Goal: Task Accomplishment & Management: Manage account settings

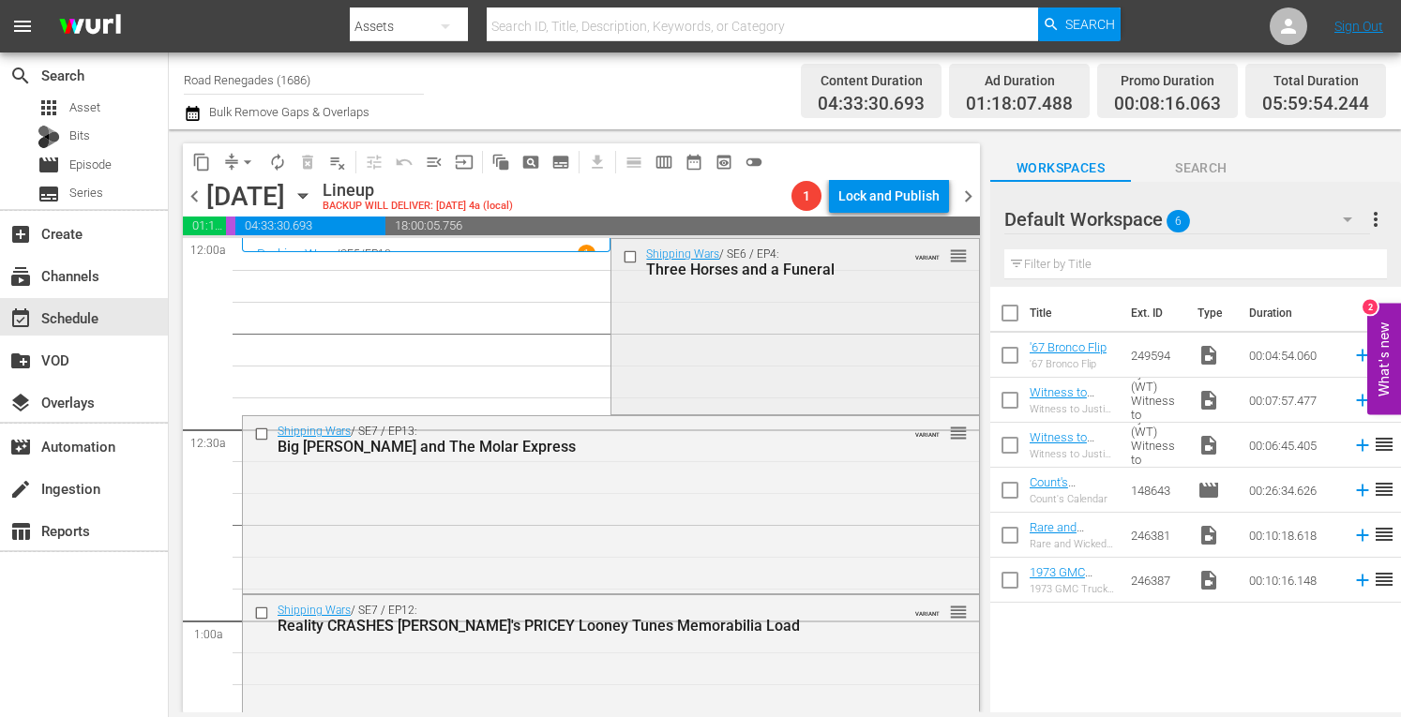
click at [822, 338] on div "Shipping Wars / SE6 / EP4: Three Horses and a Funeral VARIANT reorder" at bounding box center [794, 325] width 367 height 172
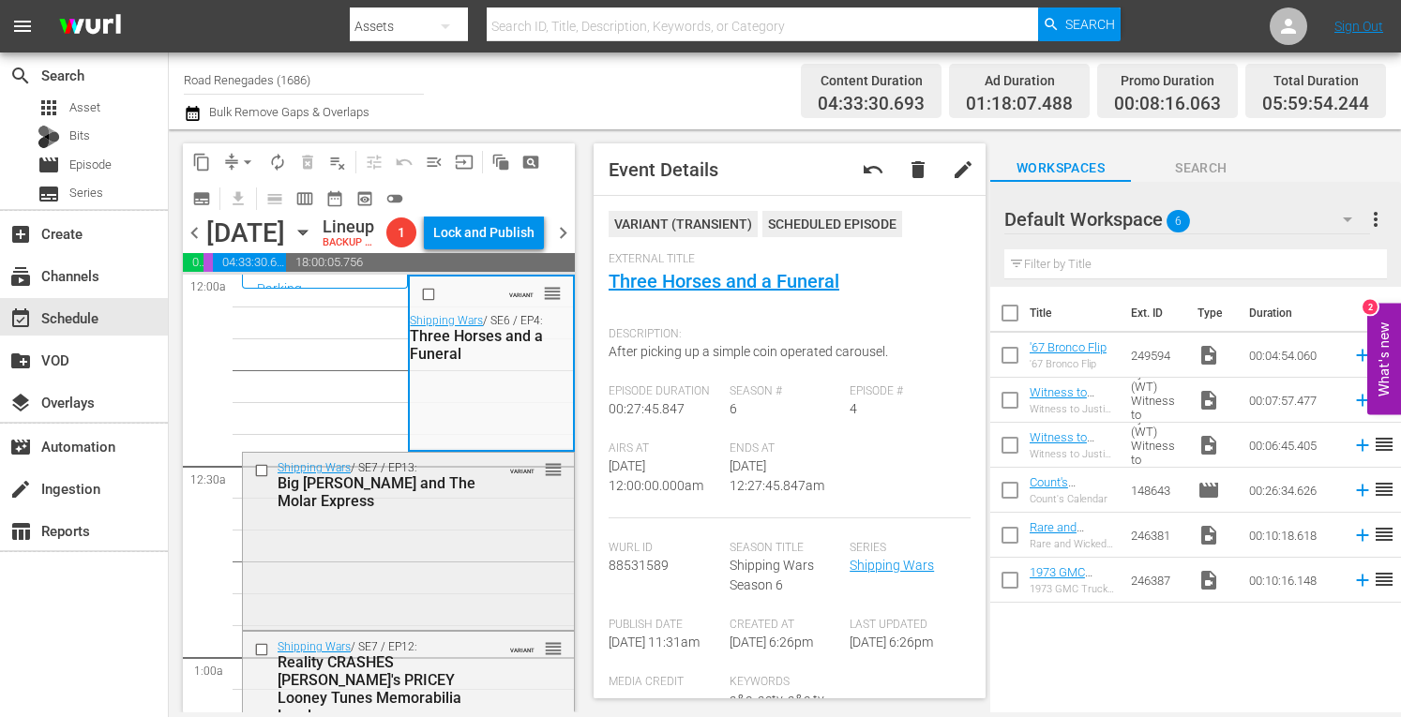
click at [544, 623] on div "Shipping Wars / SE7 / EP13: Big Bertha and The Molar Express VARIANT reorder" at bounding box center [408, 539] width 331 height 173
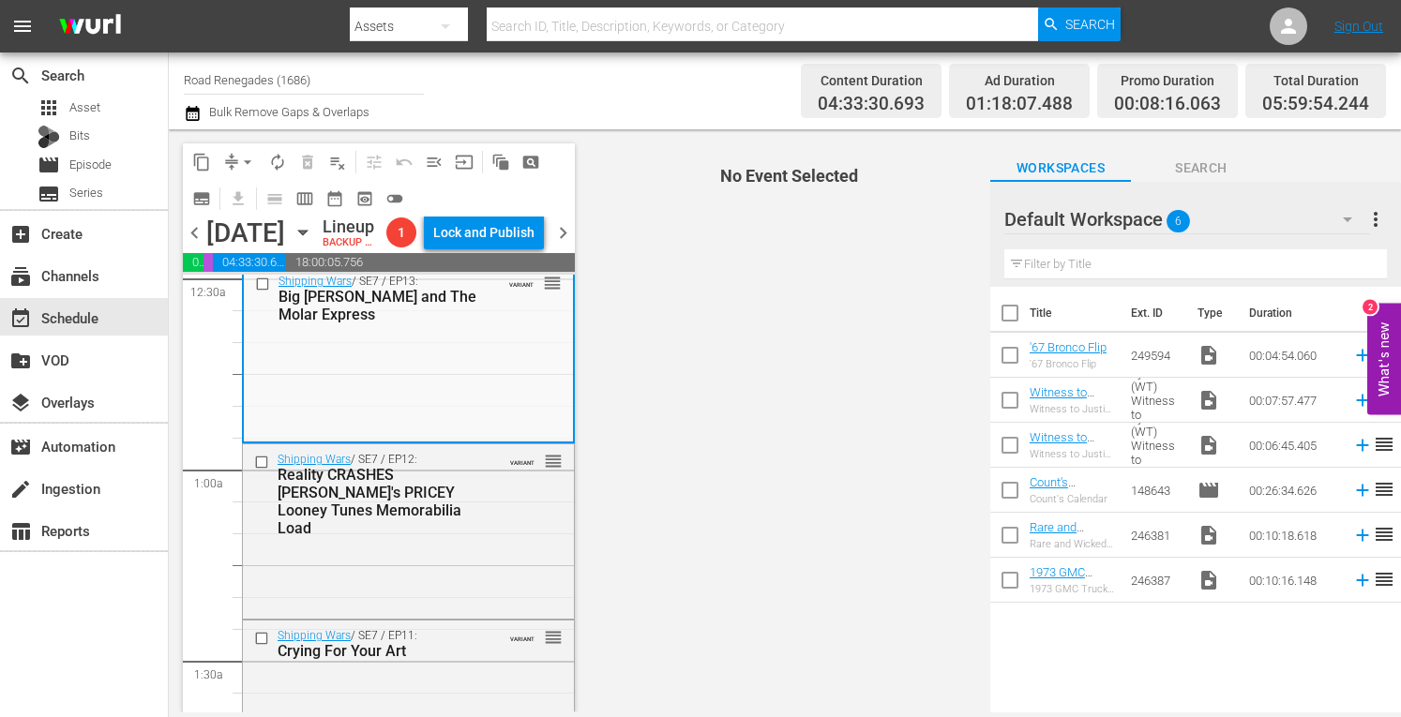
scroll to position [237, 0]
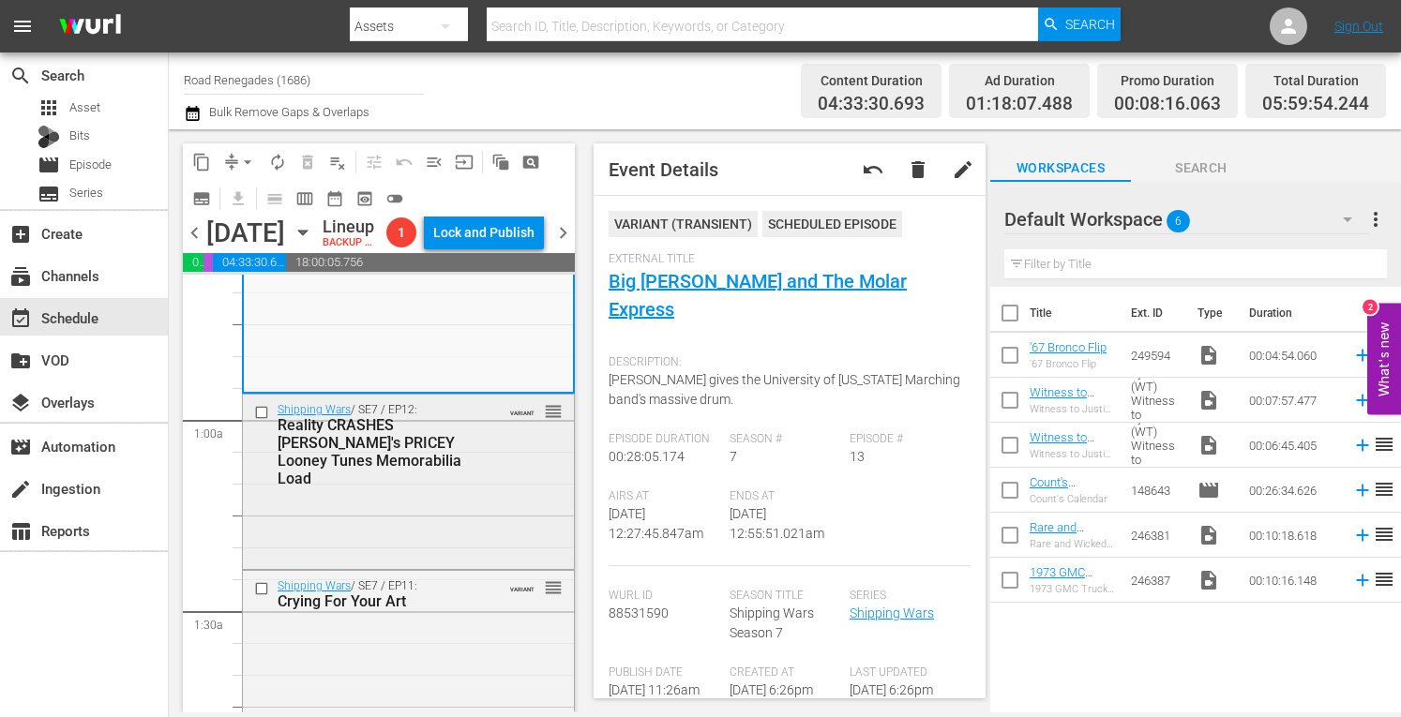
click at [482, 565] on div "Shipping Wars / SE7 / EP12: Reality CRASHES Jenn's PRICEY Looney Tunes Memorabi…" at bounding box center [408, 480] width 331 height 171
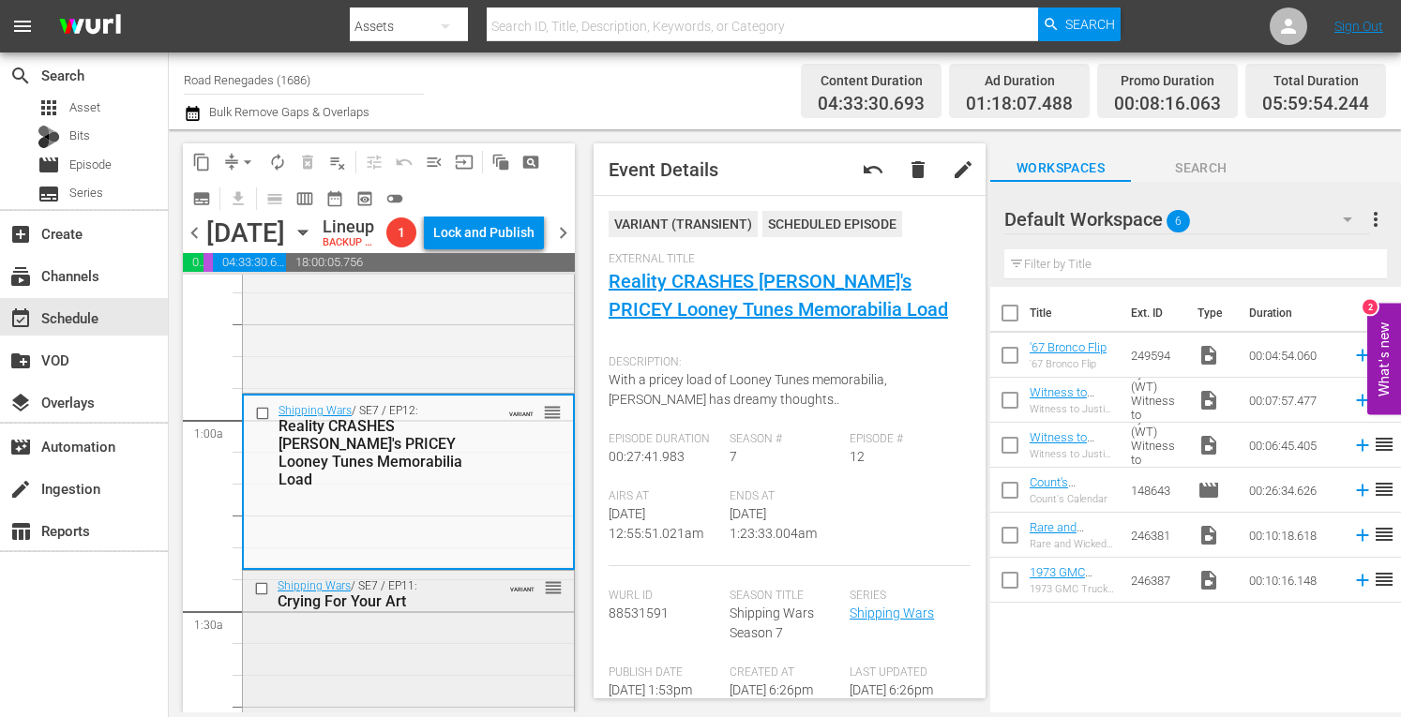
click at [518, 617] on div "Shipping Wars / SE7 / EP11: Crying For Your Art VARIANT reorder" at bounding box center [408, 594] width 331 height 46
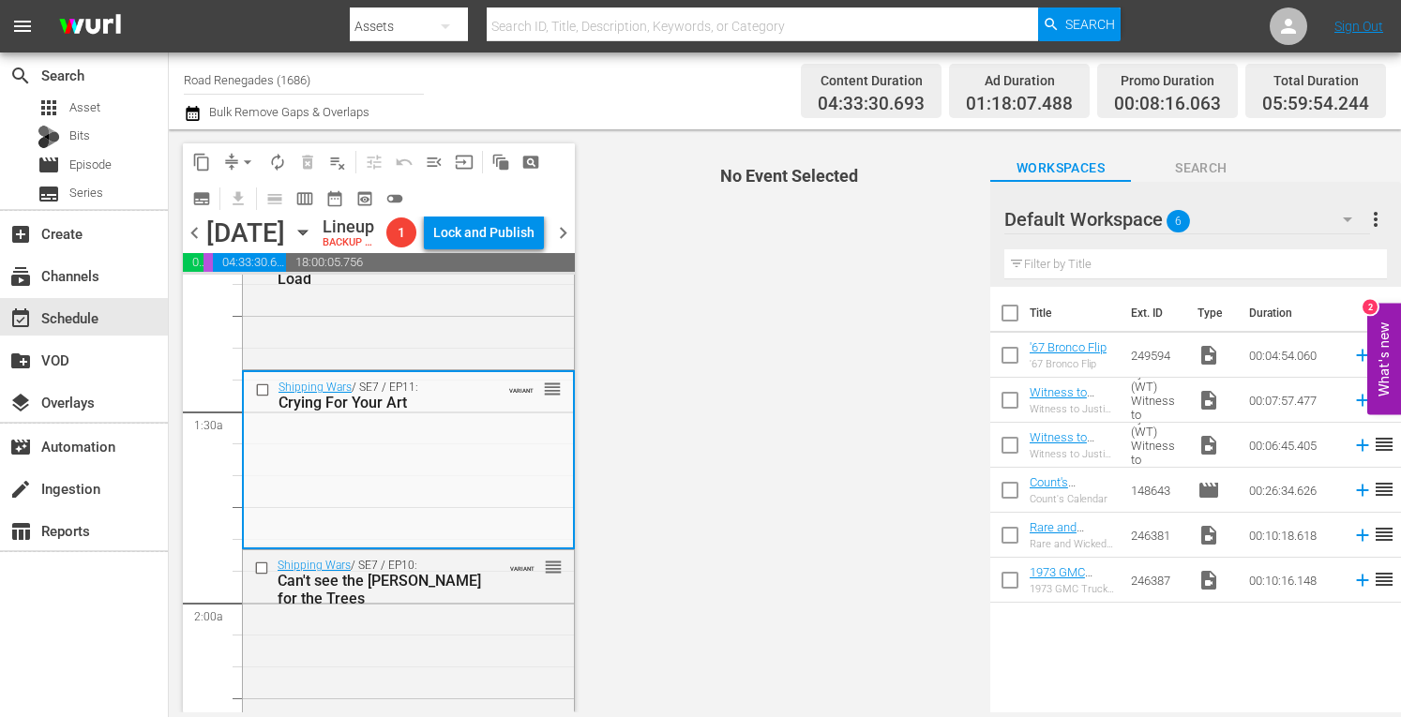
scroll to position [488, 0]
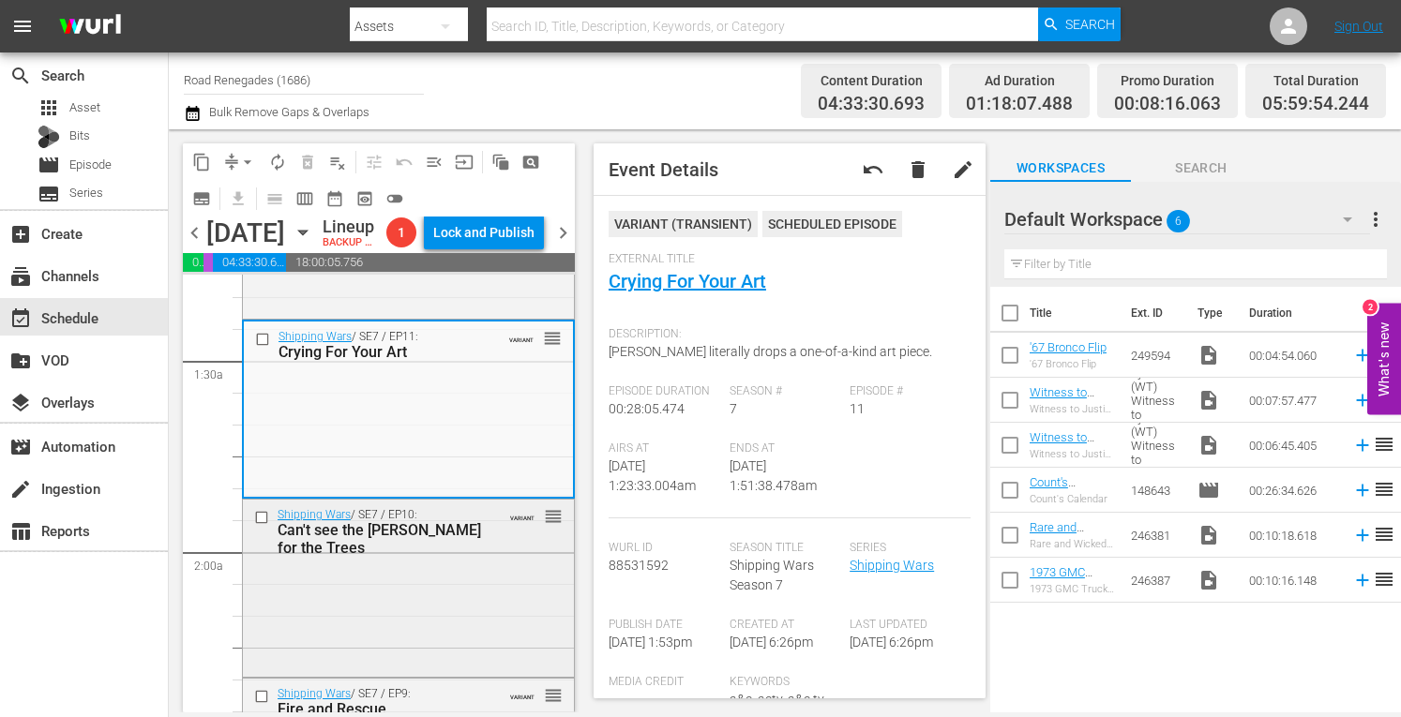
click at [493, 640] on div "Shipping Wars / SE7 / EP10: Can't see the Sherwood Forrest for the Trees VARIAN…" at bounding box center [408, 586] width 331 height 173
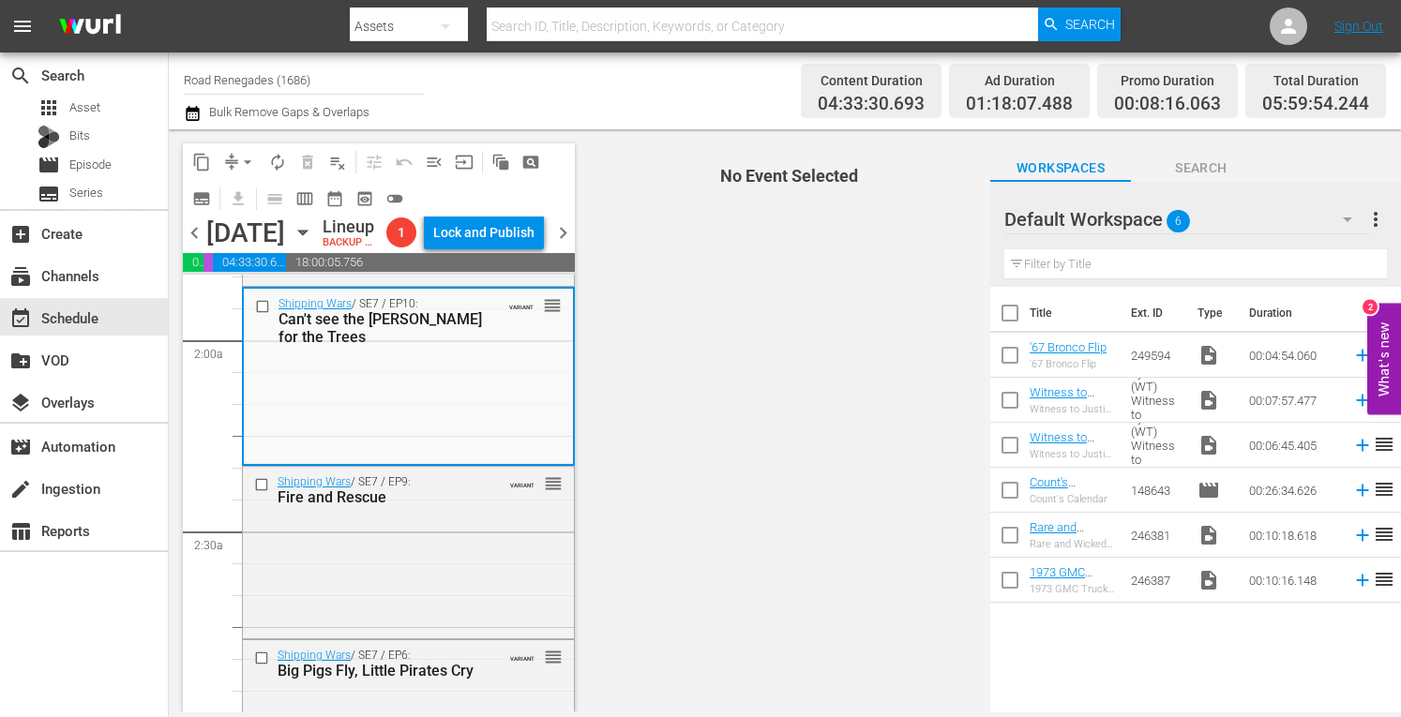
scroll to position [750, 0]
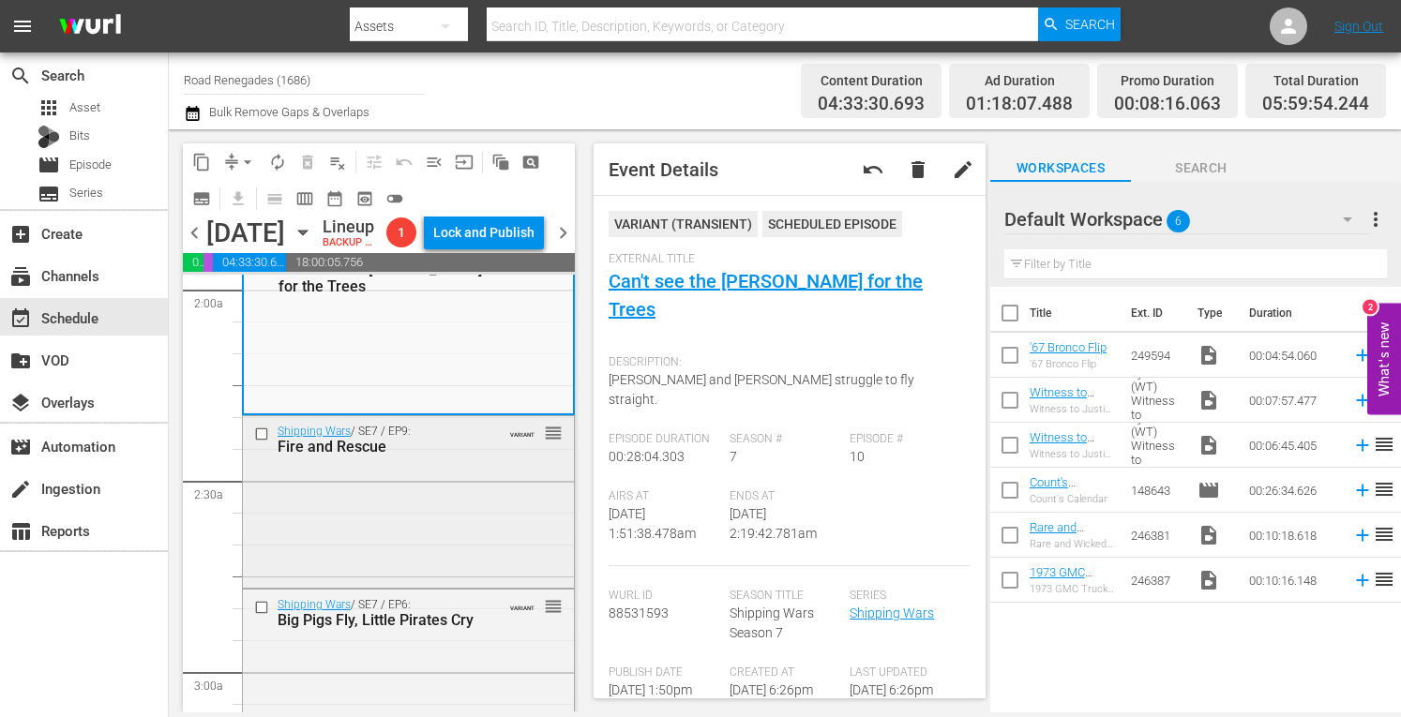
click at [449, 556] on div "Shipping Wars / SE7 / EP9: Fire and Rescue VARIANT reorder" at bounding box center [408, 500] width 331 height 168
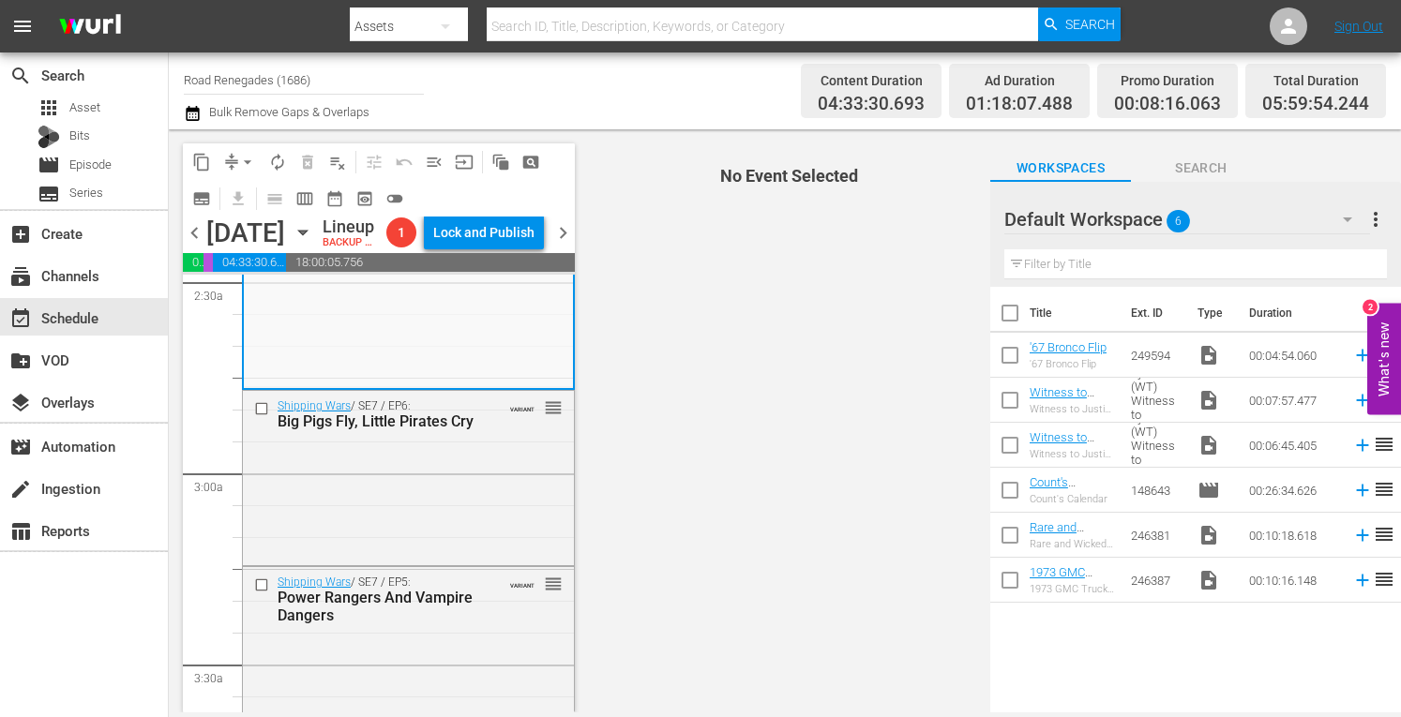
scroll to position [1000, 0]
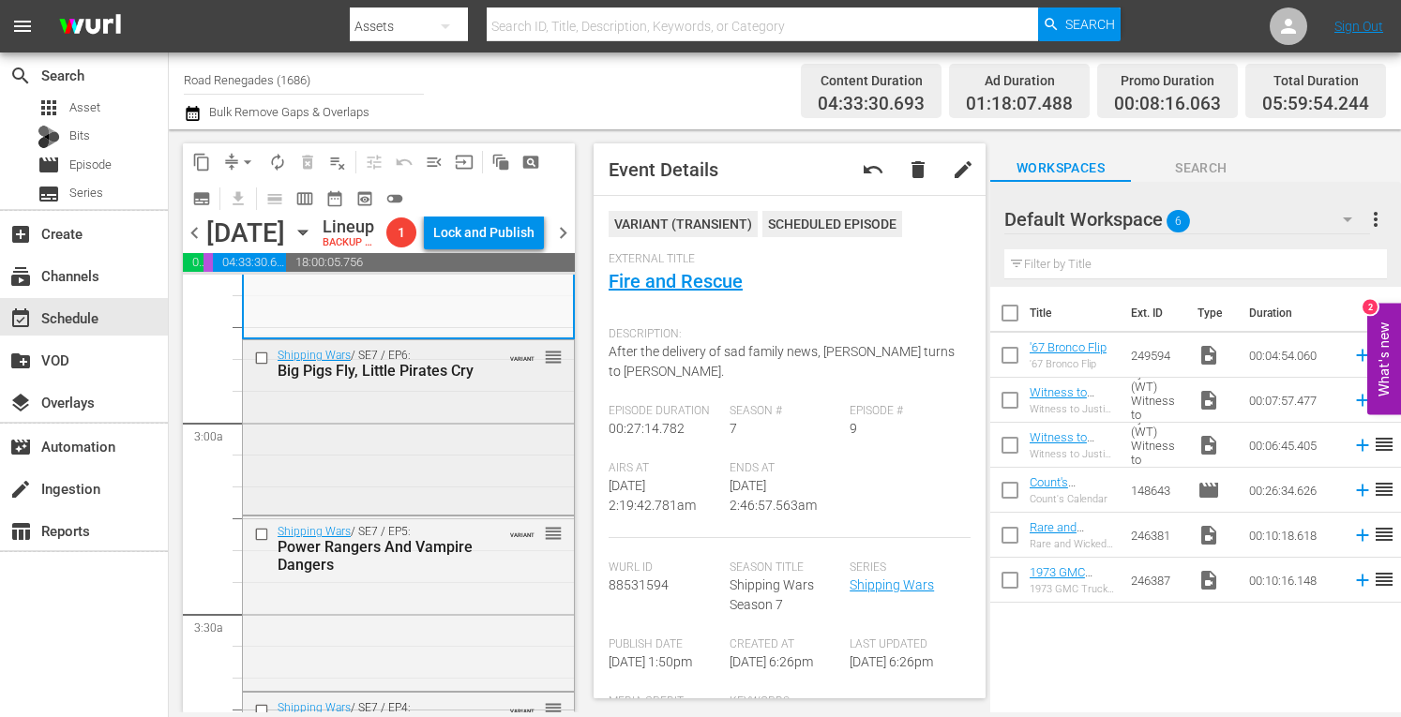
click at [431, 478] on div "Shipping Wars / SE7 / EP6: Big Pigs Fly, Little Pirates Cry VARIANT reorder" at bounding box center [408, 425] width 331 height 171
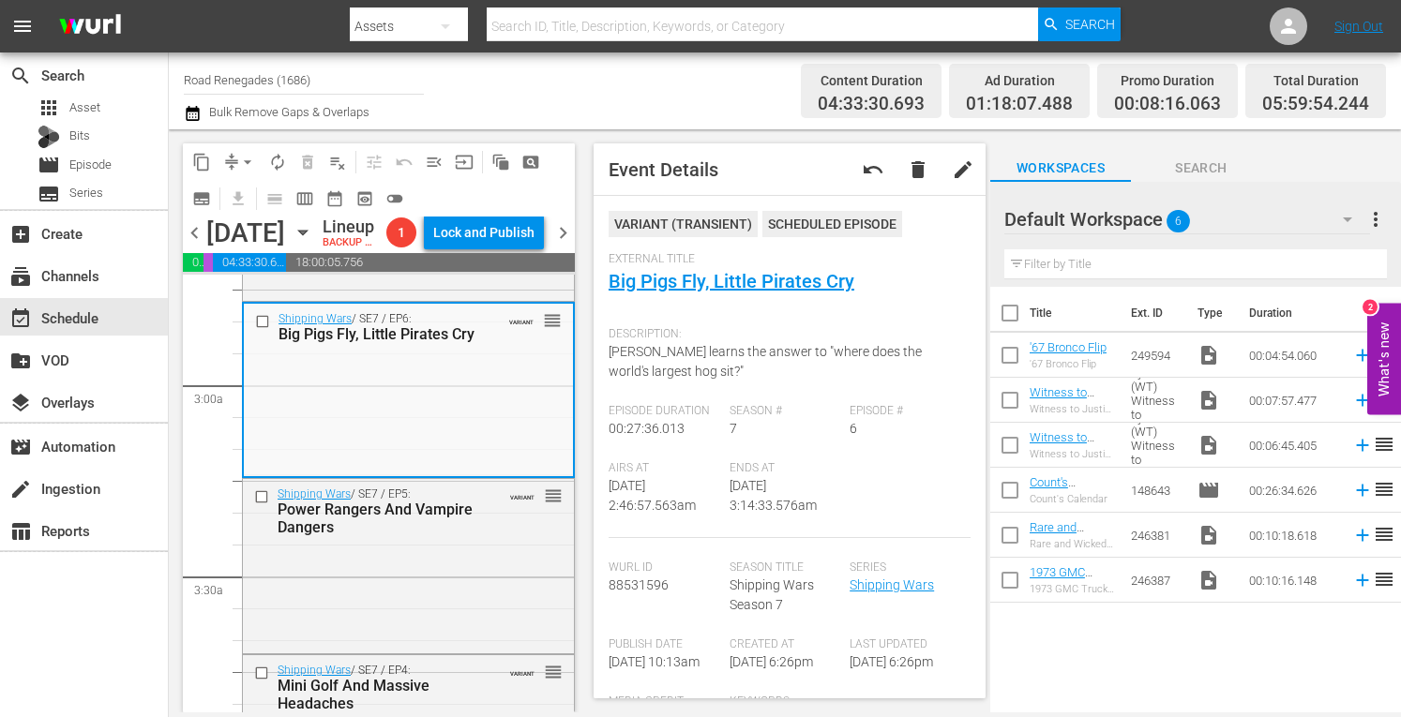
scroll to position [1125, 0]
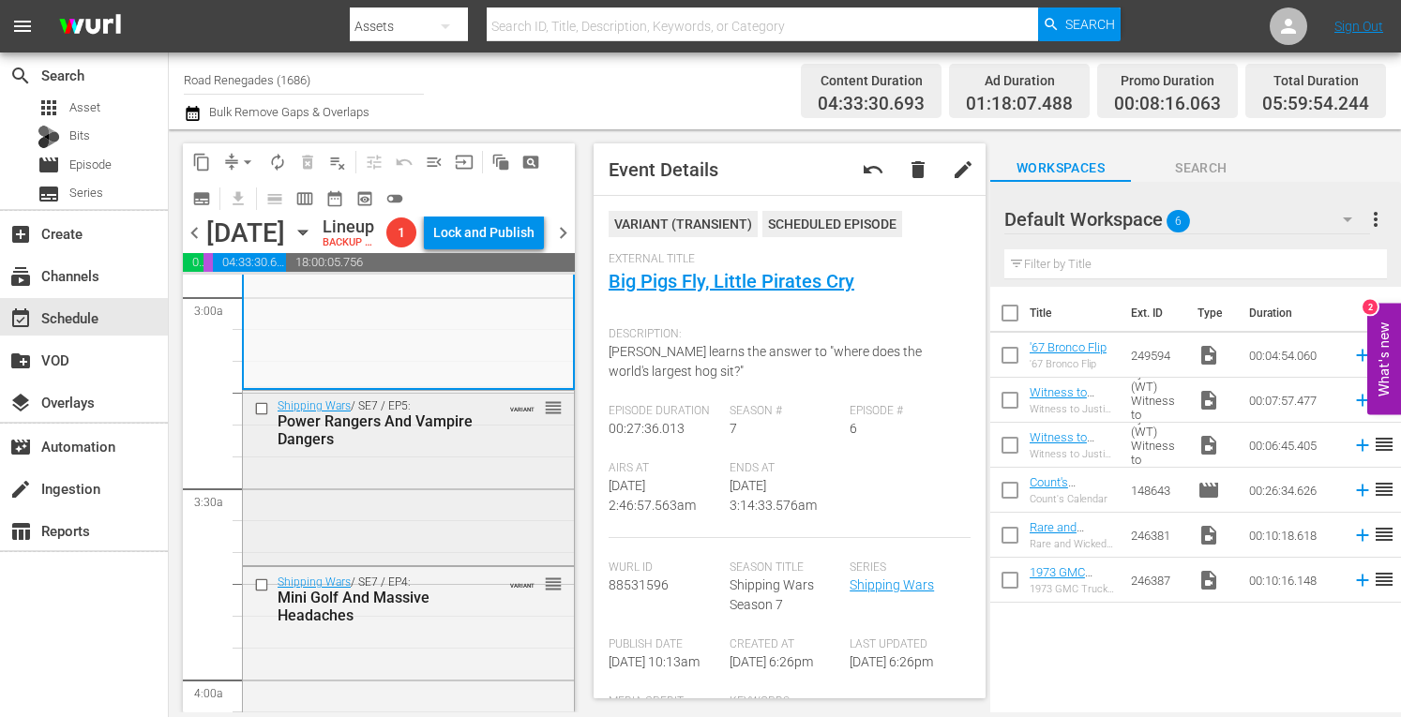
click at [446, 537] on div "Shipping Wars / SE7 / EP5: Power Rangers And Vampire Dangers VARIANT reorder" at bounding box center [408, 476] width 331 height 171
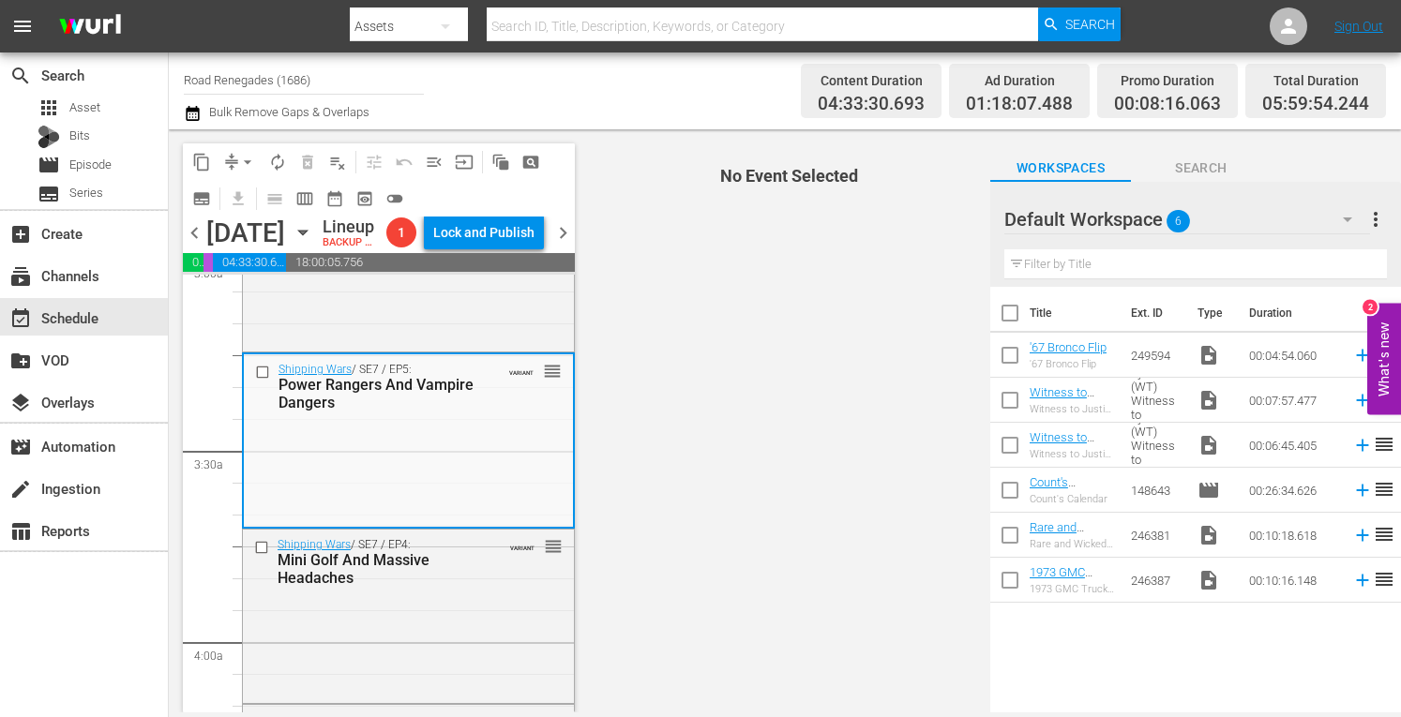
scroll to position [1337, 0]
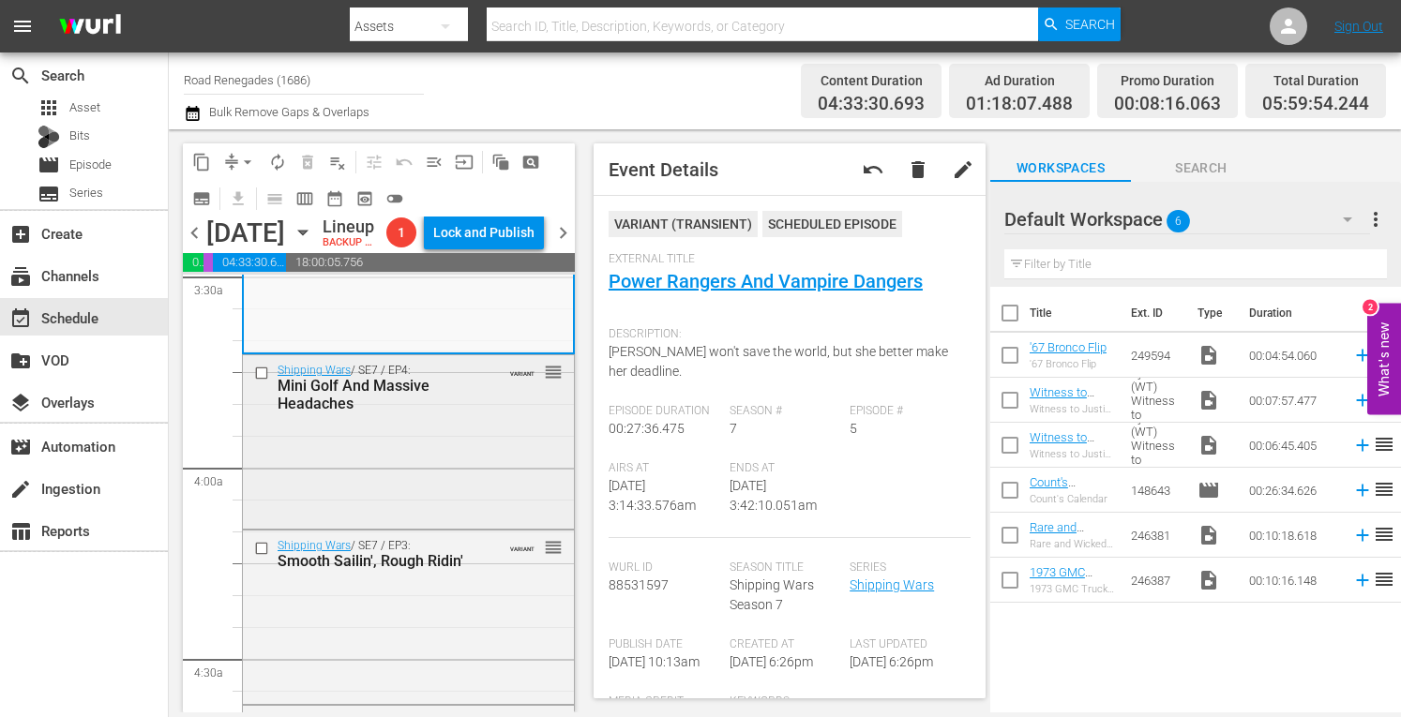
click at [433, 487] on div "Shipping Wars / SE7 / EP4: Mini Golf And Massive Headaches VARIANT reorder" at bounding box center [408, 440] width 331 height 170
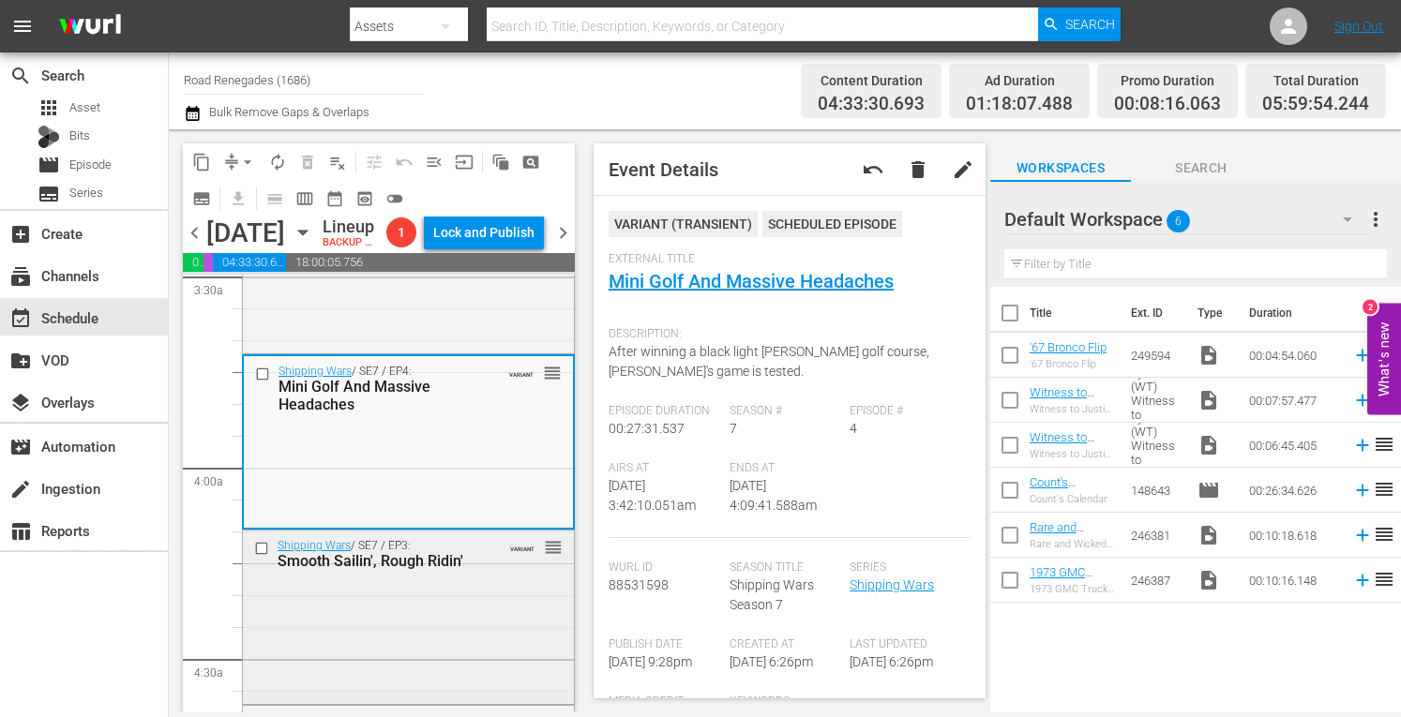
click at [477, 665] on div "Shipping Wars / SE7 / EP3: Smooth Sailin', Rough Ridin' VARIANT reorder" at bounding box center [408, 616] width 331 height 170
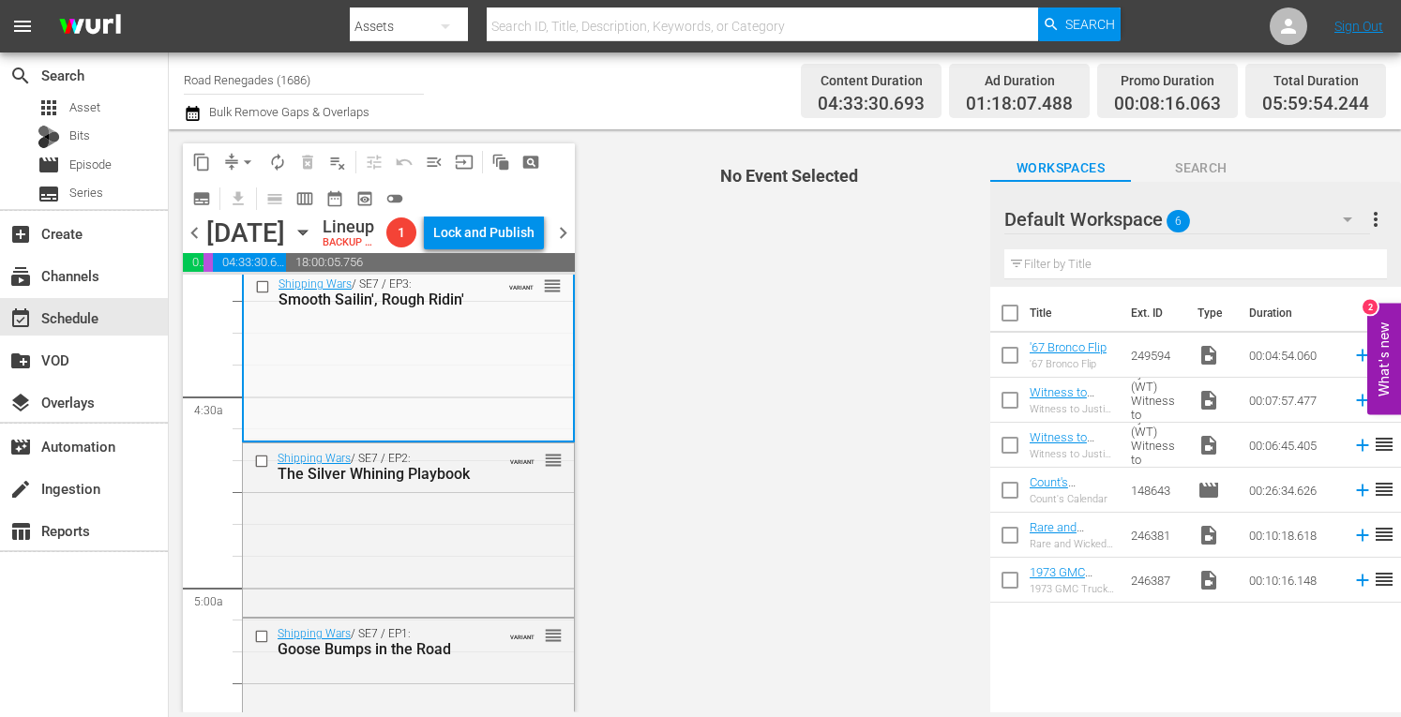
scroll to position [1637, 0]
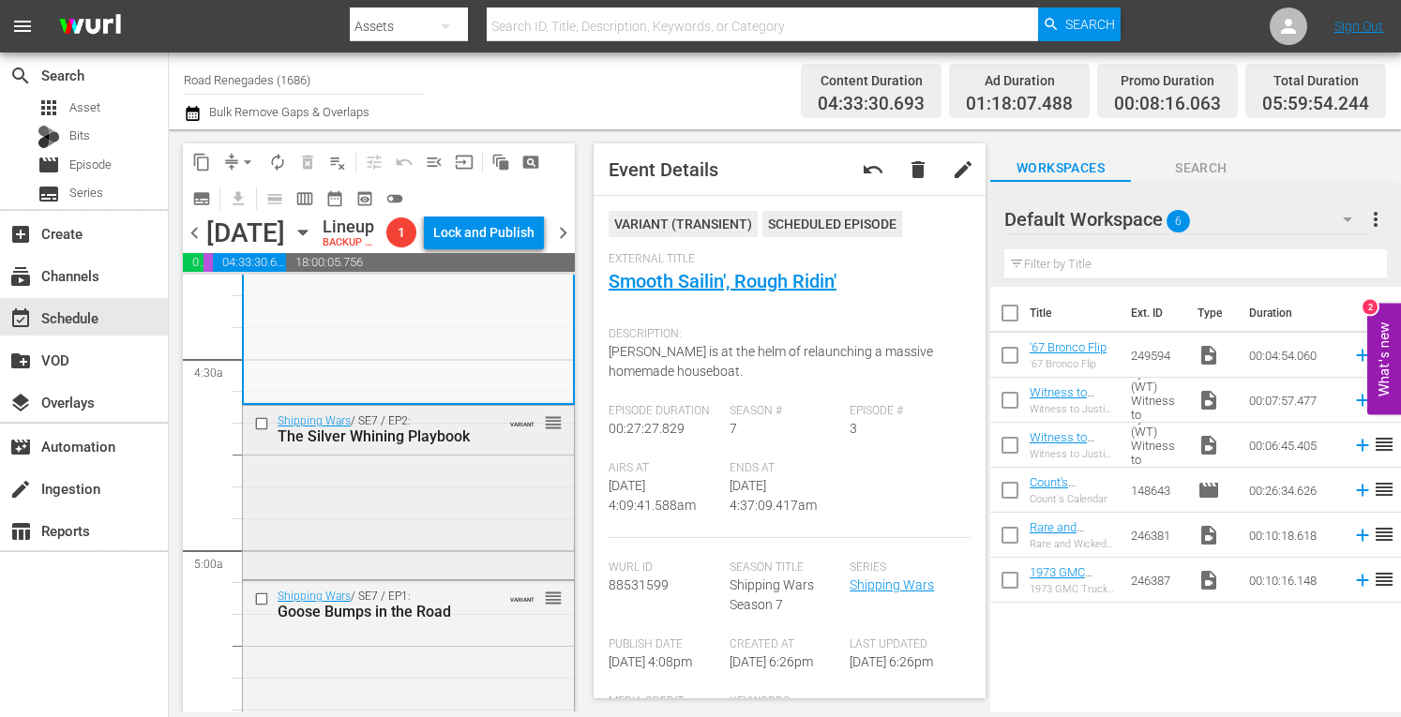
click at [448, 552] on div "Shipping Wars / SE7 / EP2: The Silver Whining Playbook VARIANT reorder" at bounding box center [408, 491] width 331 height 170
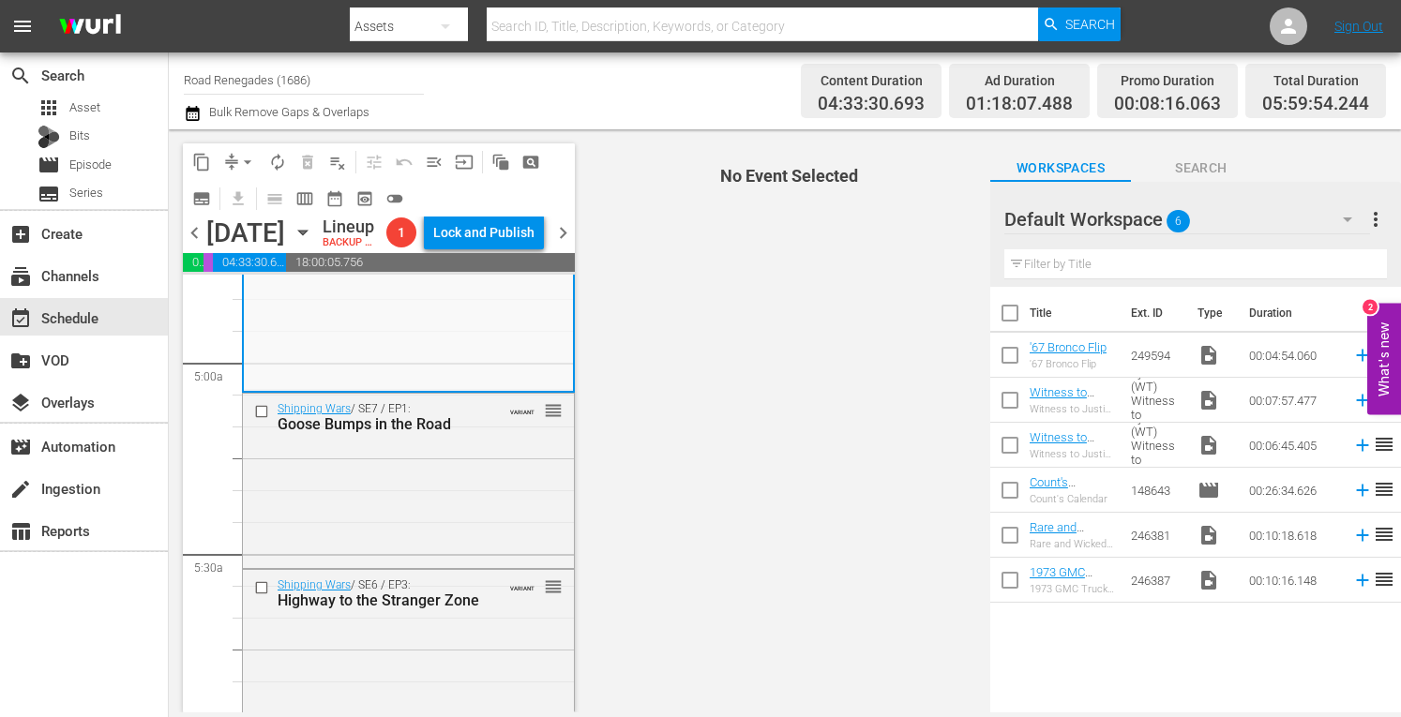
scroll to position [1825, 0]
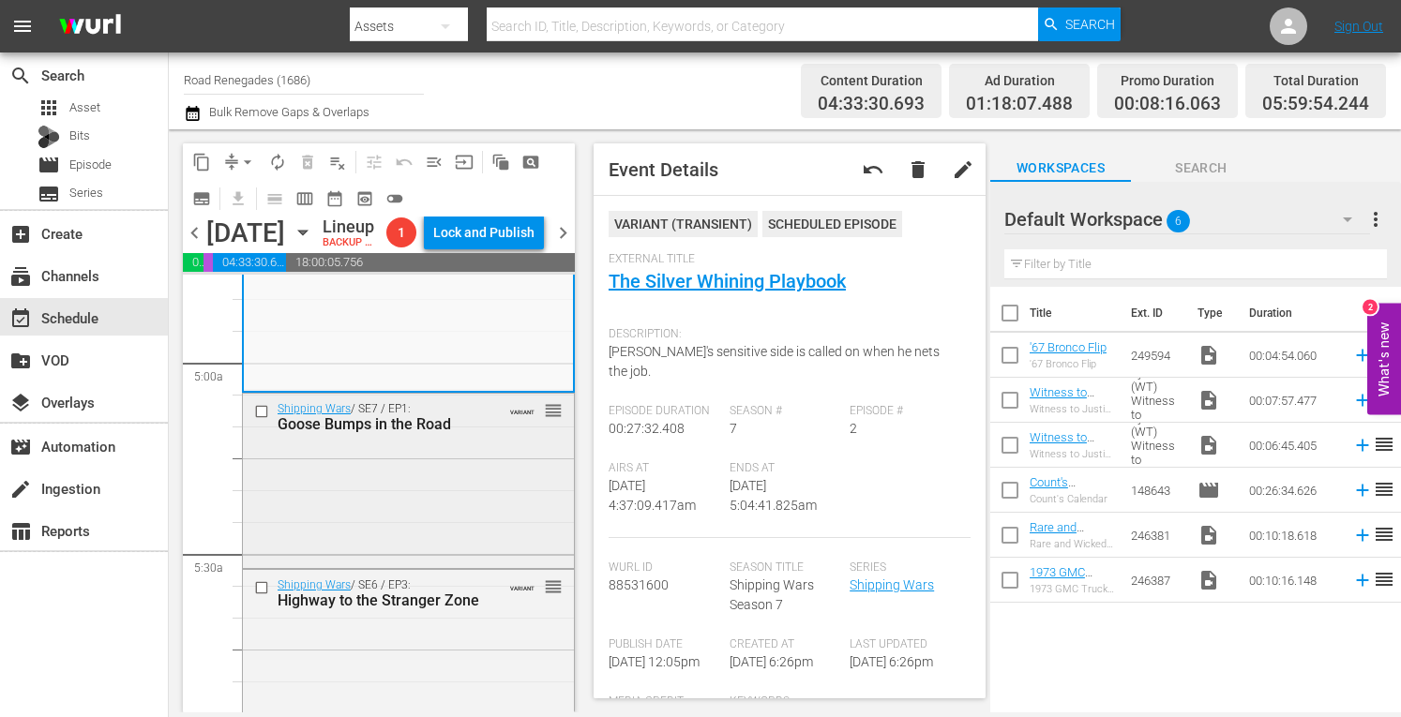
click at [451, 562] on div "Shipping Wars / SE7 / EP1: Goose Bumps in the Road VARIANT reorder" at bounding box center [408, 479] width 331 height 171
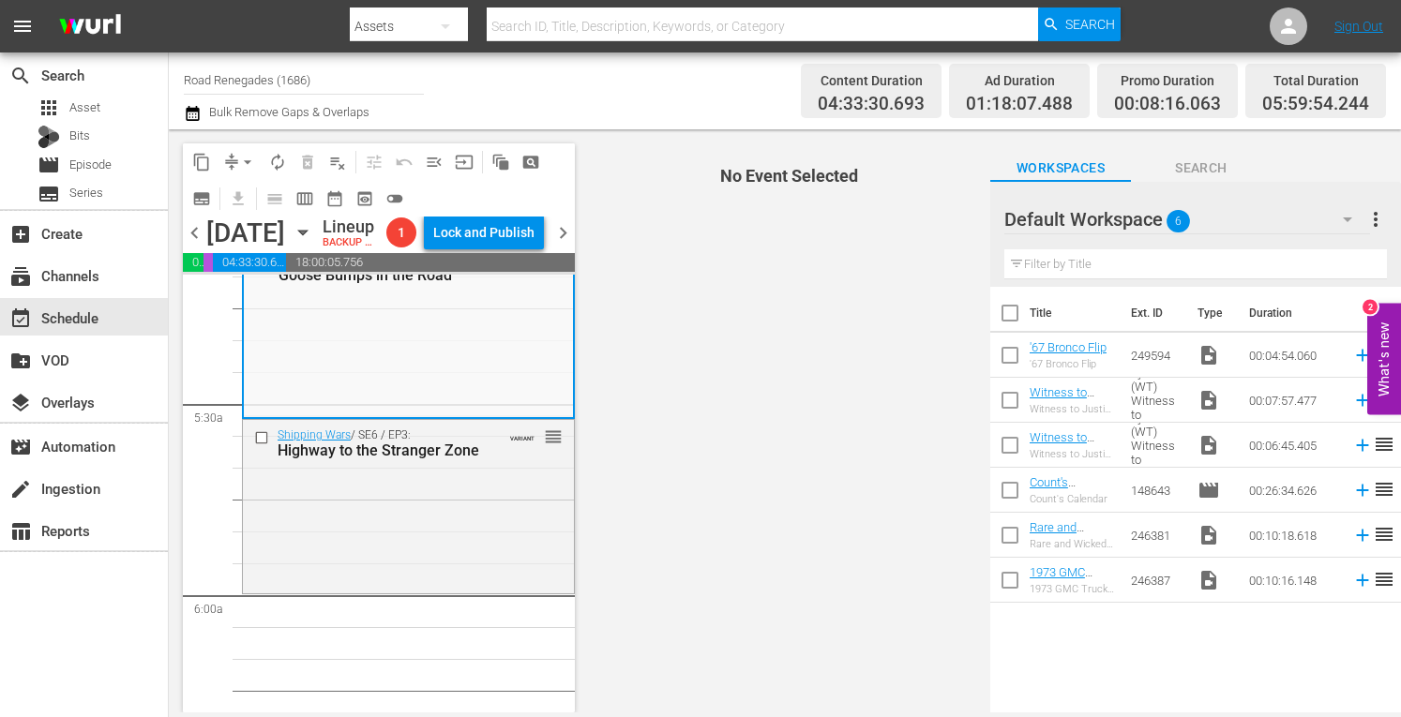
scroll to position [2012, 0]
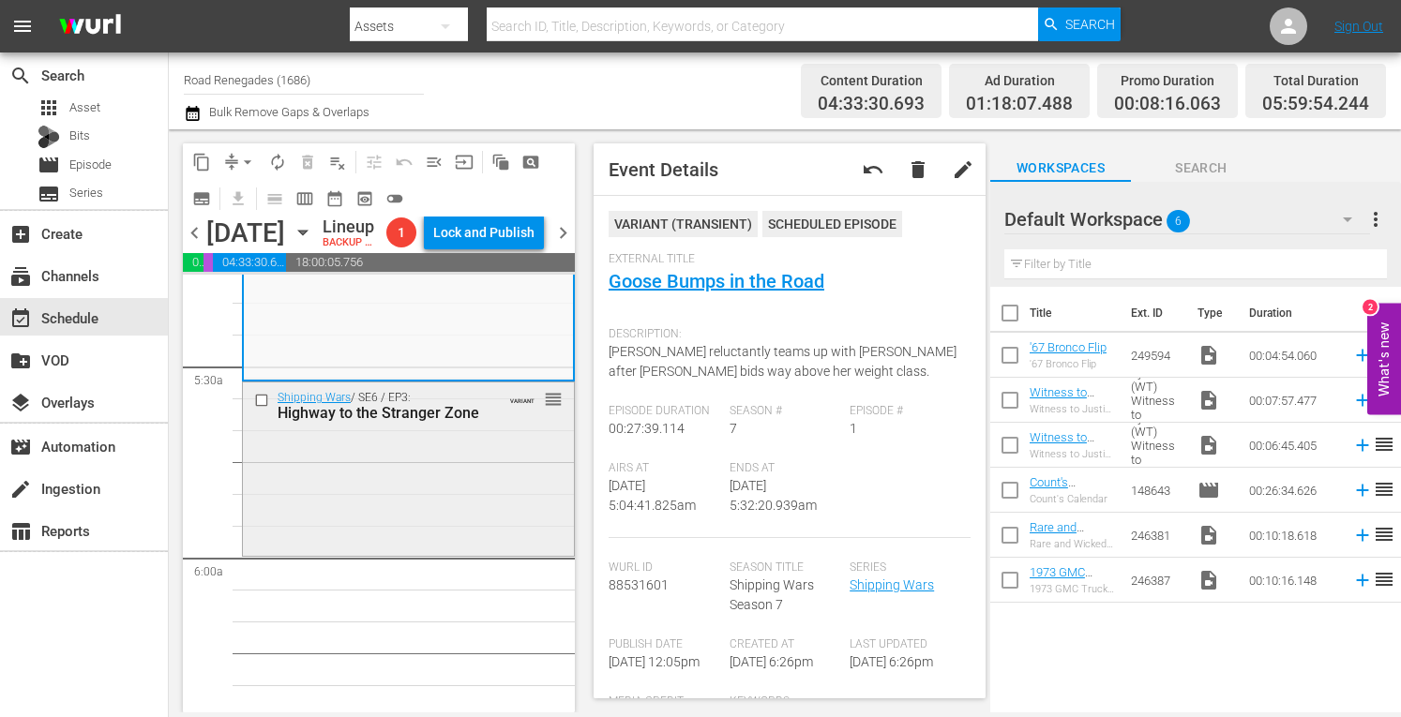
click at [465, 539] on div "Shipping Wars / SE6 / EP3: Highway to the Stranger Zone VARIANT reorder" at bounding box center [408, 468] width 331 height 170
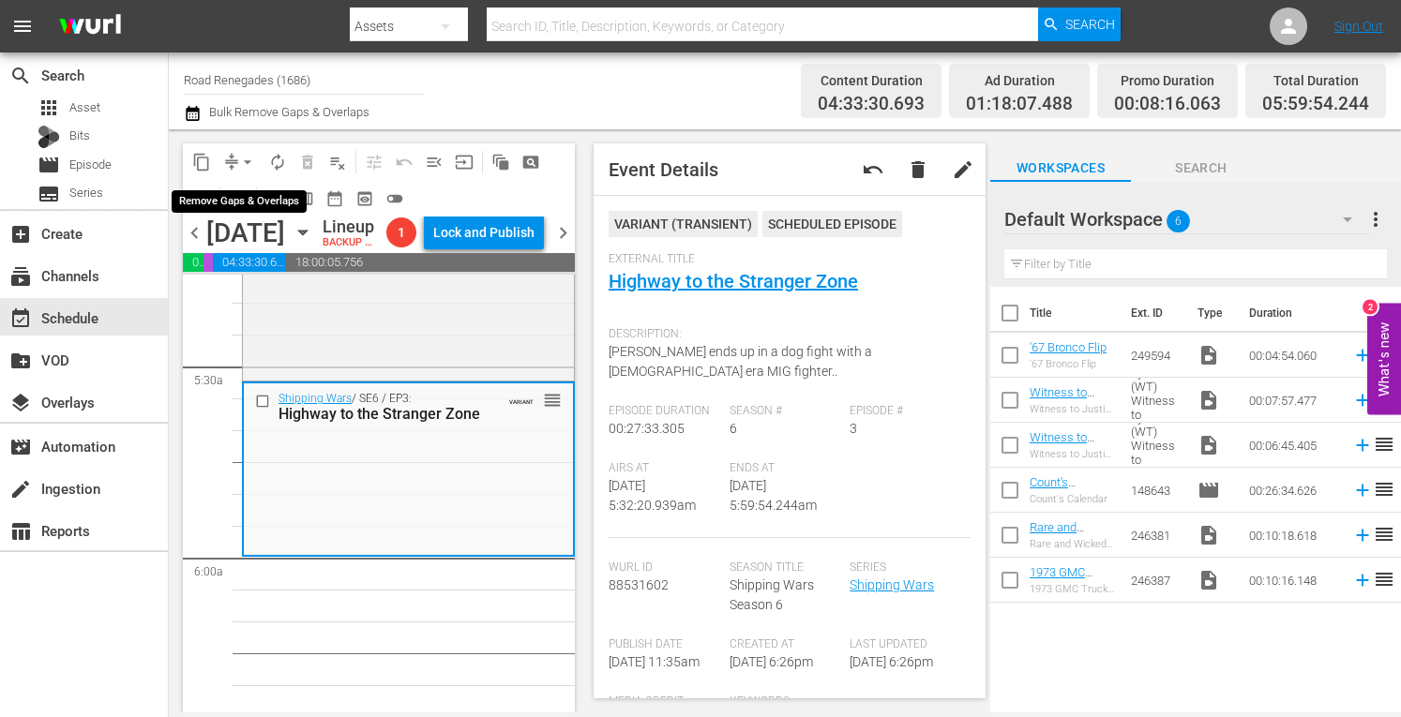
click at [246, 158] on span "arrow_drop_down" at bounding box center [247, 162] width 19 height 19
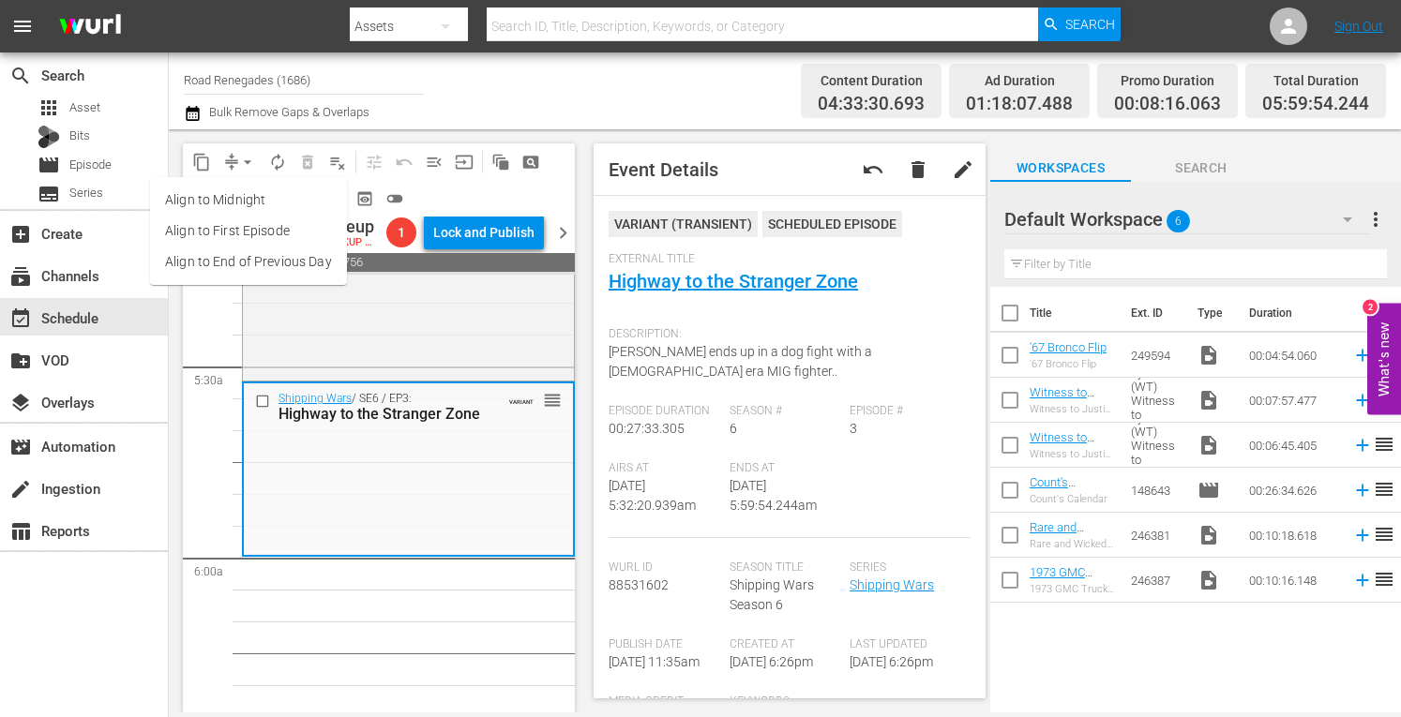
click at [237, 202] on li "Align to Midnight" at bounding box center [248, 200] width 197 height 31
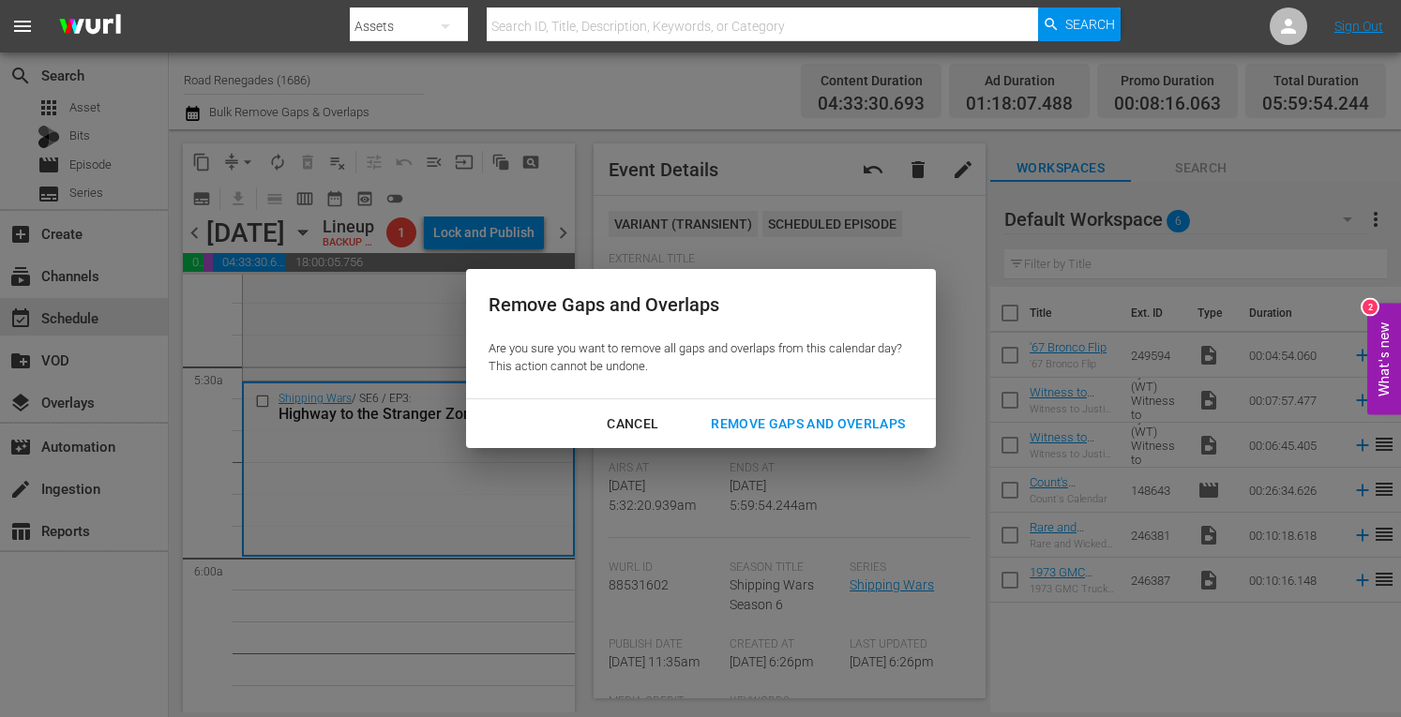
click at [749, 417] on div "Remove Gaps and Overlaps" at bounding box center [808, 424] width 224 height 23
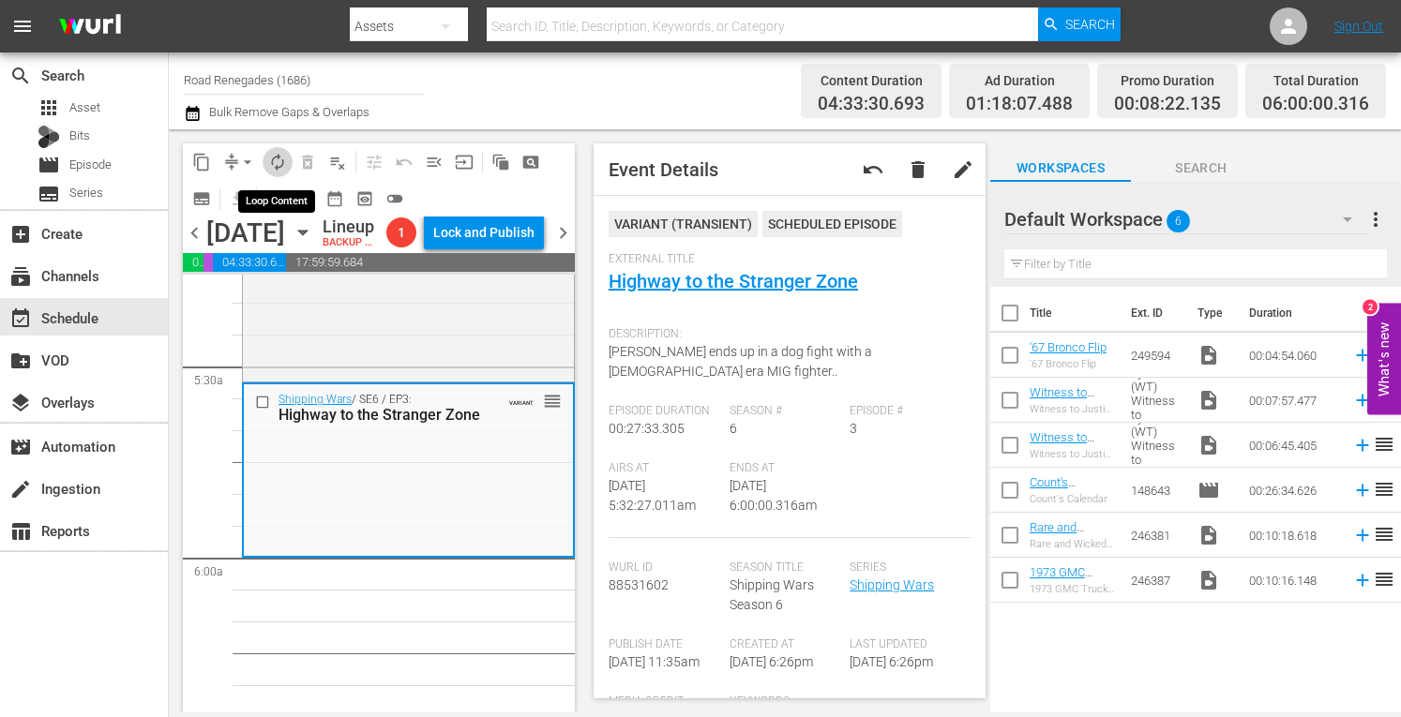
click at [279, 153] on span "autorenew_outlined" at bounding box center [277, 162] width 19 height 19
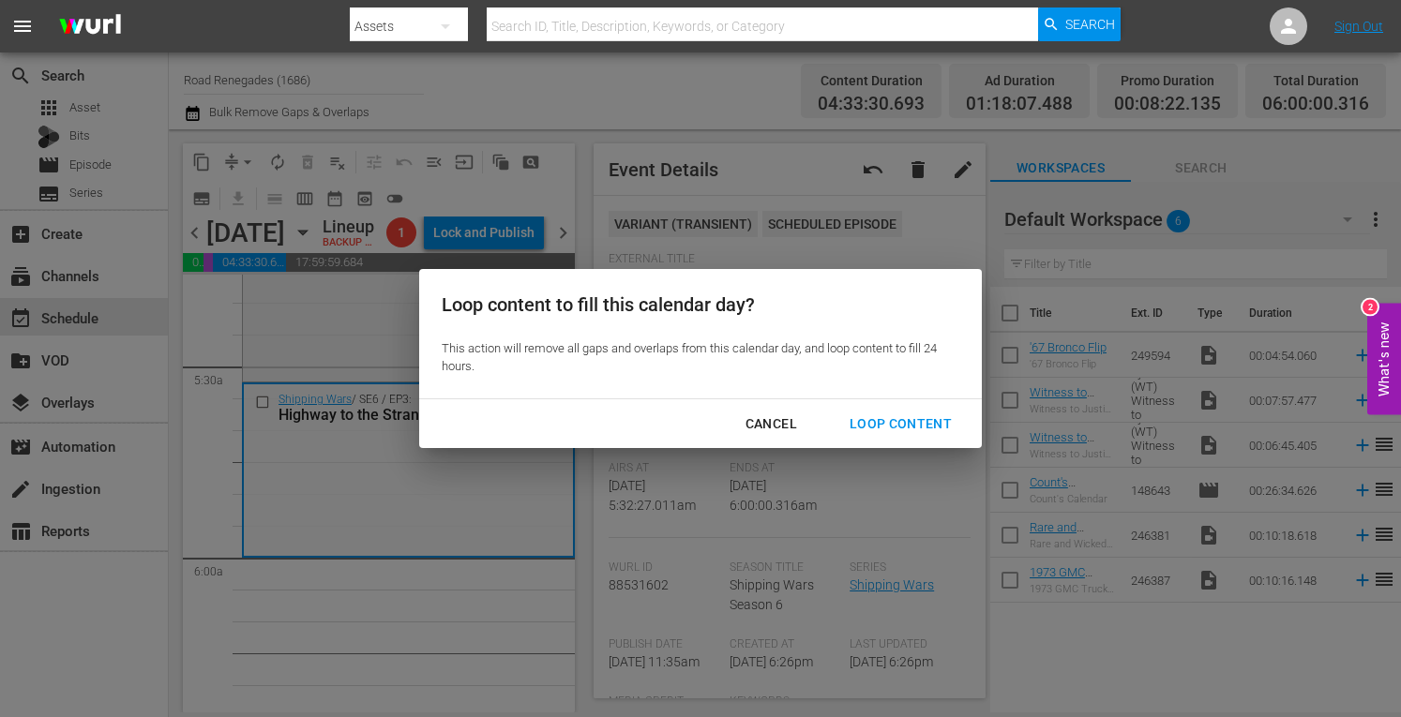
click at [906, 427] on div "Loop Content" at bounding box center [901, 424] width 132 height 23
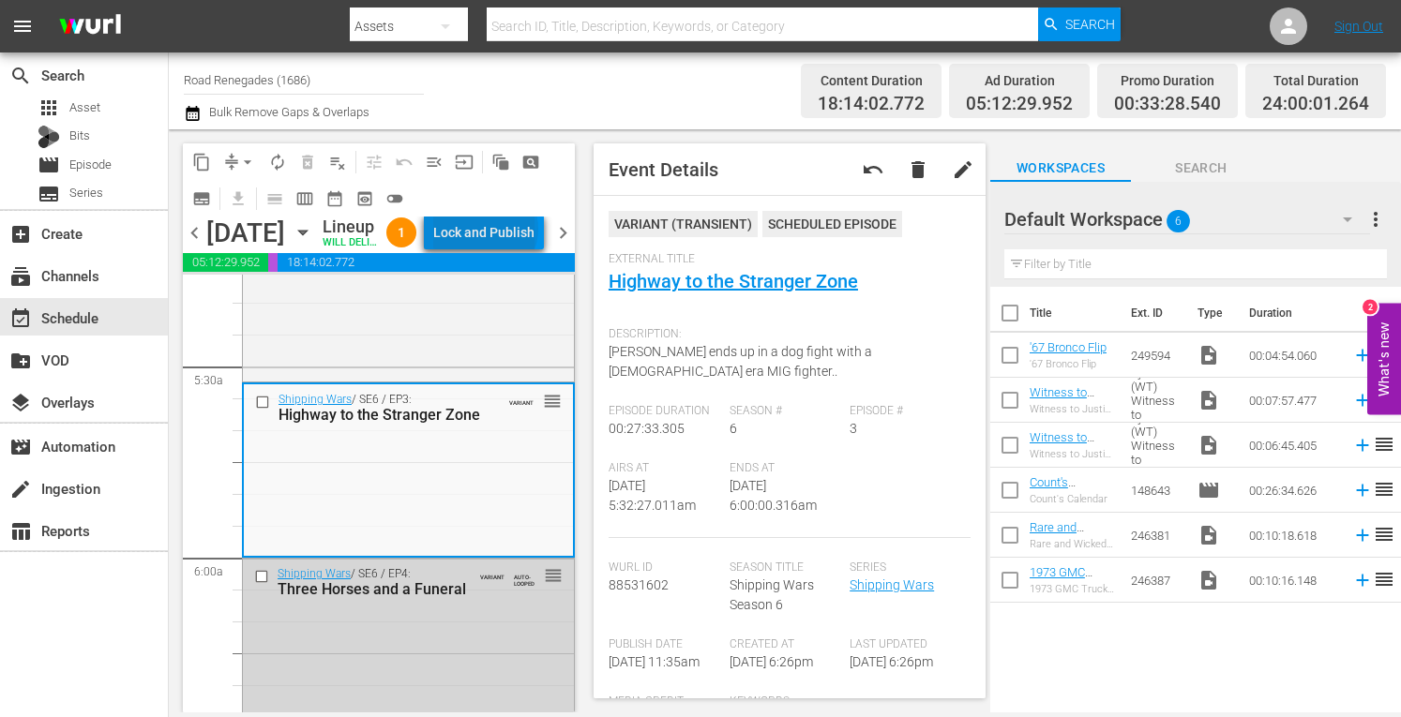
click at [526, 249] on div "Lock and Publish" at bounding box center [483, 233] width 101 height 34
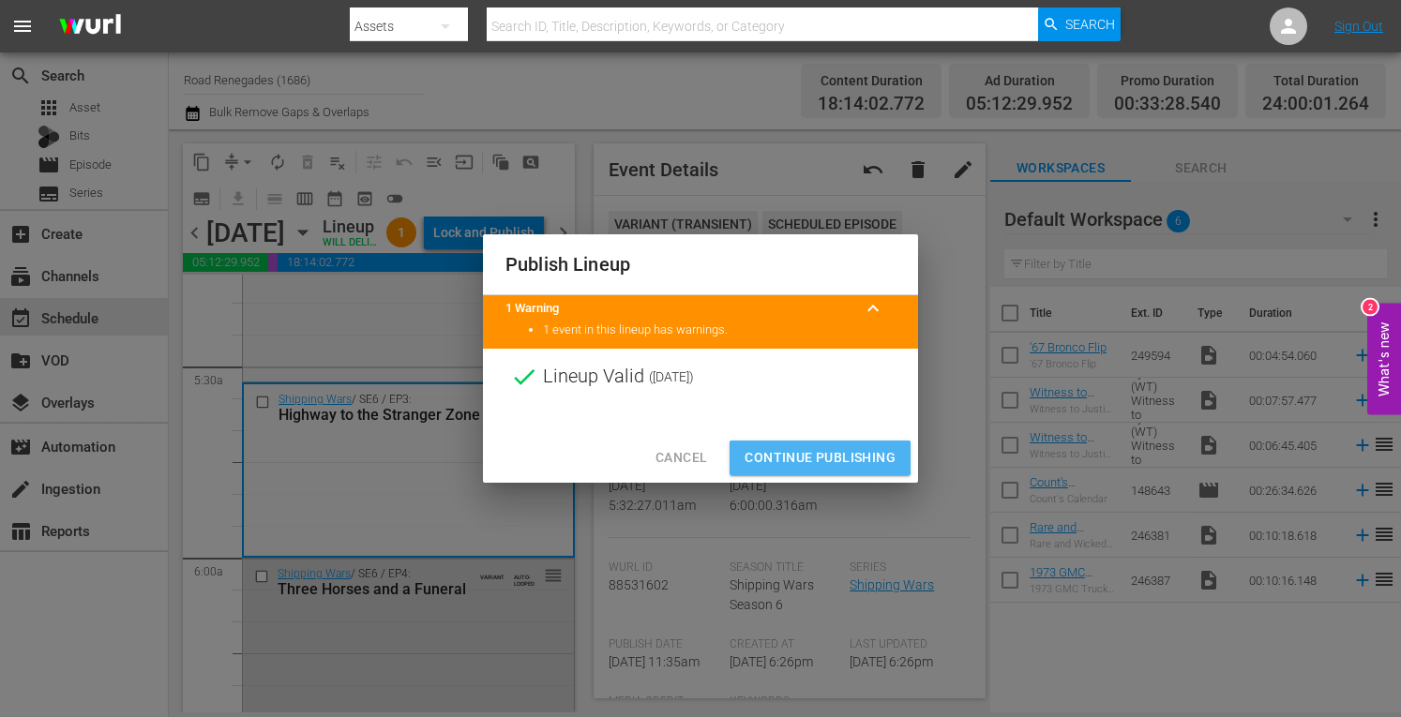
click at [800, 451] on span "Continue Publishing" at bounding box center [820, 457] width 151 height 23
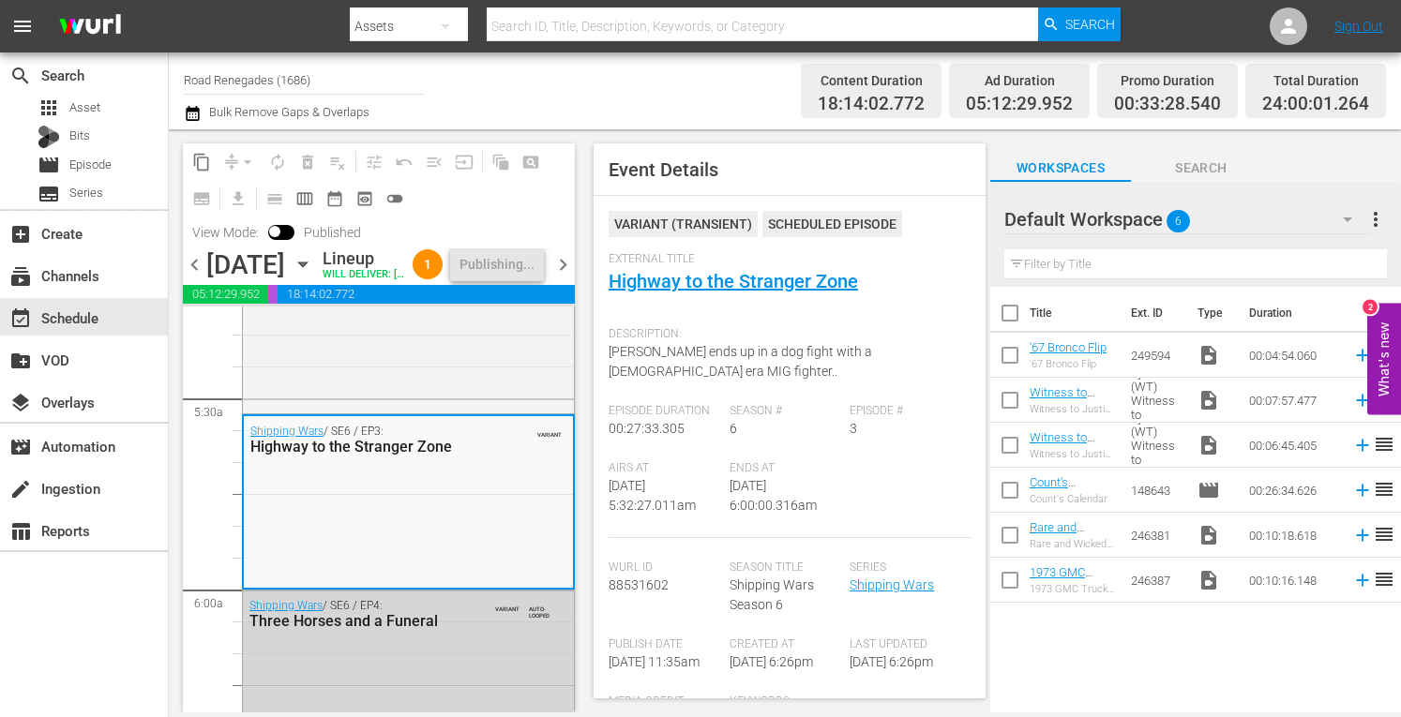
click at [560, 277] on span "chevron_right" at bounding box center [562, 264] width 23 height 23
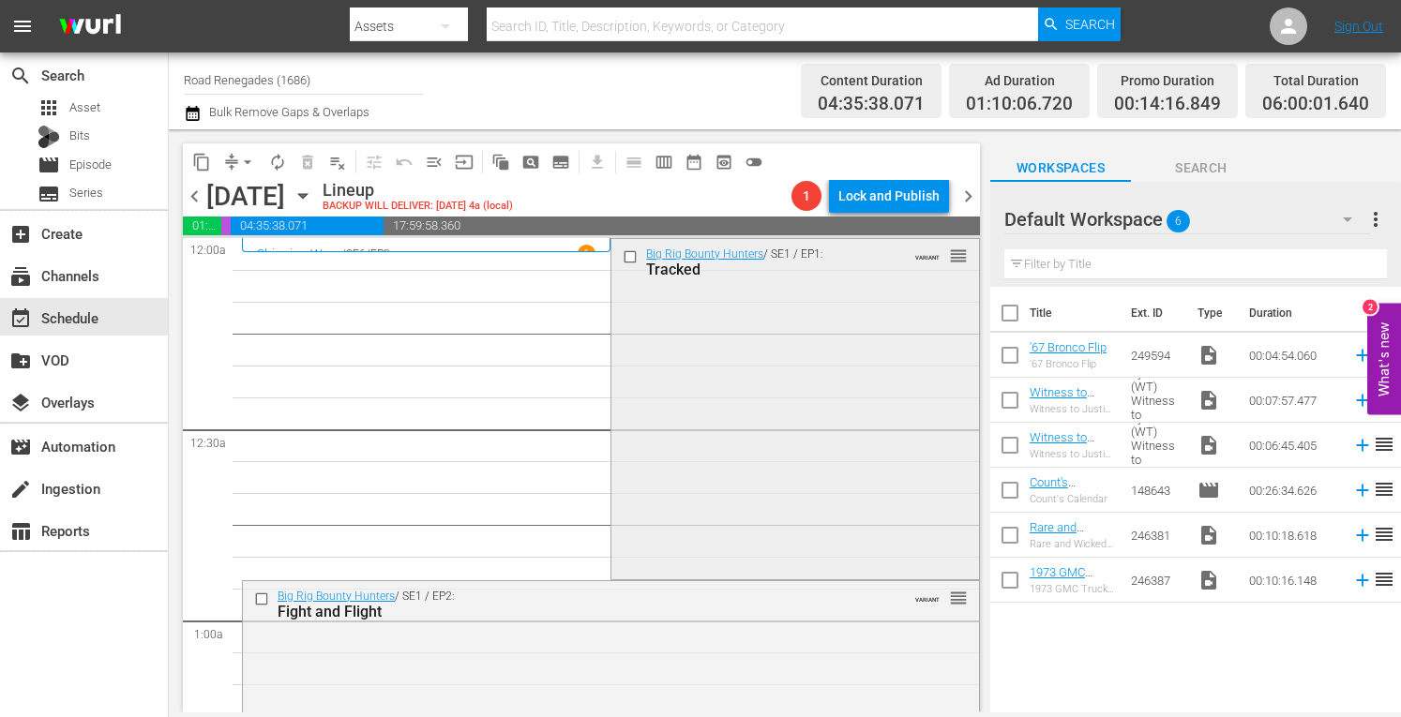
click at [850, 475] on div "Big Rig Bounty Hunters / SE1 / EP1: Tracked VARIANT reorder" at bounding box center [794, 407] width 367 height 336
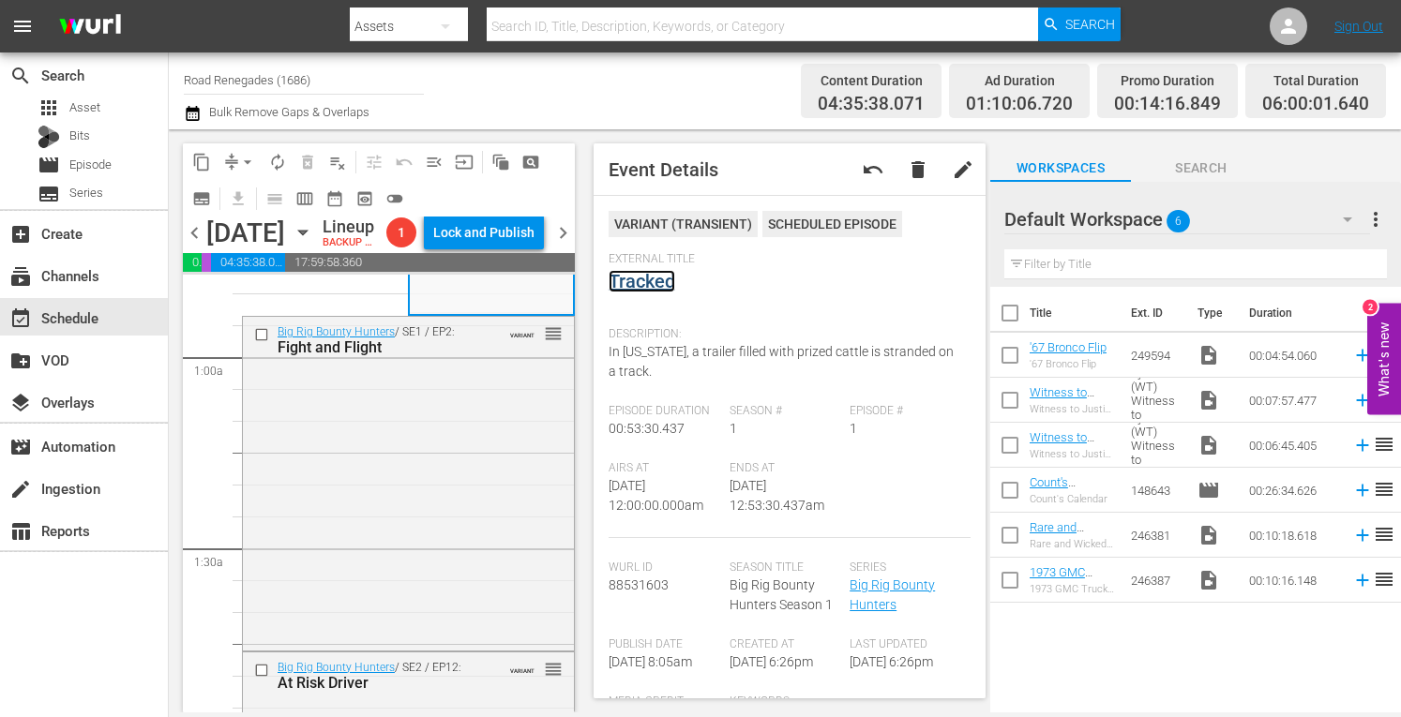
scroll to position [375, 0]
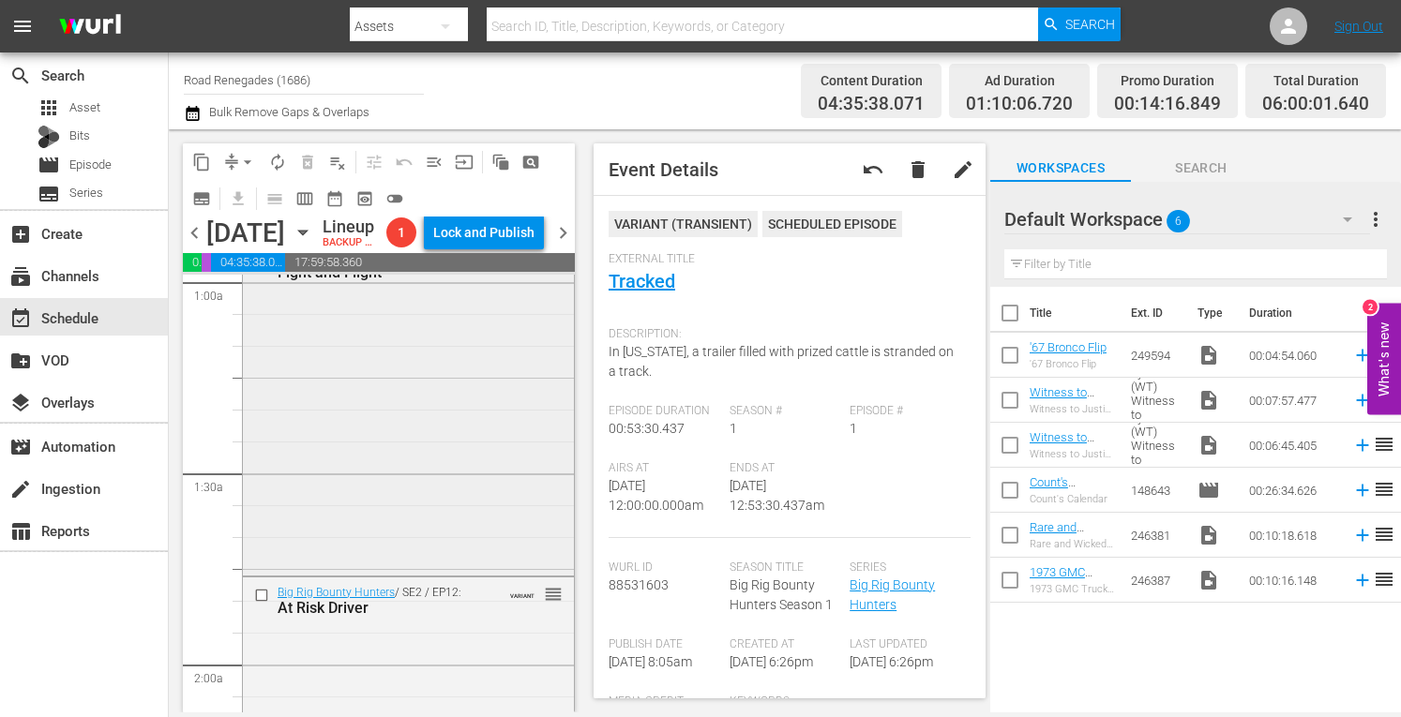
click at [450, 479] on div "Big Rig Bounty Hunters / SE1 / EP2: Fight and Flight VARIANT reorder" at bounding box center [408, 407] width 331 height 330
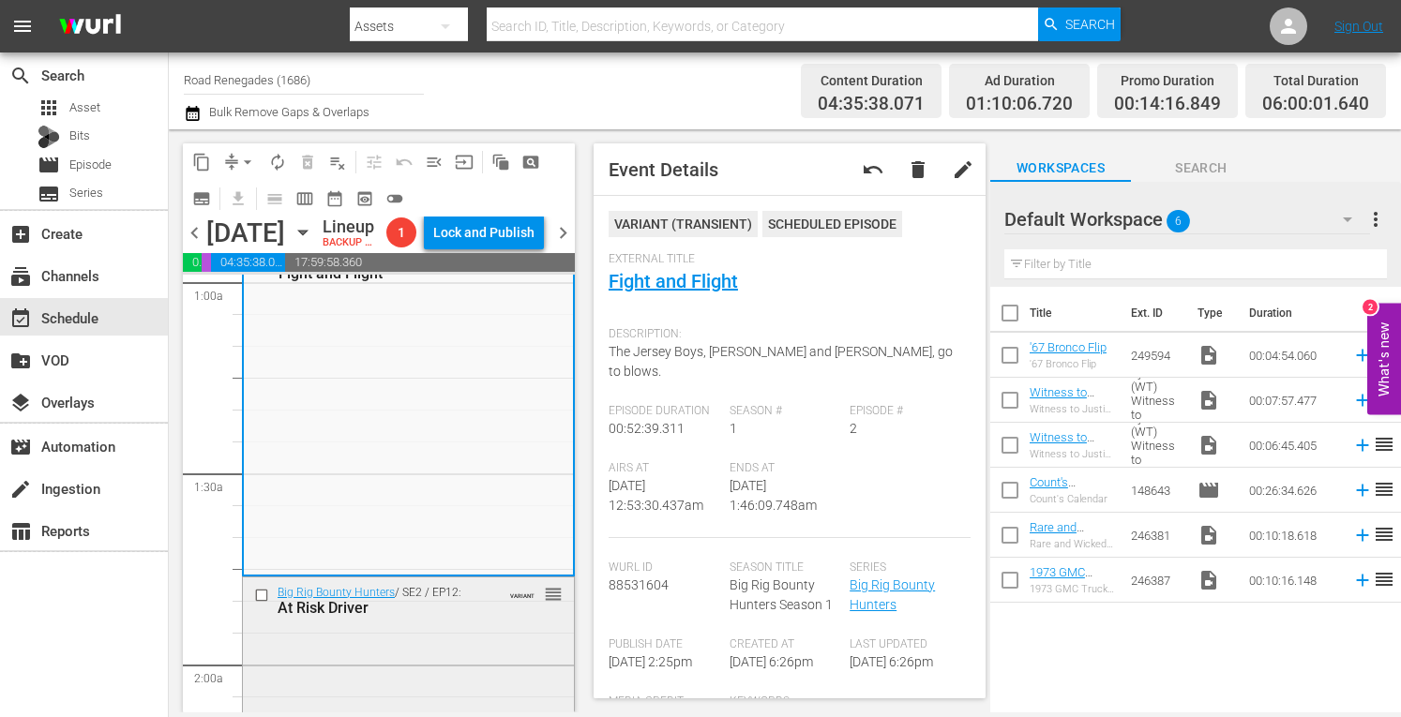
click at [482, 624] on div "Big Rig Bounty Hunters / SE2 / EP12: At Risk Driver VARIANT reorder" at bounding box center [408, 601] width 331 height 46
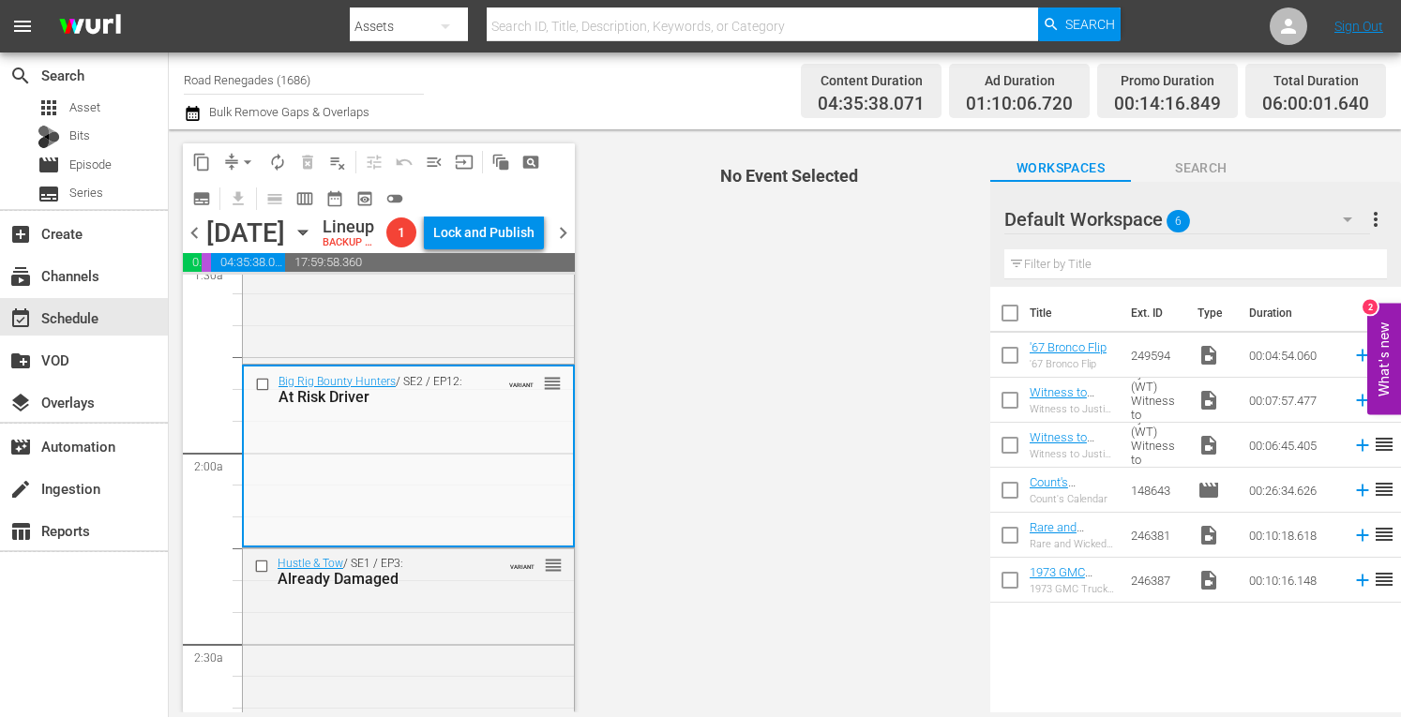
scroll to position [725, 0]
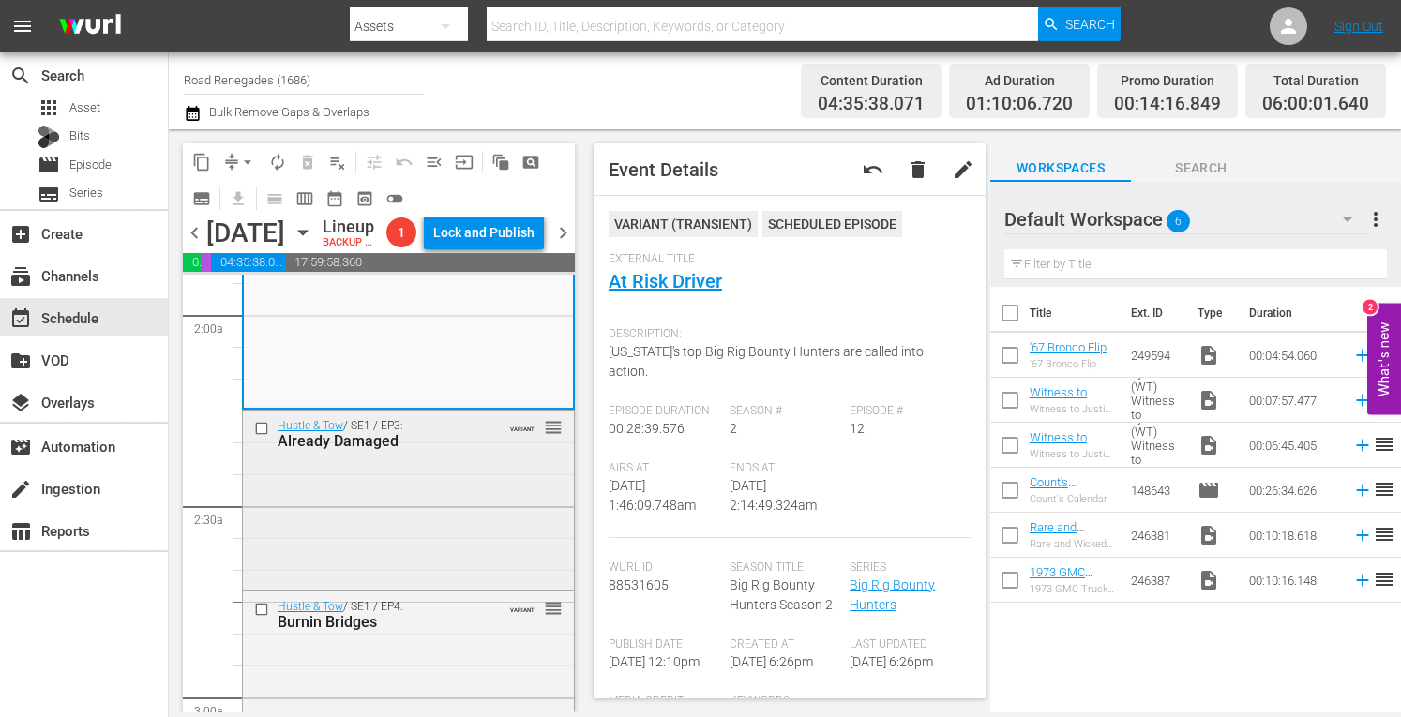
click at [475, 522] on div "Hustle & Tow / SE1 / EP3: Already Damaged VARIANT reorder" at bounding box center [408, 498] width 331 height 175
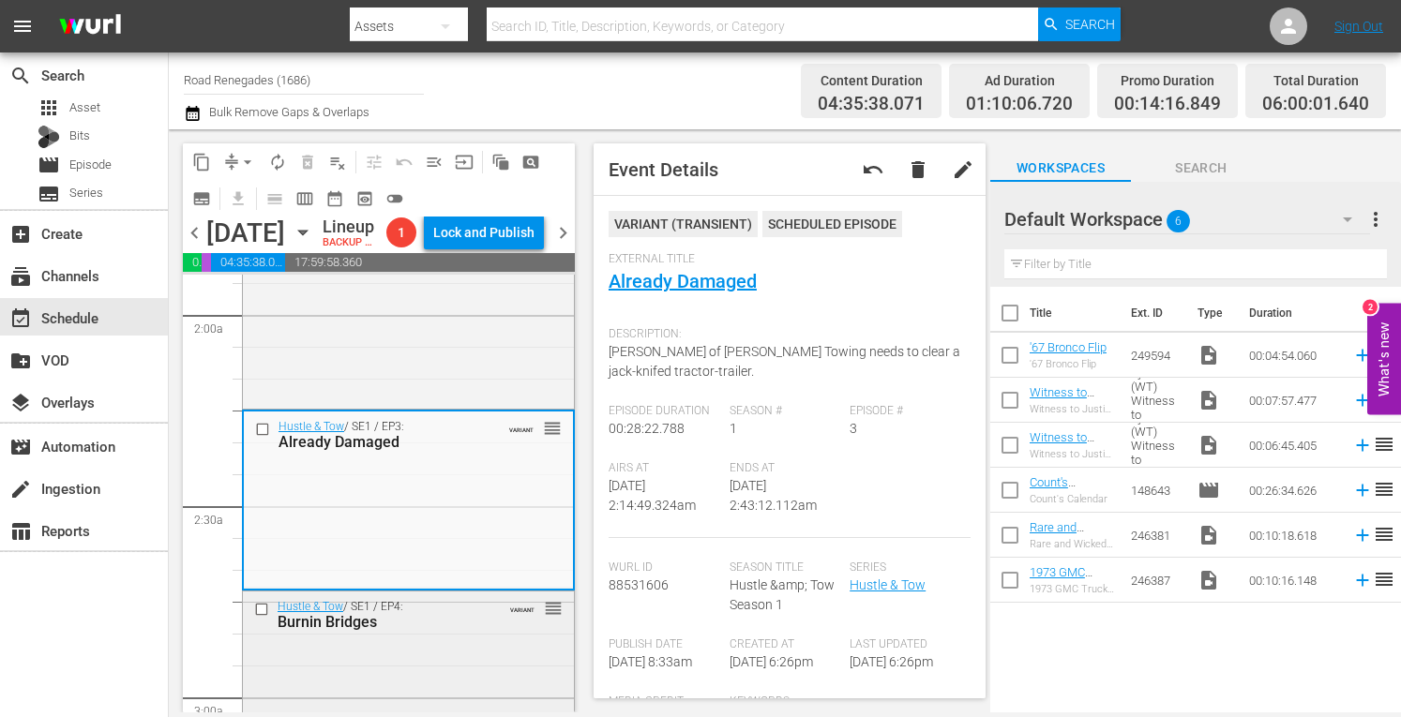
click at [473, 638] on div "Hustle & Tow / SE1 / EP4: Burnin Bridges VARIANT reorder" at bounding box center [408, 615] width 331 height 46
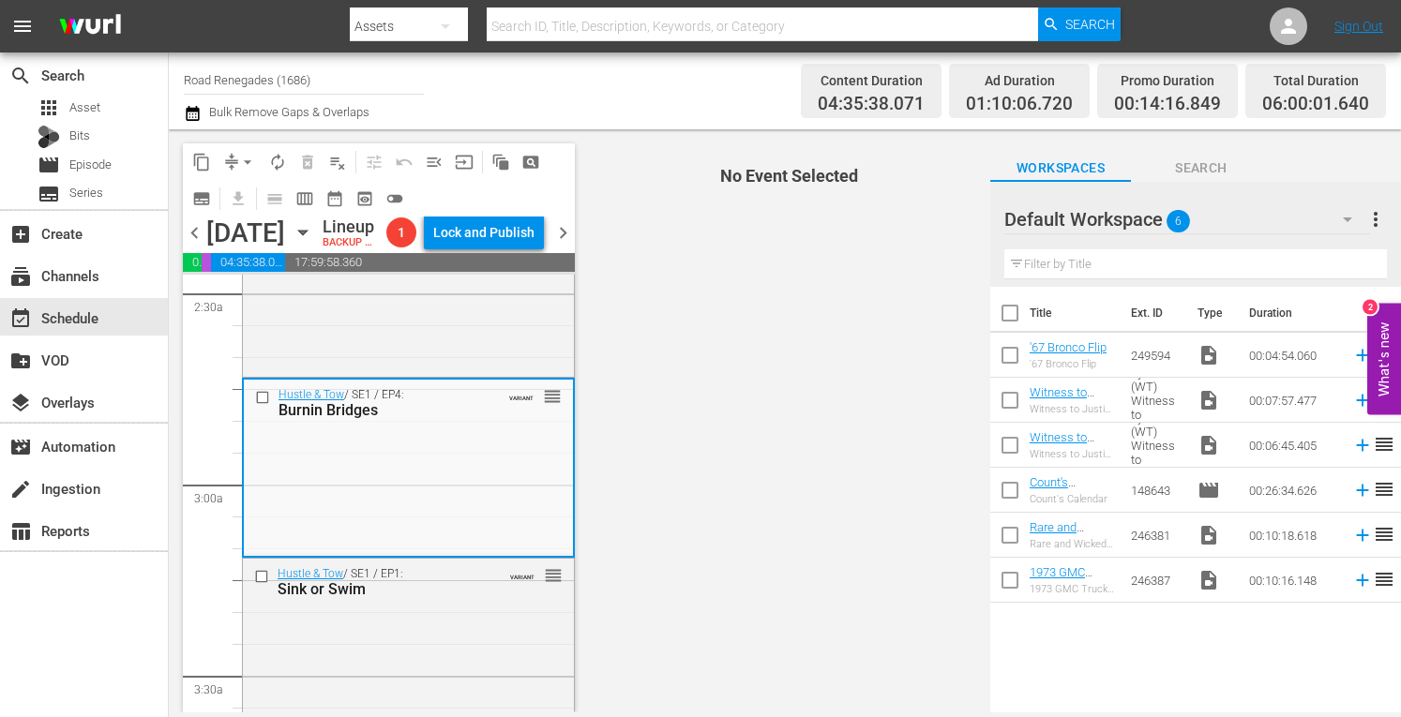
scroll to position [1088, 0]
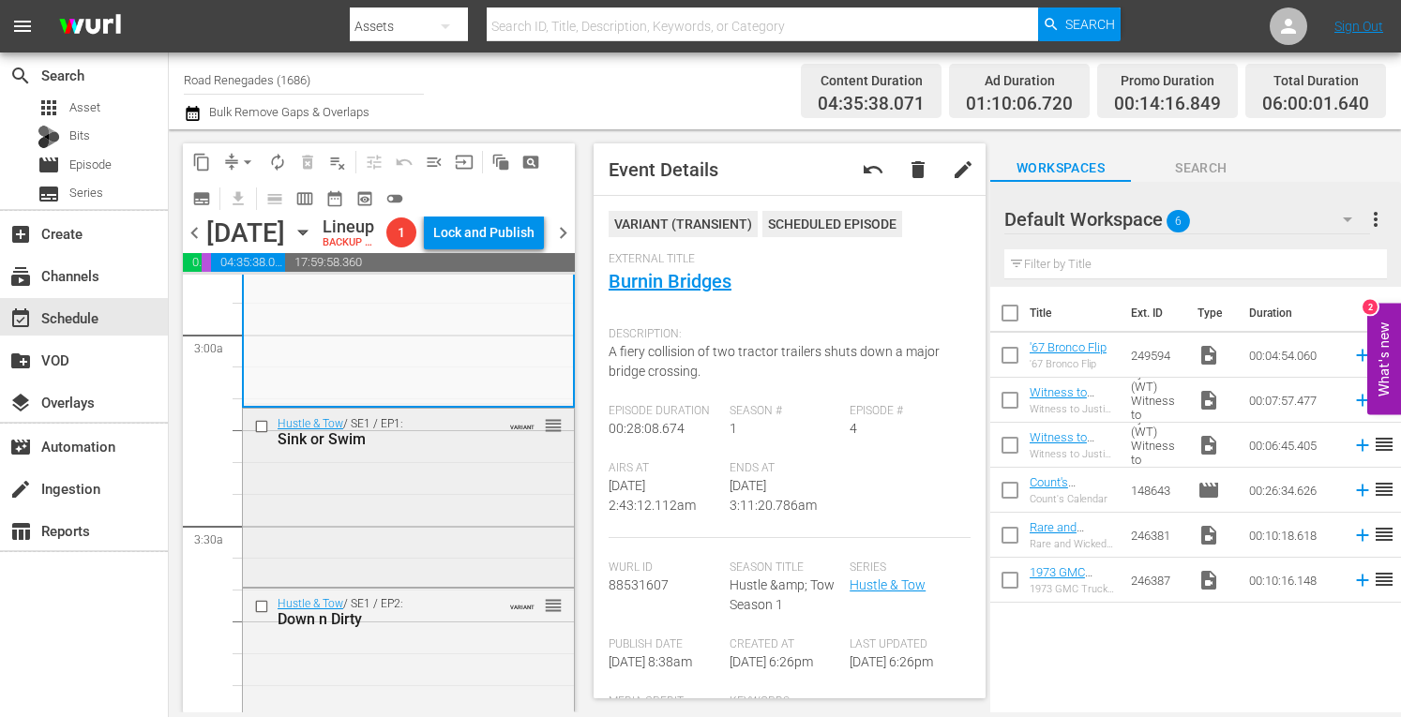
click at [490, 545] on div "Hustle & Tow / SE1 / EP1: Sink or Swim VARIANT reorder" at bounding box center [408, 496] width 331 height 175
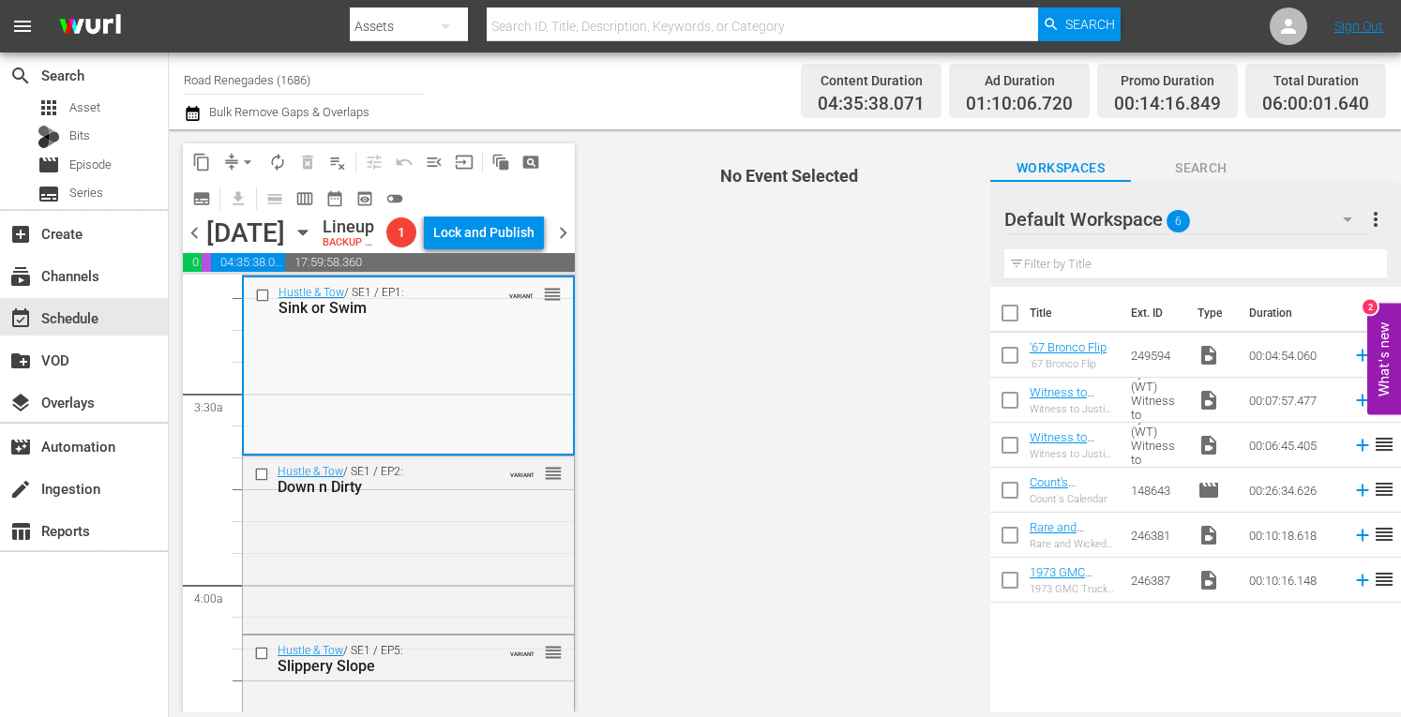
scroll to position [1238, 0]
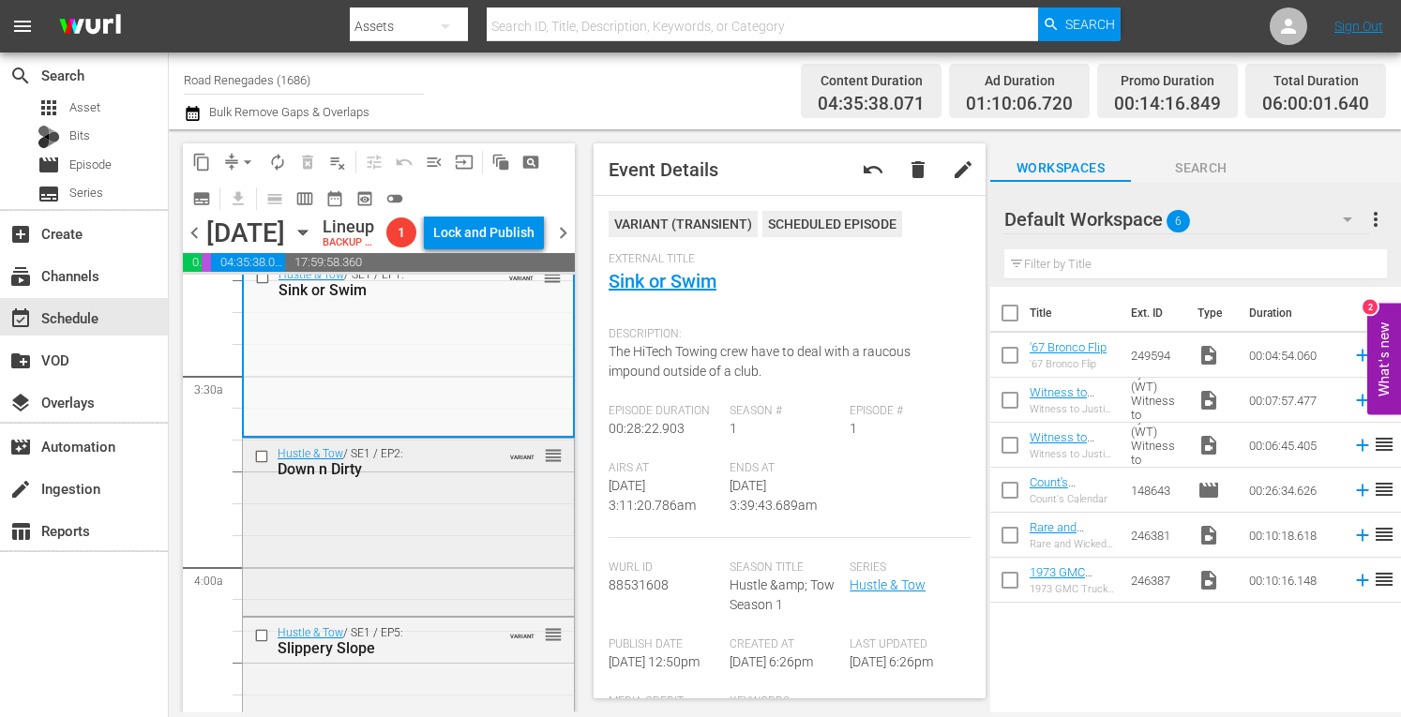
click at [452, 595] on div "Hustle & Tow / SE1 / EP2: Down n Dirty VARIANT reorder" at bounding box center [408, 525] width 331 height 173
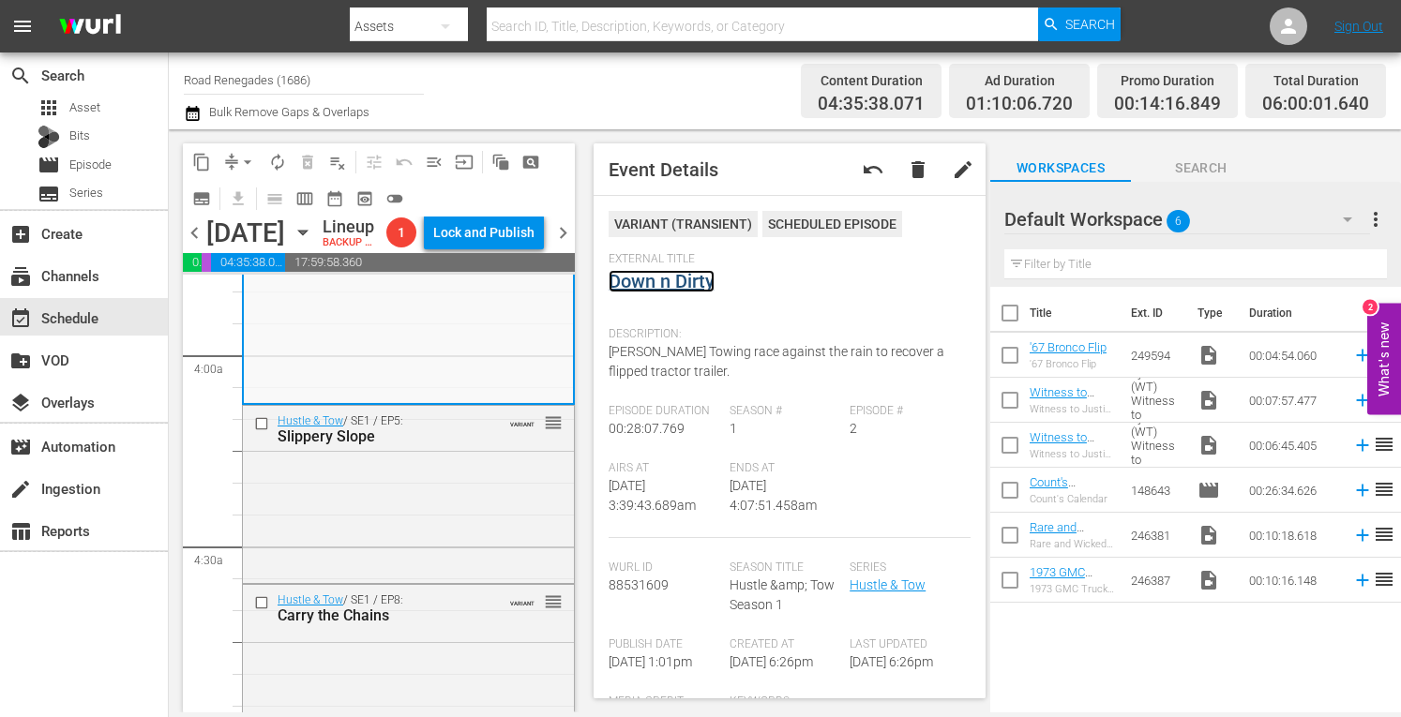
scroll to position [1525, 0]
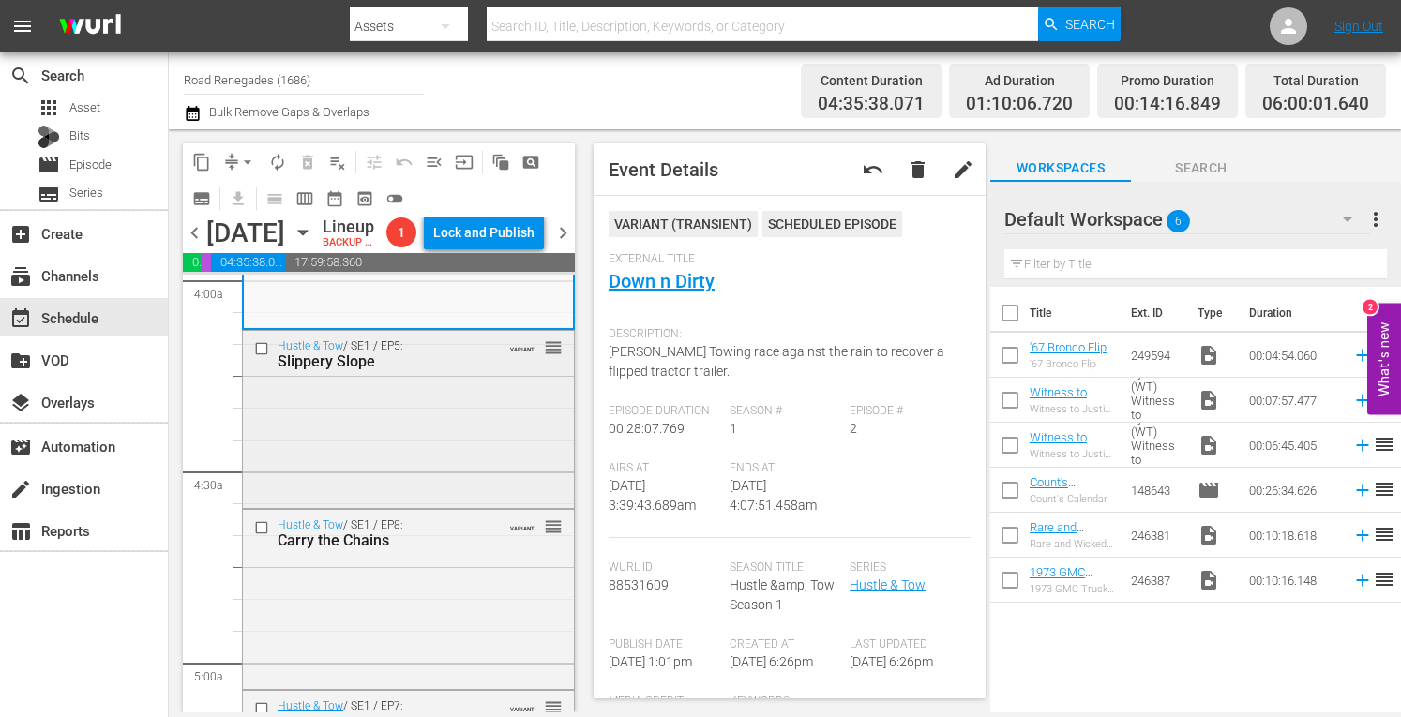
click at [464, 503] on div "Hustle & Tow / SE1 / EP5: Slippery Slope VARIANT reorder" at bounding box center [408, 417] width 331 height 173
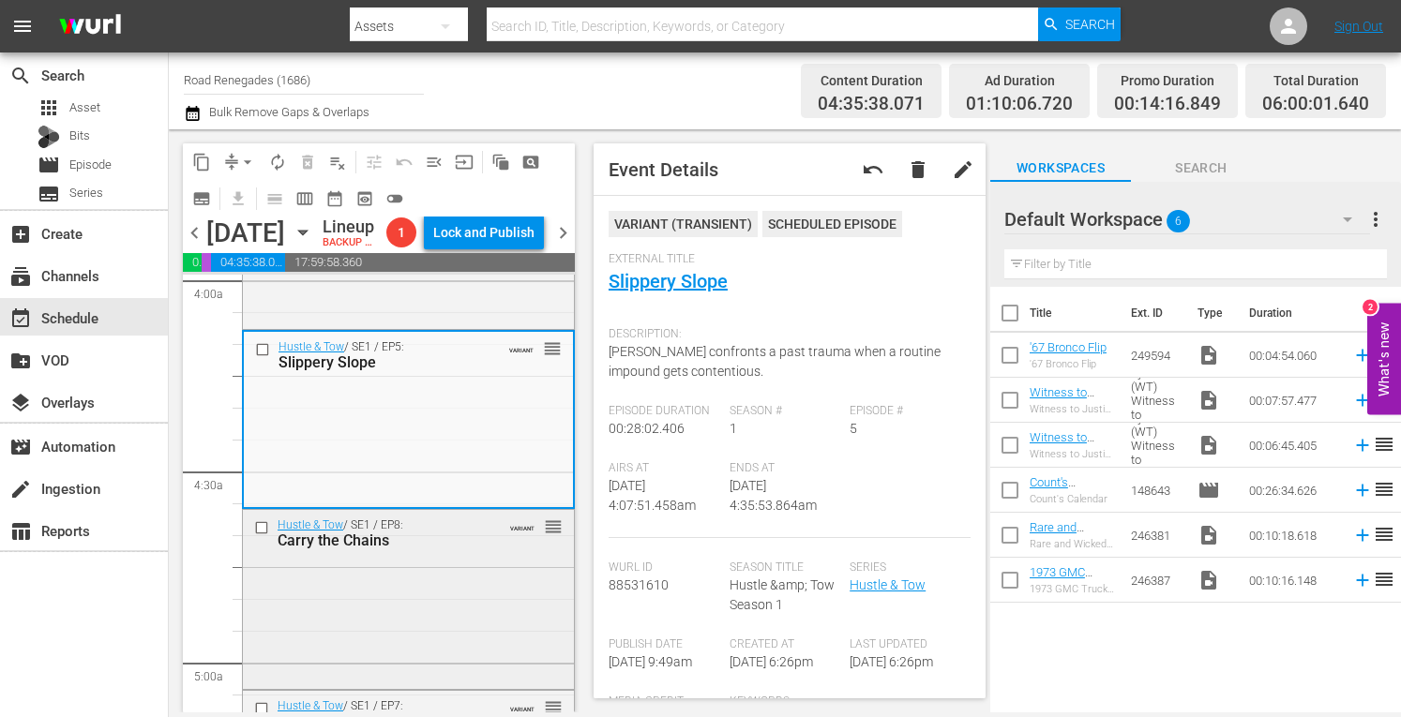
click at [480, 643] on div "Hustle & Tow / SE1 / EP8: Carry the Chains VARIANT reorder" at bounding box center [408, 597] width 331 height 175
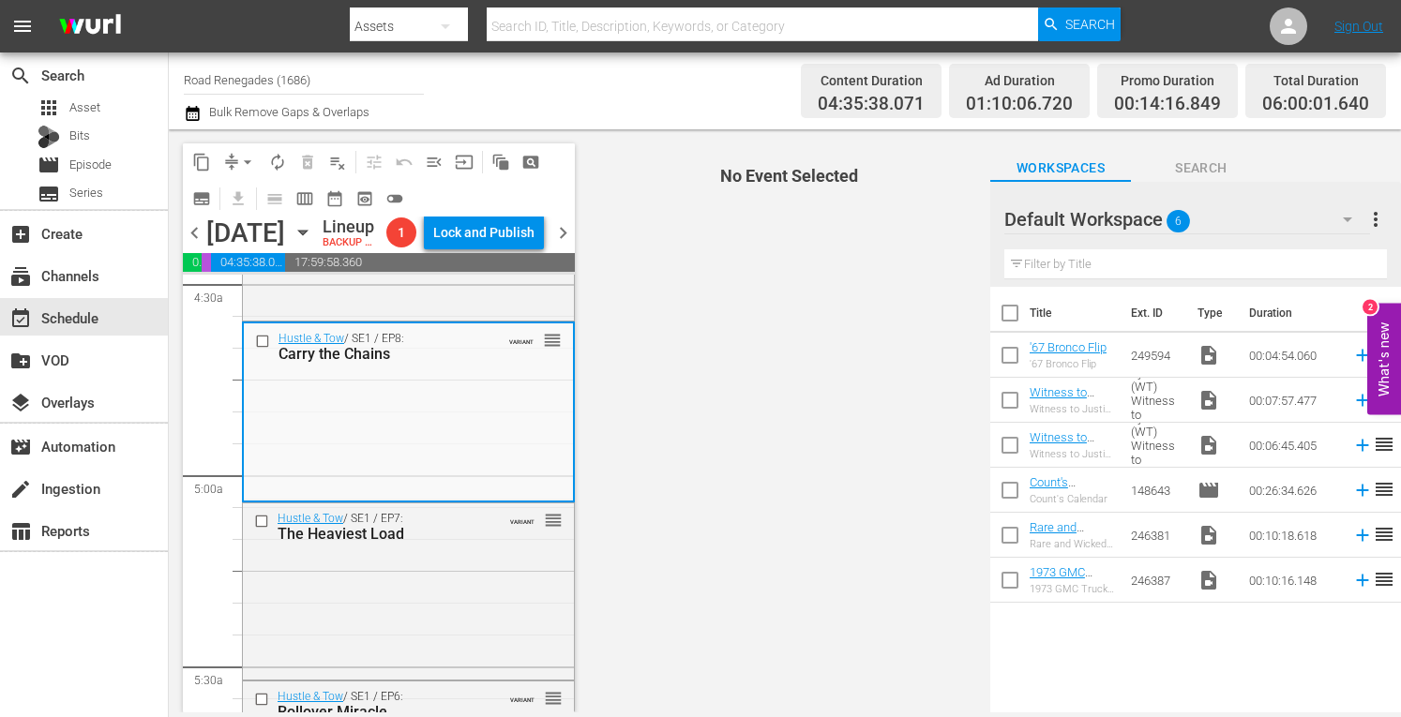
scroll to position [1787, 0]
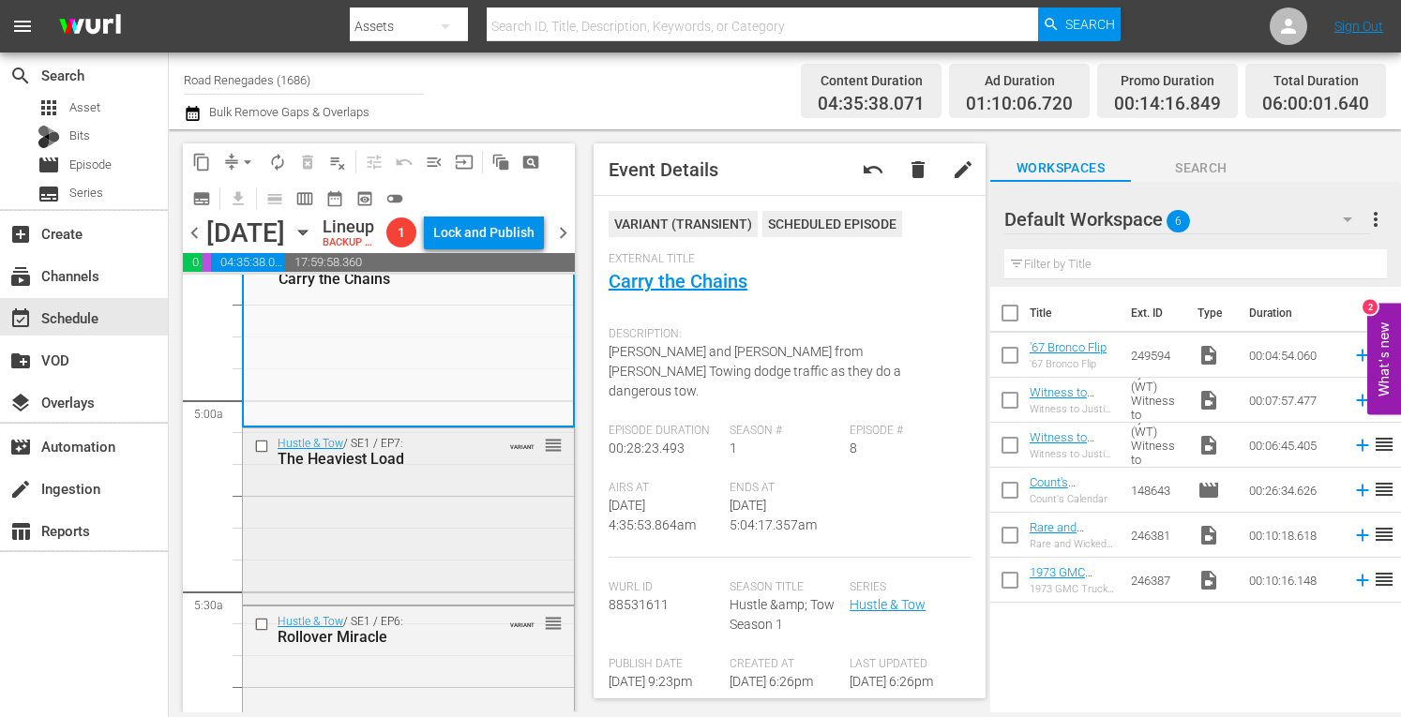
click at [478, 571] on div "Hustle & Tow / SE1 / EP7: The Heaviest Load VARIANT reorder" at bounding box center [408, 515] width 331 height 173
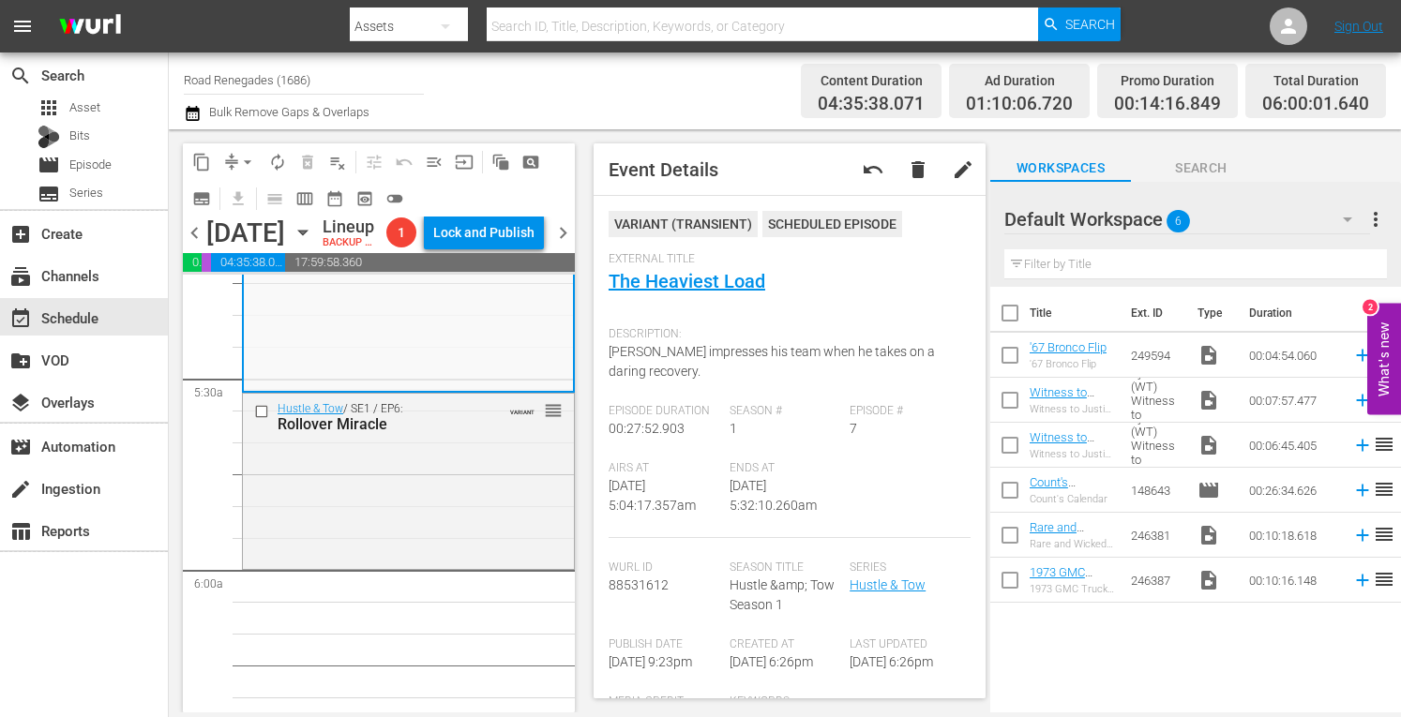
scroll to position [2012, 0]
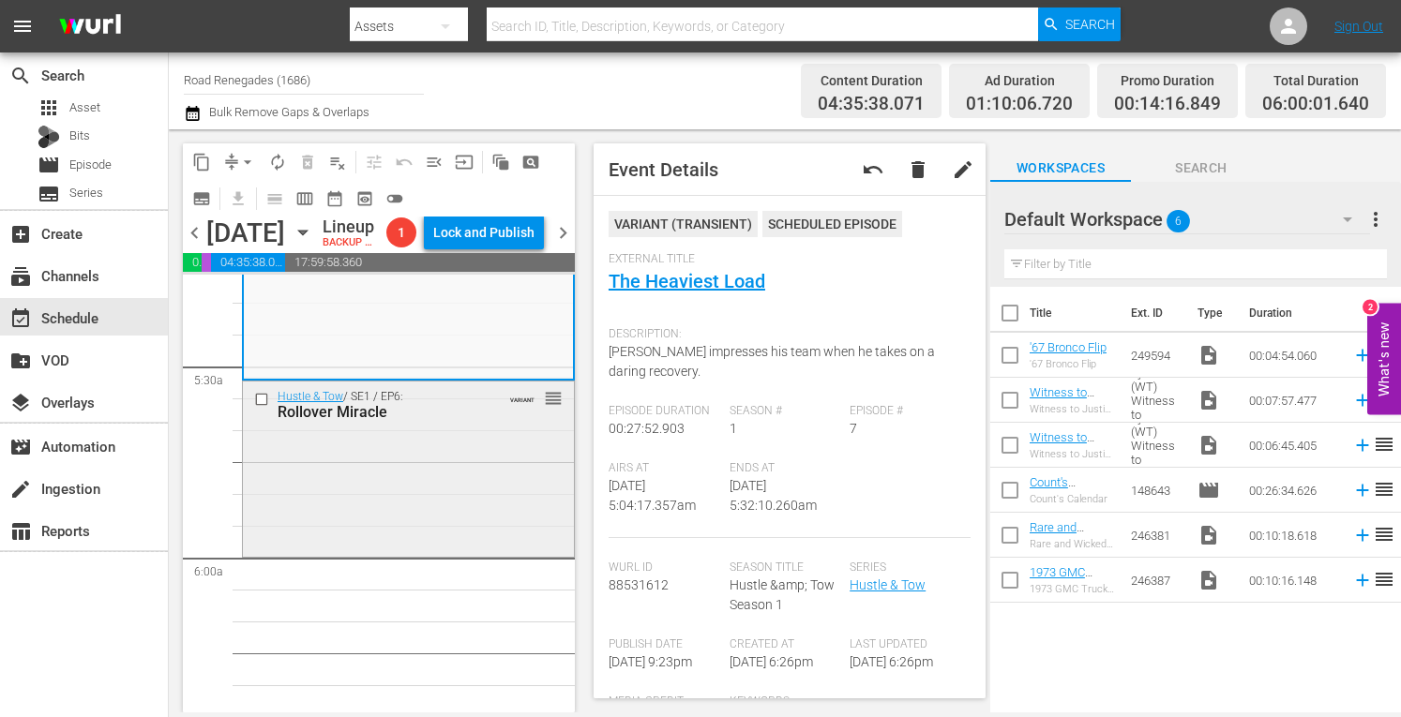
click at [495, 553] on div "Hustle & Tow / SE1 / EP6: Rollover Miracle VARIANT reorder" at bounding box center [408, 468] width 331 height 172
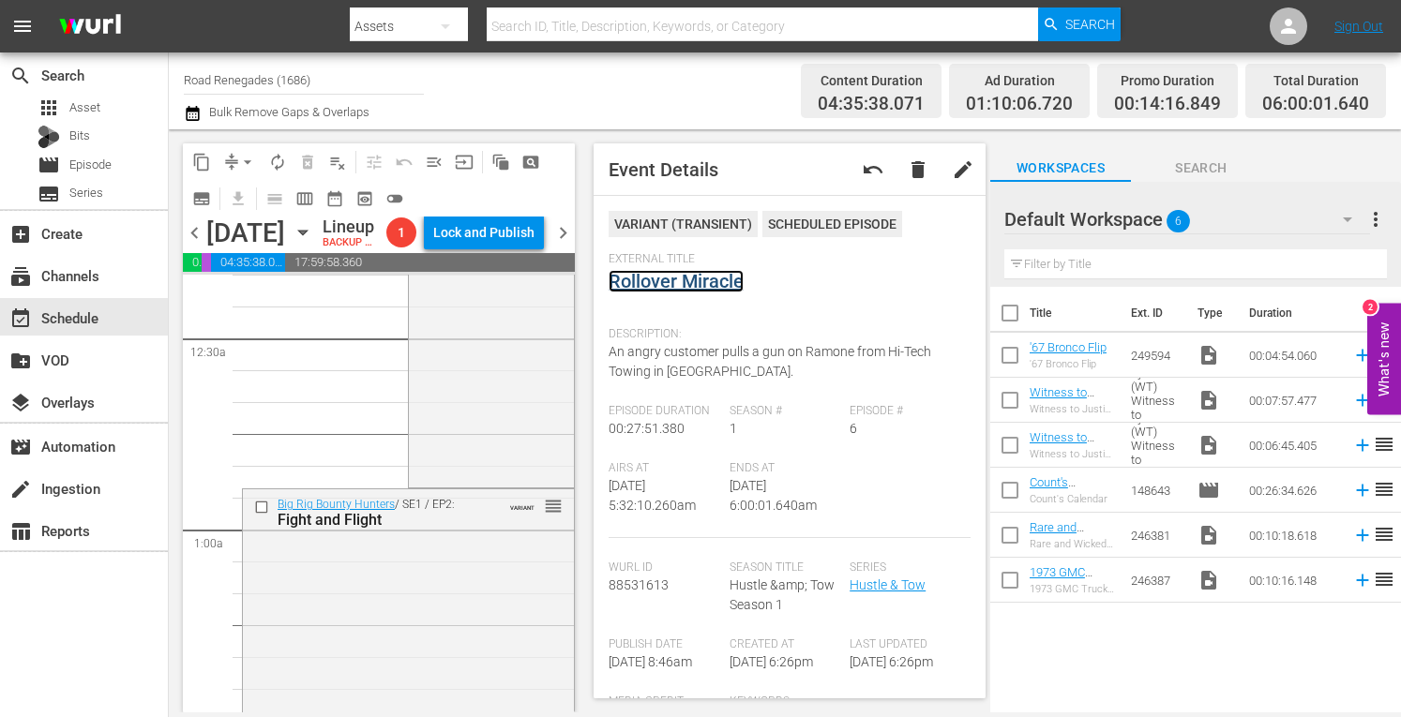
scroll to position [0, 0]
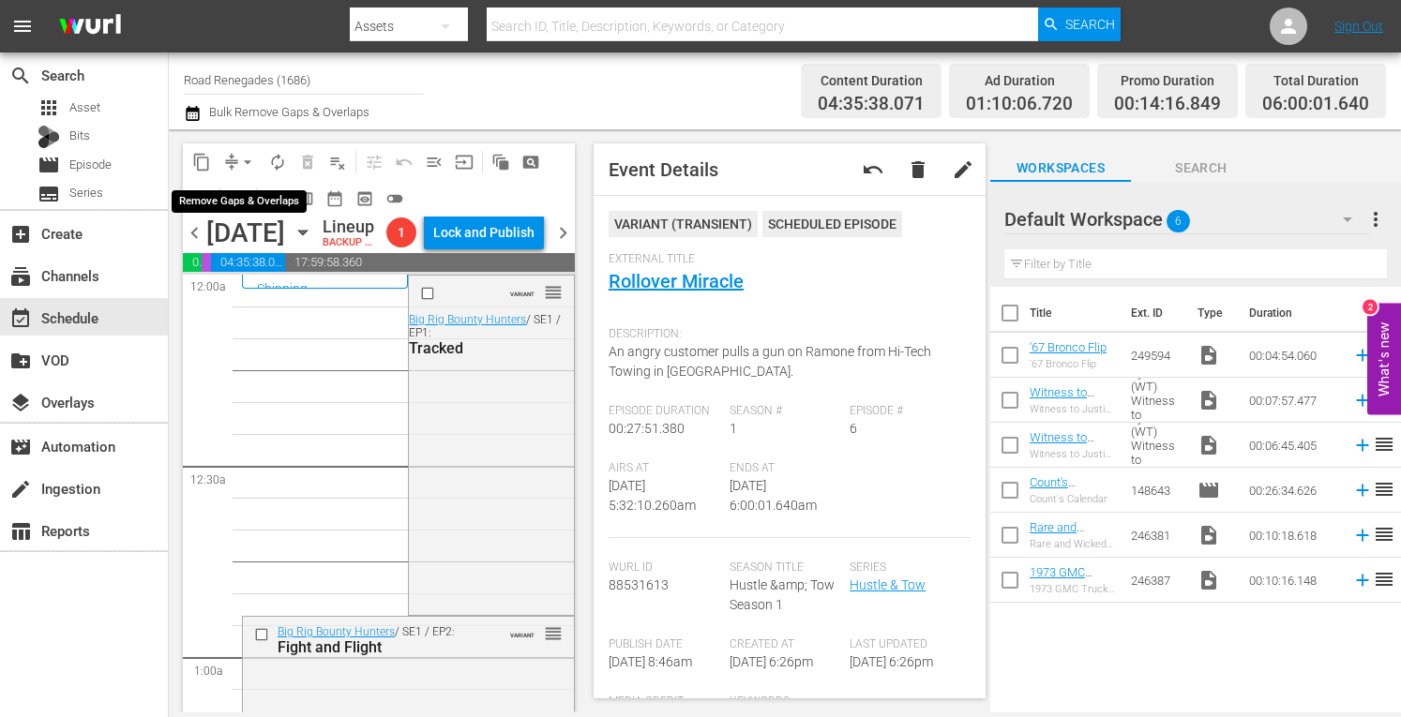
click at [248, 155] on span "arrow_drop_down" at bounding box center [247, 162] width 19 height 19
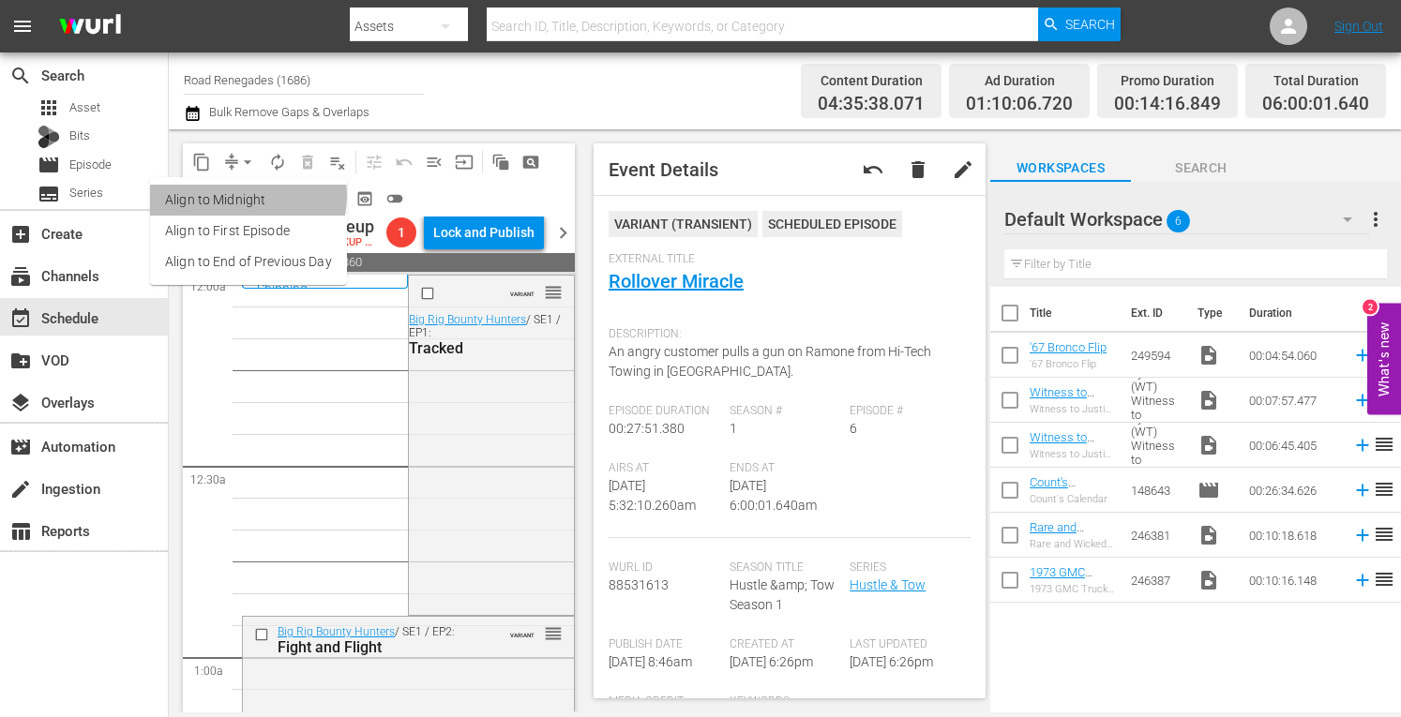
click at [240, 196] on li "Align to Midnight" at bounding box center [248, 200] width 197 height 31
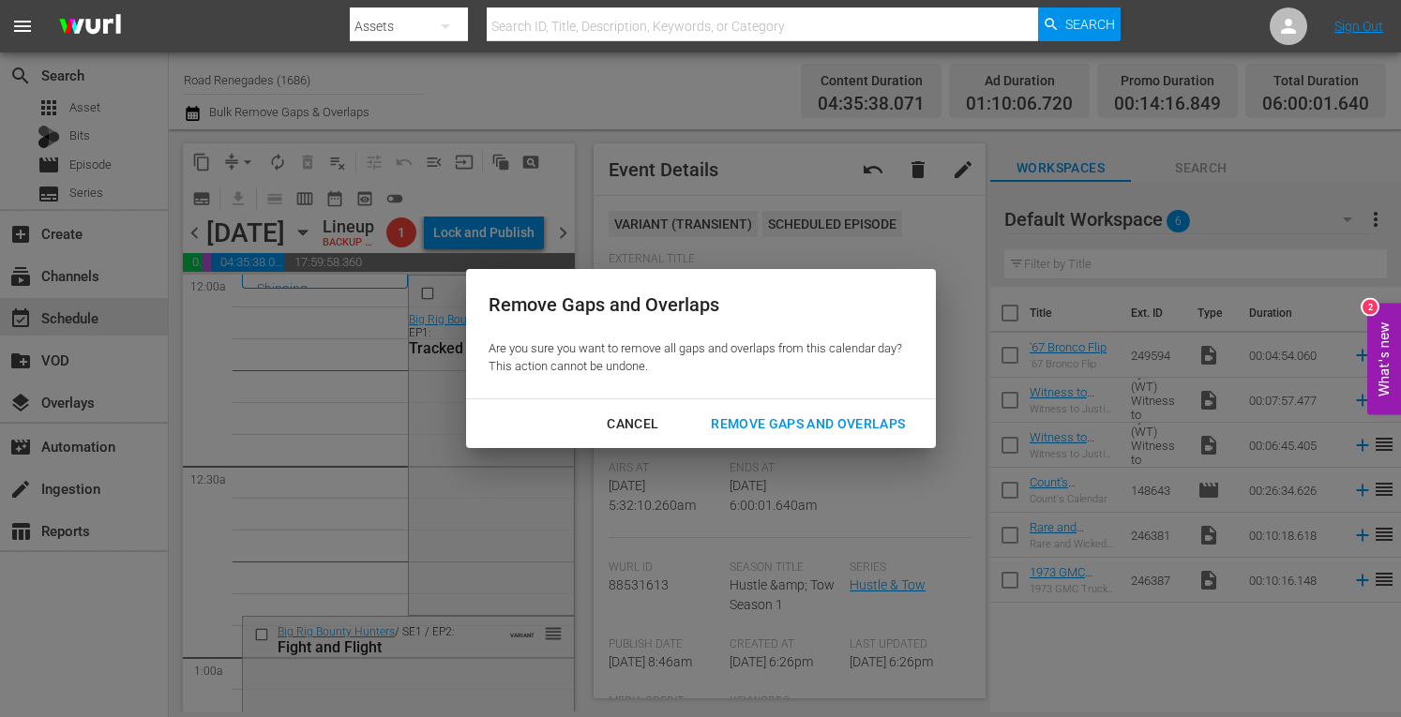
click at [791, 426] on div "Remove Gaps and Overlaps" at bounding box center [808, 424] width 224 height 23
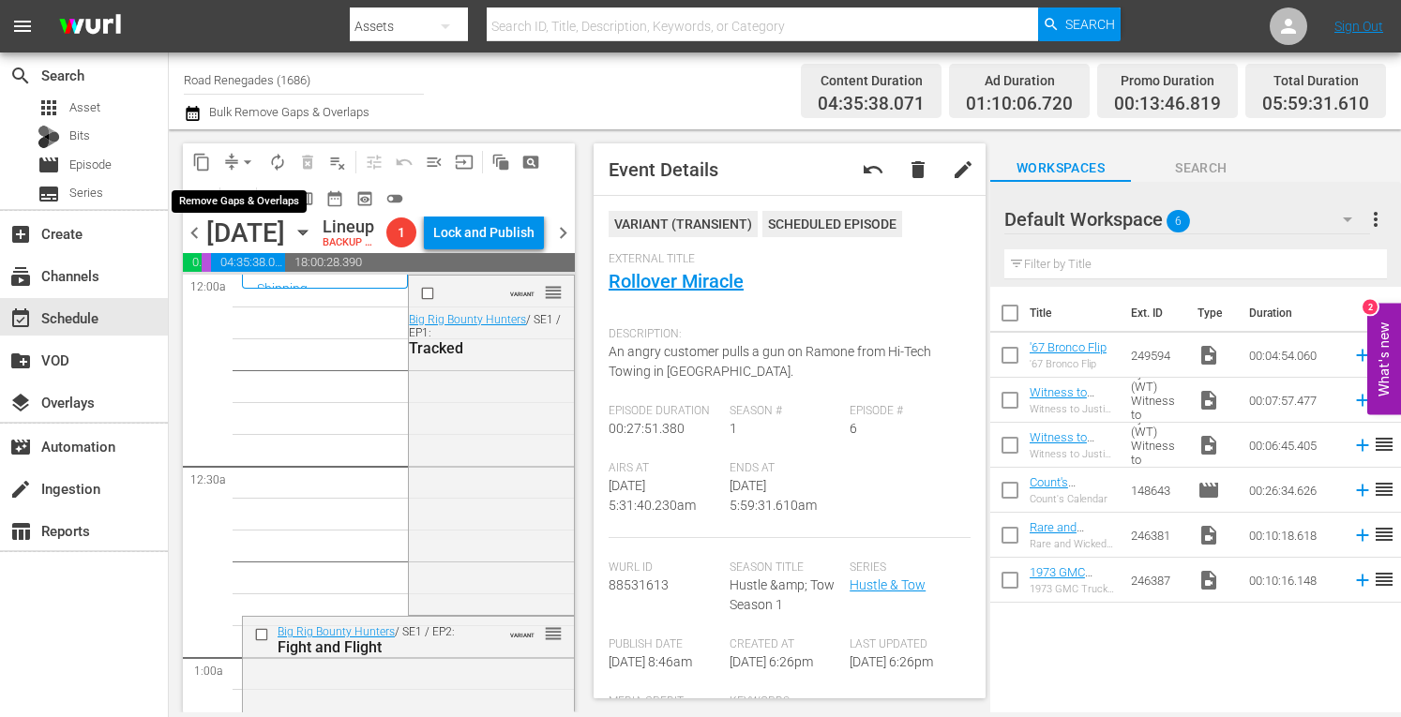
click at [245, 157] on span "arrow_drop_down" at bounding box center [247, 162] width 19 height 19
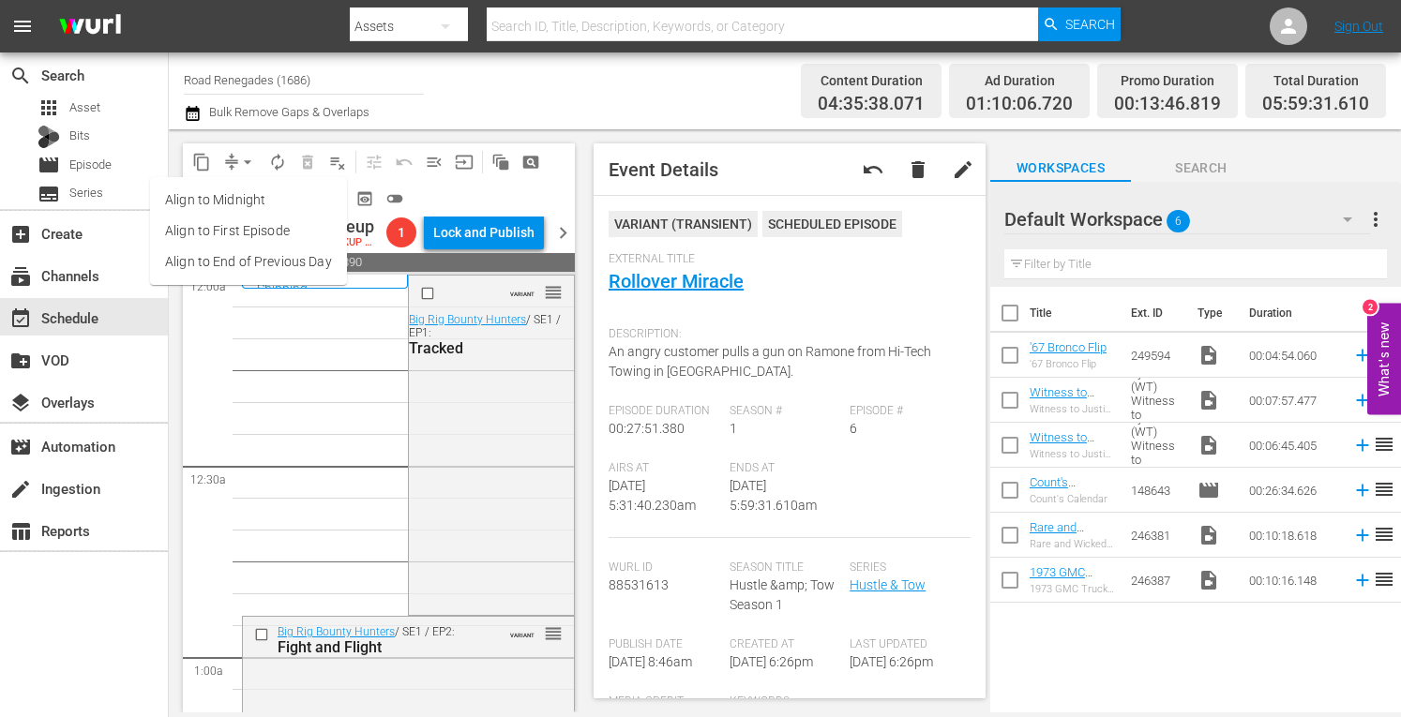
click at [235, 198] on li "Align to Midnight" at bounding box center [248, 200] width 197 height 31
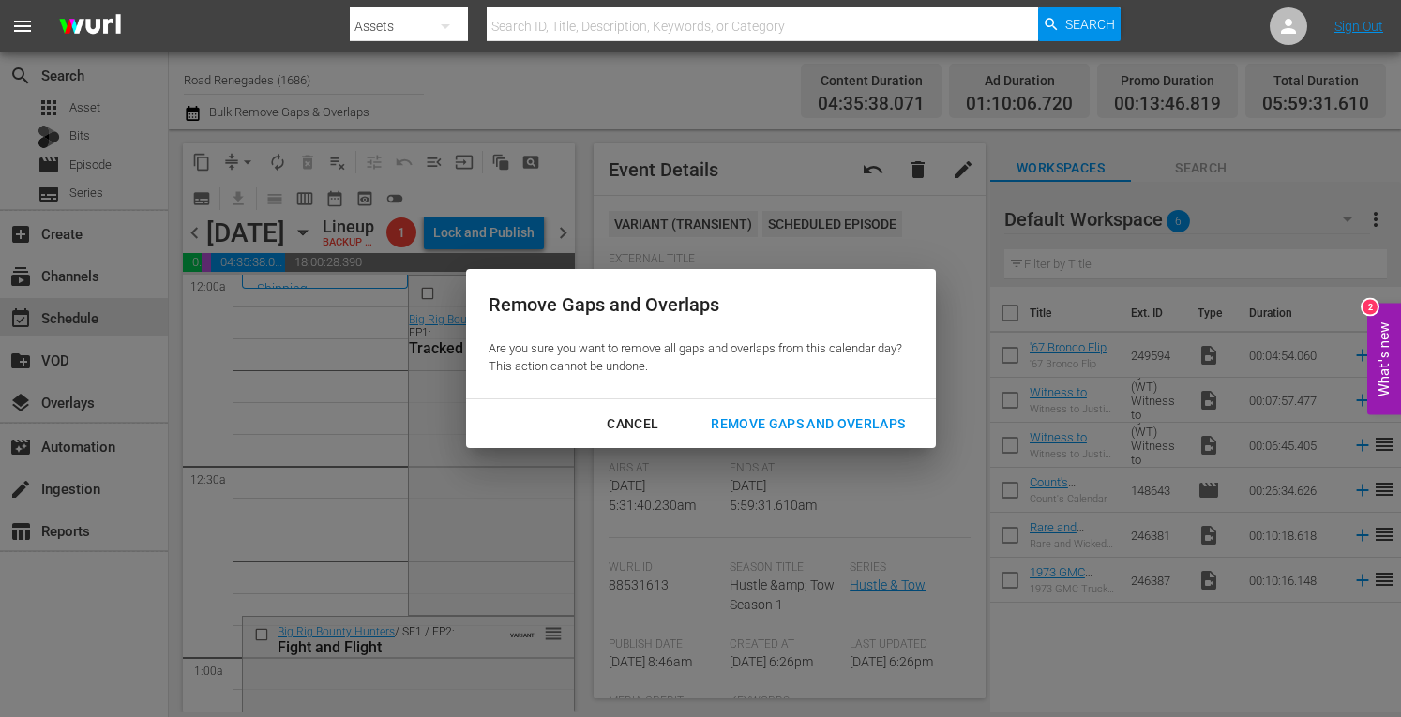
click at [791, 427] on div "Remove Gaps and Overlaps" at bounding box center [808, 424] width 224 height 23
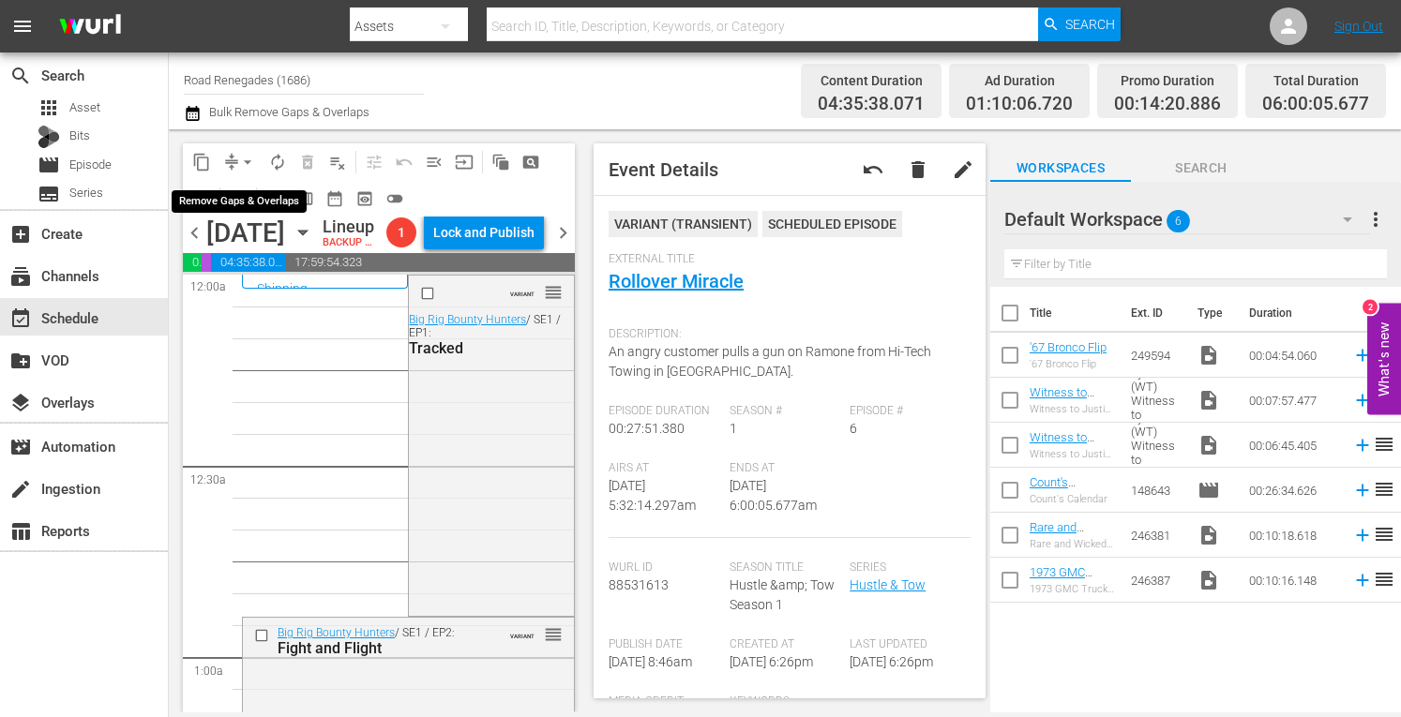
click at [249, 159] on span "arrow_drop_down" at bounding box center [247, 162] width 19 height 19
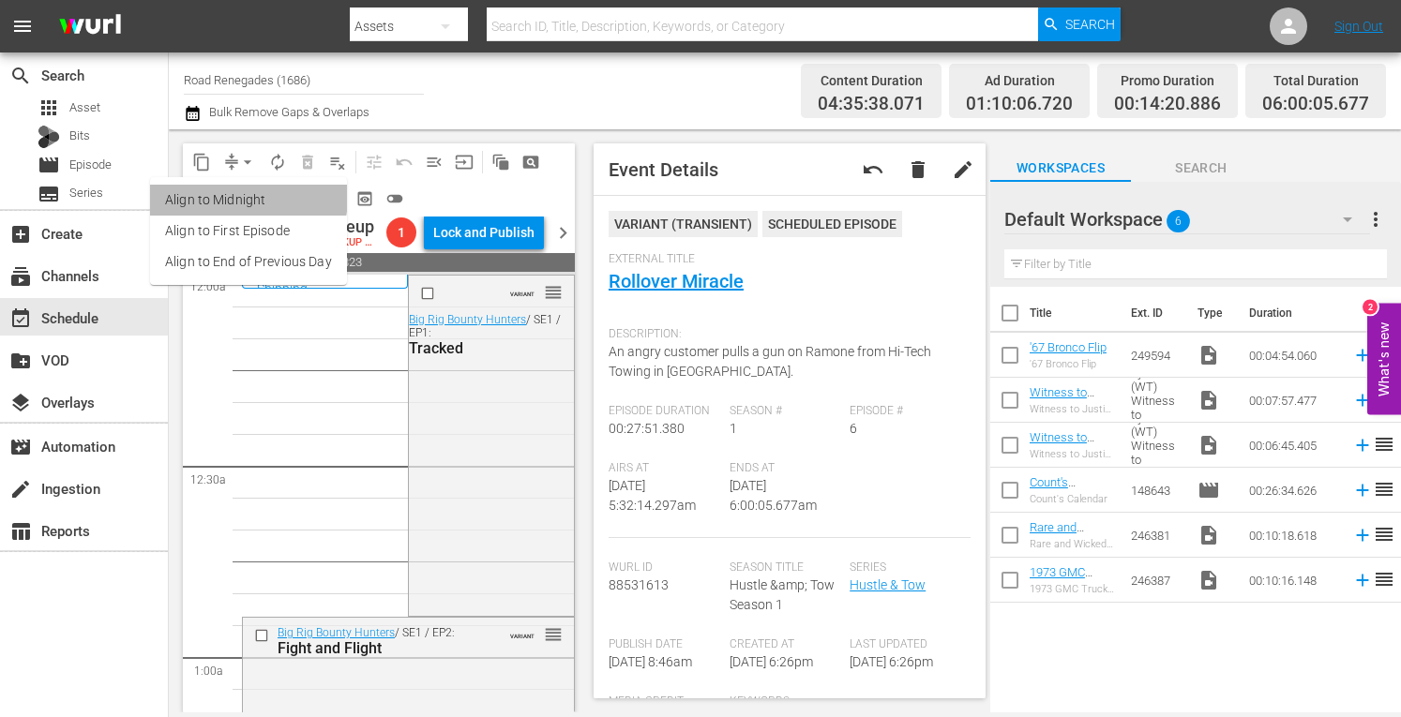
click at [248, 198] on li "Align to Midnight" at bounding box center [248, 200] width 197 height 31
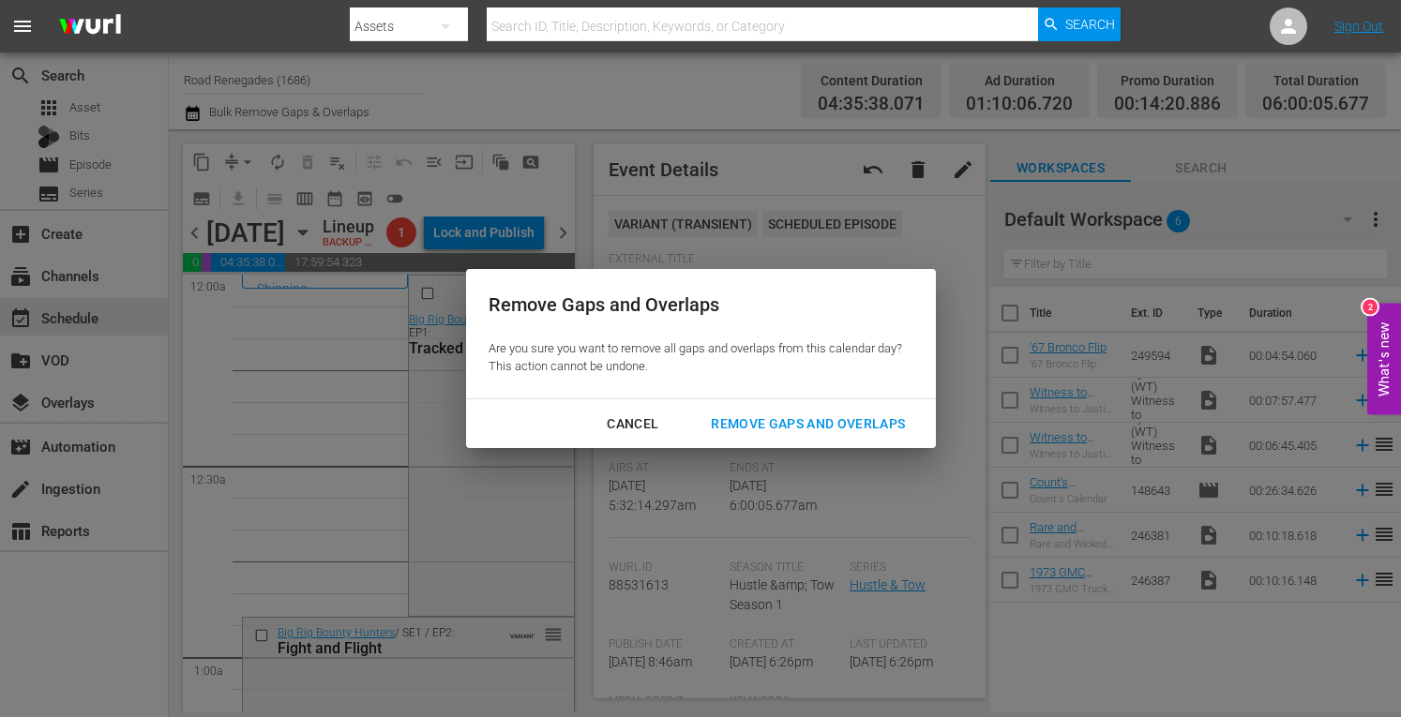
click at [722, 410] on button "Remove Gaps and Overlaps" at bounding box center [807, 424] width 239 height 35
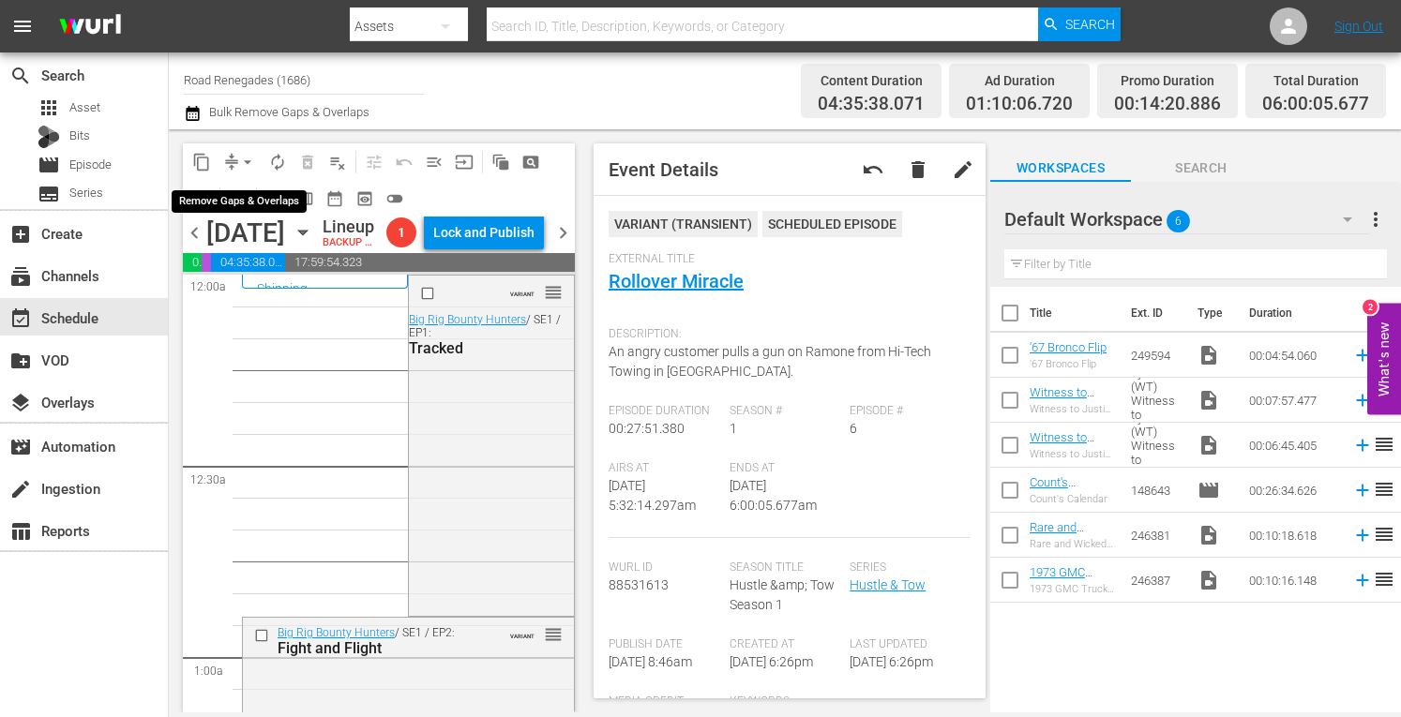
click at [246, 158] on span "arrow_drop_down" at bounding box center [247, 162] width 19 height 19
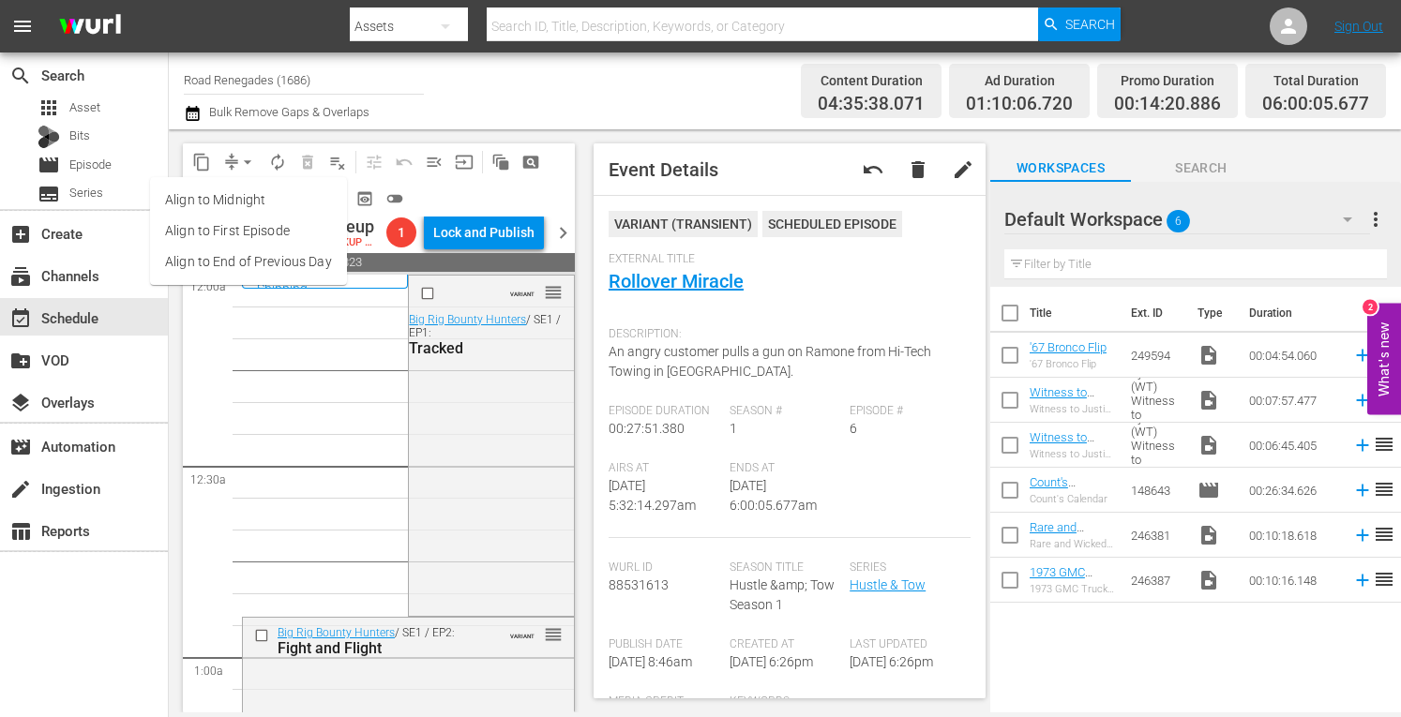
click at [237, 201] on li "Align to Midnight" at bounding box center [248, 200] width 197 height 31
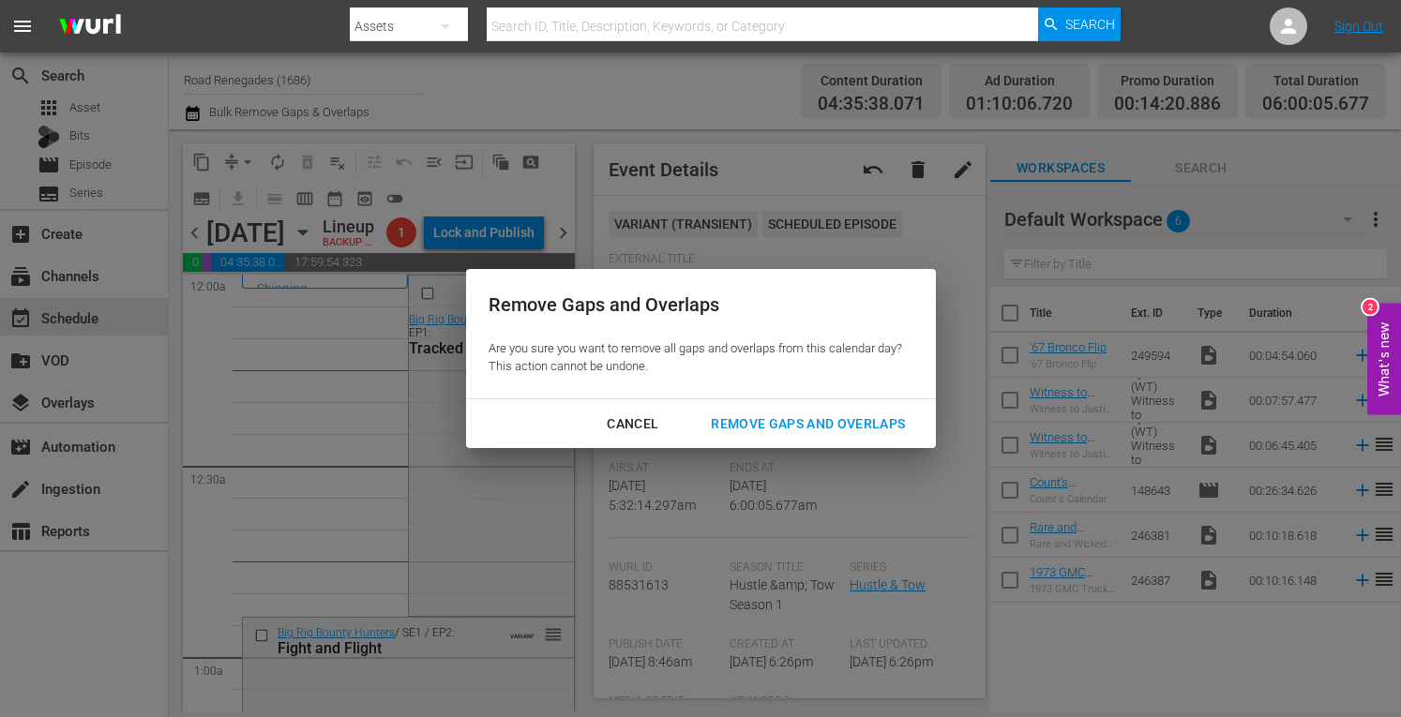
click at [759, 423] on div "Remove Gaps and Overlaps" at bounding box center [808, 424] width 224 height 23
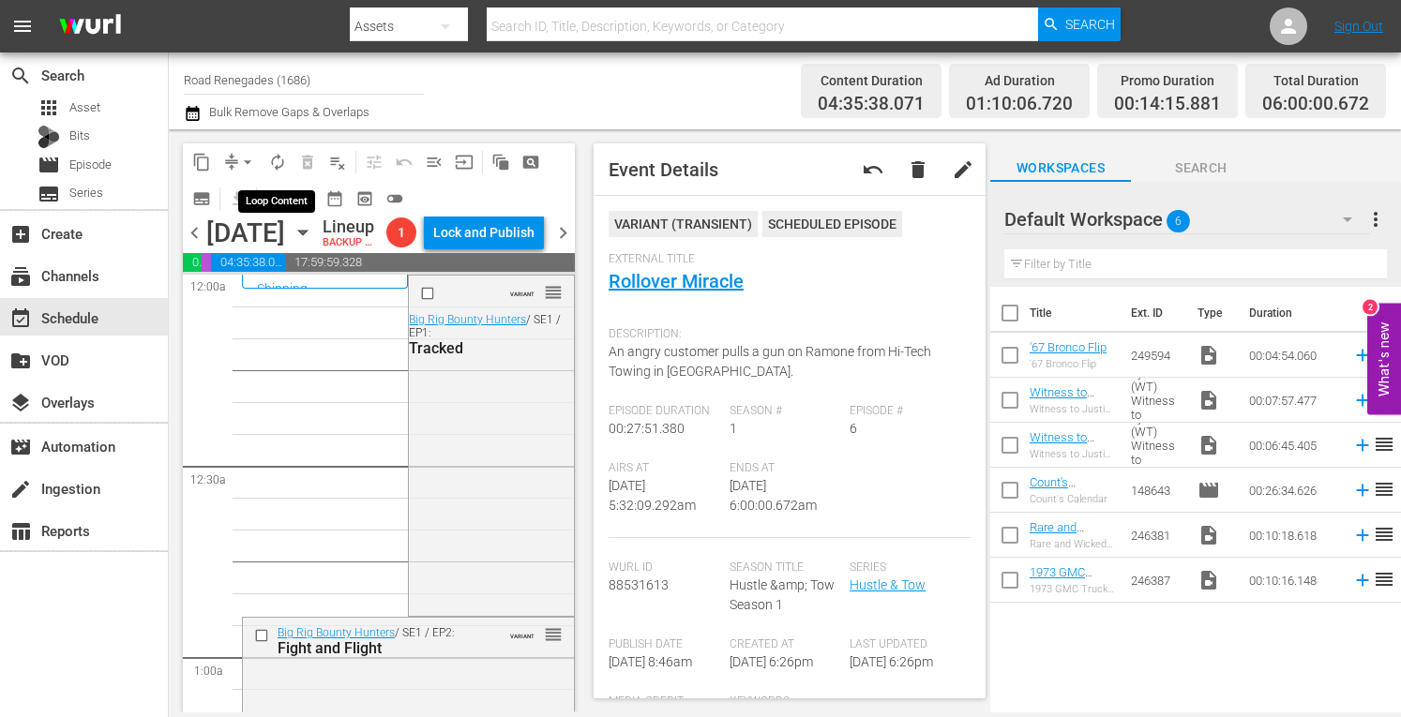
click at [281, 163] on span "autorenew_outlined" at bounding box center [277, 162] width 19 height 19
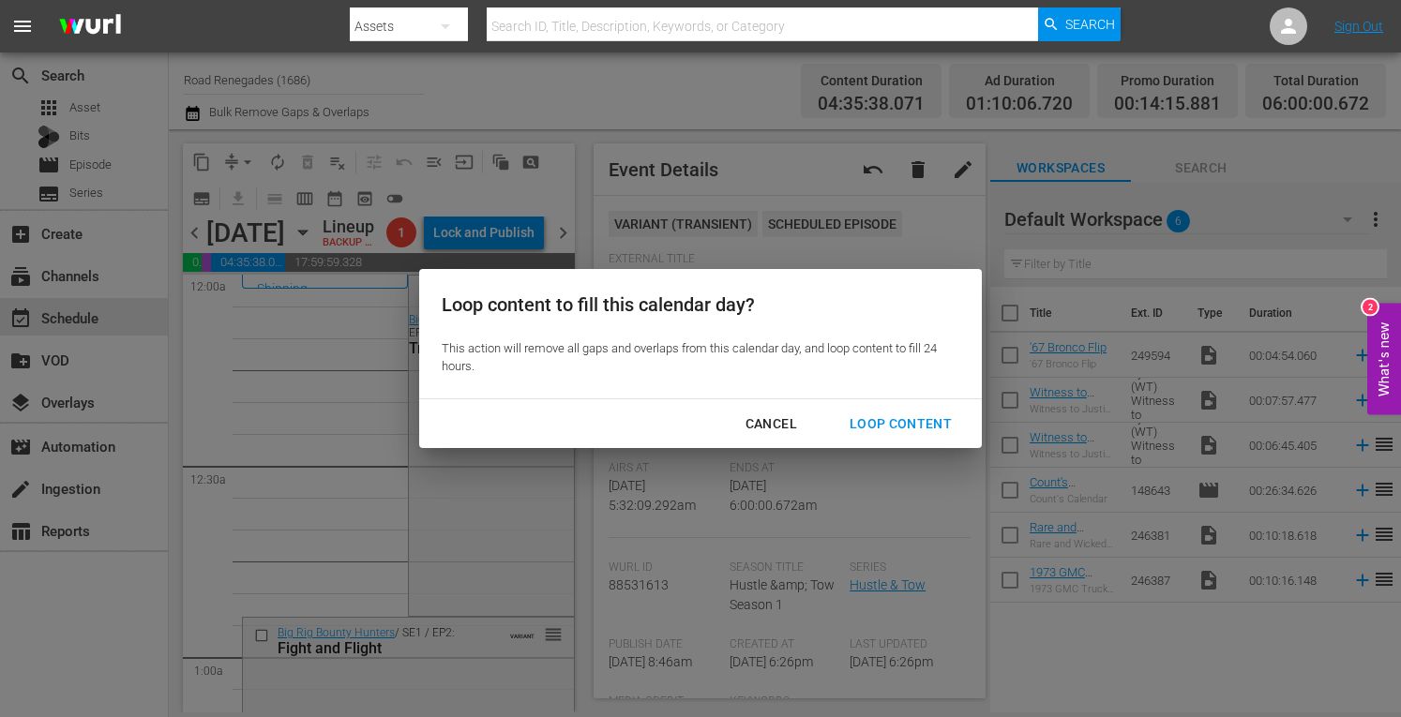
click at [858, 422] on div "Loop Content" at bounding box center [901, 424] width 132 height 23
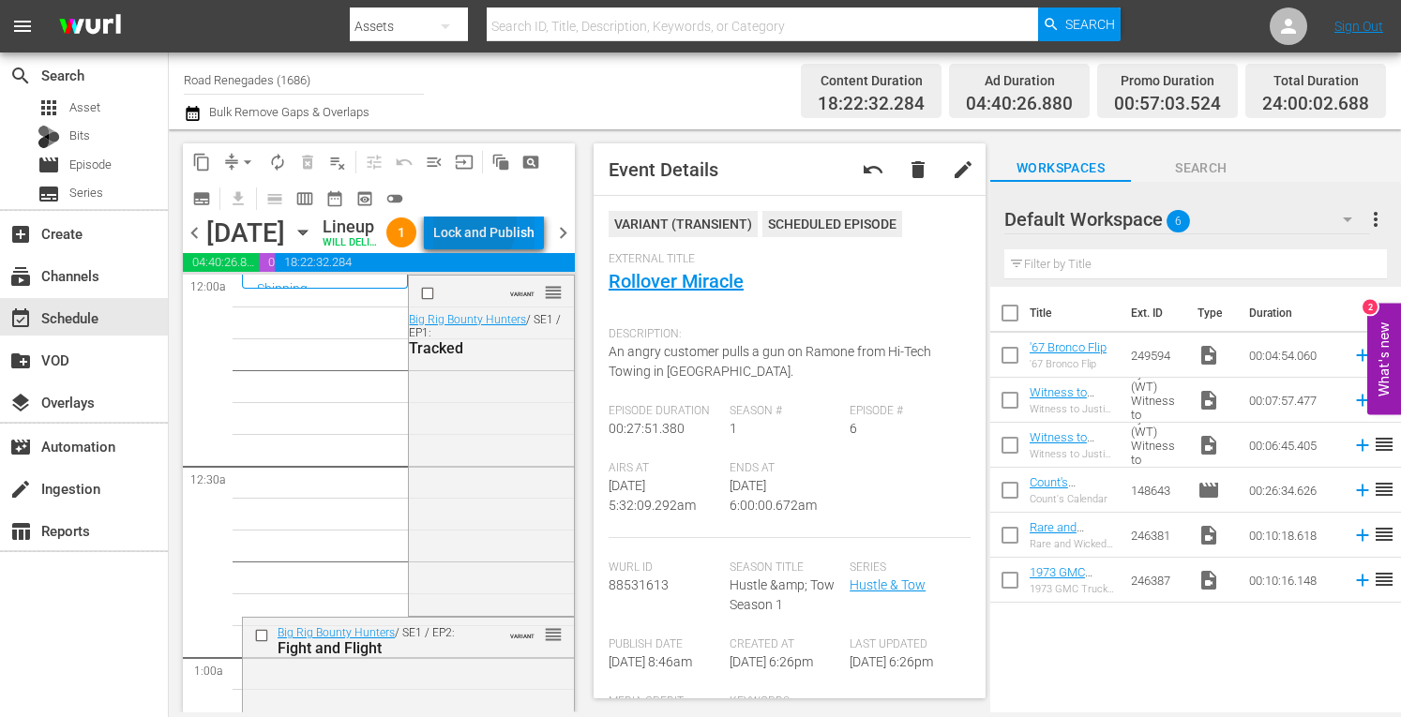
click at [514, 245] on div "Lock and Publish" at bounding box center [483, 233] width 101 height 34
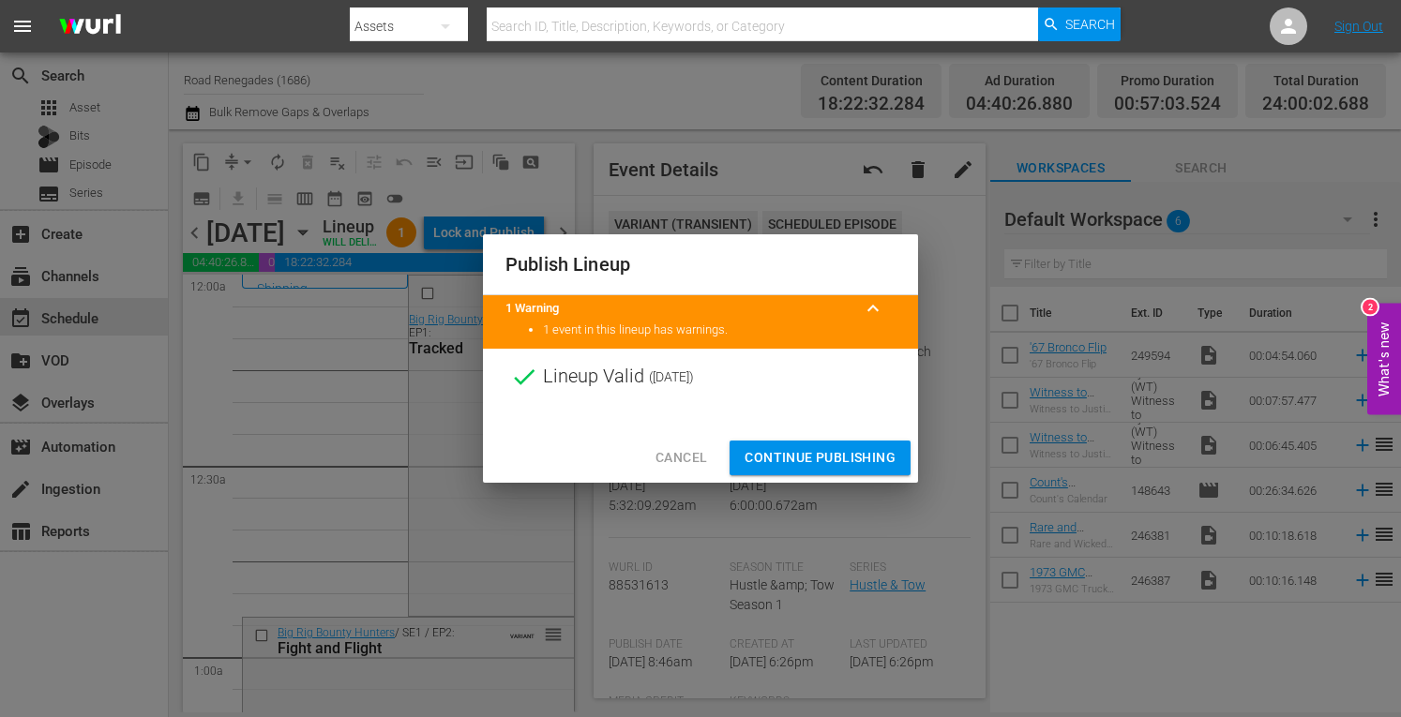
click at [813, 456] on span "Continue Publishing" at bounding box center [820, 457] width 151 height 23
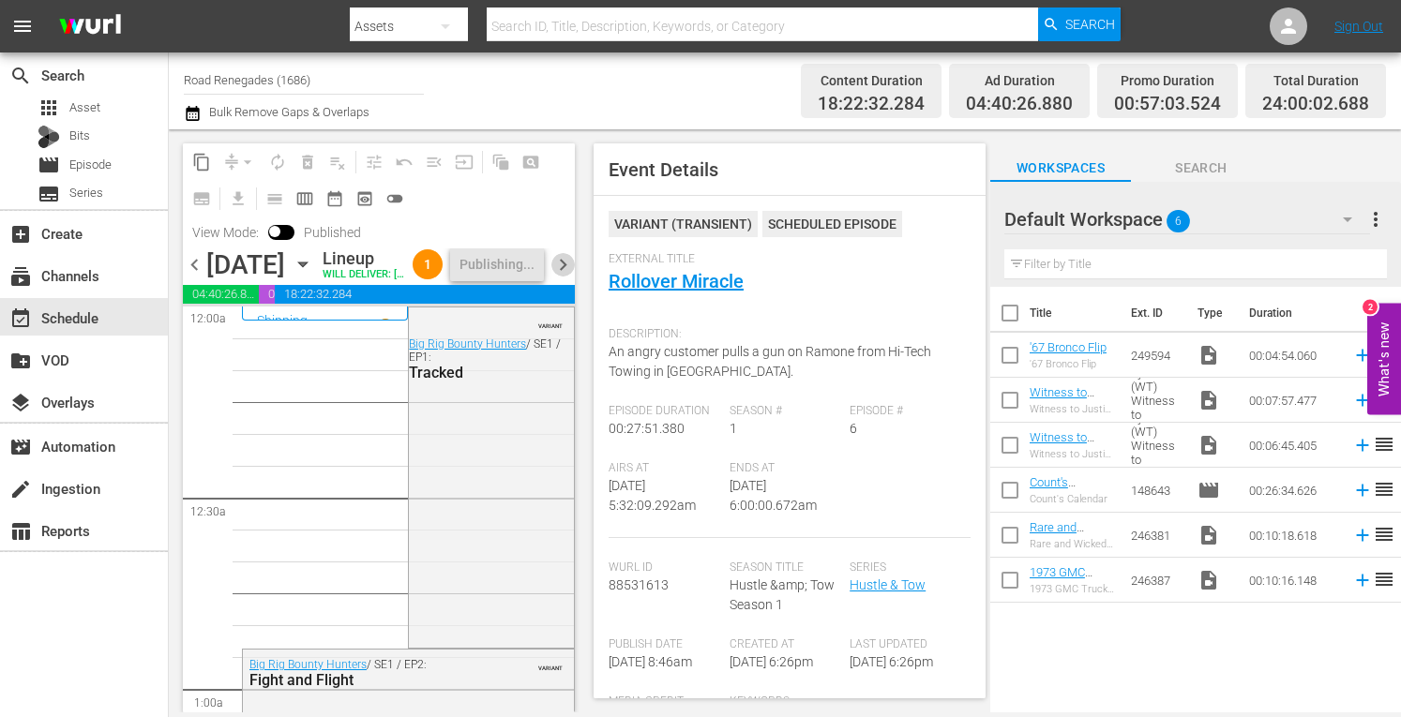
click at [564, 277] on span "chevron_right" at bounding box center [562, 264] width 23 height 23
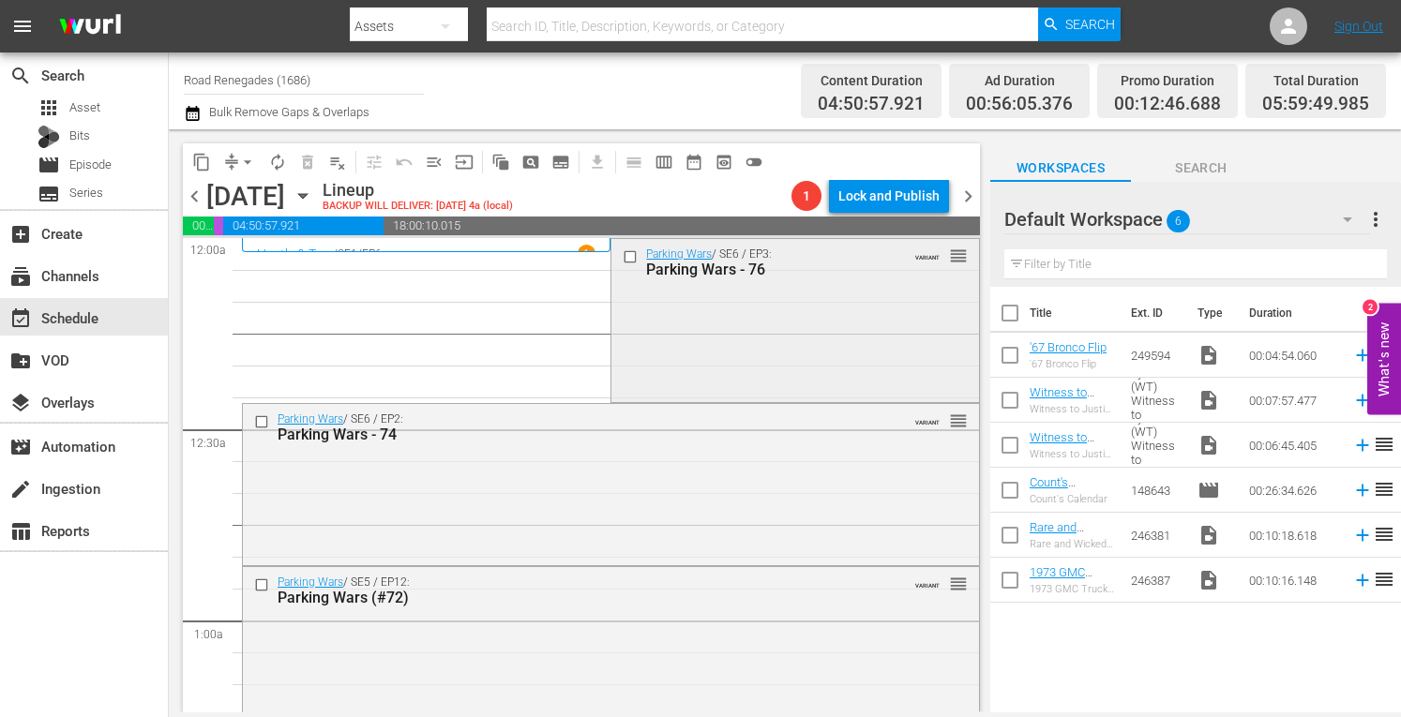
click at [732, 299] on div "Parking Wars / SE6 / EP3: Parking Wars - 76 VARIANT reorder" at bounding box center [794, 318] width 367 height 158
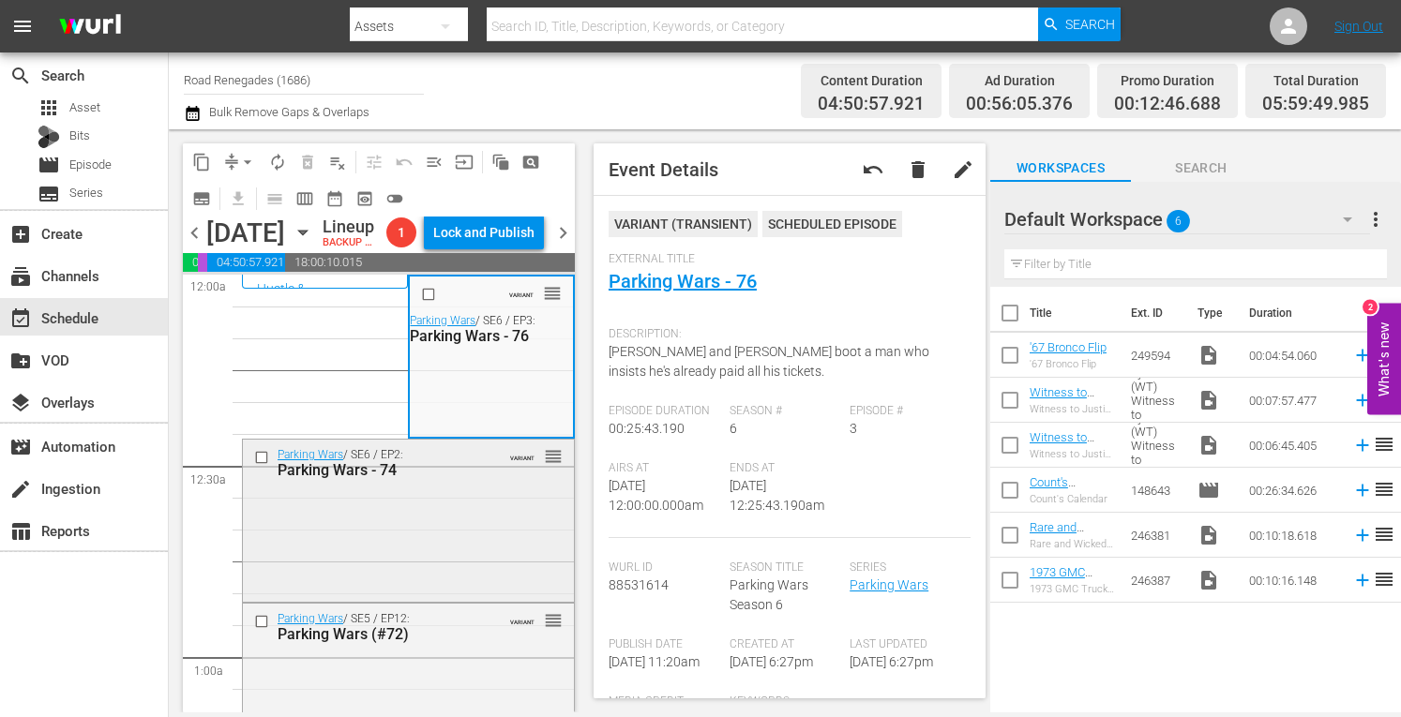
click at [452, 598] on div "Parking Wars / SE6 / EP2: Parking Wars - 74 VARIANT reorder" at bounding box center [408, 519] width 331 height 158
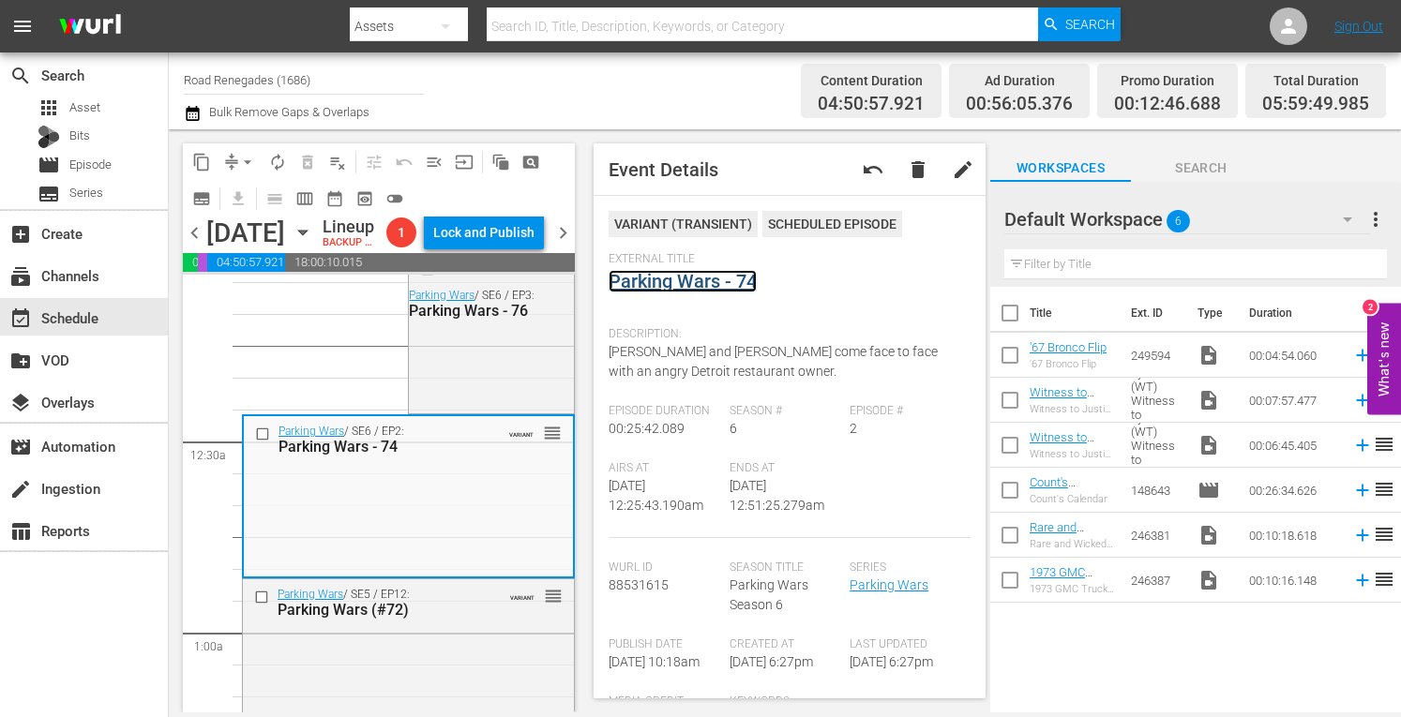
scroll to position [38, 0]
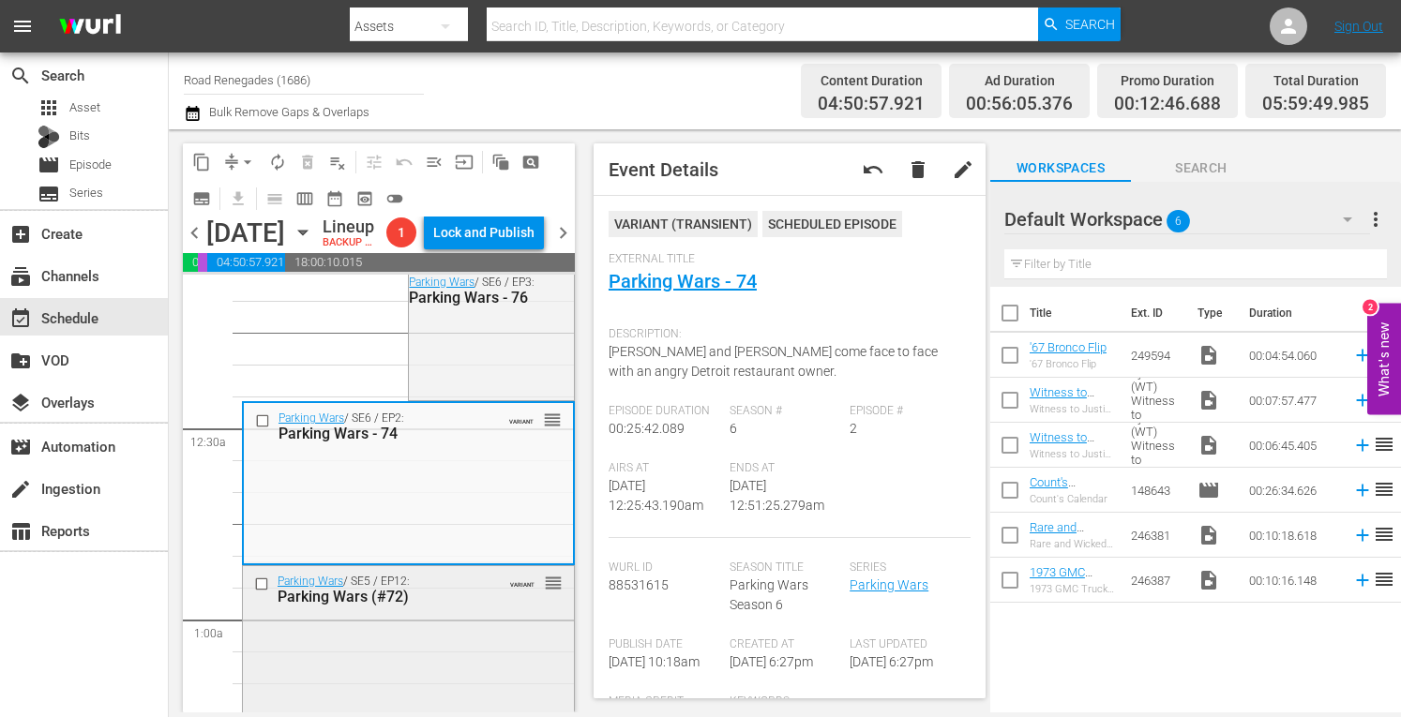
click at [480, 677] on div "Parking Wars / SE5 / EP12: Parking Wars (#72) VARIANT reorder" at bounding box center [408, 647] width 331 height 162
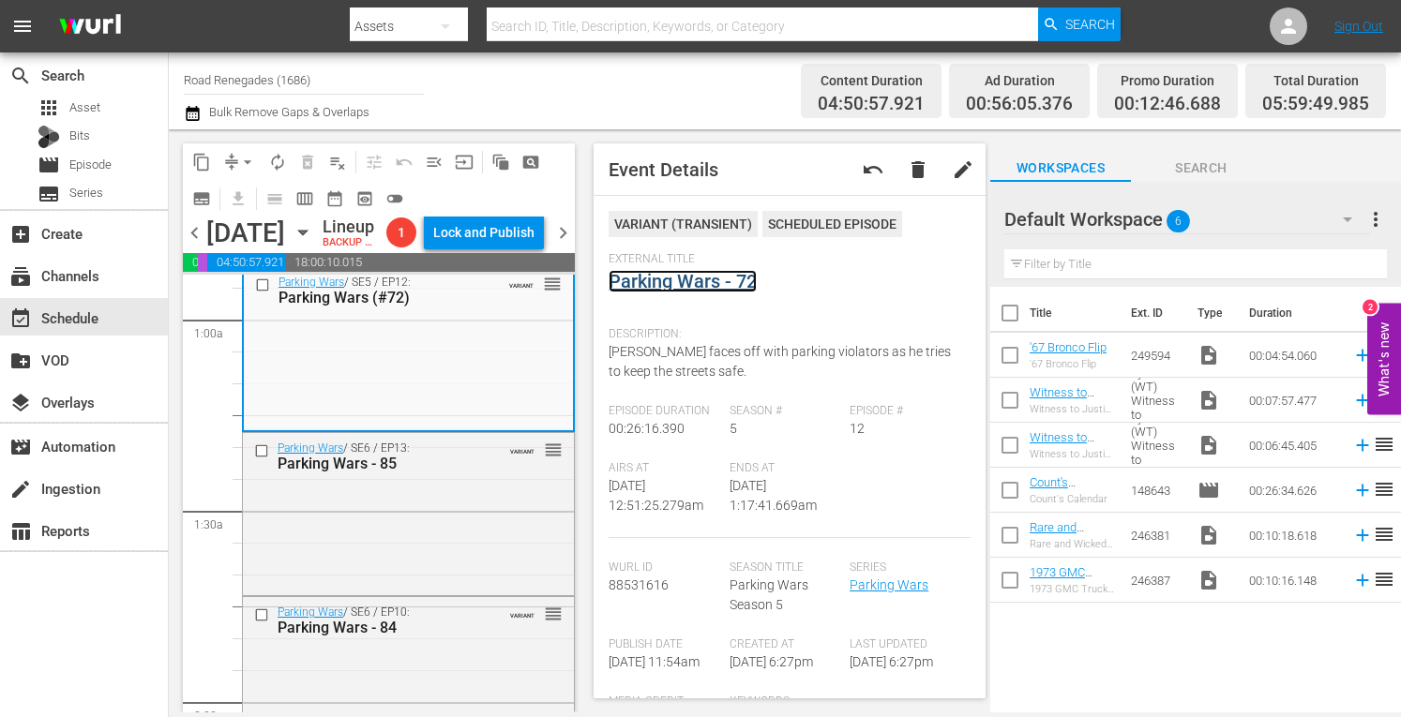
scroll to position [375, 0]
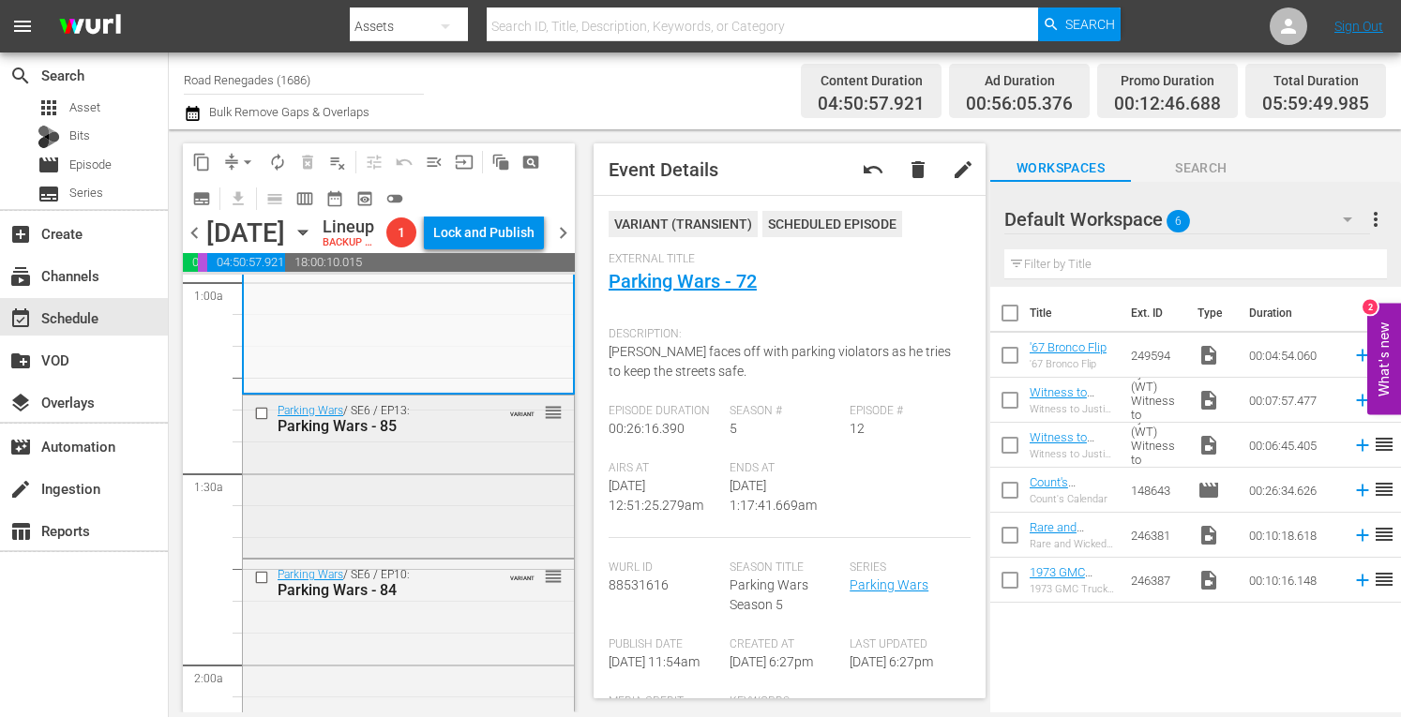
click at [436, 535] on div "Parking Wars / SE6 / EP13: Parking Wars - 85 VARIANT reorder" at bounding box center [408, 475] width 331 height 158
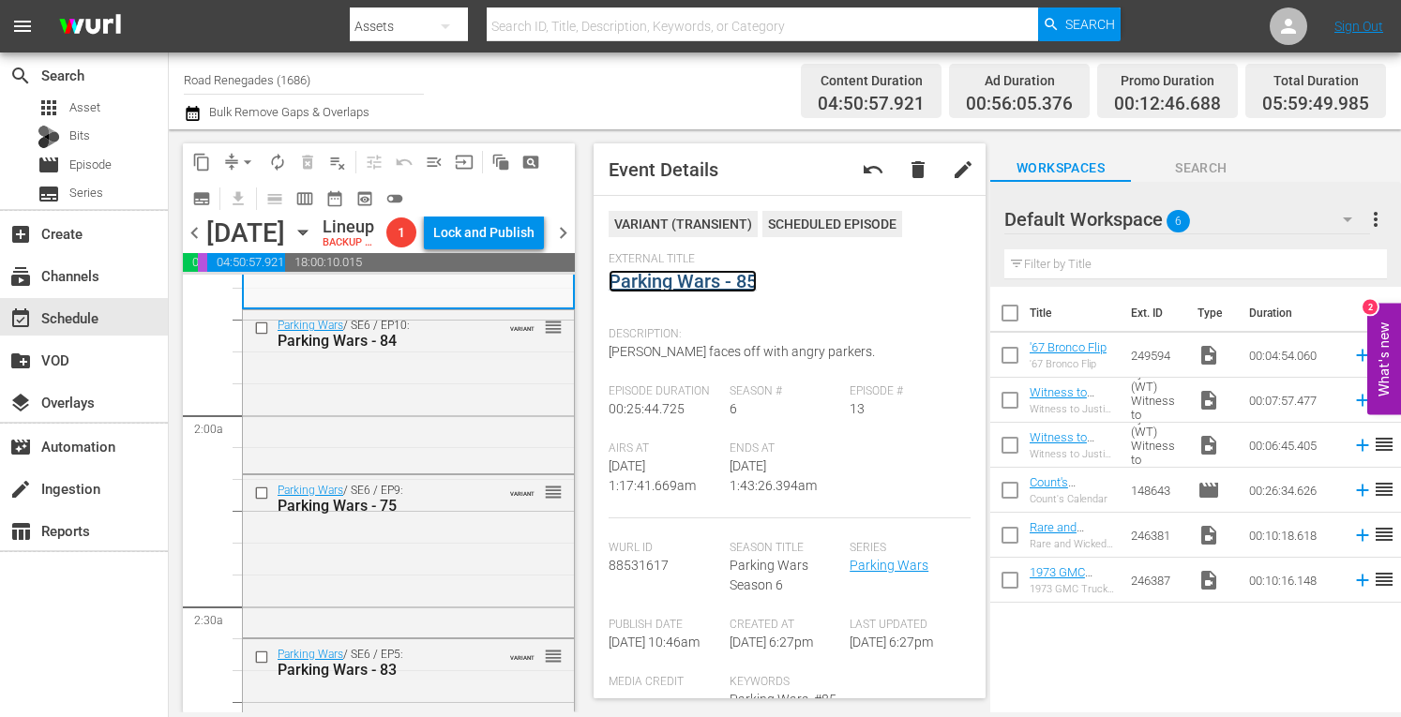
scroll to position [650, 0]
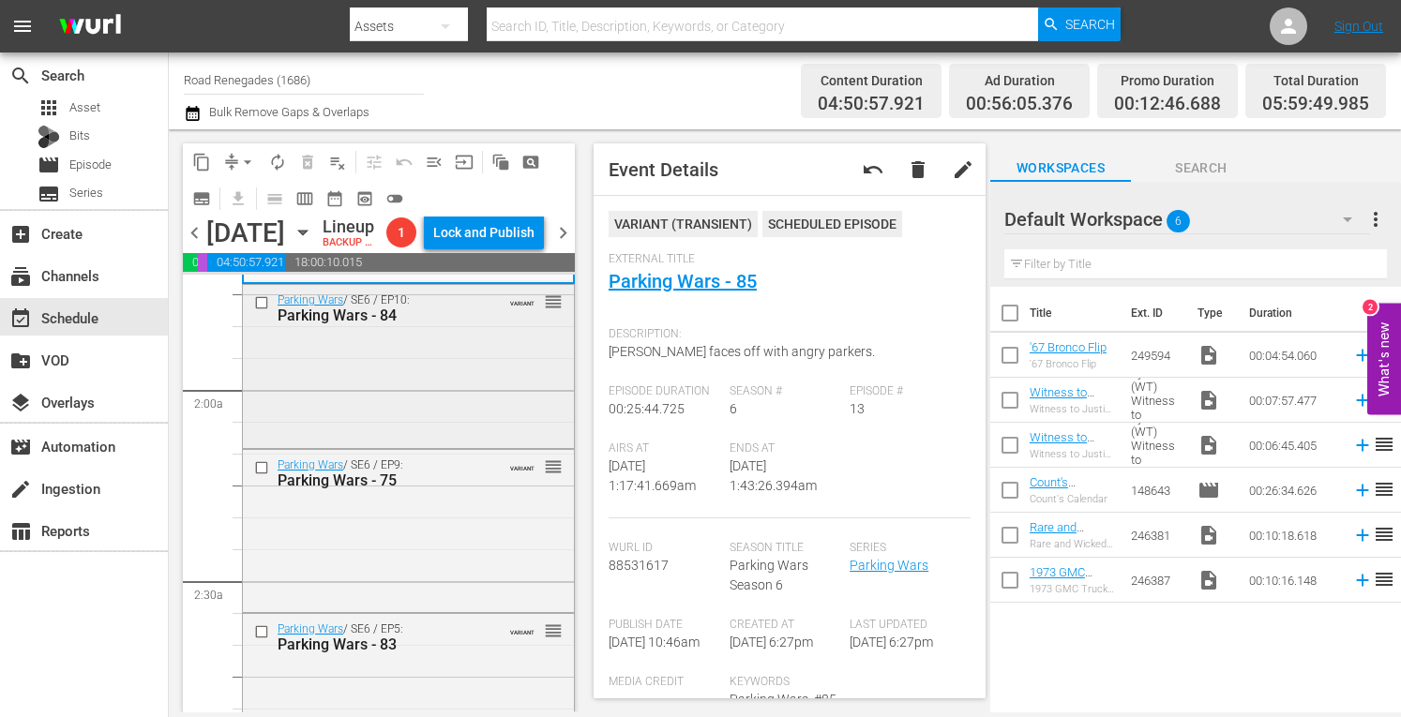
click at [452, 444] on div "Parking Wars / SE6 / EP10: Parking Wars - 84 VARIANT reorder" at bounding box center [408, 364] width 331 height 158
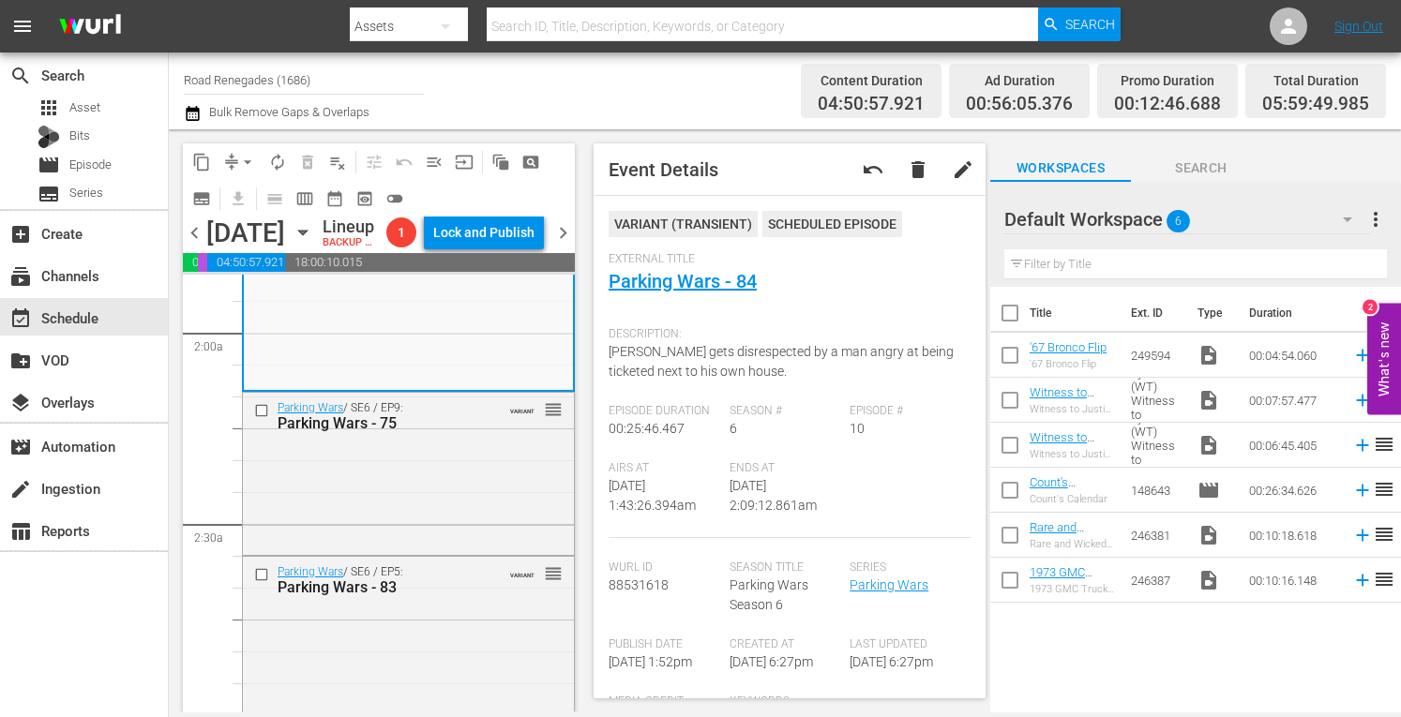
scroll to position [725, 0]
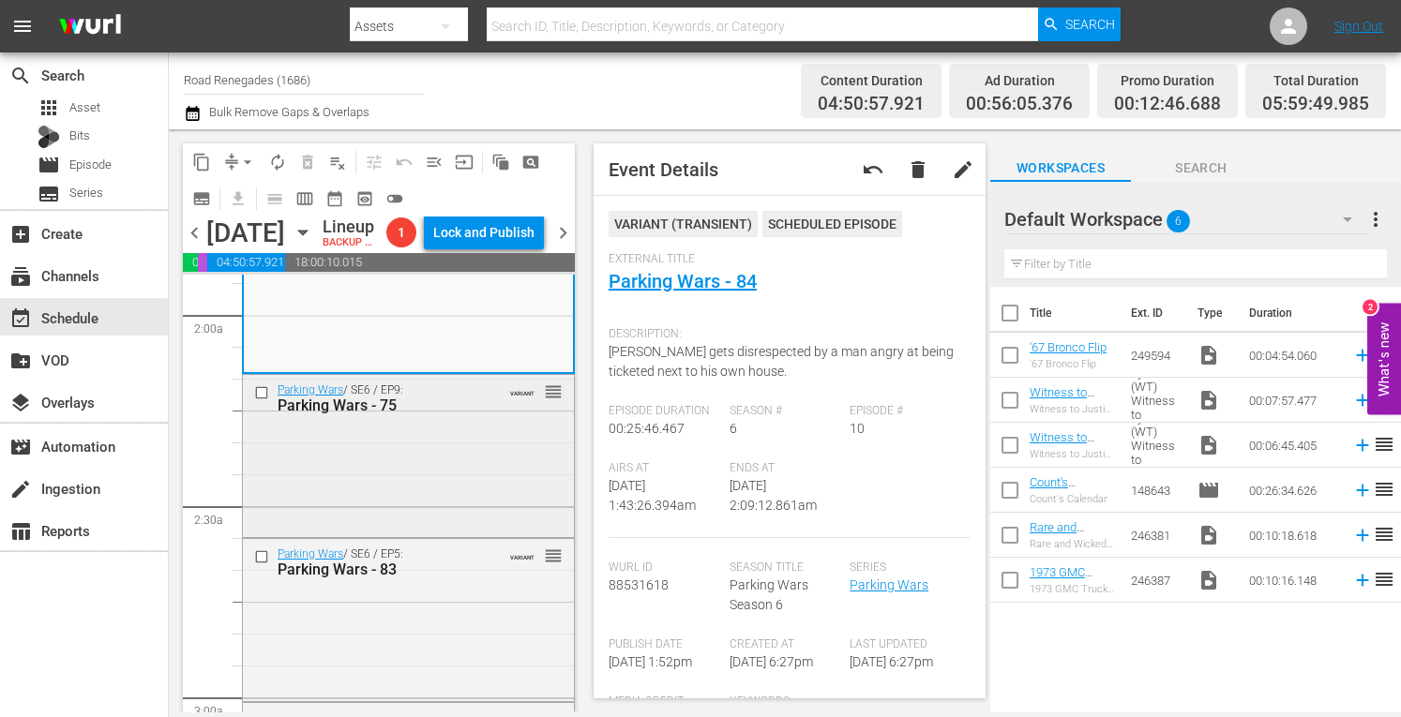
click at [424, 515] on div "Parking Wars / SE6 / EP9: Parking Wars - 75 VARIANT reorder" at bounding box center [408, 454] width 331 height 158
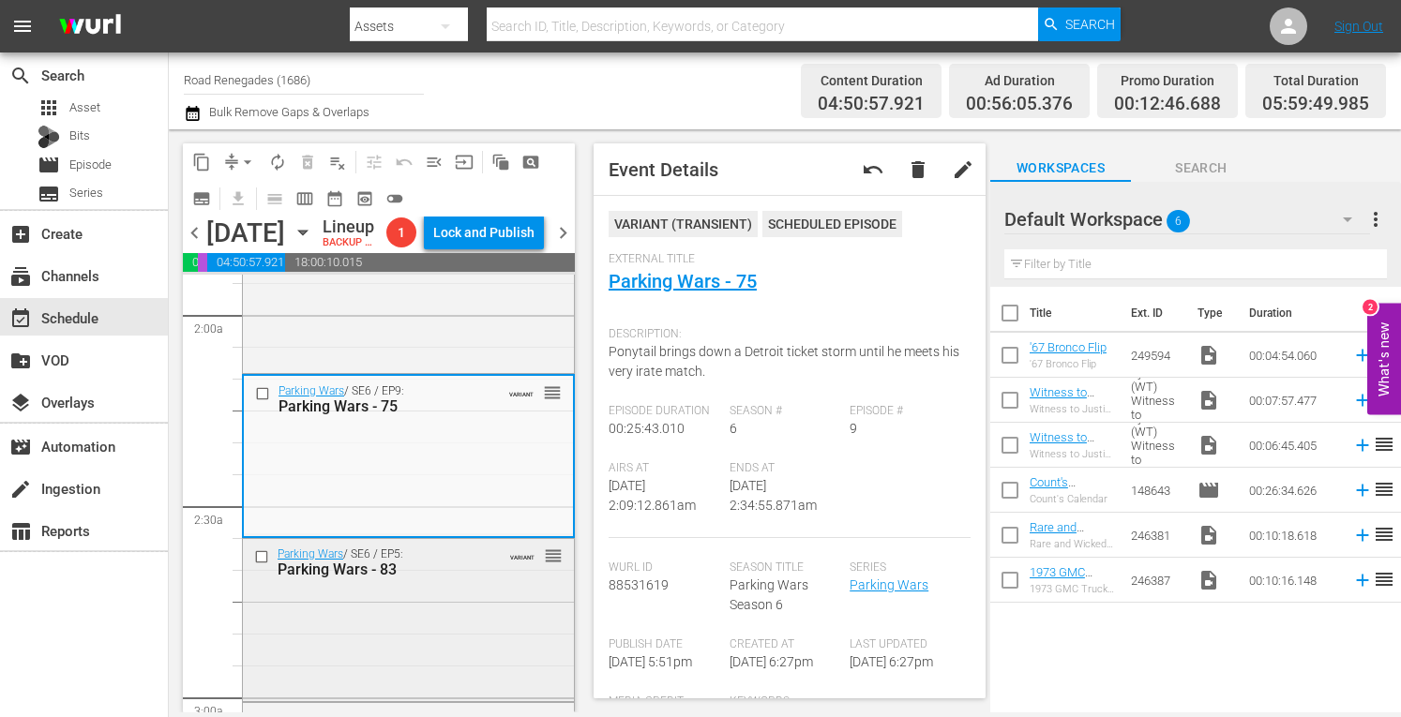
click at [477, 672] on div "Parking Wars / SE6 / EP5: Parking Wars - 83 VARIANT reorder" at bounding box center [408, 618] width 331 height 158
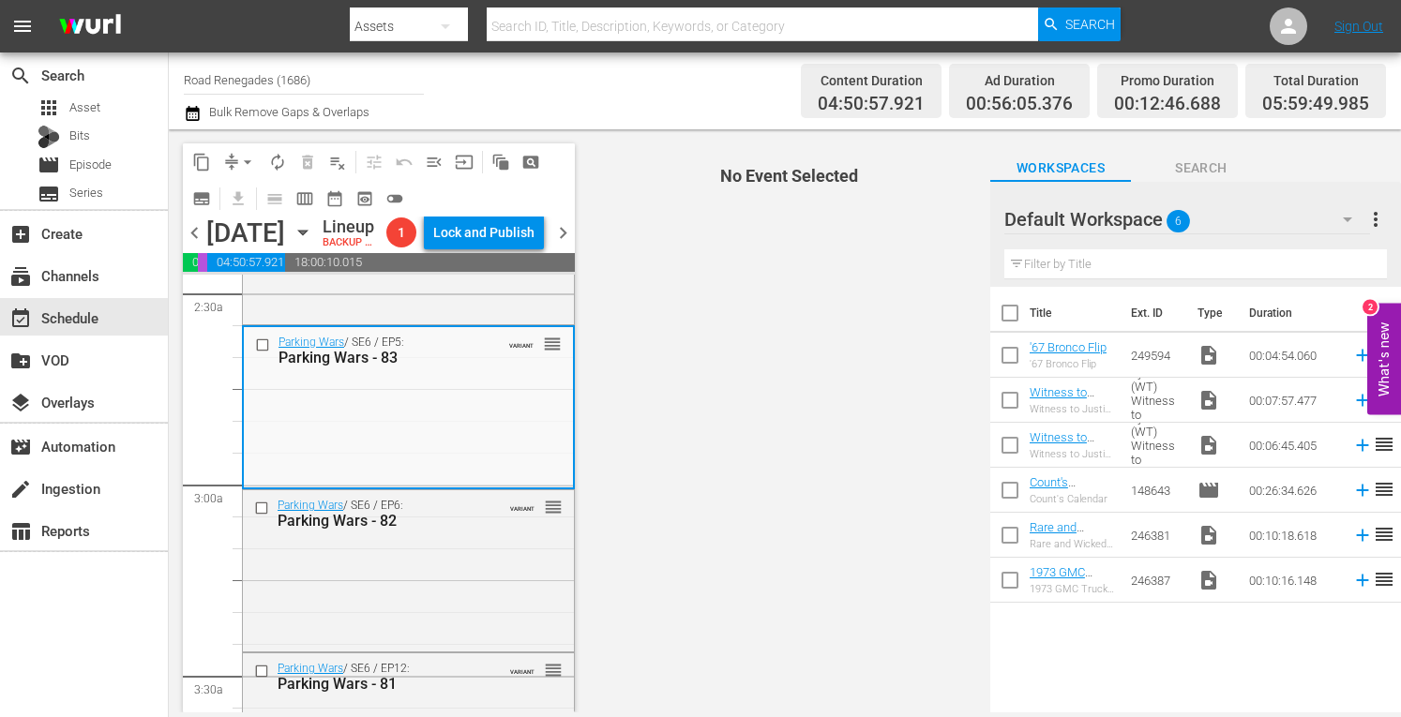
scroll to position [1075, 0]
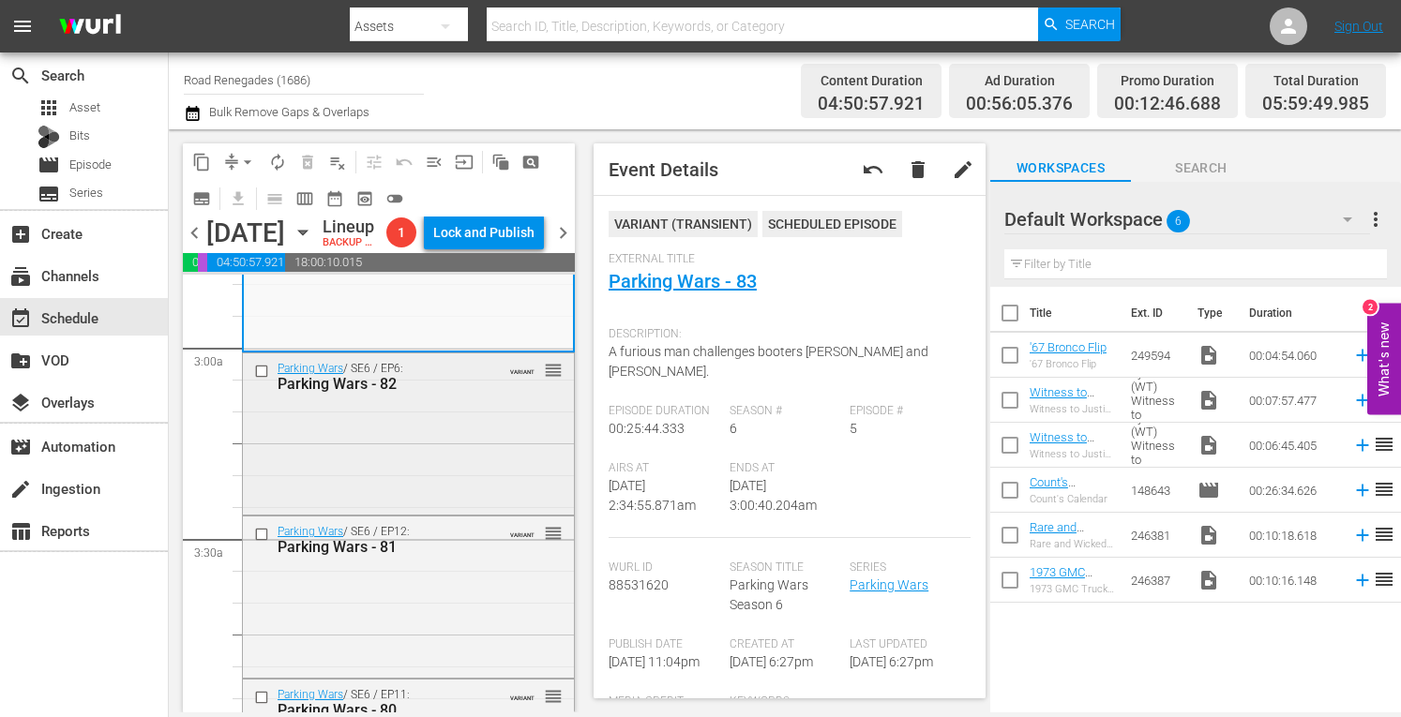
click at [414, 500] on div "Parking Wars / SE6 / EP6: Parking Wars - 82 VARIANT reorder" at bounding box center [408, 433] width 331 height 158
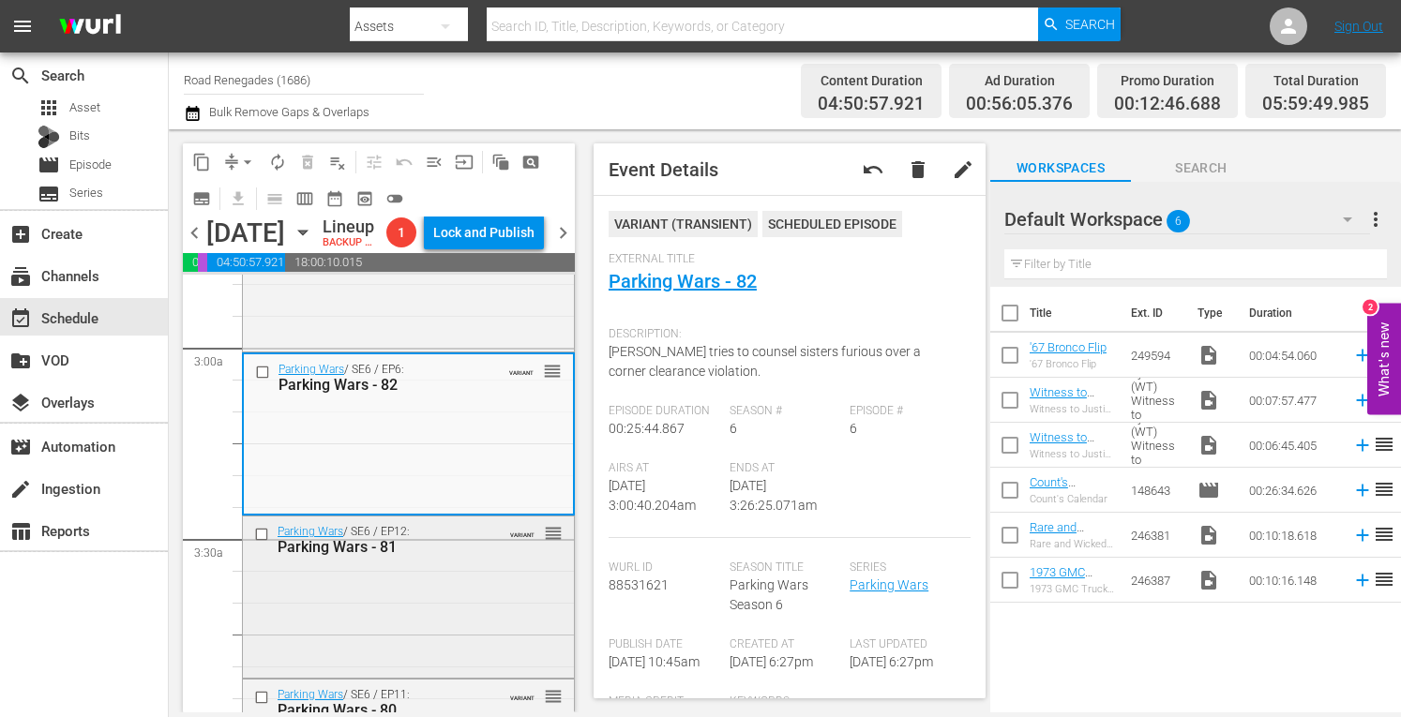
click at [459, 637] on div "Parking Wars / SE6 / EP12: Parking Wars - 81 VARIANT reorder" at bounding box center [408, 595] width 331 height 157
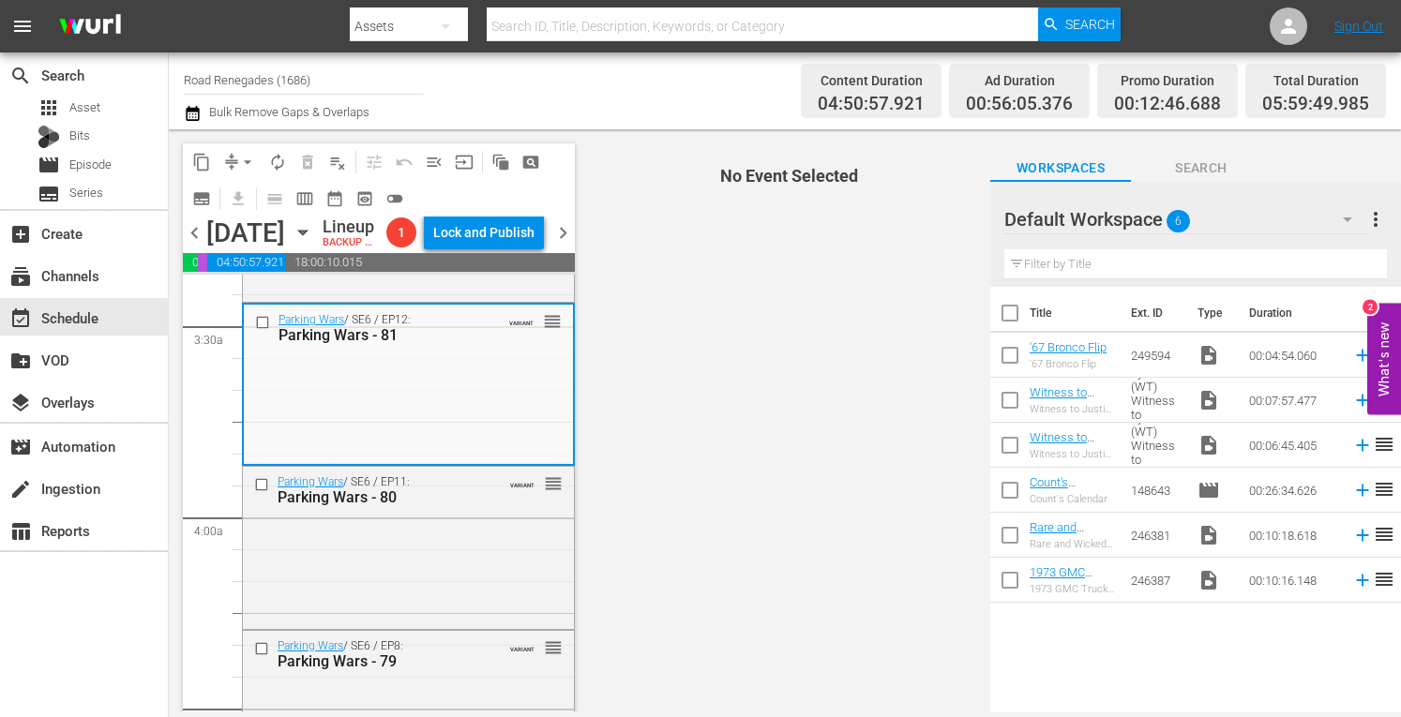
scroll to position [1313, 0]
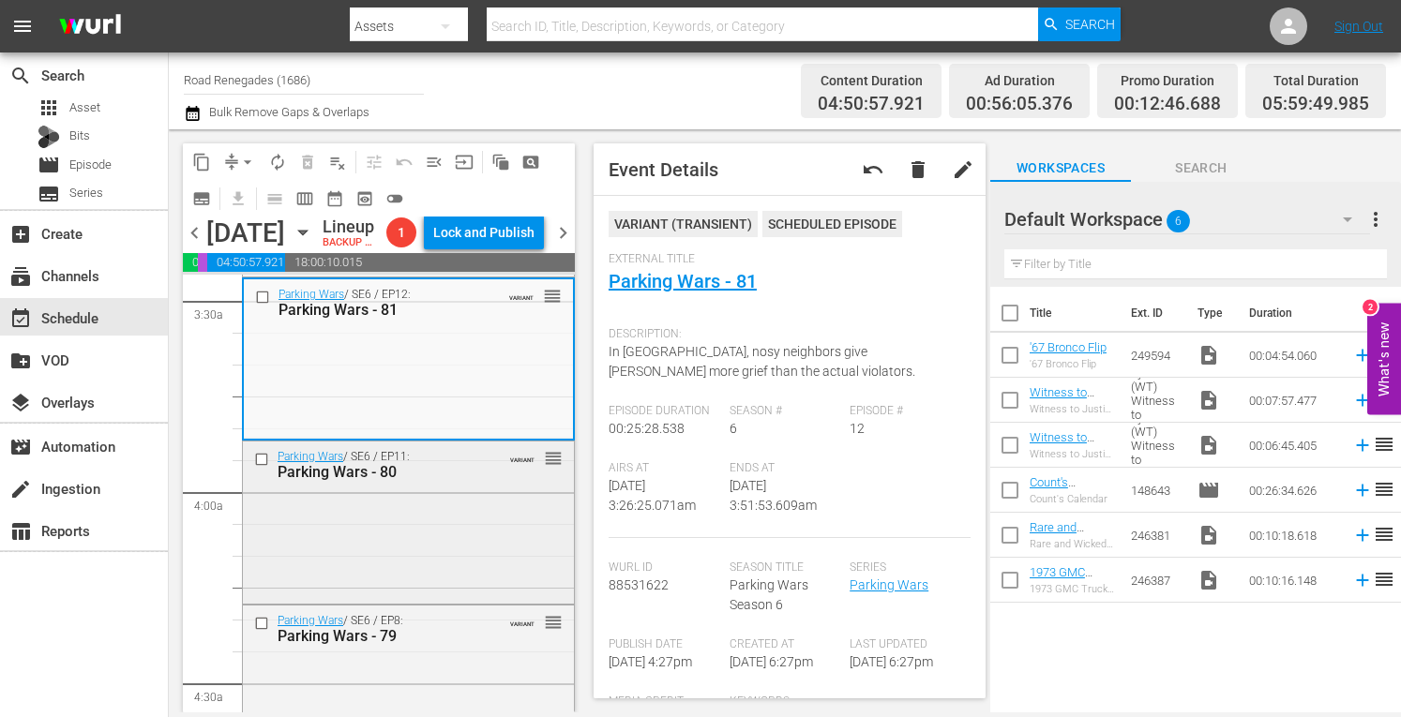
click at [449, 563] on div "Parking Wars / SE6 / EP11: Parking Wars - 80 VARIANT reorder" at bounding box center [408, 521] width 331 height 158
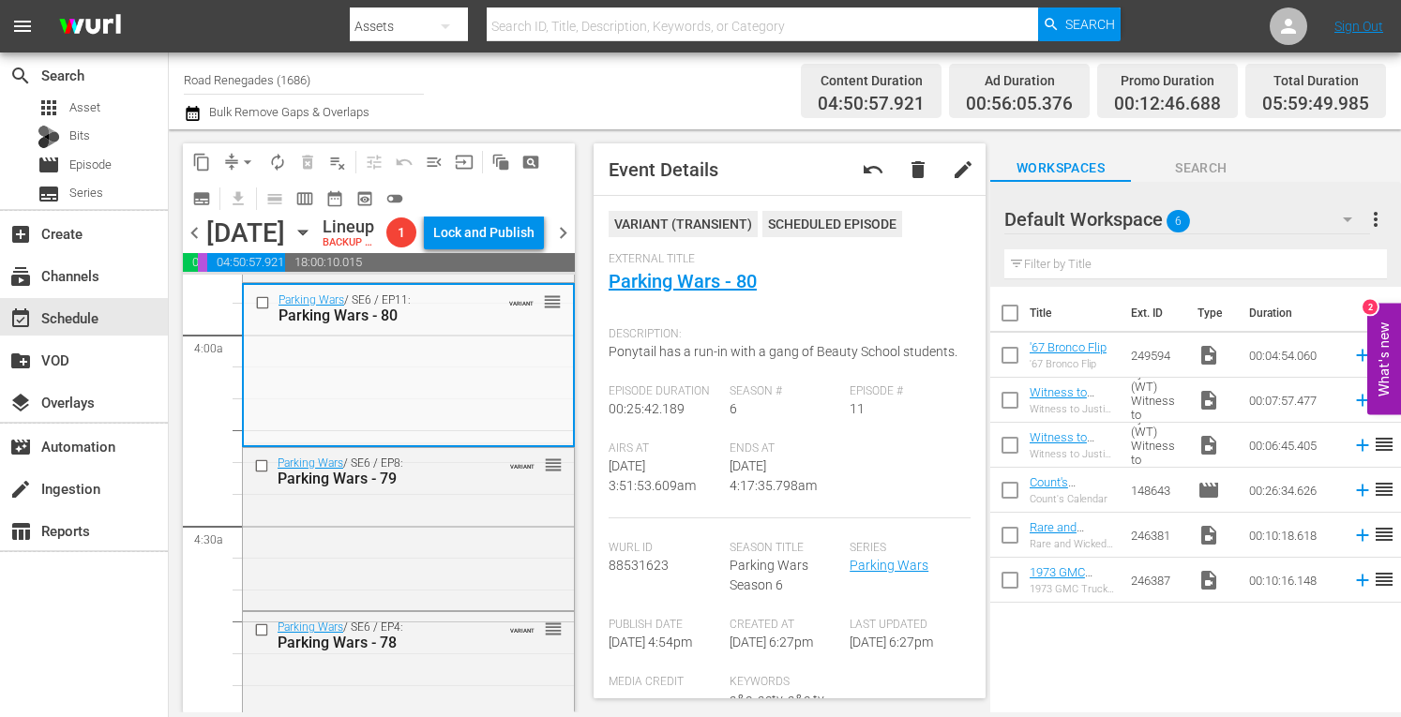
scroll to position [1500, 0]
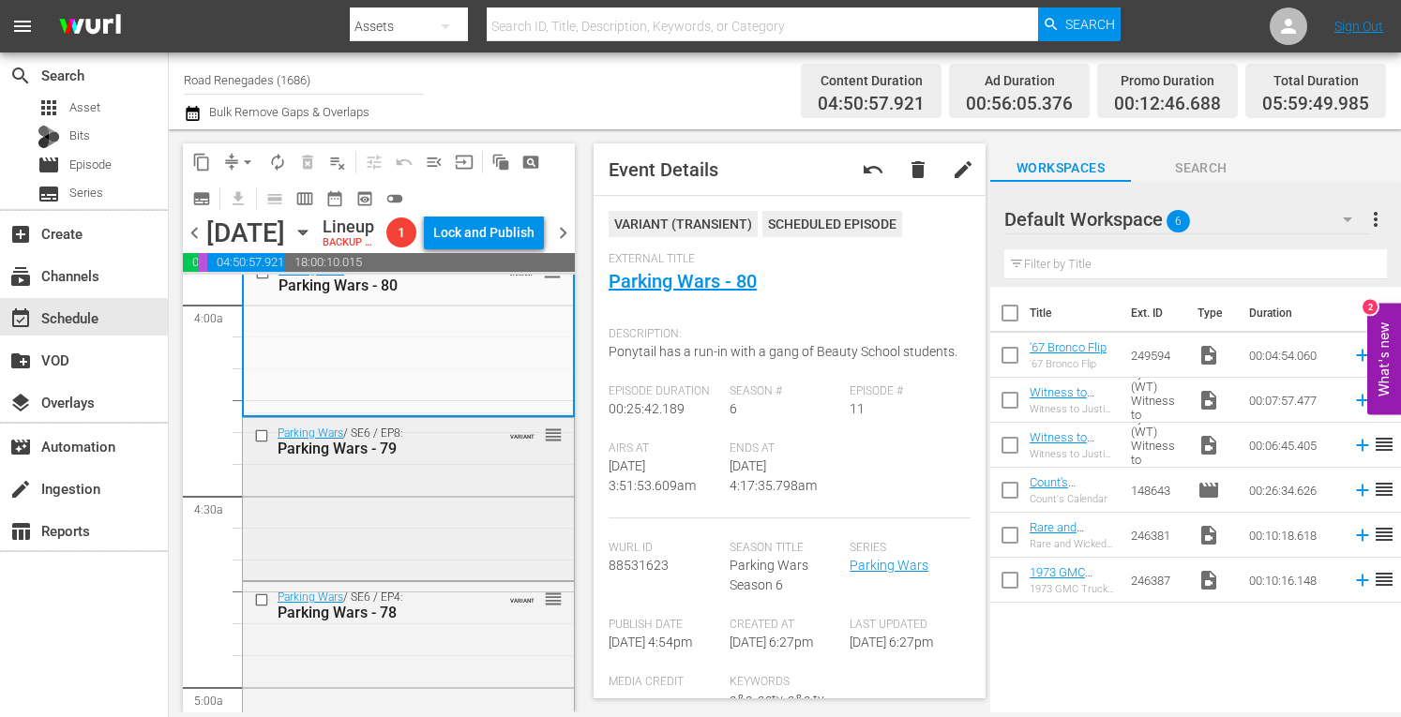
click at [491, 578] on div "Parking Wars / SE6 / EP8: Parking Wars - 79 VARIANT reorder" at bounding box center [408, 497] width 331 height 159
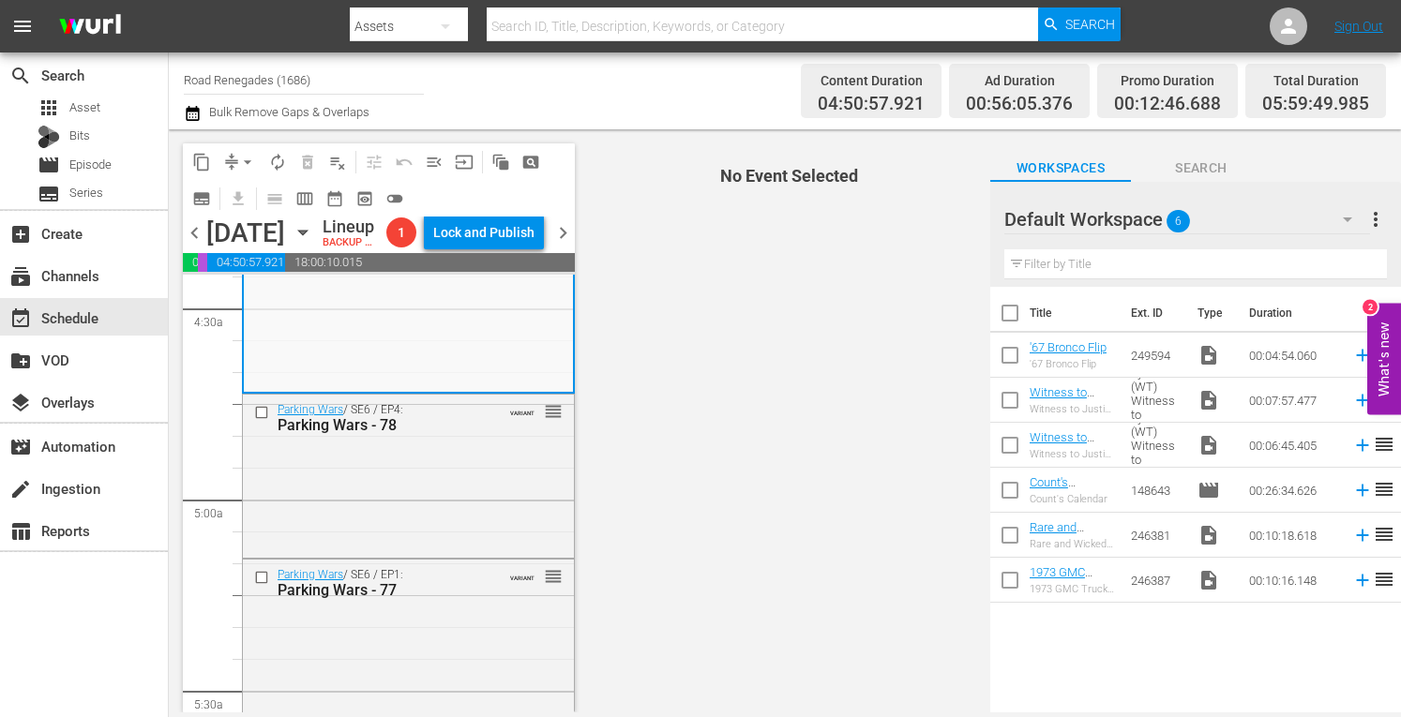
scroll to position [1725, 0]
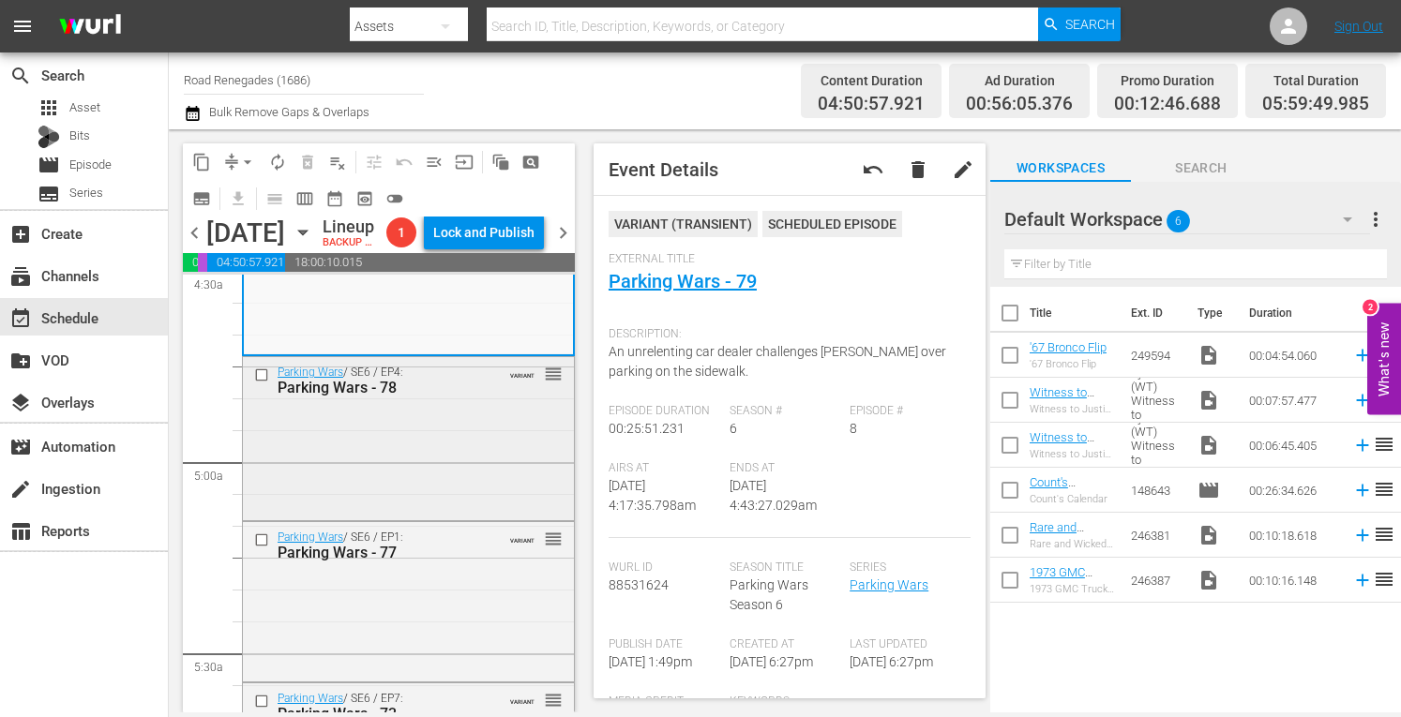
click at [430, 511] on div "Parking Wars / SE6 / EP4: Parking Wars - 78 VARIANT reorder" at bounding box center [408, 436] width 331 height 158
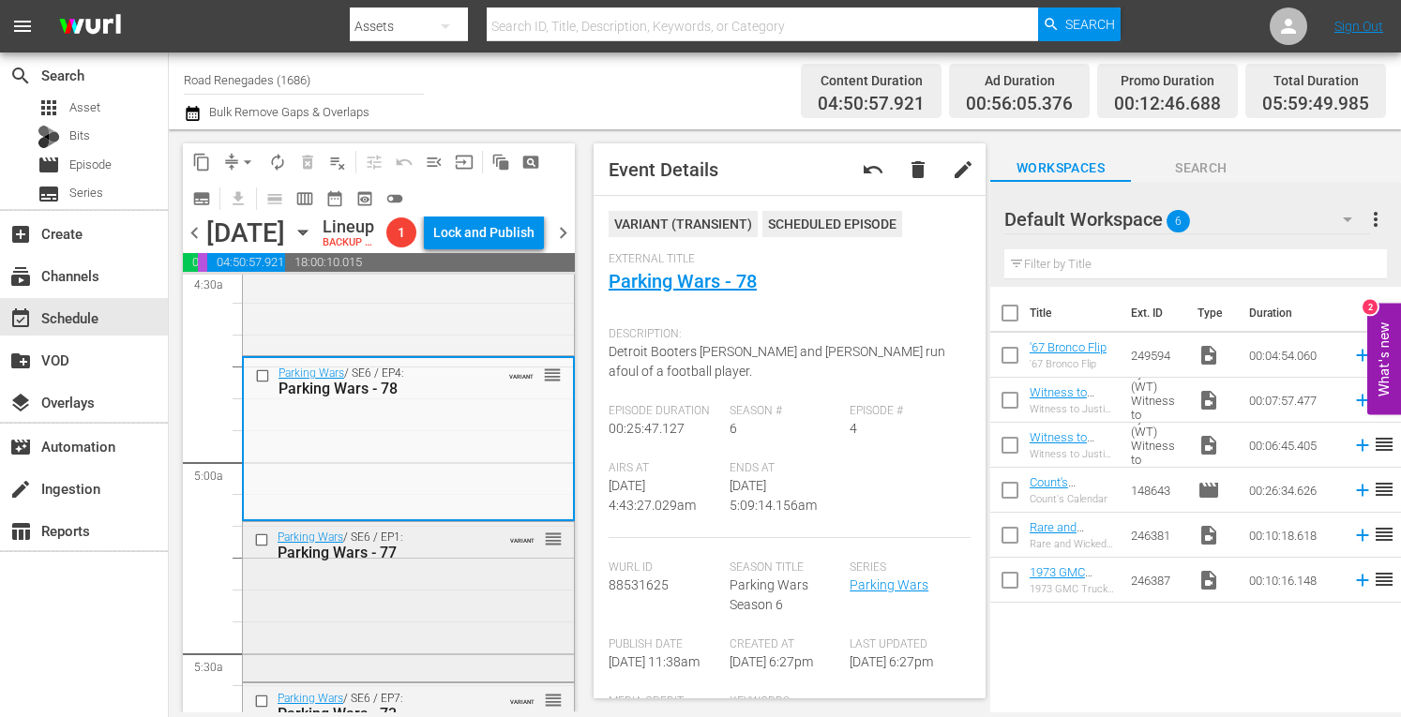
click at [477, 568] on div "Parking Wars / SE6 / EP1: Parking Wars - 77 VARIANT reorder" at bounding box center [408, 545] width 331 height 46
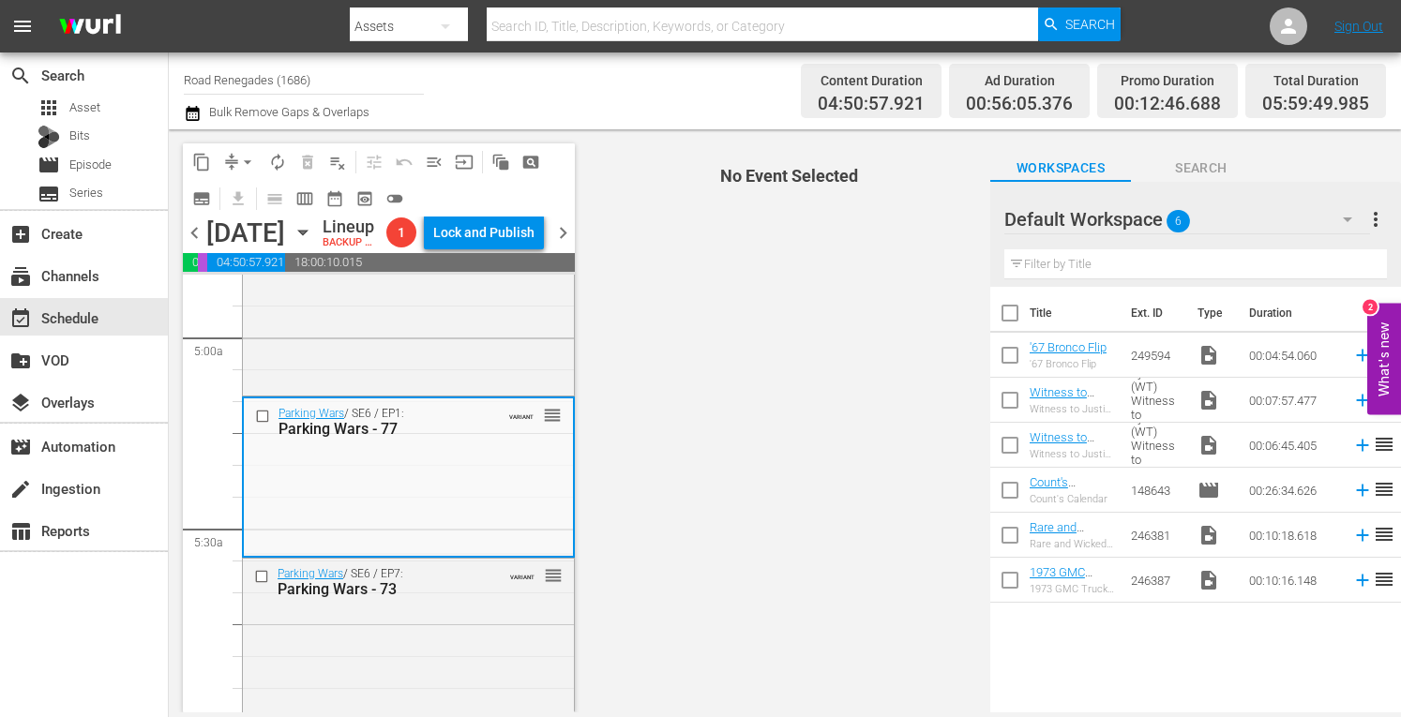
scroll to position [2000, 0]
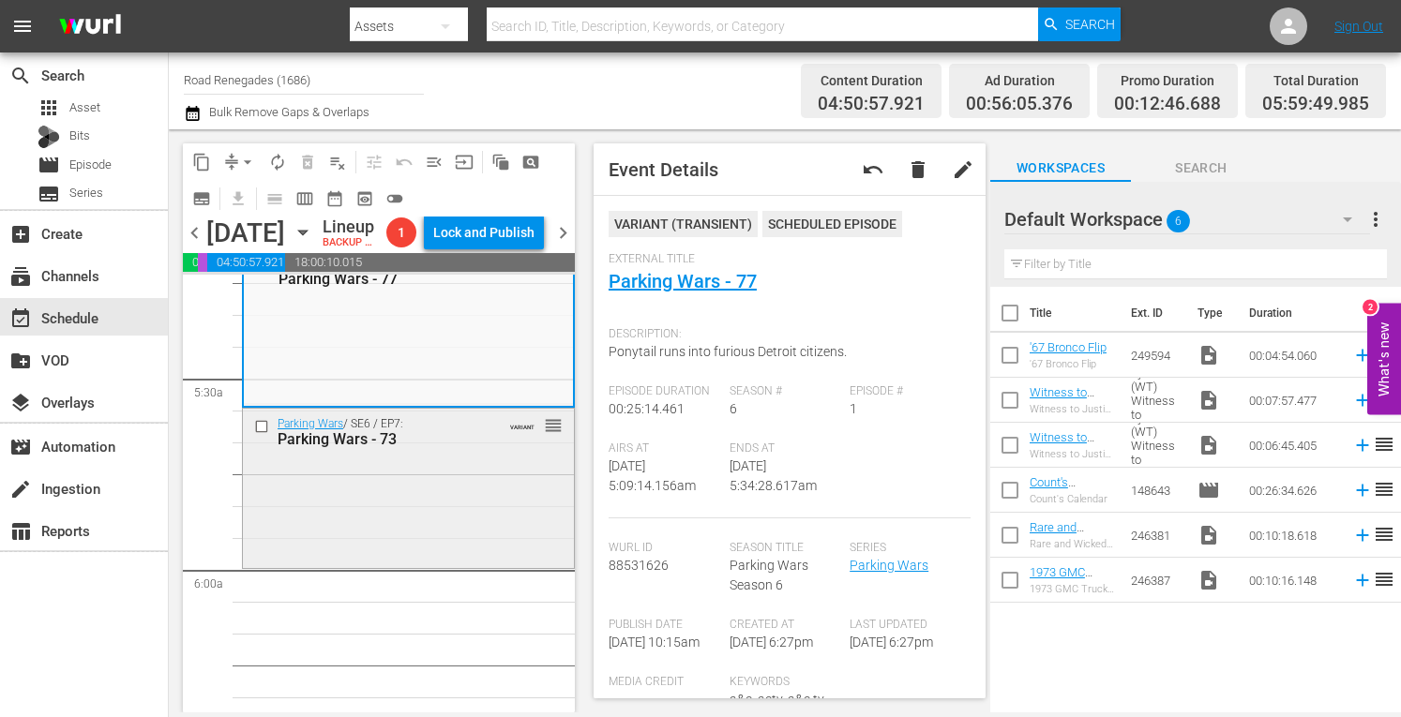
click at [439, 565] on div "Parking Wars / SE6 / EP7: Parking Wars - 73 VARIANT reorder" at bounding box center [408, 487] width 331 height 156
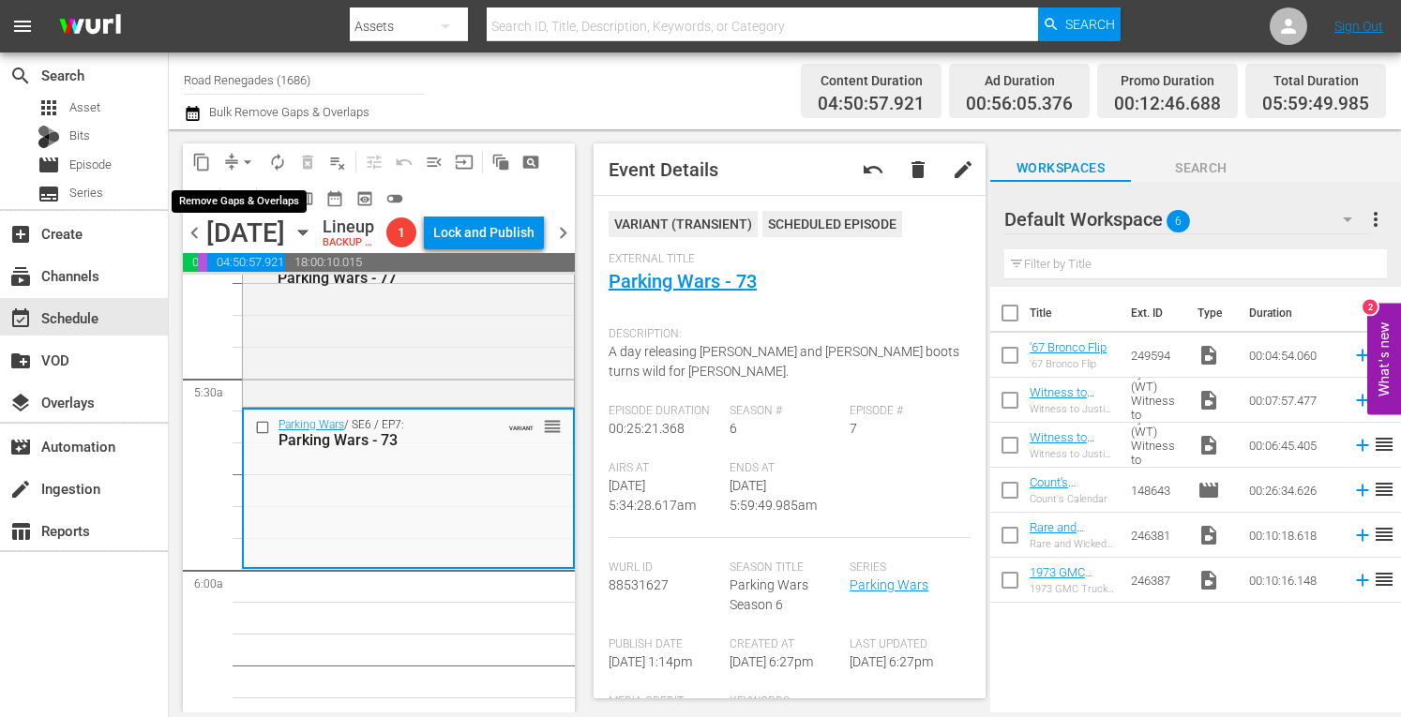
click at [248, 154] on span "arrow_drop_down" at bounding box center [247, 162] width 19 height 19
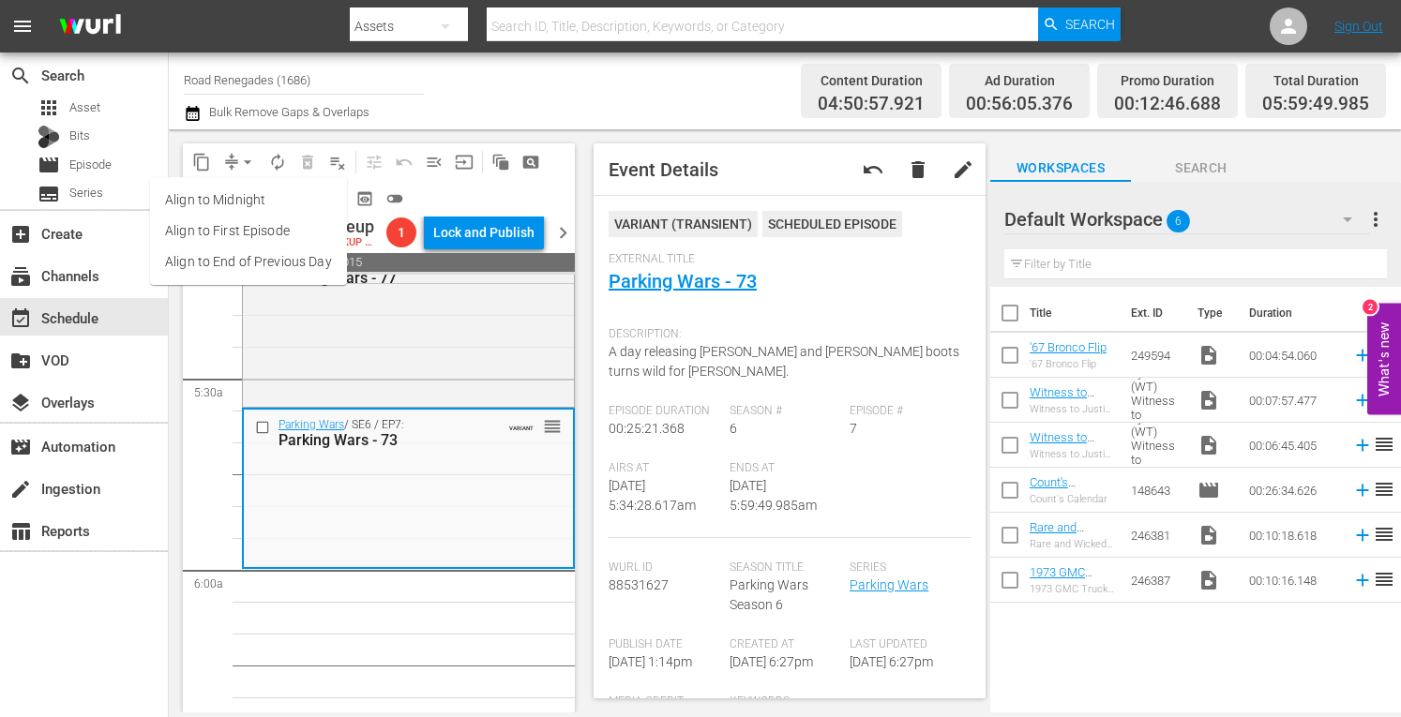
click at [244, 199] on li "Align to Midnight" at bounding box center [248, 200] width 197 height 31
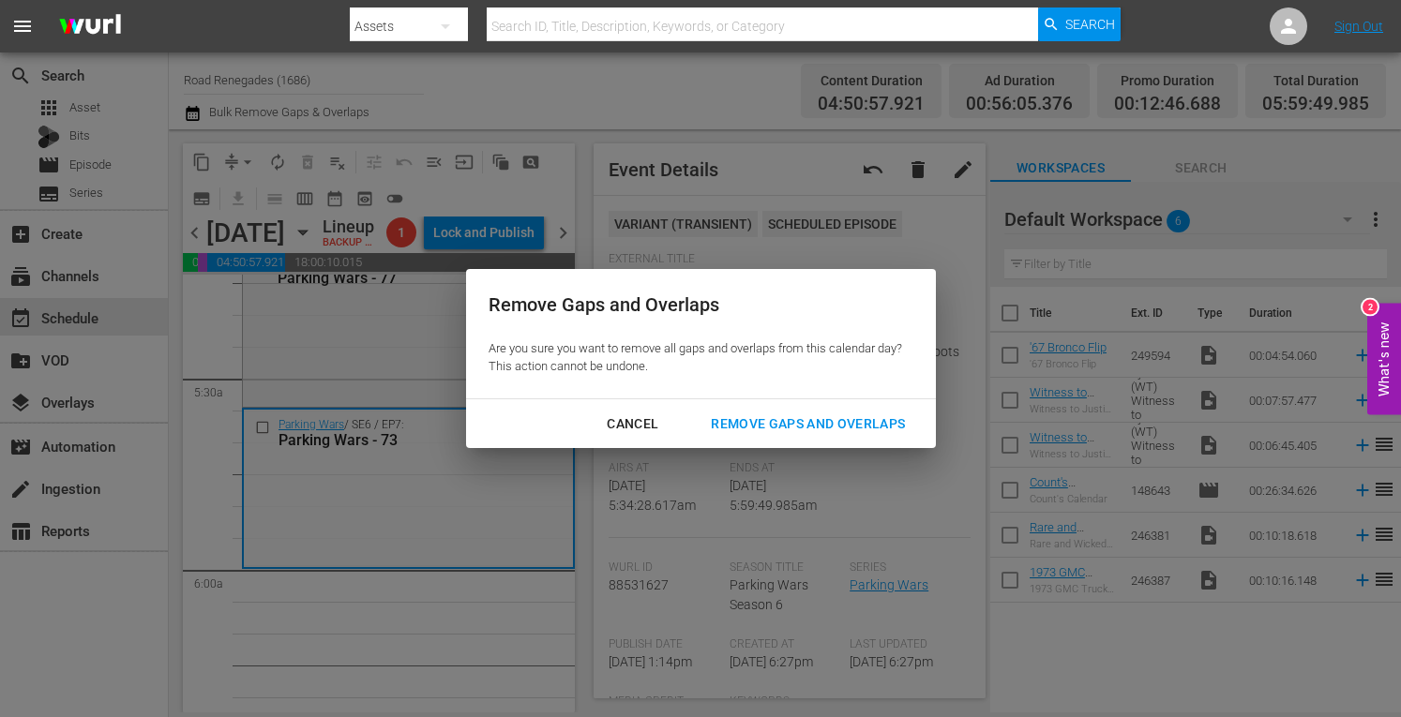
click at [740, 422] on div "Remove Gaps and Overlaps" at bounding box center [808, 424] width 224 height 23
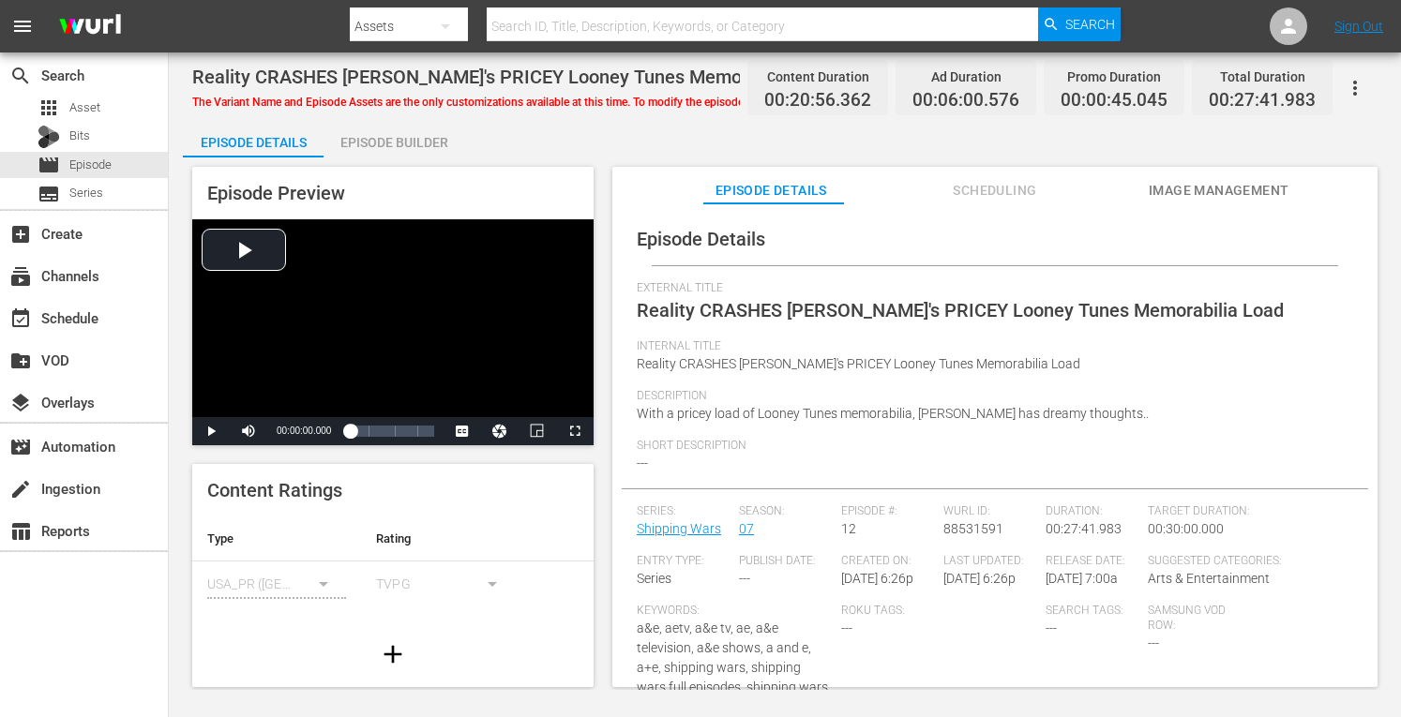
click at [394, 139] on div "Episode Builder" at bounding box center [394, 142] width 141 height 45
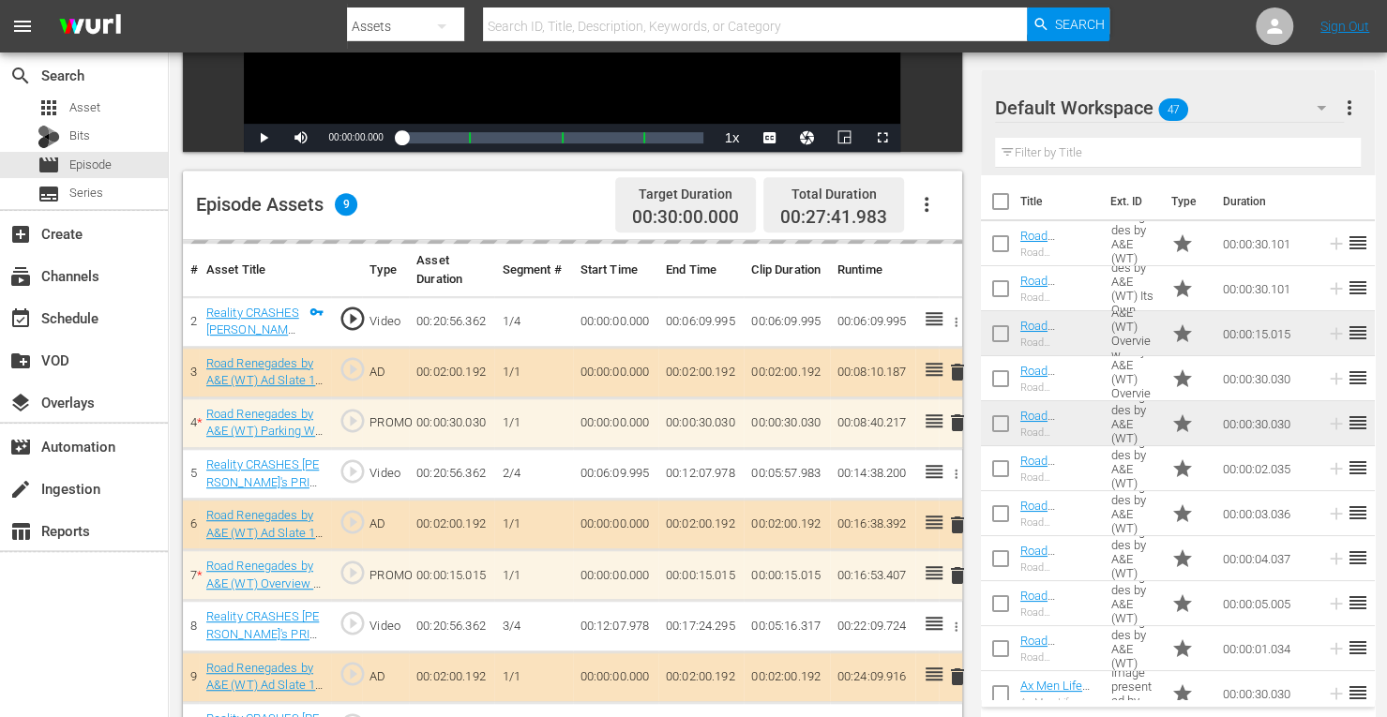
scroll to position [412, 0]
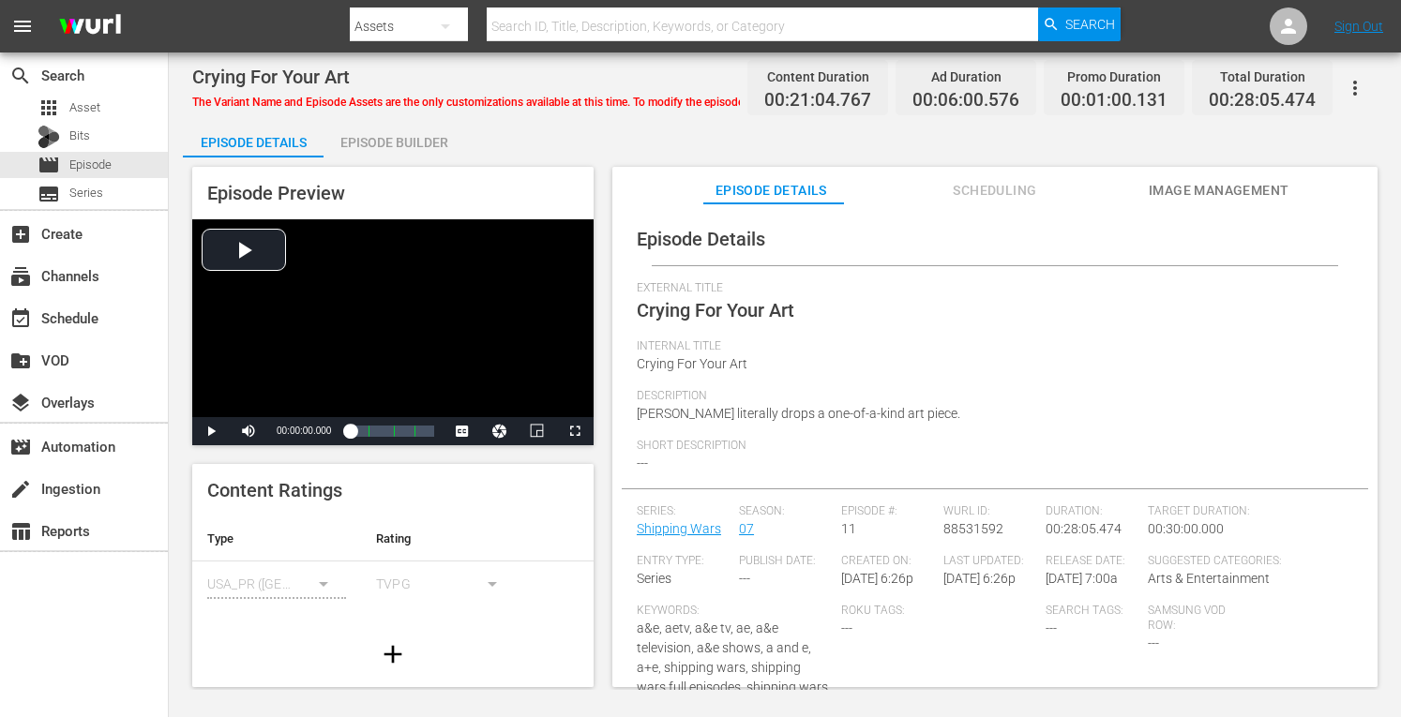
click at [392, 143] on div "Episode Builder" at bounding box center [394, 142] width 141 height 45
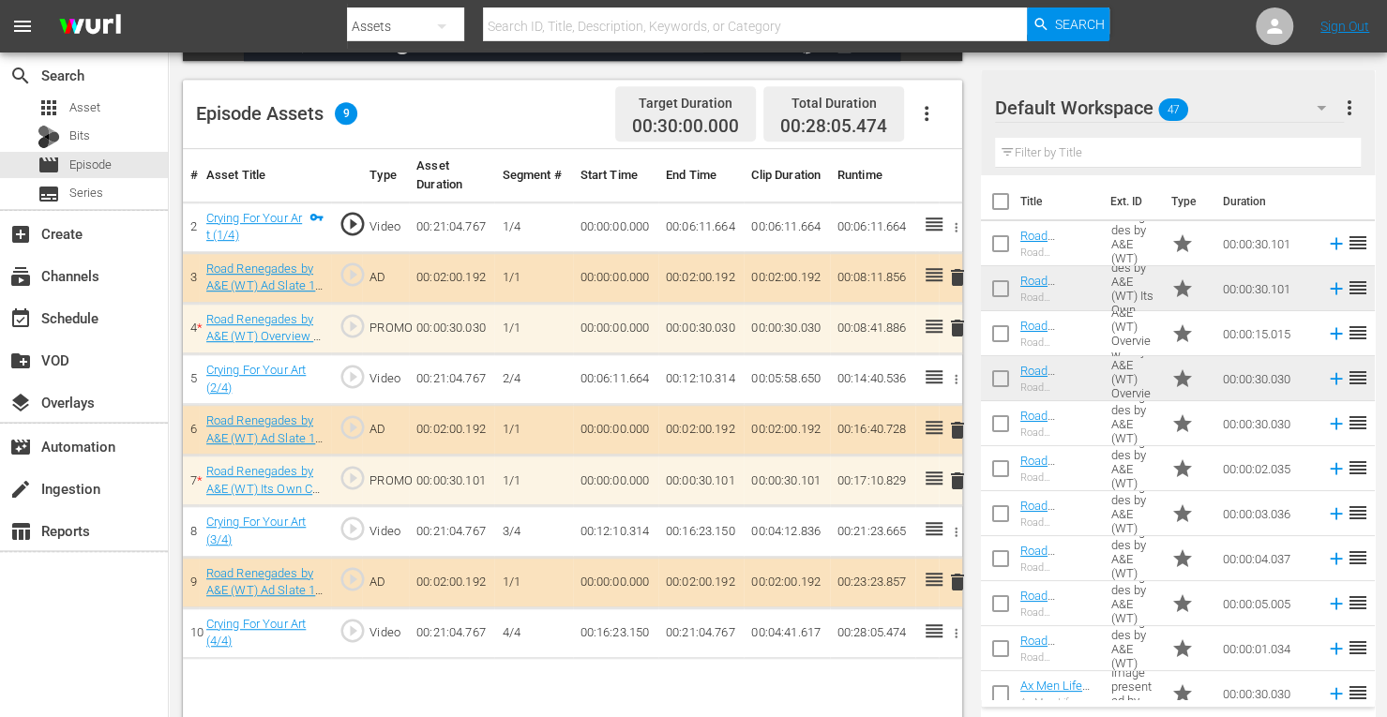
scroll to position [467, 0]
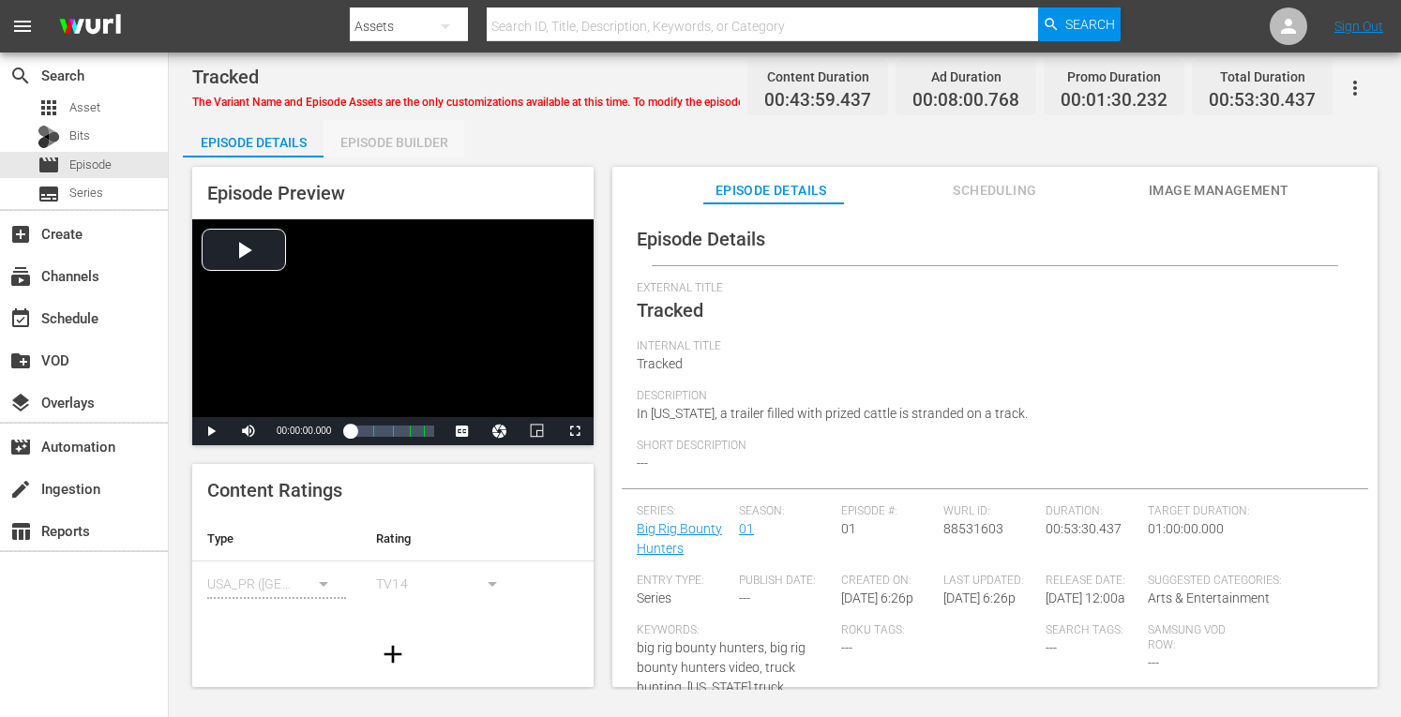
click at [414, 138] on div "Episode Builder" at bounding box center [394, 142] width 141 height 45
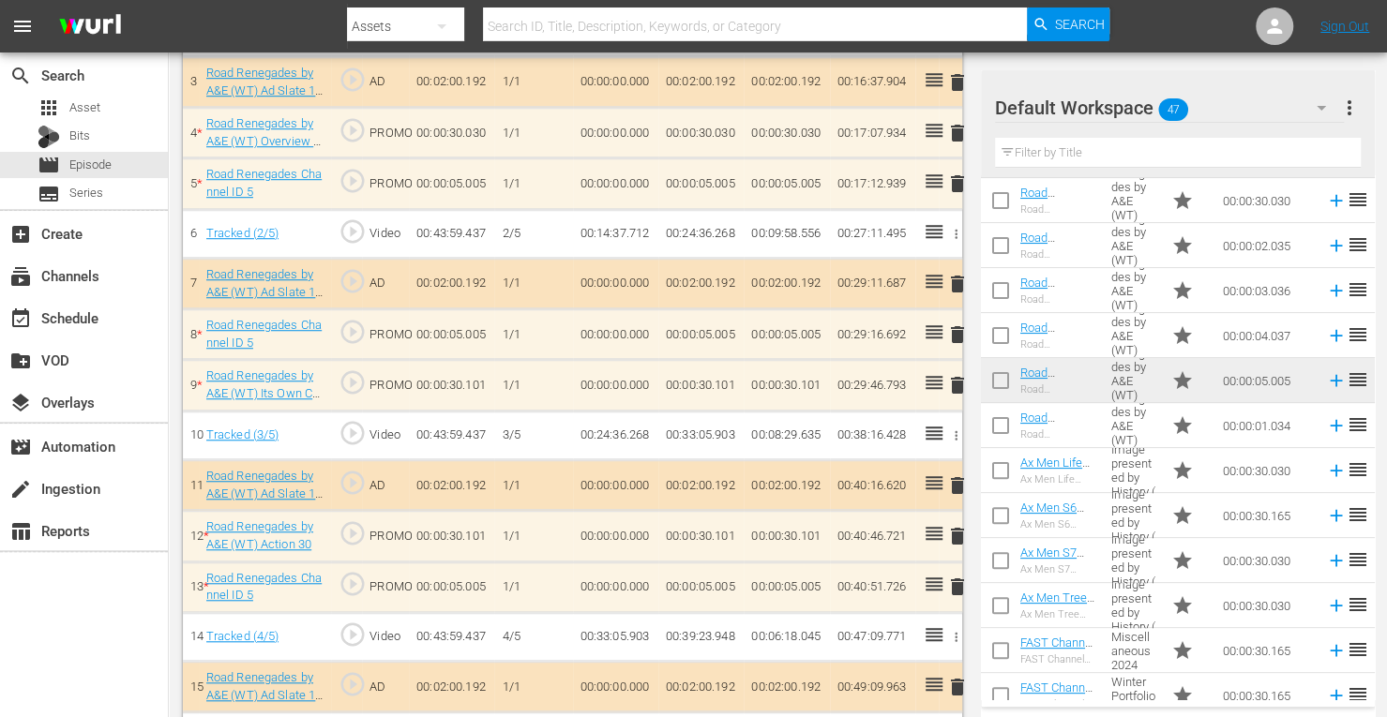
scroll to position [656, 0]
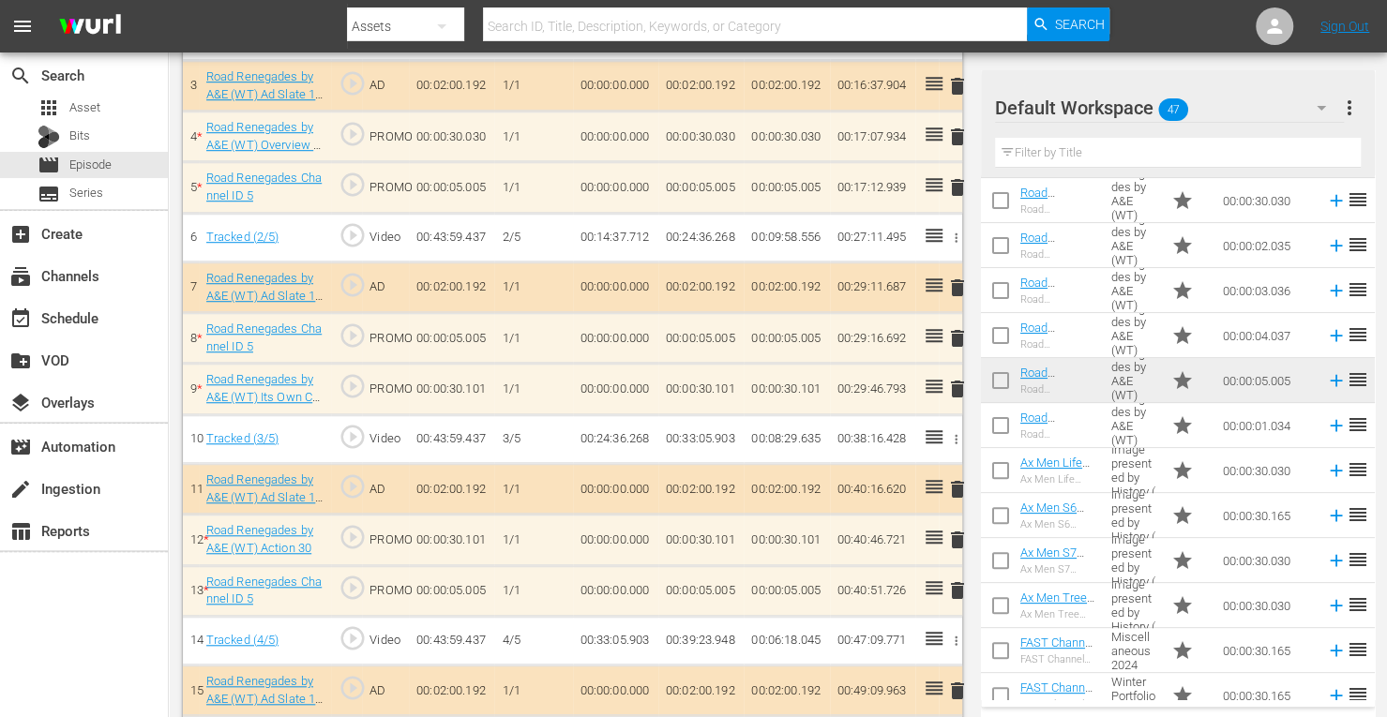
click at [961, 582] on span "delete" at bounding box center [957, 591] width 23 height 23
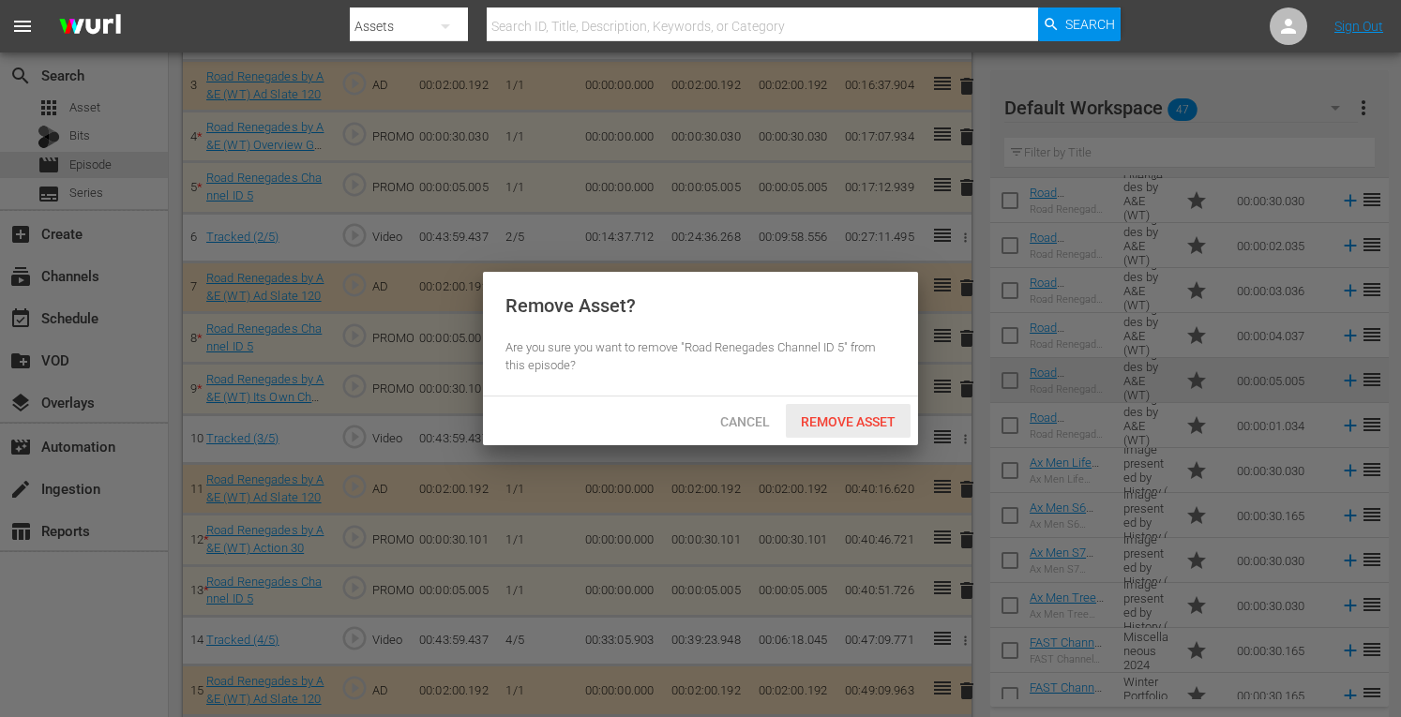
click at [857, 419] on span "Remove Asset" at bounding box center [848, 421] width 125 height 15
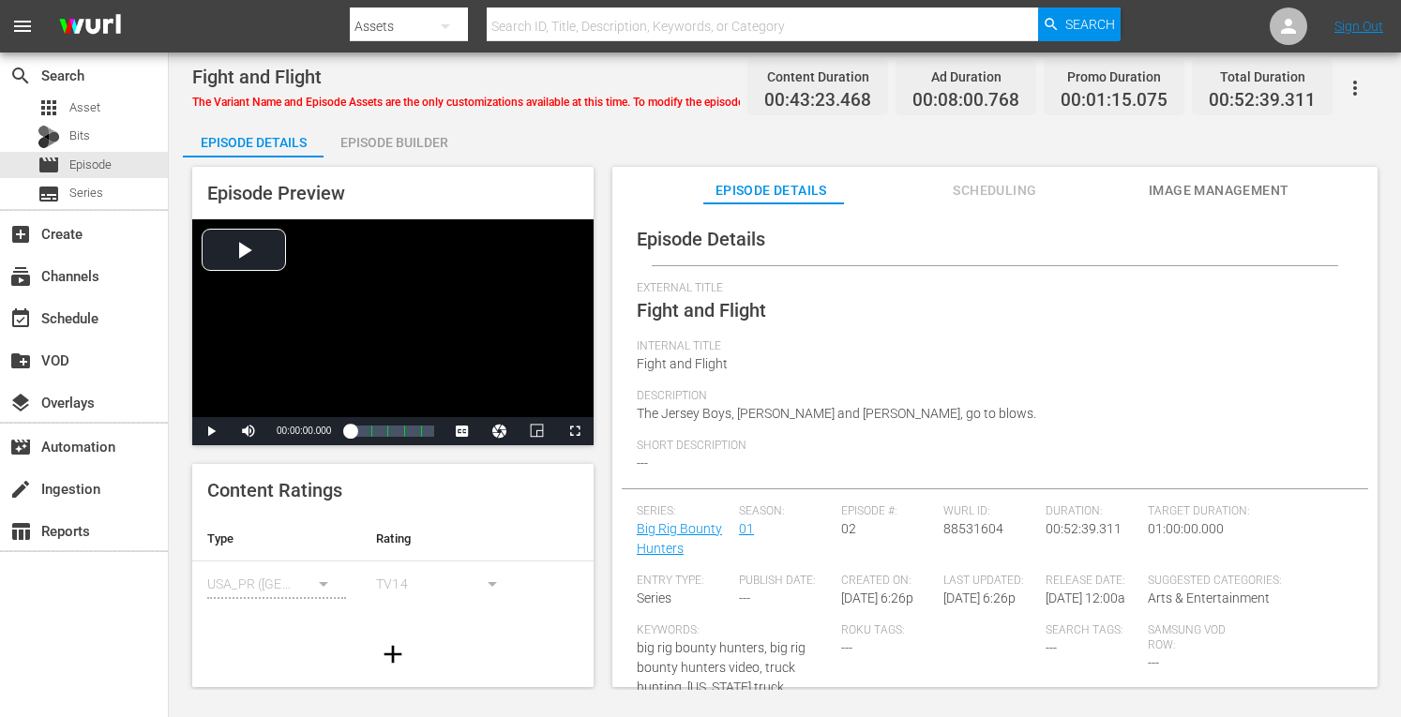
click at [421, 151] on div "Episode Builder" at bounding box center [394, 142] width 141 height 45
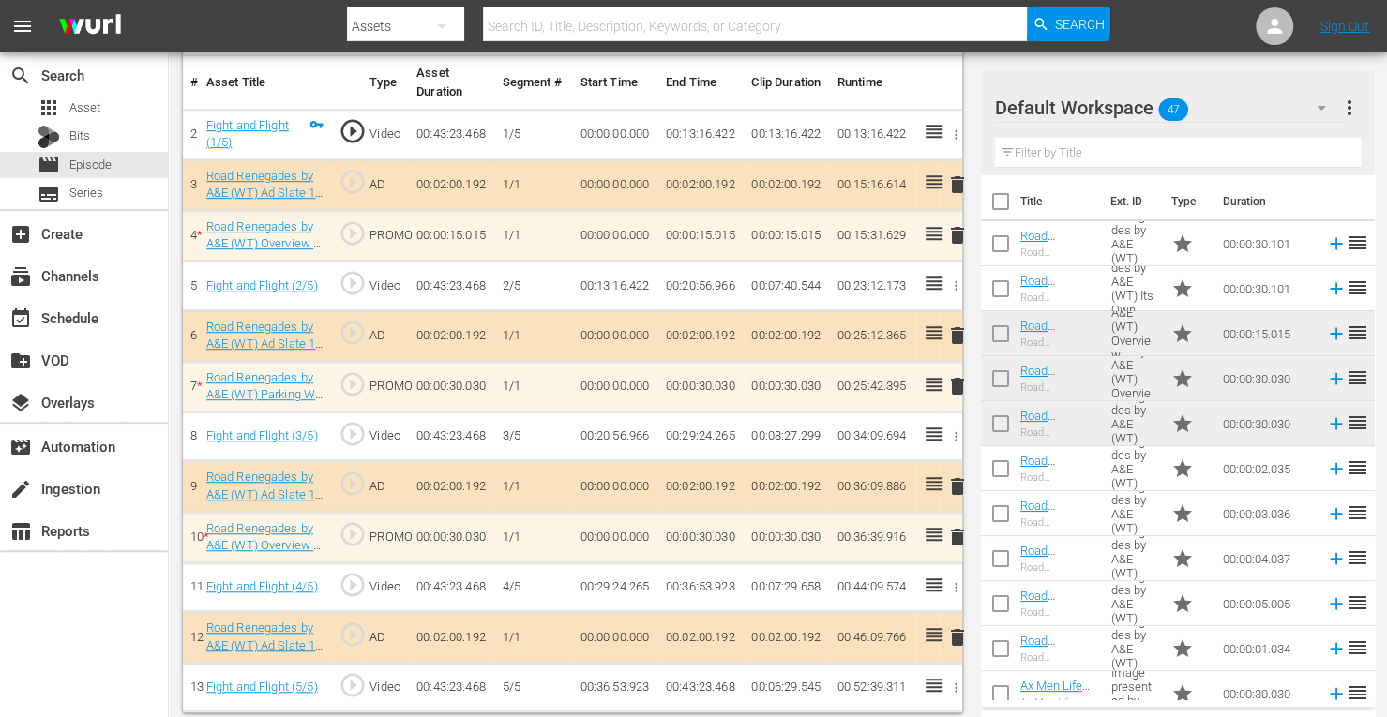
scroll to position [563, 0]
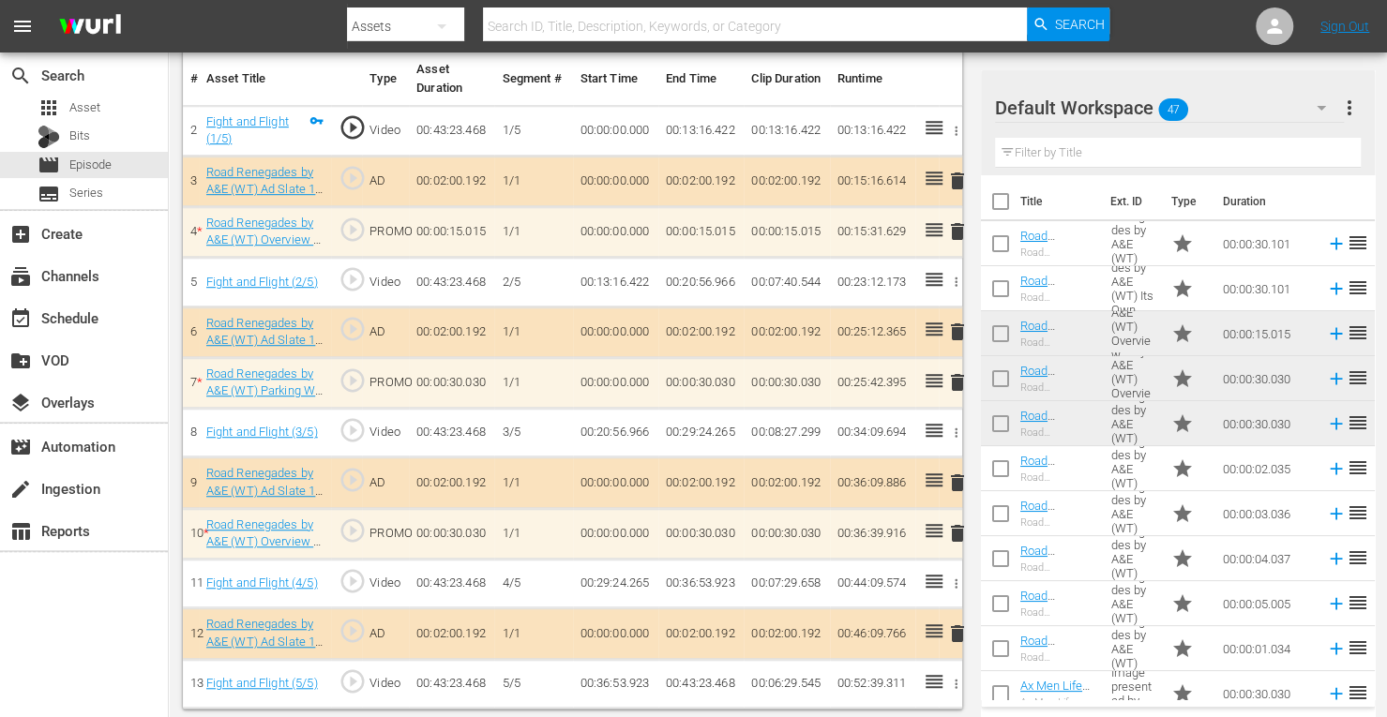
click at [957, 535] on span "delete" at bounding box center [957, 533] width 23 height 23
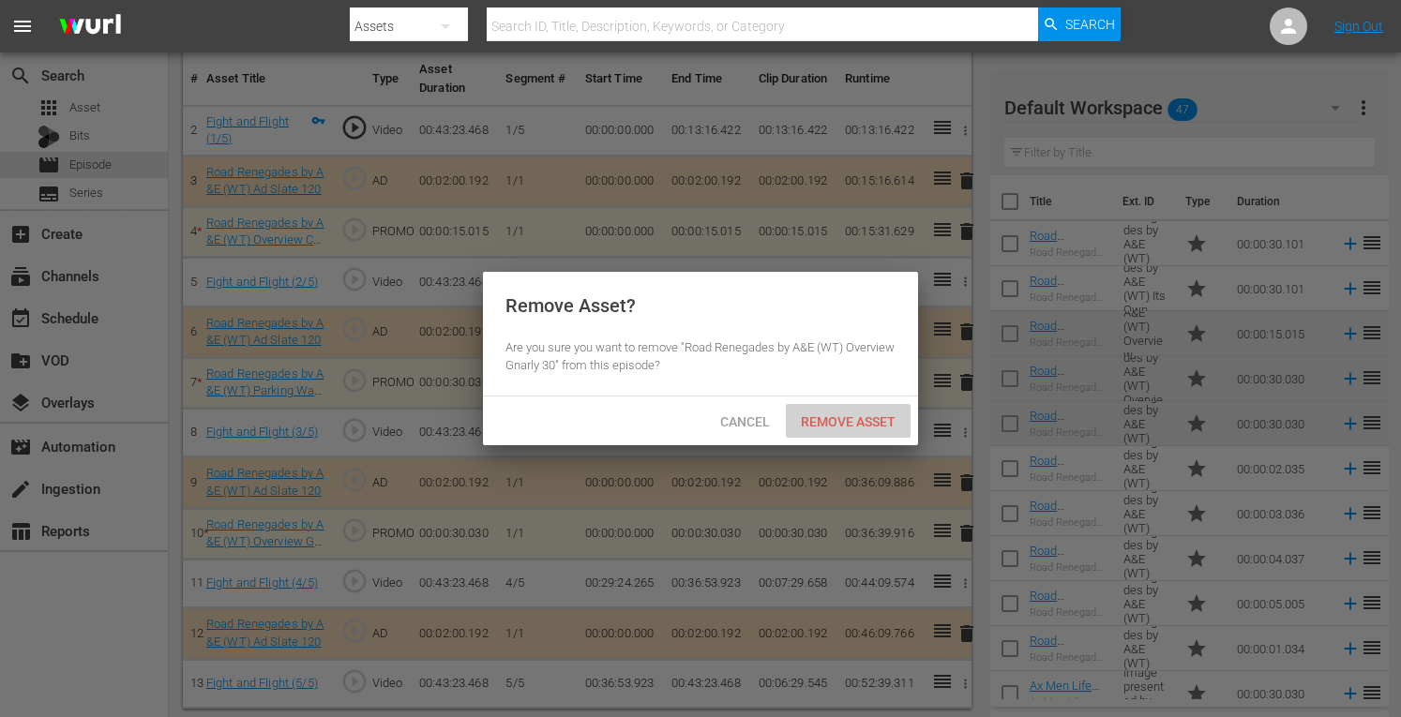
click at [839, 429] on div "Remove Asset" at bounding box center [848, 421] width 125 height 35
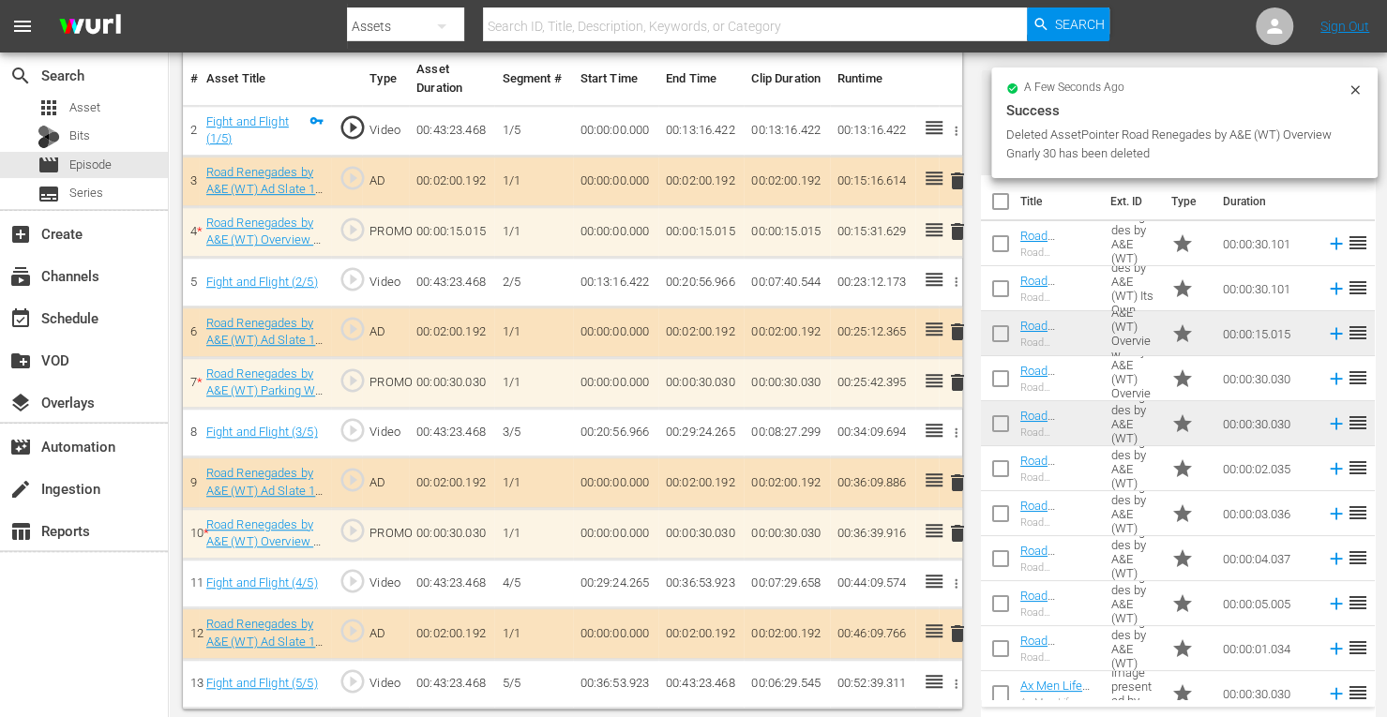
scroll to position [512, 0]
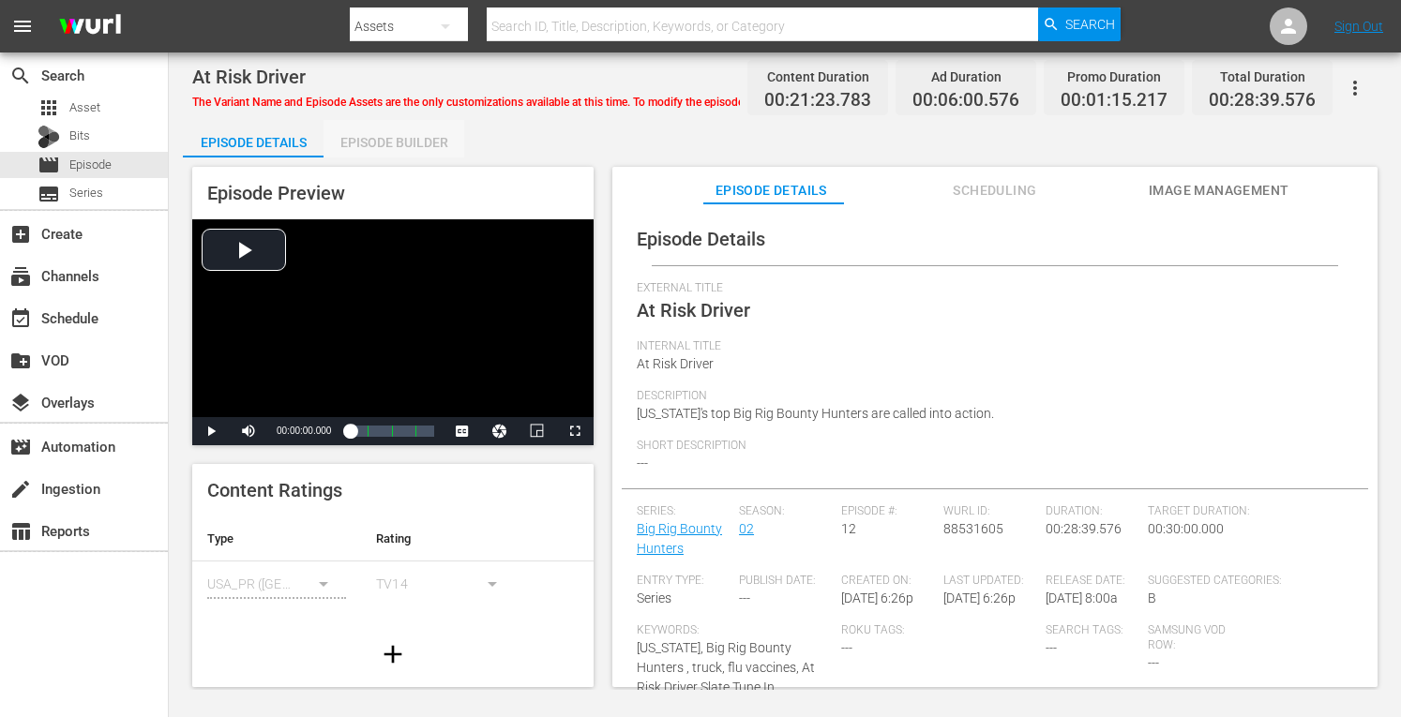
click at [431, 132] on div "Episode Builder" at bounding box center [394, 142] width 141 height 45
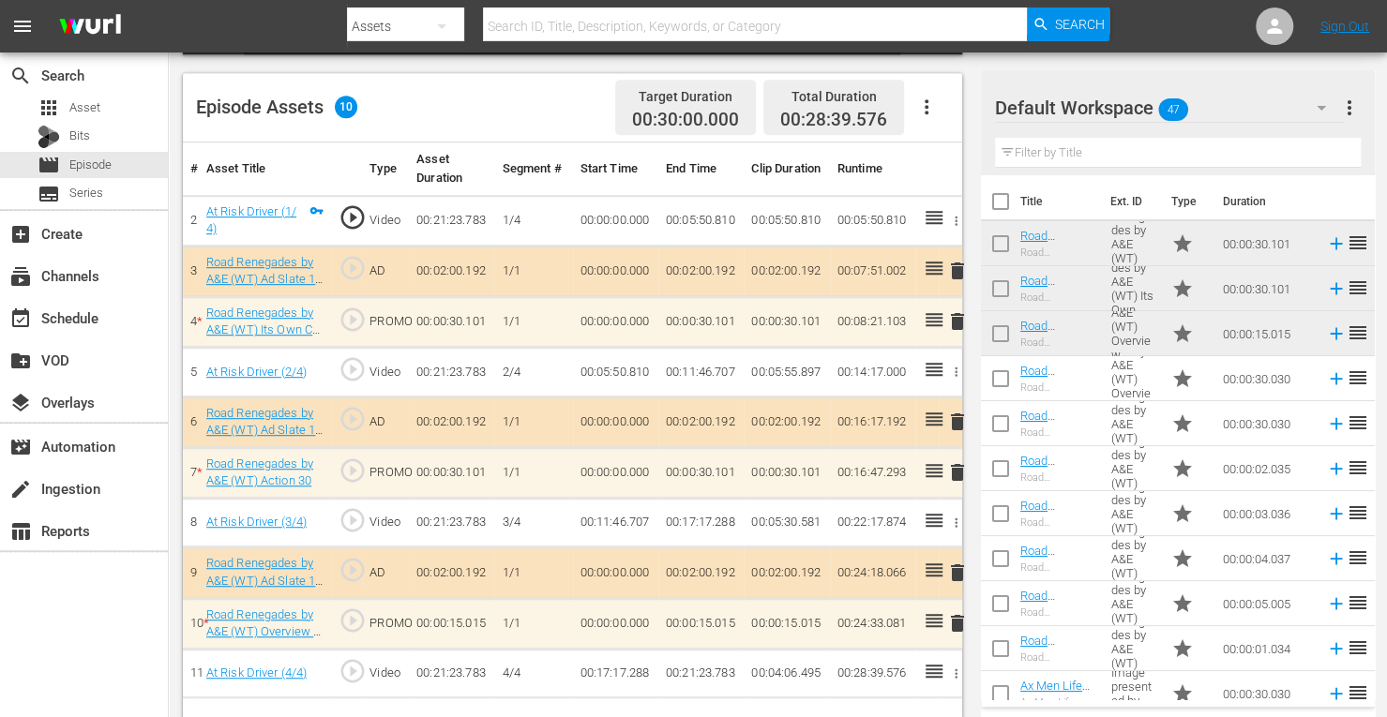
scroll to position [471, 0]
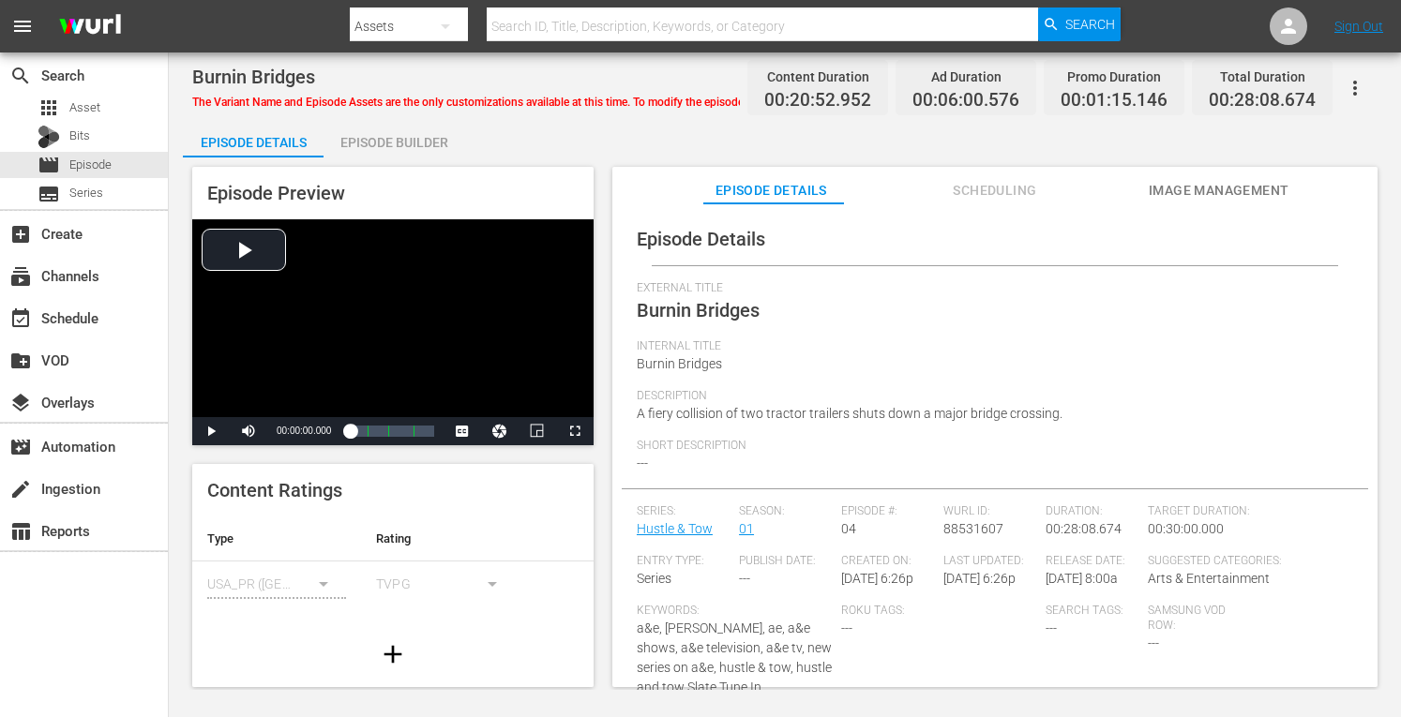
click at [406, 137] on div "Episode Builder" at bounding box center [394, 142] width 141 height 45
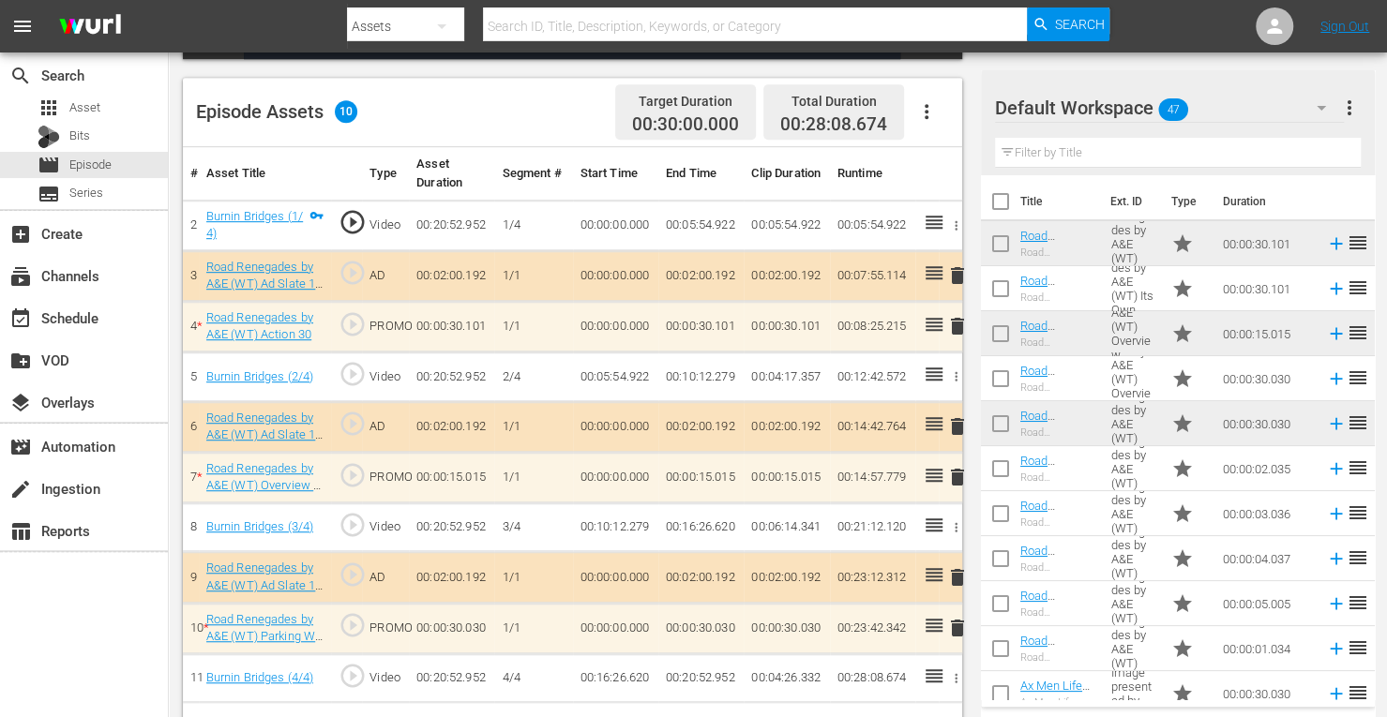
scroll to position [486, 0]
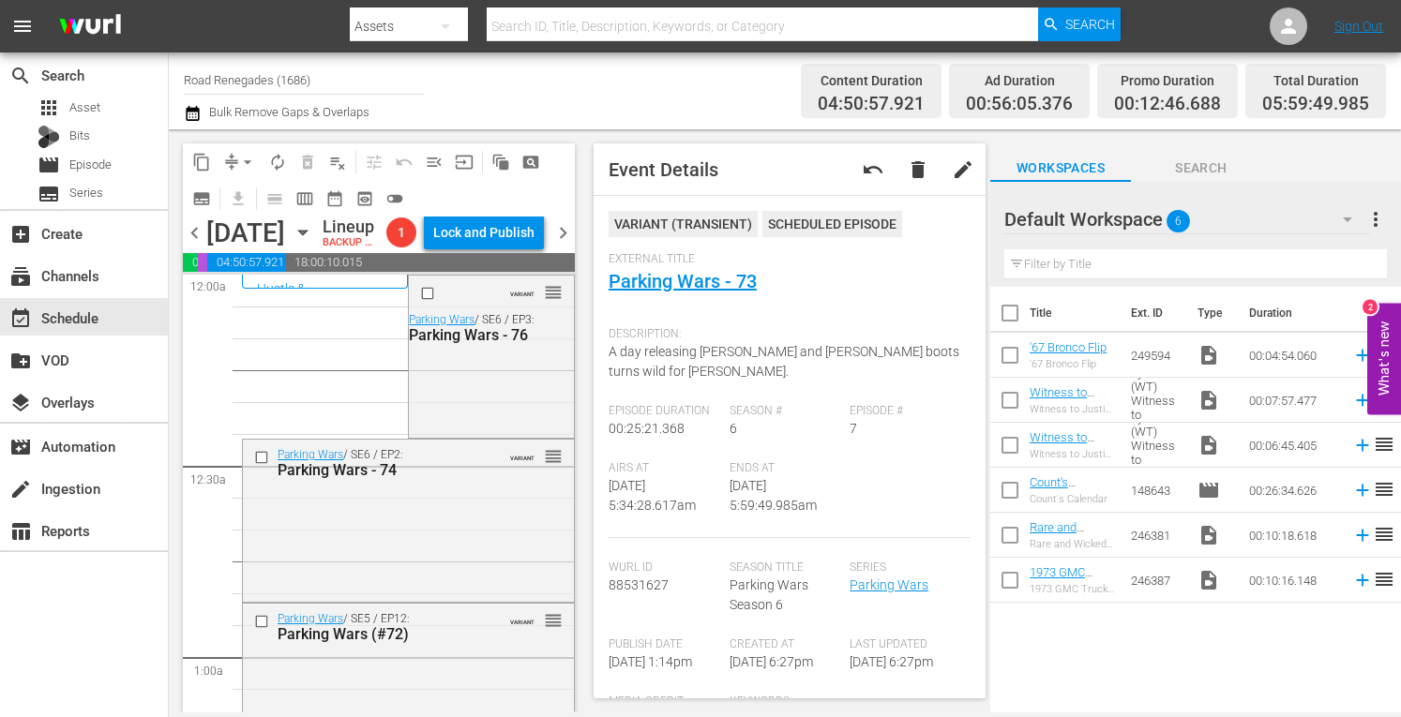
scroll to position [2000, 0]
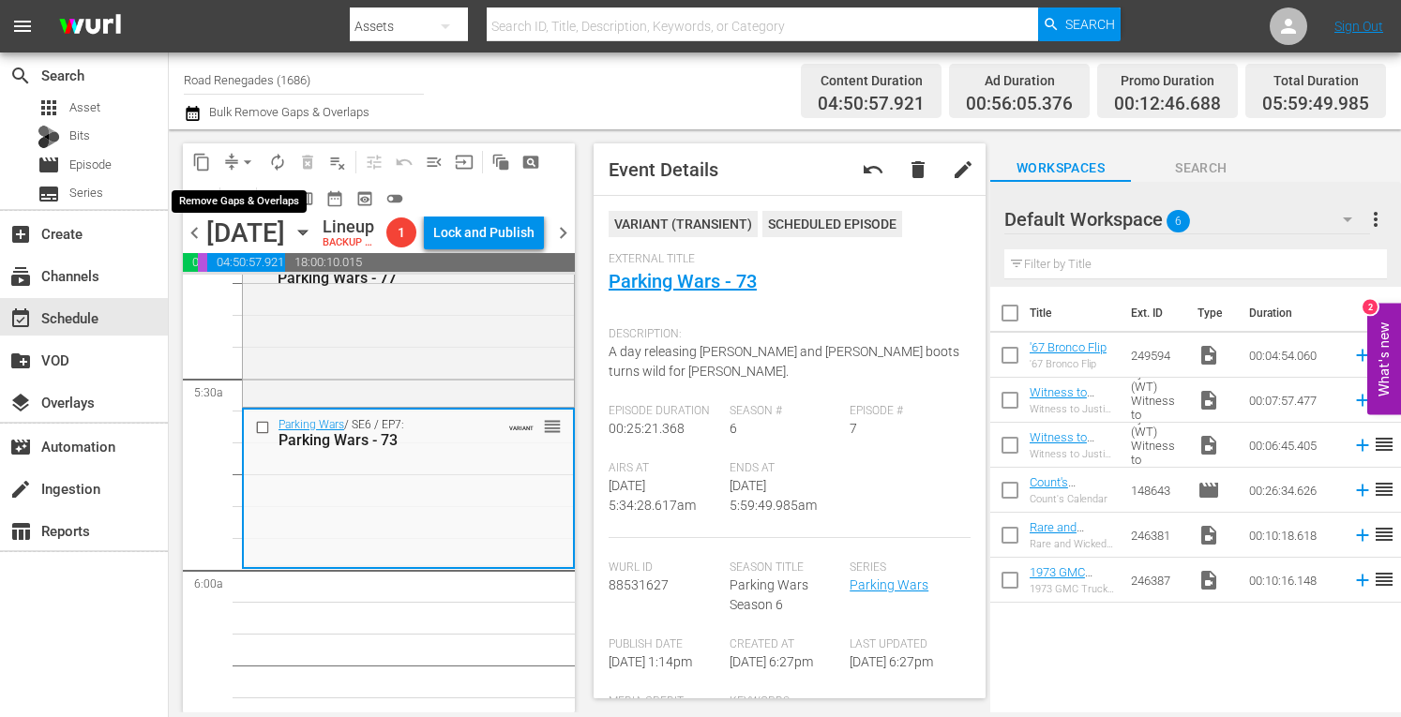
click at [244, 155] on span "arrow_drop_down" at bounding box center [247, 162] width 19 height 19
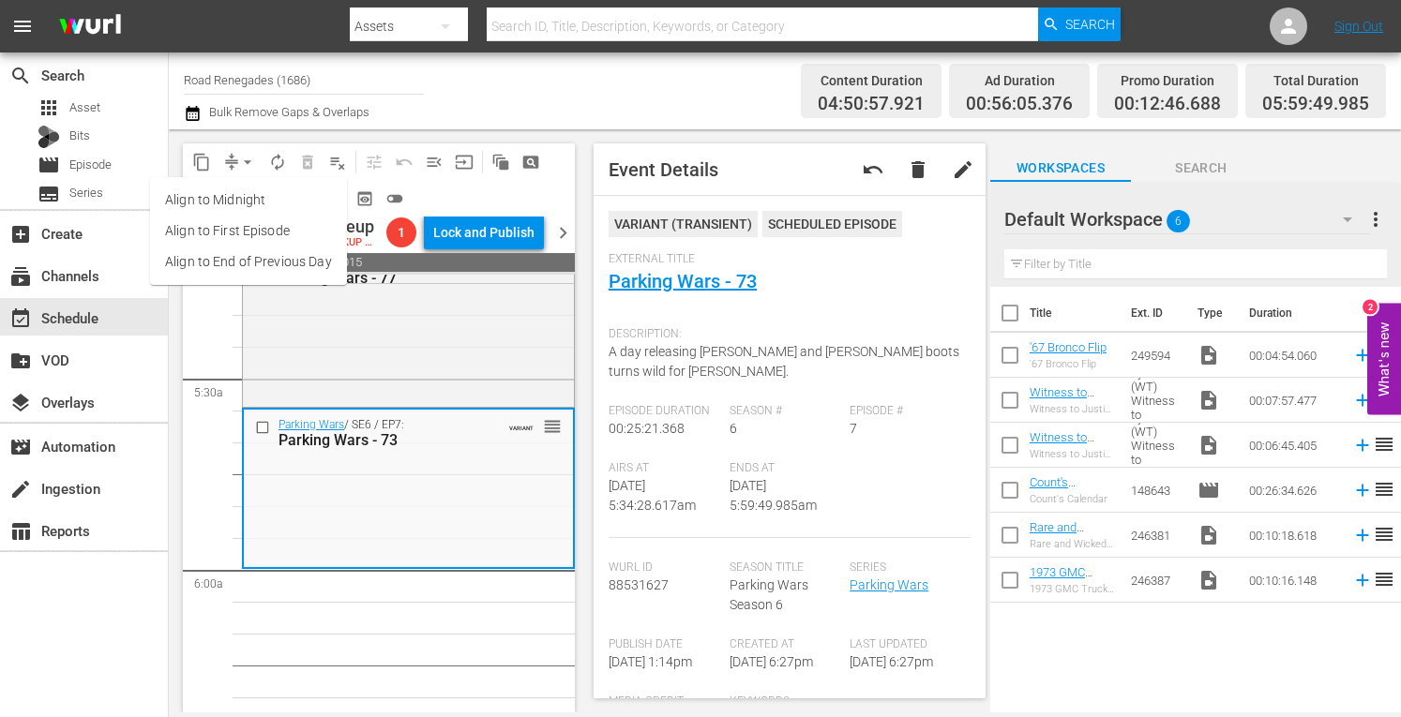
click at [232, 202] on li "Align to Midnight" at bounding box center [248, 200] width 197 height 31
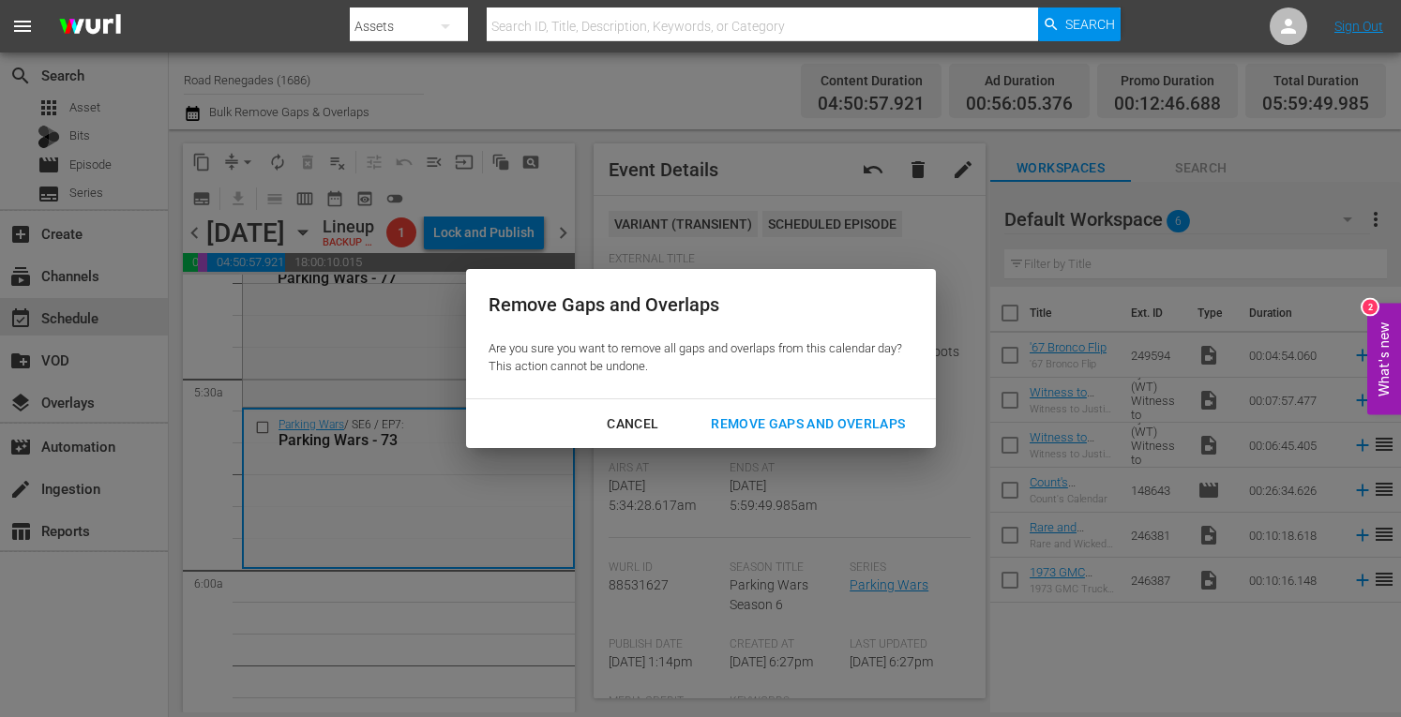
click at [752, 427] on div "Remove Gaps and Overlaps" at bounding box center [808, 424] width 224 height 23
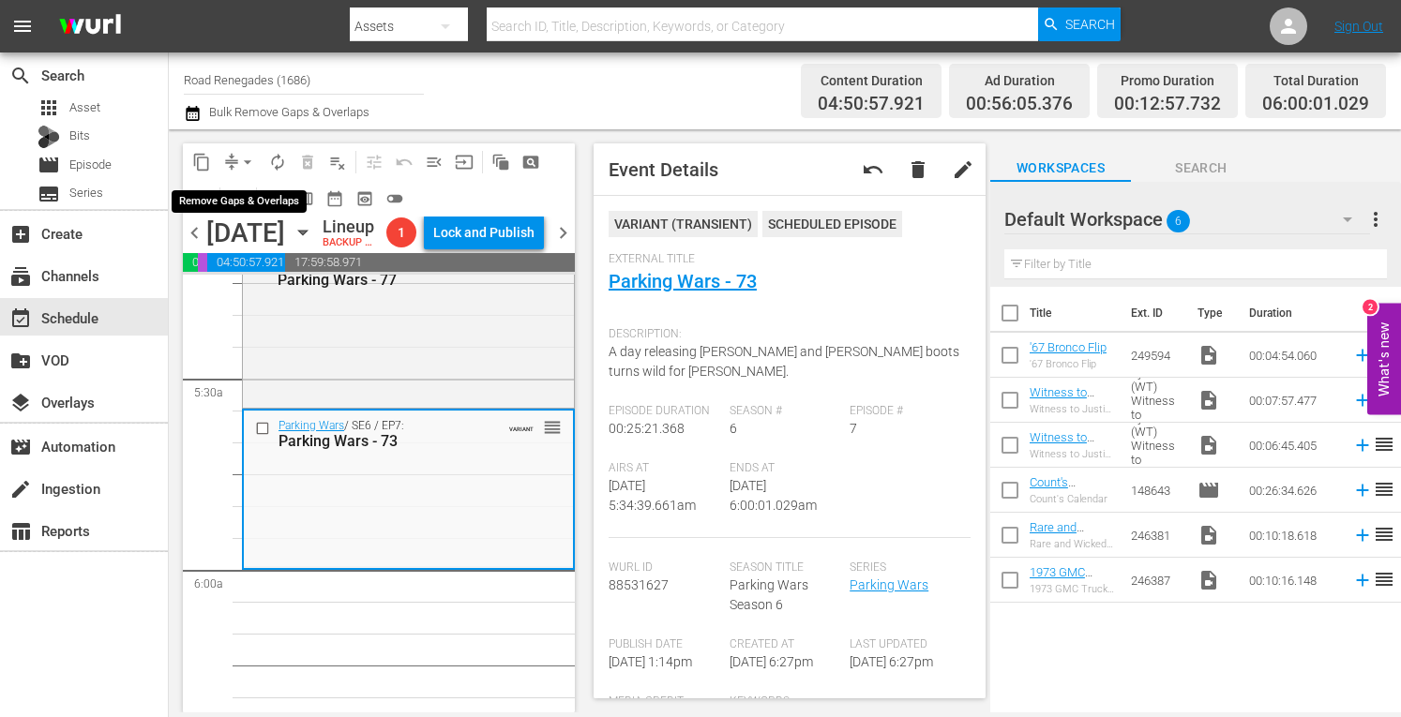
click at [247, 158] on span "arrow_drop_down" at bounding box center [247, 162] width 19 height 19
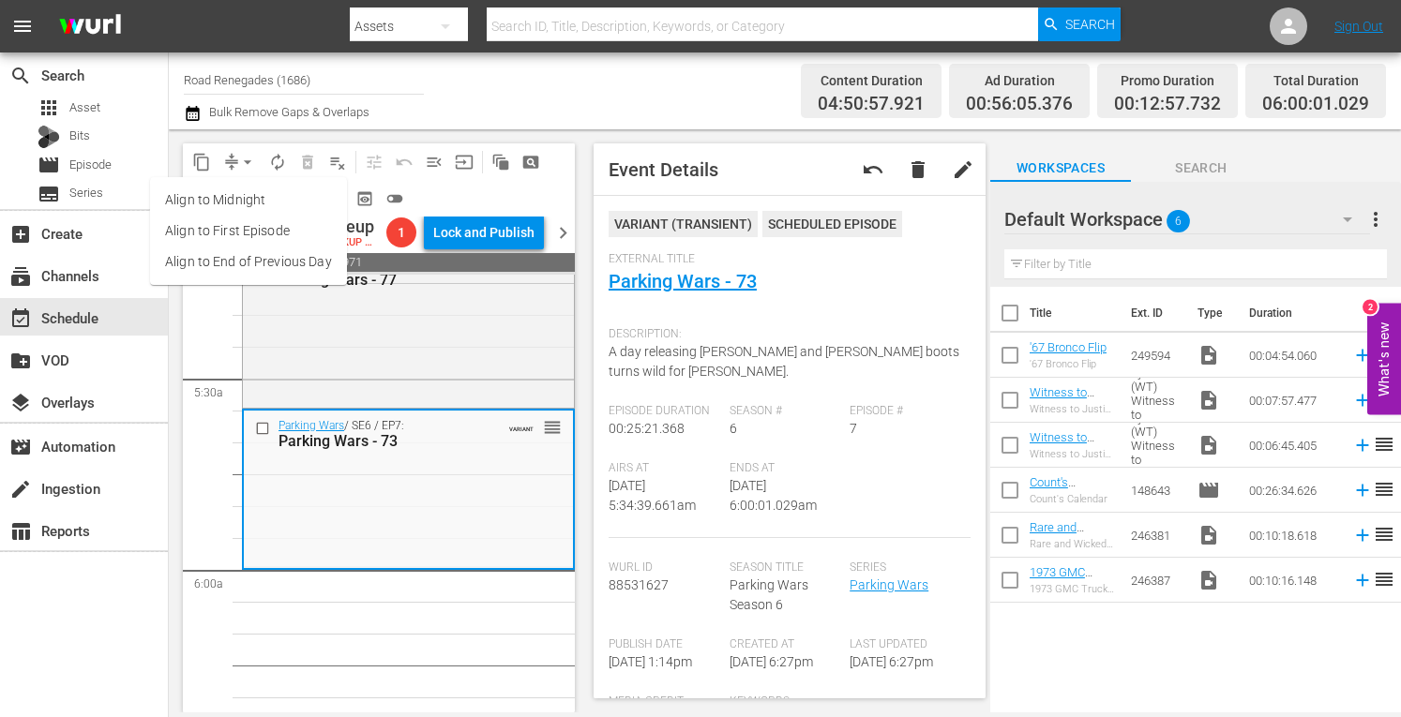
click at [248, 201] on li "Align to Midnight" at bounding box center [248, 200] width 197 height 31
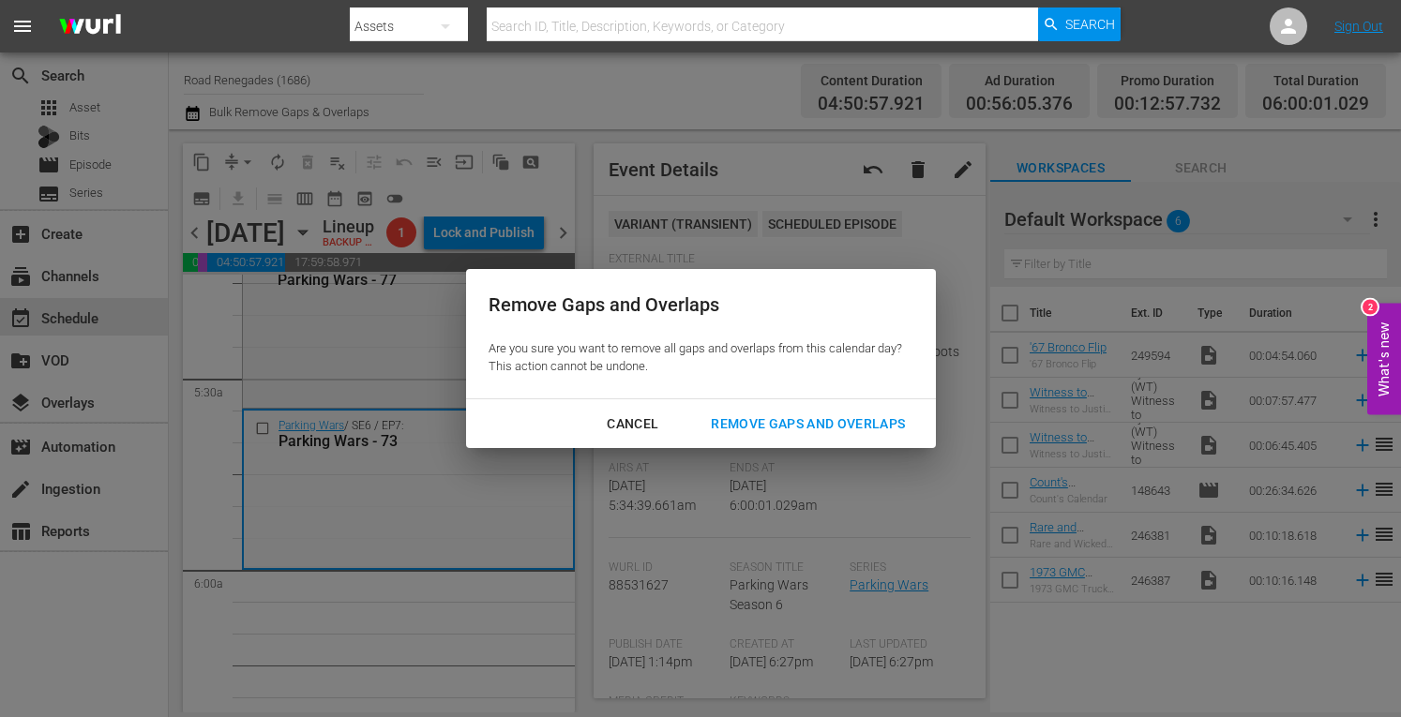
click at [741, 419] on div "Remove Gaps and Overlaps" at bounding box center [808, 424] width 224 height 23
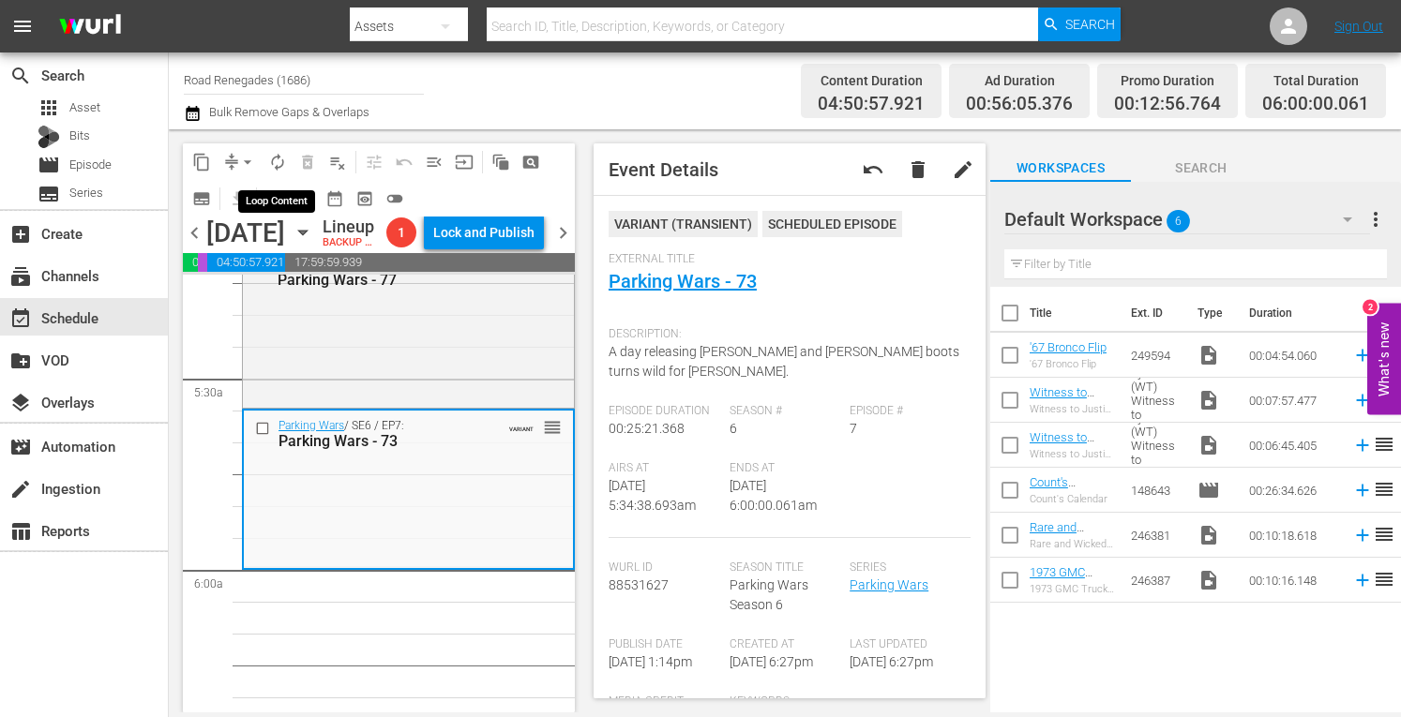
click at [272, 165] on span "autorenew_outlined" at bounding box center [277, 162] width 19 height 19
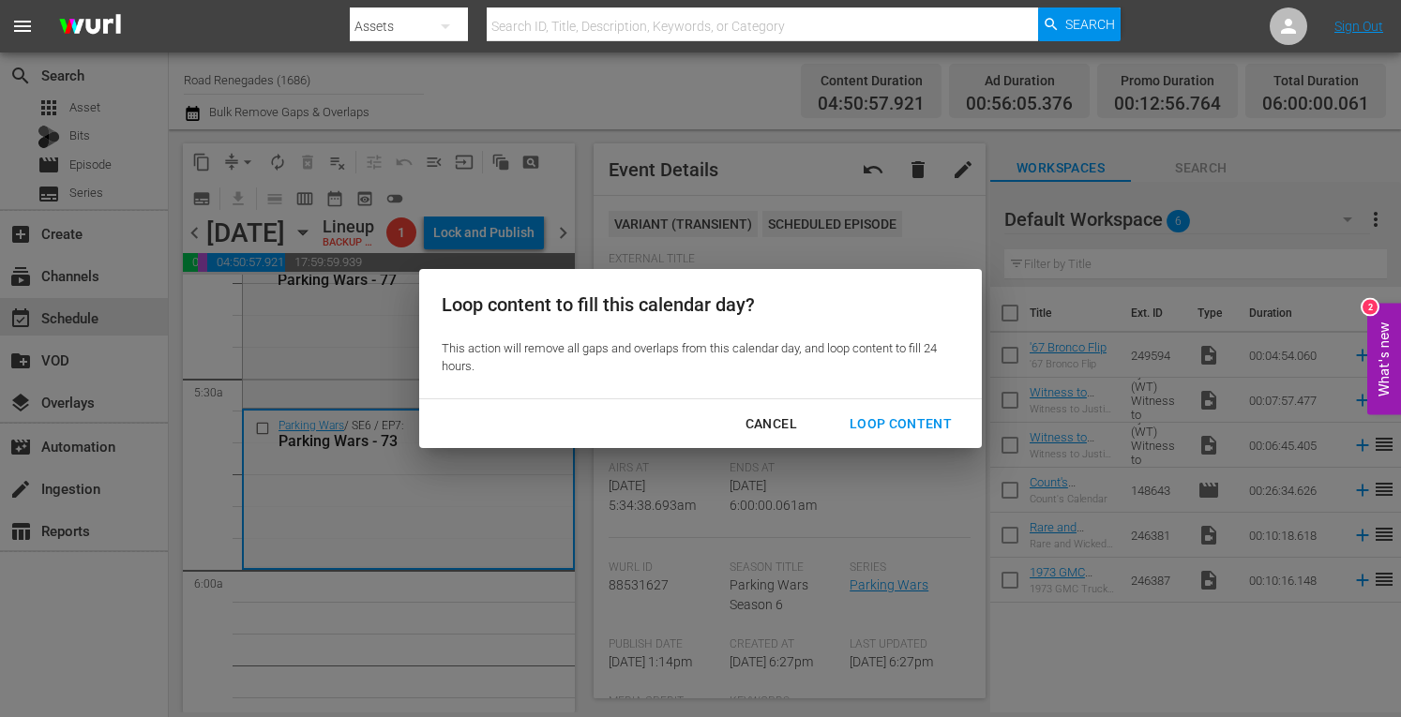
click at [876, 419] on div "Loop Content" at bounding box center [901, 424] width 132 height 23
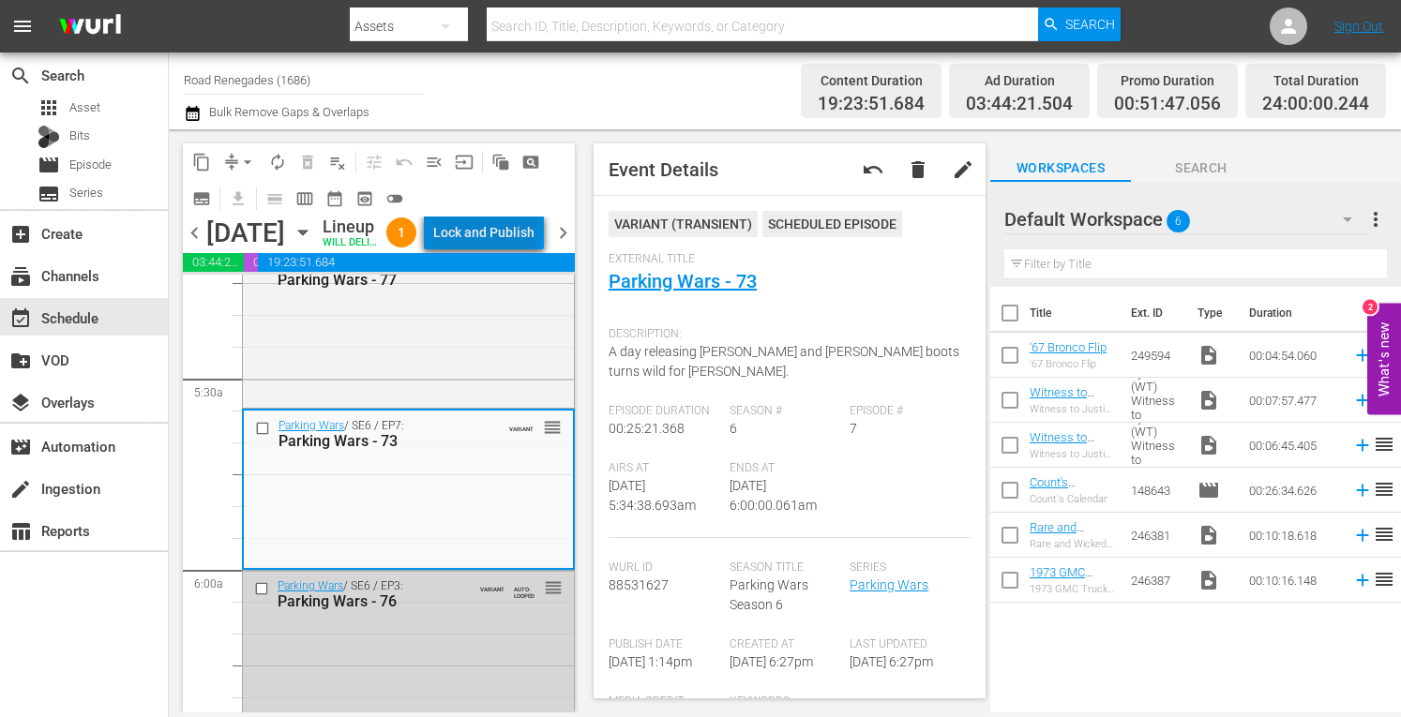
click at [528, 246] on div "Lock and Publish" at bounding box center [483, 233] width 101 height 34
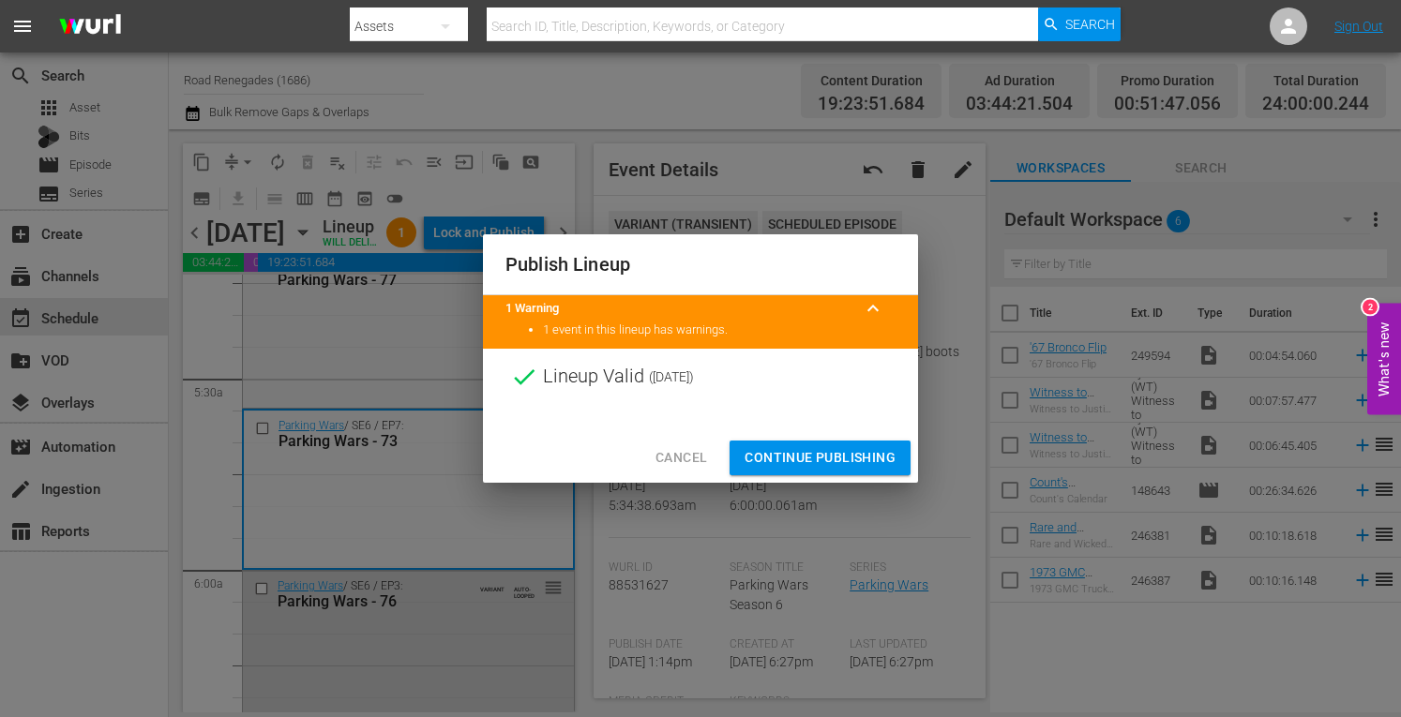
click at [765, 457] on span "Continue Publishing" at bounding box center [820, 457] width 151 height 23
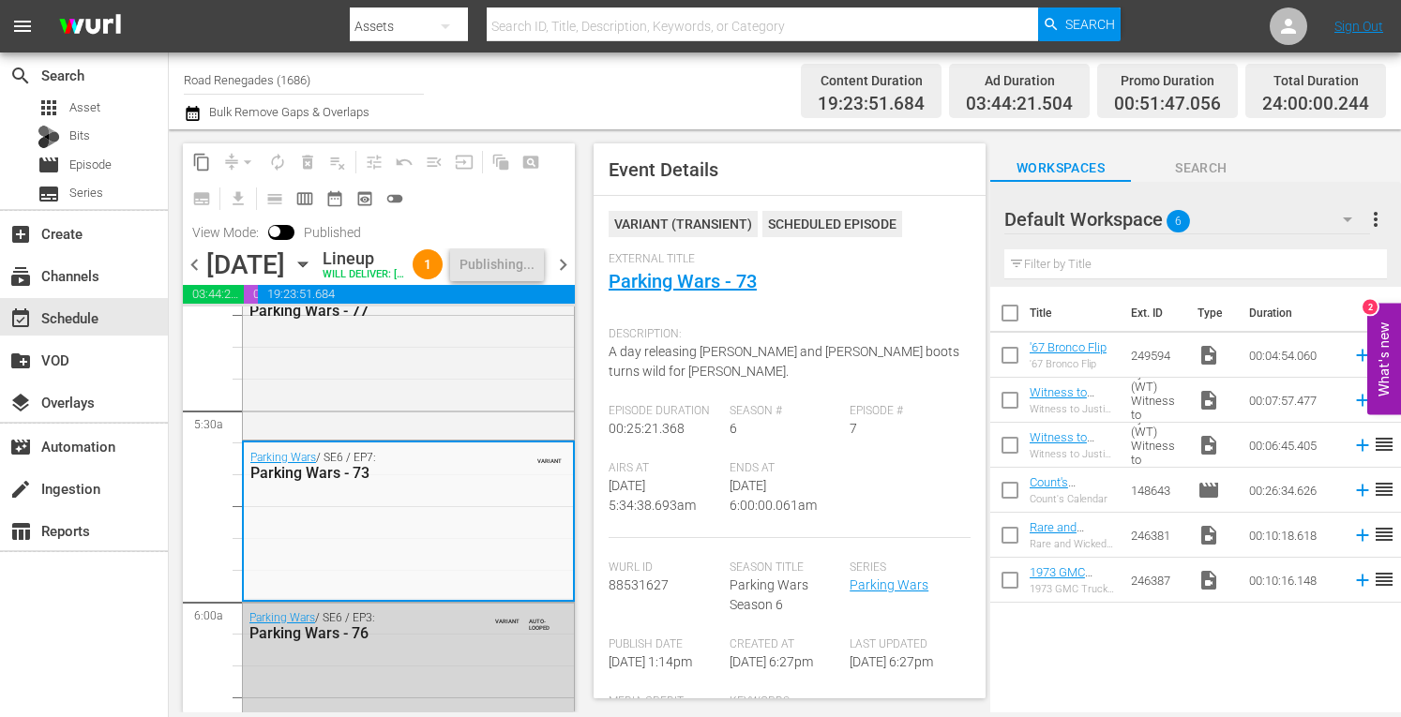
click at [565, 277] on span "chevron_right" at bounding box center [562, 264] width 23 height 23
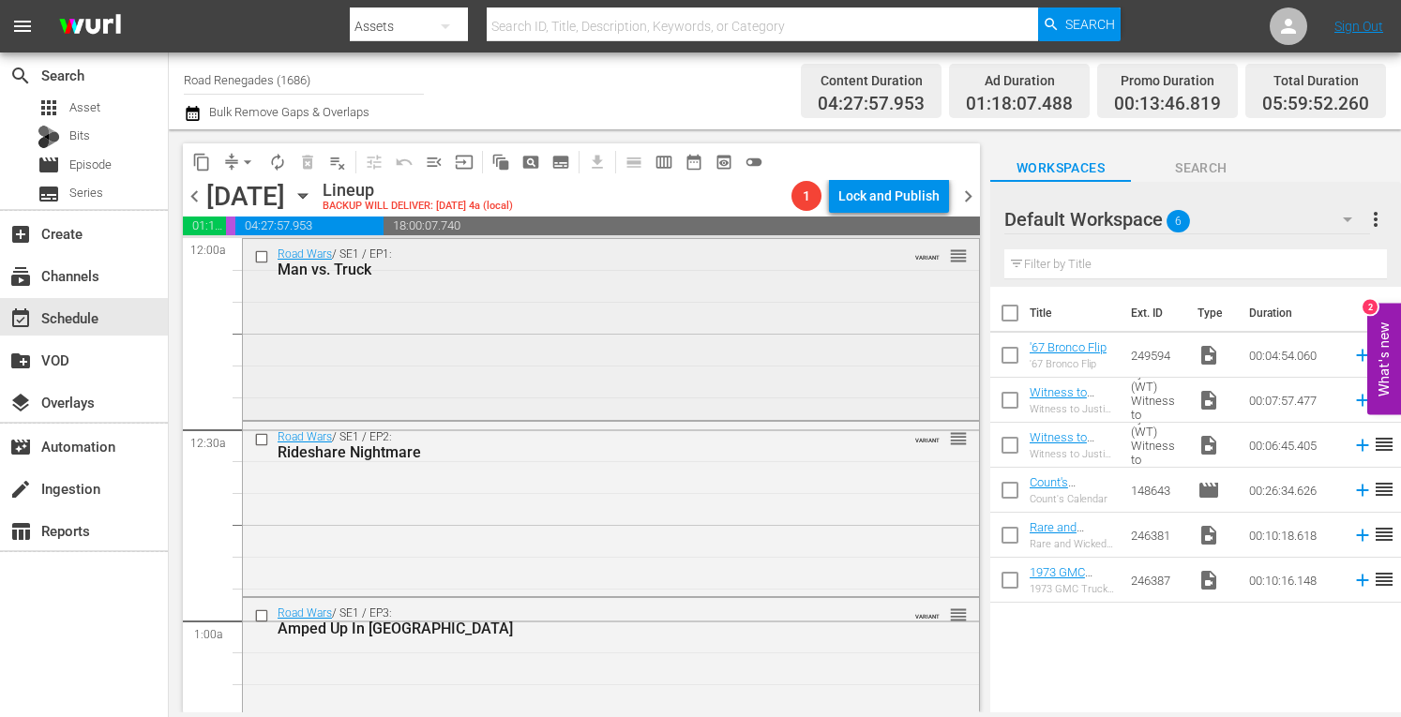
click at [720, 353] on div "Road Wars / SE1 / EP1: Man vs. Truck VARIANT reorder" at bounding box center [611, 327] width 736 height 177
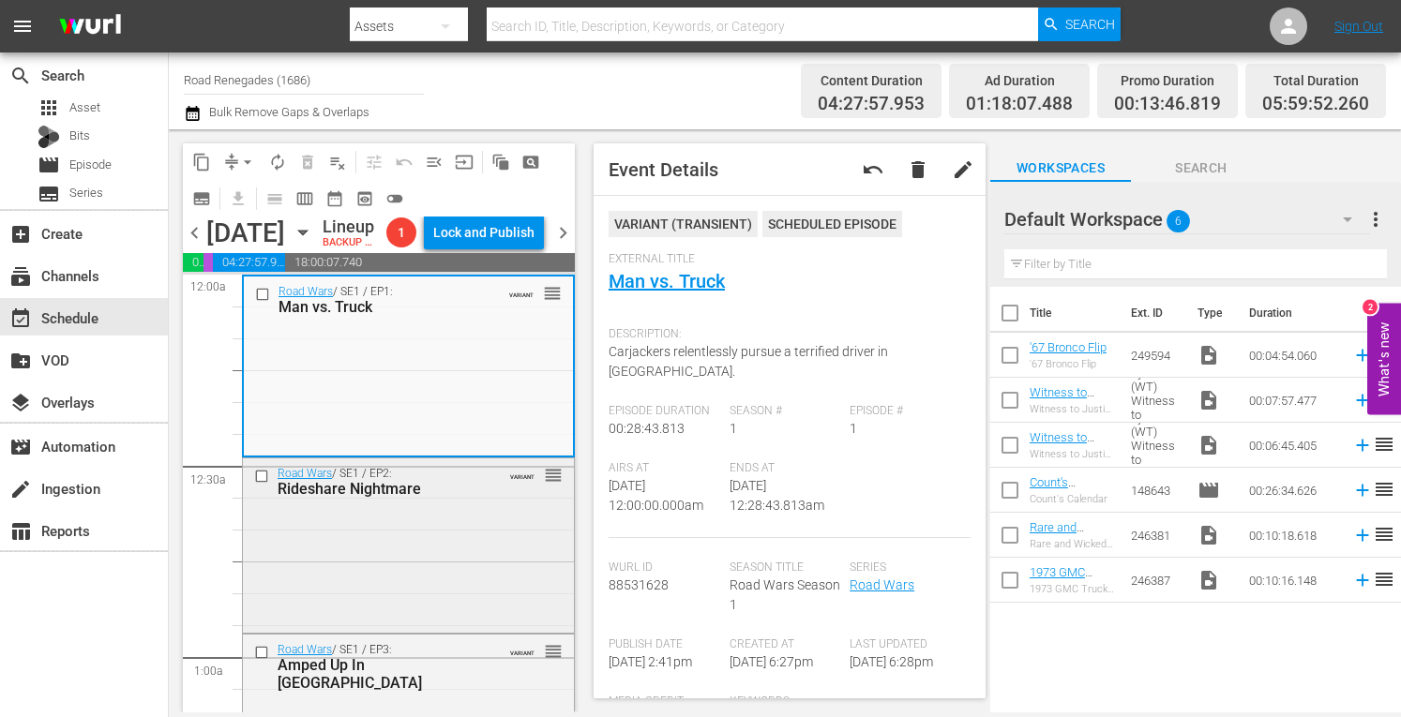
click at [456, 505] on div "Road Wars / SE1 / EP2: Rideshare Nightmare VARIANT reorder" at bounding box center [408, 482] width 331 height 46
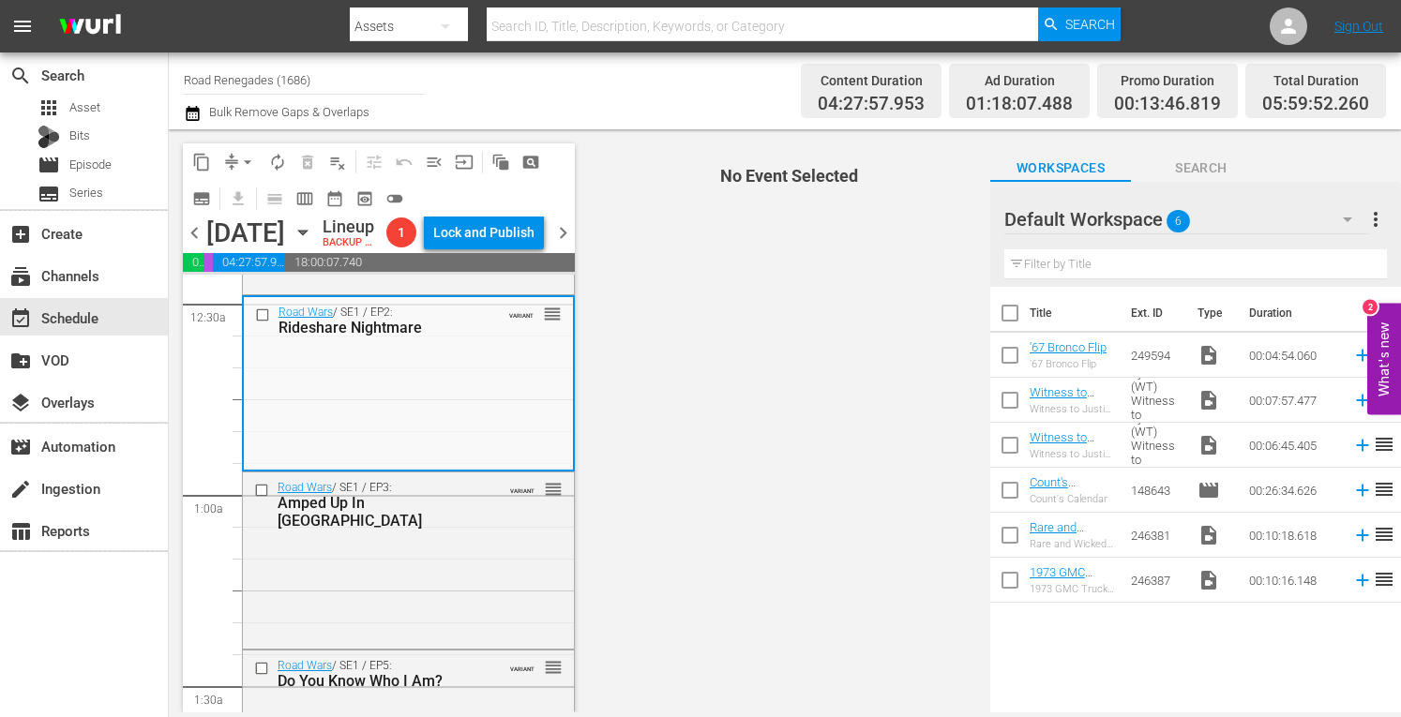
scroll to position [263, 0]
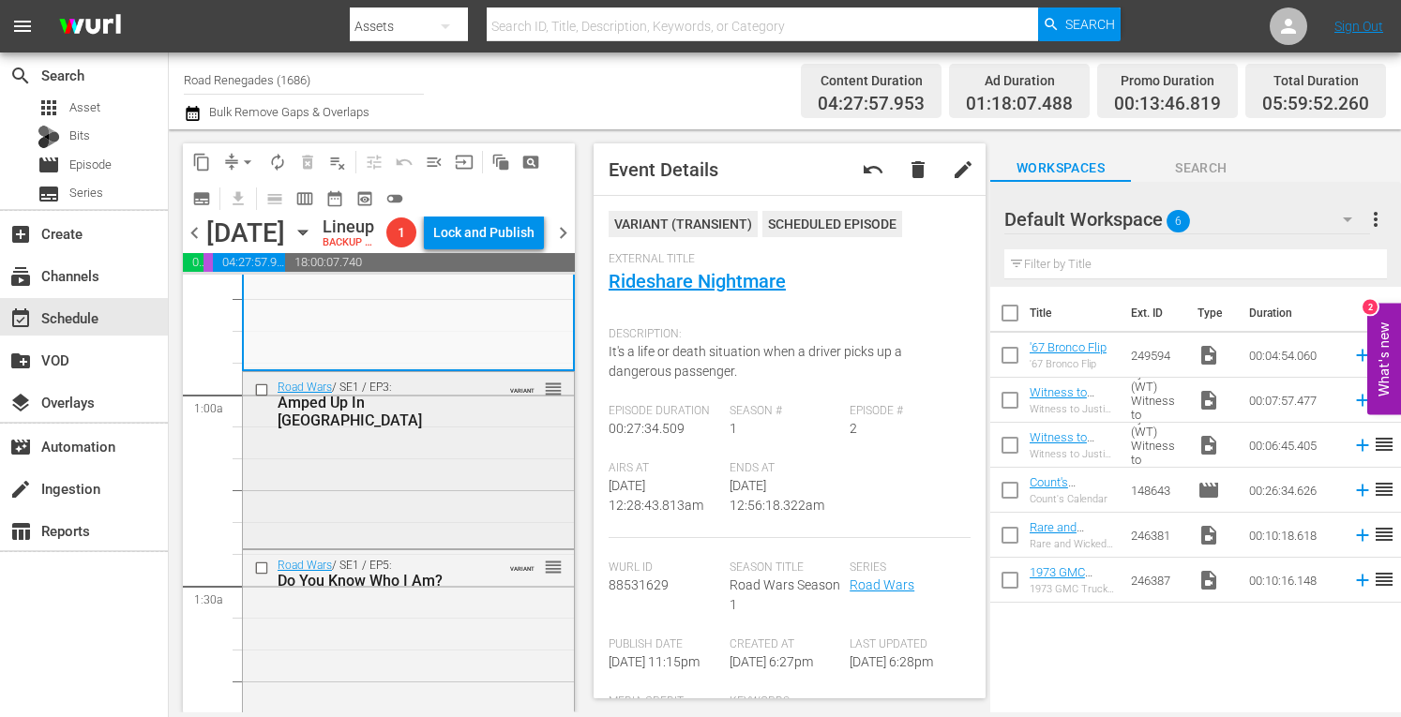
click at [507, 492] on div "Road Wars / SE1 / EP3: Amped Up In Tampa VARIANT reorder" at bounding box center [408, 458] width 331 height 173
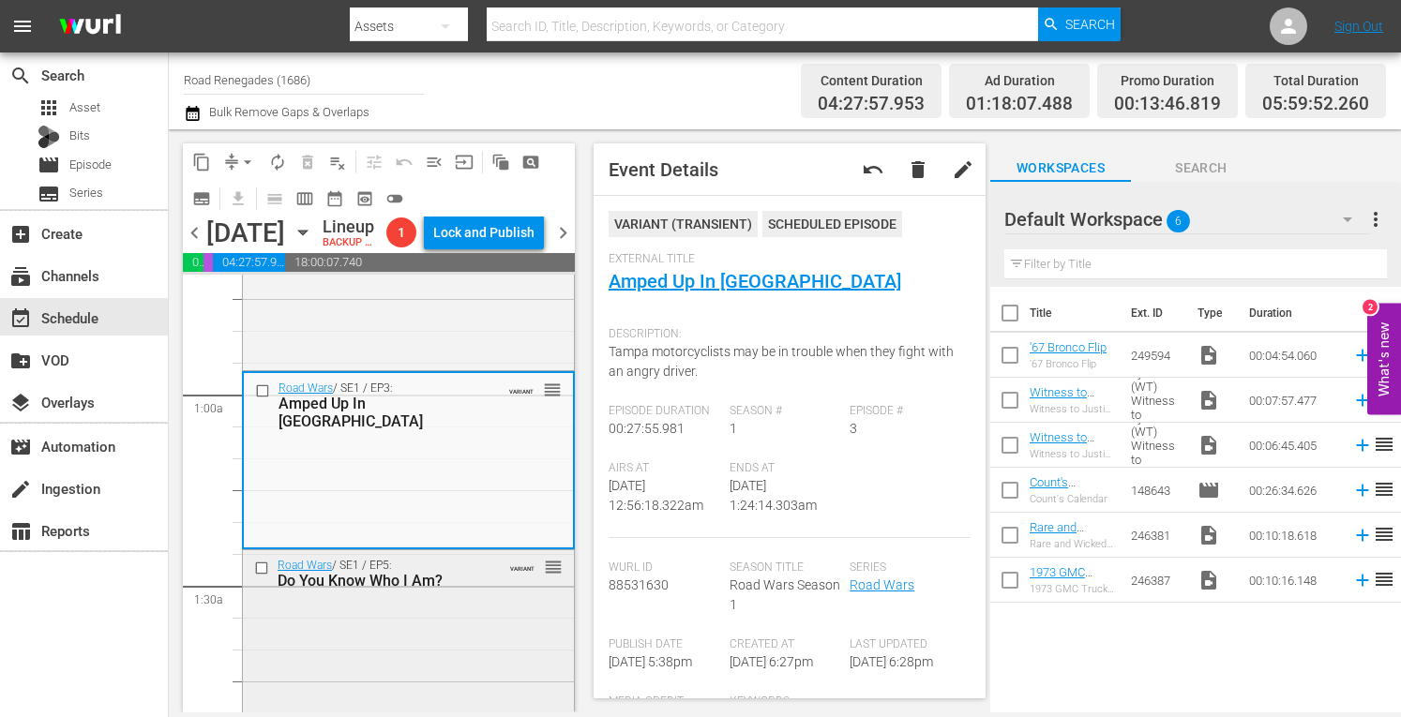
click at [461, 674] on div "Road Wars / SE1 / EP5: Do You Know Who I Am? VARIANT reorder" at bounding box center [408, 634] width 331 height 169
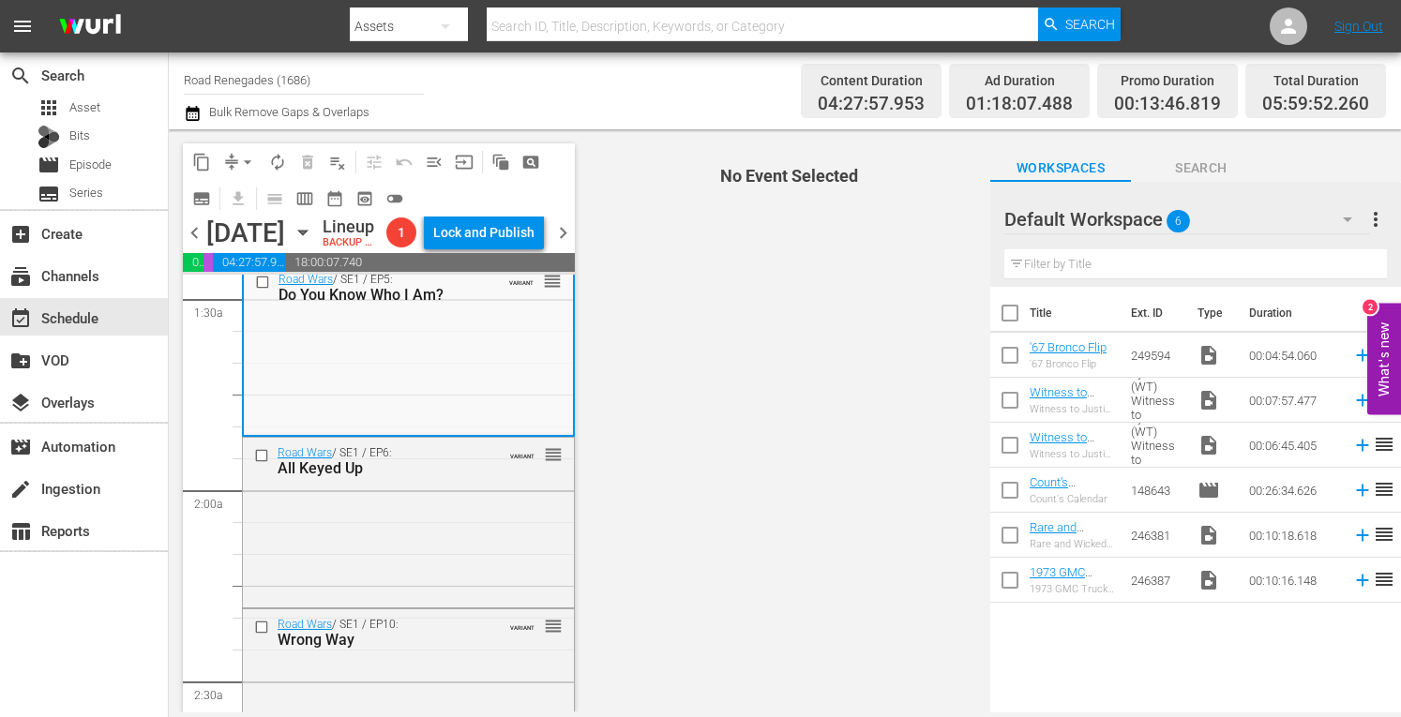
scroll to position [600, 0]
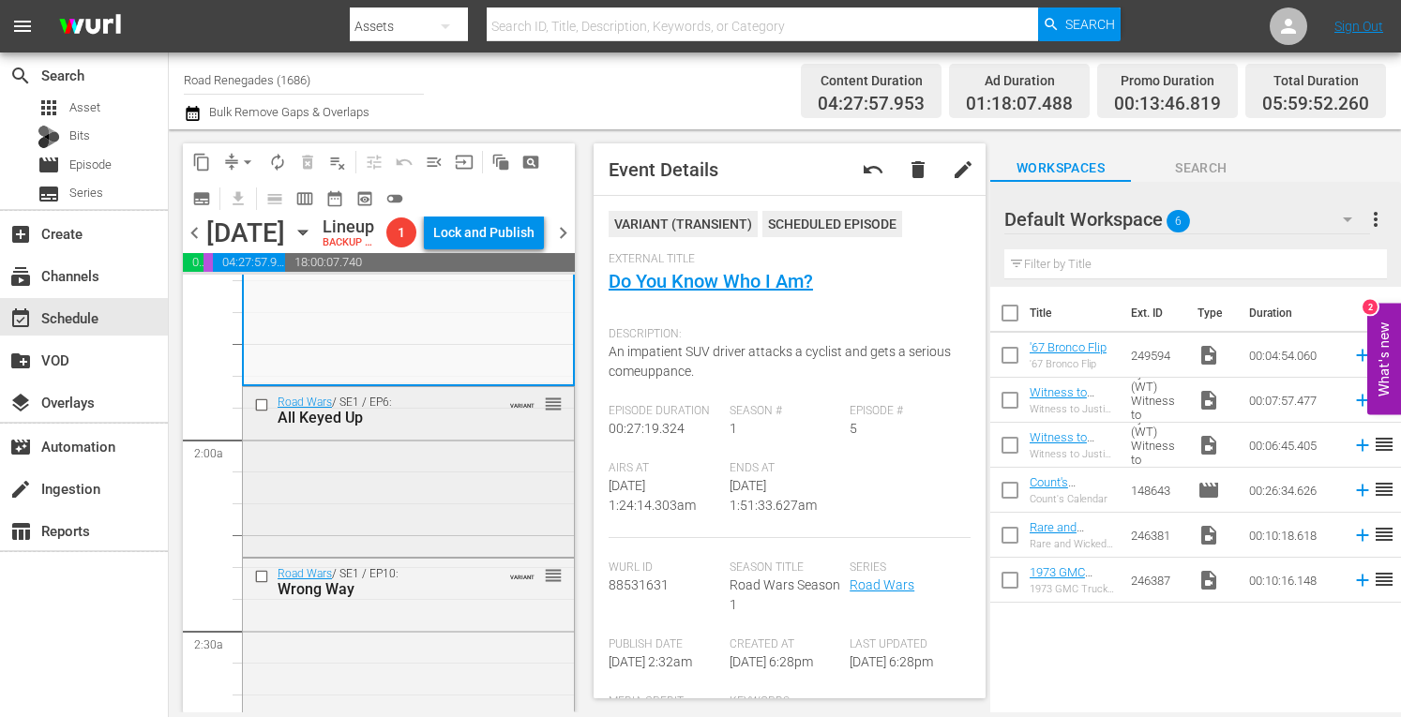
click at [424, 549] on div "Road Wars / SE1 / EP6: All Keyed Up VARIANT reorder" at bounding box center [408, 470] width 331 height 167
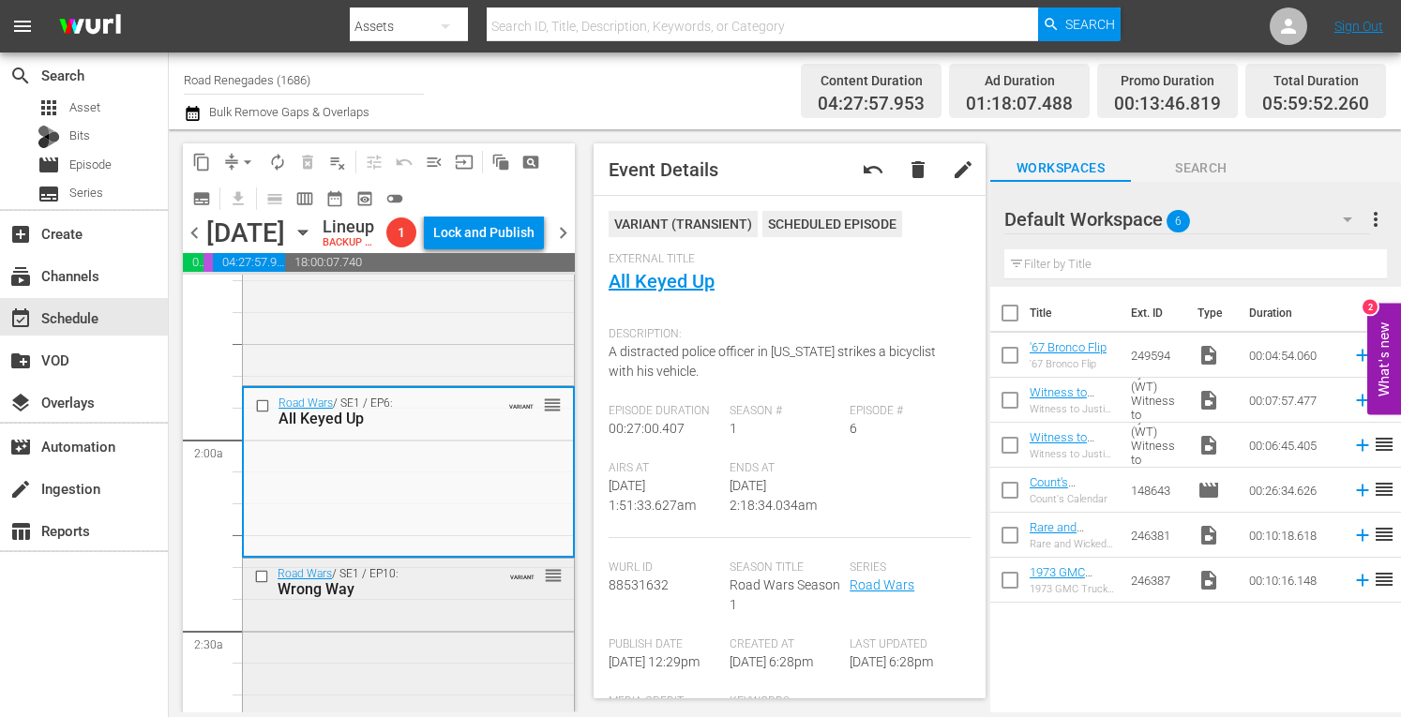
click at [461, 687] on div "Road Wars / SE1 / EP10: Wrong Way VARIANT reorder" at bounding box center [408, 641] width 331 height 164
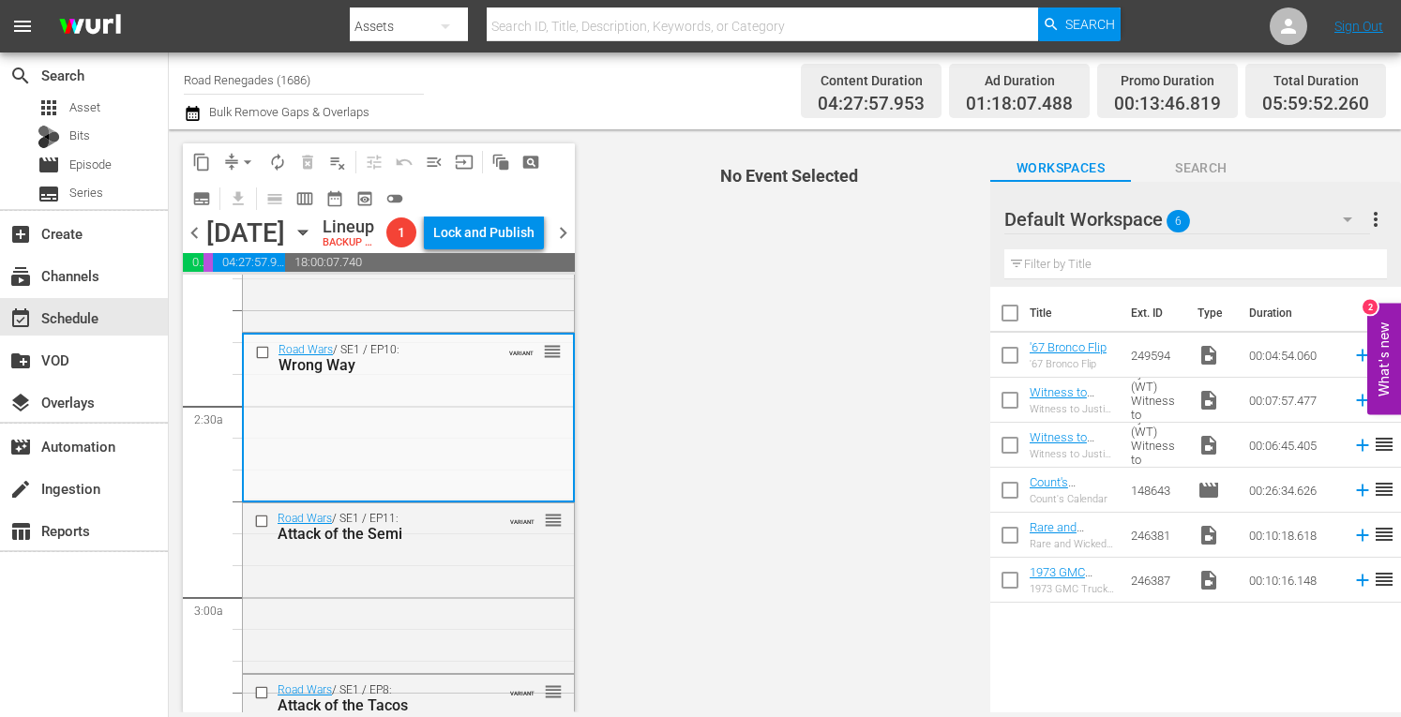
scroll to position [975, 0]
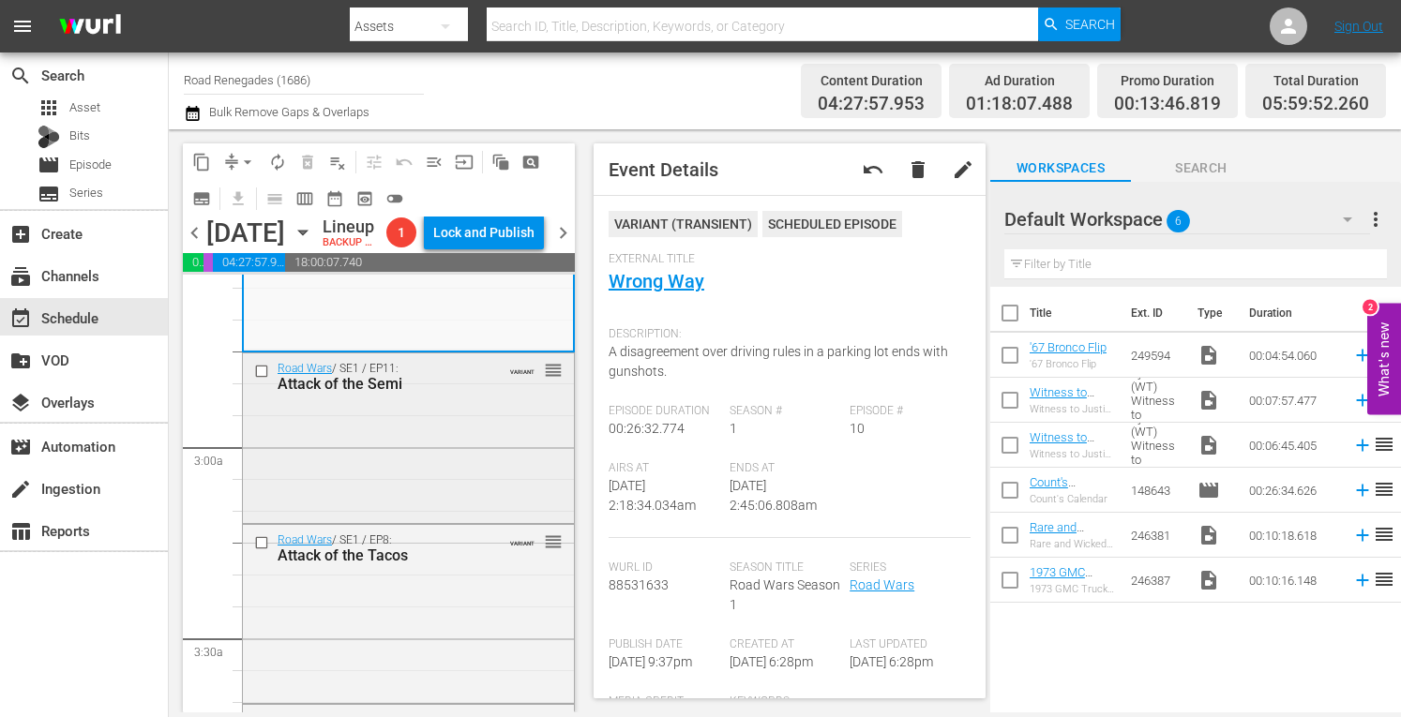
click at [445, 496] on div "Road Wars / SE1 / EP11: Attack of the Semi VARIANT reorder" at bounding box center [408, 437] width 331 height 167
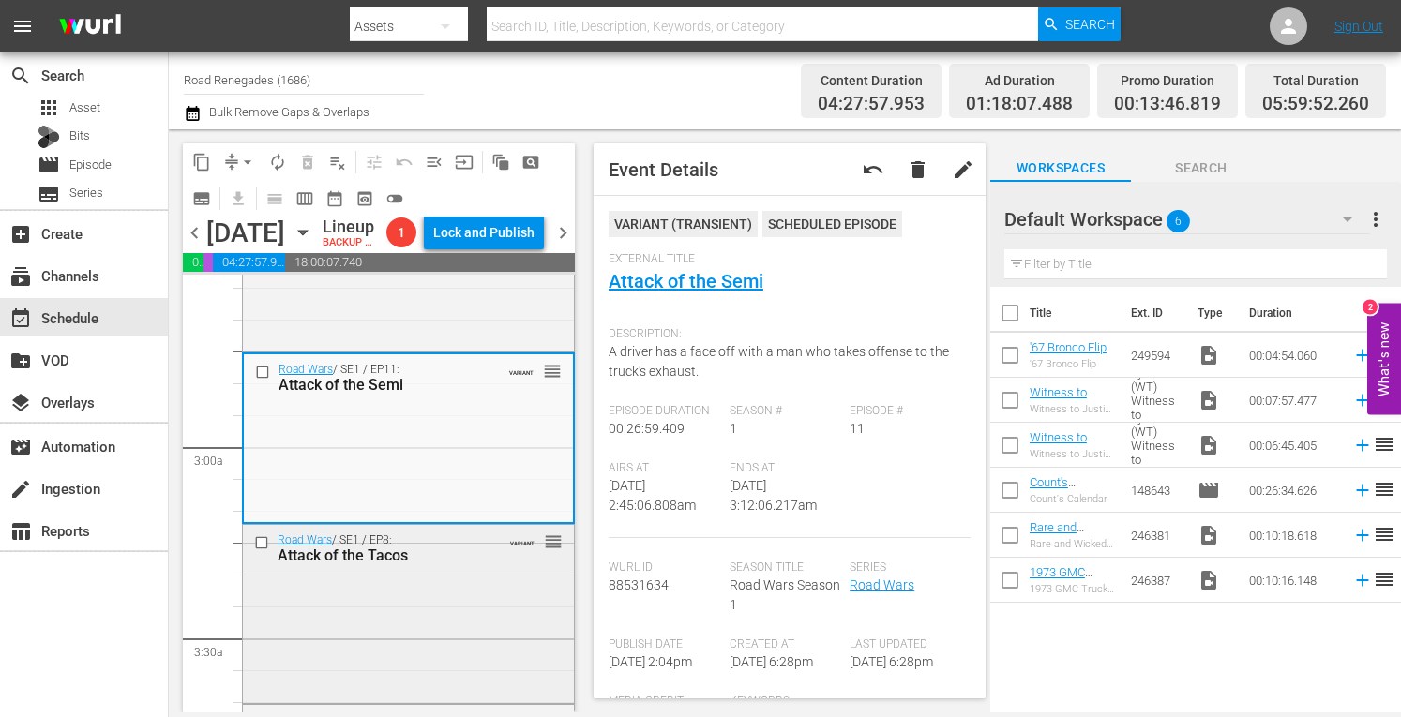
click at [464, 646] on div "Road Wars / SE1 / EP8: Attack of the Tacos VARIANT reorder" at bounding box center [408, 612] width 331 height 174
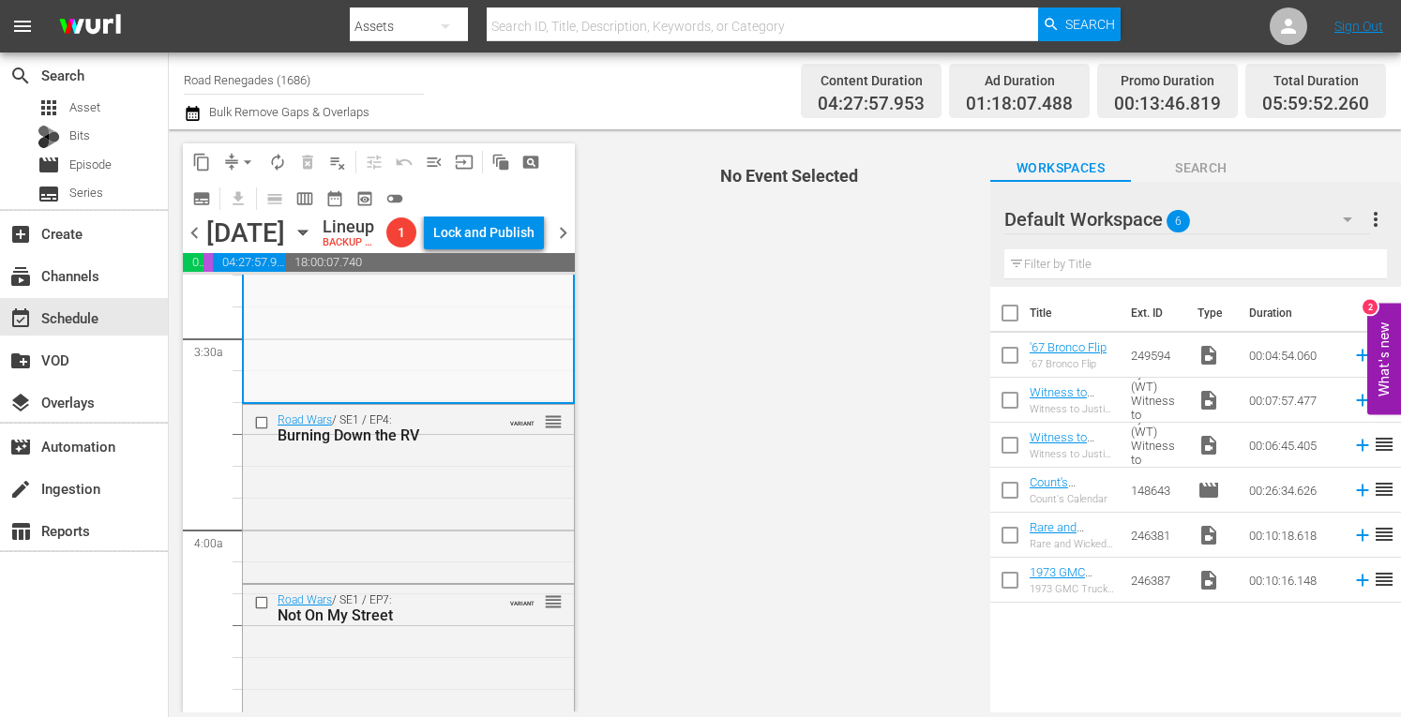
scroll to position [1313, 0]
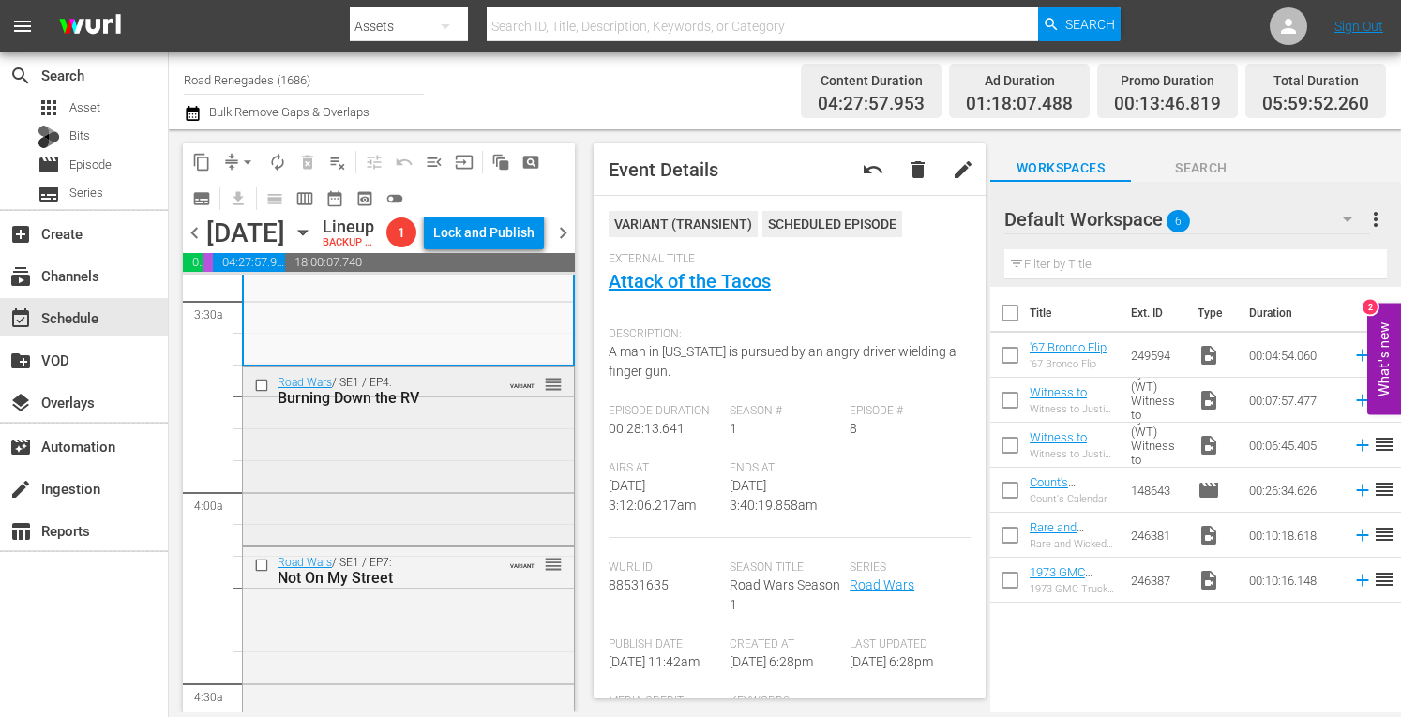
click at [484, 508] on div "Road Wars / SE1 / EP4: Burning Down the RV VARIANT reorder" at bounding box center [408, 455] width 331 height 174
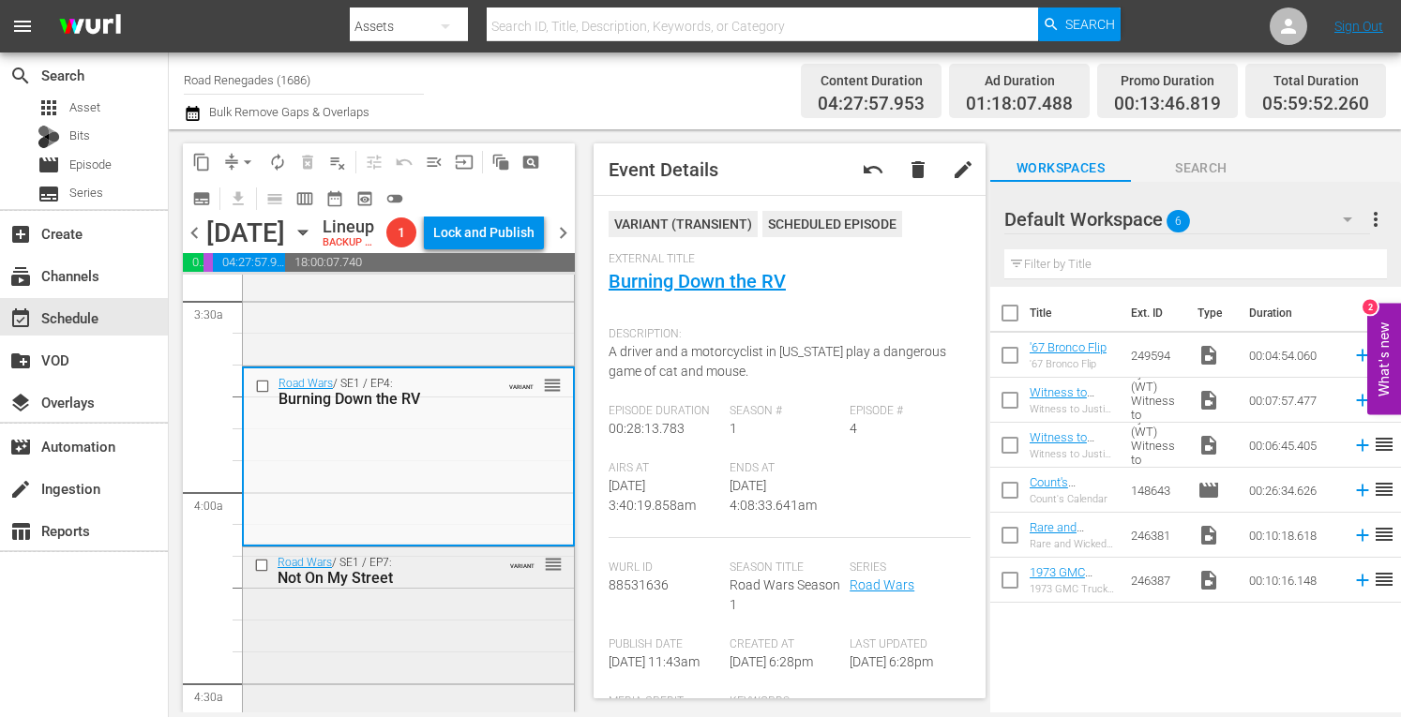
click at [477, 664] on div "Road Wars / SE1 / EP7: Not On My Street VARIANT reorder" at bounding box center [408, 631] width 331 height 166
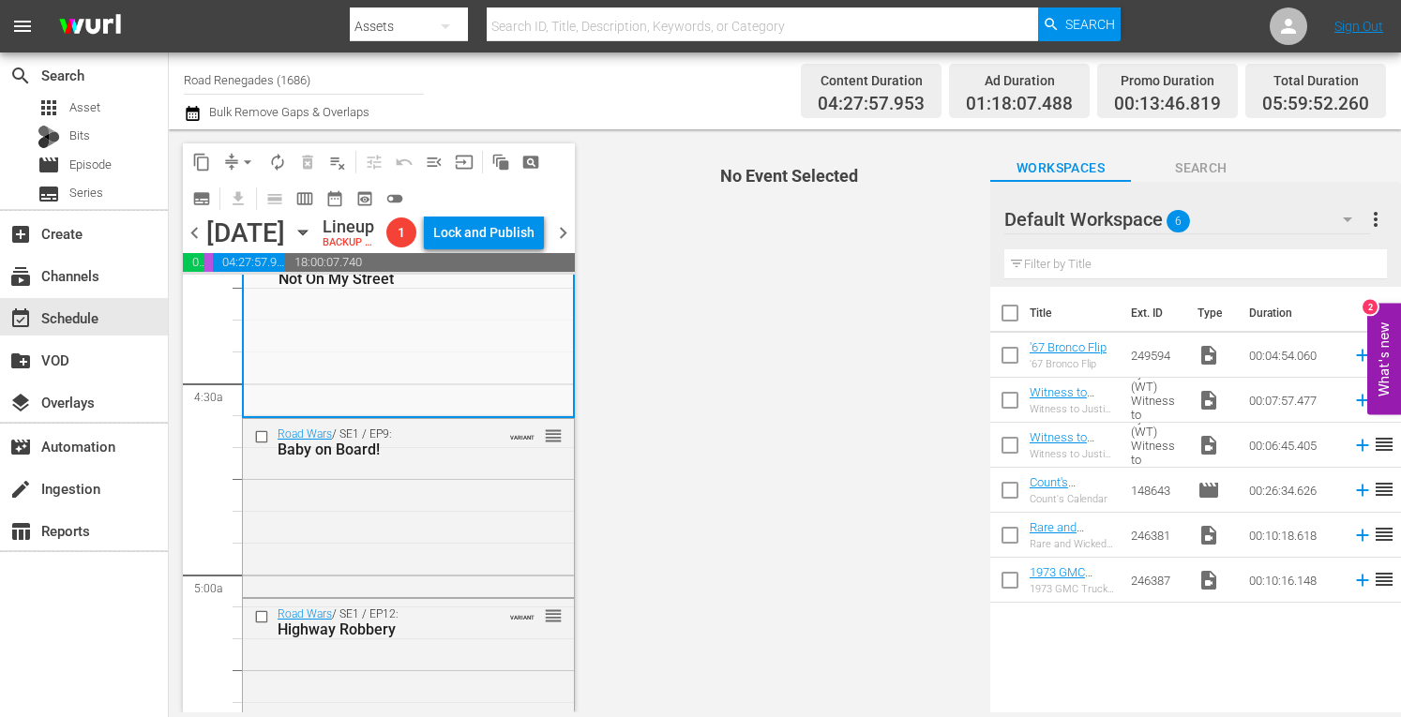
scroll to position [1664, 0]
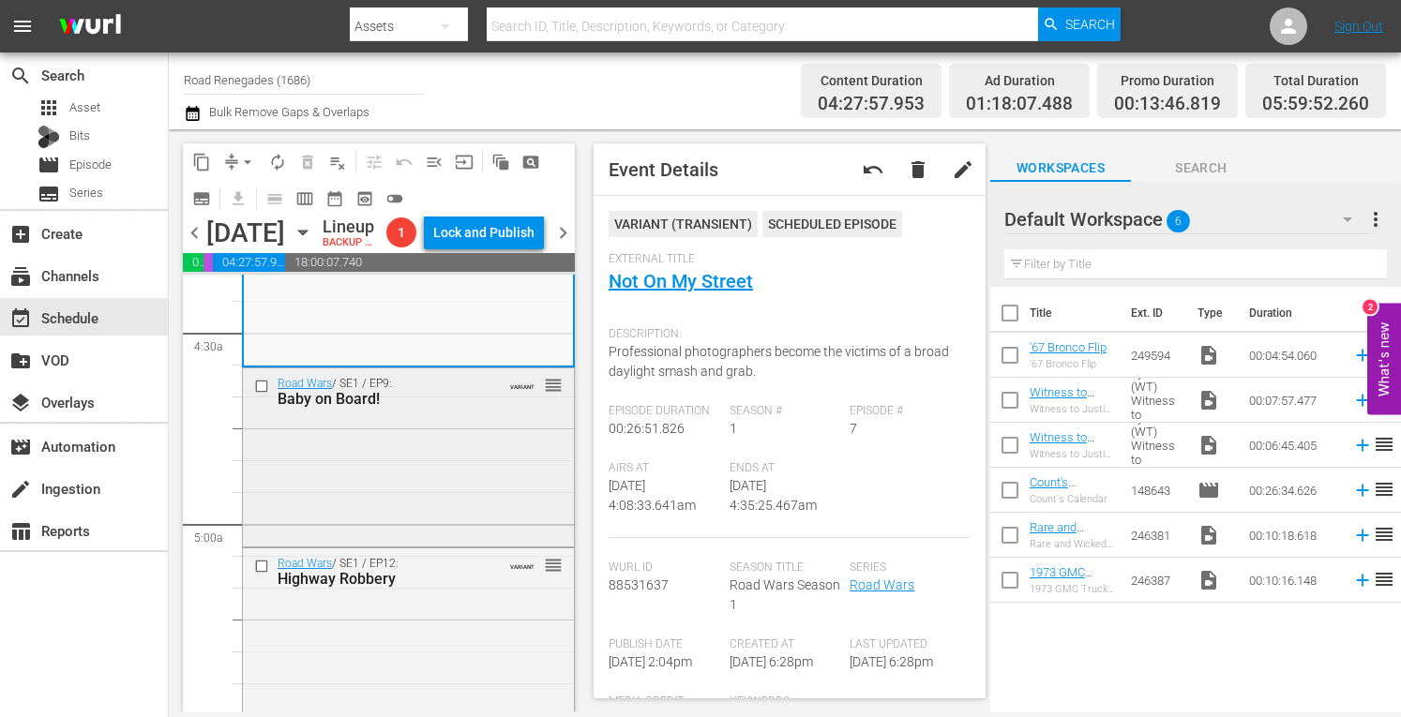
click at [486, 519] on div "Road Wars / SE1 / EP9: Baby on Board! VARIANT reorder" at bounding box center [408, 456] width 331 height 174
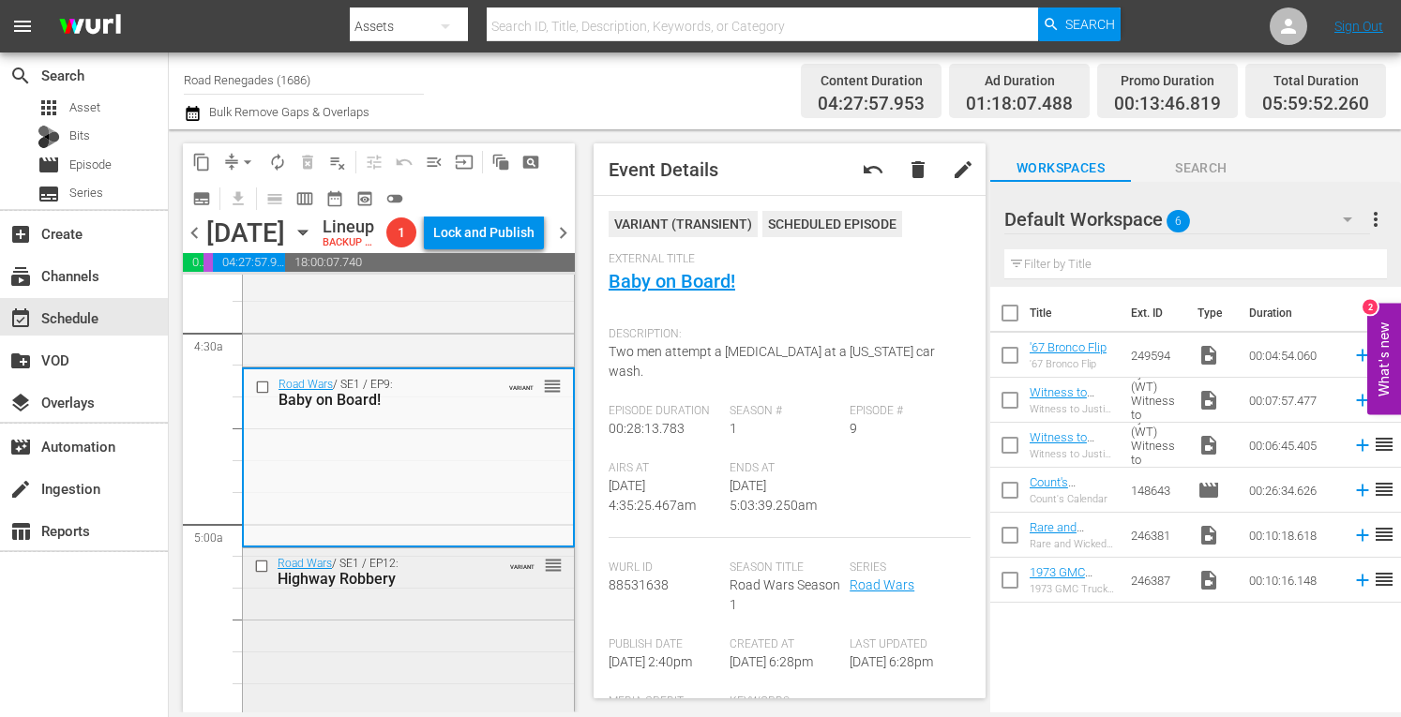
click at [449, 595] on div "Road Wars / SE1 / EP12: Highway Robbery VARIANT reorder" at bounding box center [408, 572] width 331 height 46
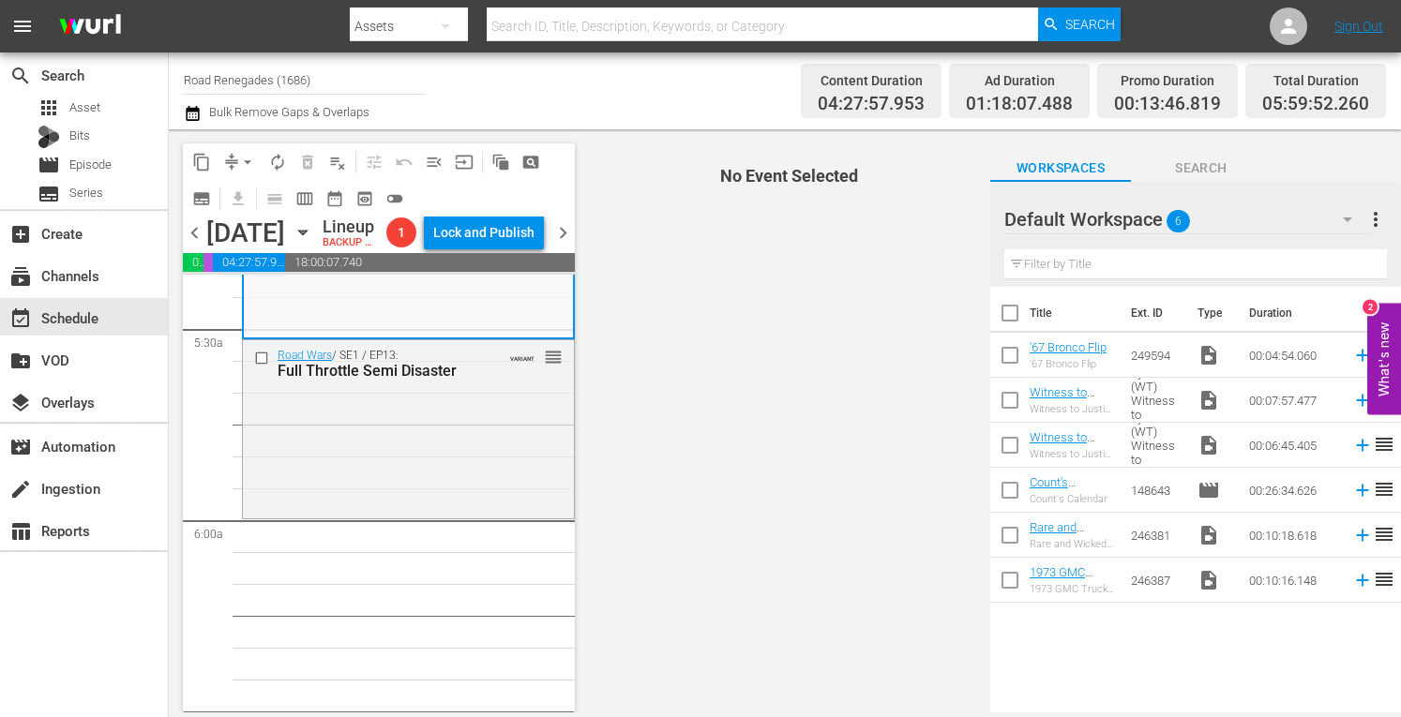
scroll to position [2063, 0]
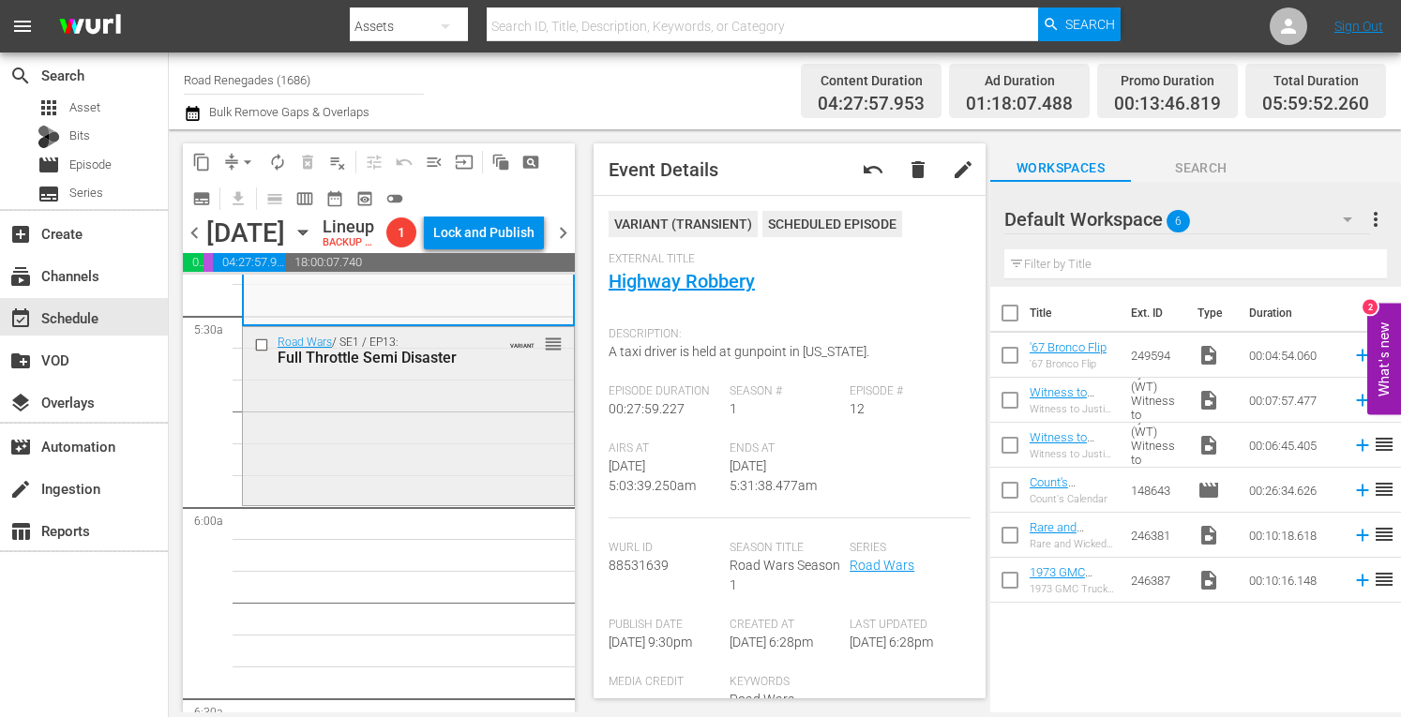
click at [488, 481] on div "Road Wars / SE1 / EP13: Full Throttle Semi Disaster VARIANT reorder" at bounding box center [408, 414] width 331 height 174
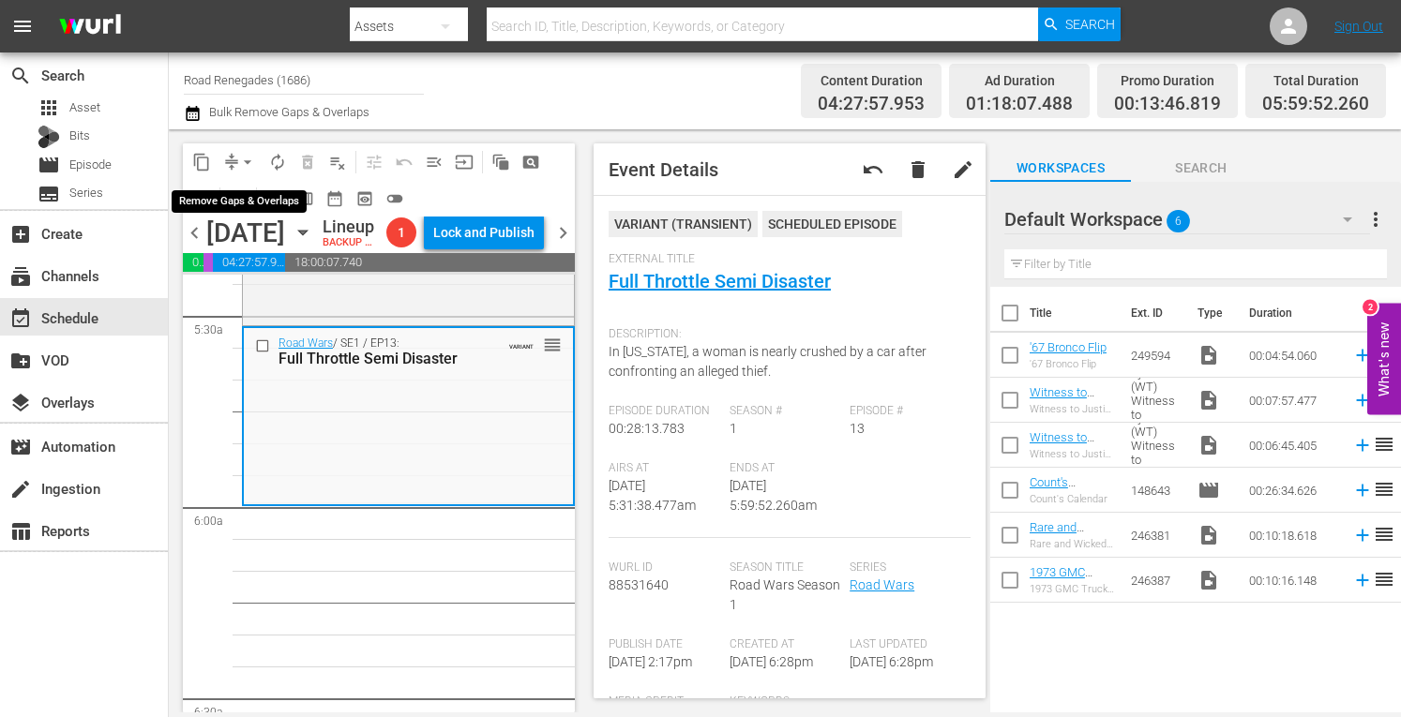
click at [250, 154] on span "arrow_drop_down" at bounding box center [247, 162] width 19 height 19
click at [237, 200] on li "Align to Midnight" at bounding box center [248, 200] width 155 height 31
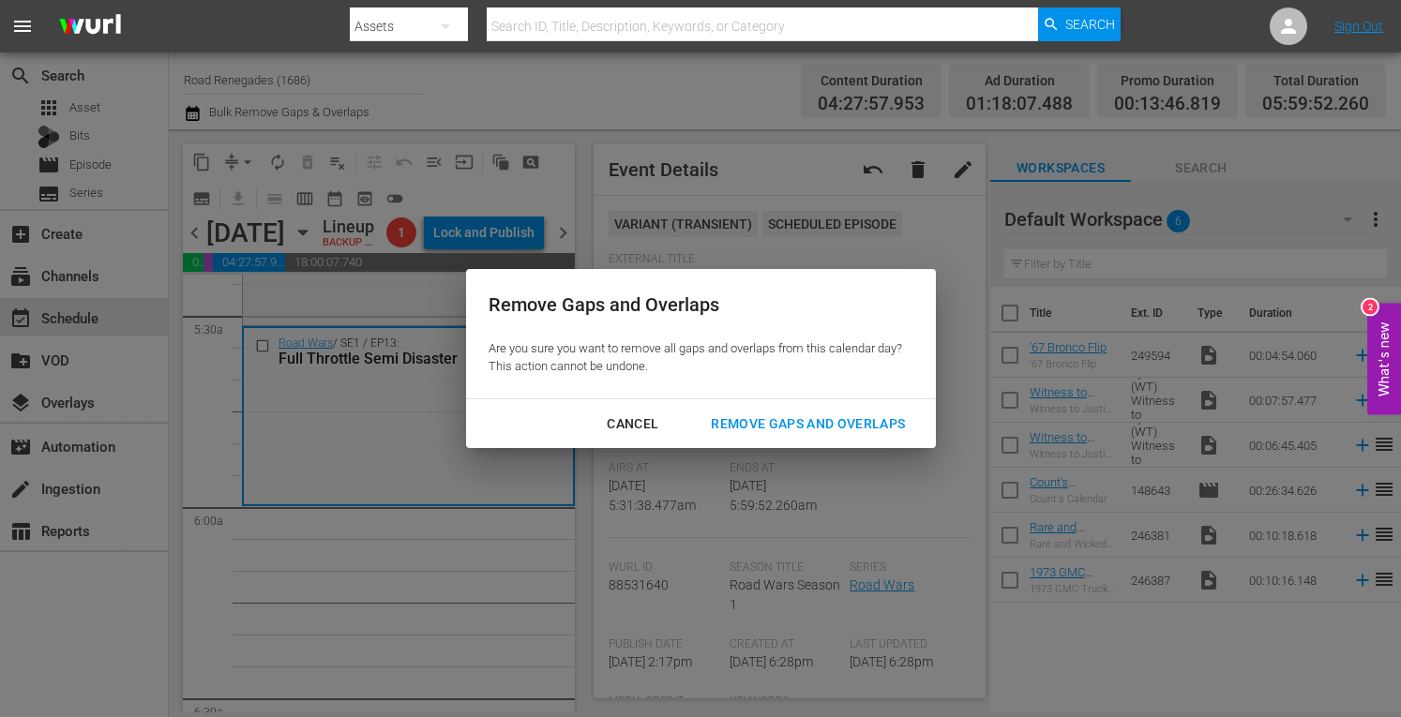
click at [765, 421] on div "Remove Gaps and Overlaps" at bounding box center [808, 424] width 224 height 23
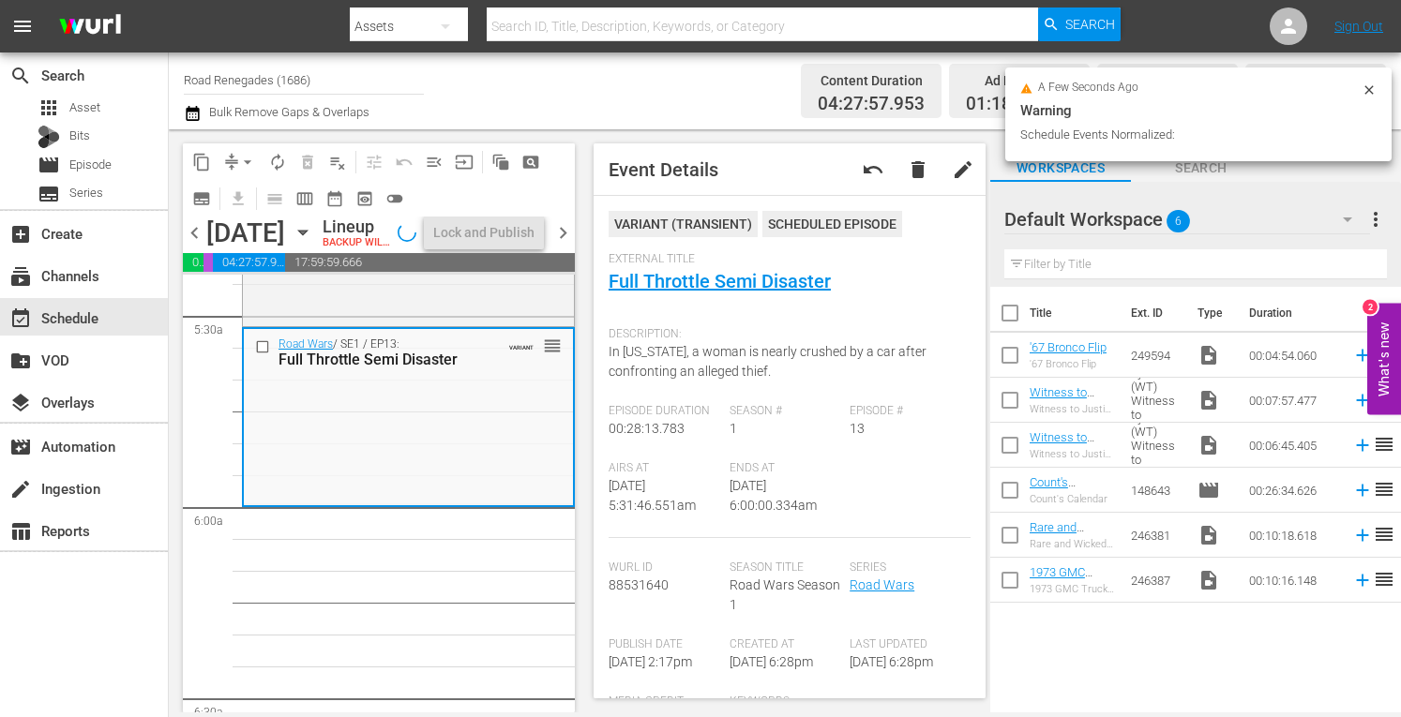
scroll to position [2031, 0]
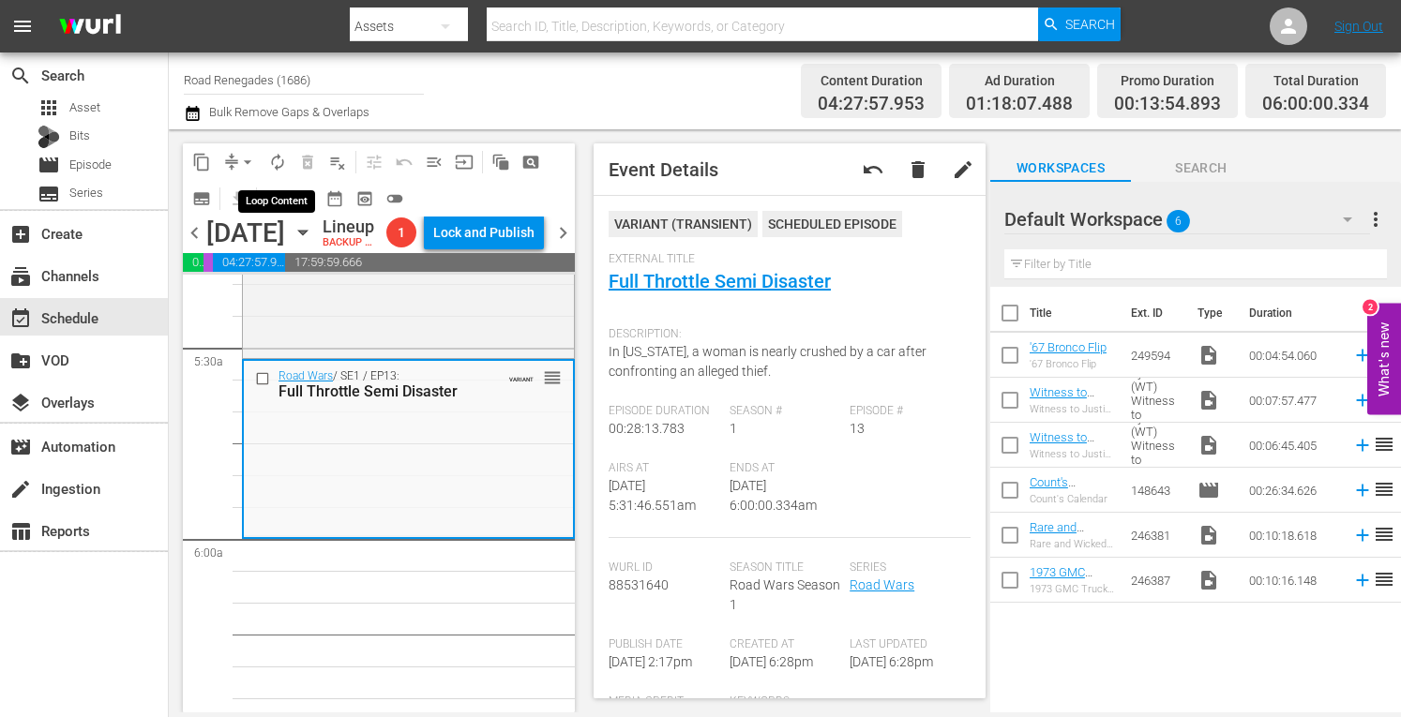
click at [273, 154] on span "autorenew_outlined" at bounding box center [277, 162] width 19 height 19
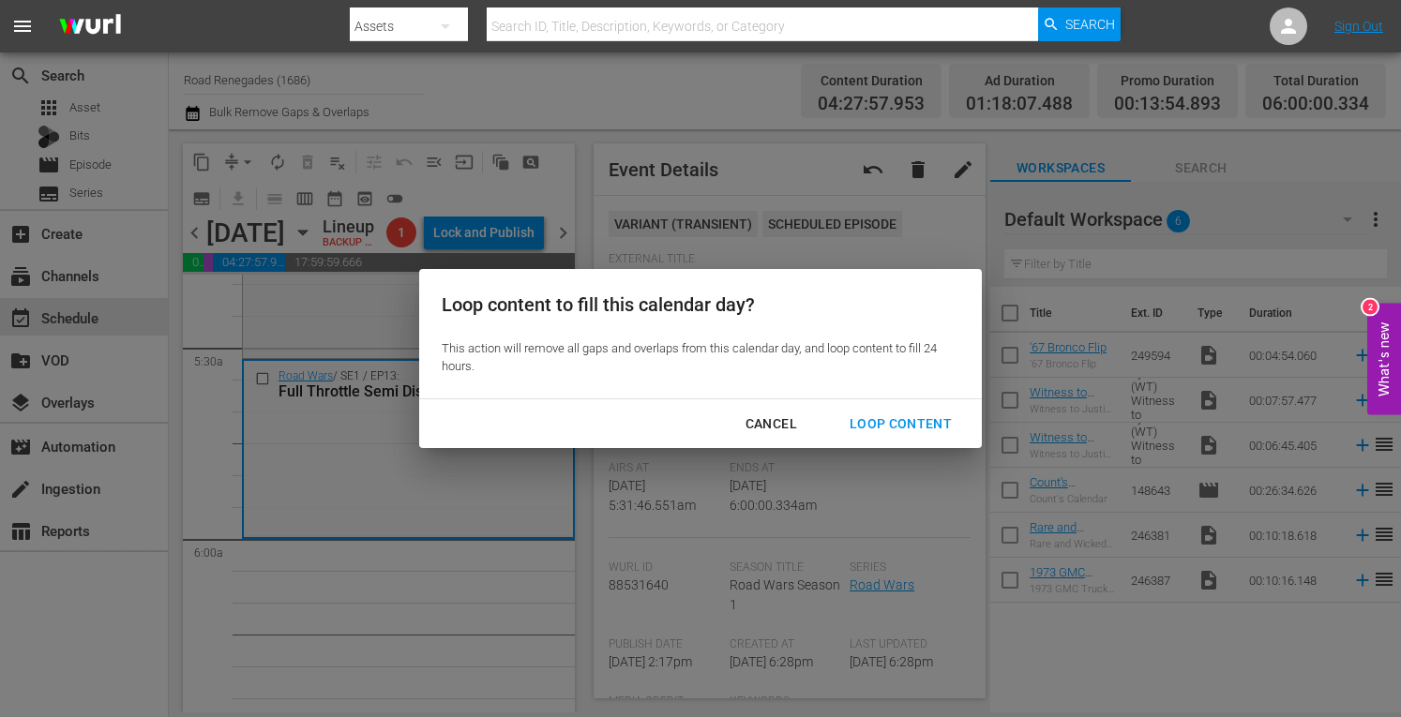
click at [868, 415] on div "Loop Content" at bounding box center [901, 424] width 132 height 23
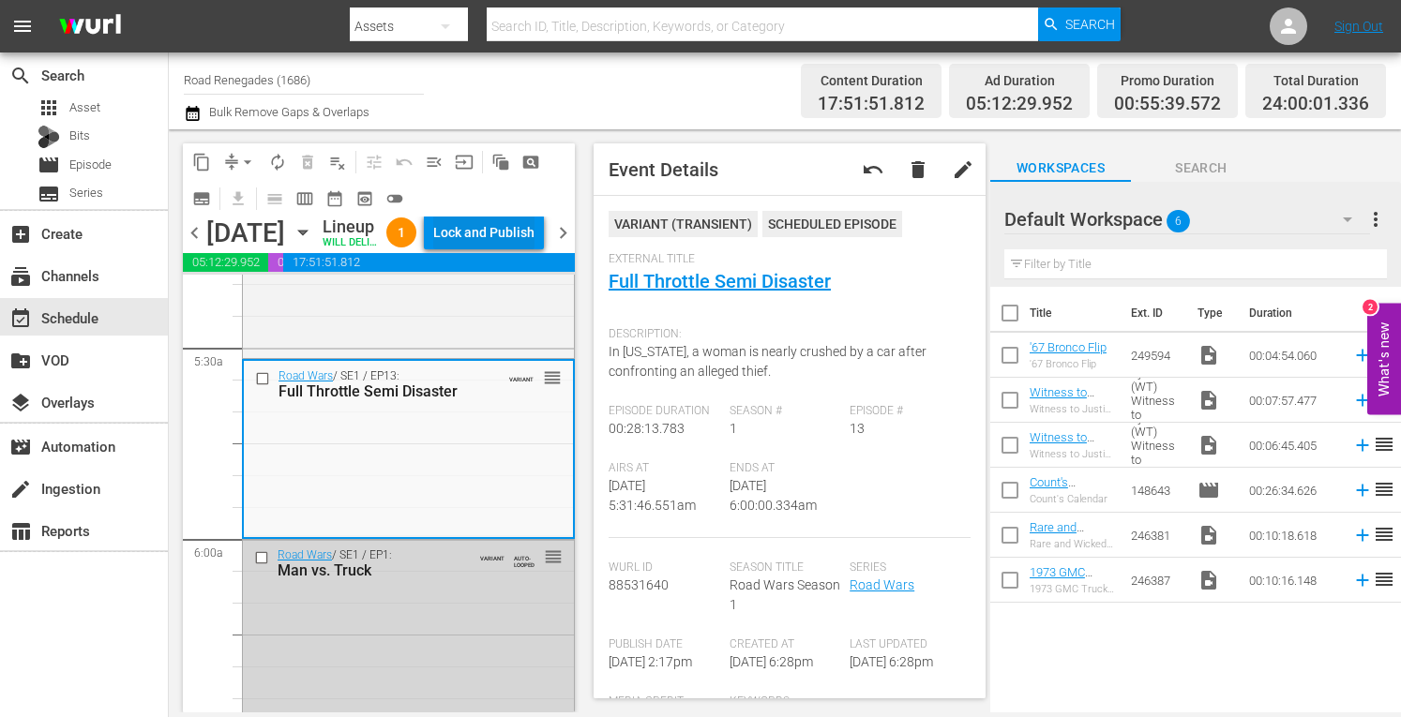
click at [496, 249] on div "Lock and Publish" at bounding box center [483, 233] width 101 height 34
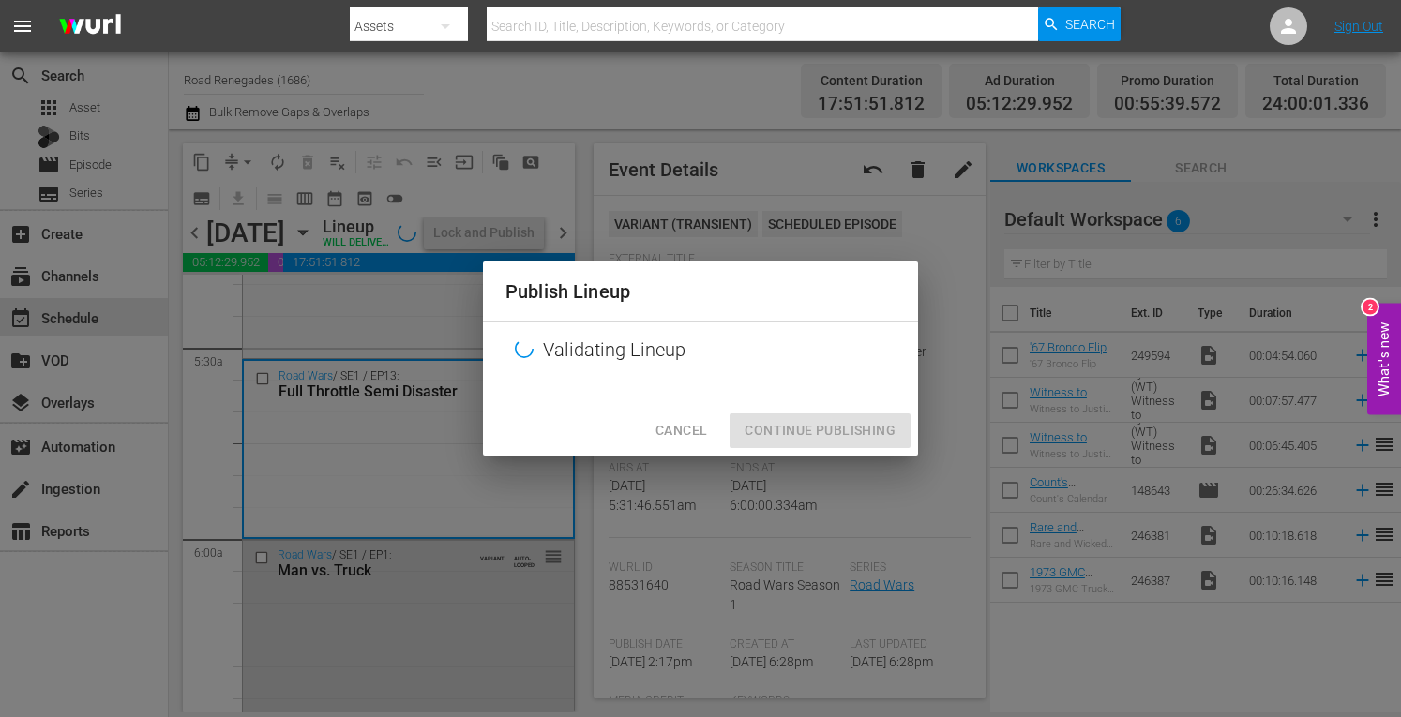
click at [881, 399] on div at bounding box center [700, 392] width 435 height 28
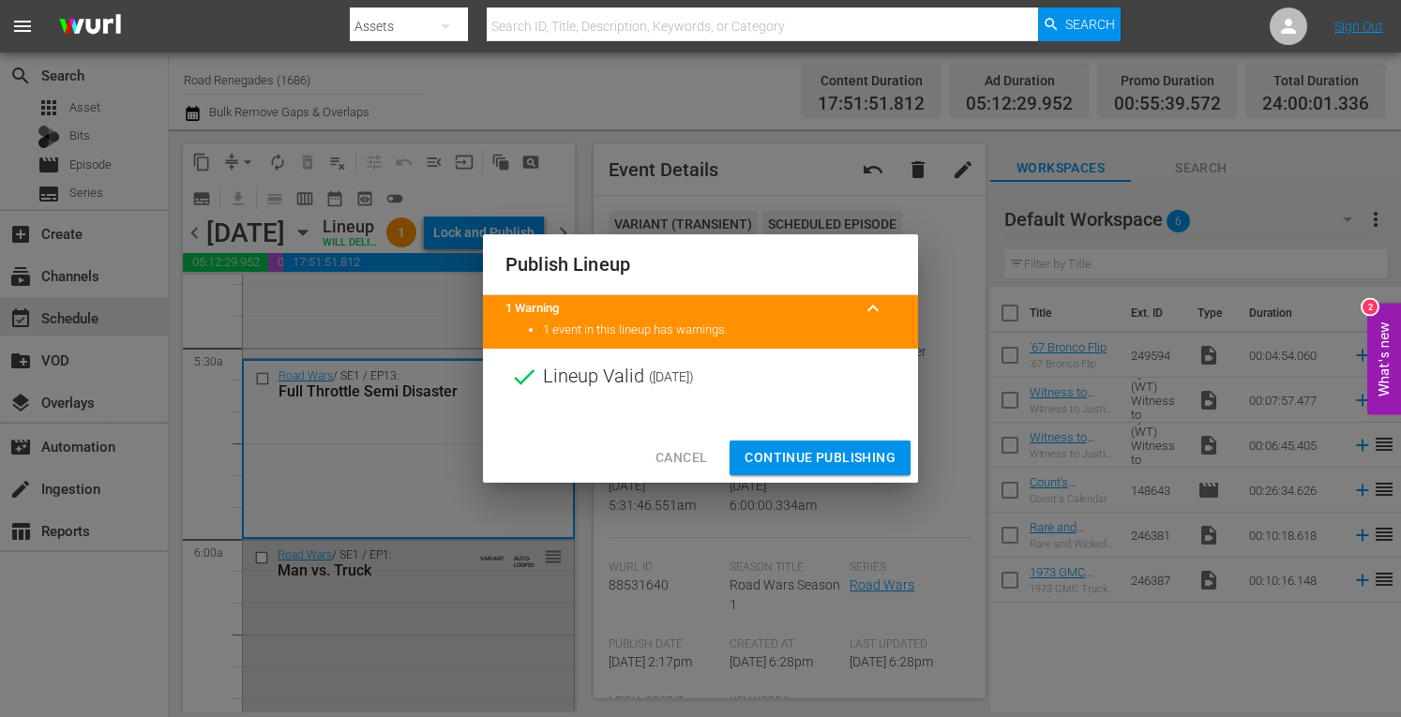
click at [839, 450] on span "Continue Publishing" at bounding box center [820, 457] width 151 height 23
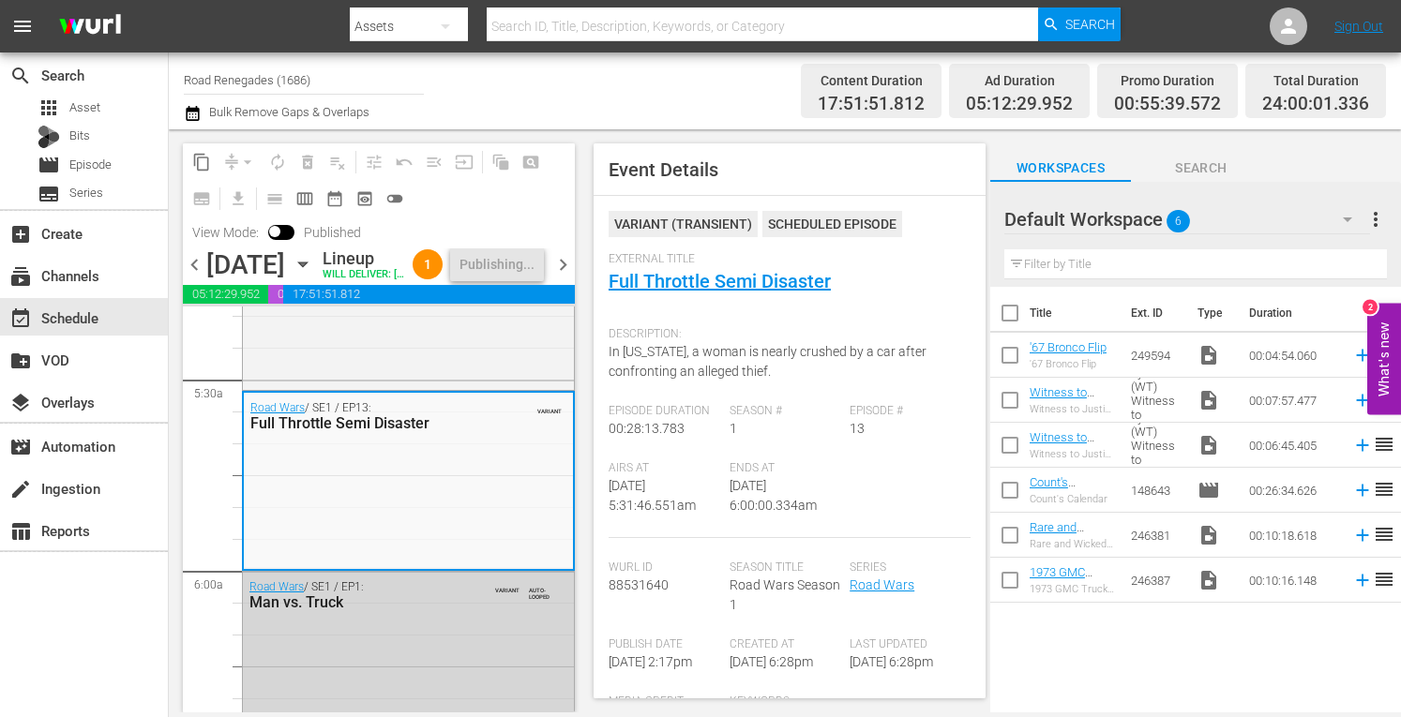
click at [563, 277] on span "chevron_right" at bounding box center [562, 264] width 23 height 23
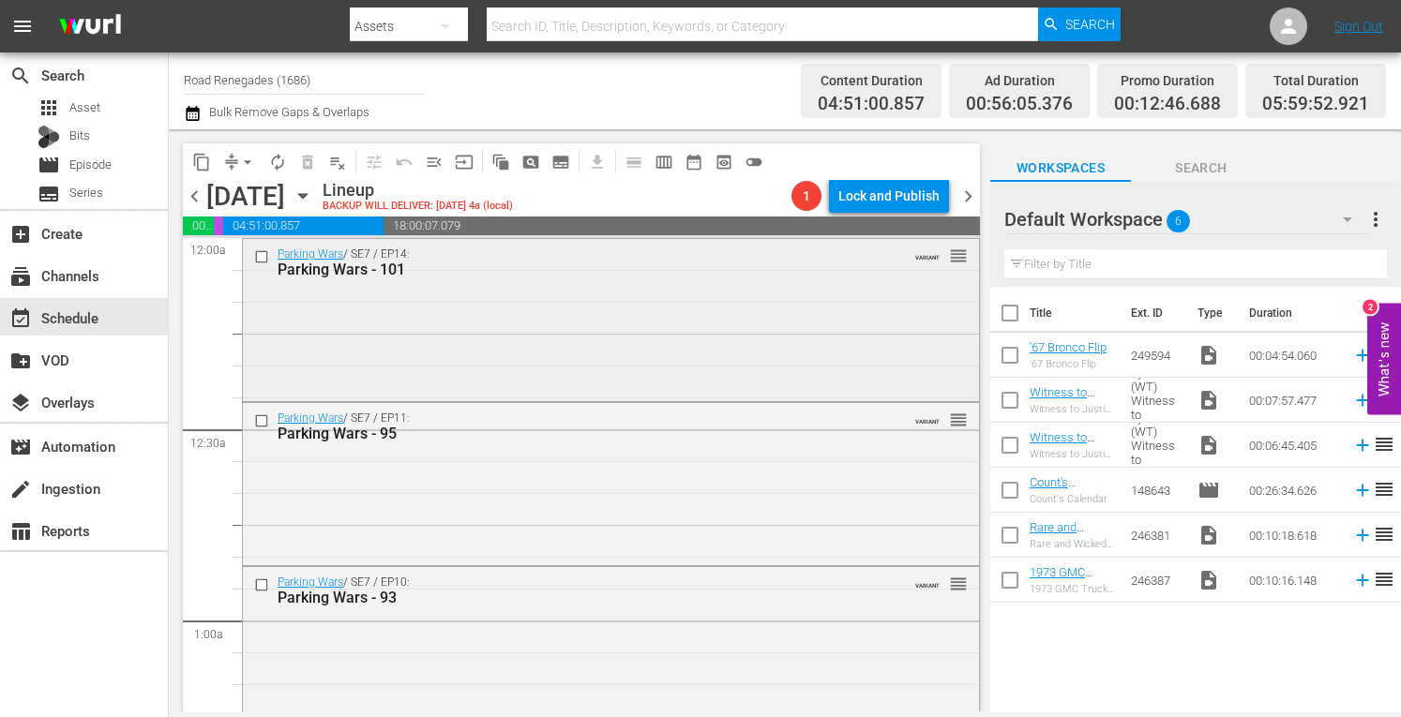
click at [703, 333] on div "Parking Wars / SE7 / EP14: Parking Wars - 101 VARIANT reorder" at bounding box center [611, 318] width 736 height 158
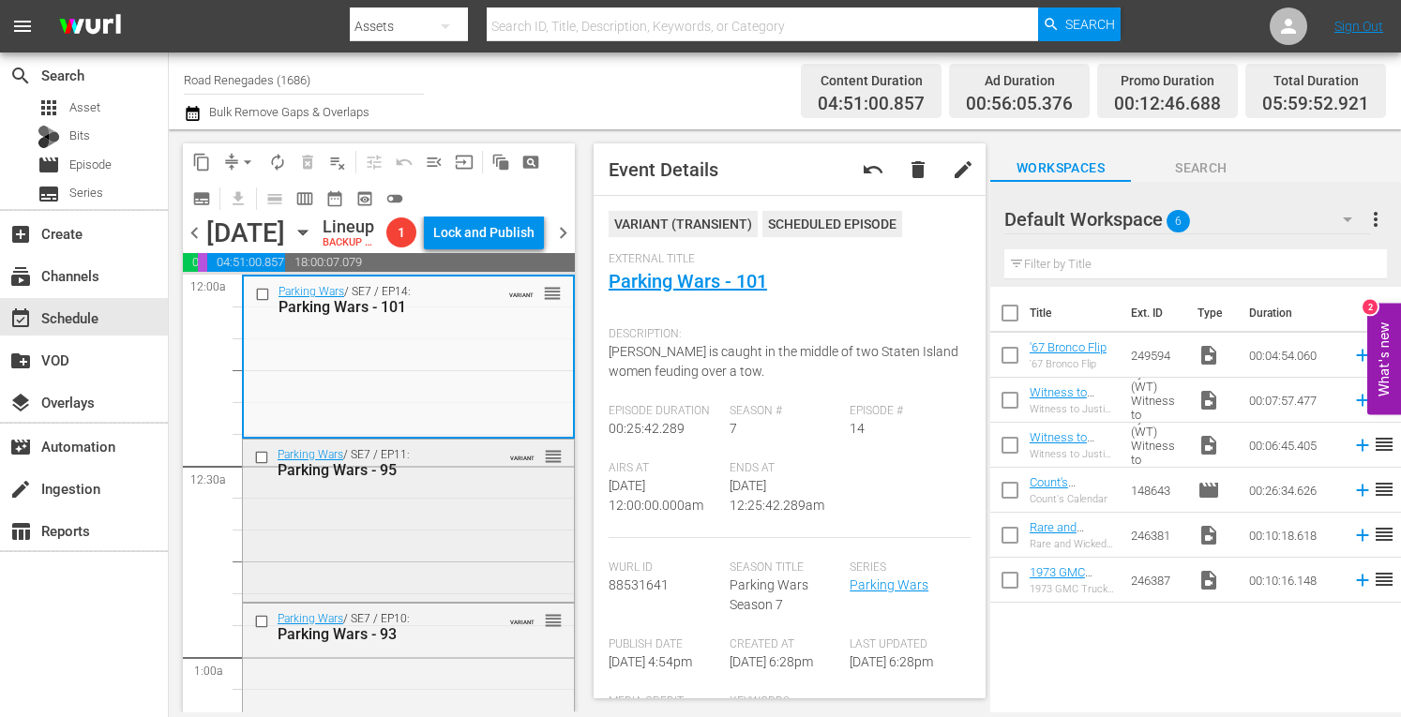
click at [460, 569] on div "Parking Wars / SE7 / EP11: Parking Wars - 95 VARIANT reorder" at bounding box center [408, 519] width 331 height 158
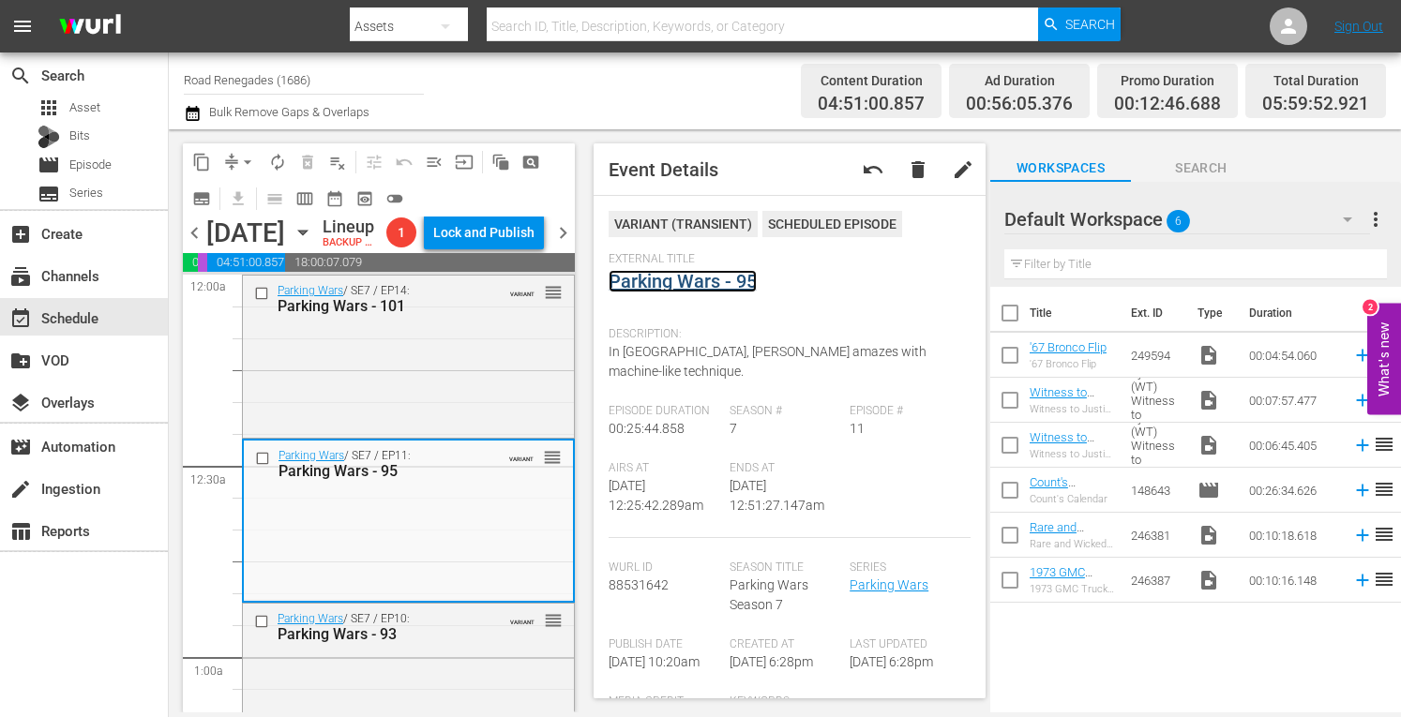
click at [713, 280] on link "Parking Wars - 95" at bounding box center [683, 281] width 148 height 23
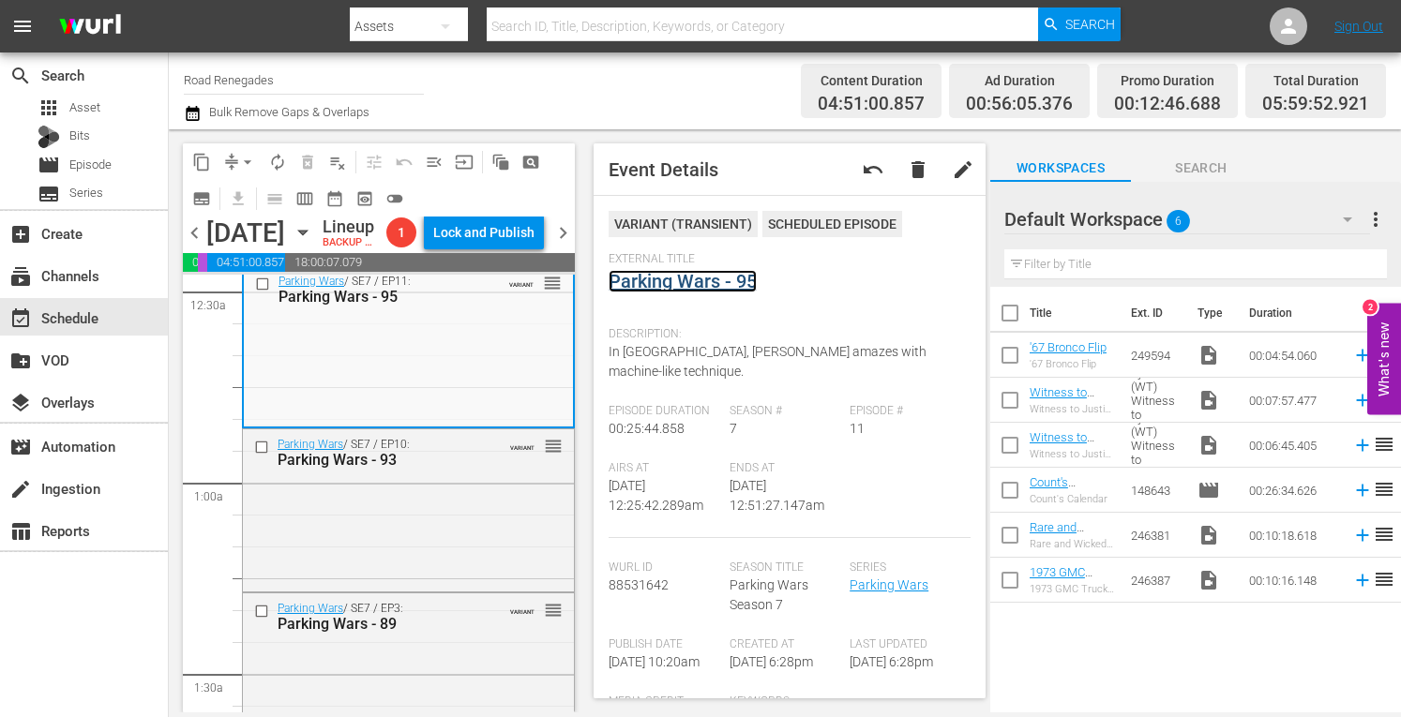
scroll to position [275, 0]
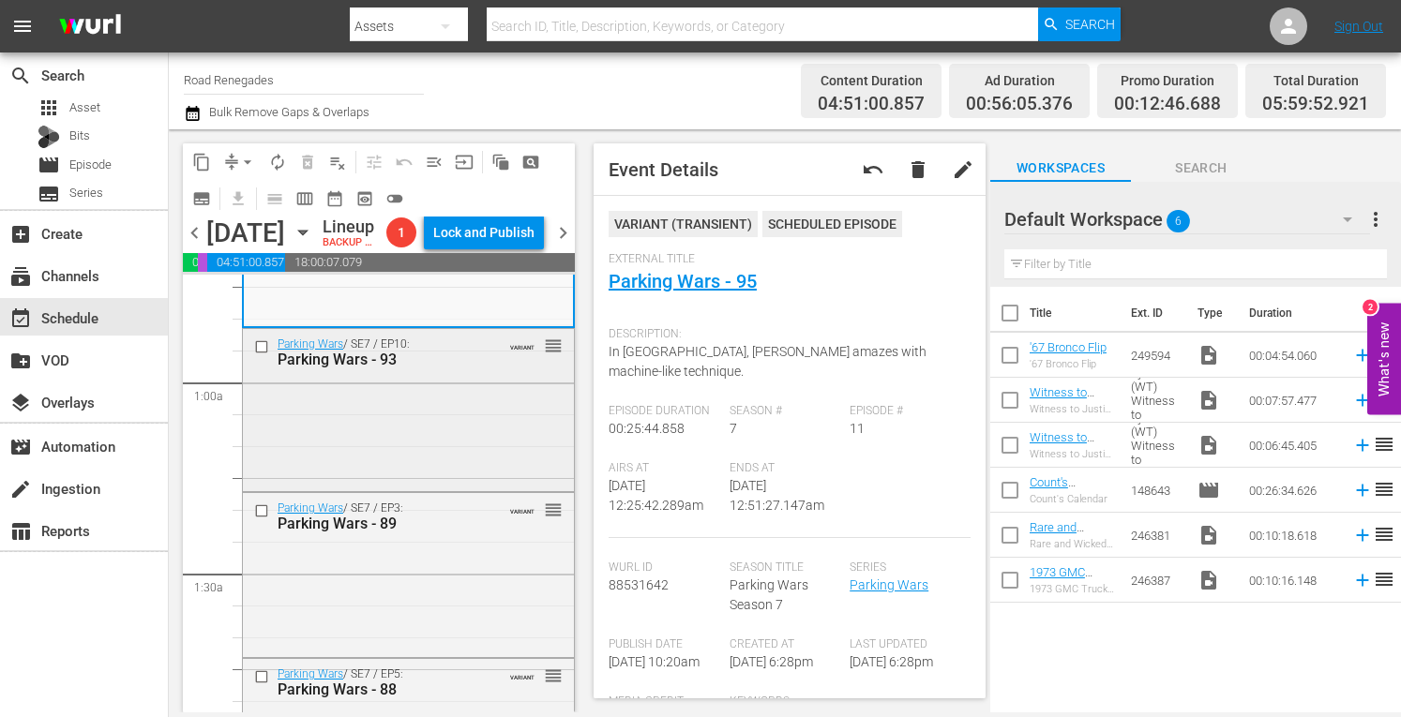
click at [436, 488] on div "Parking Wars / SE7 / EP10: Parking Wars - 93 VARIANT reorder" at bounding box center [408, 408] width 331 height 158
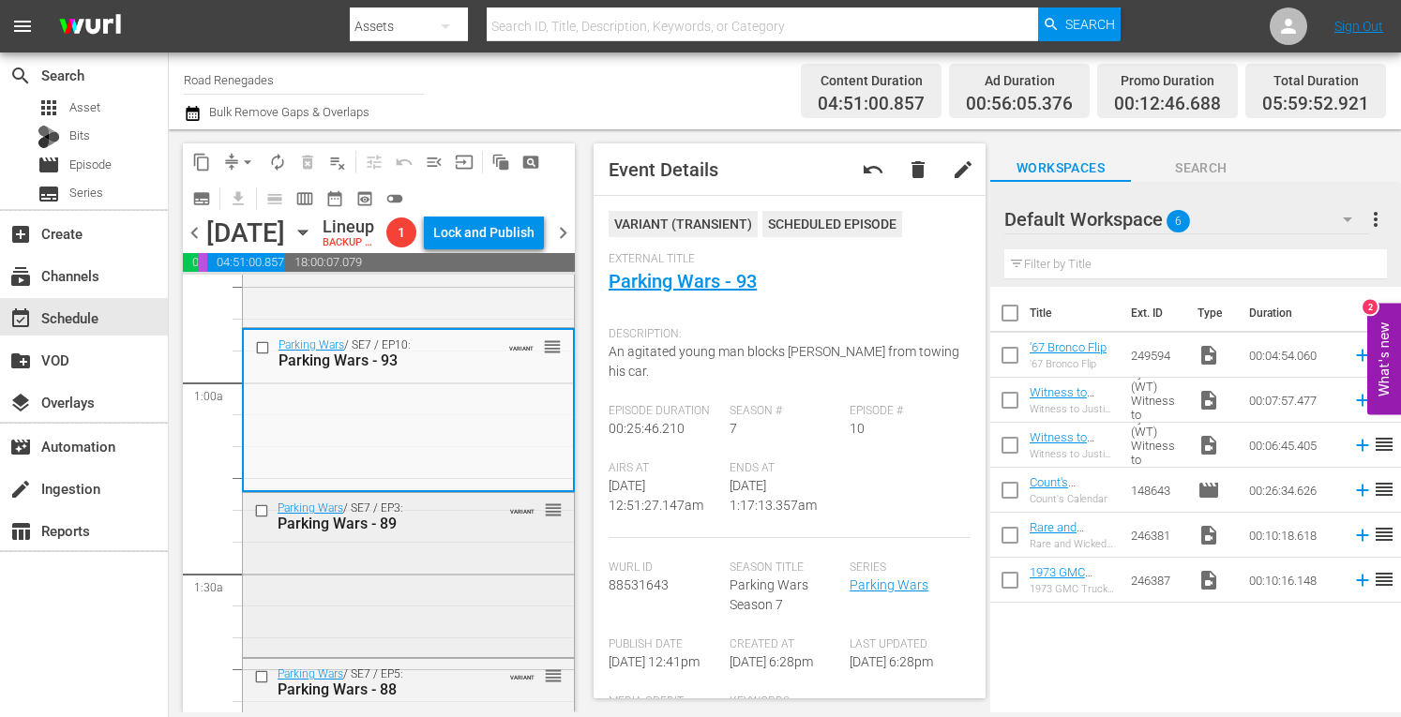
click at [514, 622] on div "Parking Wars / SE7 / EP3: Parking Wars - 89 VARIANT reorder" at bounding box center [408, 573] width 331 height 160
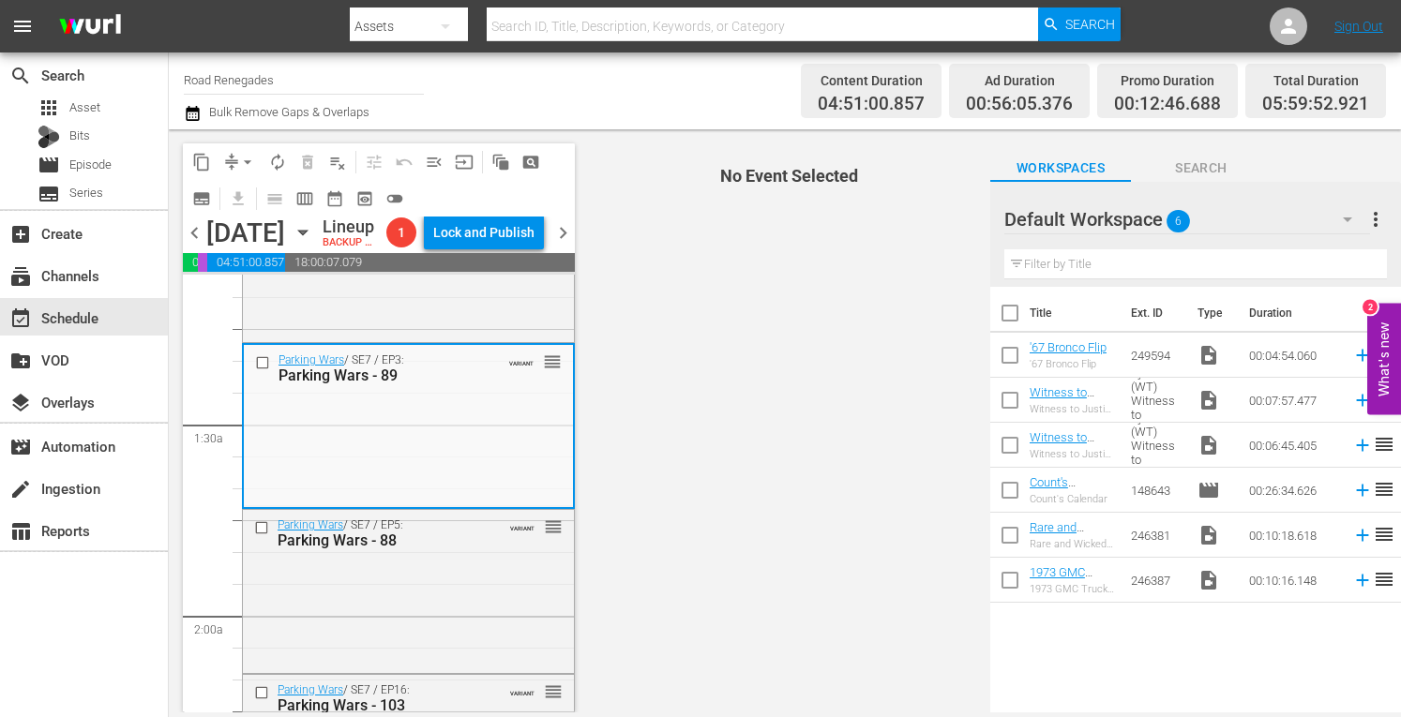
scroll to position [425, 0]
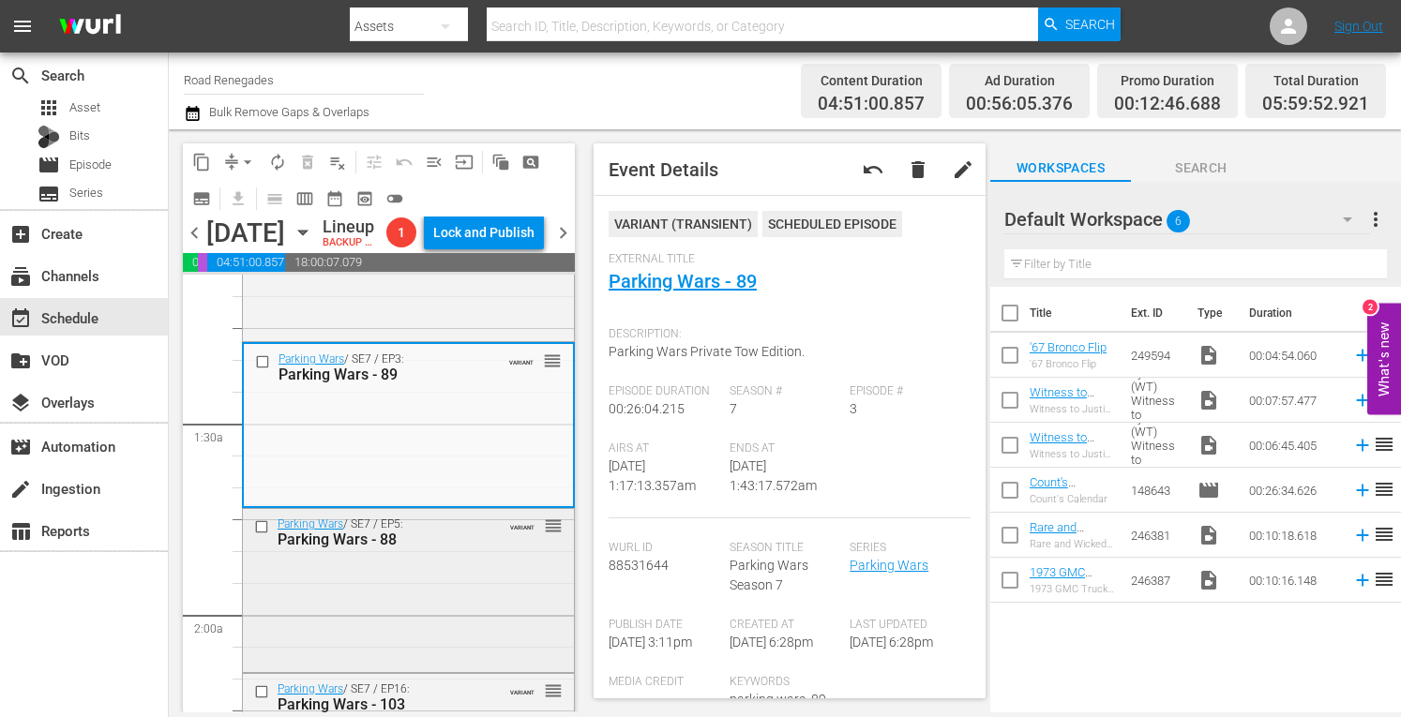
click at [466, 636] on div "Parking Wars / SE7 / EP5: Parking Wars - 88 VARIANT reorder" at bounding box center [408, 588] width 331 height 158
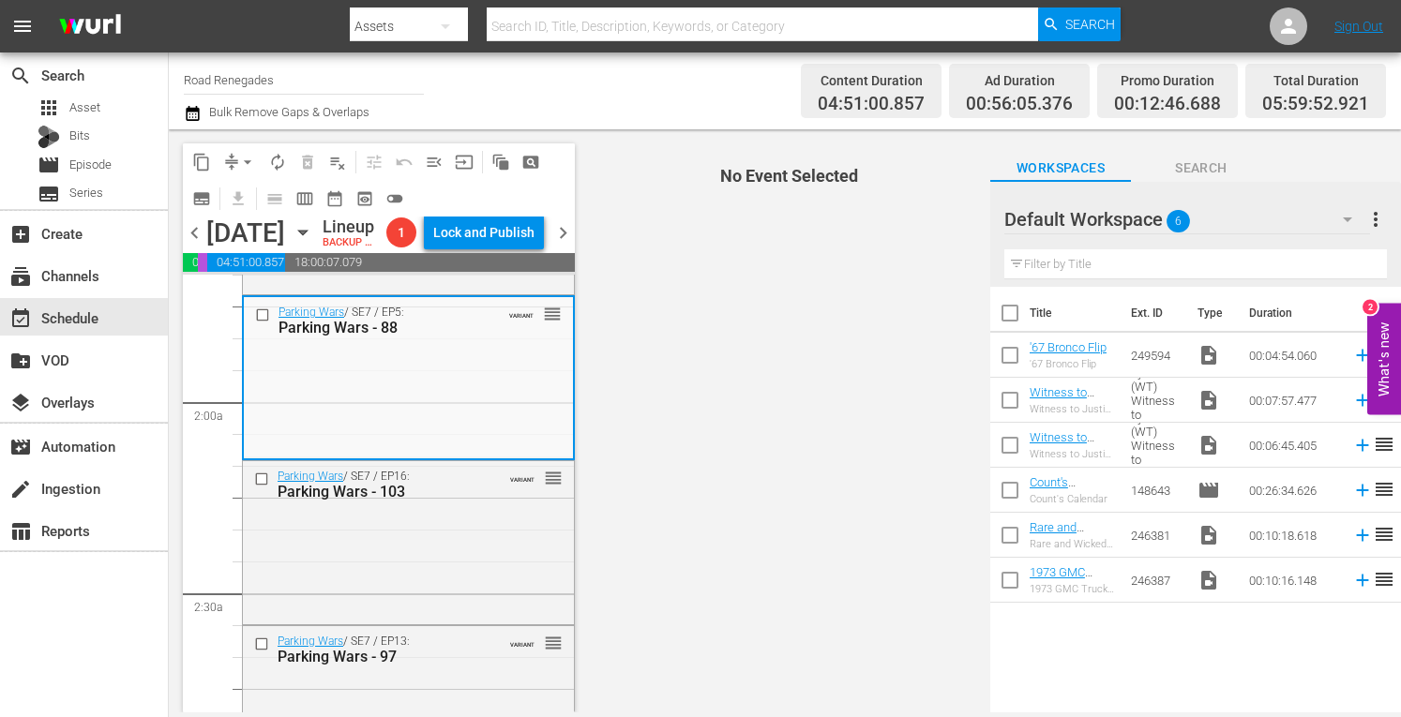
scroll to position [662, 0]
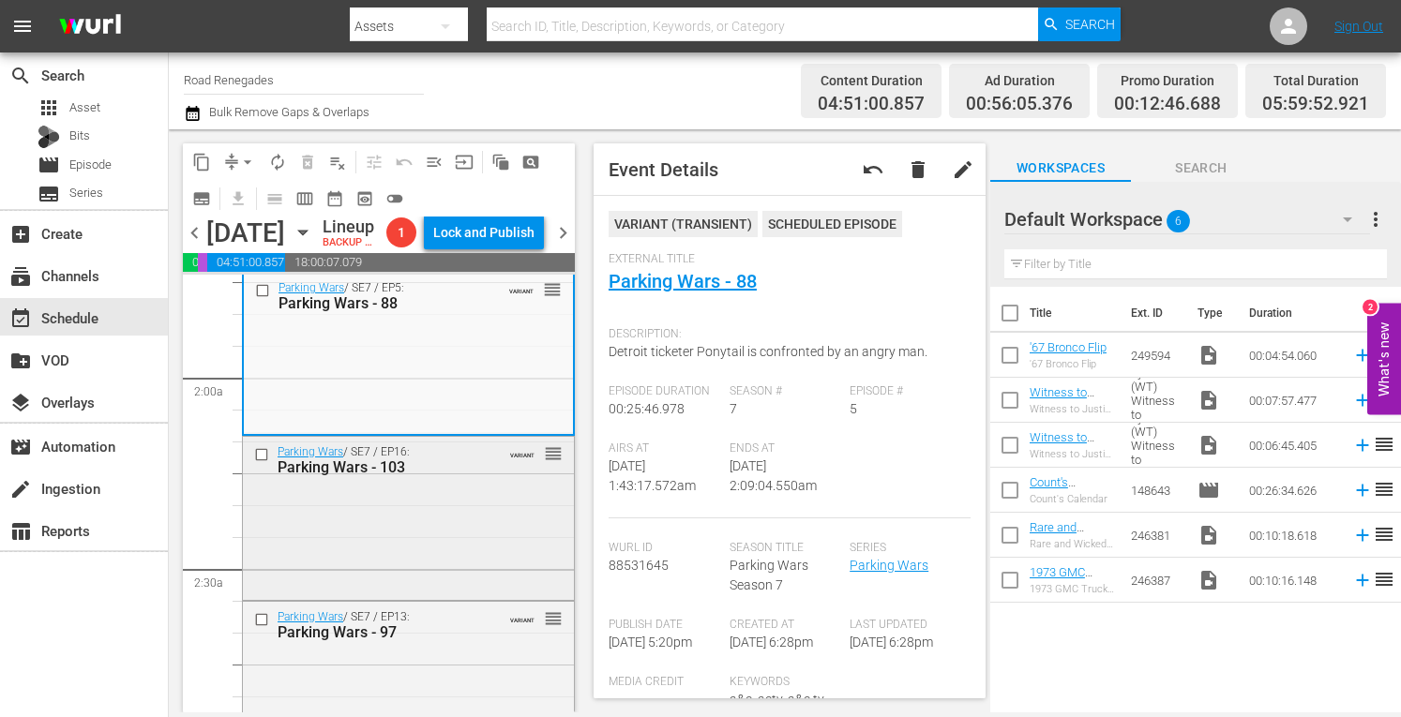
click at [470, 584] on div "Parking Wars / SE7 / EP16: Parking Wars - 103 VARIANT reorder" at bounding box center [408, 516] width 331 height 159
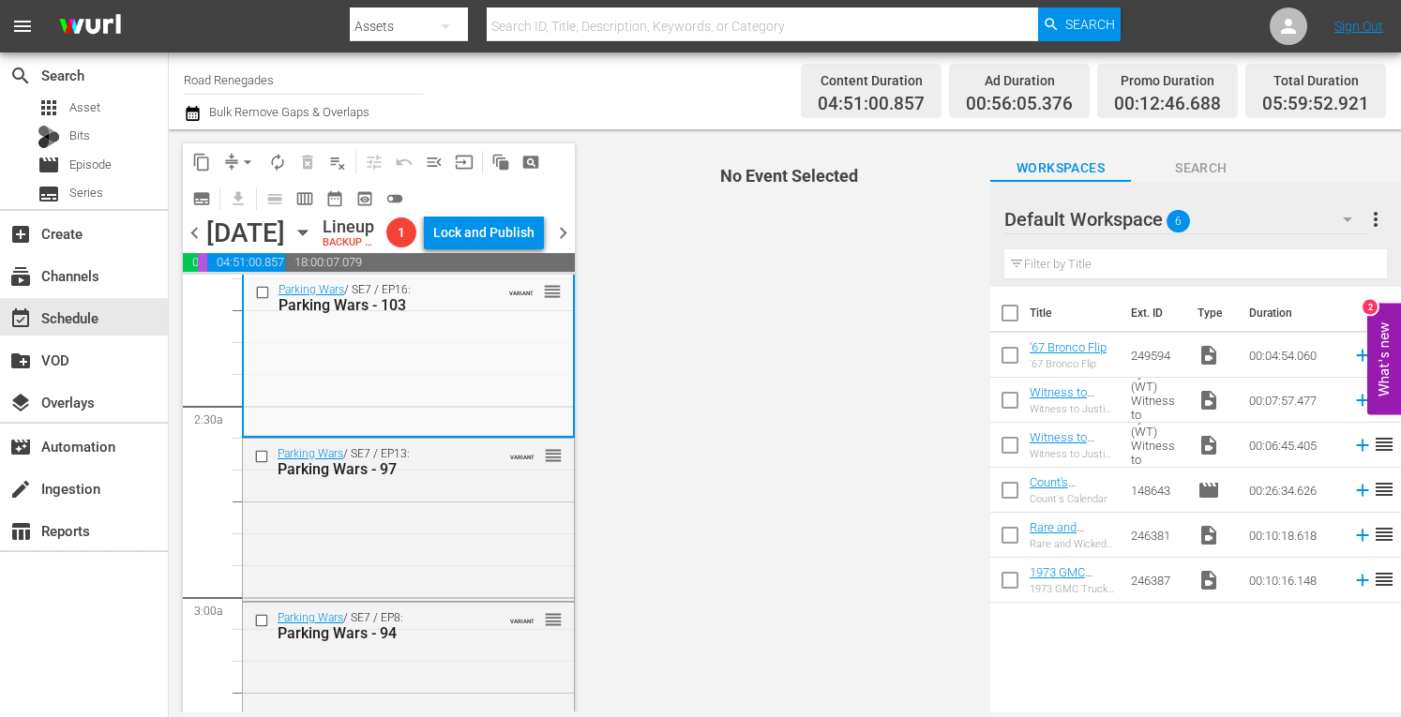
scroll to position [863, 0]
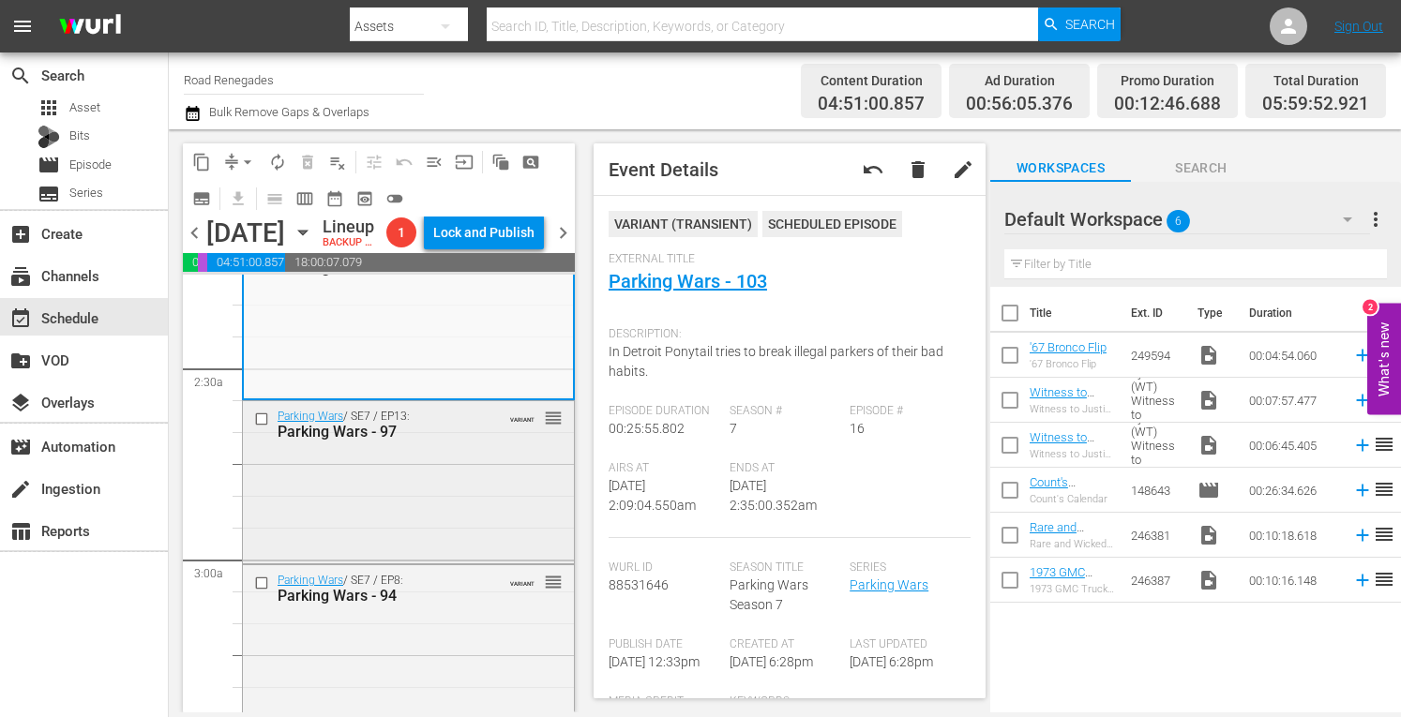
click at [512, 521] on div "Parking Wars / SE7 / EP13: Parking Wars - 97 VARIANT reorder" at bounding box center [408, 480] width 331 height 158
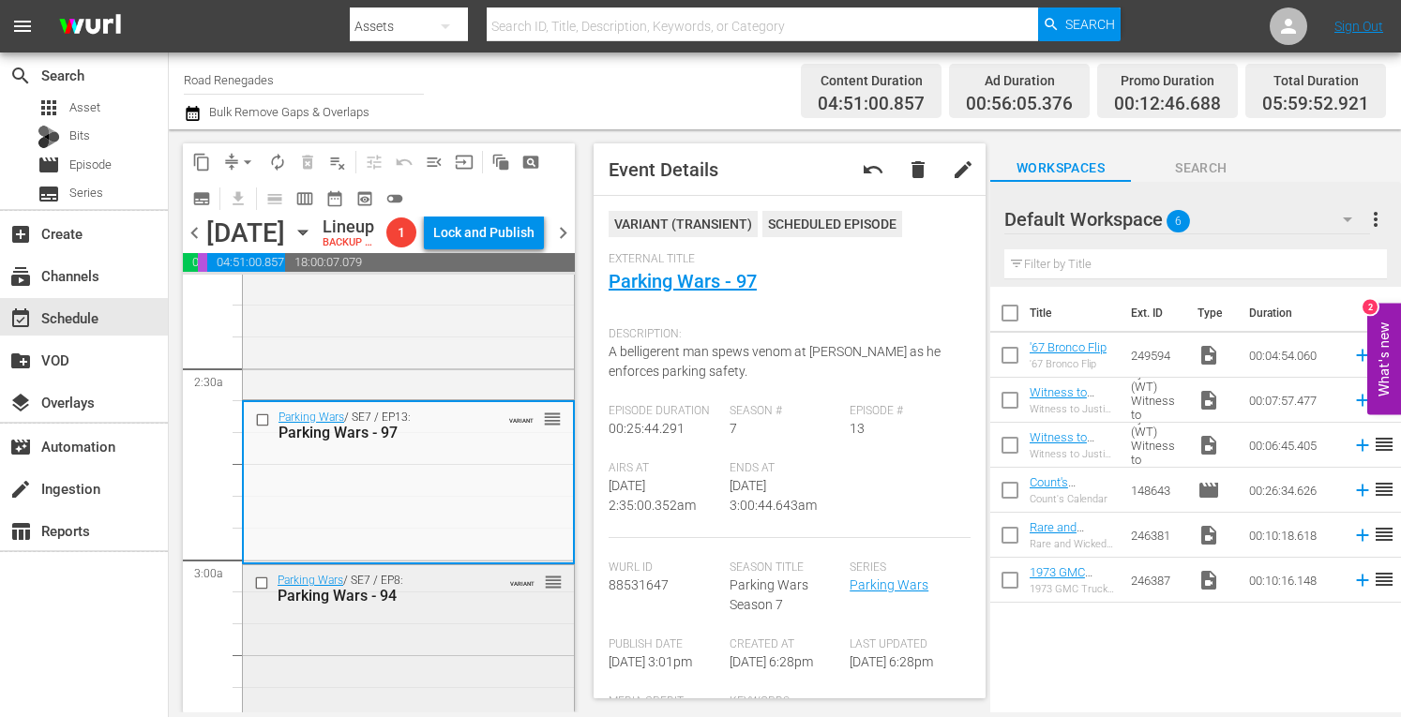
click at [460, 700] on div "Parking Wars / SE7 / EP8: Parking Wars - 94 VARIANT reorder" at bounding box center [408, 644] width 331 height 158
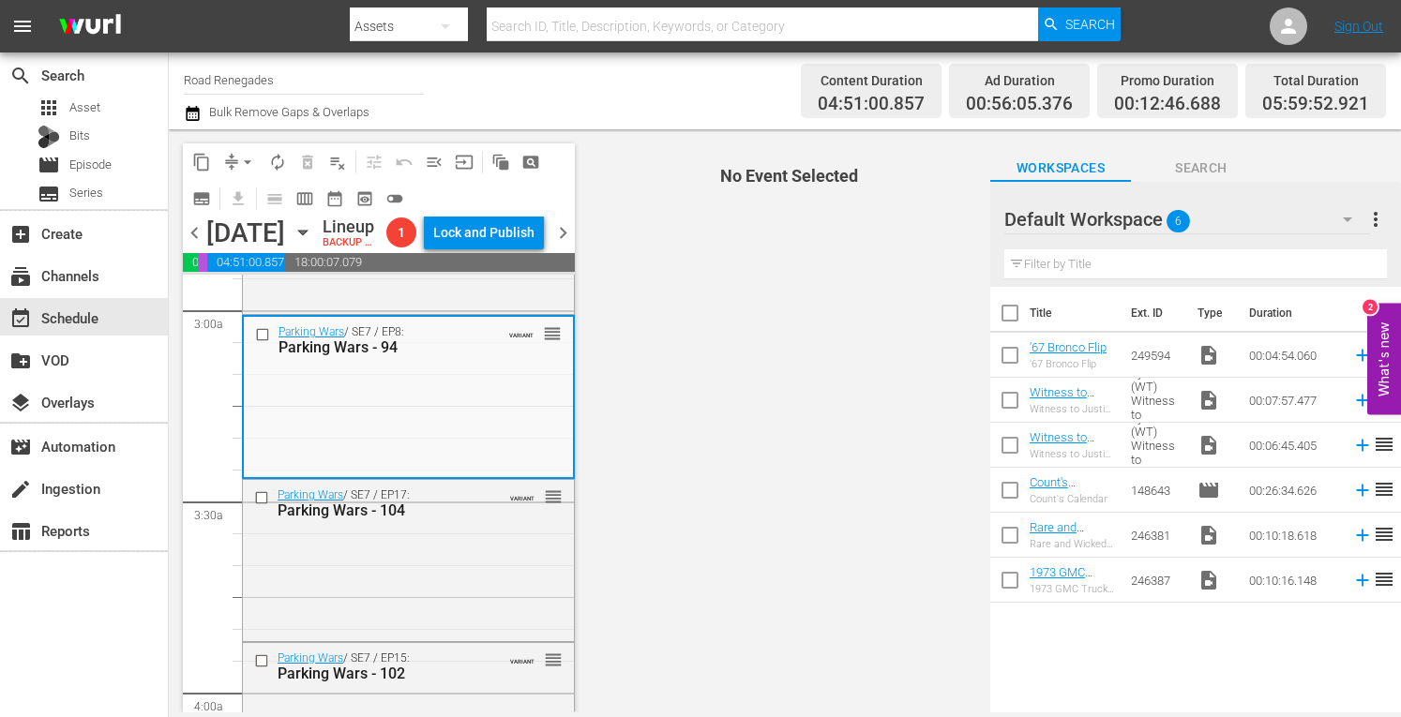
scroll to position [1150, 0]
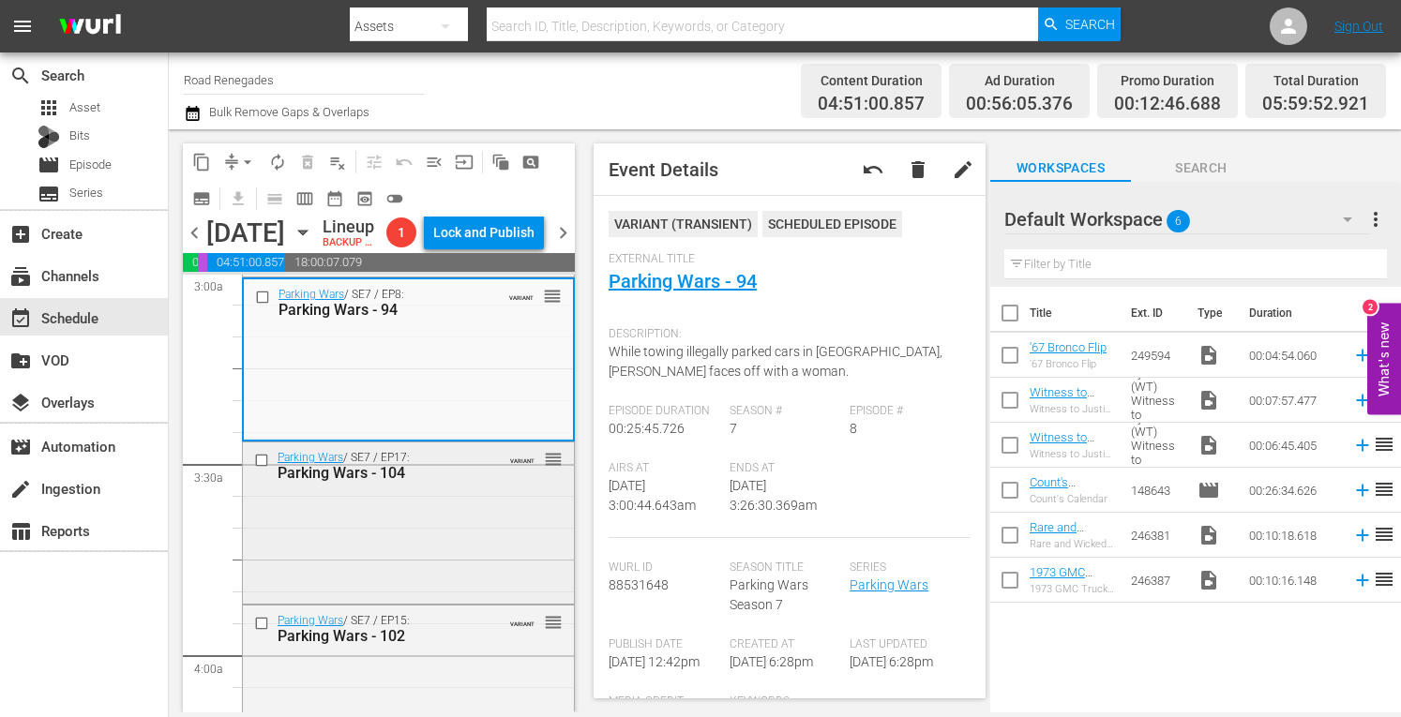
click at [458, 599] on div "Parking Wars / SE7 / EP17: Parking Wars - 104 VARIANT reorder" at bounding box center [408, 521] width 331 height 157
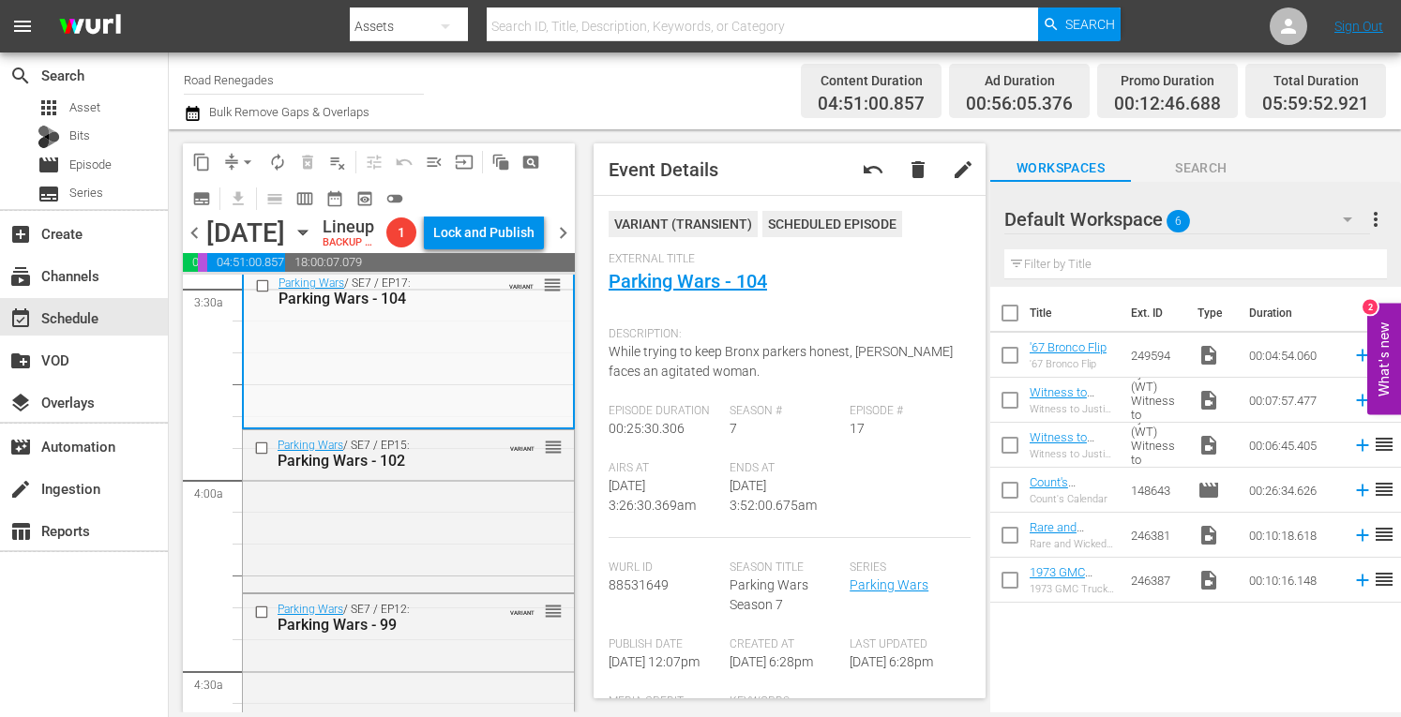
scroll to position [1400, 0]
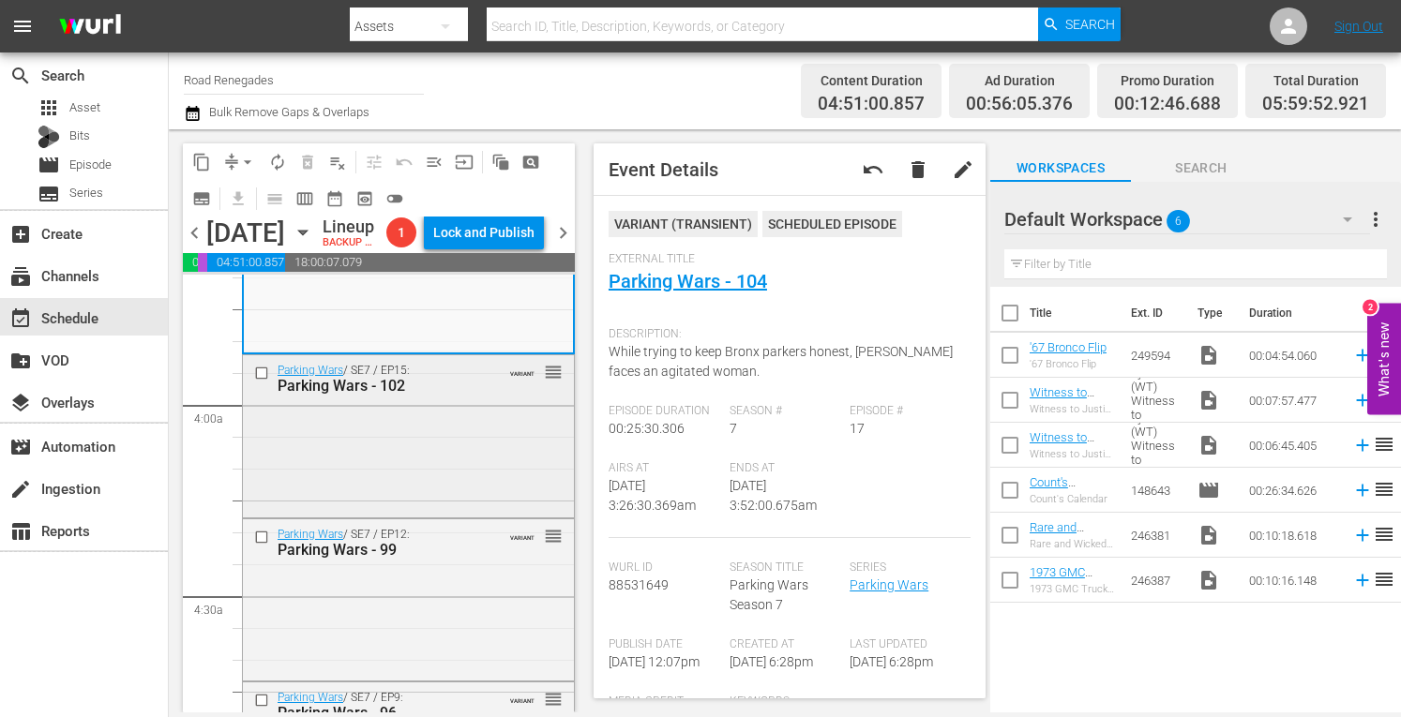
click at [466, 503] on div "Parking Wars / SE7 / EP15: Parking Wars - 102 VARIANT reorder" at bounding box center [408, 434] width 331 height 158
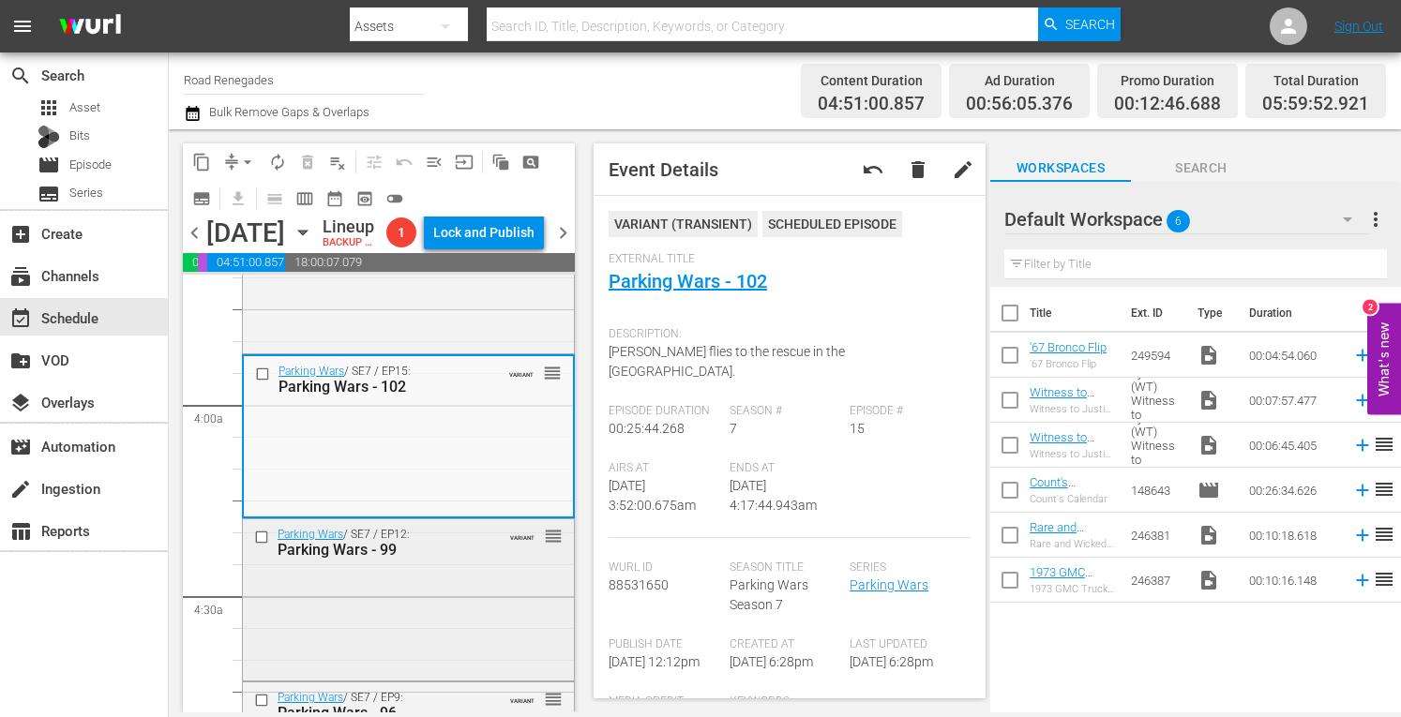
click at [478, 637] on div "Parking Wars / SE7 / EP12: Parking Wars - 99 VARIANT reorder" at bounding box center [408, 599] width 331 height 158
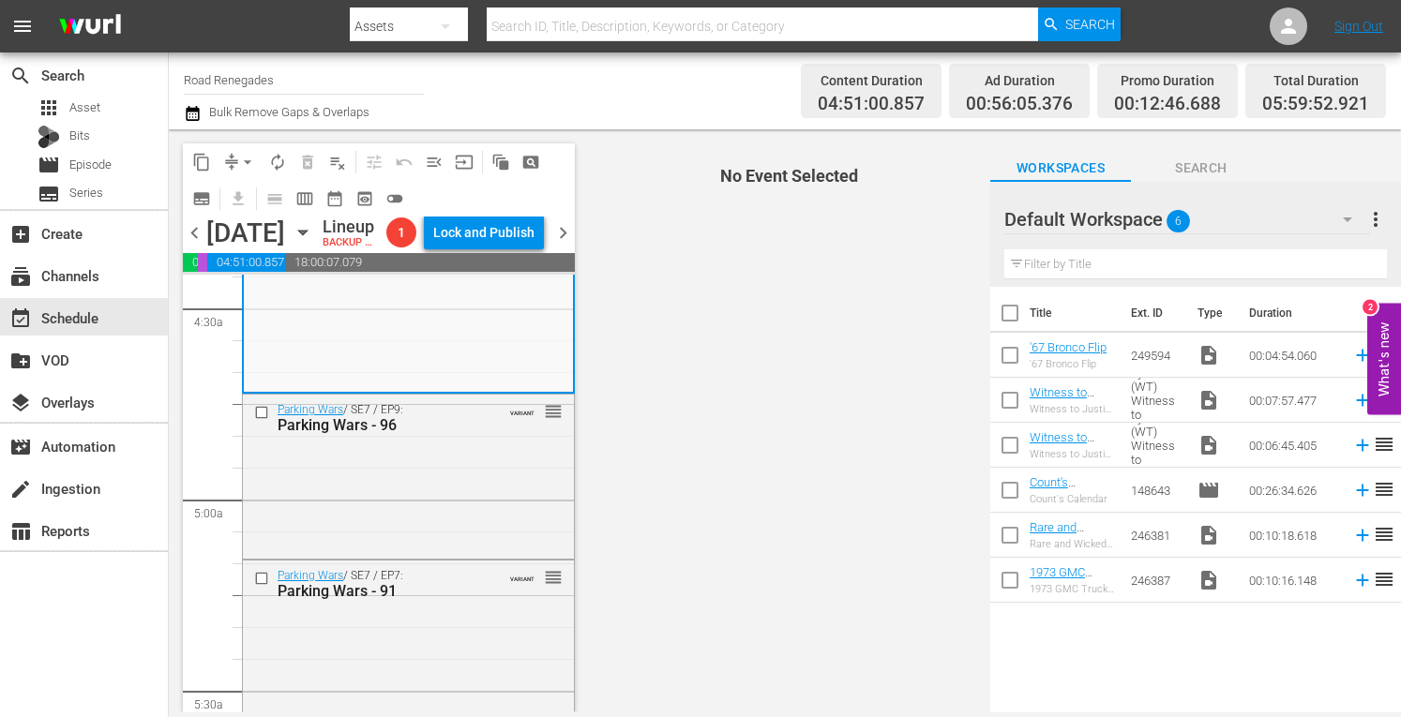
scroll to position [1725, 0]
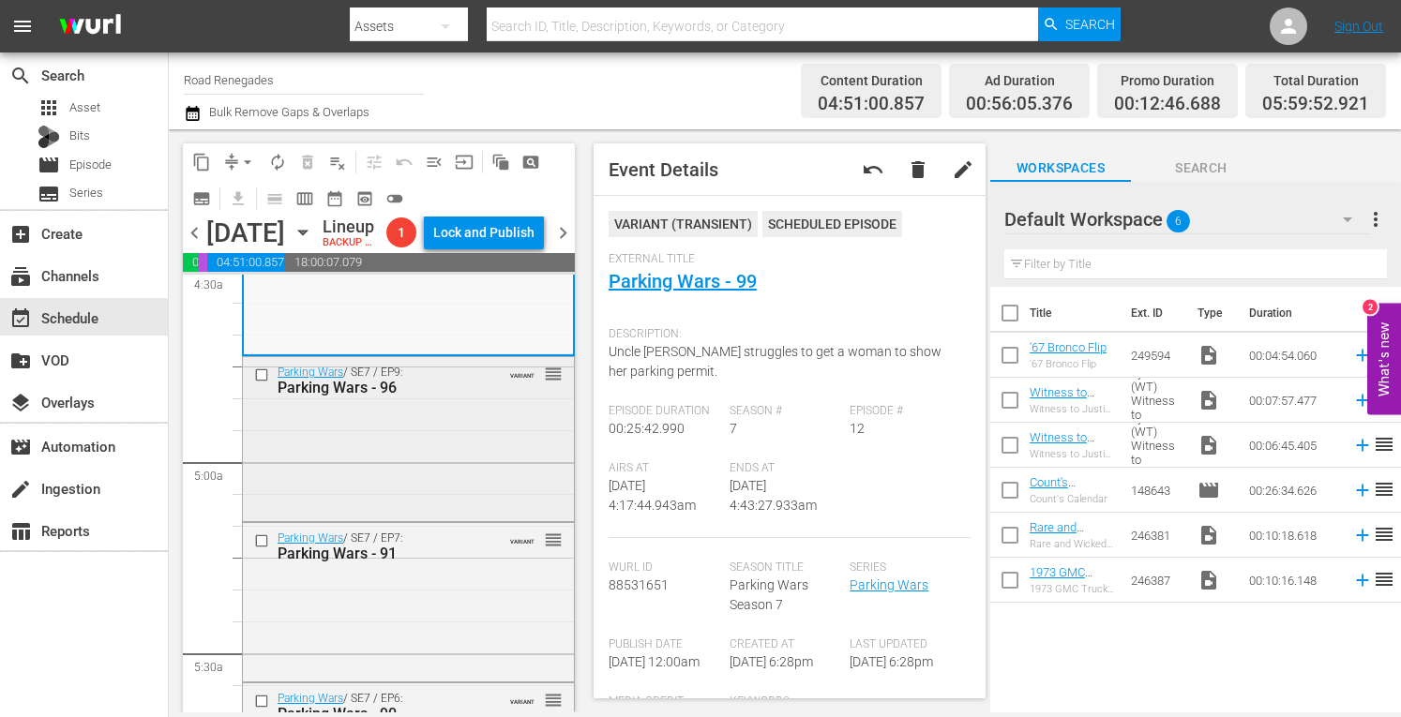
click at [467, 514] on div "Parking Wars / SE7 / EP9: Parking Wars - 96 VARIANT reorder" at bounding box center [408, 436] width 331 height 159
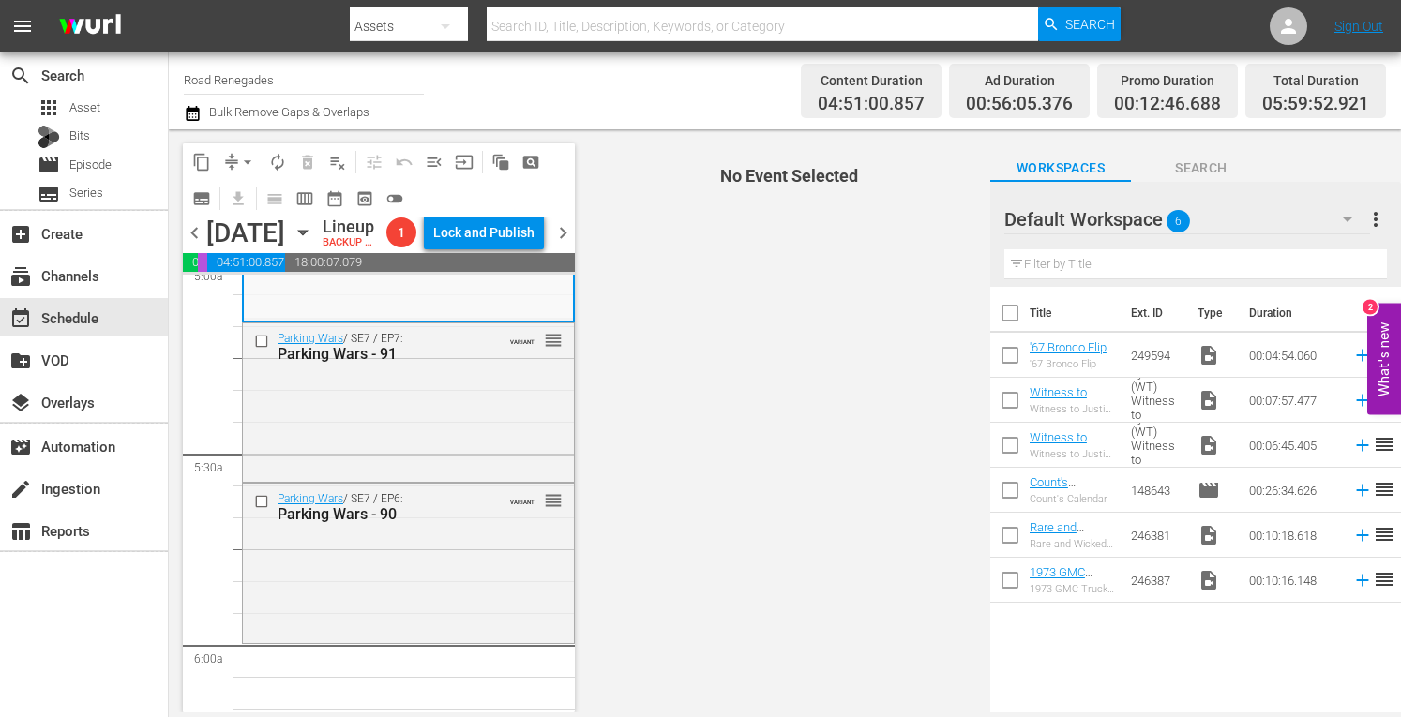
scroll to position [1937, 0]
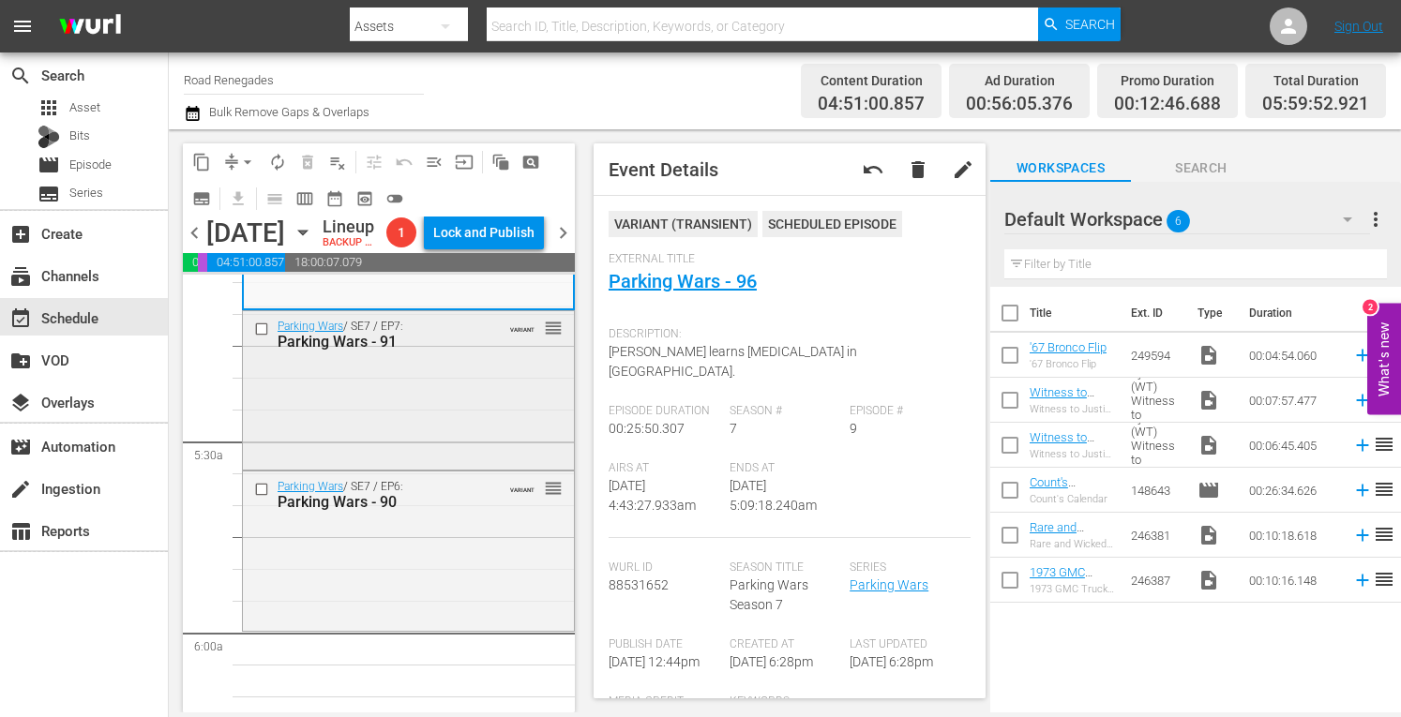
click at [438, 467] on div "Parking Wars / SE7 / EP7: Parking Wars - 91 VARIANT reorder" at bounding box center [408, 389] width 331 height 156
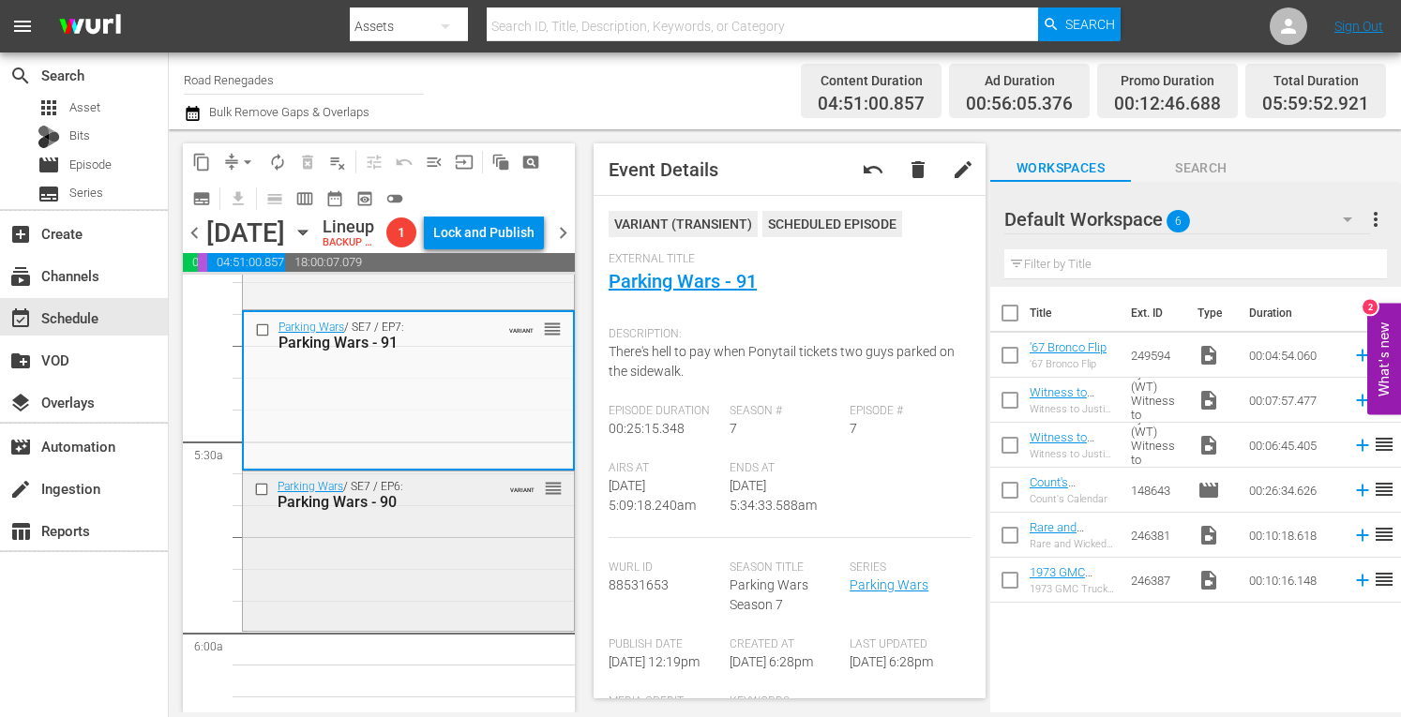
click at [469, 592] on div "Parking Wars / SE7 / EP6: Parking Wars - 90 VARIANT reorder" at bounding box center [408, 550] width 331 height 156
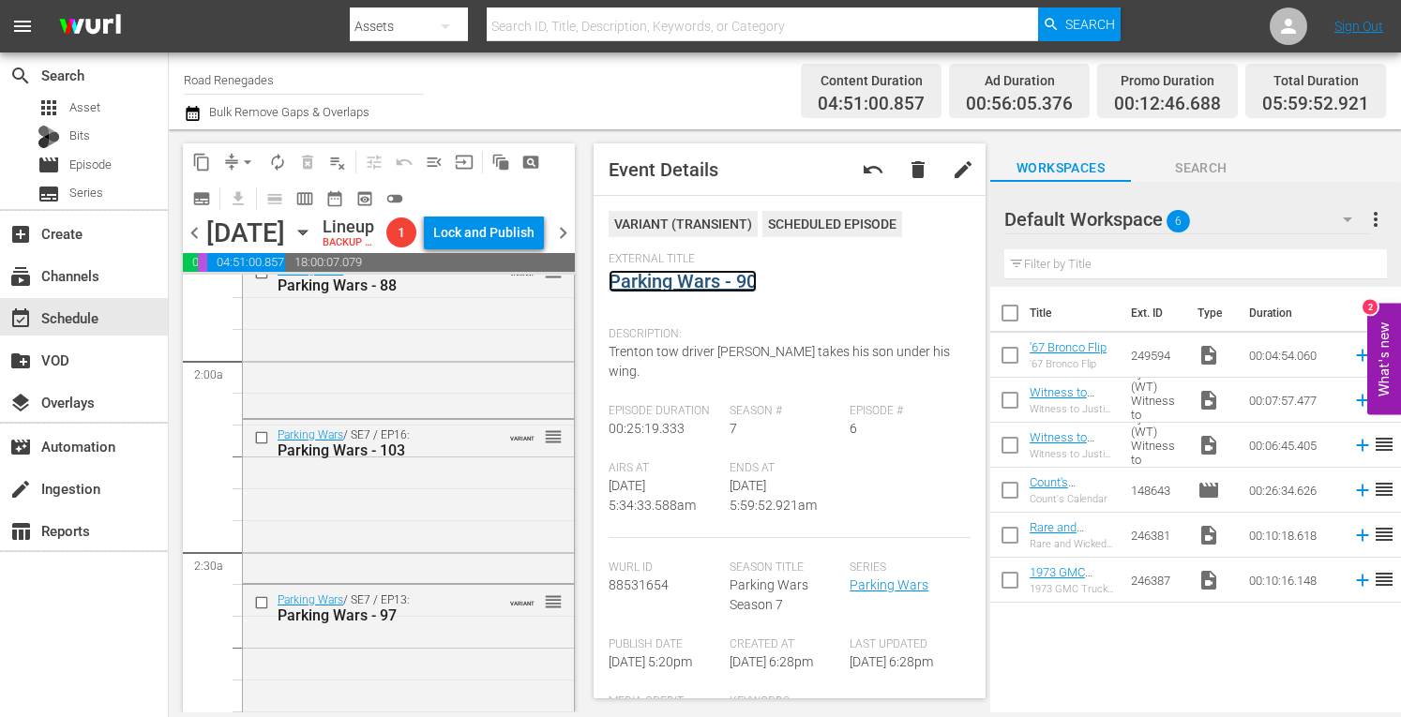
scroll to position [0, 0]
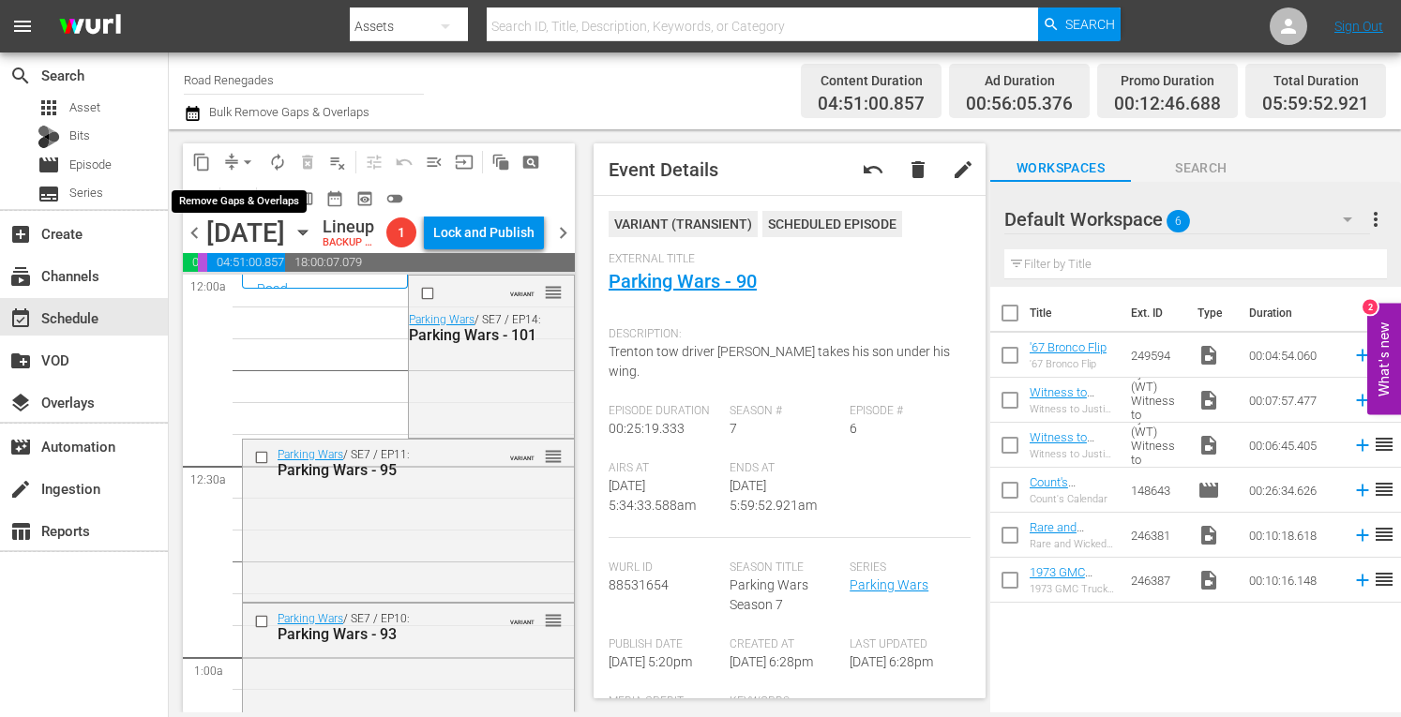
click at [252, 158] on span "arrow_drop_down" at bounding box center [247, 162] width 19 height 19
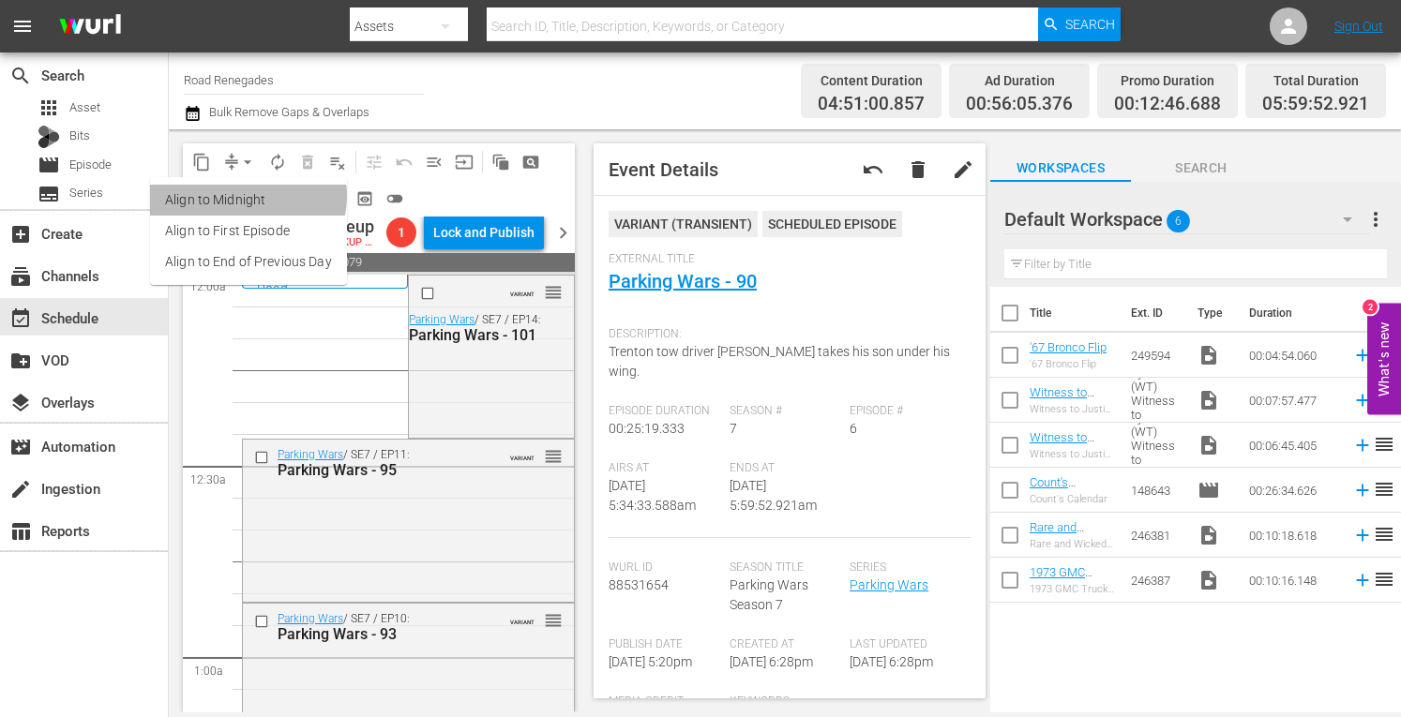
click at [243, 196] on li "Align to Midnight" at bounding box center [248, 200] width 197 height 31
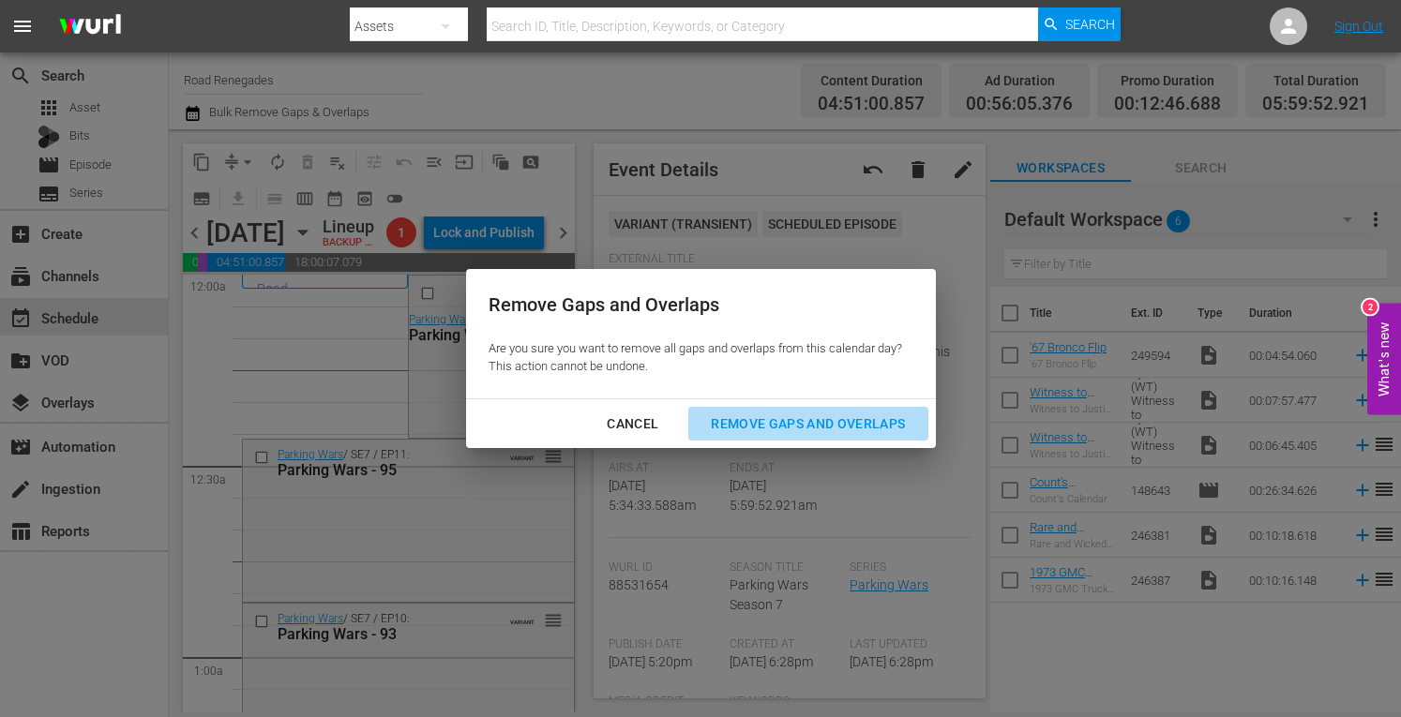
click at [738, 421] on div "Remove Gaps and Overlaps" at bounding box center [808, 424] width 224 height 23
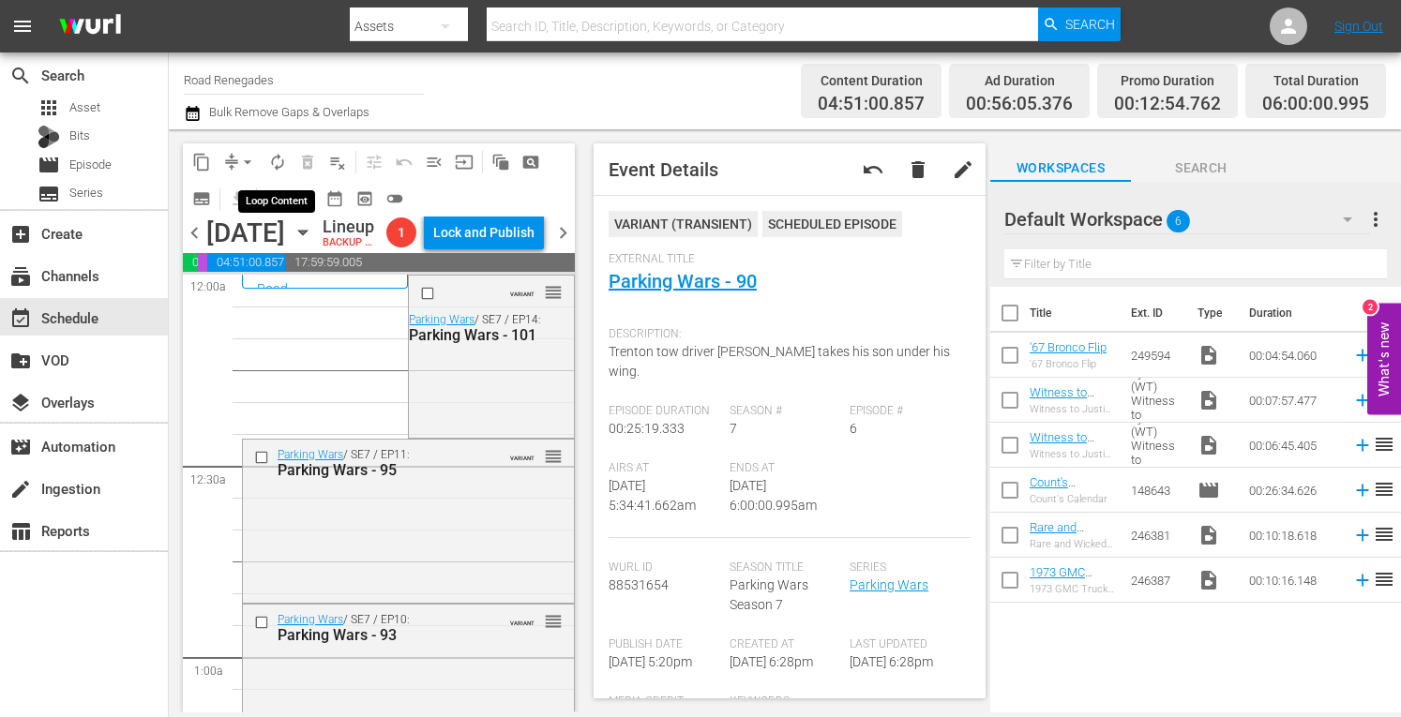
click at [282, 159] on span "autorenew_outlined" at bounding box center [277, 162] width 19 height 19
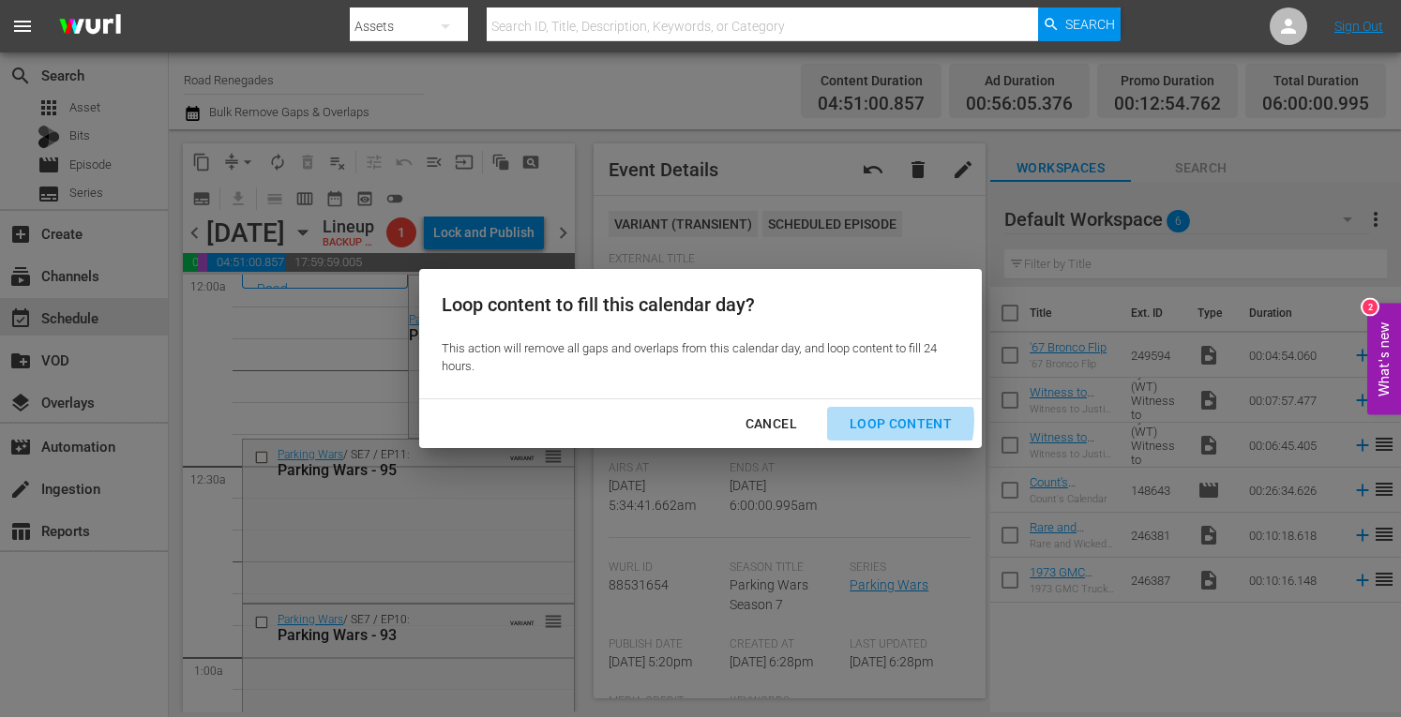
click at [874, 421] on div "Loop Content" at bounding box center [901, 424] width 132 height 23
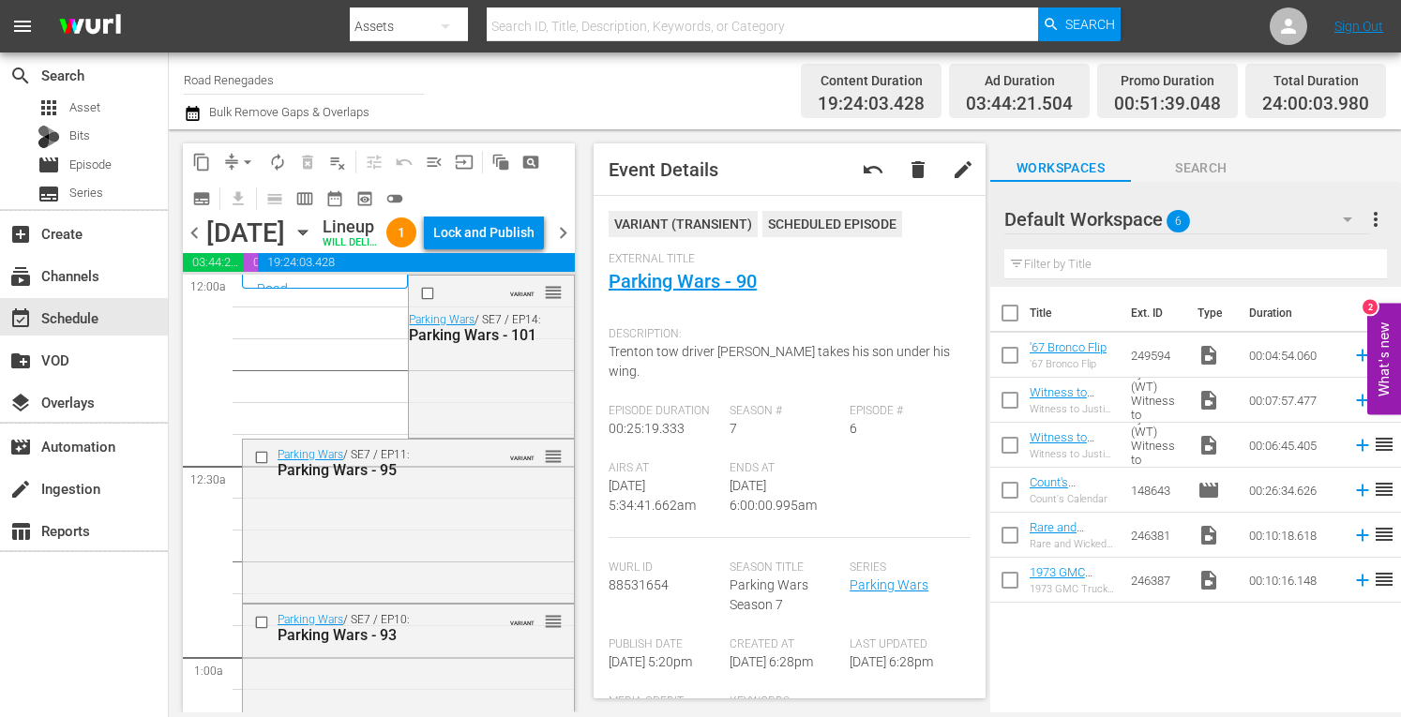
click at [566, 247] on div "chevron_left Saturday, September 20th September 20th Lineup WILL DELIVER: 9/19 …" at bounding box center [379, 235] width 392 height 37
click at [510, 249] on div "Lock and Publish" at bounding box center [483, 233] width 101 height 34
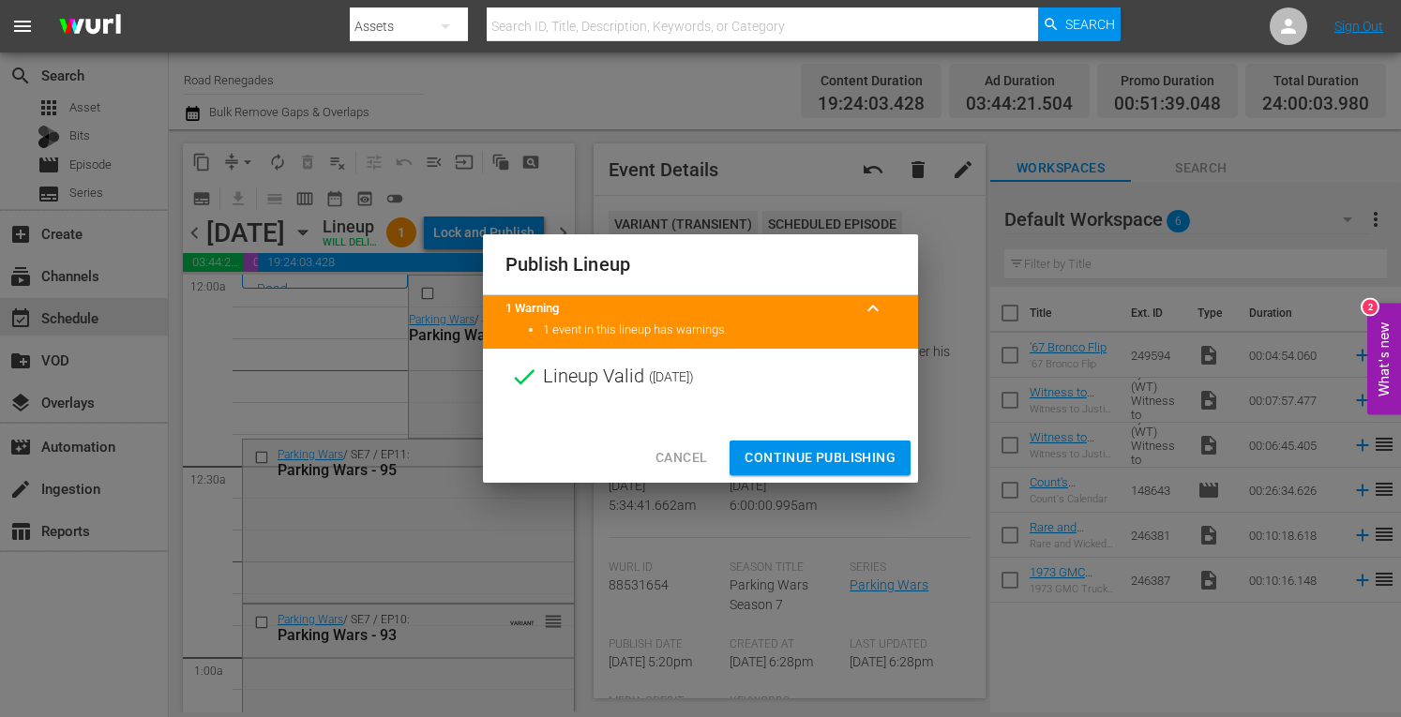
click at [769, 455] on span "Continue Publishing" at bounding box center [820, 457] width 151 height 23
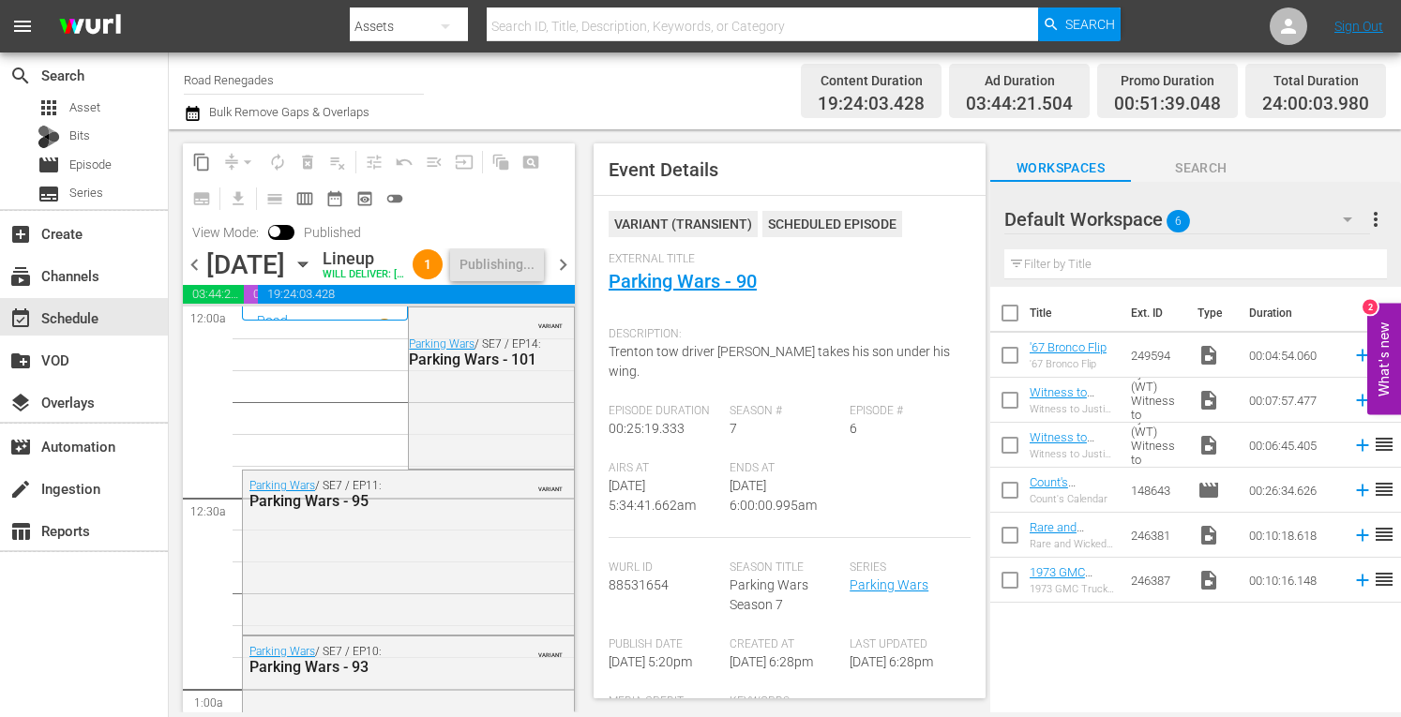
click at [563, 277] on span "chevron_right" at bounding box center [562, 264] width 23 height 23
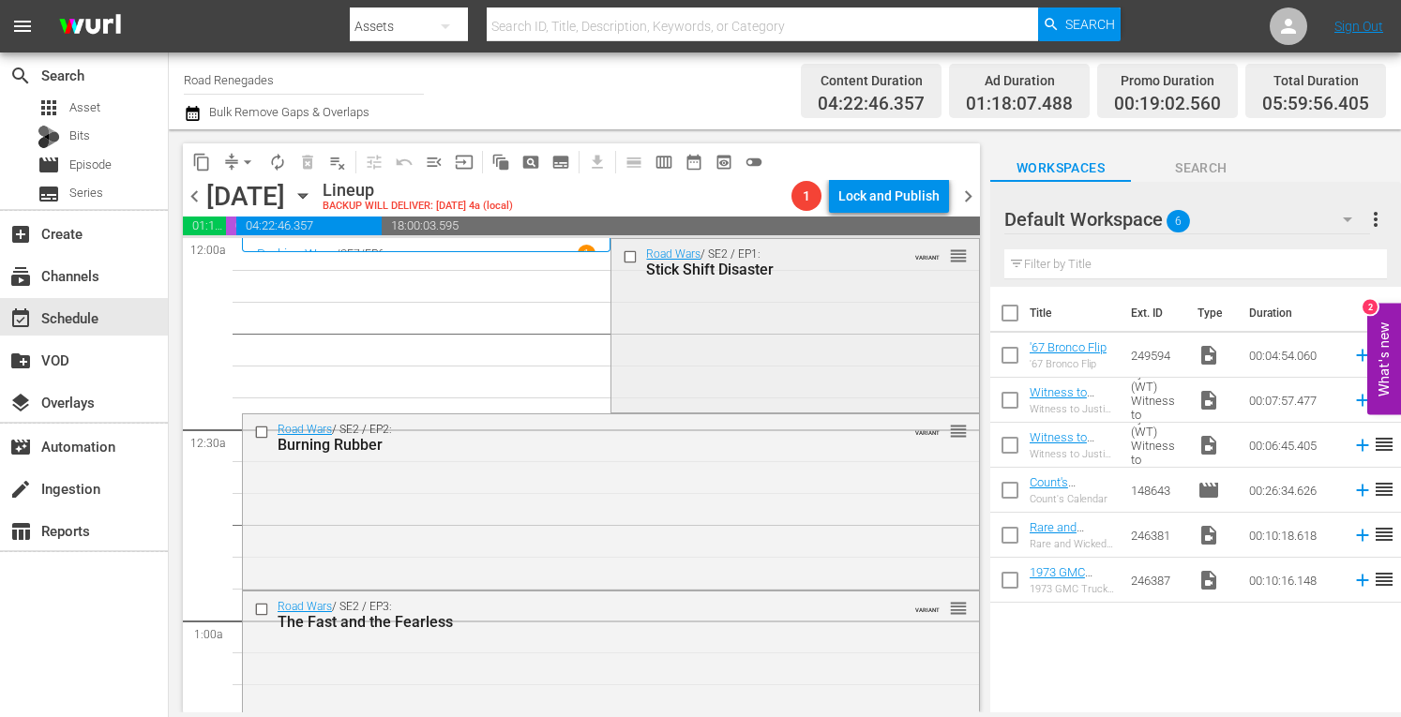
click at [747, 332] on div "Road Wars / SE2 / EP1: Stick Shift Disaster VARIANT reorder" at bounding box center [794, 323] width 367 height 169
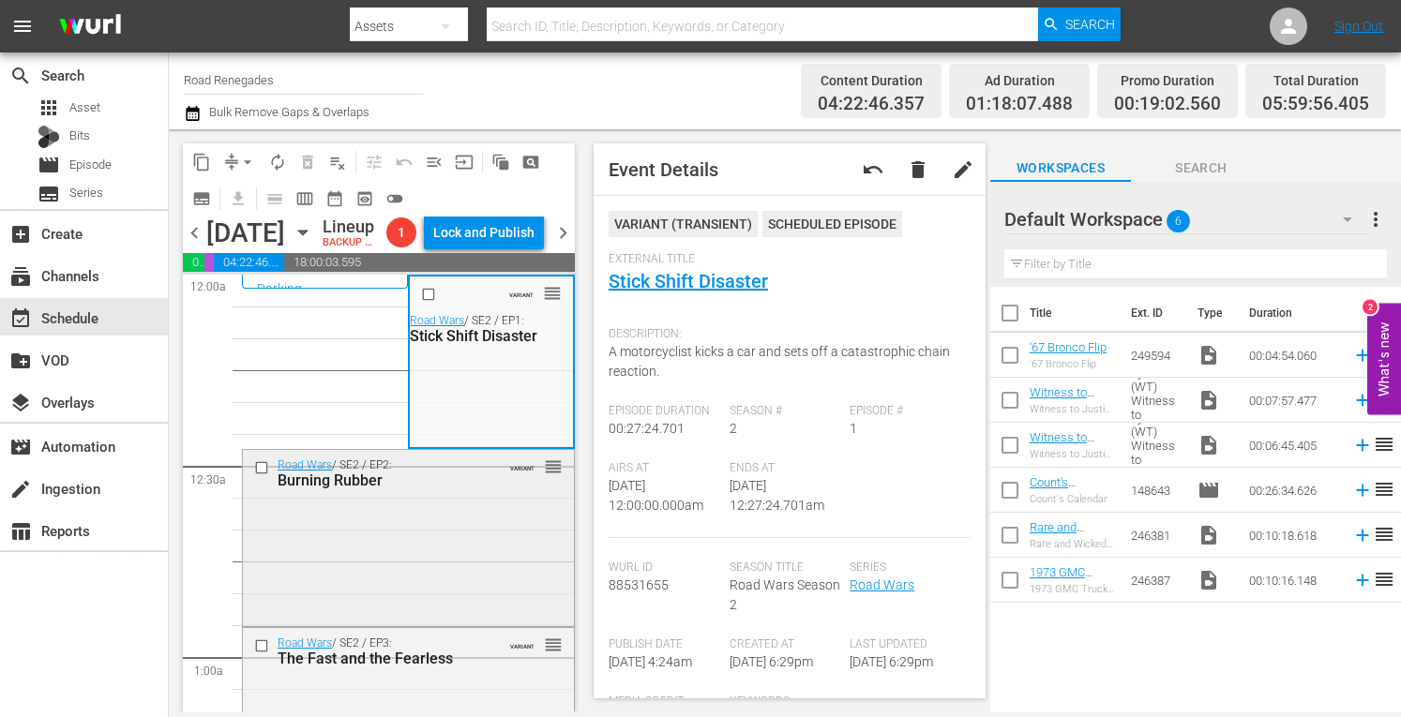
click at [453, 588] on div "Road Wars / SE2 / EP2: Burning Rubber VARIANT reorder" at bounding box center [408, 536] width 331 height 173
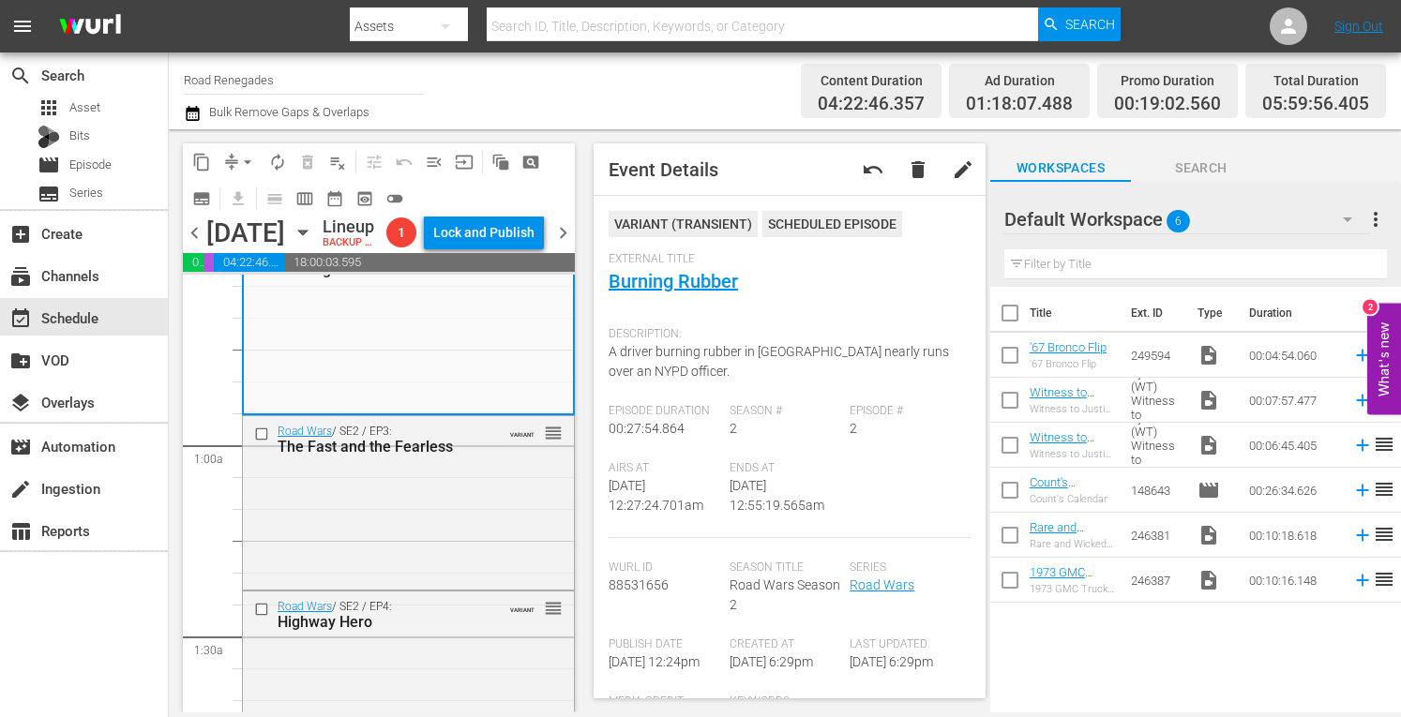
scroll to position [237, 0]
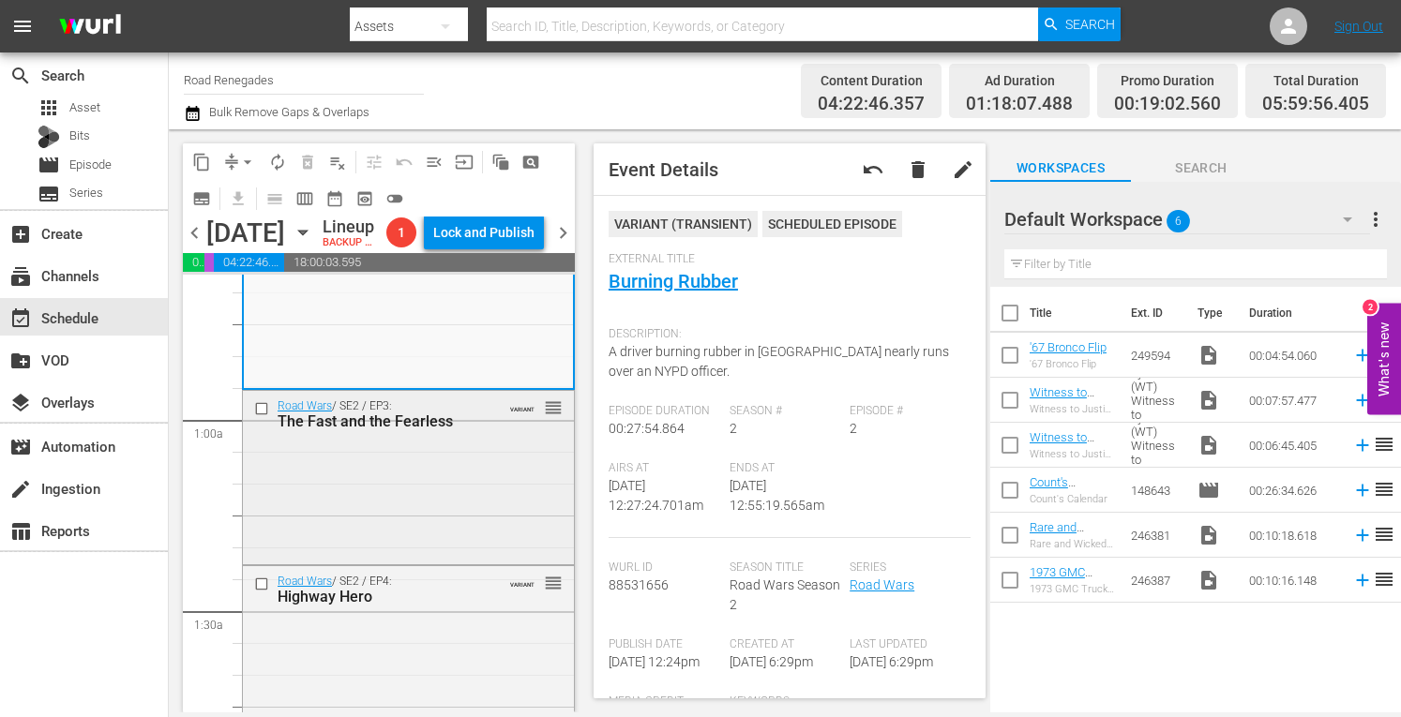
click at [489, 554] on div "Road Wars / SE2 / EP3: The Fast and the Fearless VARIANT reorder" at bounding box center [408, 476] width 331 height 170
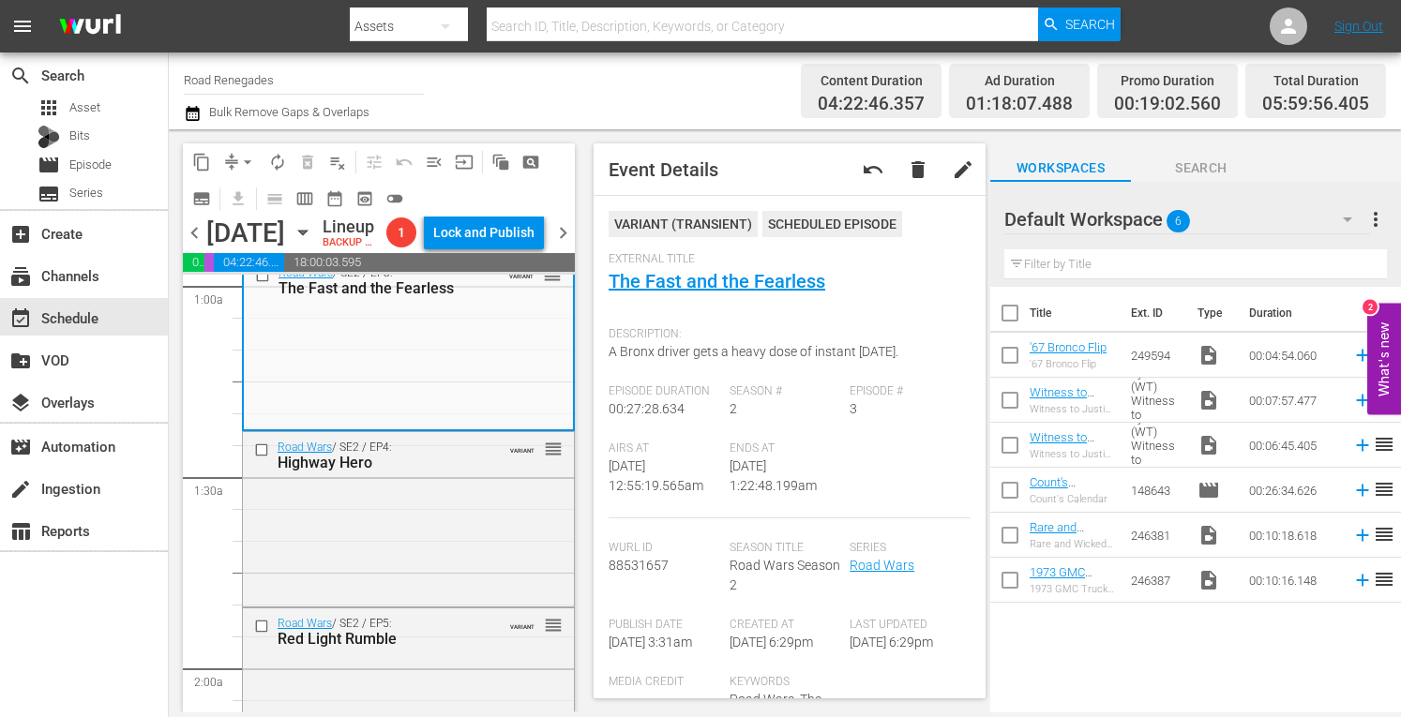
scroll to position [387, 0]
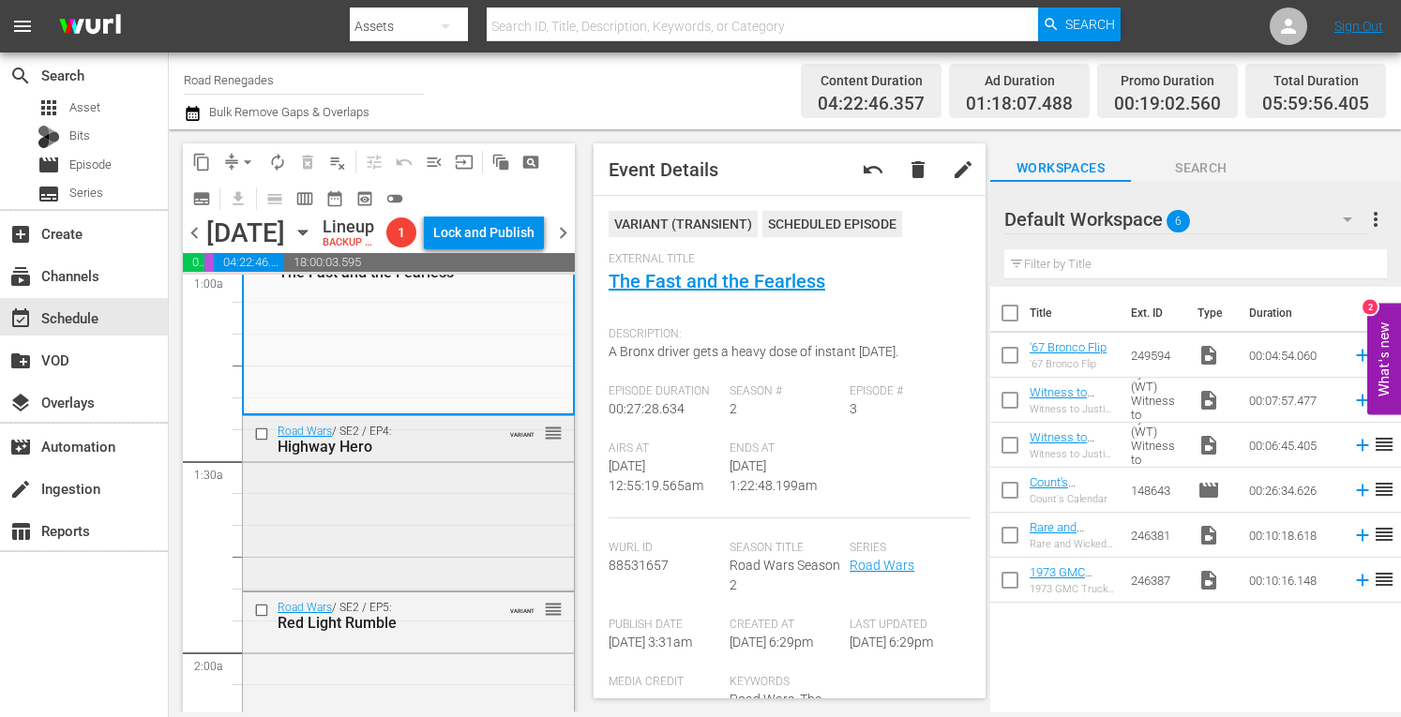
click at [497, 561] on div "Road Wars / SE2 / EP4: Highway Hero VARIANT reorder" at bounding box center [408, 501] width 331 height 171
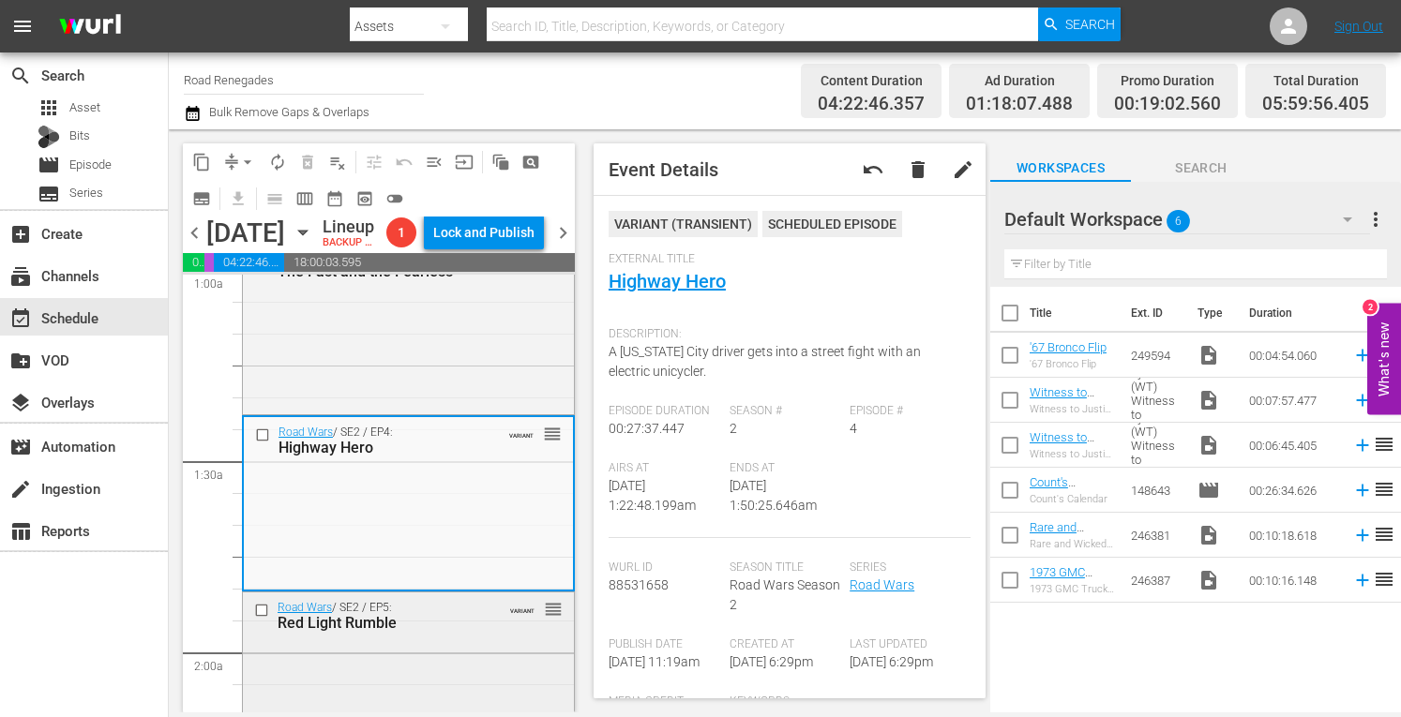
click at [463, 632] on div "Red Light Rumble" at bounding box center [382, 623] width 208 height 18
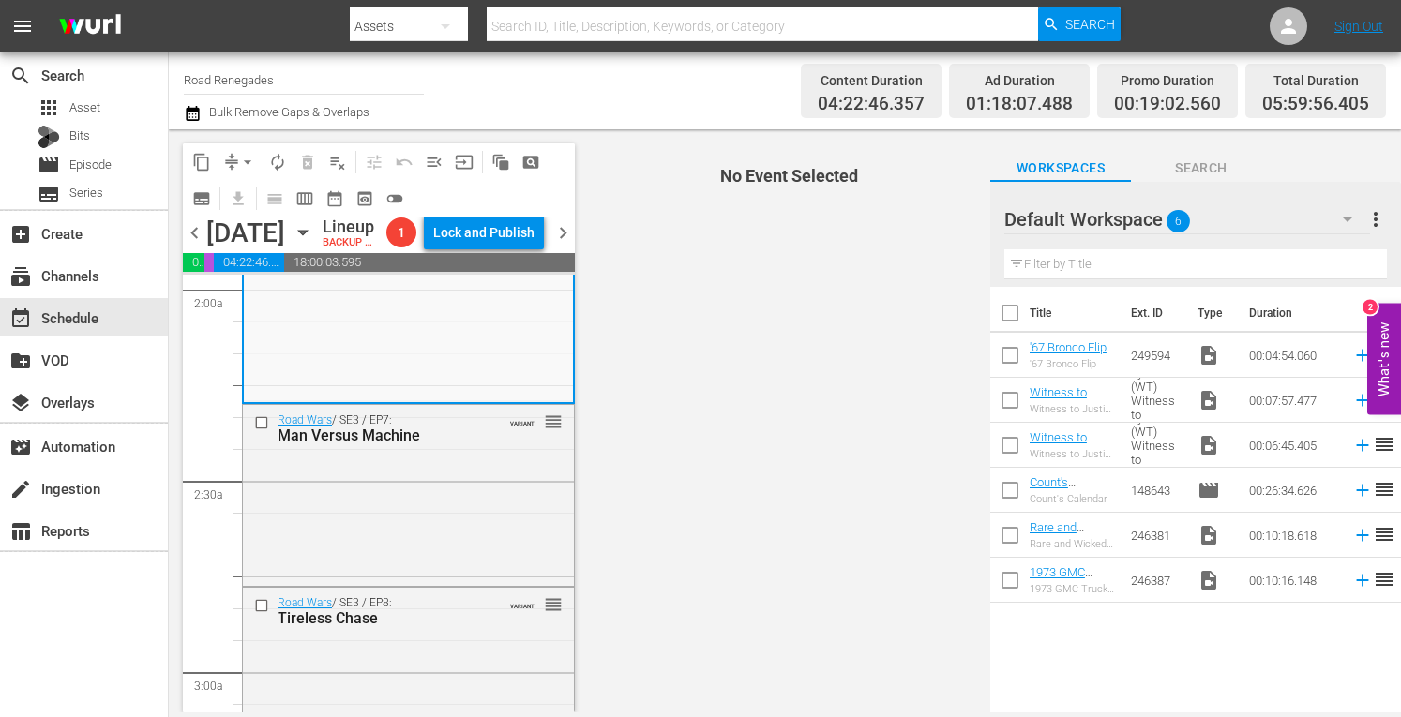
scroll to position [775, 0]
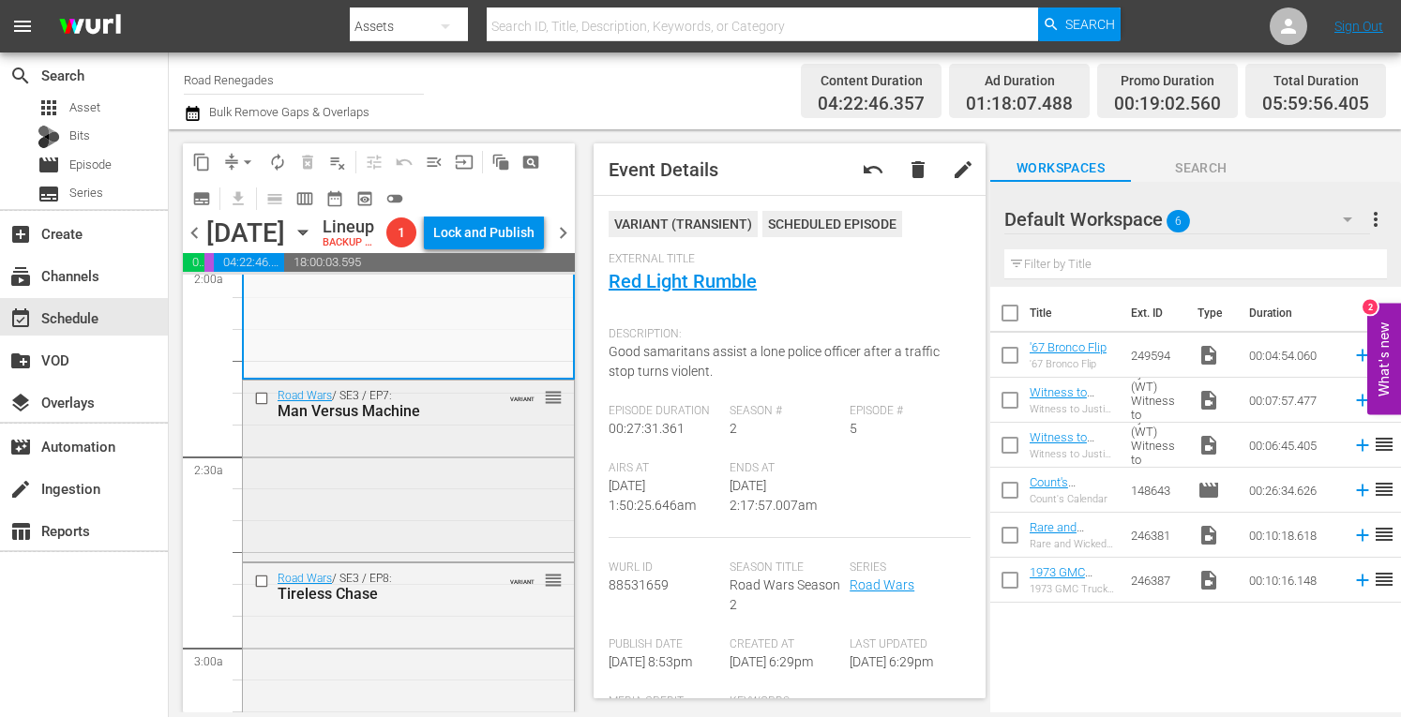
click at [476, 512] on div "Road Wars / SE3 / EP7: Man Versus Machine VARIANT reorder" at bounding box center [408, 469] width 331 height 177
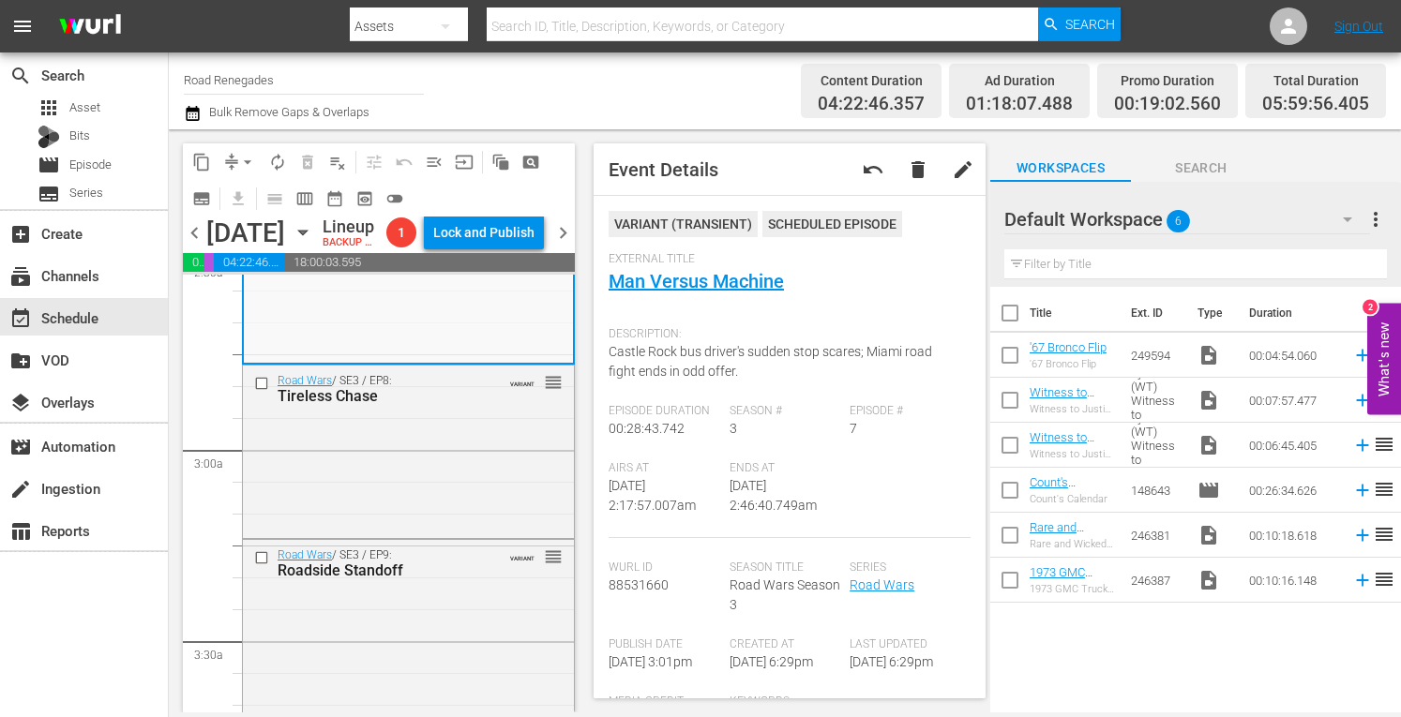
scroll to position [1000, 0]
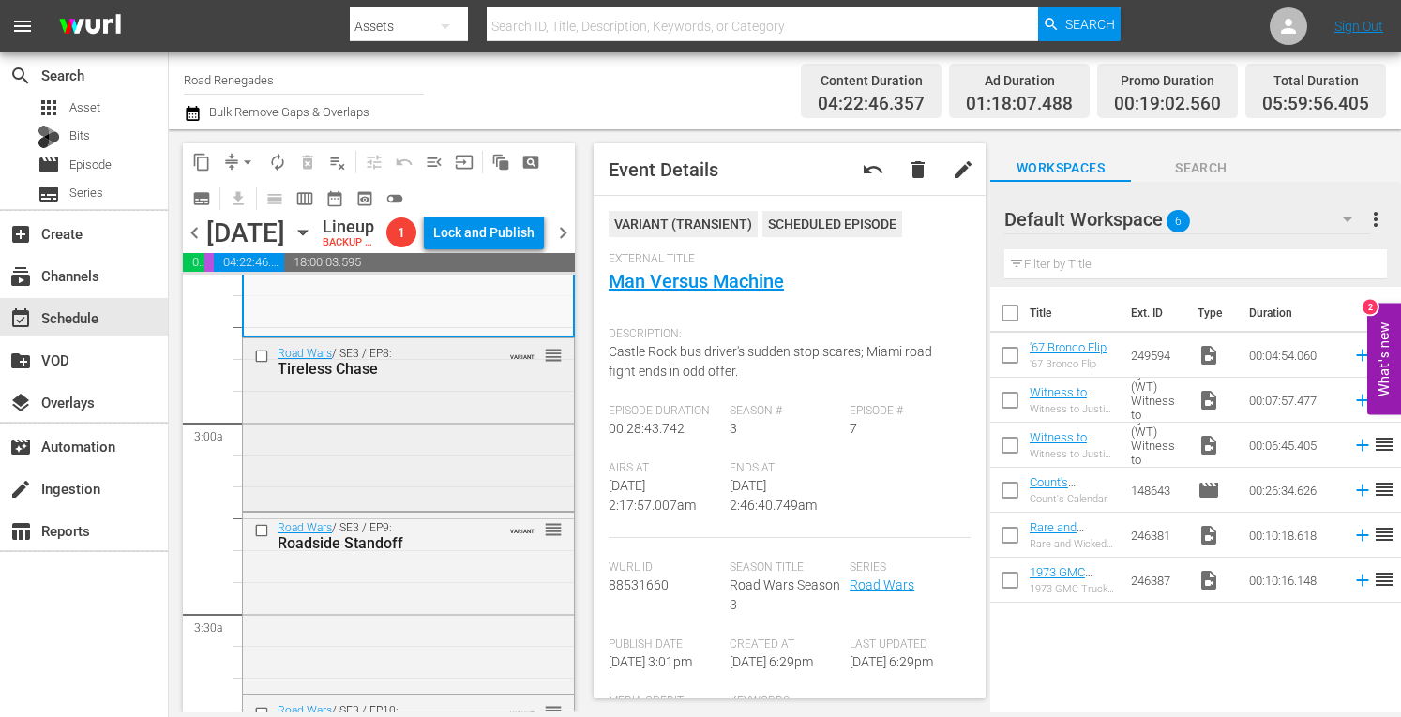
click at [458, 476] on div "Road Wars / SE3 / EP8: Tireless Chase VARIANT reorder" at bounding box center [408, 423] width 331 height 168
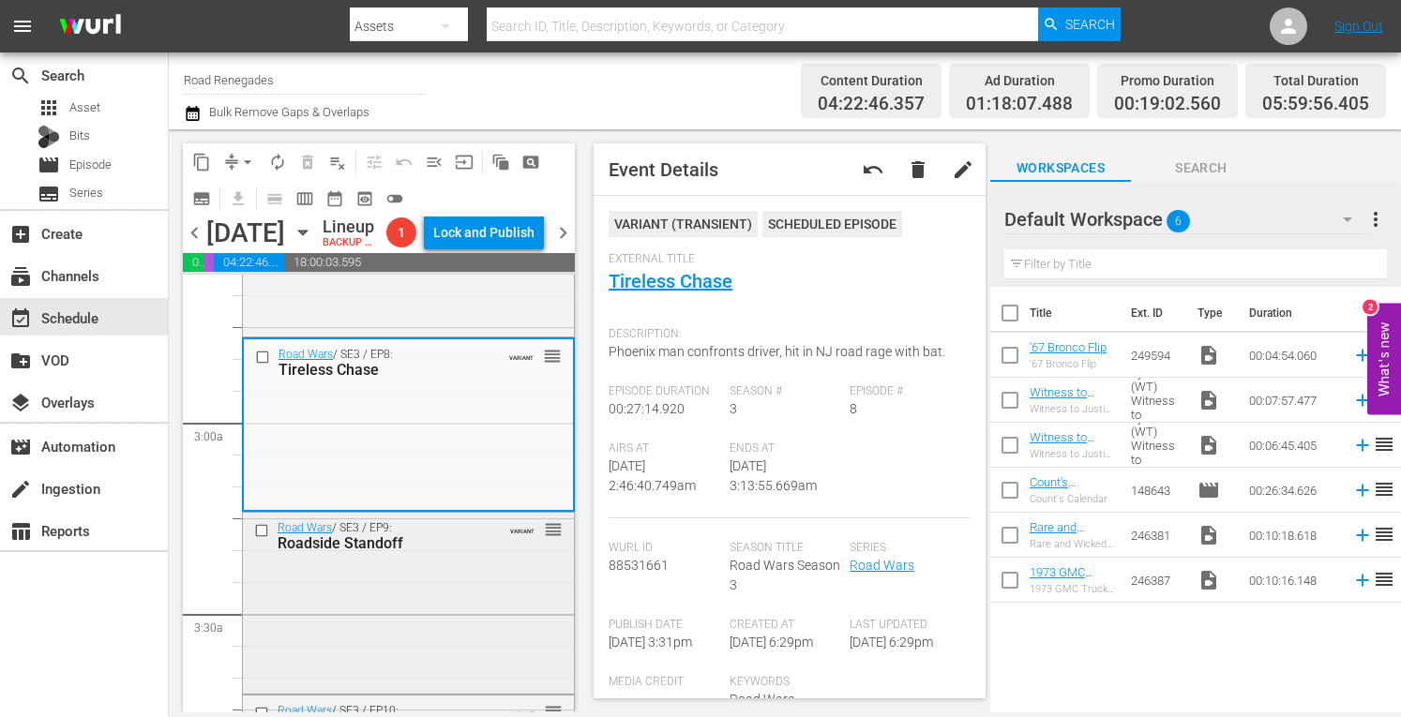
click at [486, 538] on div "VARIANT reorder" at bounding box center [524, 529] width 77 height 19
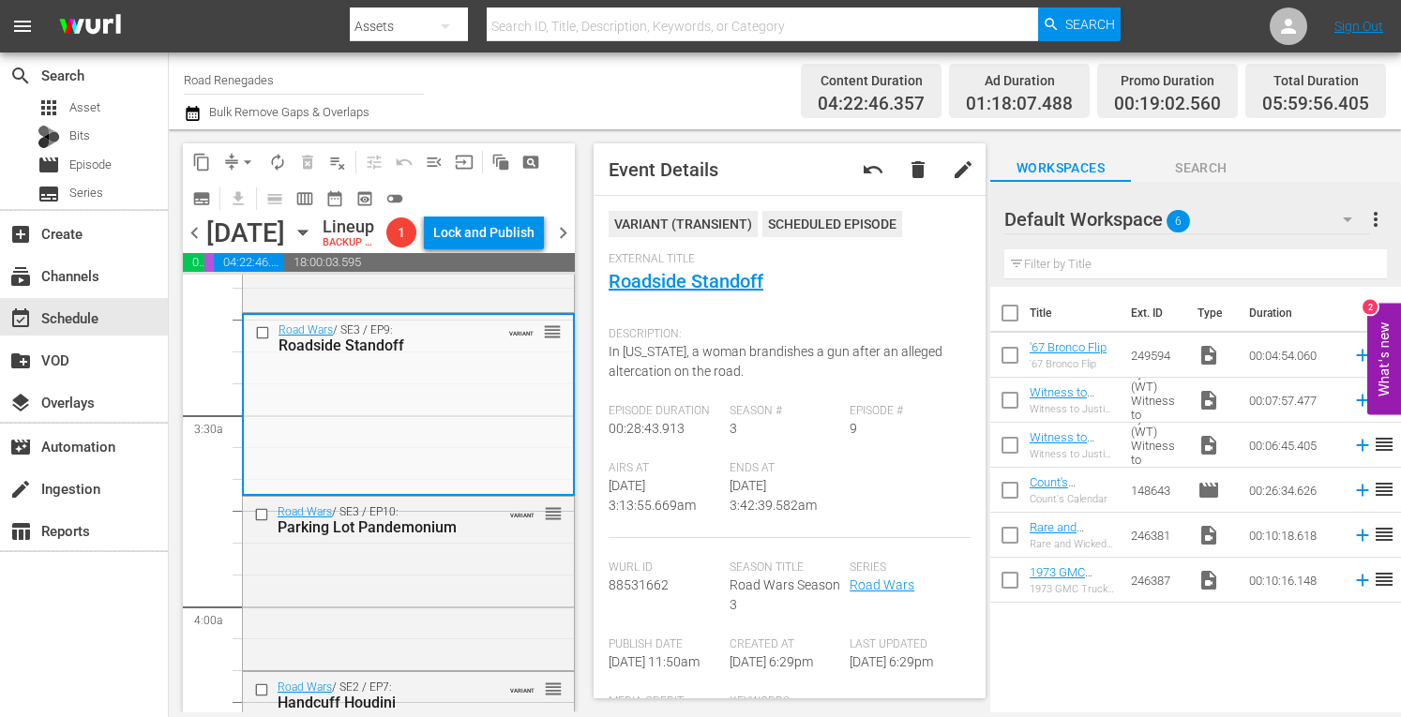
scroll to position [1200, 0]
click at [459, 643] on div "Road Wars / SE3 / EP10: Parking Lot Pandemonium VARIANT reorder" at bounding box center [408, 580] width 331 height 170
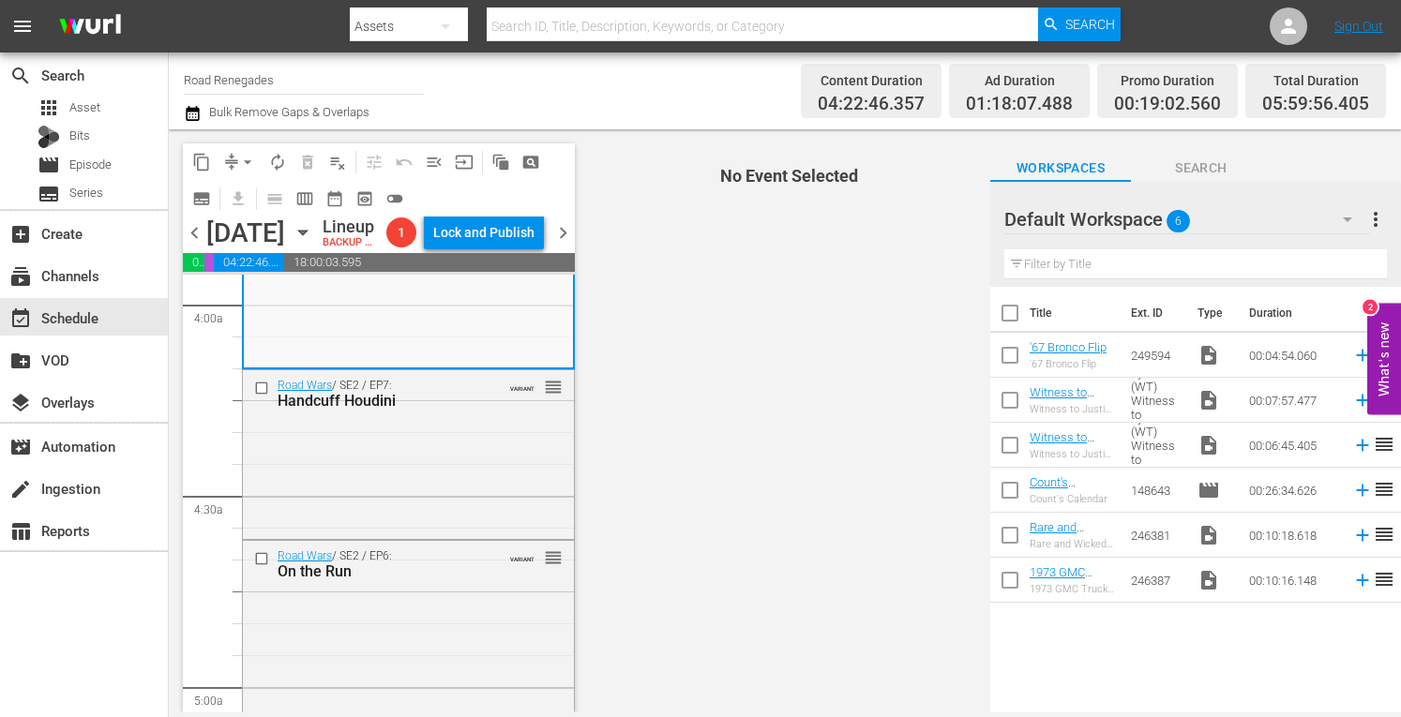
scroll to position [1513, 0]
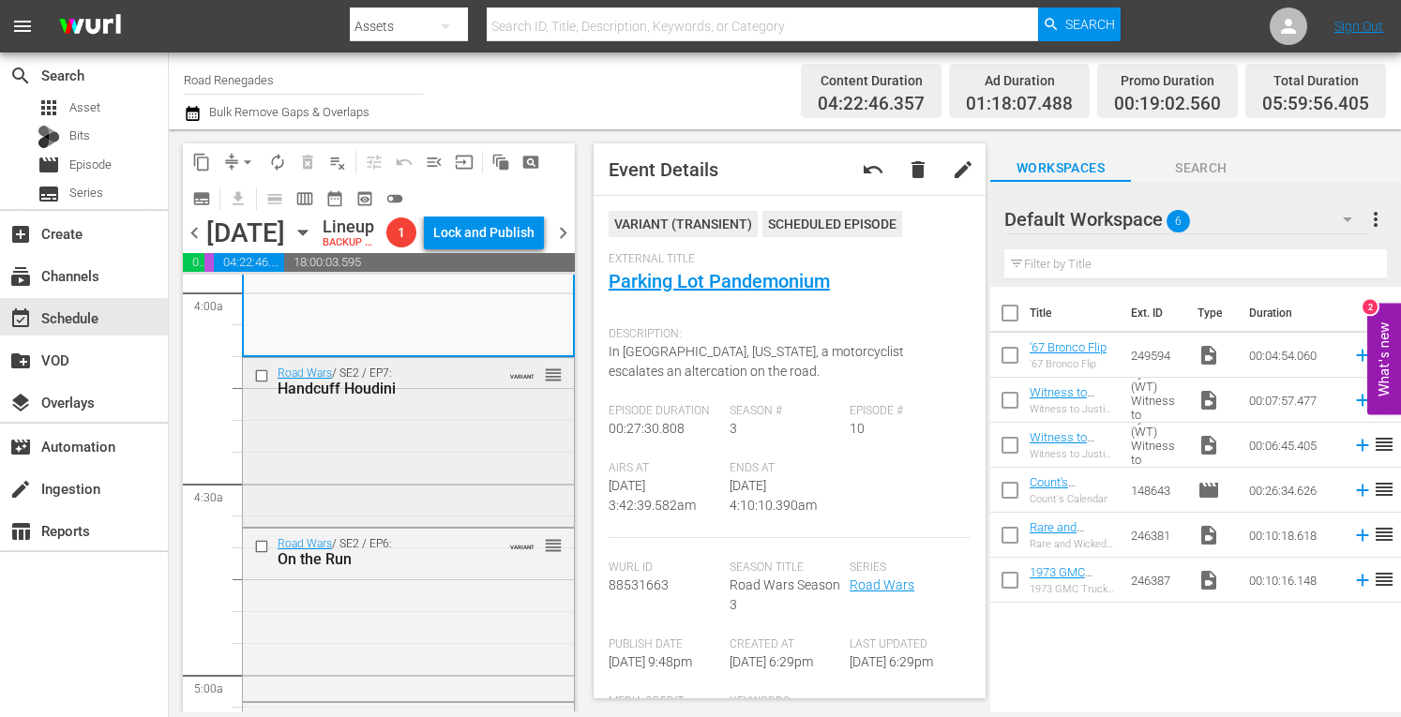
click at [502, 474] on div "Road Wars / SE2 / EP7: Handcuff Houdini VARIANT reorder" at bounding box center [408, 440] width 331 height 165
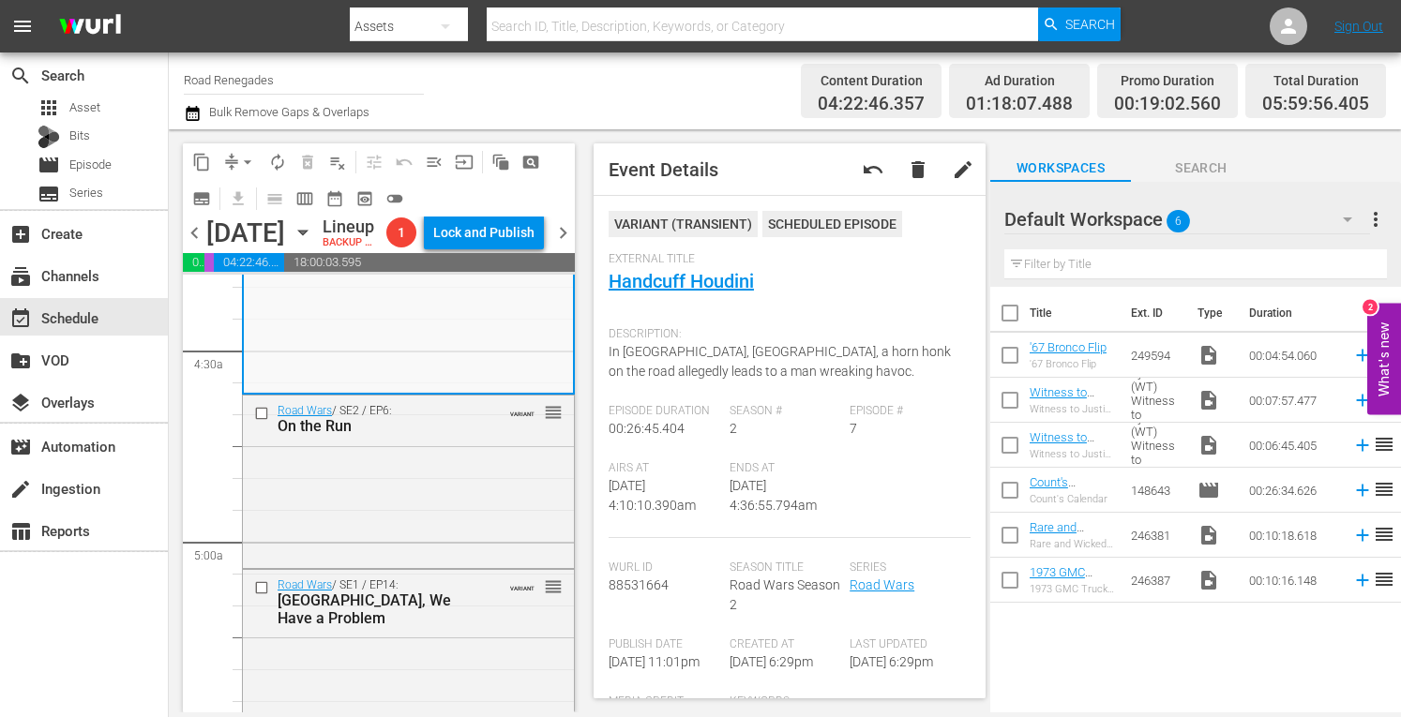
scroll to position [1663, 0]
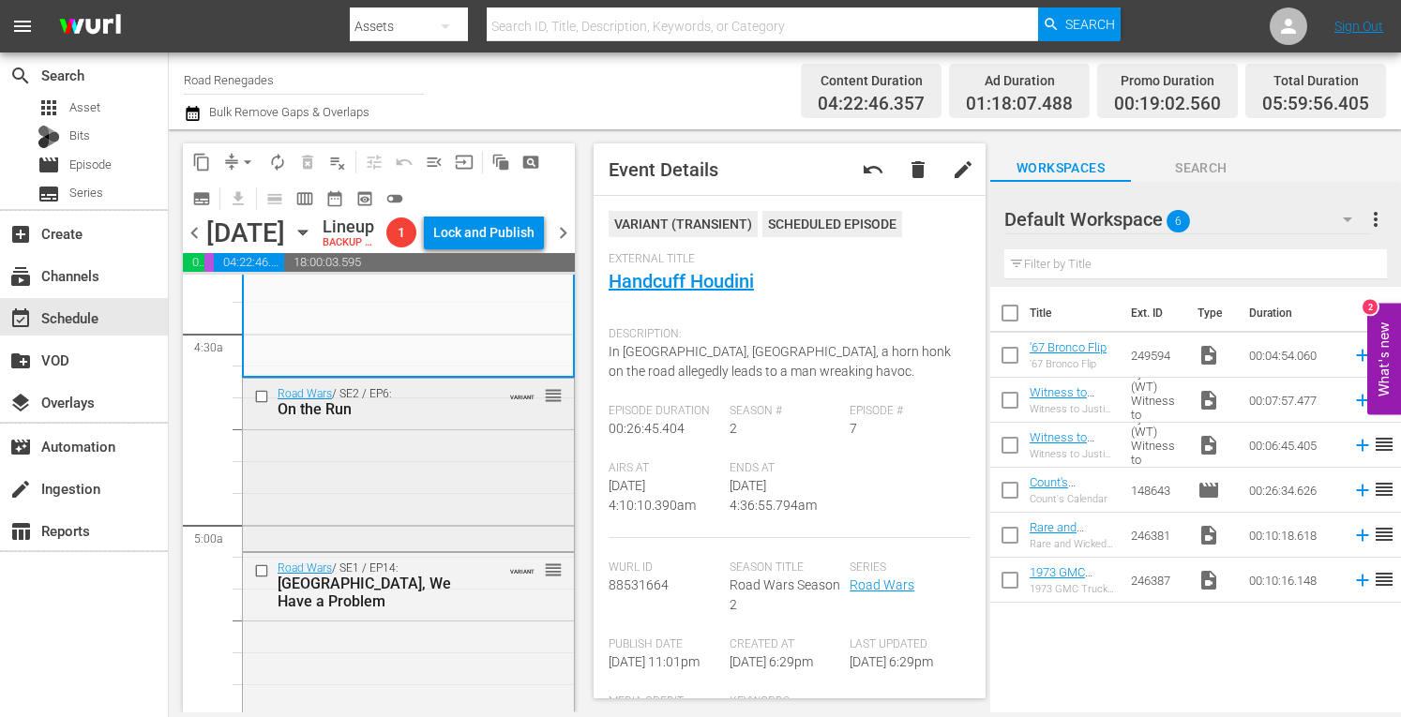
click at [443, 526] on div "Road Wars / SE2 / EP6: On the Run VARIANT reorder" at bounding box center [408, 463] width 331 height 169
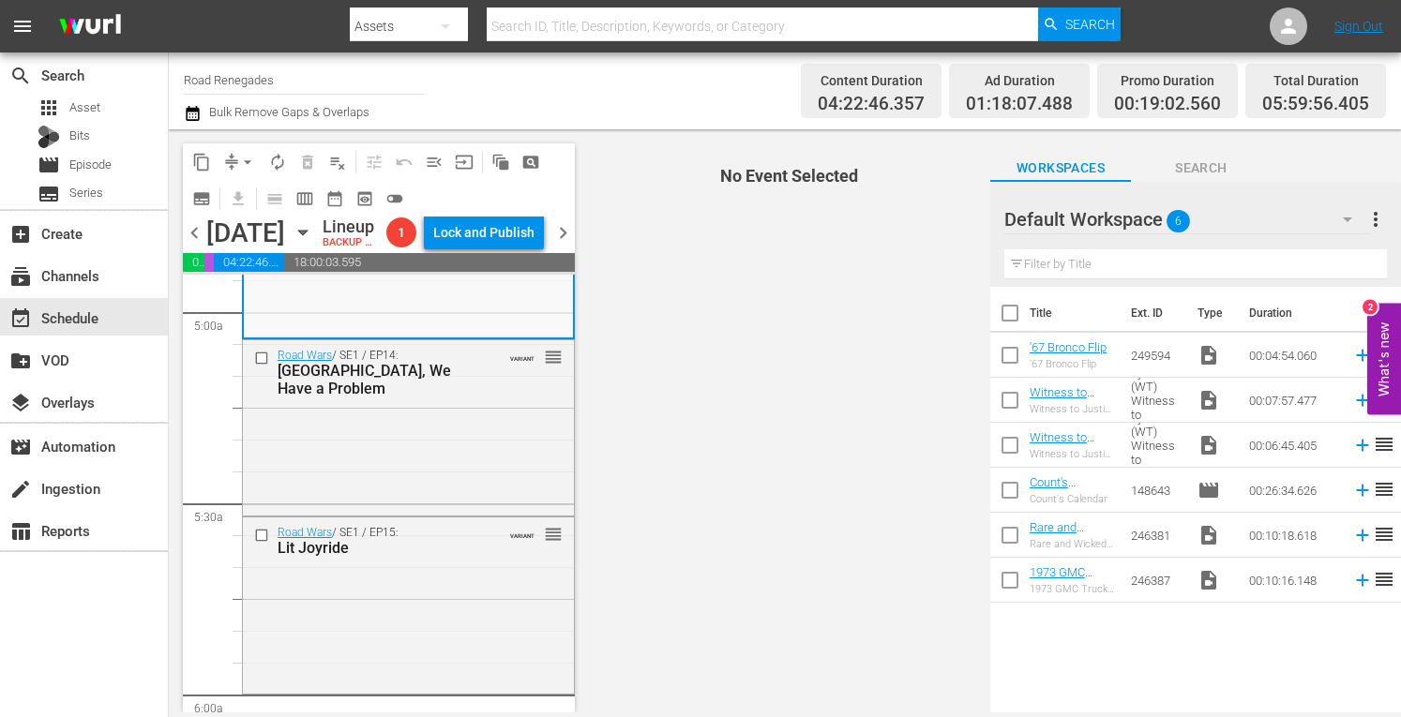
scroll to position [1900, 0]
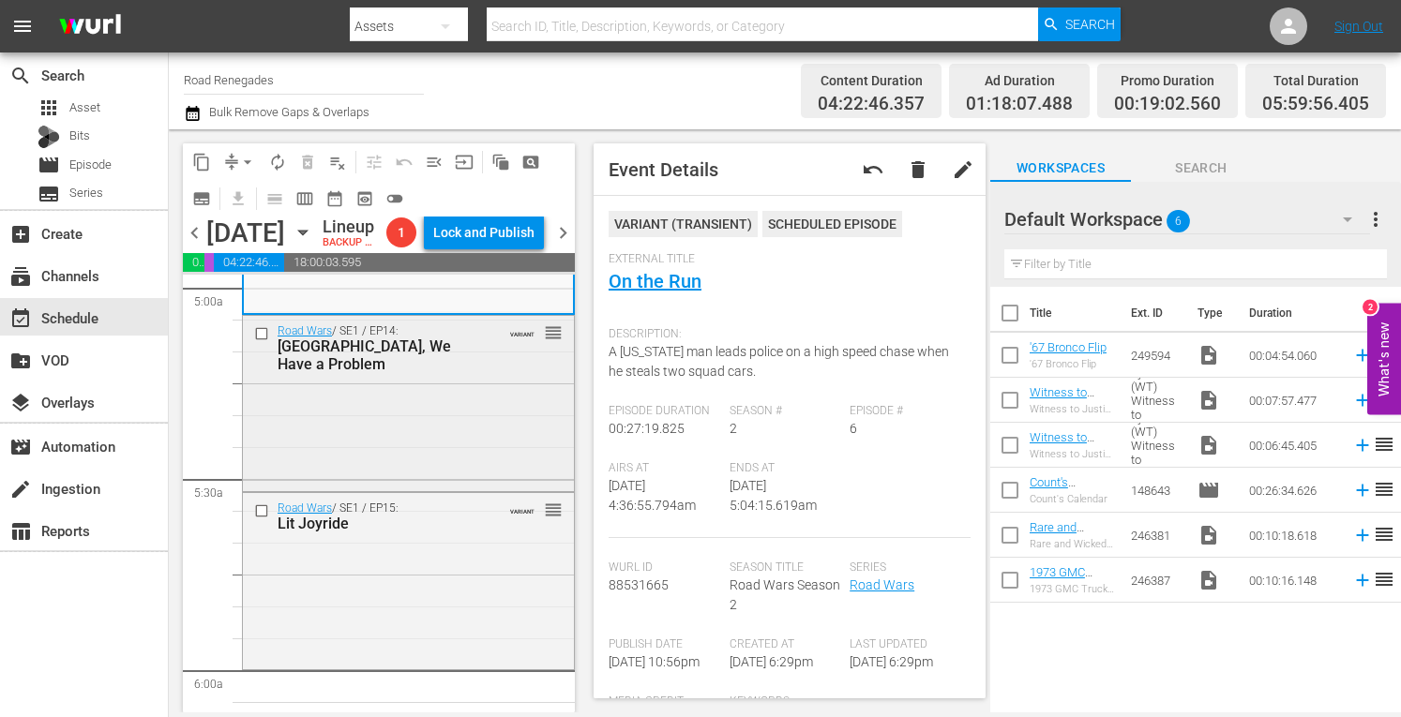
click at [439, 477] on div "Road Wars / SE1 / EP14: Houston, We Have a Problem VARIANT reorder" at bounding box center [408, 402] width 331 height 173
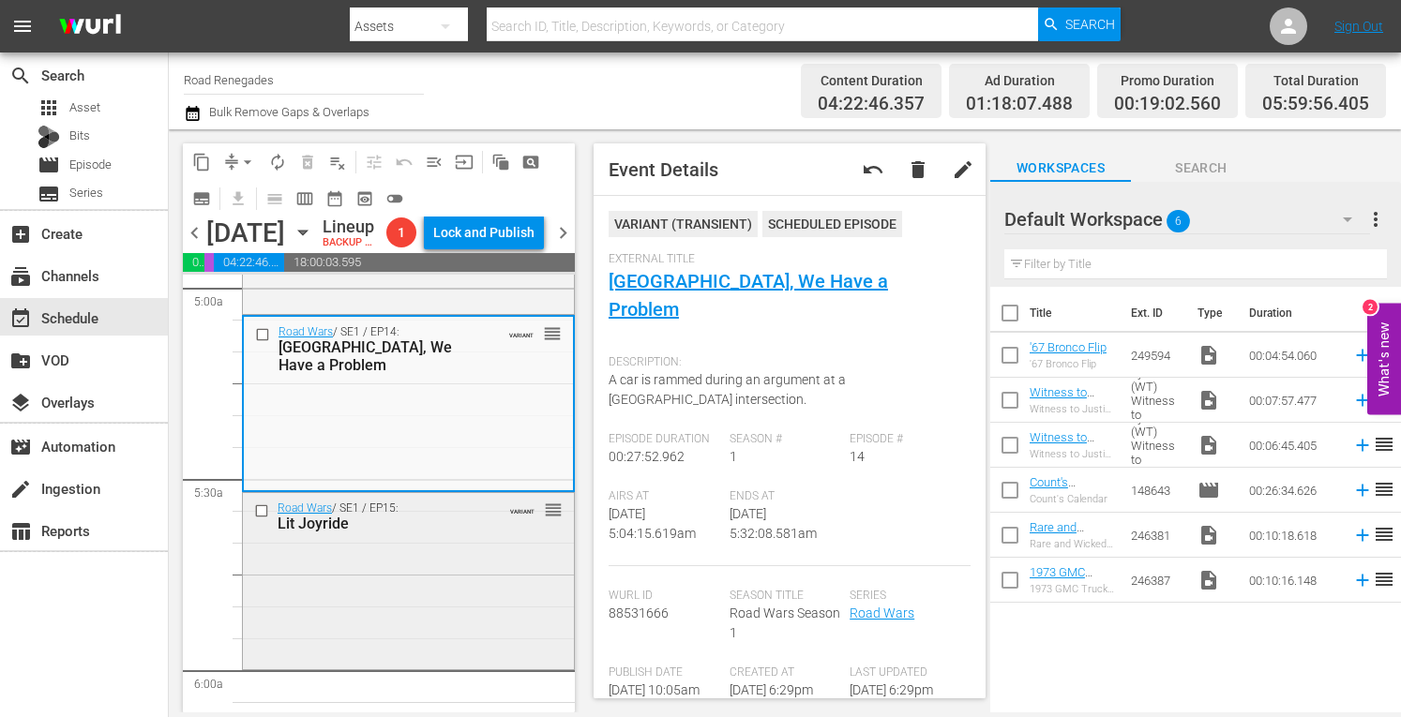
click at [453, 645] on div "Road Wars / SE1 / EP15: Lit Joyride VARIANT reorder" at bounding box center [408, 579] width 331 height 172
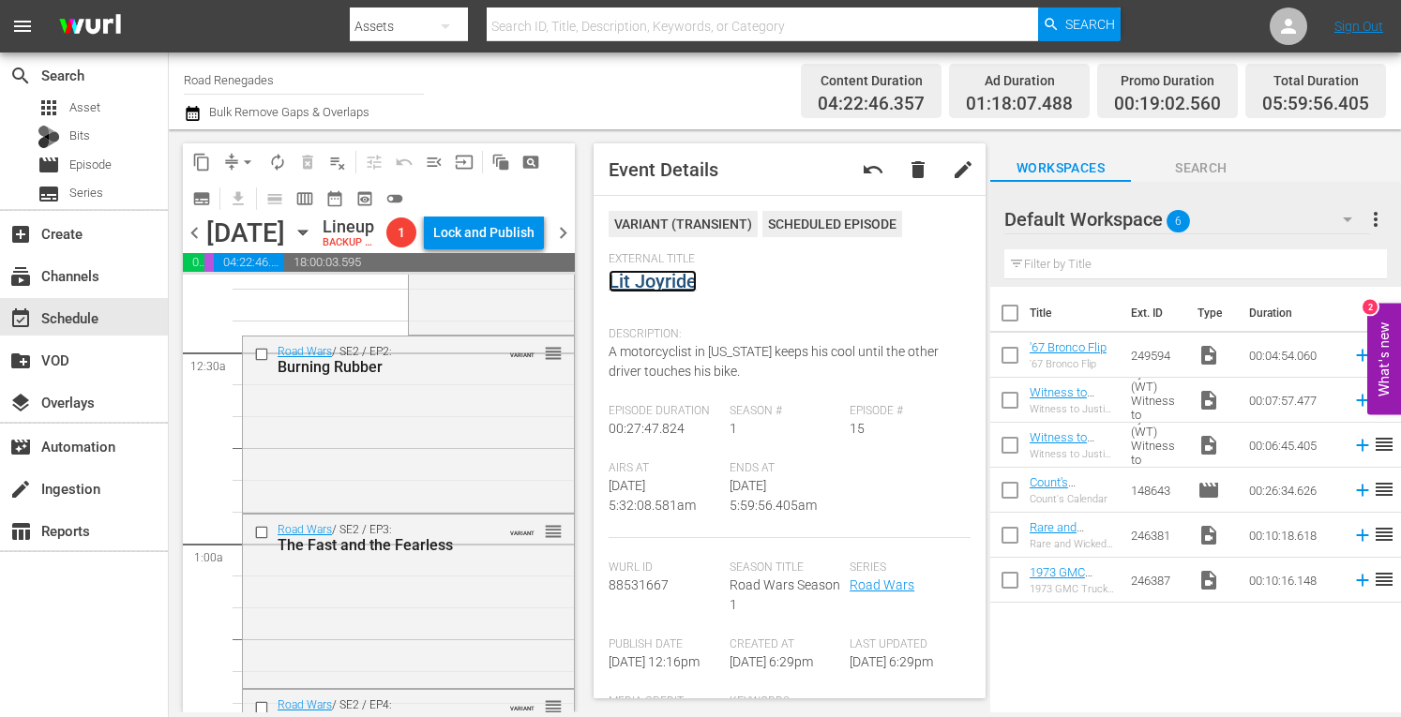
scroll to position [0, 0]
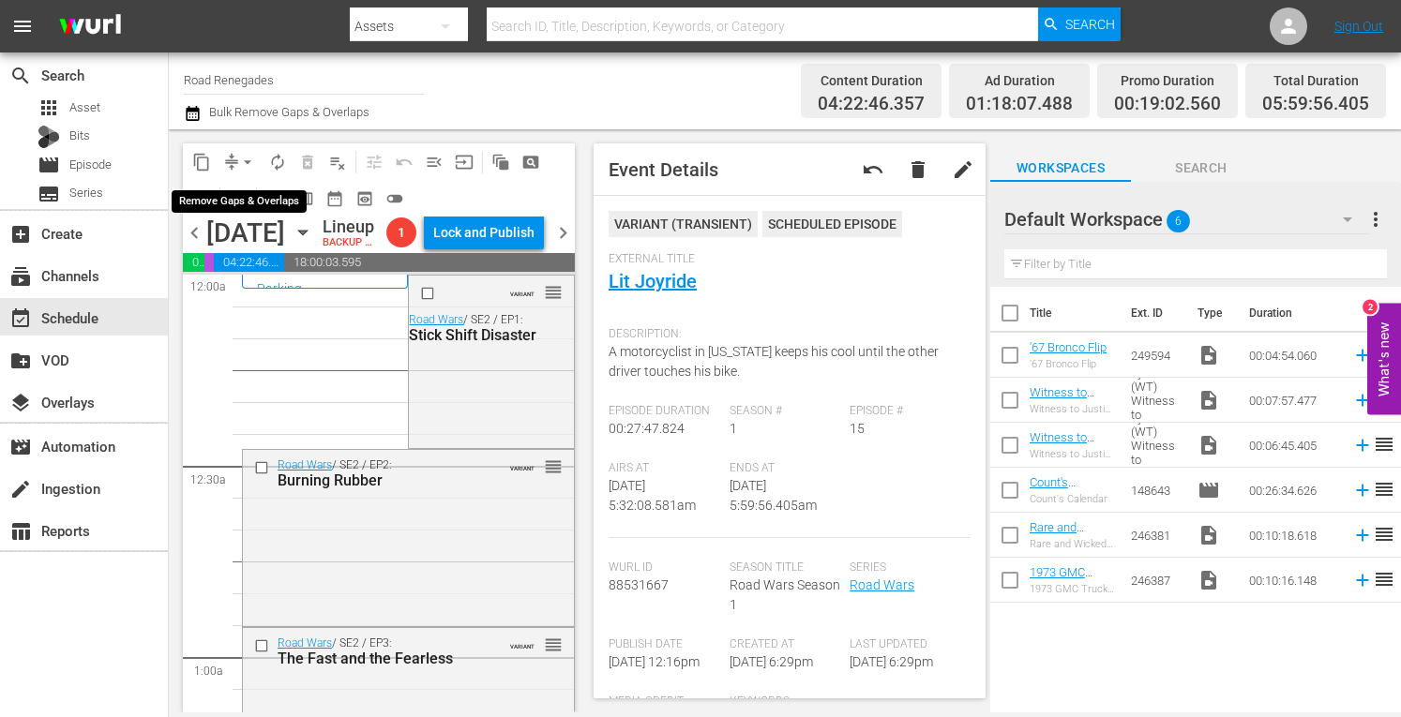
click at [251, 158] on span "arrow_drop_down" at bounding box center [247, 162] width 19 height 19
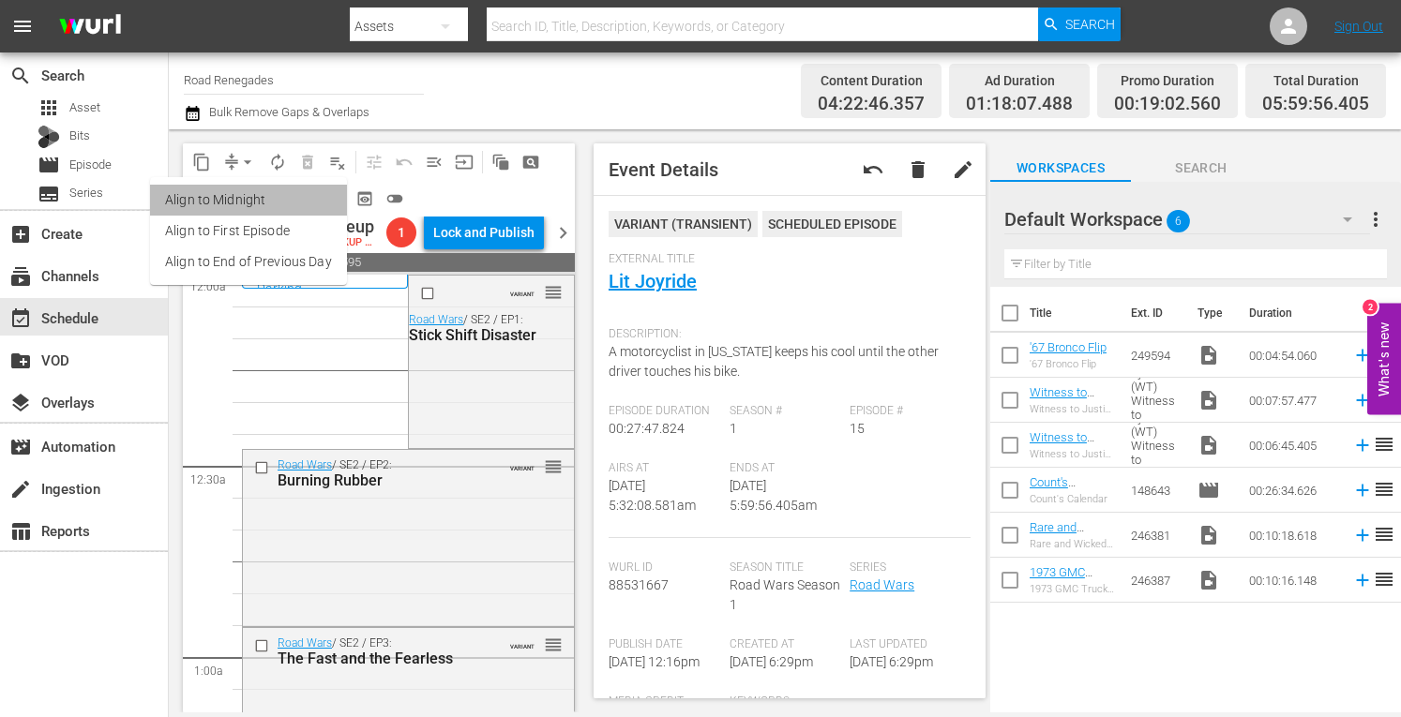
click at [249, 198] on li "Align to Midnight" at bounding box center [248, 200] width 197 height 31
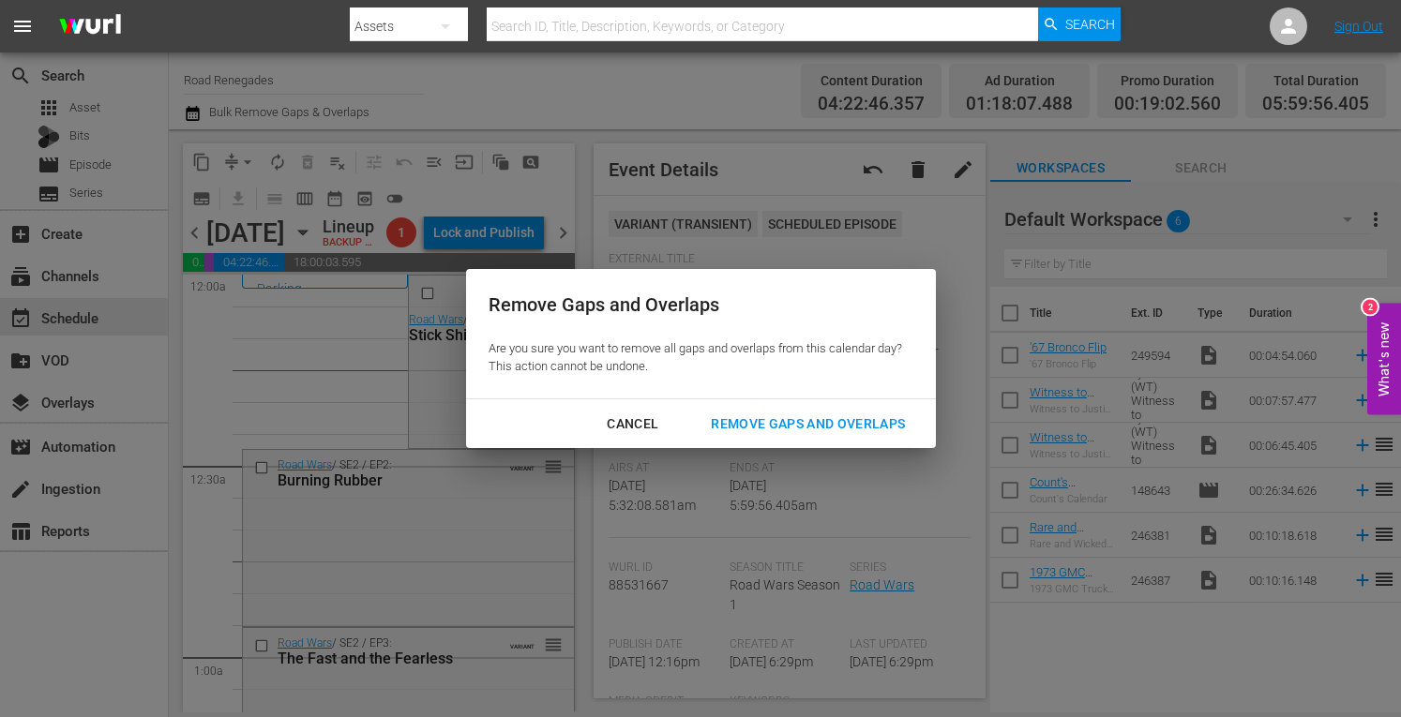
click at [752, 423] on div "Remove Gaps and Overlaps" at bounding box center [808, 424] width 224 height 23
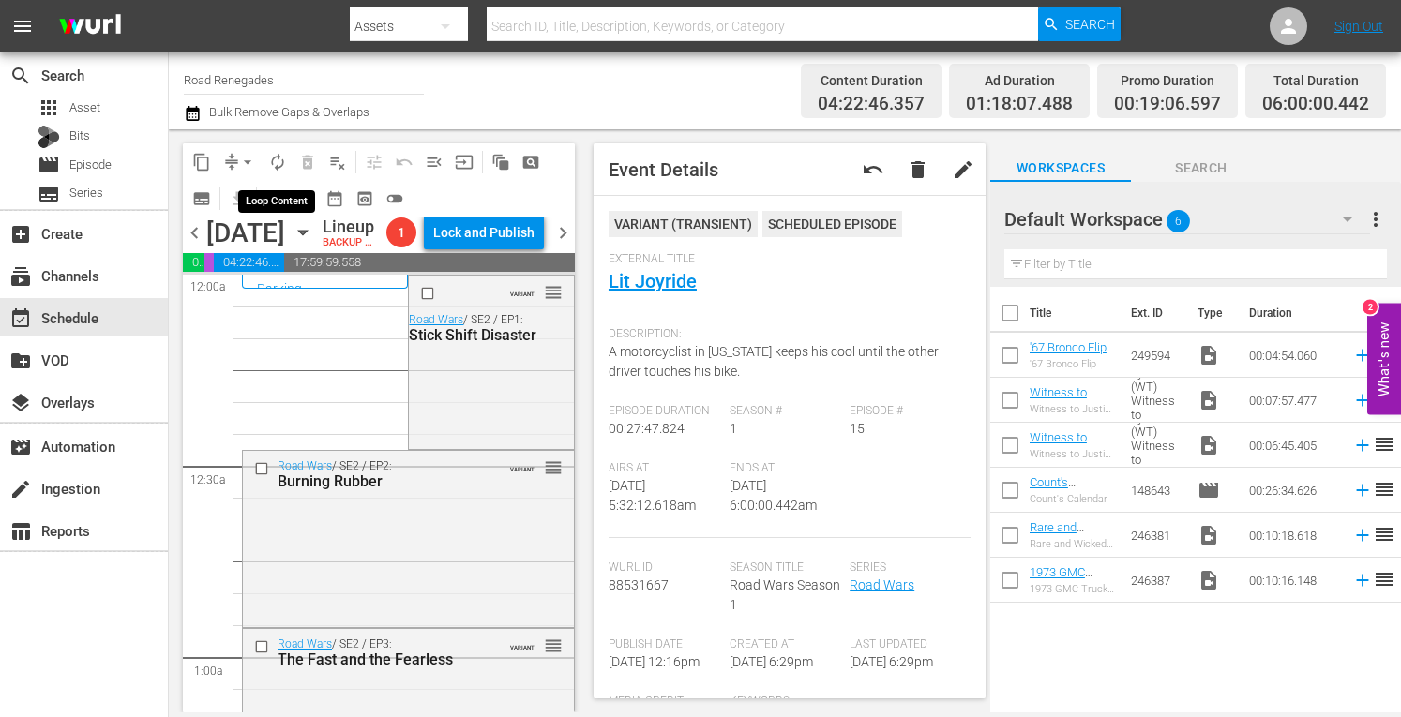
click at [276, 158] on span "autorenew_outlined" at bounding box center [277, 162] width 19 height 19
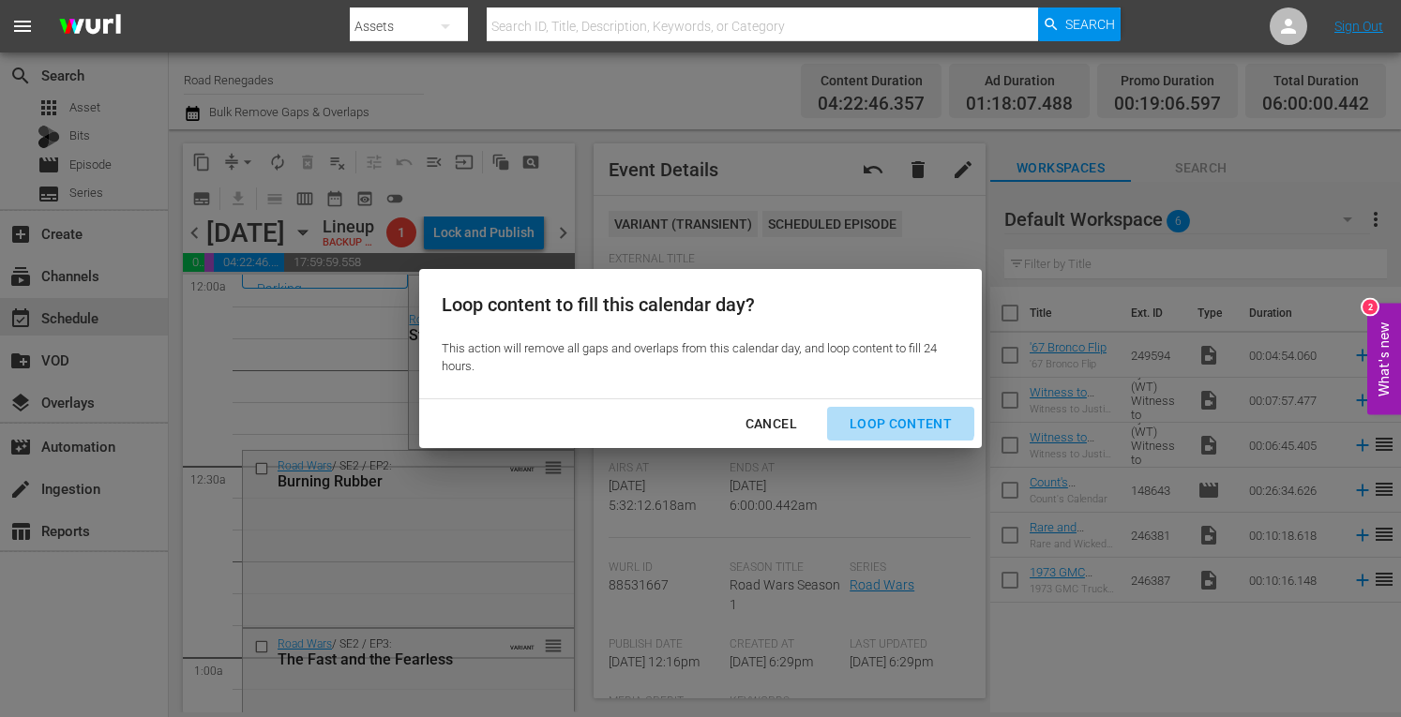
click at [885, 417] on div "Loop Content" at bounding box center [901, 424] width 132 height 23
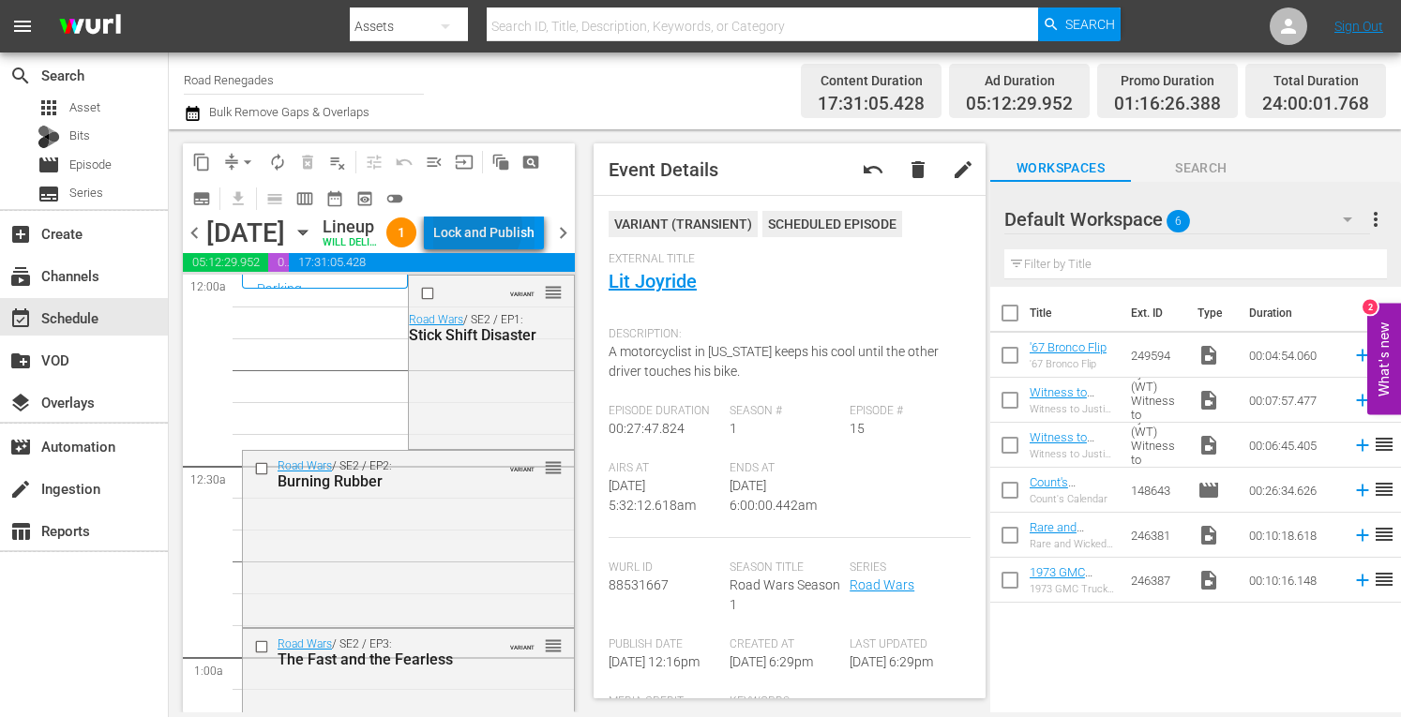
click at [518, 248] on div "Lock and Publish" at bounding box center [483, 233] width 101 height 34
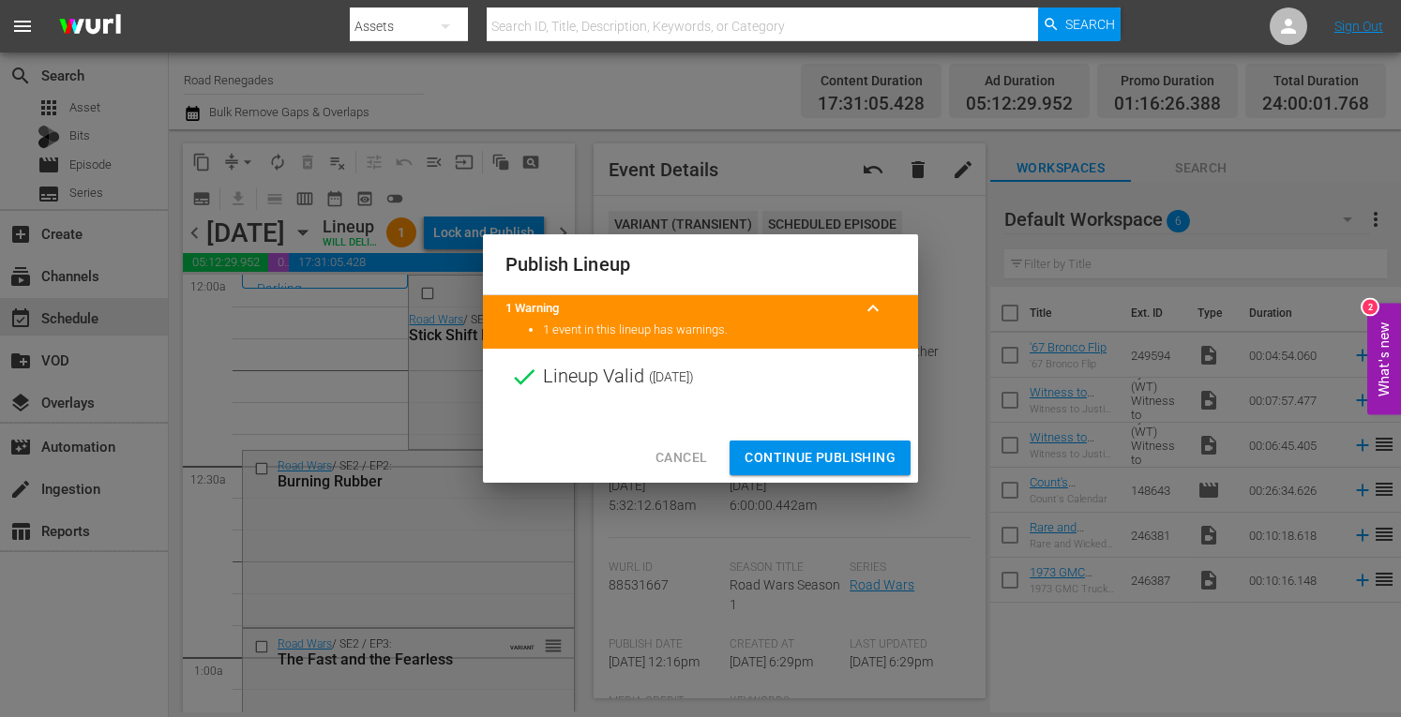
click at [791, 455] on span "Continue Publishing" at bounding box center [820, 457] width 151 height 23
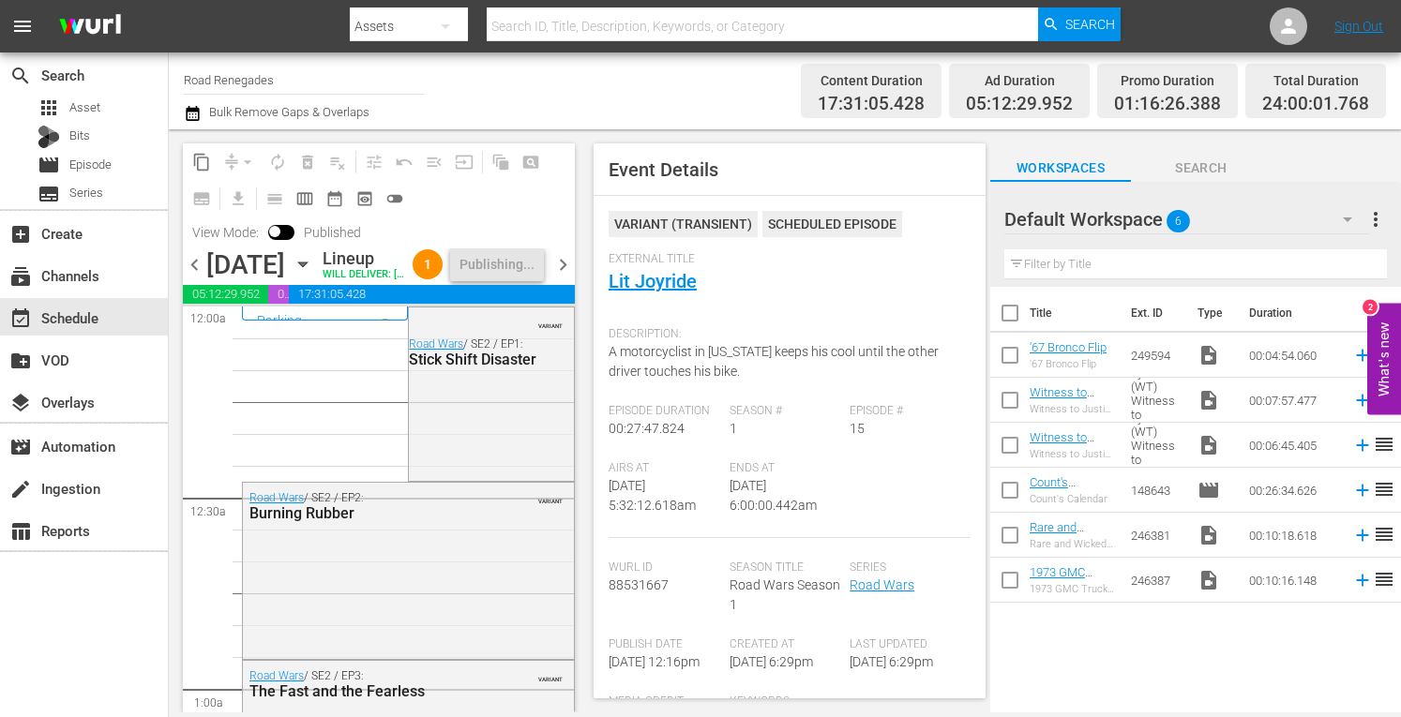
click at [561, 277] on span "chevron_right" at bounding box center [562, 264] width 23 height 23
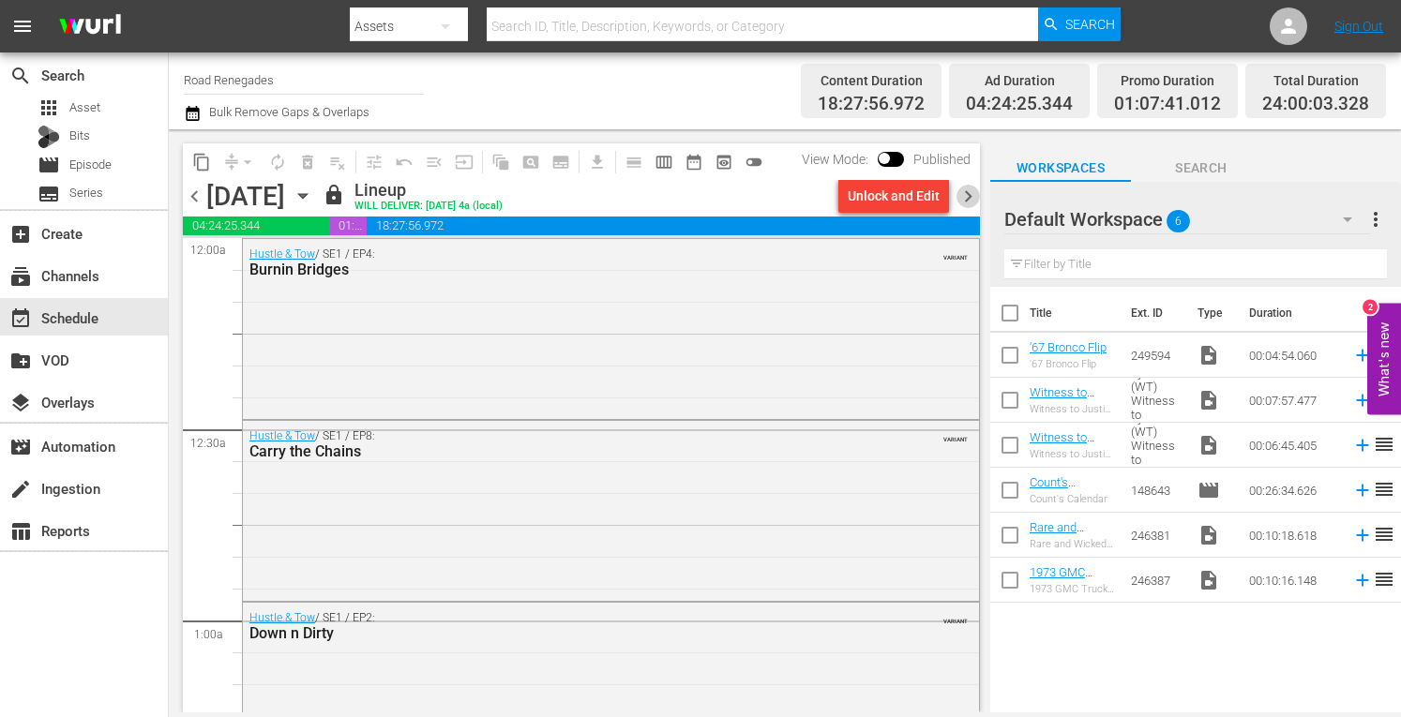
click at [970, 195] on span "chevron_right" at bounding box center [968, 196] width 23 height 23
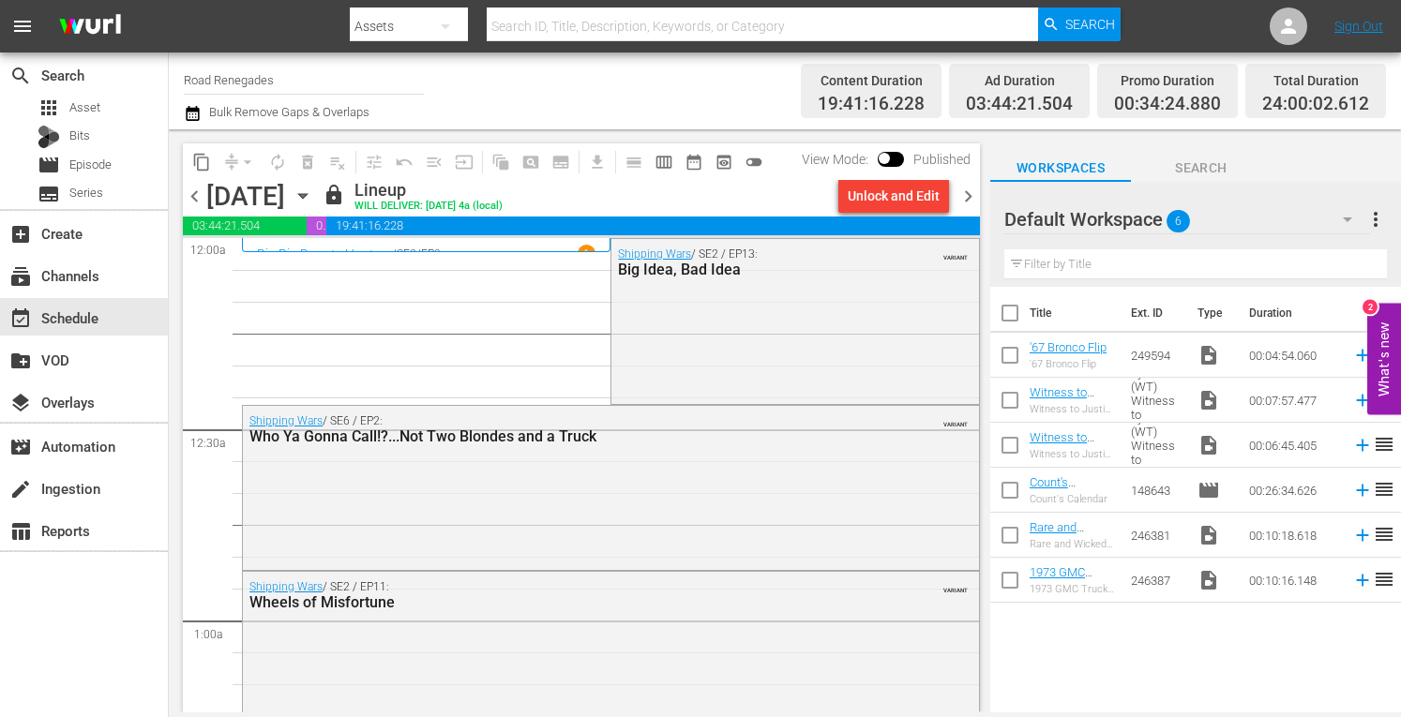
click at [970, 195] on span "chevron_right" at bounding box center [968, 196] width 23 height 23
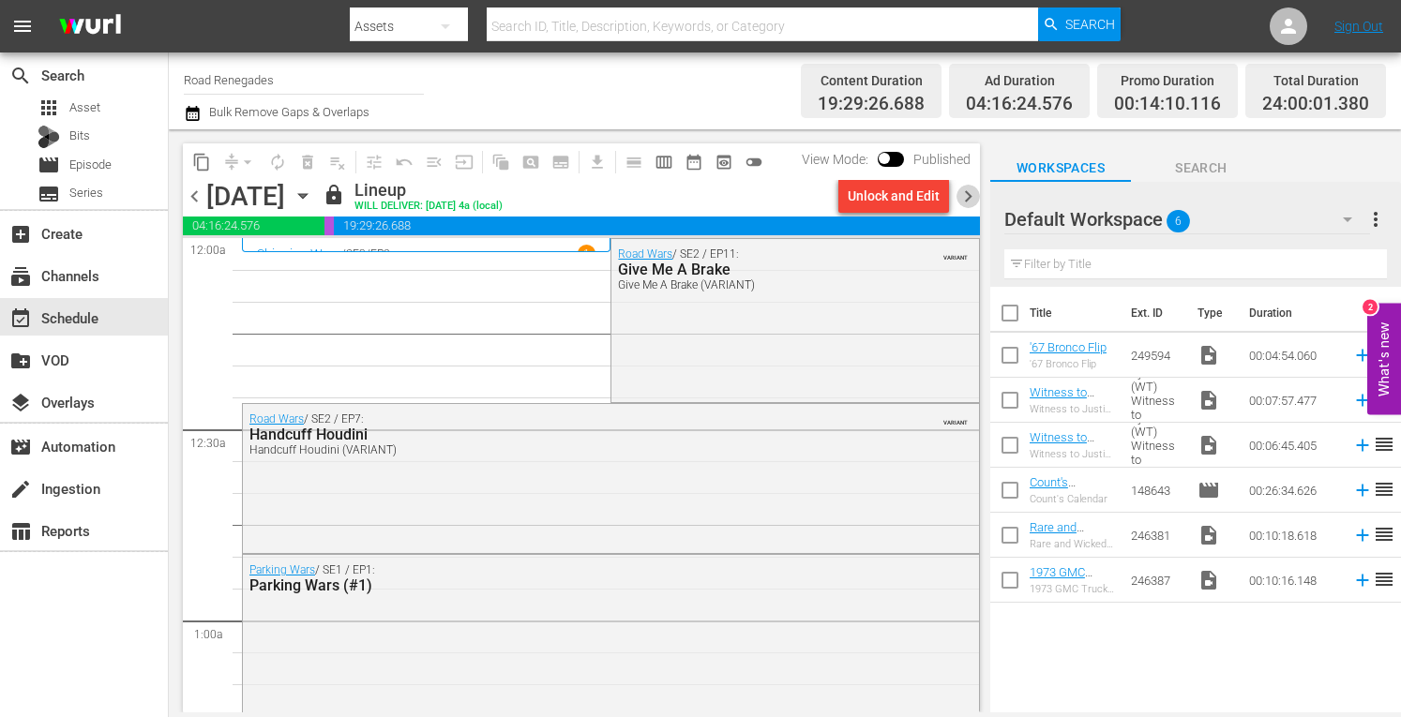
click at [970, 195] on span "chevron_right" at bounding box center [968, 196] width 23 height 23
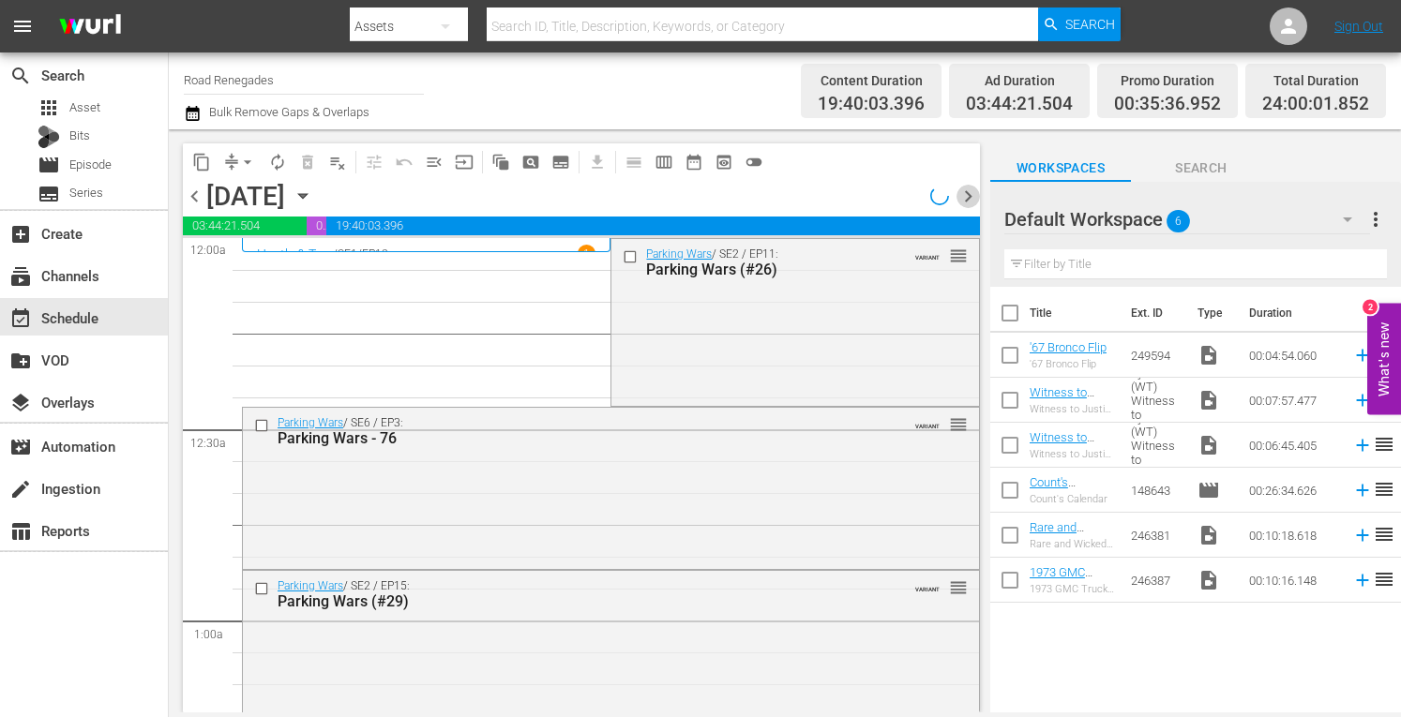
click at [970, 195] on span "chevron_right" at bounding box center [968, 196] width 23 height 23
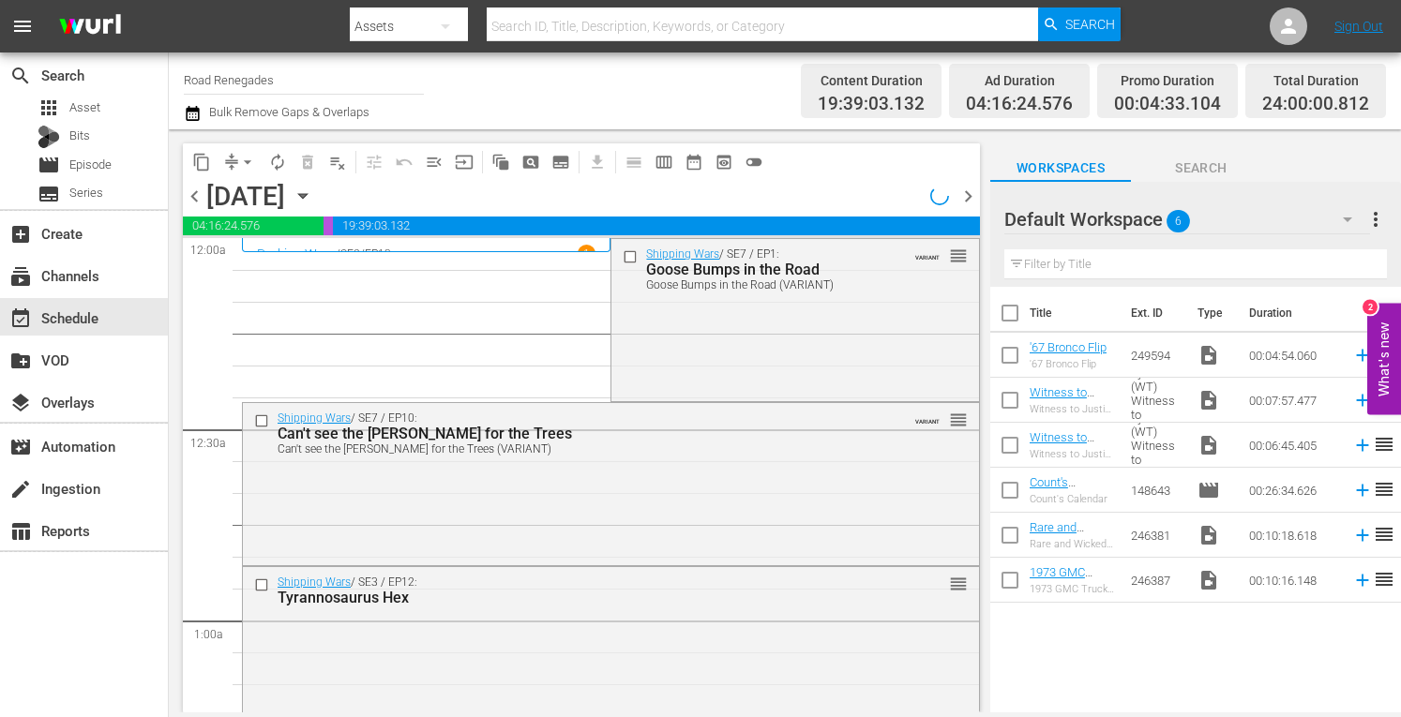
click at [970, 195] on span "chevron_right" at bounding box center [968, 196] width 23 height 23
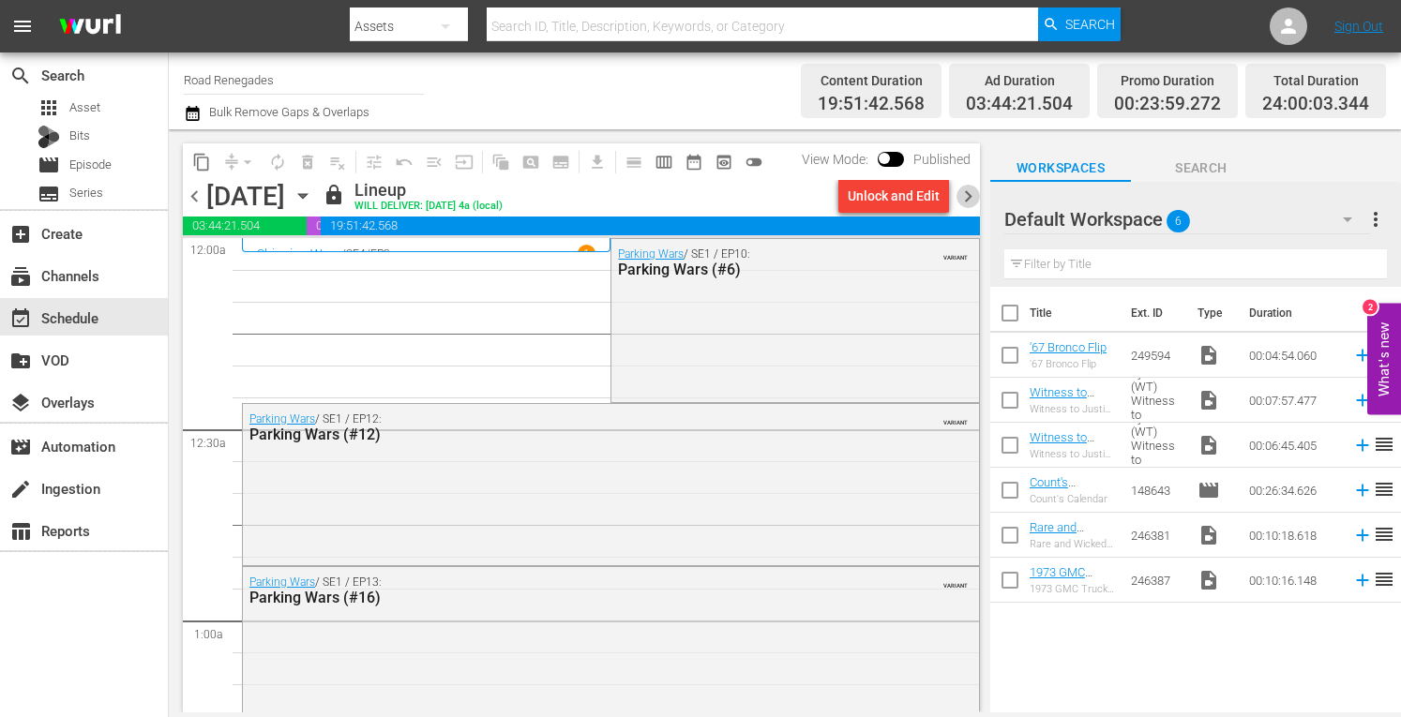
click at [970, 195] on span "chevron_right" at bounding box center [968, 196] width 23 height 23
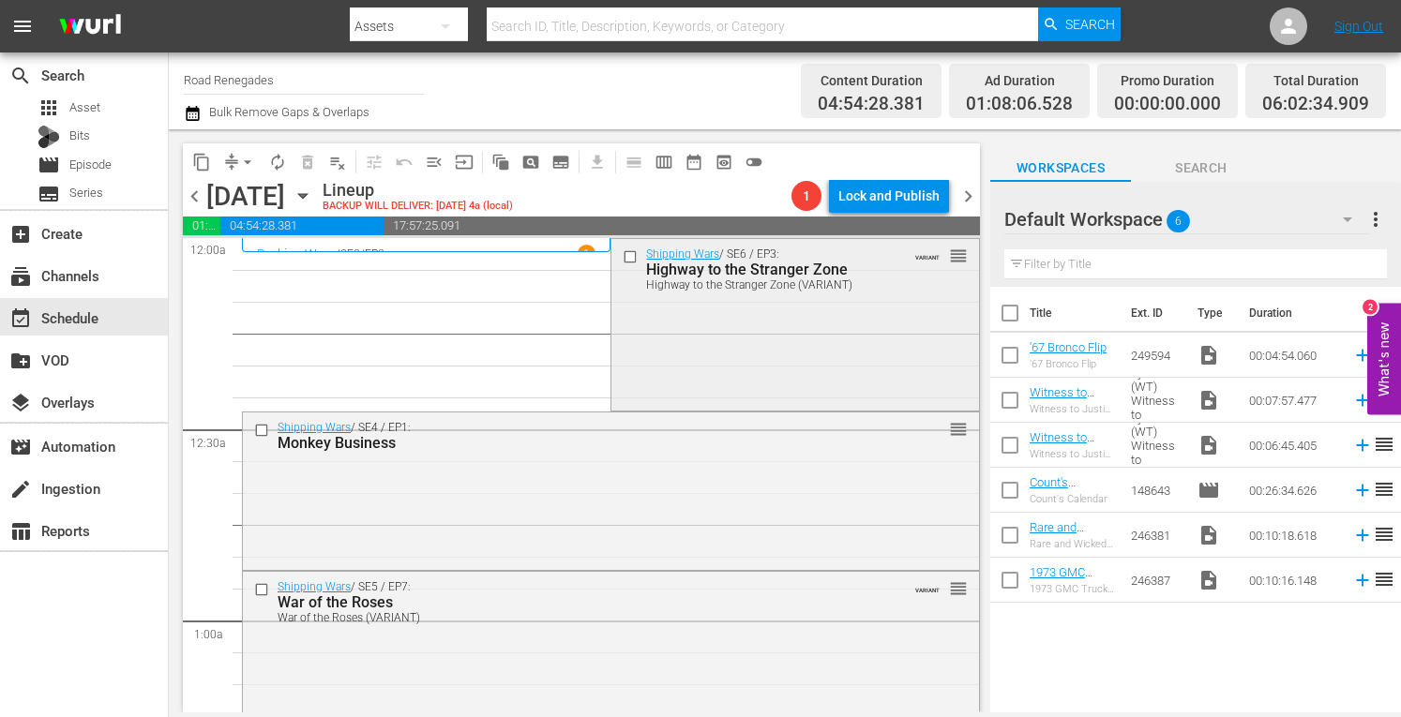
click at [821, 325] on div "Shipping Wars / SE6 / EP3: Highway to the Stranger Zone Highway to the Stranger…" at bounding box center [794, 322] width 367 height 167
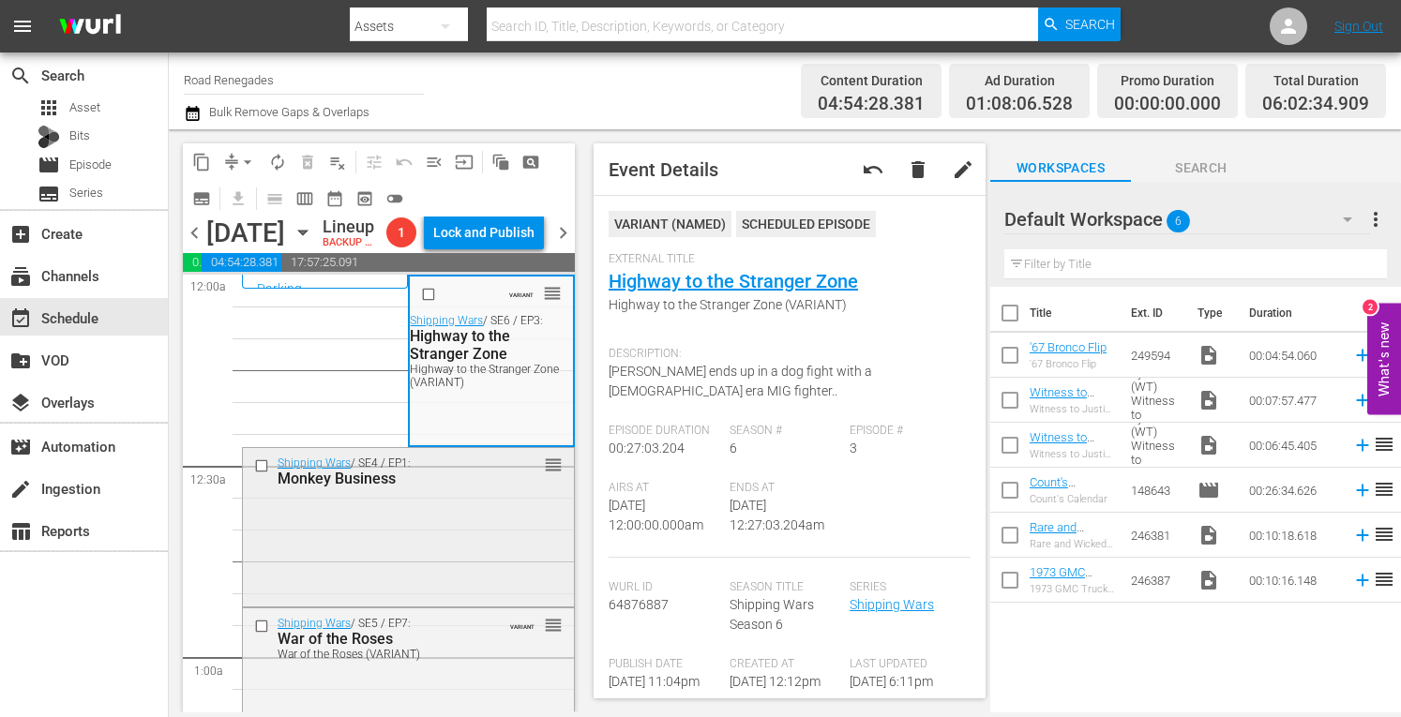
click at [465, 579] on div "Shipping Wars / SE4 / EP1: Monkey Business reorder" at bounding box center [408, 525] width 331 height 155
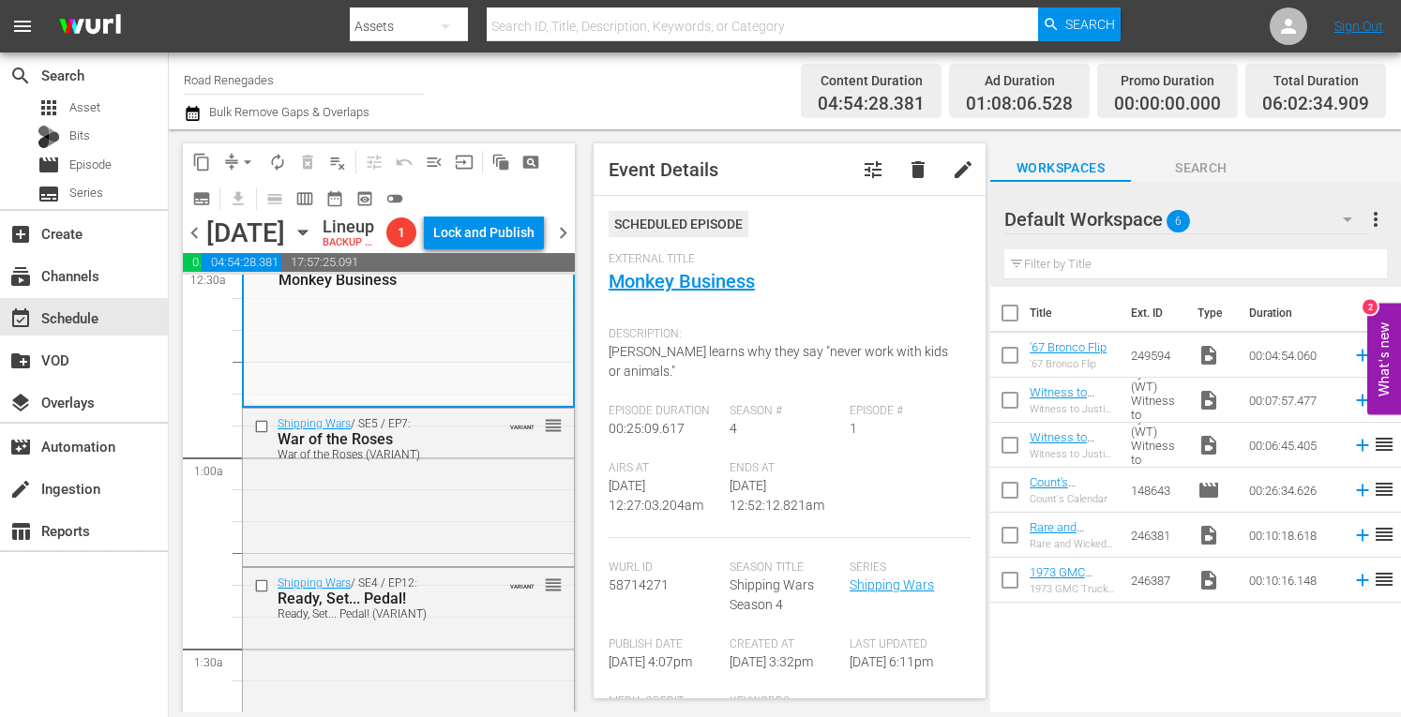
scroll to position [237, 0]
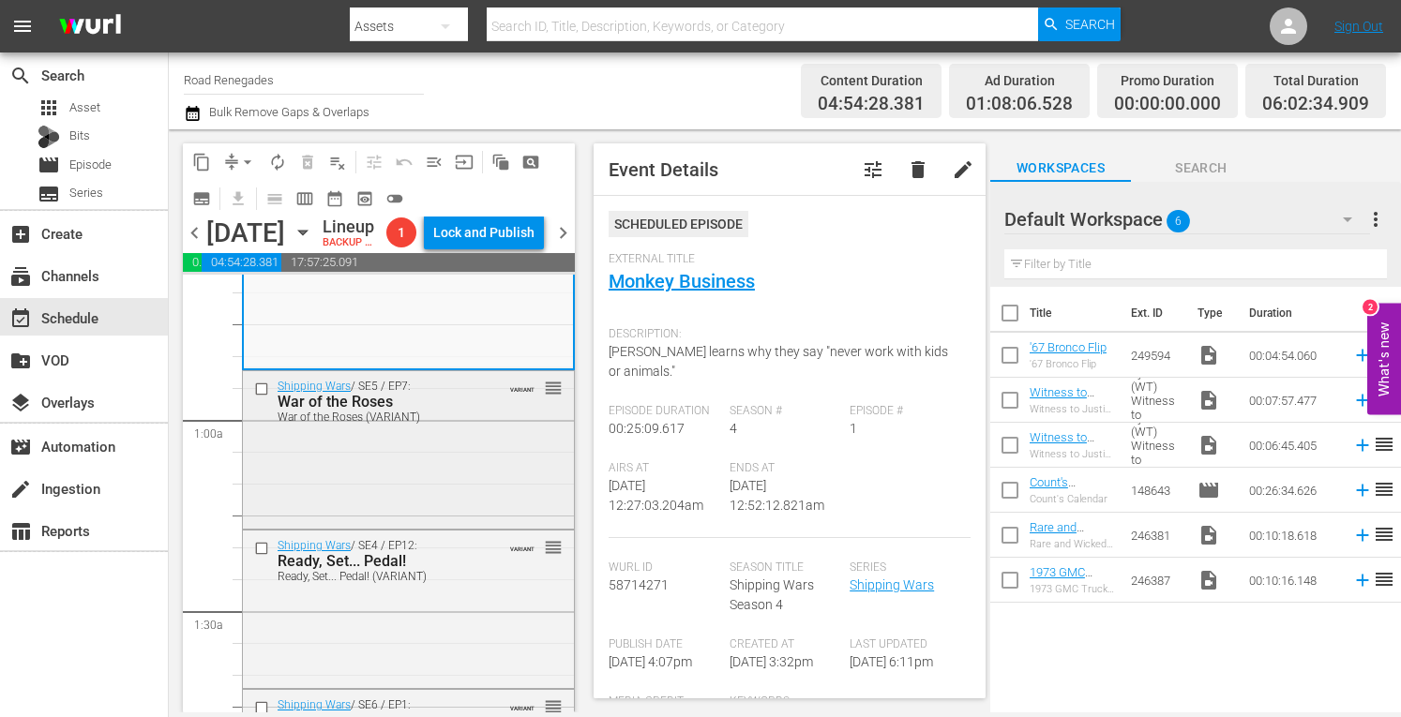
click at [508, 515] on div "Shipping Wars / SE5 / EP7: War of the Roses War of the Roses (VARIANT) VARIANT …" at bounding box center [408, 448] width 331 height 154
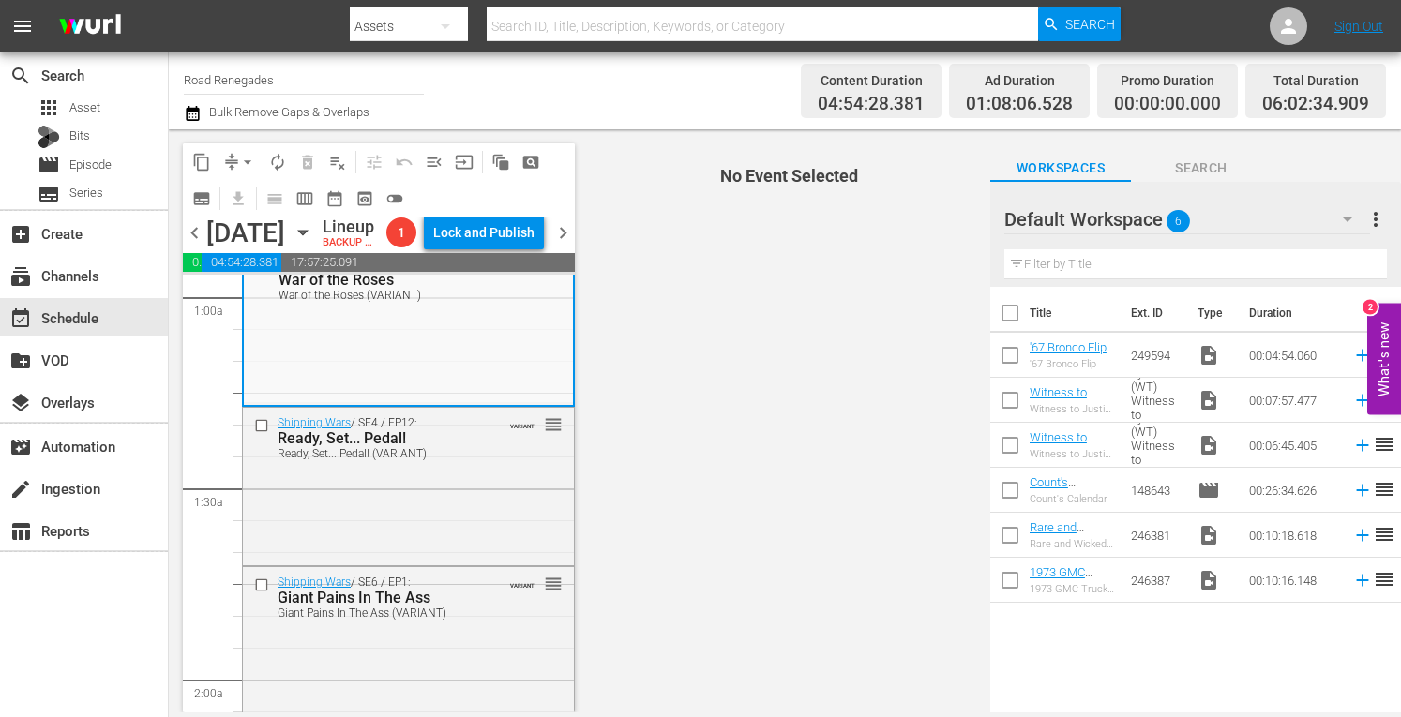
scroll to position [387, 0]
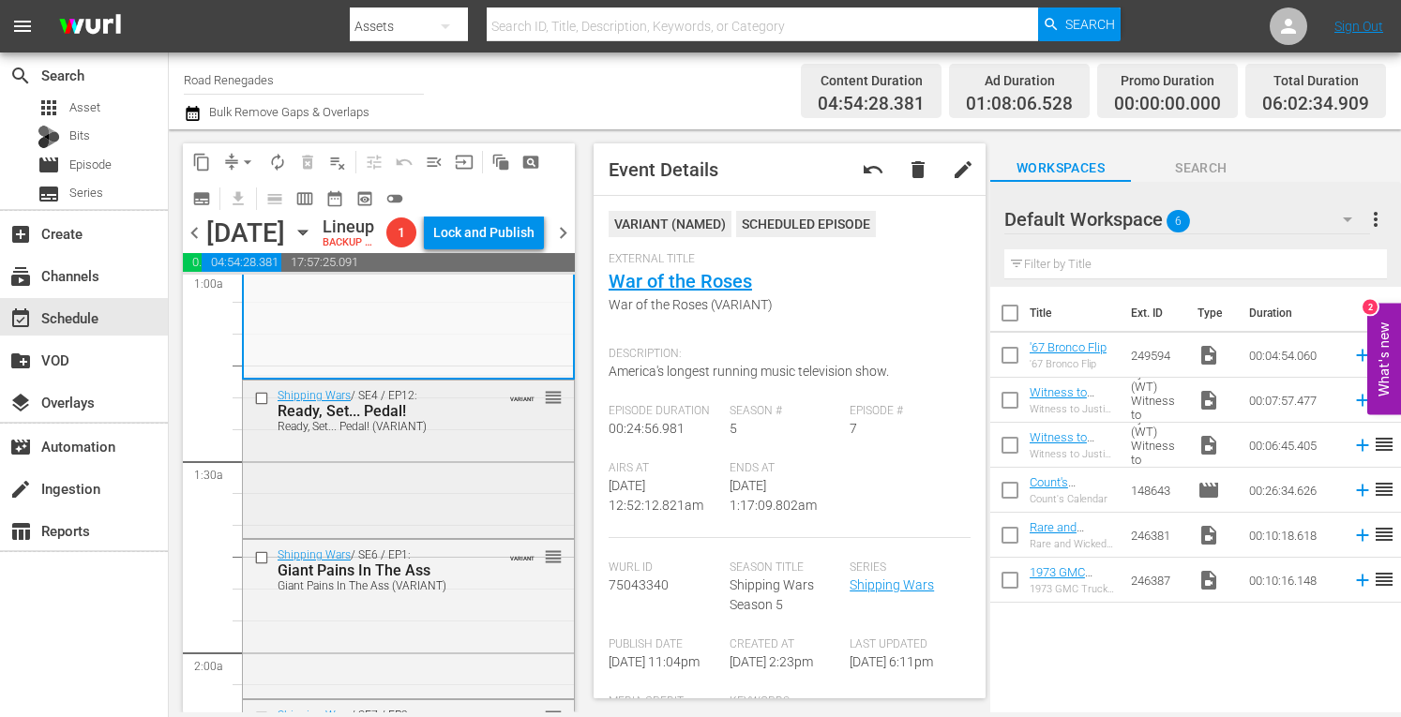
click at [491, 519] on div "Shipping Wars / SE4 / EP12: Ready, Set... Pedal! Ready, Set... Pedal! (VARIANT)…" at bounding box center [408, 458] width 331 height 155
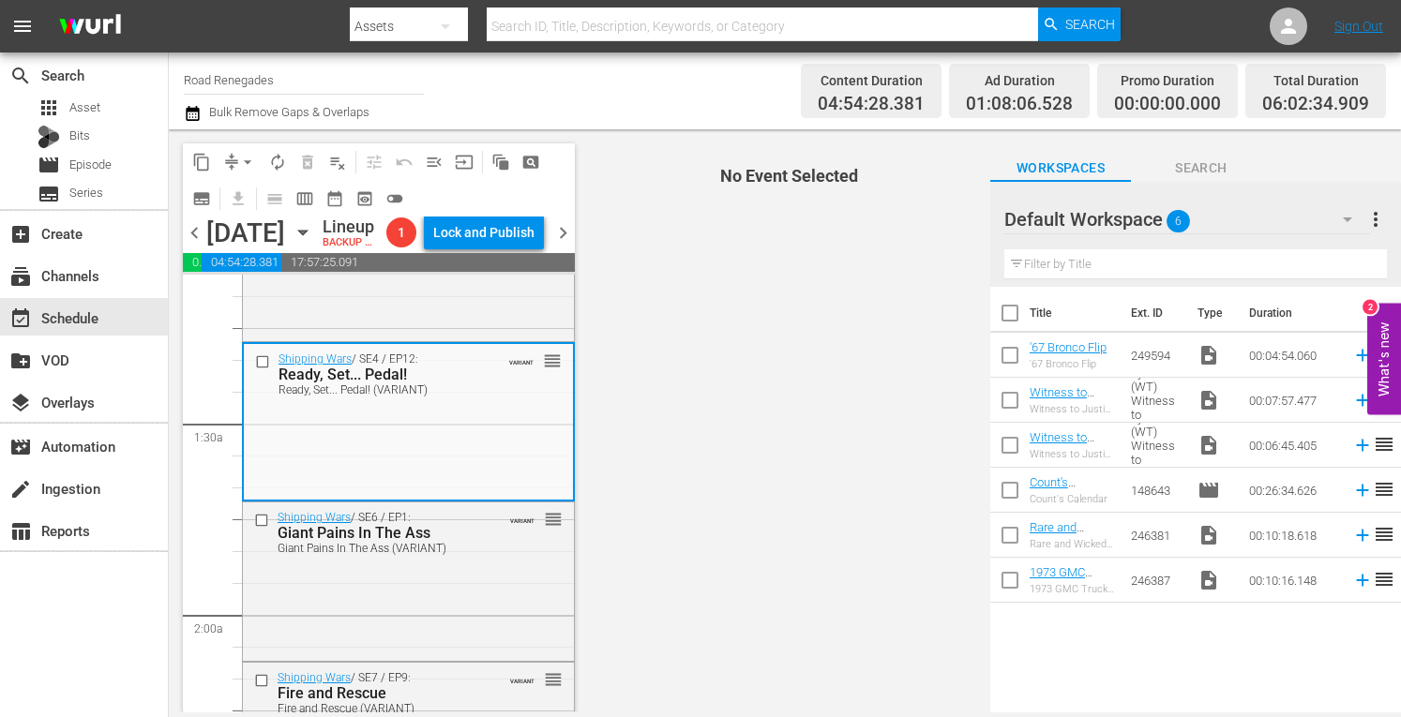
scroll to position [525, 0]
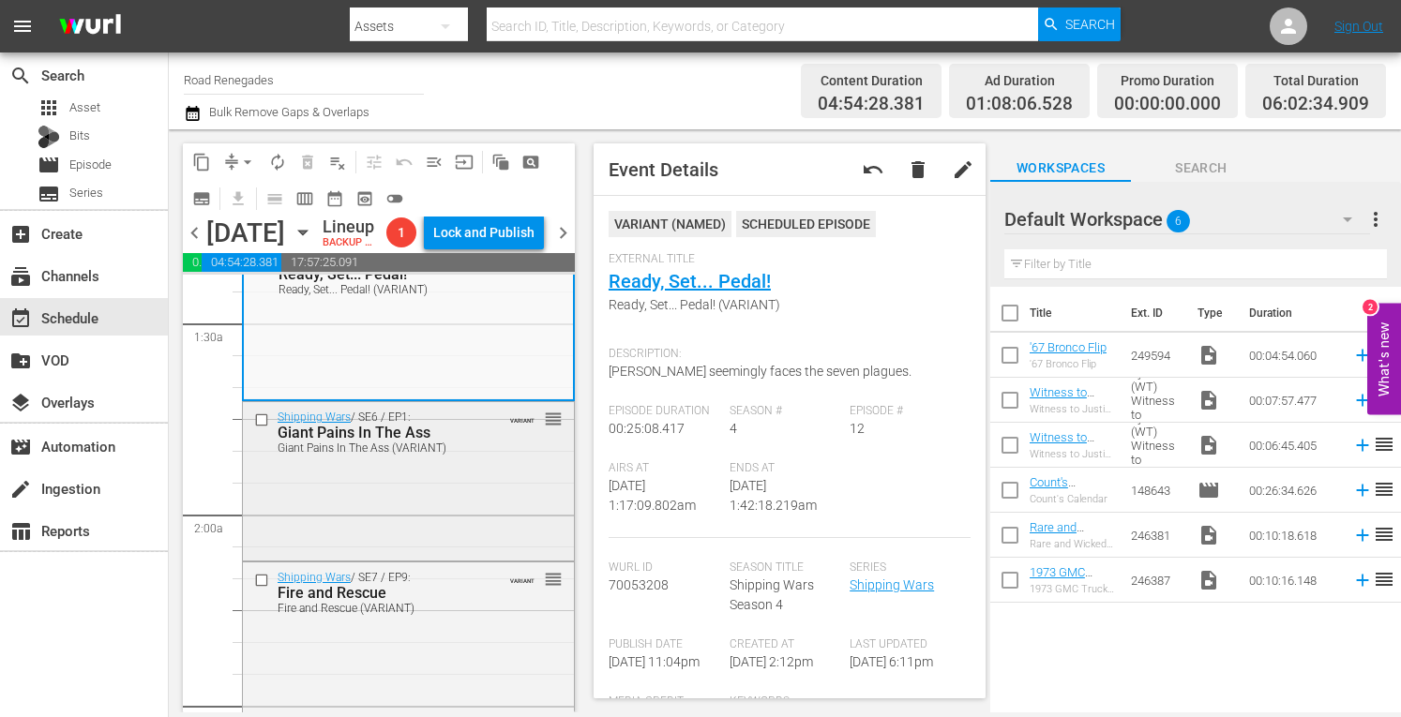
click at [509, 545] on div "Shipping Wars / SE6 / EP1: Giant Pains In The Ass Giant Pains In The Ass (VARIA…" at bounding box center [408, 479] width 331 height 154
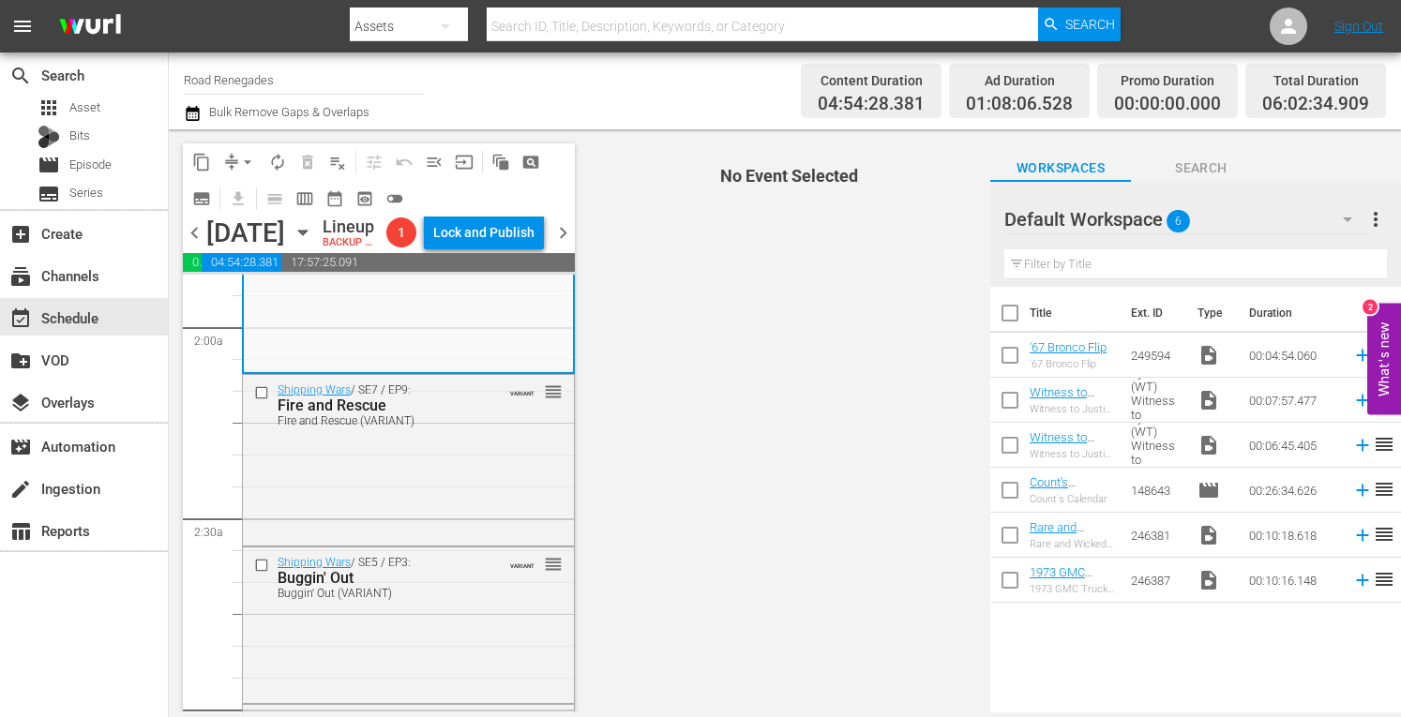
scroll to position [725, 0]
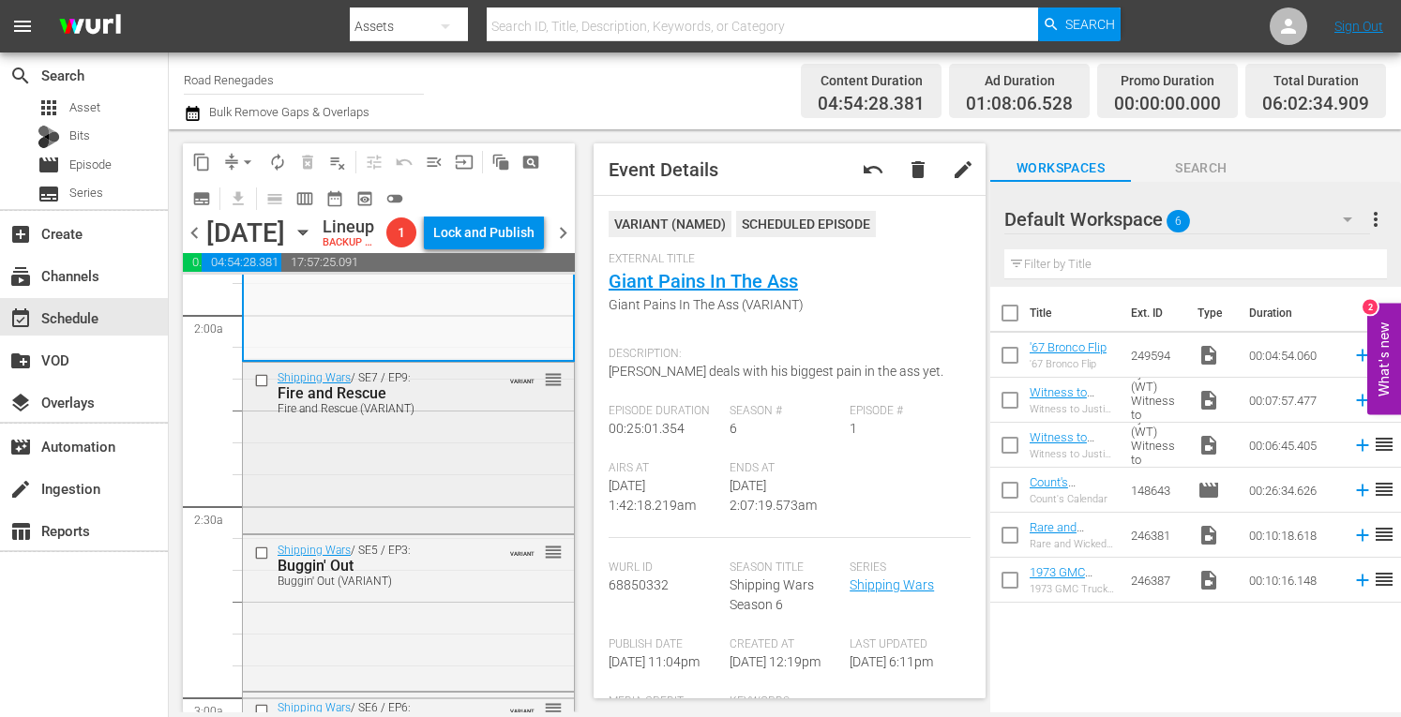
click at [458, 518] on div "Shipping Wars / SE7 / EP9: Fire and Rescue Fire and Rescue (VARIANT) VARIANT re…" at bounding box center [408, 446] width 331 height 167
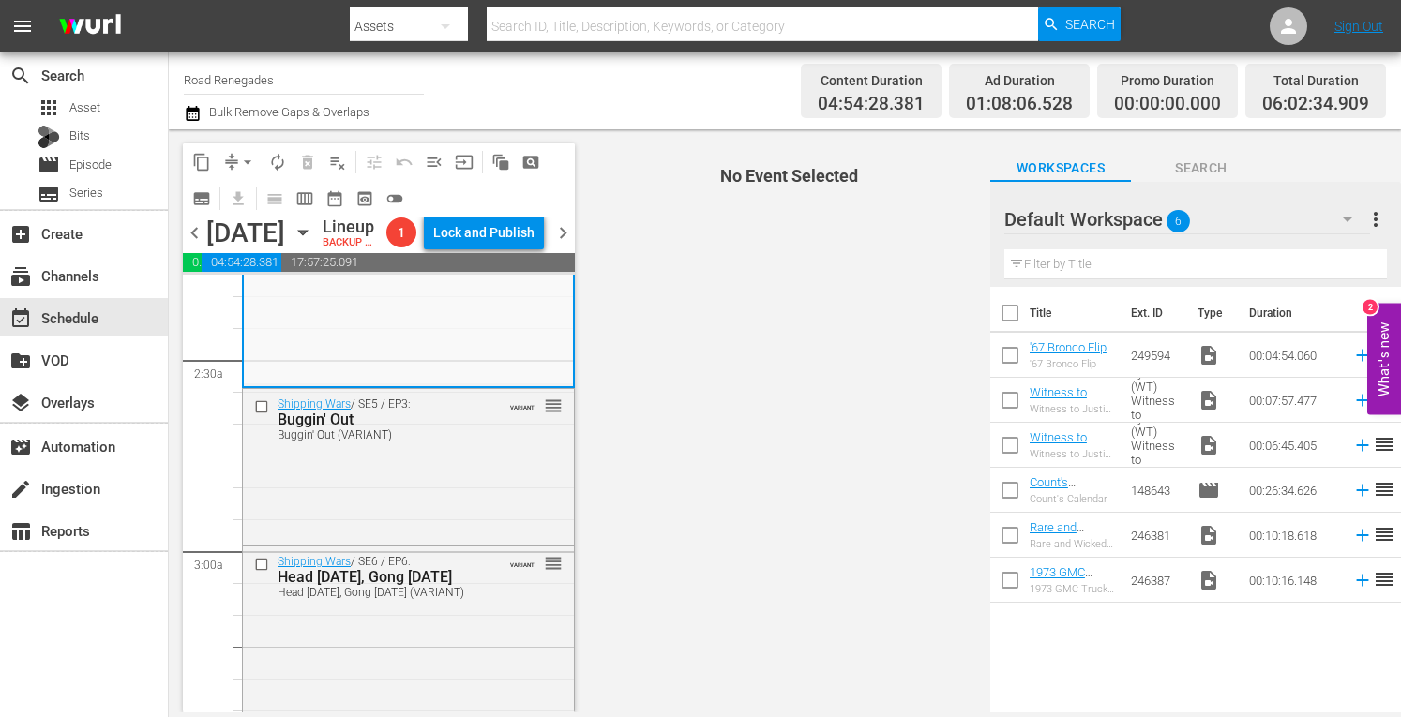
scroll to position [875, 0]
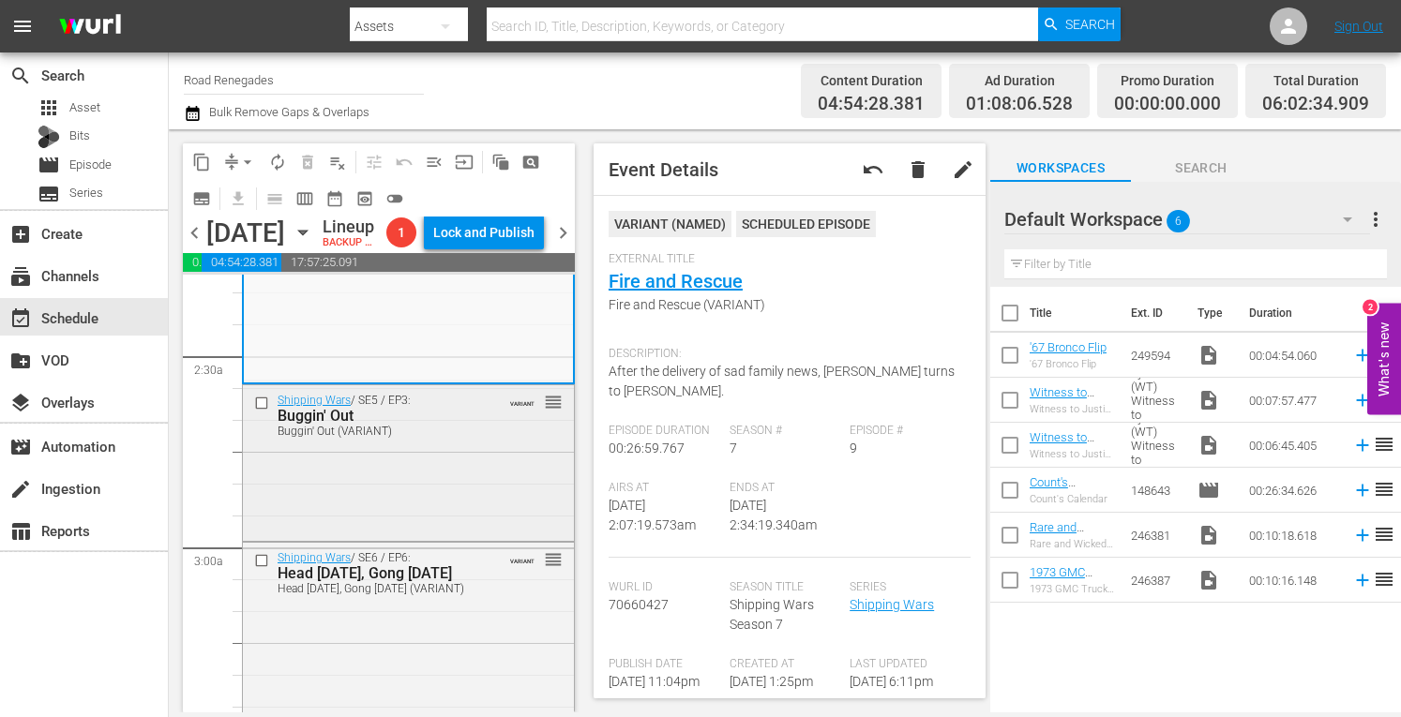
click at [437, 538] on div "Shipping Wars / SE5 / EP3: Buggin' Out Buggin' Out (VARIANT) VARIANT reorder" at bounding box center [408, 461] width 331 height 153
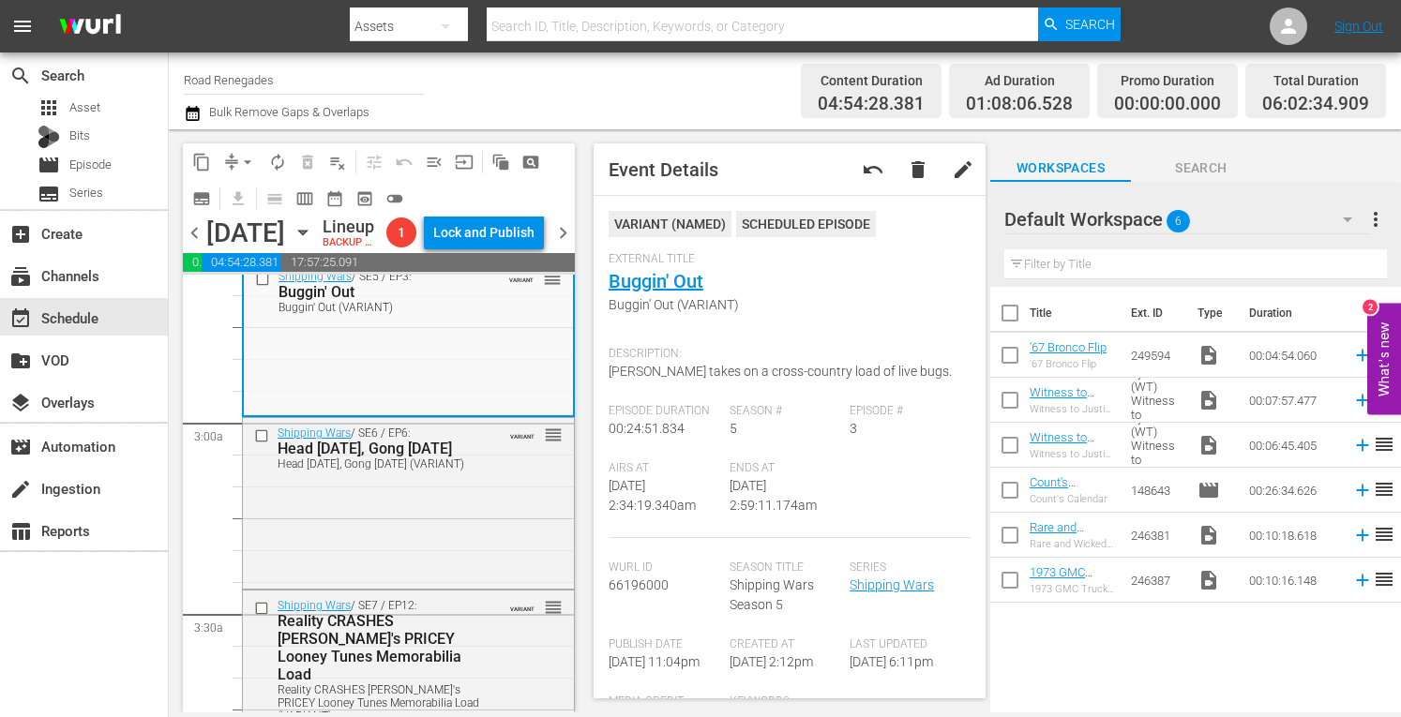
scroll to position [1037, 0]
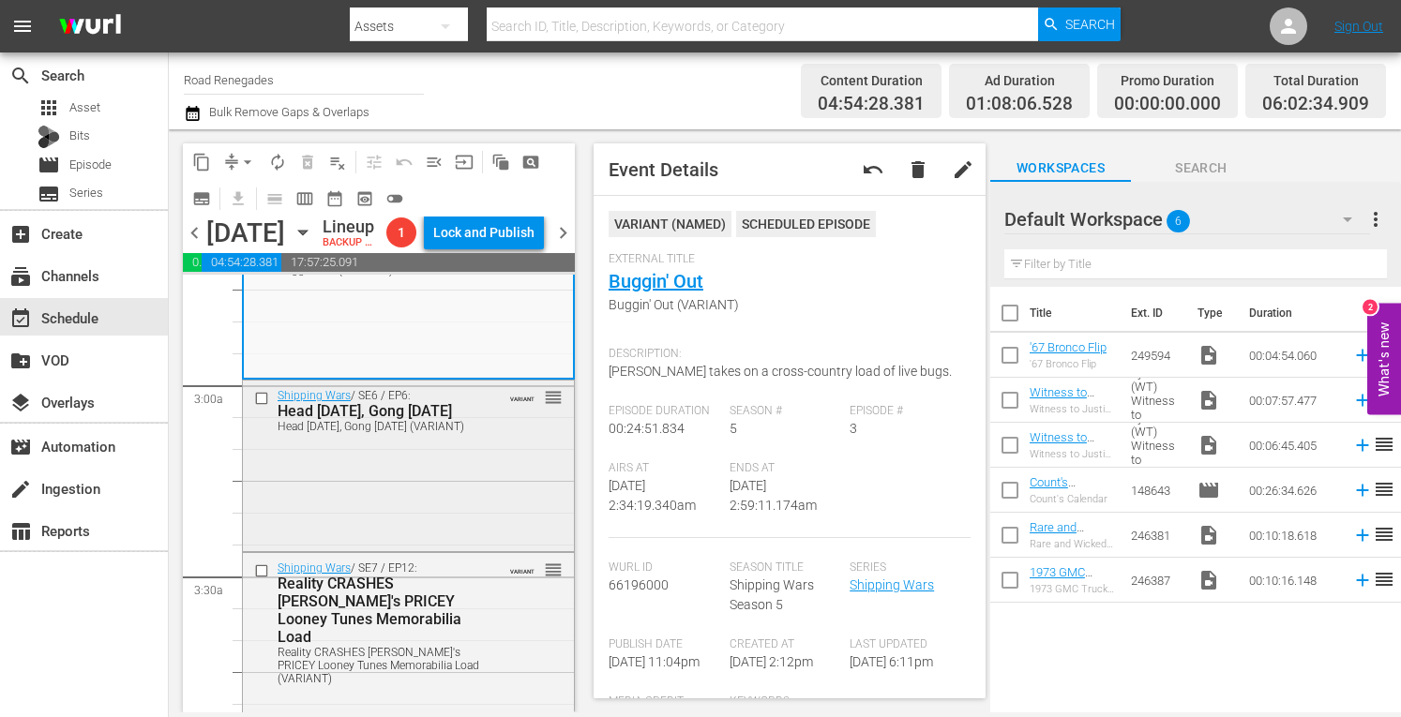
click at [460, 527] on div "Shipping Wars / SE6 / EP6: Head Today, Gong Tomorrow Head Today, Gong Tomorrow …" at bounding box center [408, 464] width 331 height 166
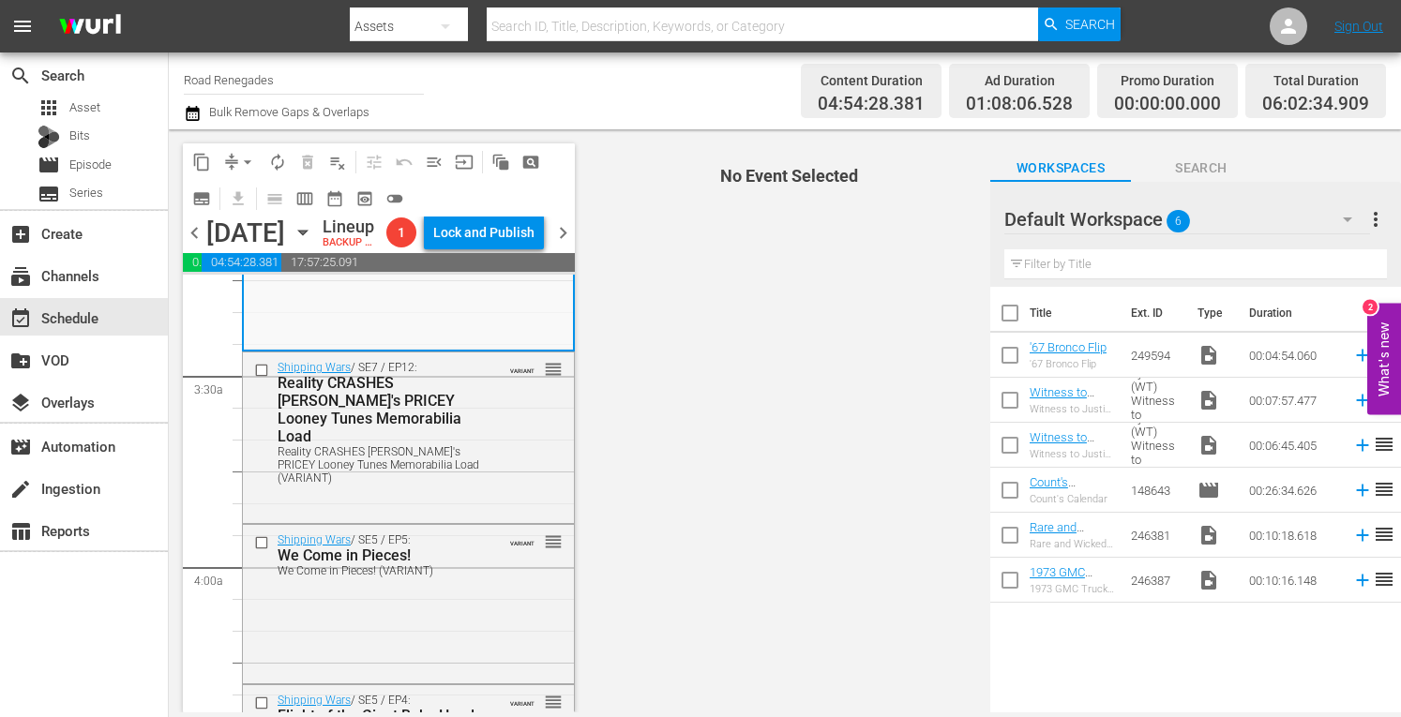
scroll to position [1275, 0]
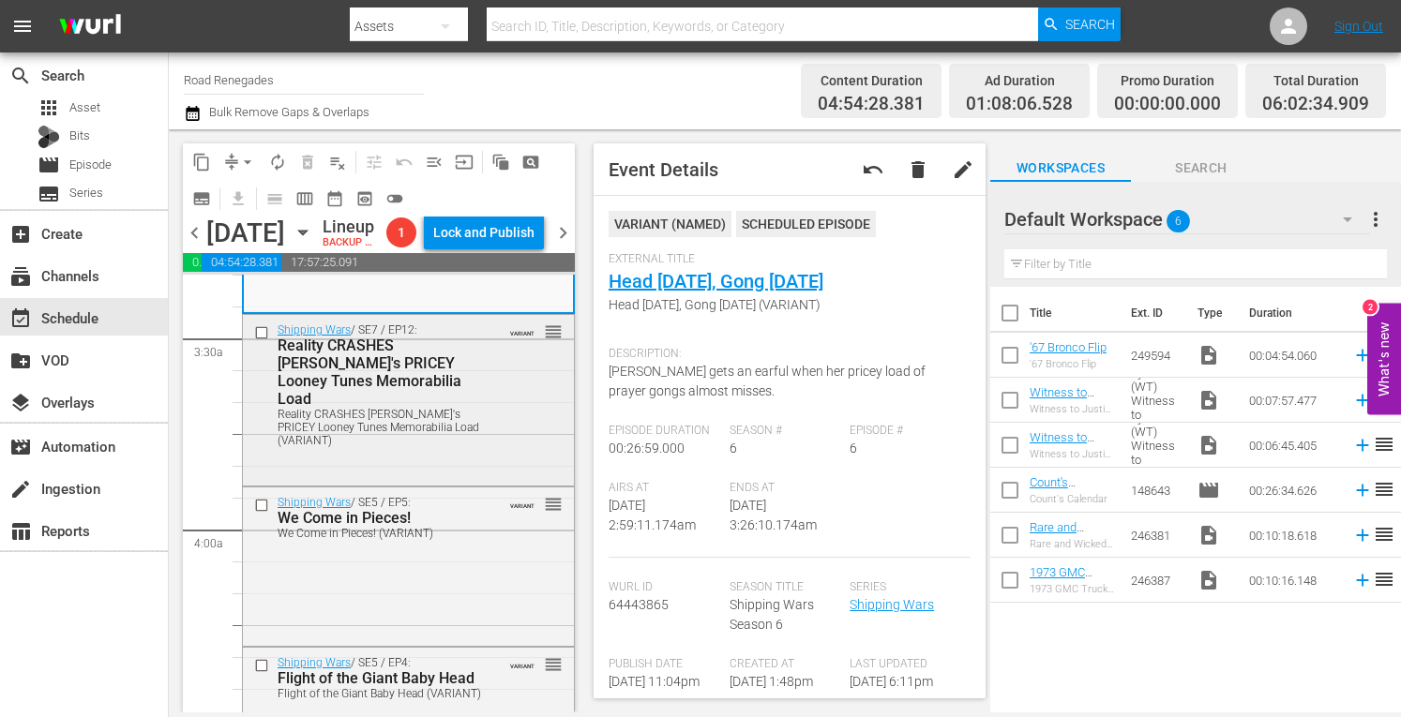
click at [479, 454] on div "Shipping Wars / SE7 / EP12: Reality CRASHES Jenn's PRICEY Looney Tunes Memorabi…" at bounding box center [408, 384] width 331 height 139
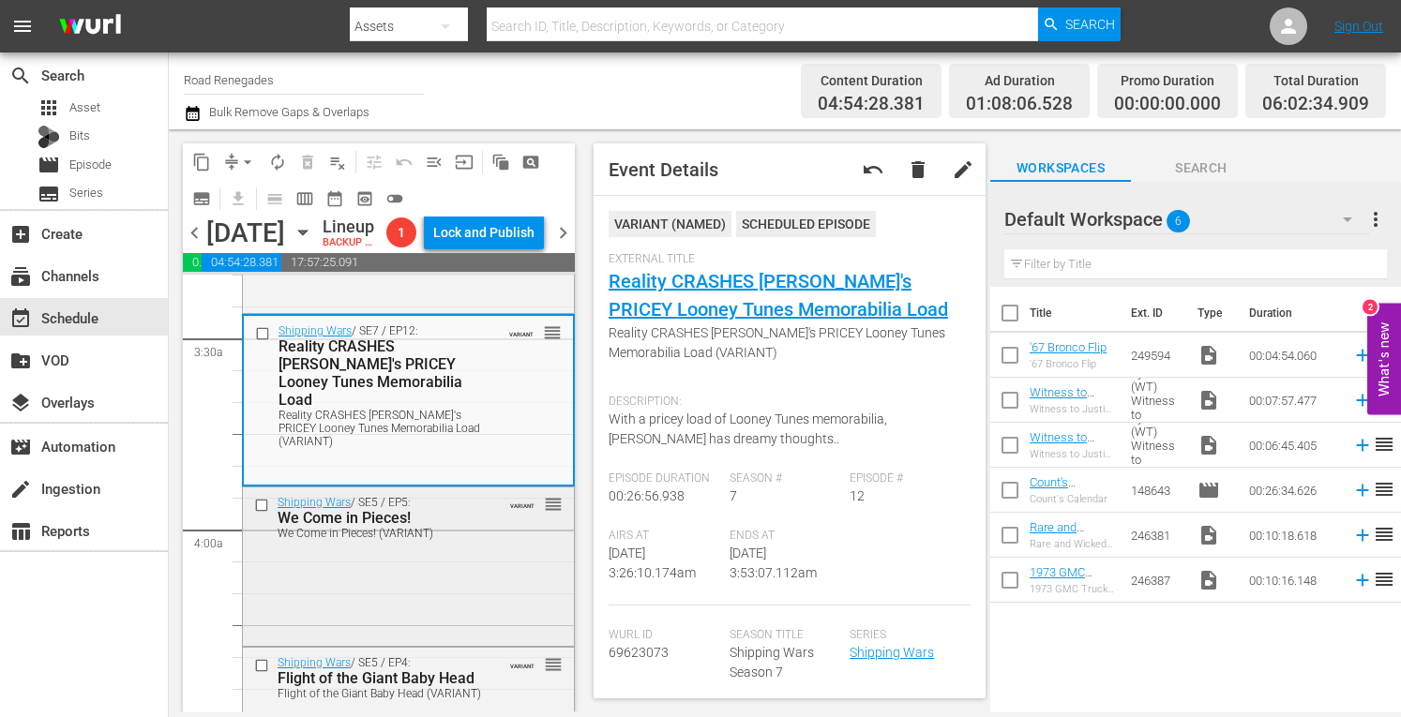
click at [520, 630] on div "Shipping Wars / SE5 / EP5: We Come in Pieces! We Come in Pieces! (VARIANT) VARI…" at bounding box center [408, 565] width 331 height 155
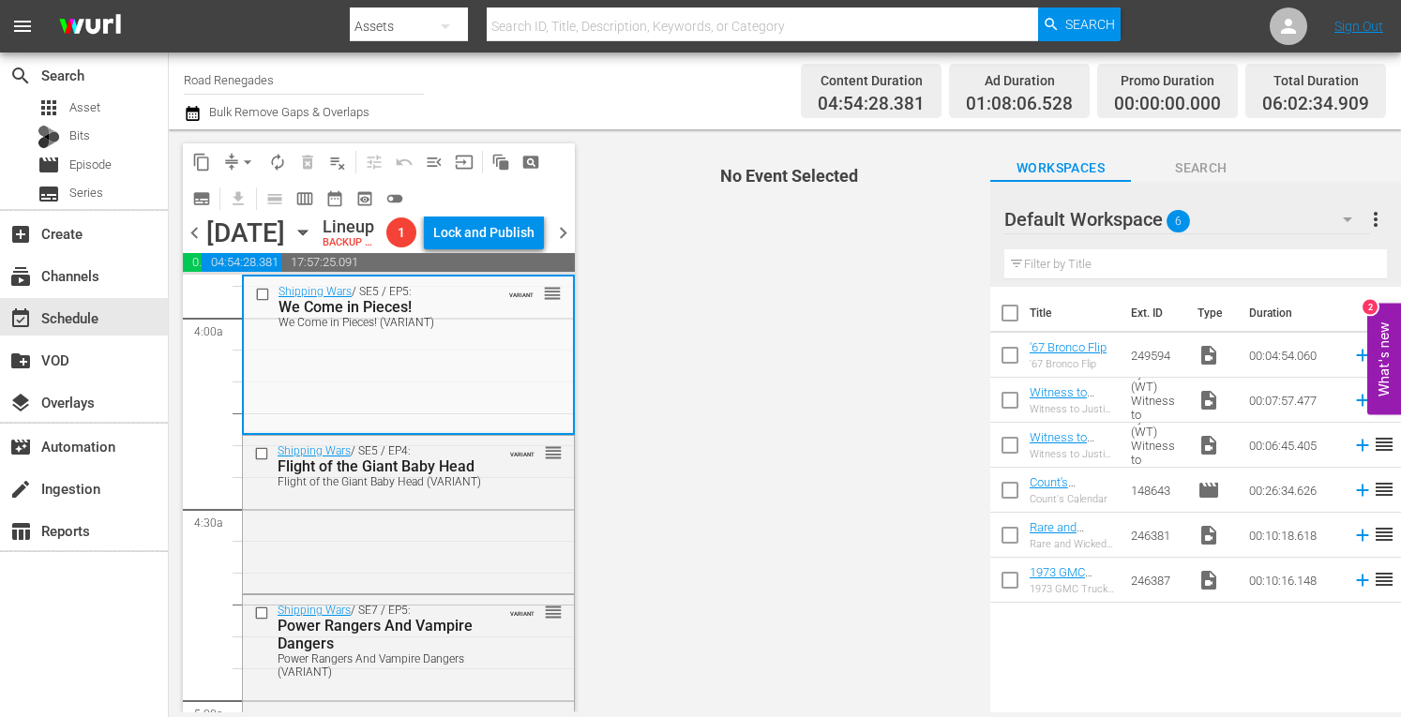
scroll to position [1562, 0]
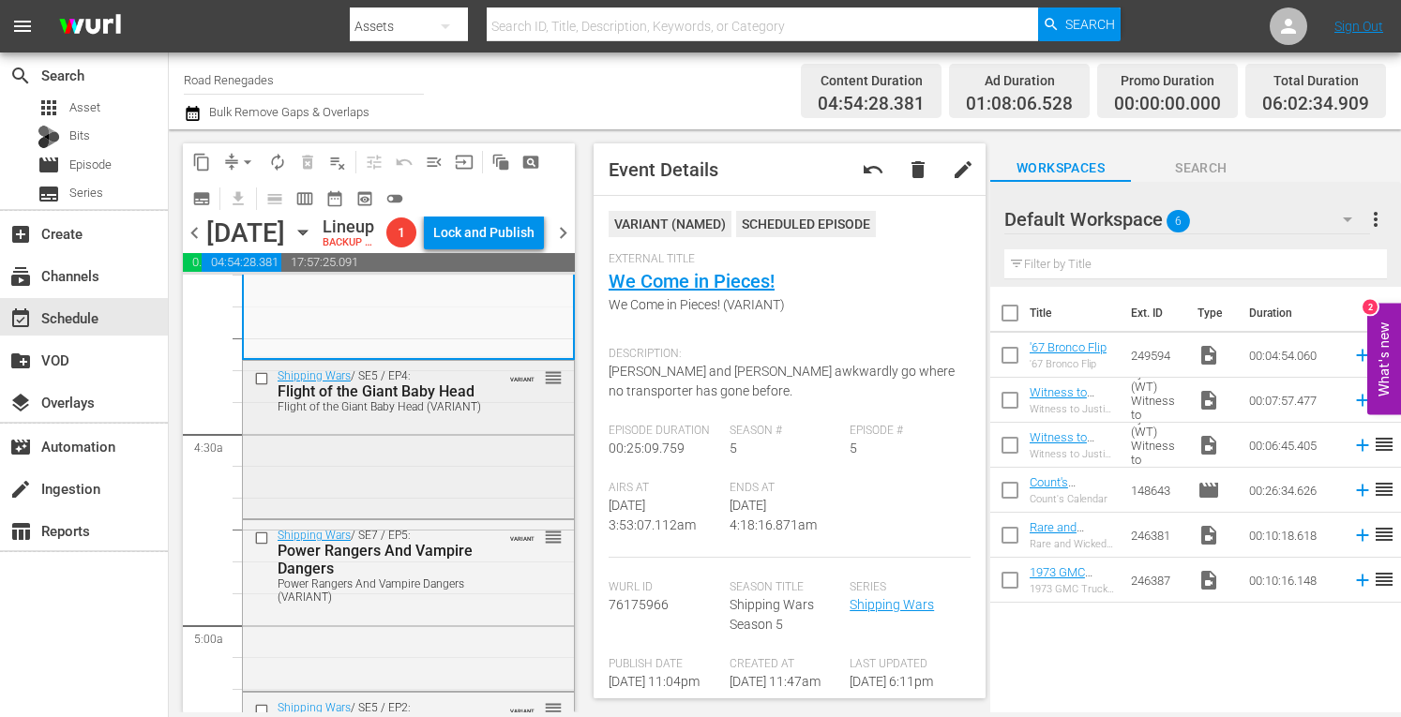
click at [460, 515] on div "Shipping Wars / SE5 / EP4: Flight of the Giant Baby Head Flight of the Giant Ba…" at bounding box center [408, 438] width 331 height 154
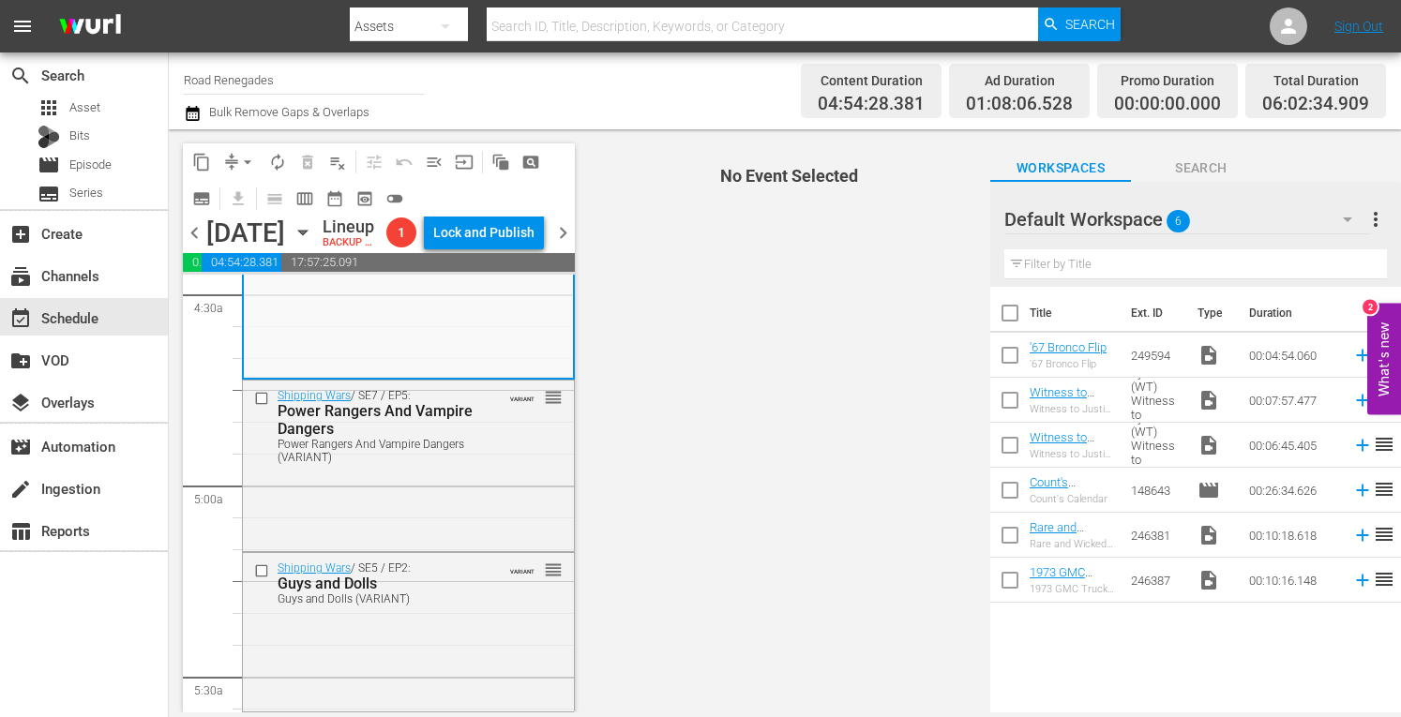
scroll to position [1712, 0]
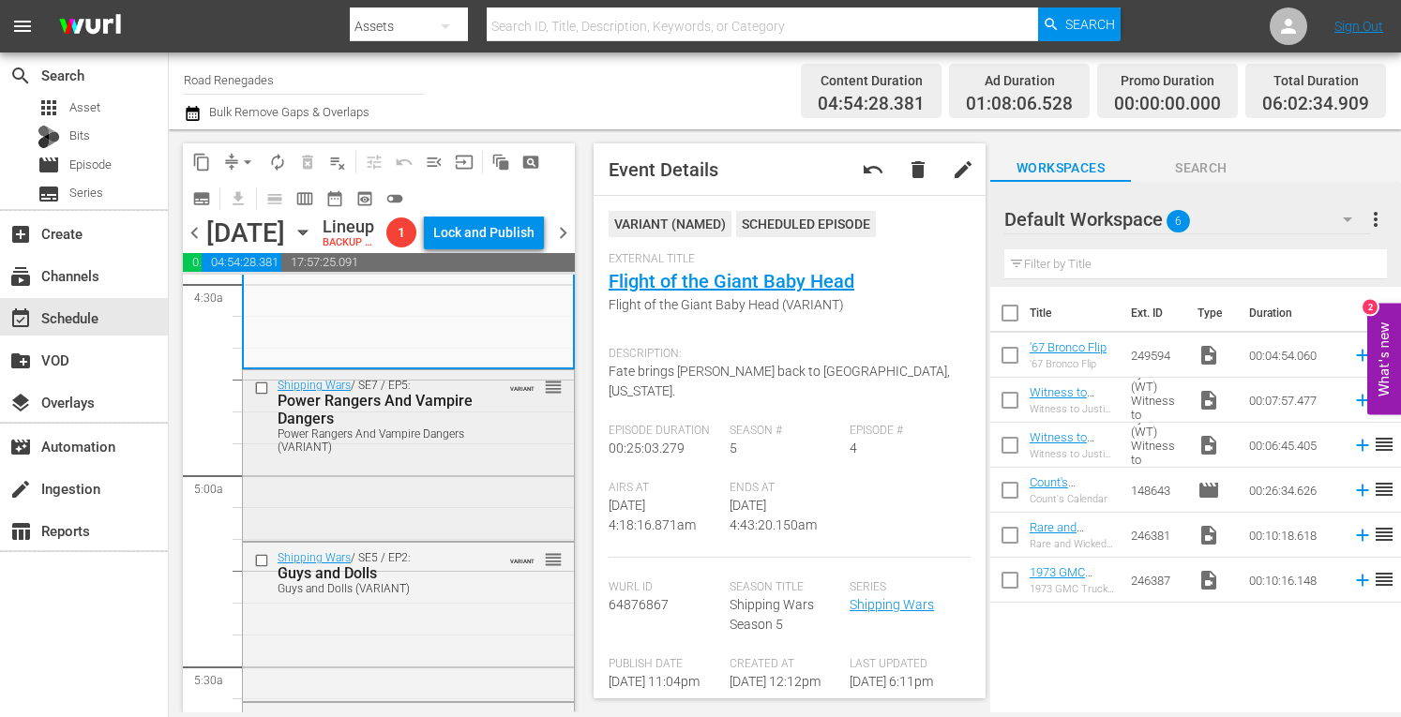
click at [493, 460] on div "Shipping Wars / SE7 / EP5: Power Rangers And Vampire Dangers Power Rangers And …" at bounding box center [408, 415] width 331 height 90
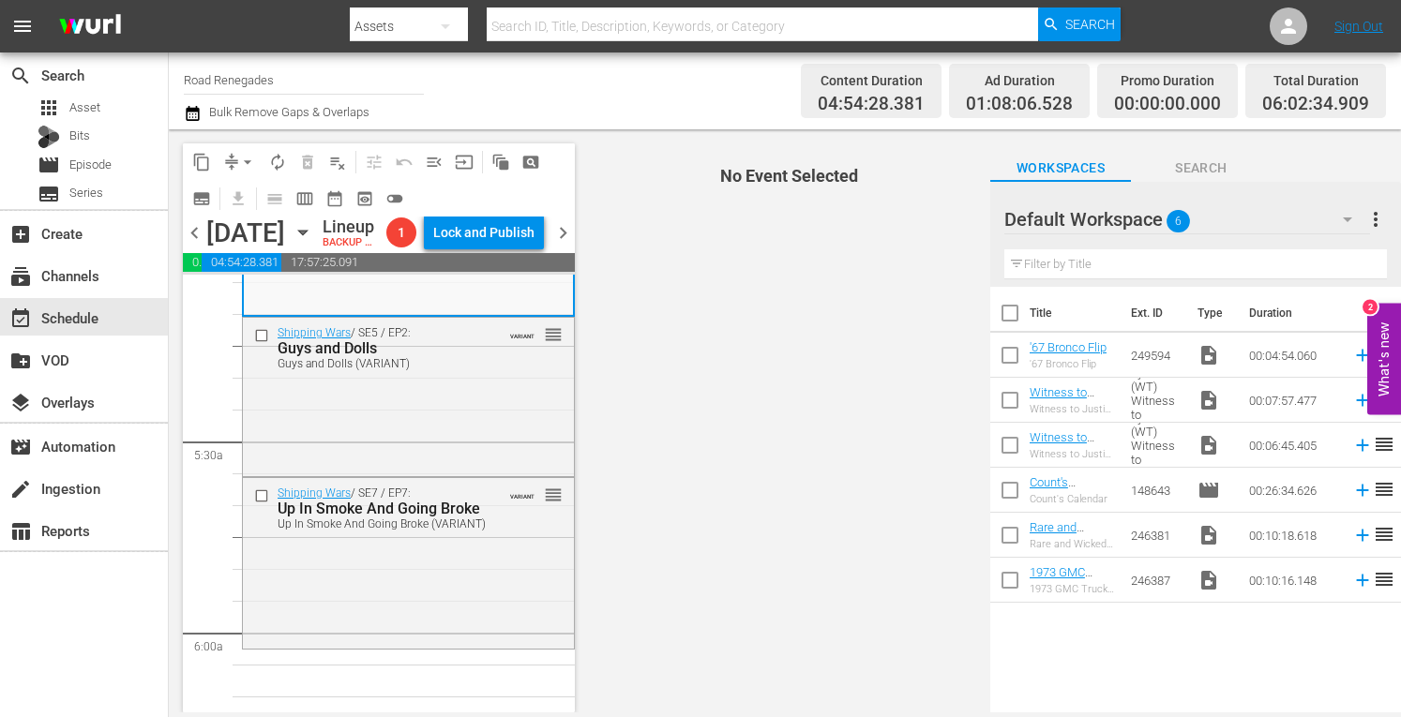
scroll to position [1937, 0]
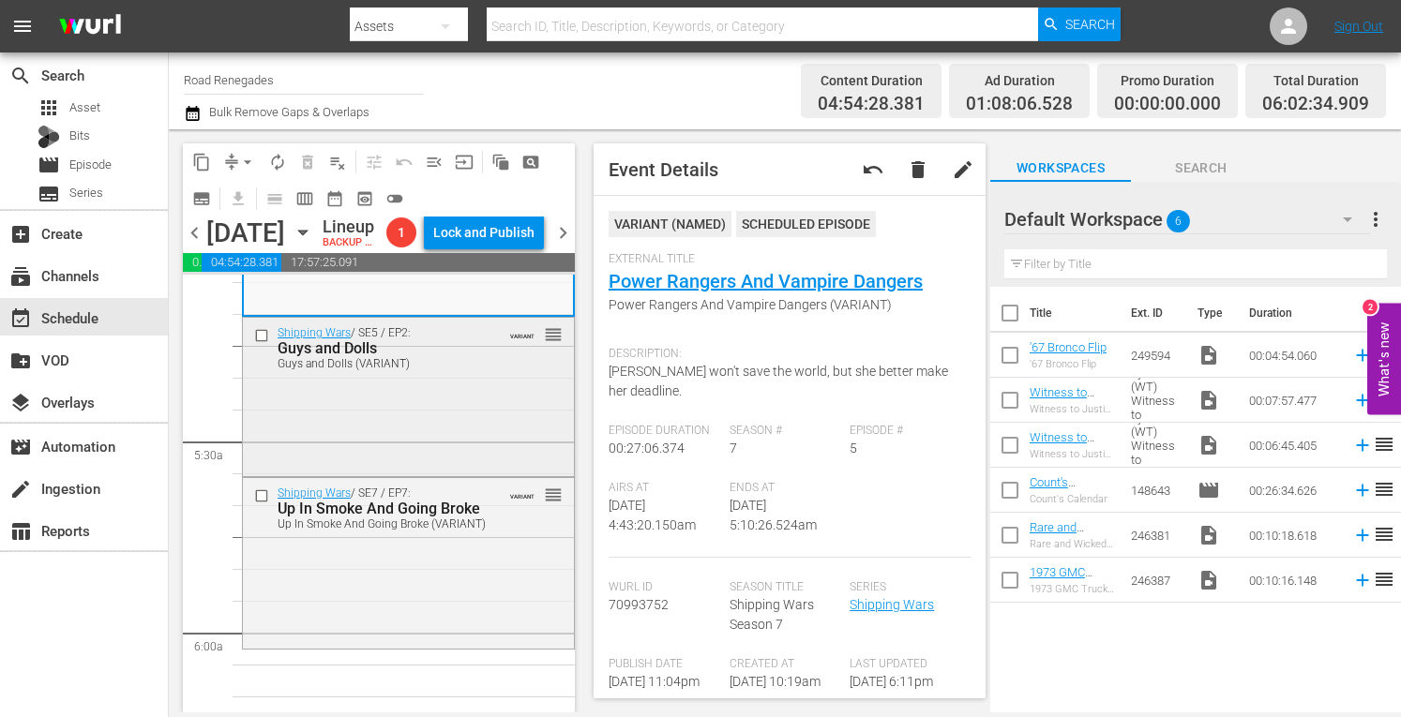
click at [450, 473] on div "Shipping Wars / SE5 / EP2: Guys and Dolls Guys and Dolls (VARIANT) VARIANT reor…" at bounding box center [408, 395] width 331 height 155
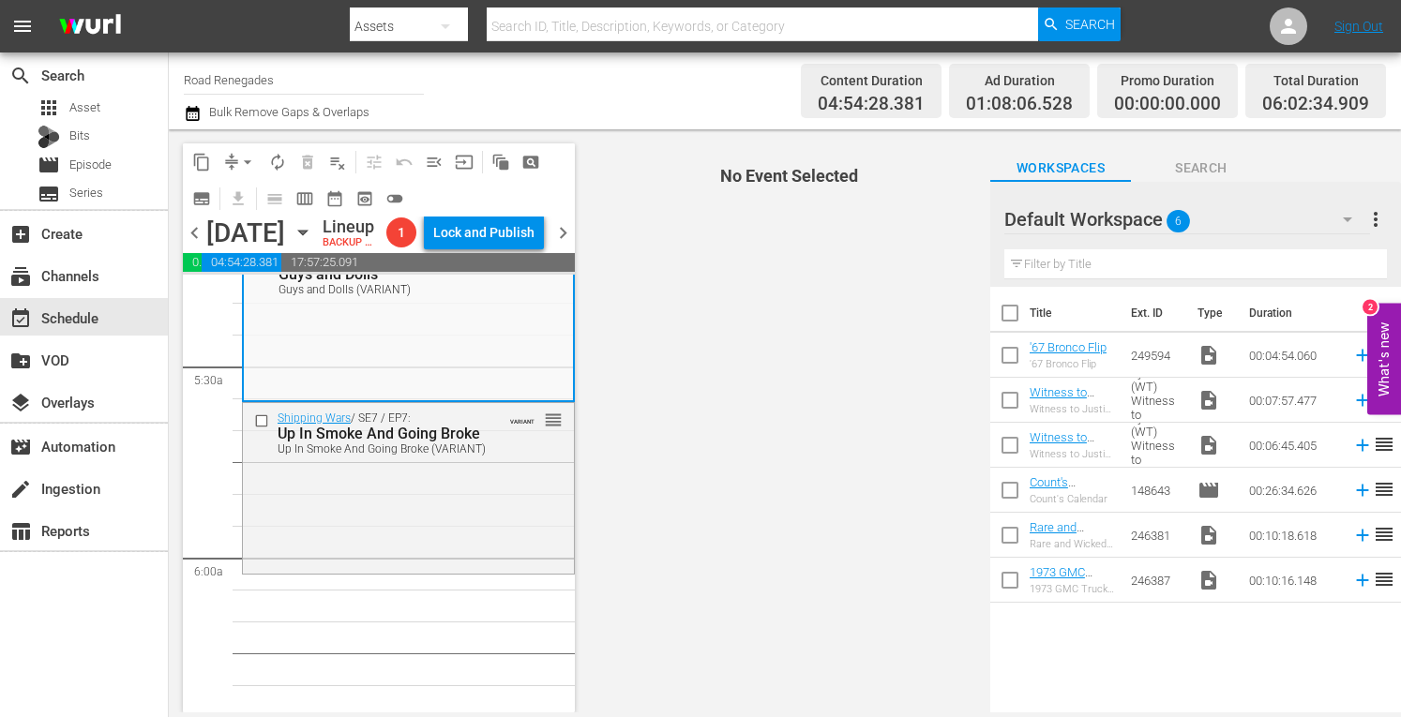
scroll to position [2050, 0]
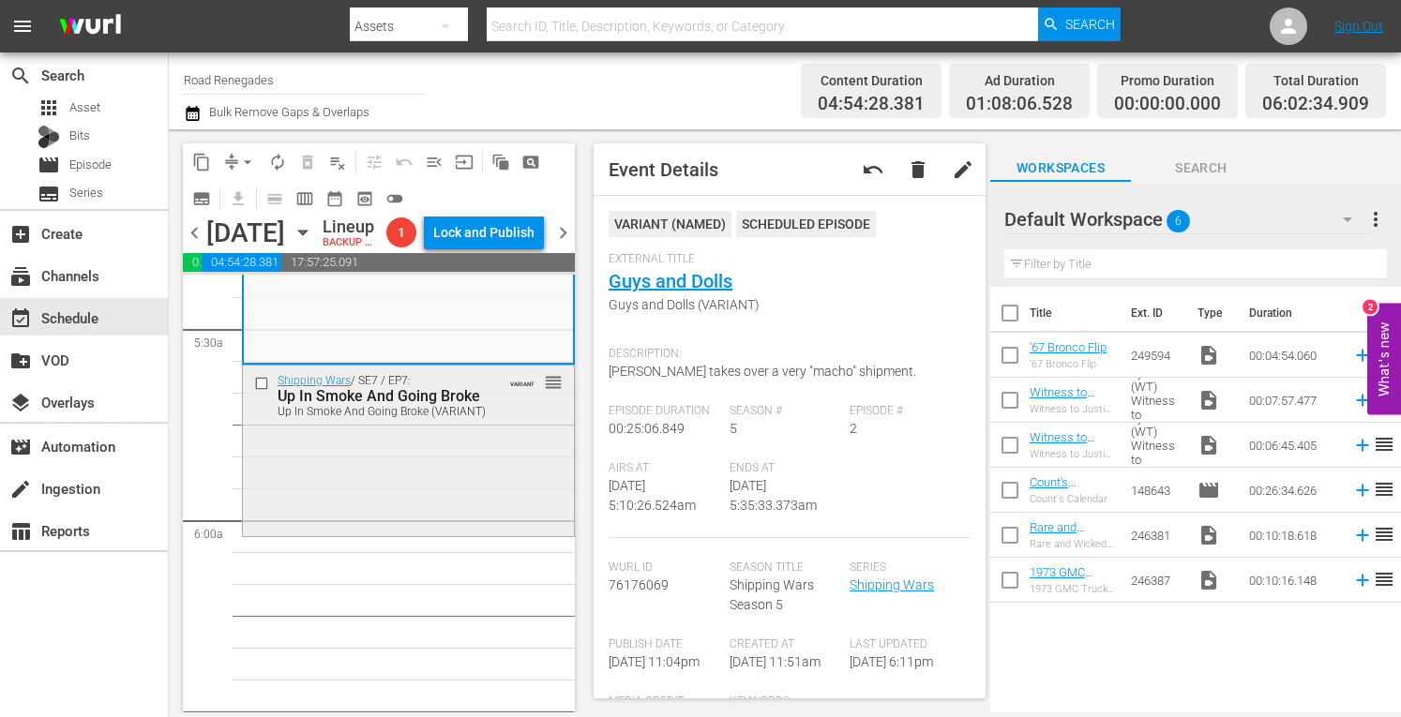
click at [510, 425] on div "Shipping Wars / SE7 / EP7: Up In Smoke And Going Broke Up In Smoke And Going Br…" at bounding box center [408, 395] width 331 height 59
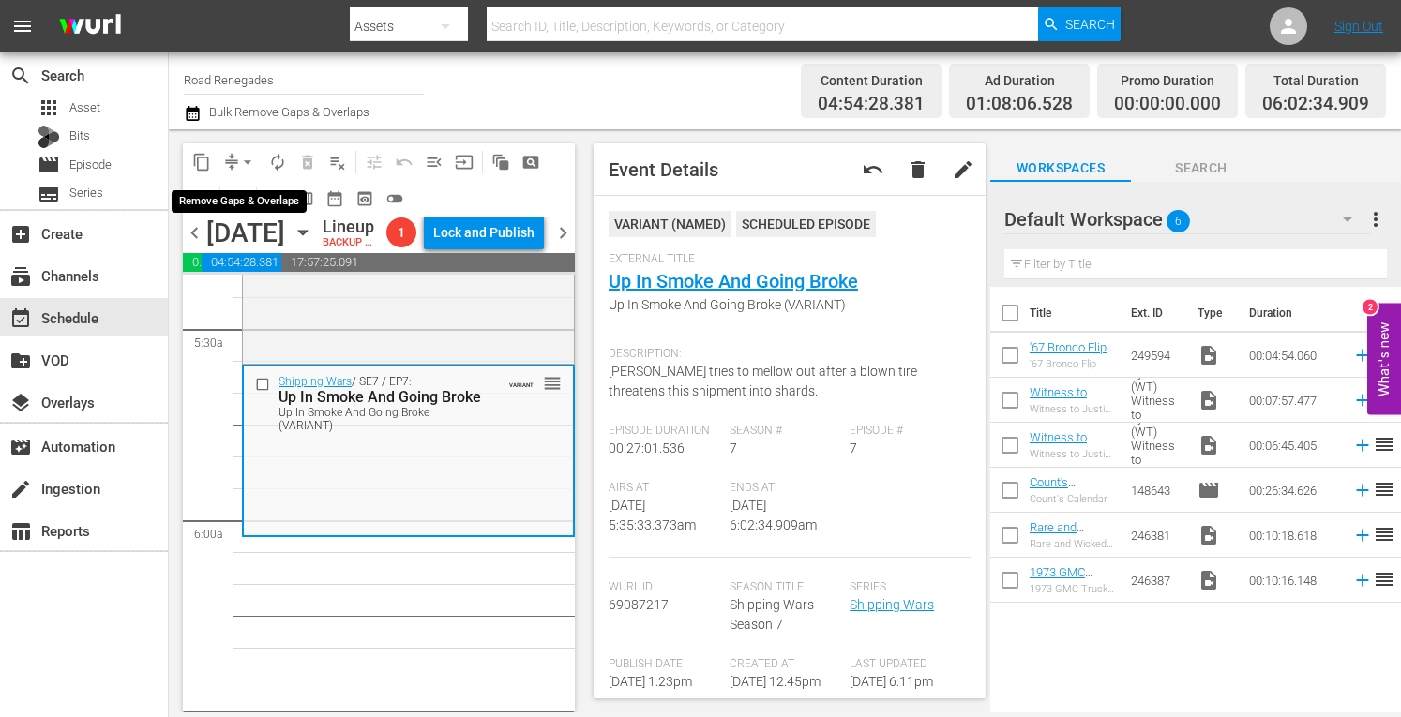
click at [249, 158] on span "arrow_drop_down" at bounding box center [247, 162] width 19 height 19
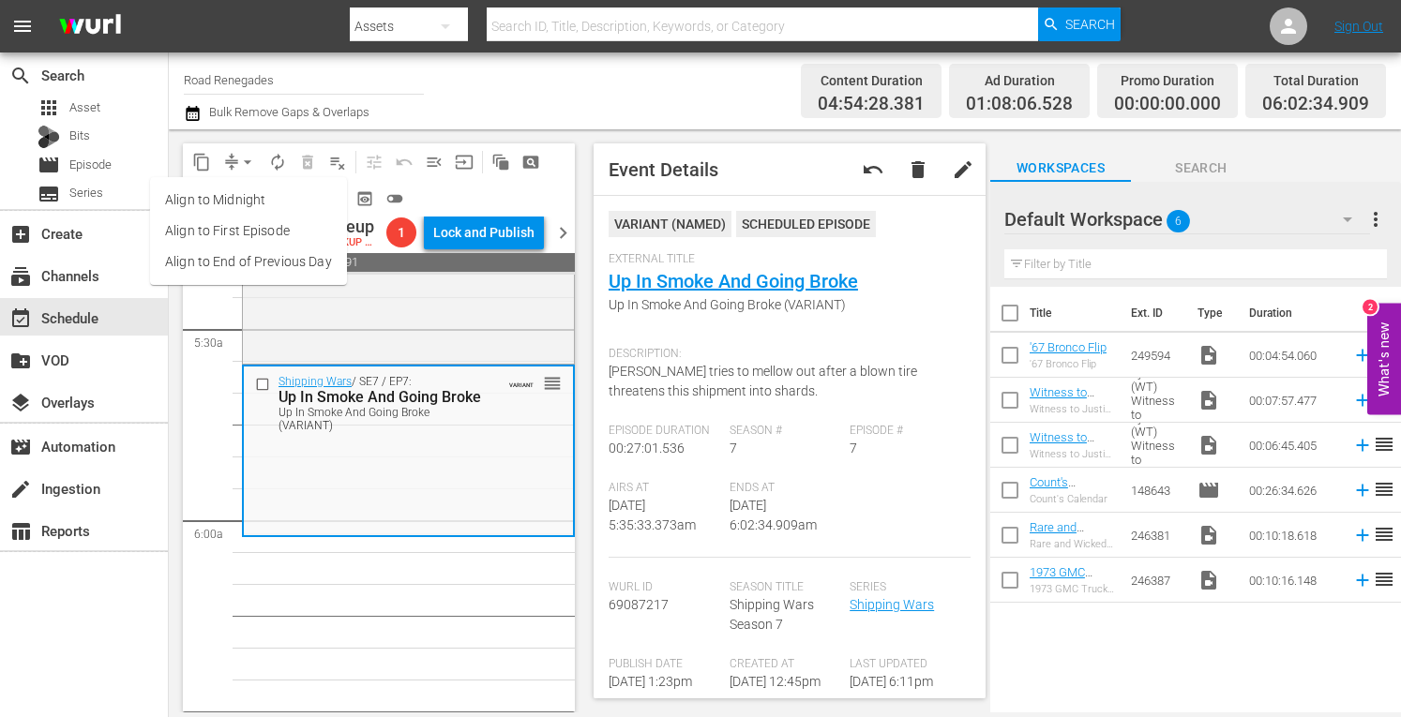
click at [235, 196] on li "Align to Midnight" at bounding box center [248, 200] width 197 height 31
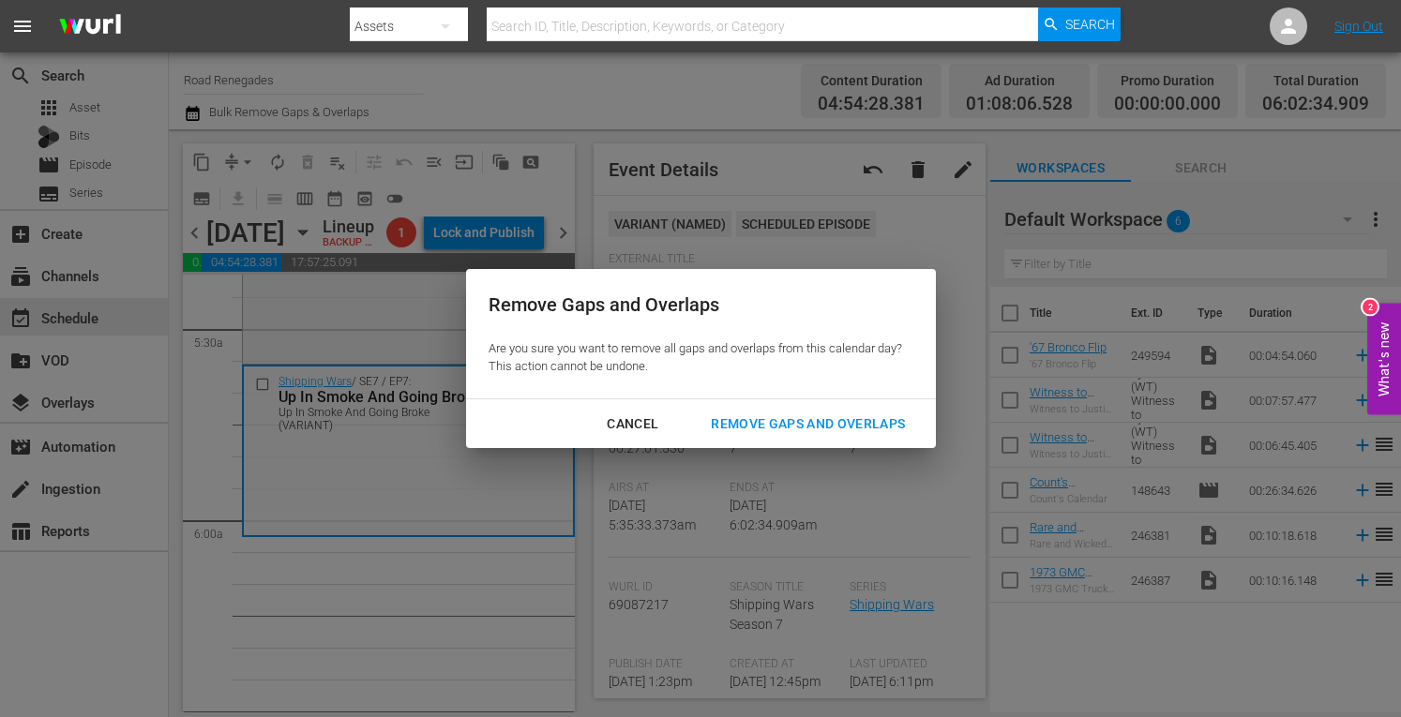
click at [731, 429] on div "Remove Gaps and Overlaps" at bounding box center [808, 424] width 224 height 23
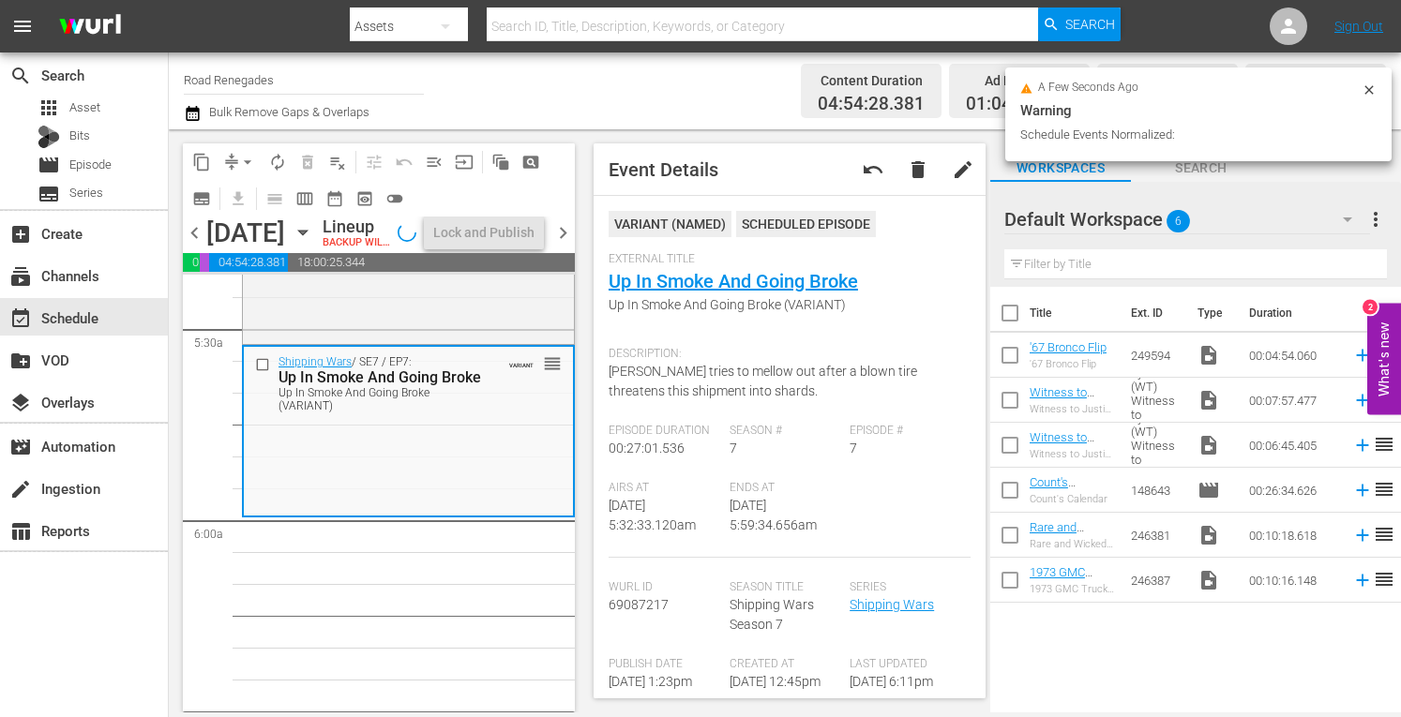
scroll to position [2177, 0]
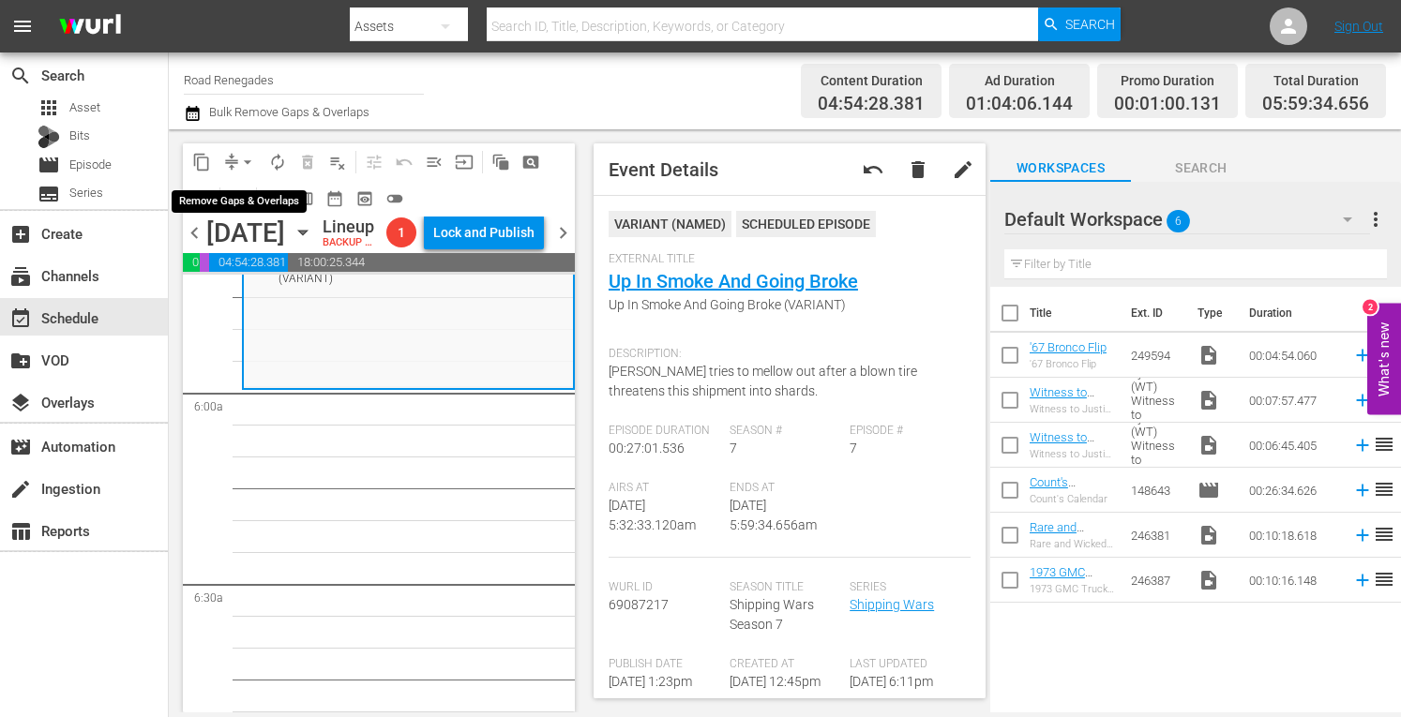
click at [249, 155] on span "arrow_drop_down" at bounding box center [247, 162] width 19 height 19
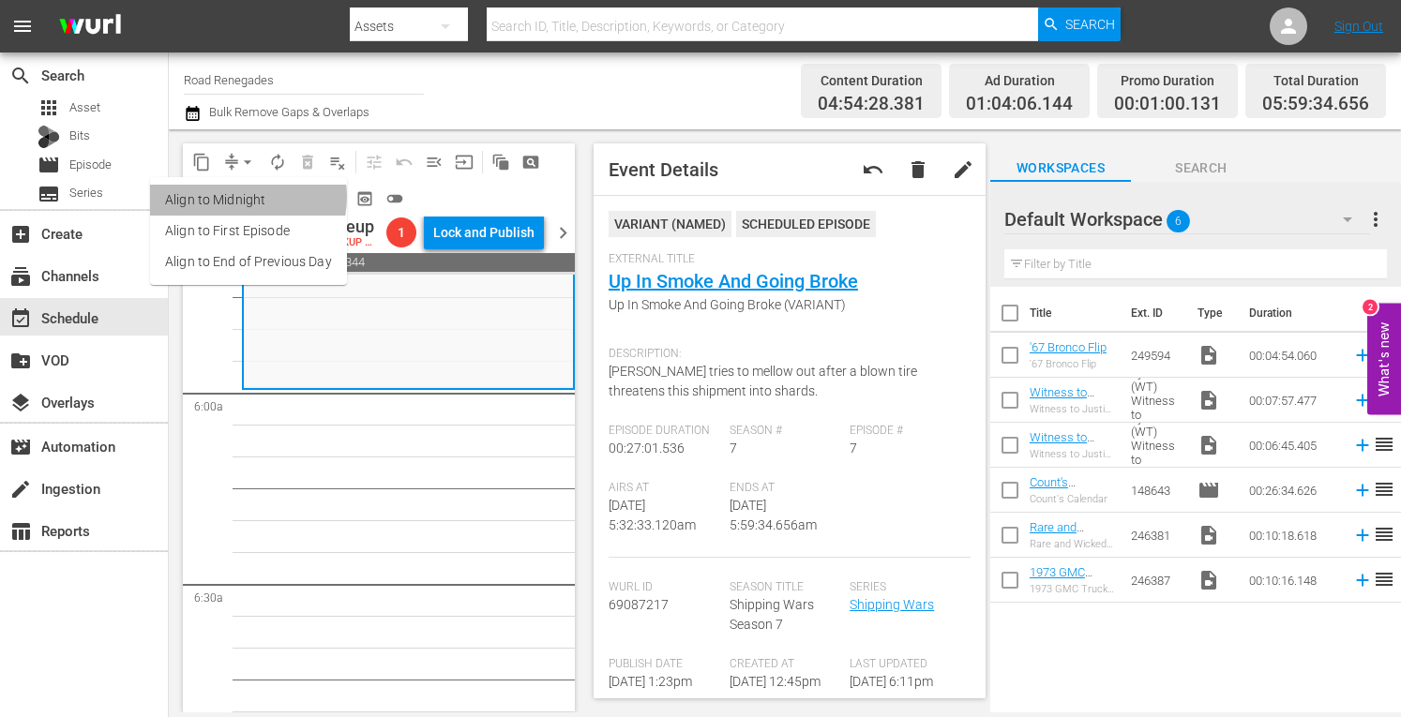
click at [240, 197] on li "Align to Midnight" at bounding box center [248, 200] width 197 height 31
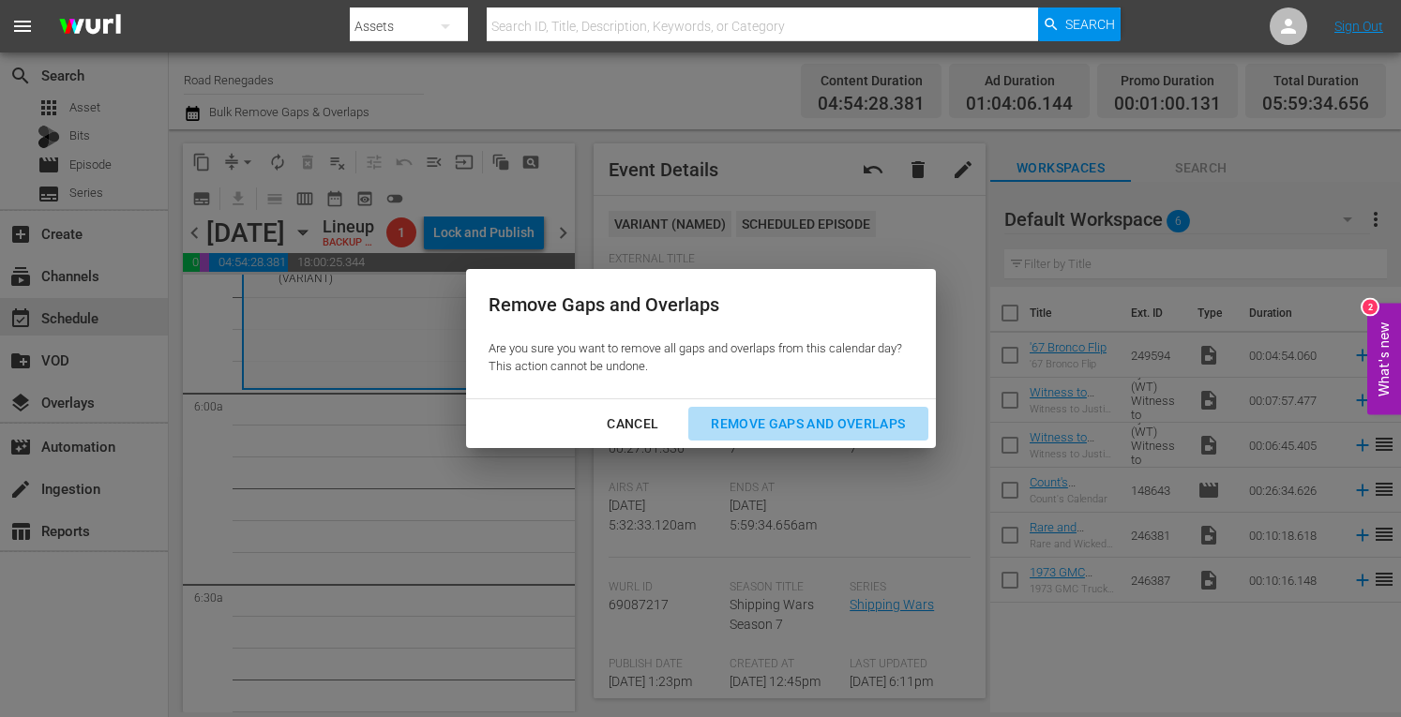
click at [769, 425] on div "Remove Gaps and Overlaps" at bounding box center [808, 424] width 224 height 23
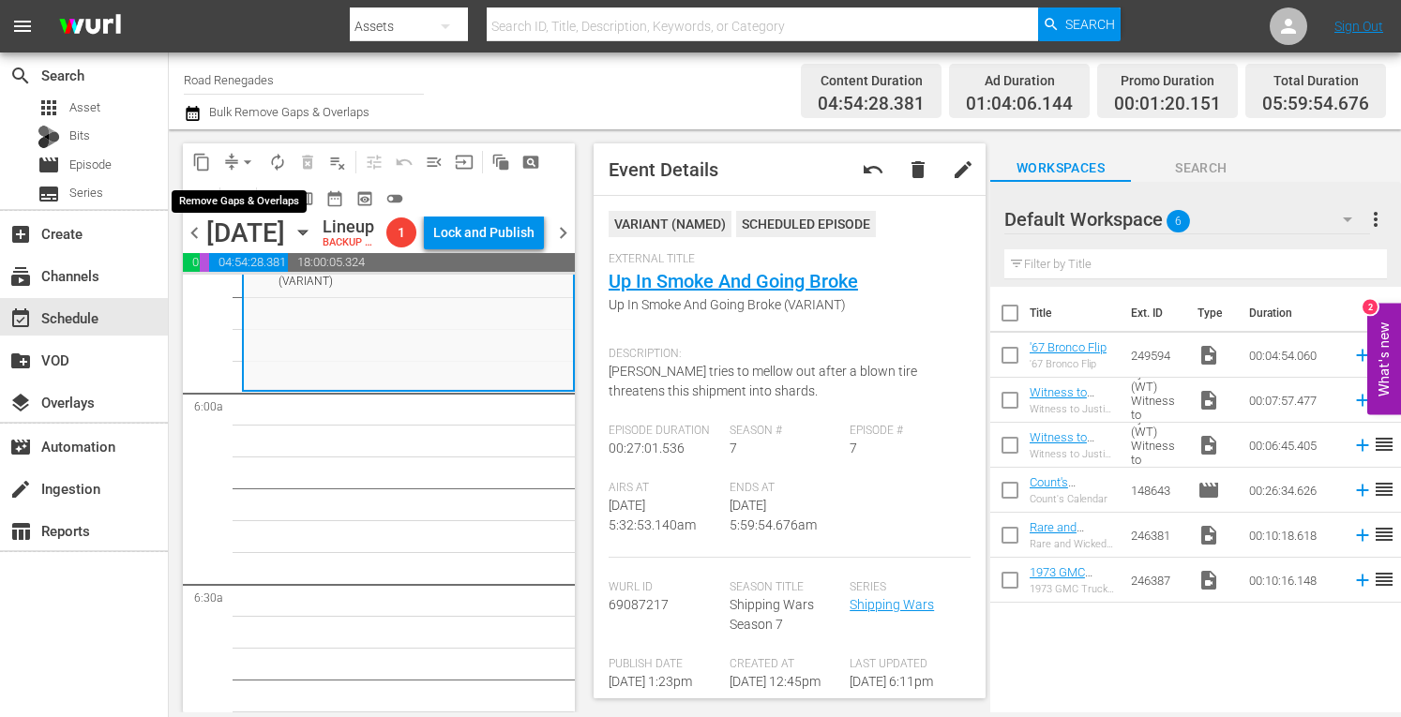
click at [253, 155] on span "arrow_drop_down" at bounding box center [247, 162] width 19 height 19
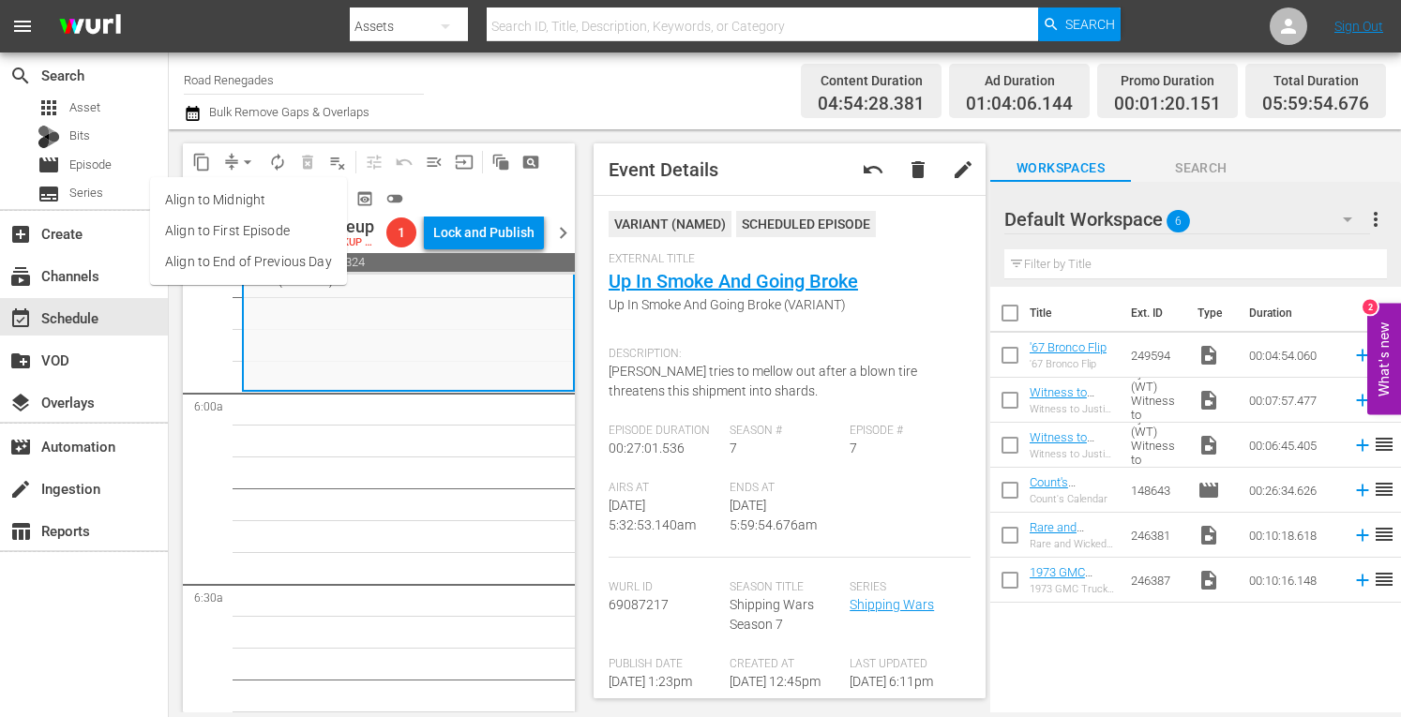
click at [261, 198] on li "Align to Midnight" at bounding box center [248, 200] width 197 height 31
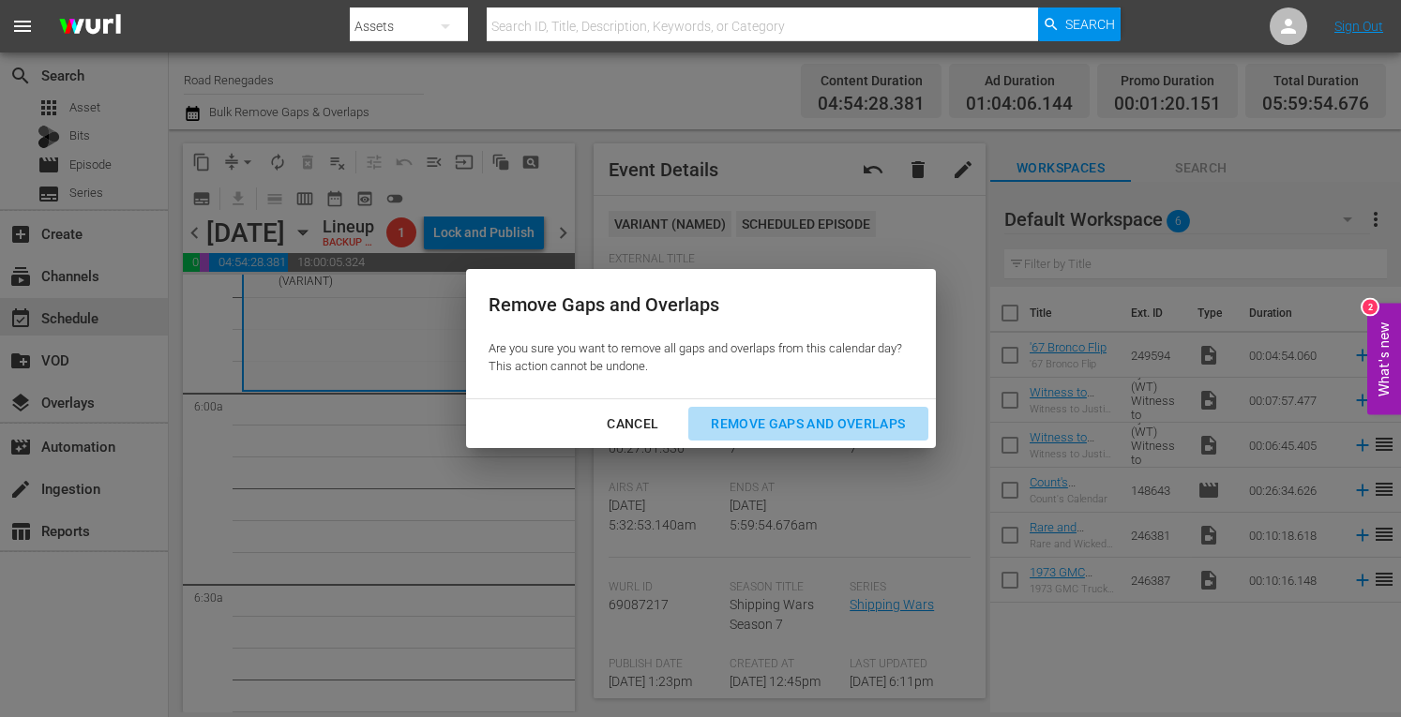
click at [747, 427] on div "Remove Gaps and Overlaps" at bounding box center [808, 424] width 224 height 23
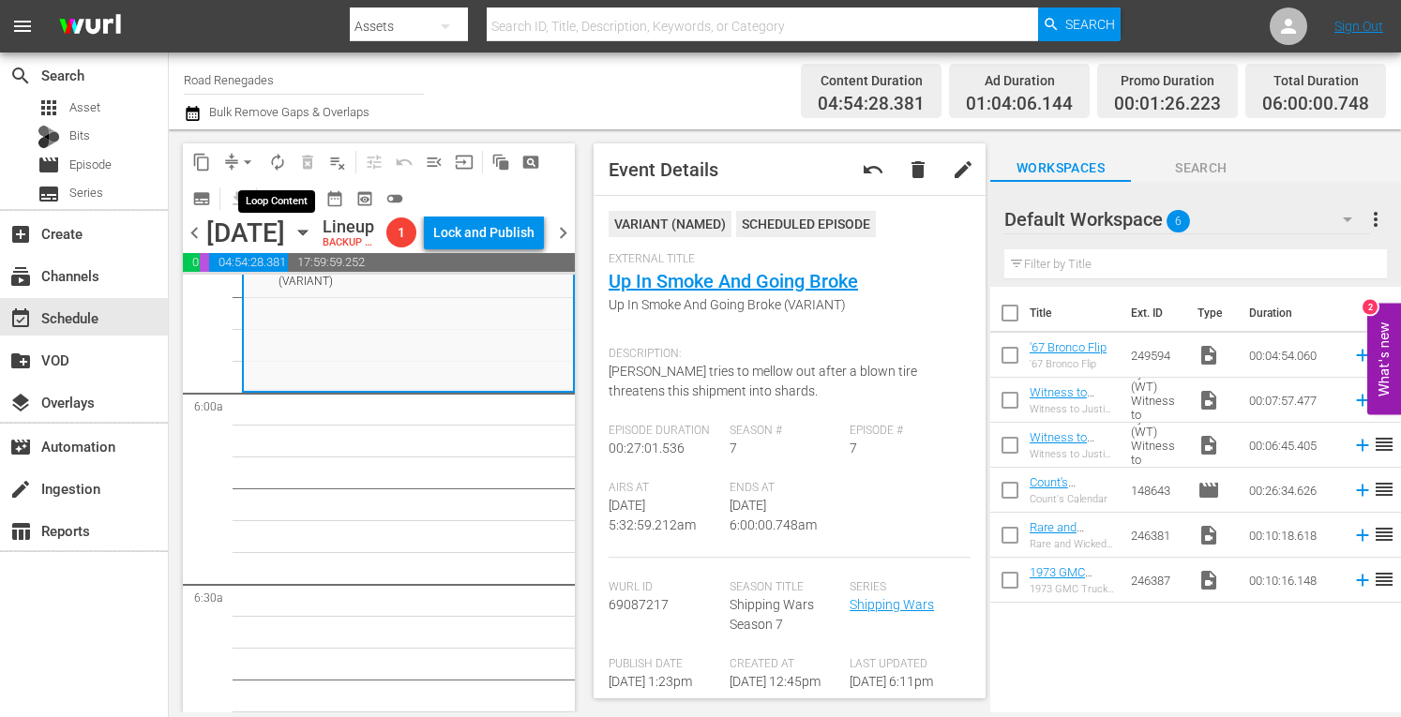
click at [270, 167] on span "autorenew_outlined" at bounding box center [277, 162] width 19 height 19
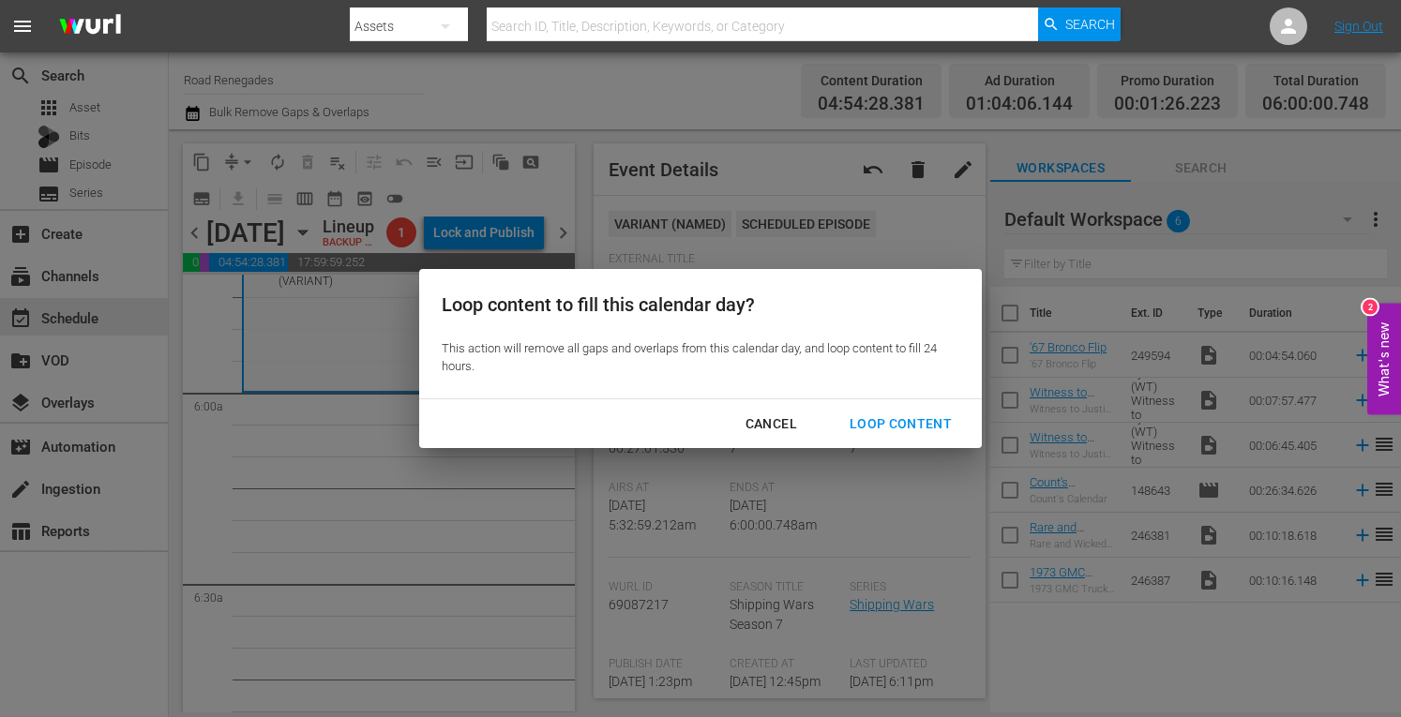
click at [872, 421] on div "Loop Content" at bounding box center [901, 424] width 132 height 23
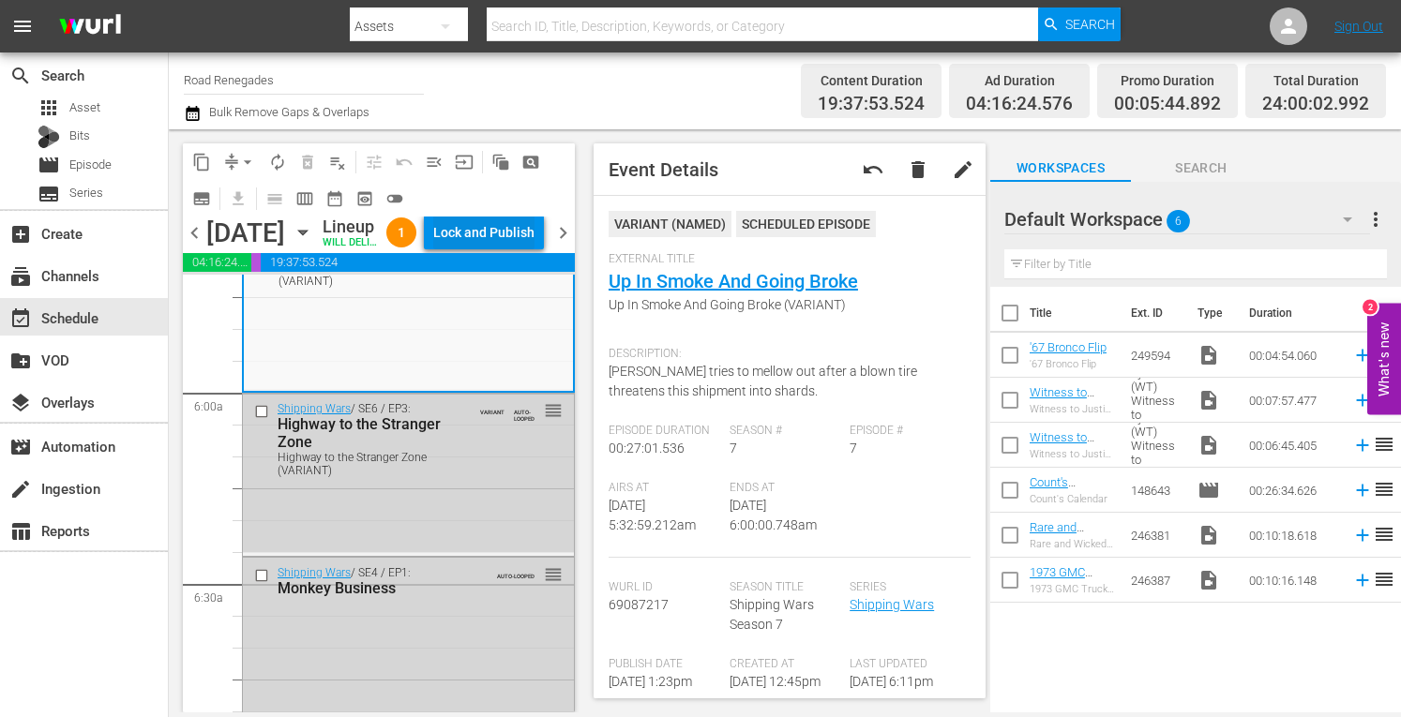
click at [512, 249] on div "Lock and Publish" at bounding box center [483, 233] width 101 height 34
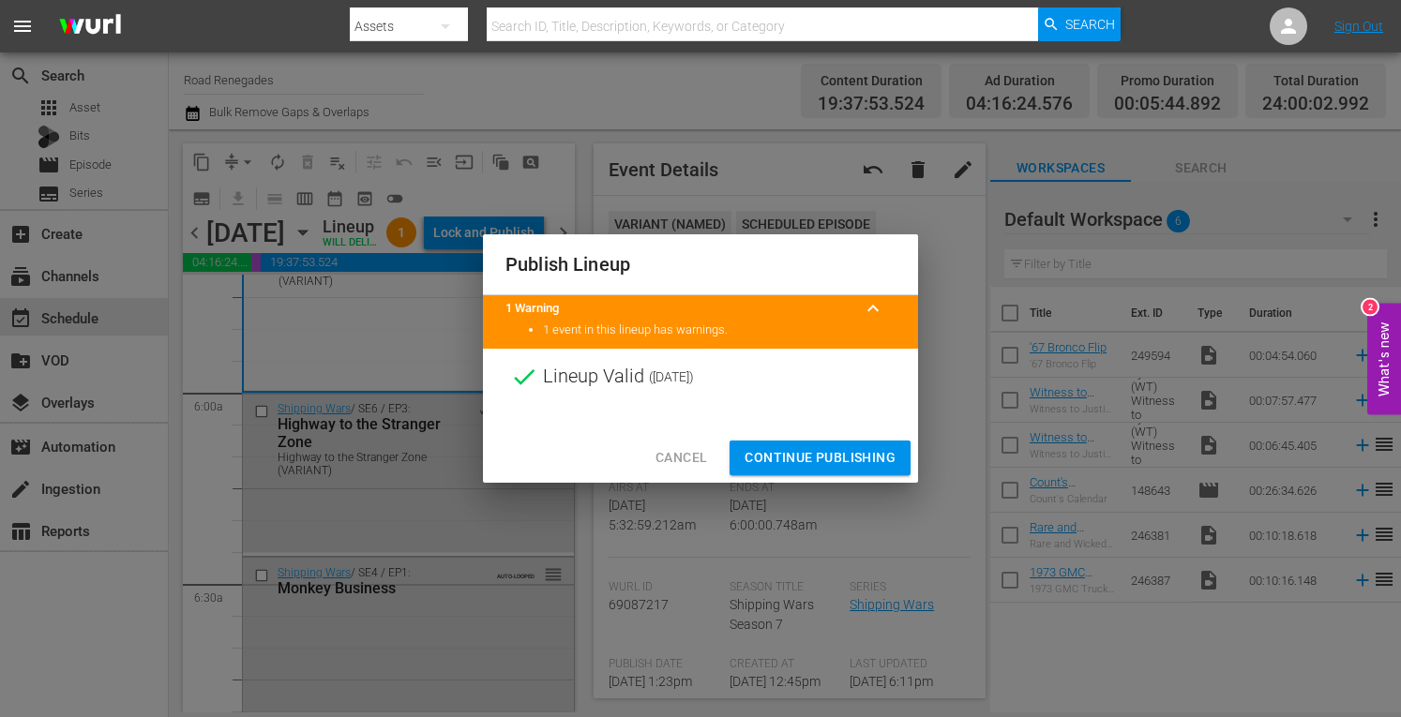
click at [775, 451] on span "Continue Publishing" at bounding box center [820, 457] width 151 height 23
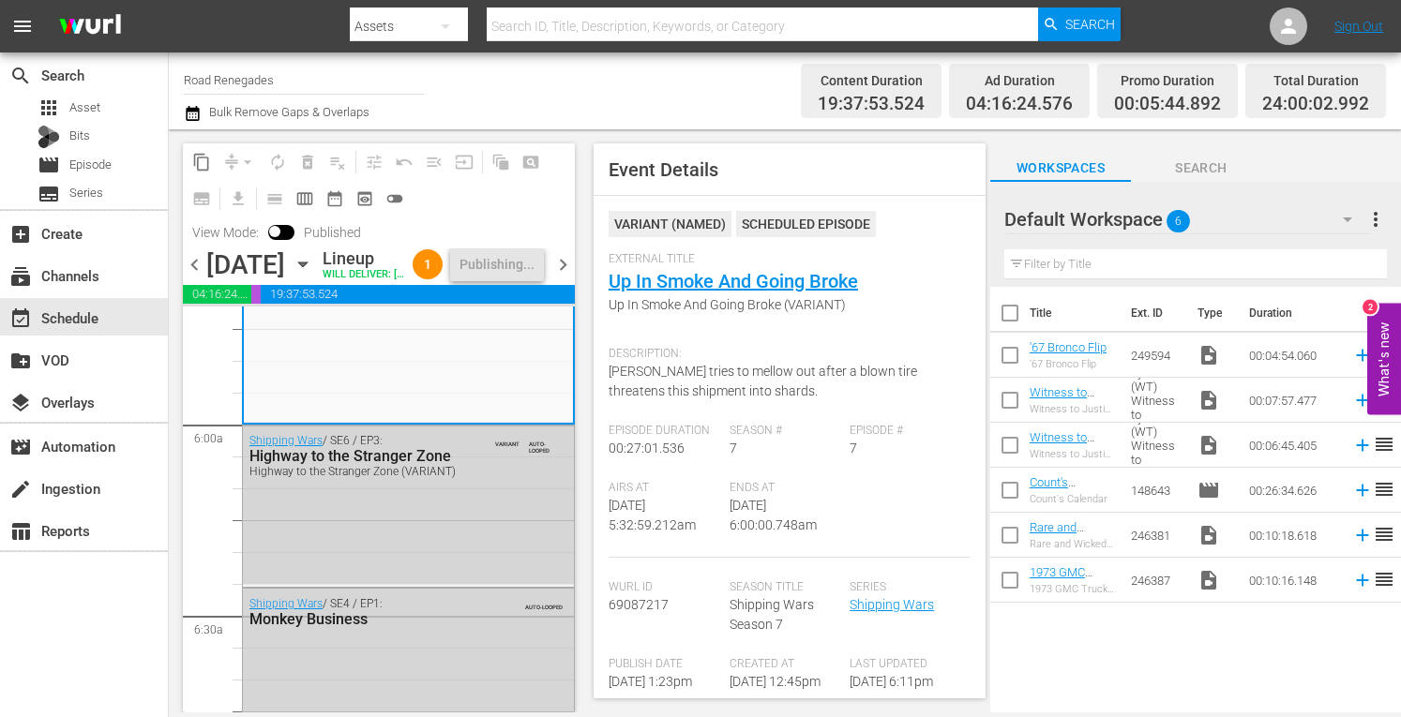
click at [564, 277] on span "chevron_right" at bounding box center [562, 264] width 23 height 23
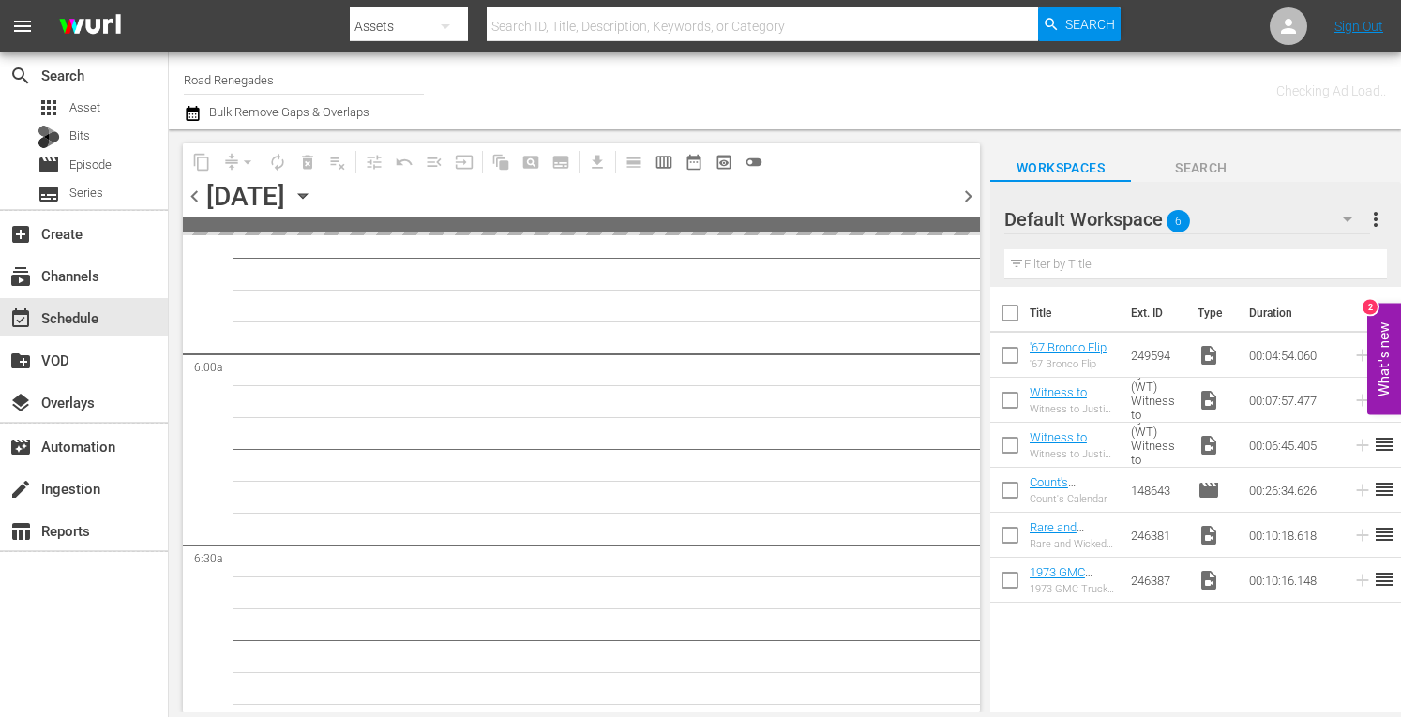
scroll to position [2369, 0]
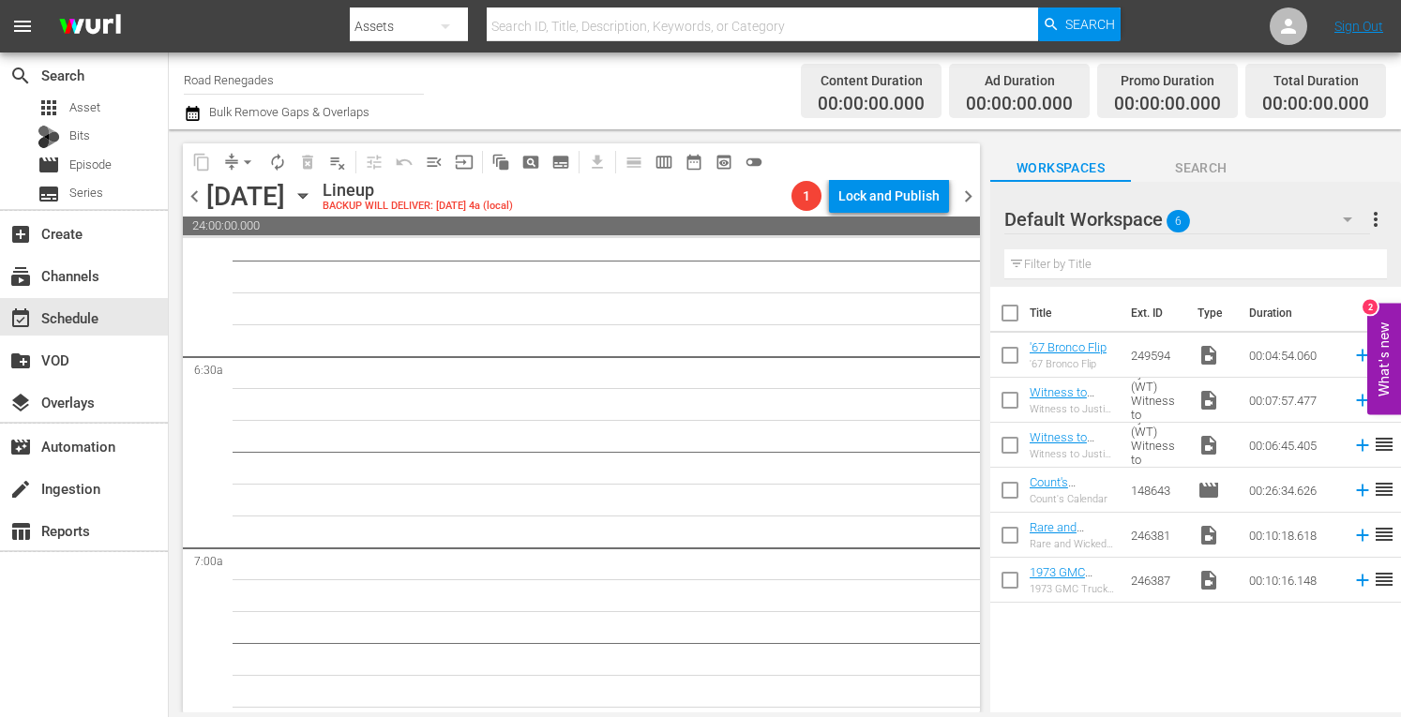
click at [317, 76] on input "Road Renegades" at bounding box center [304, 79] width 240 height 45
type input "R"
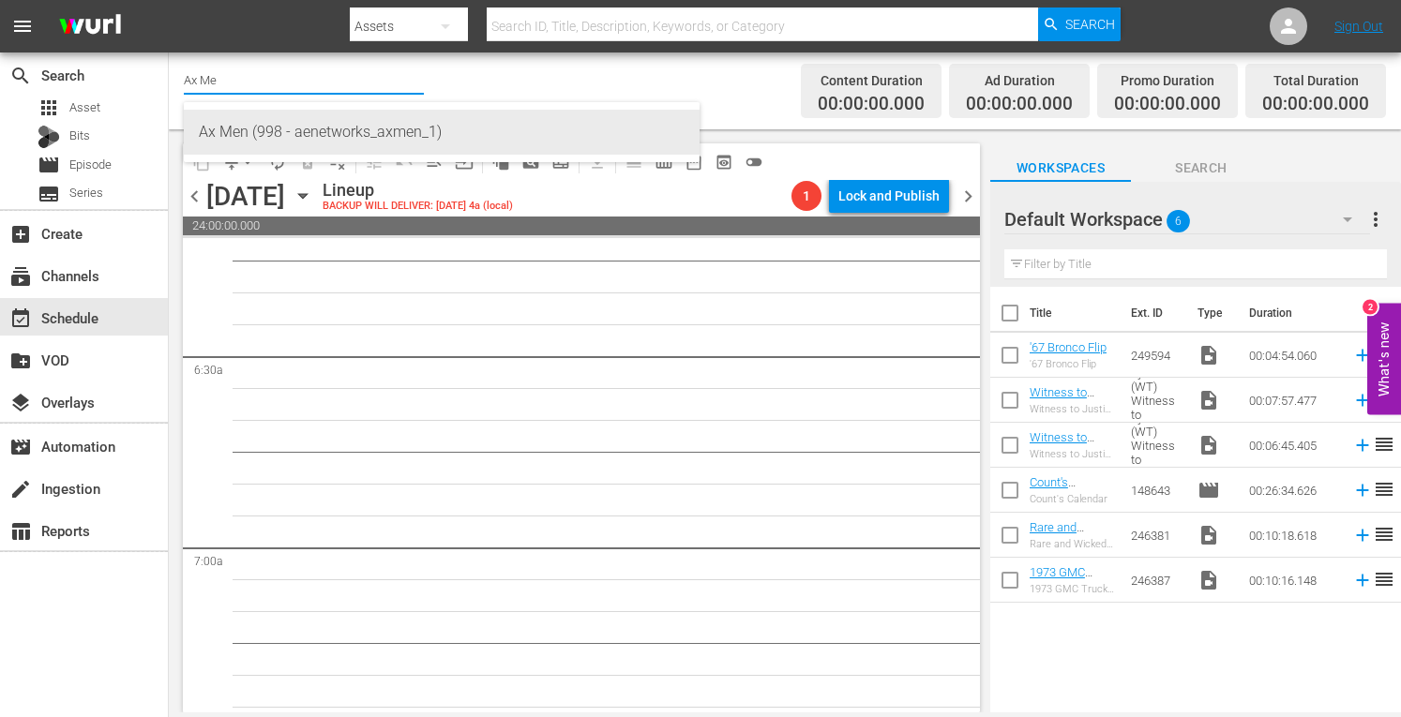
click at [299, 129] on div "Ax Men (998 - aenetworks_axmen_1)" at bounding box center [442, 132] width 486 height 45
type input "Ax Men (998 - aenetworks_axmen_1)"
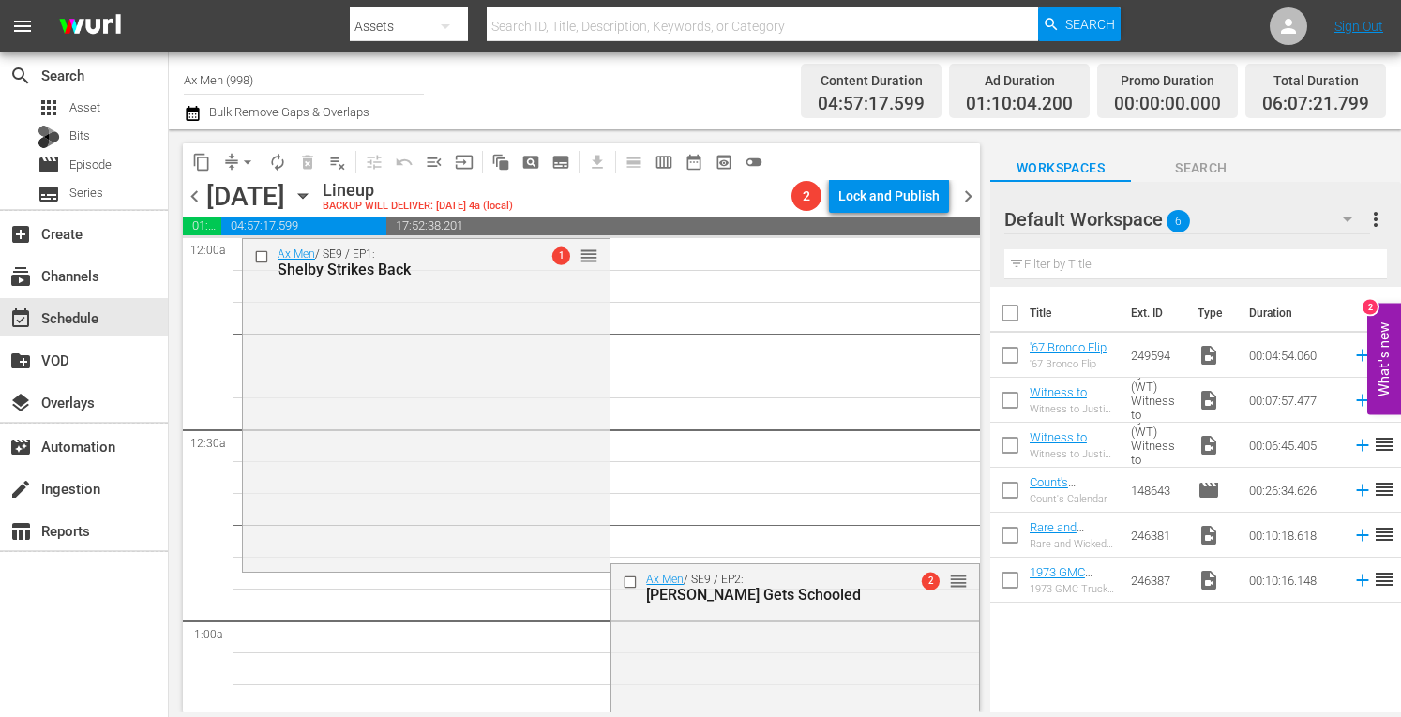
click at [307, 198] on icon "button" at bounding box center [302, 196] width 8 height 5
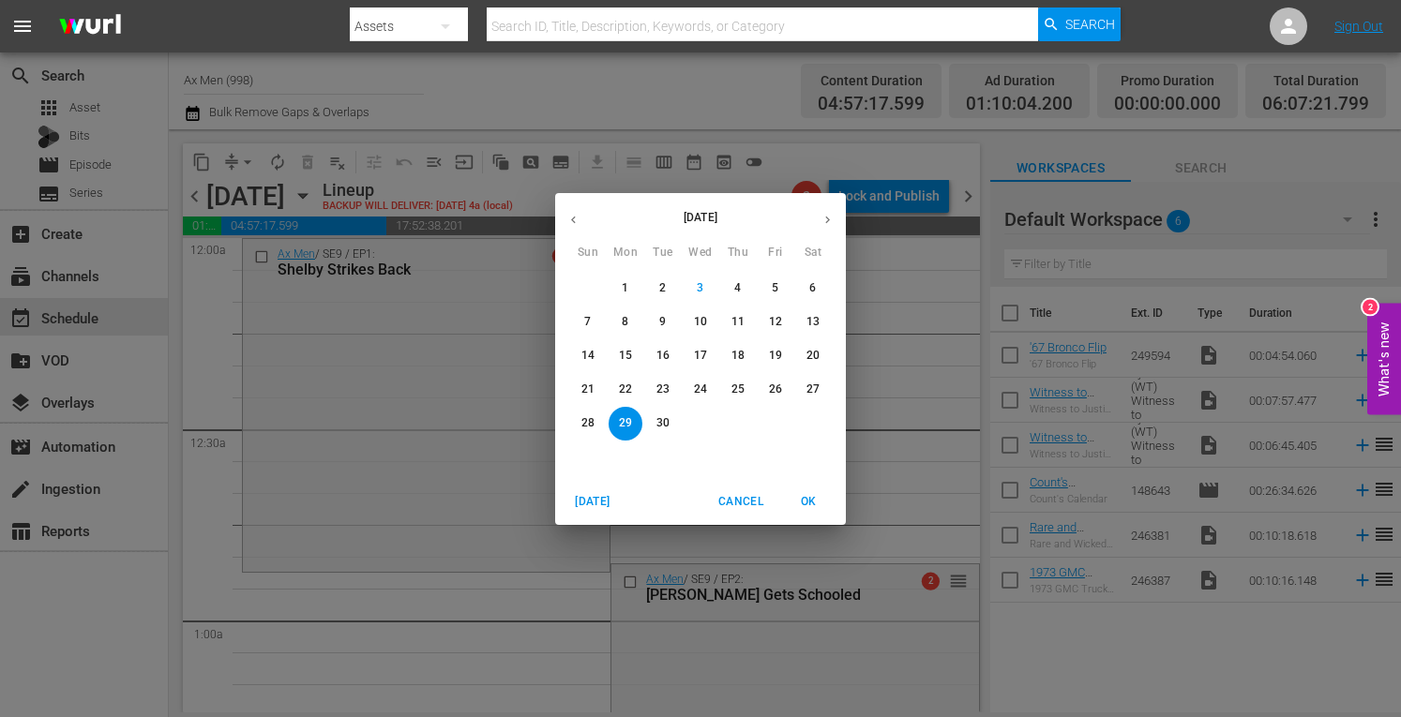
click at [625, 314] on p "8" at bounding box center [625, 322] width 7 height 16
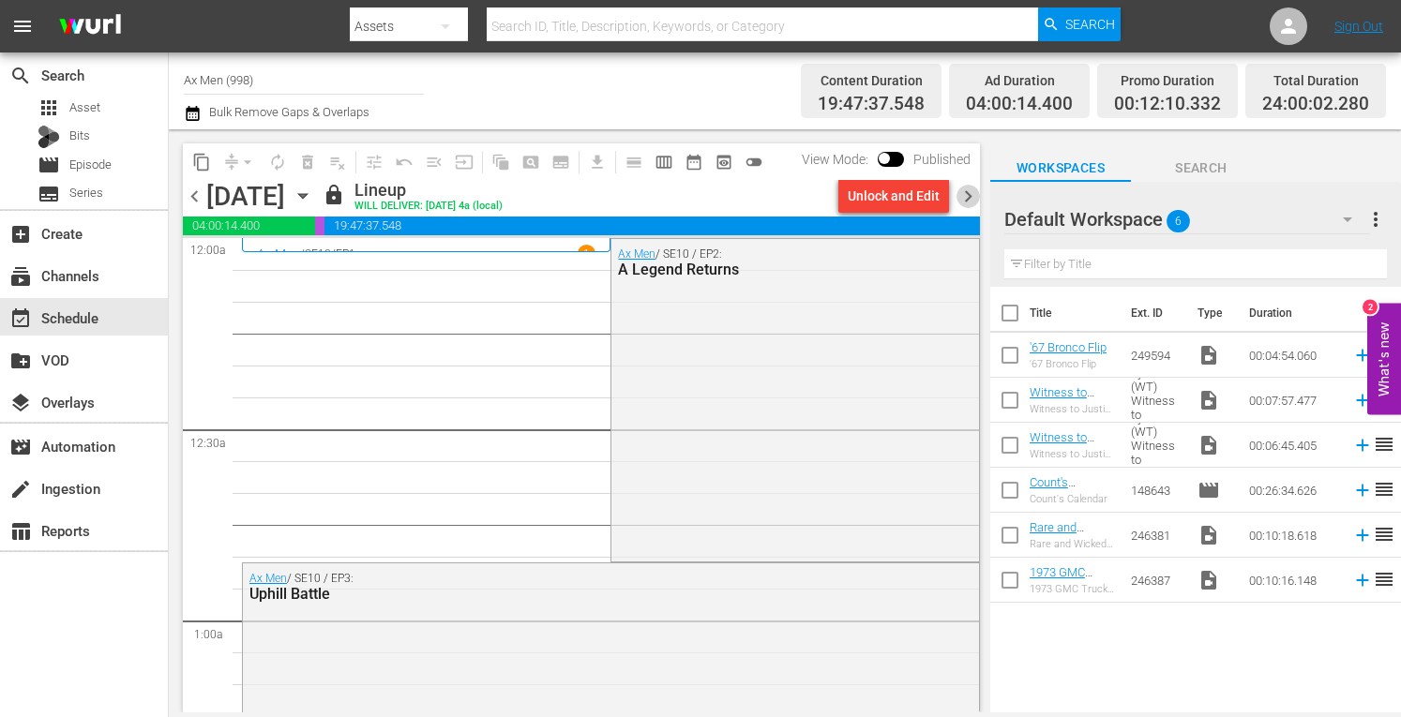
click at [971, 199] on span "chevron_right" at bounding box center [968, 196] width 23 height 23
click at [313, 188] on icon "button" at bounding box center [303, 196] width 21 height 21
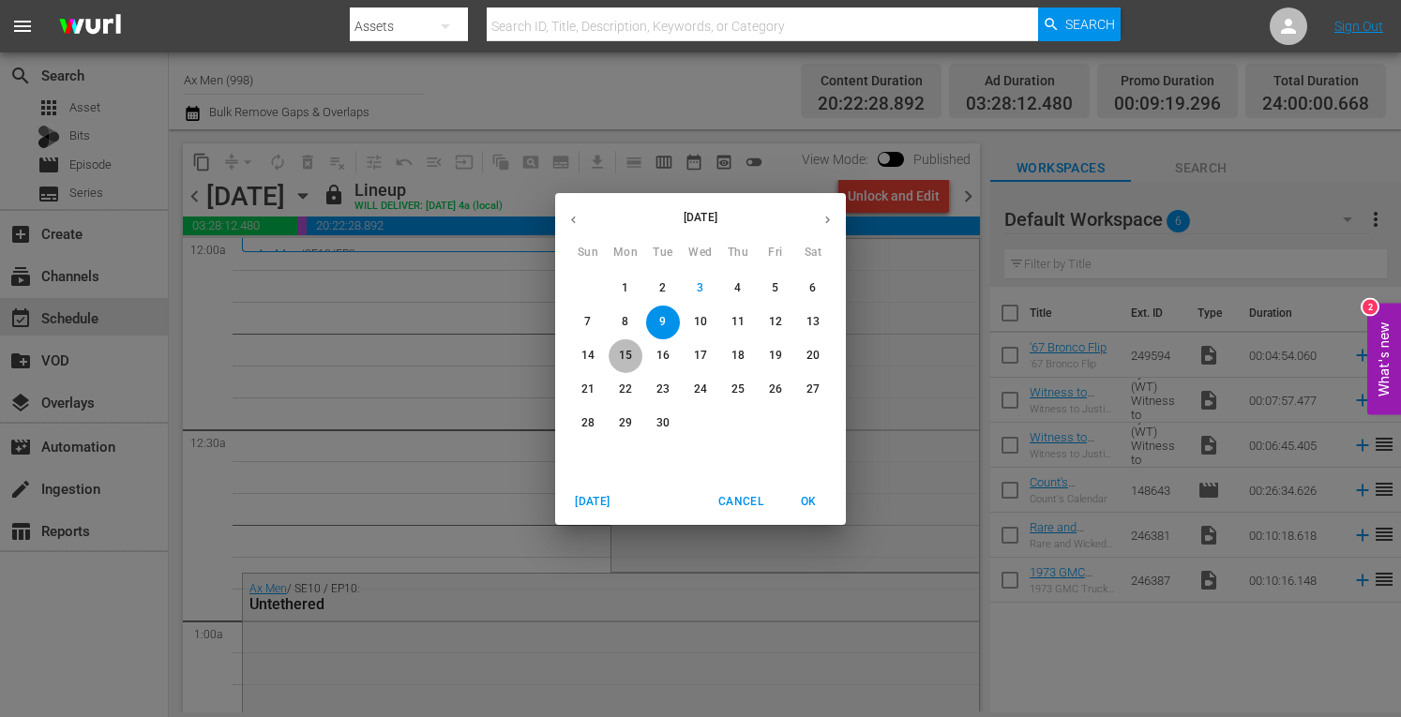
click at [629, 354] on p "15" at bounding box center [625, 356] width 13 height 16
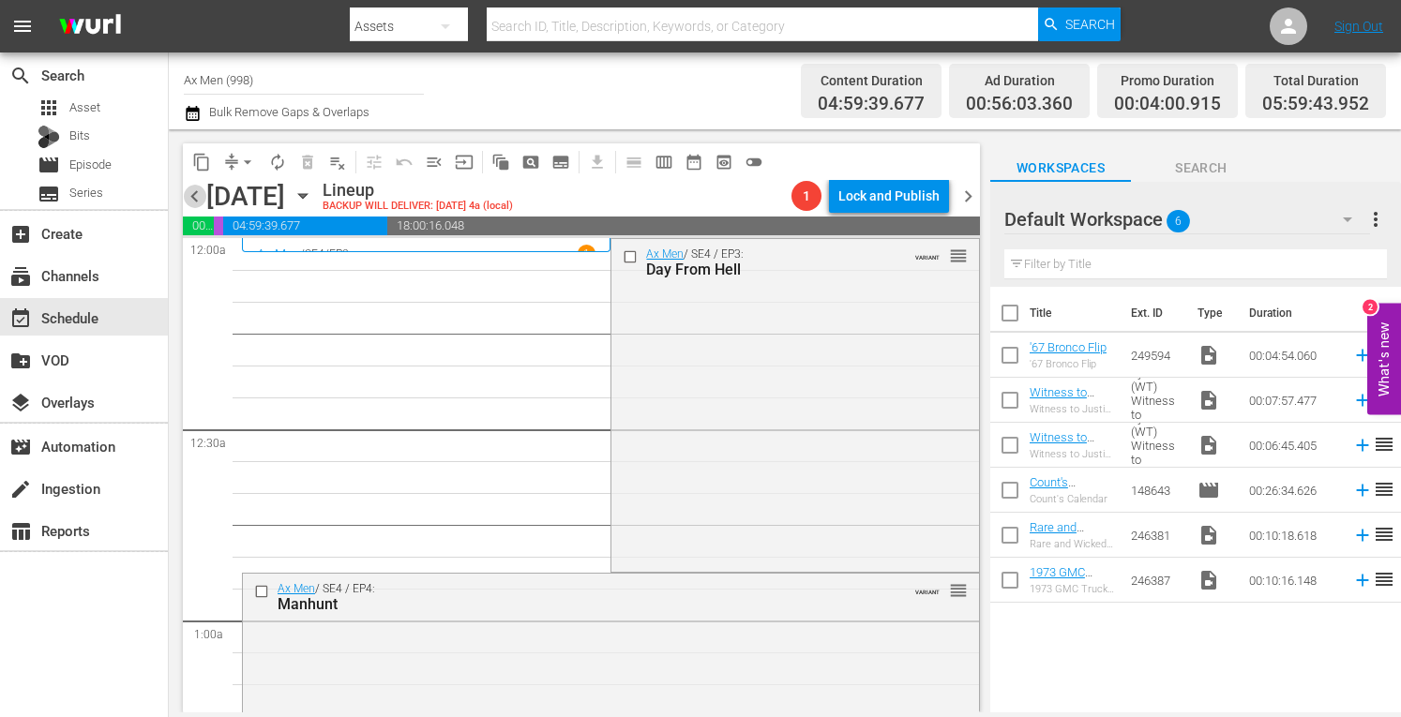
click at [192, 193] on span "chevron_left" at bounding box center [194, 196] width 23 height 23
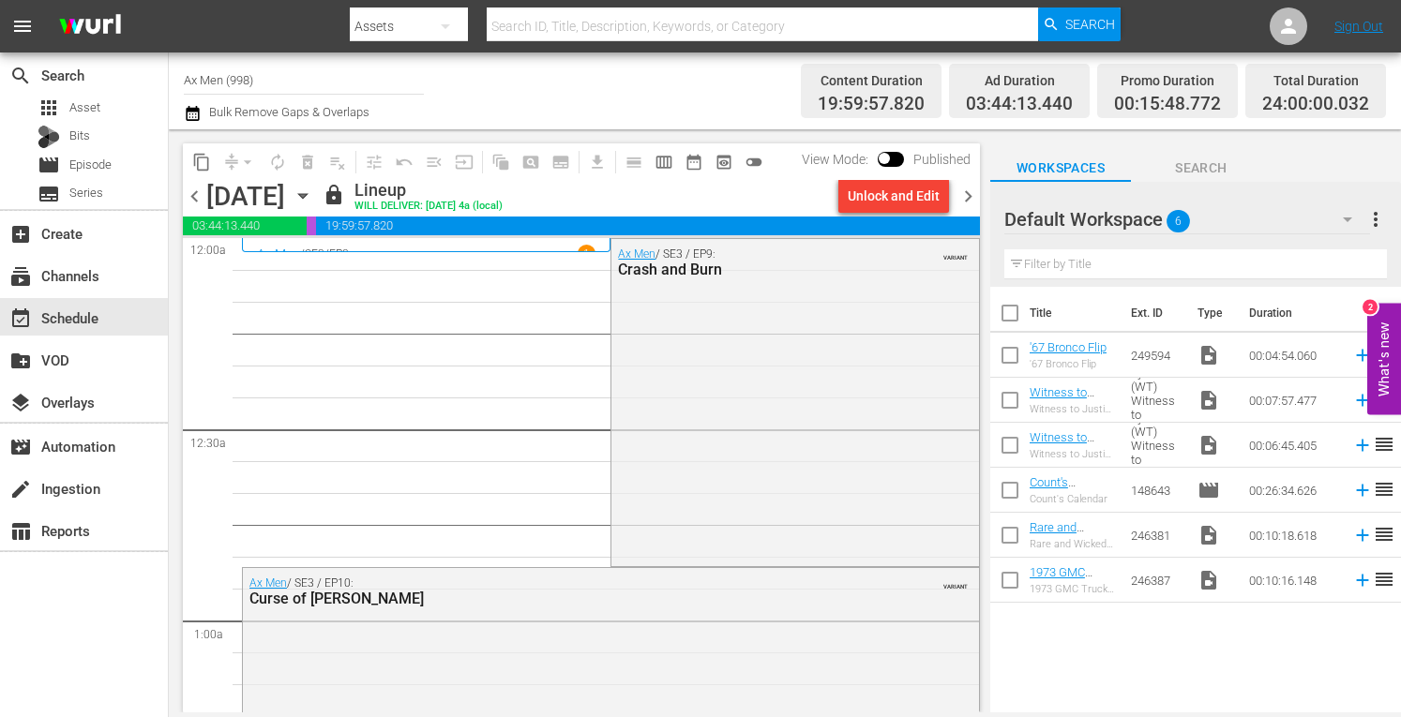
click at [968, 196] on span "chevron_right" at bounding box center [968, 196] width 23 height 23
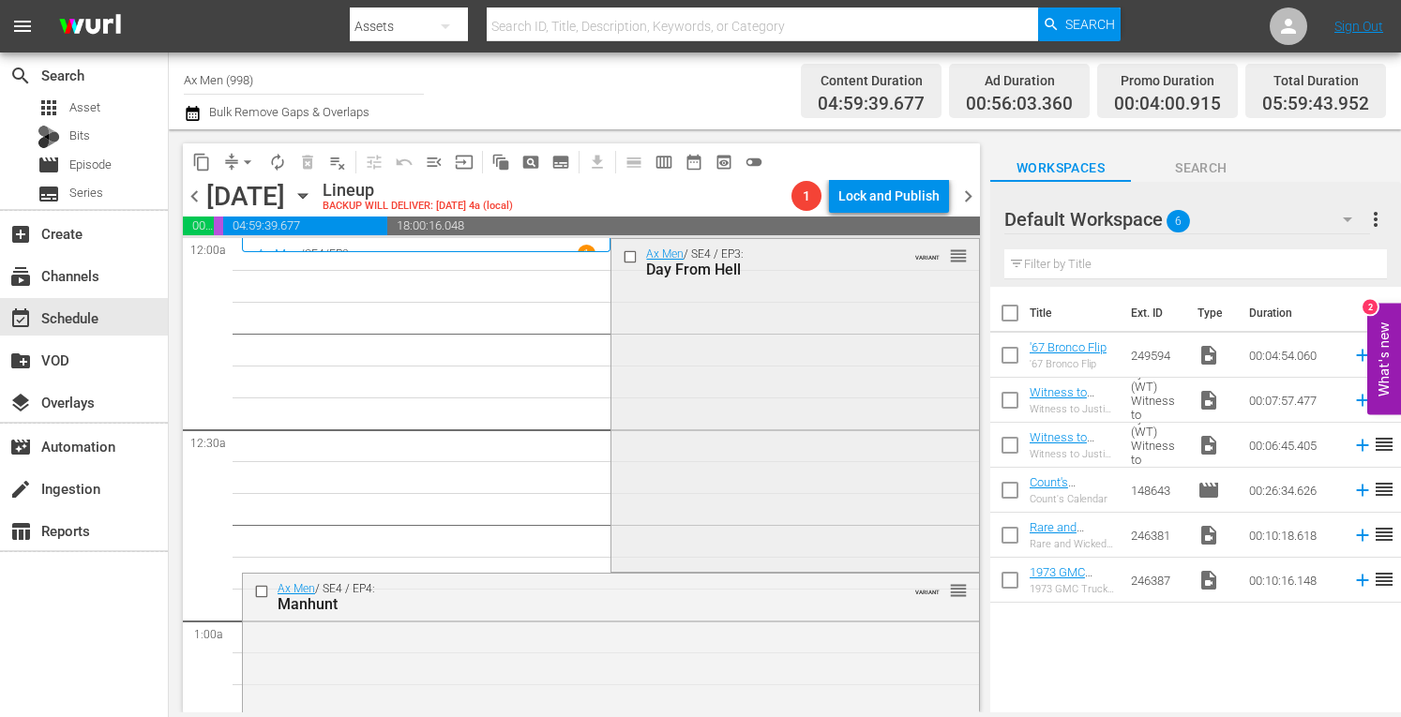
click at [707, 367] on div "Ax Men / SE4 / EP3: Day From Hell VARIANT reorder" at bounding box center [794, 403] width 367 height 329
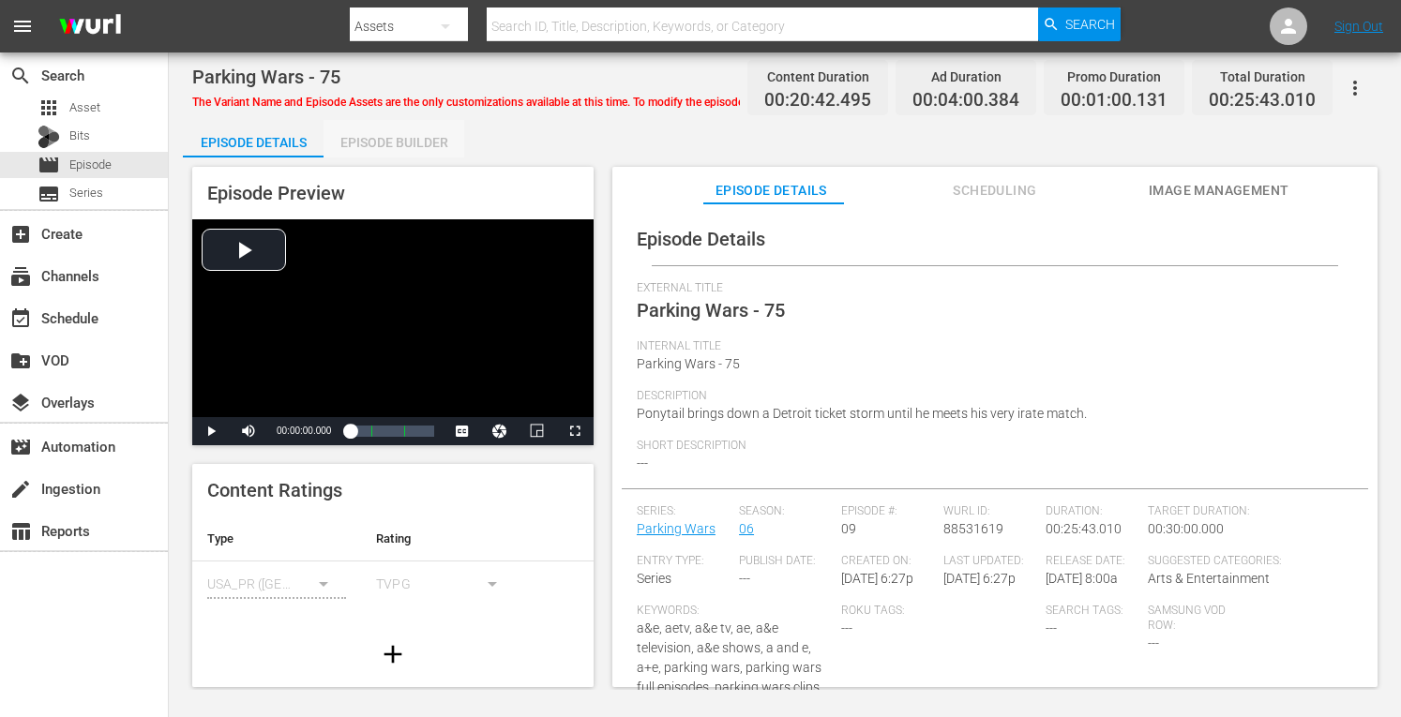
click at [432, 127] on div "Episode Builder" at bounding box center [394, 142] width 141 height 45
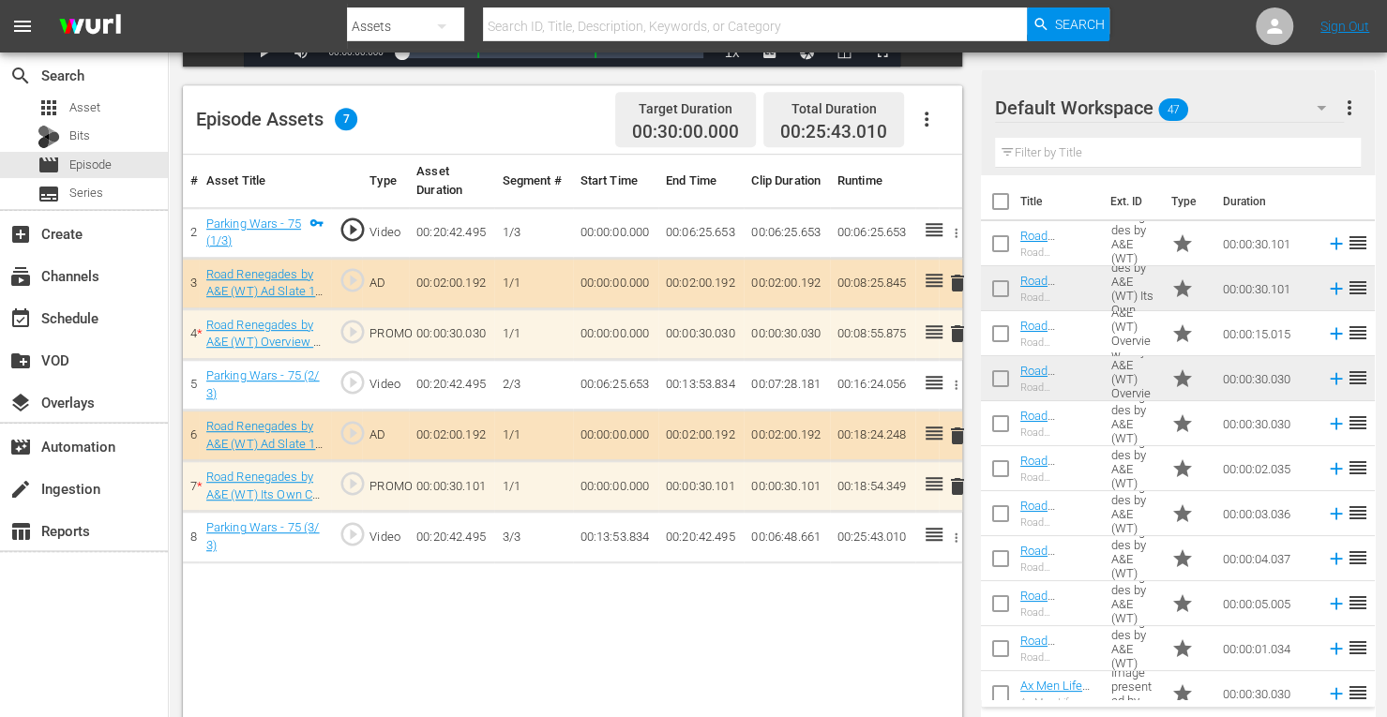
scroll to position [63, 0]
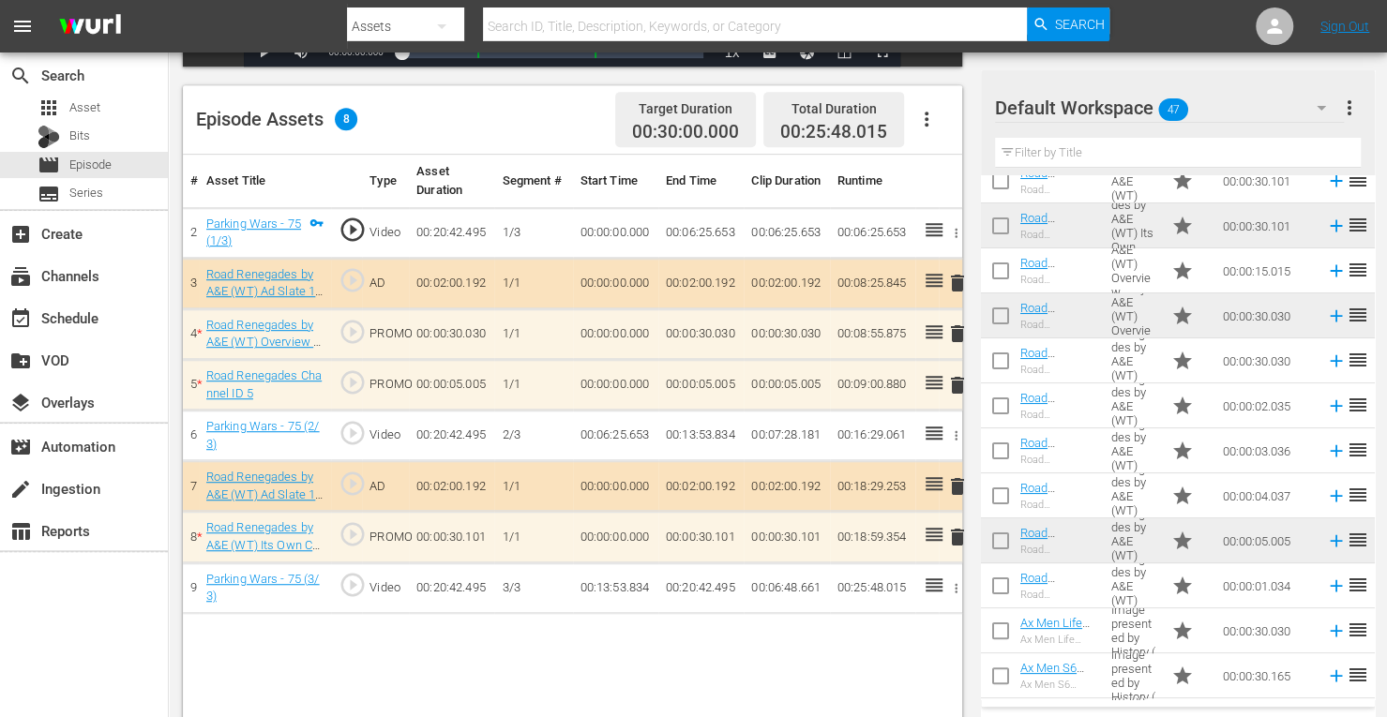
click at [957, 382] on span "delete" at bounding box center [957, 385] width 23 height 23
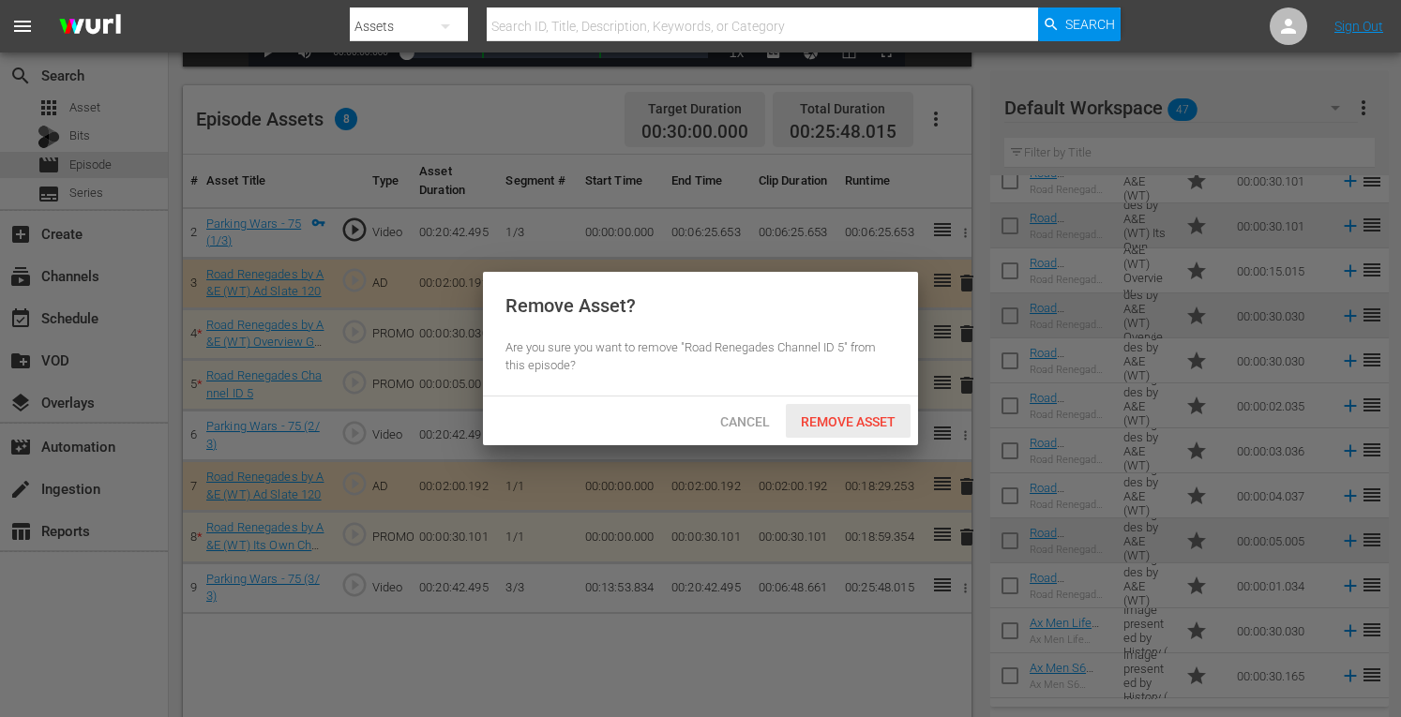
click at [868, 419] on span "Remove Asset" at bounding box center [848, 421] width 125 height 15
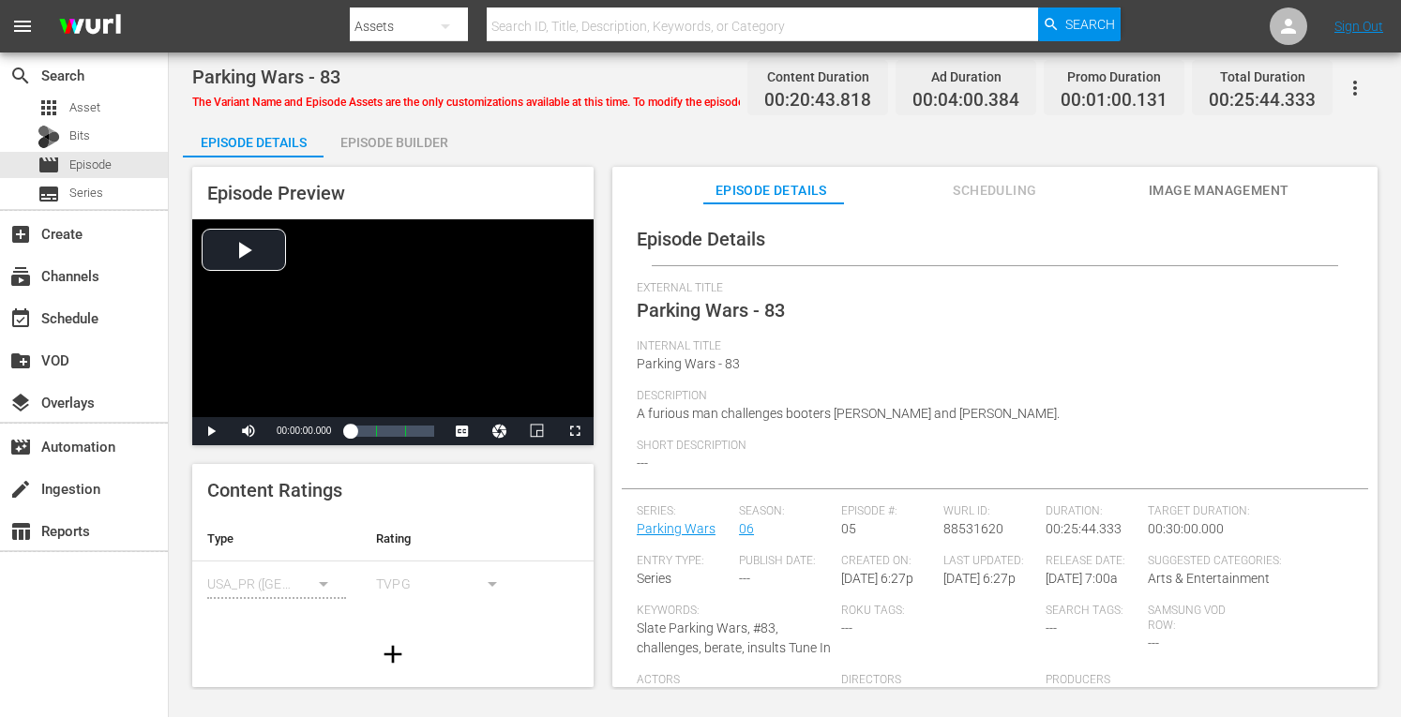
click at [424, 142] on div "Episode Builder" at bounding box center [394, 142] width 141 height 45
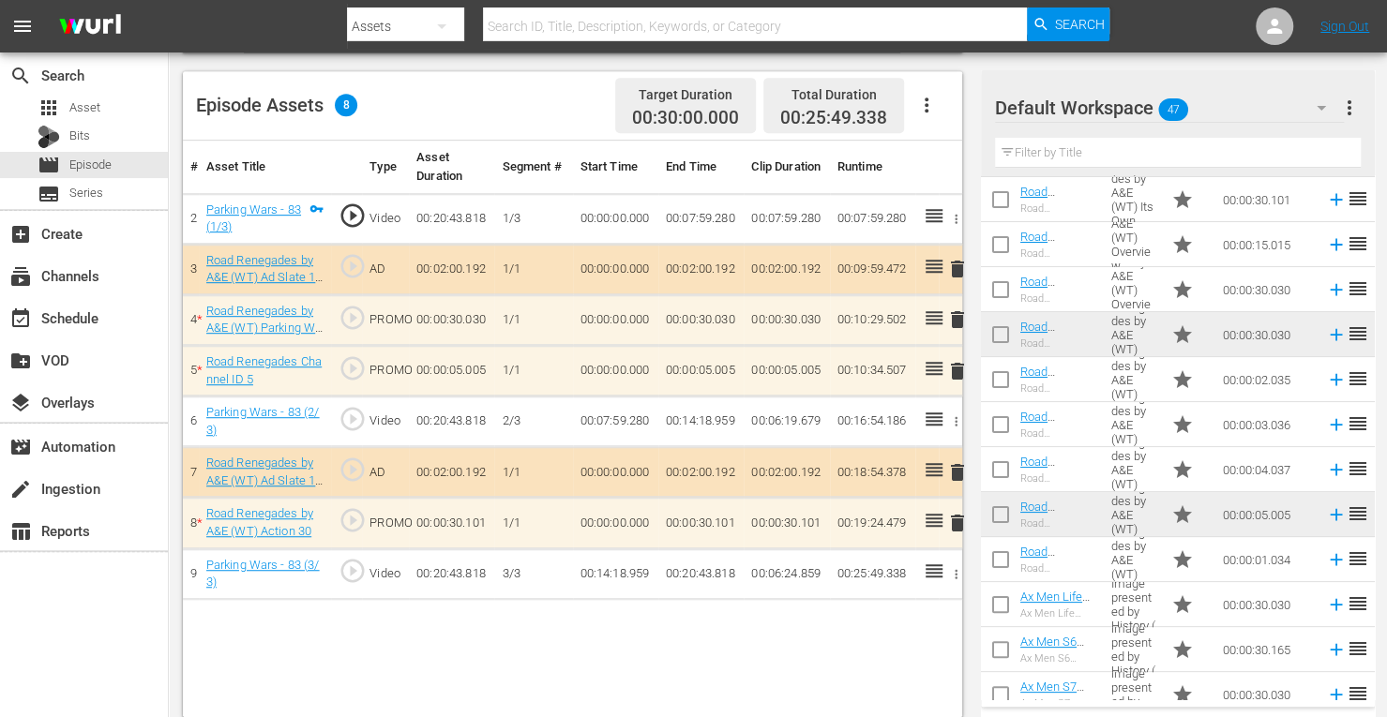
scroll to position [91, 0]
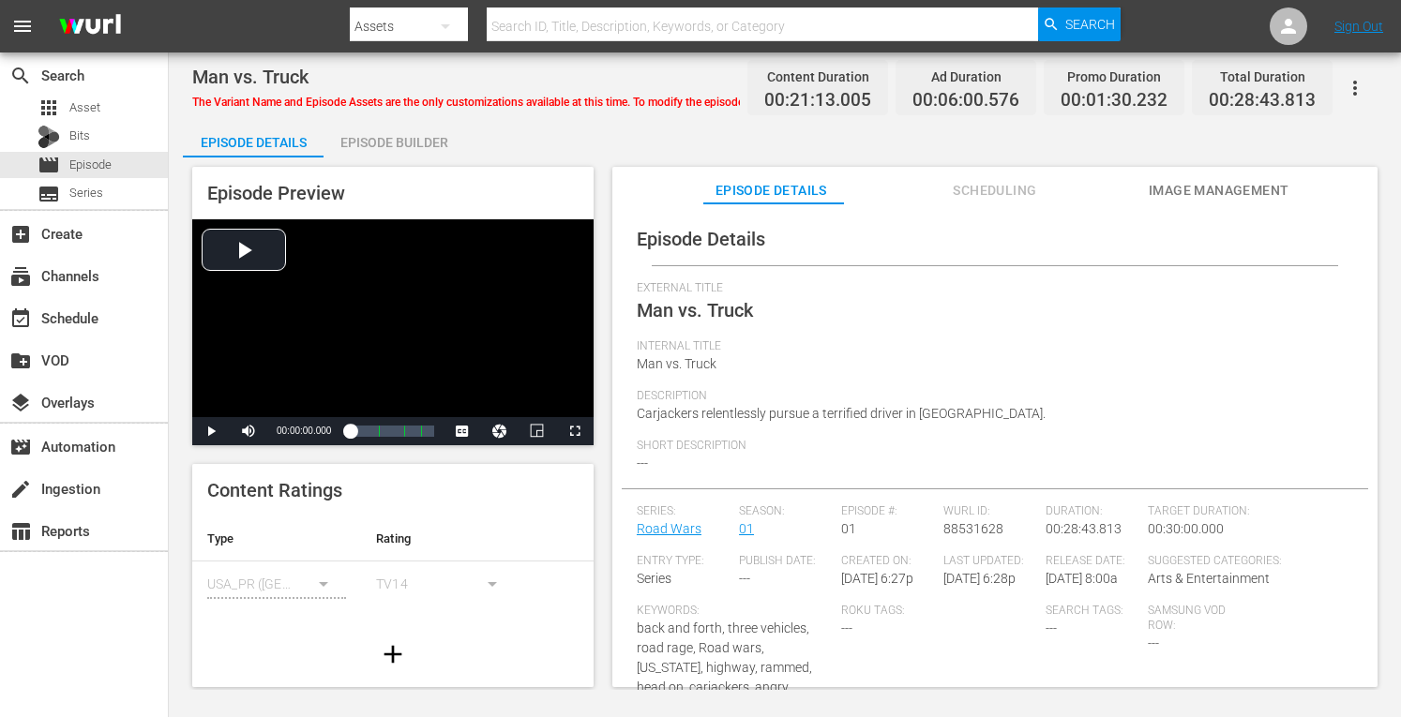
click at [421, 140] on div "Episode Builder" at bounding box center [394, 142] width 141 height 45
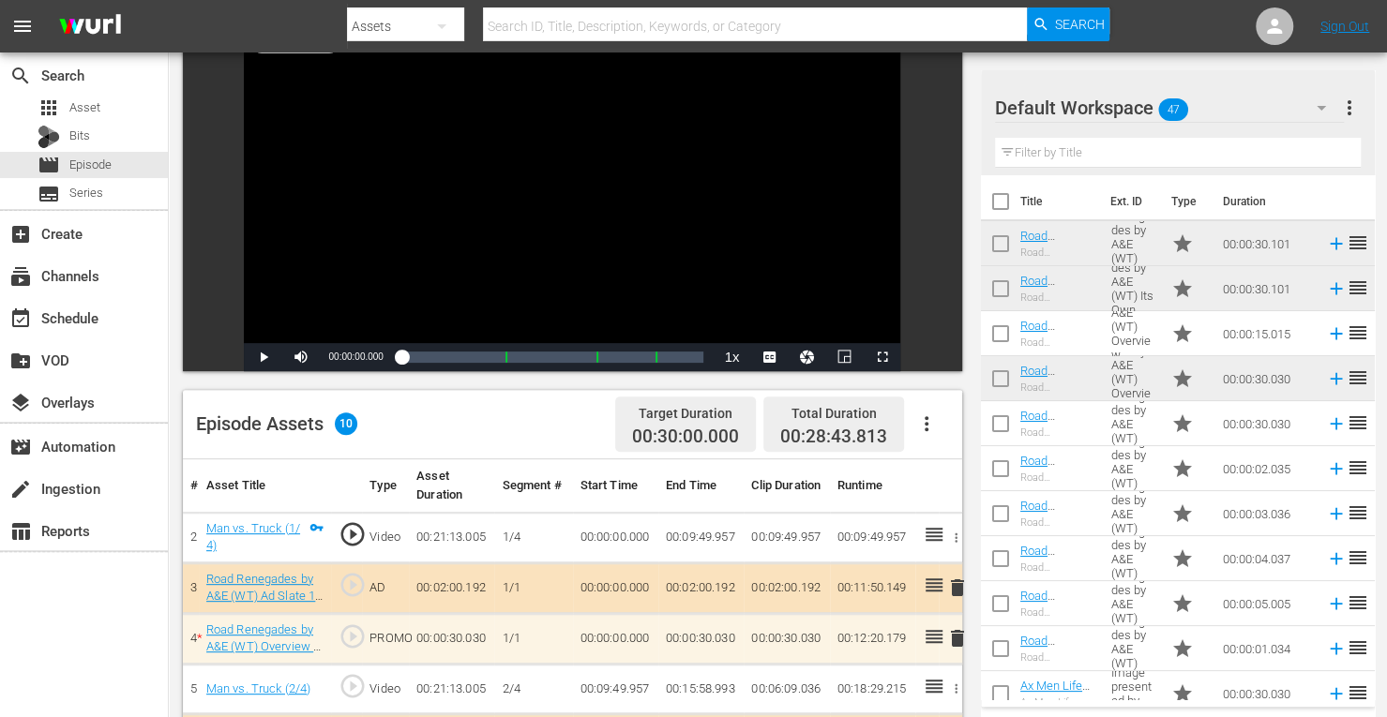
scroll to position [487, 0]
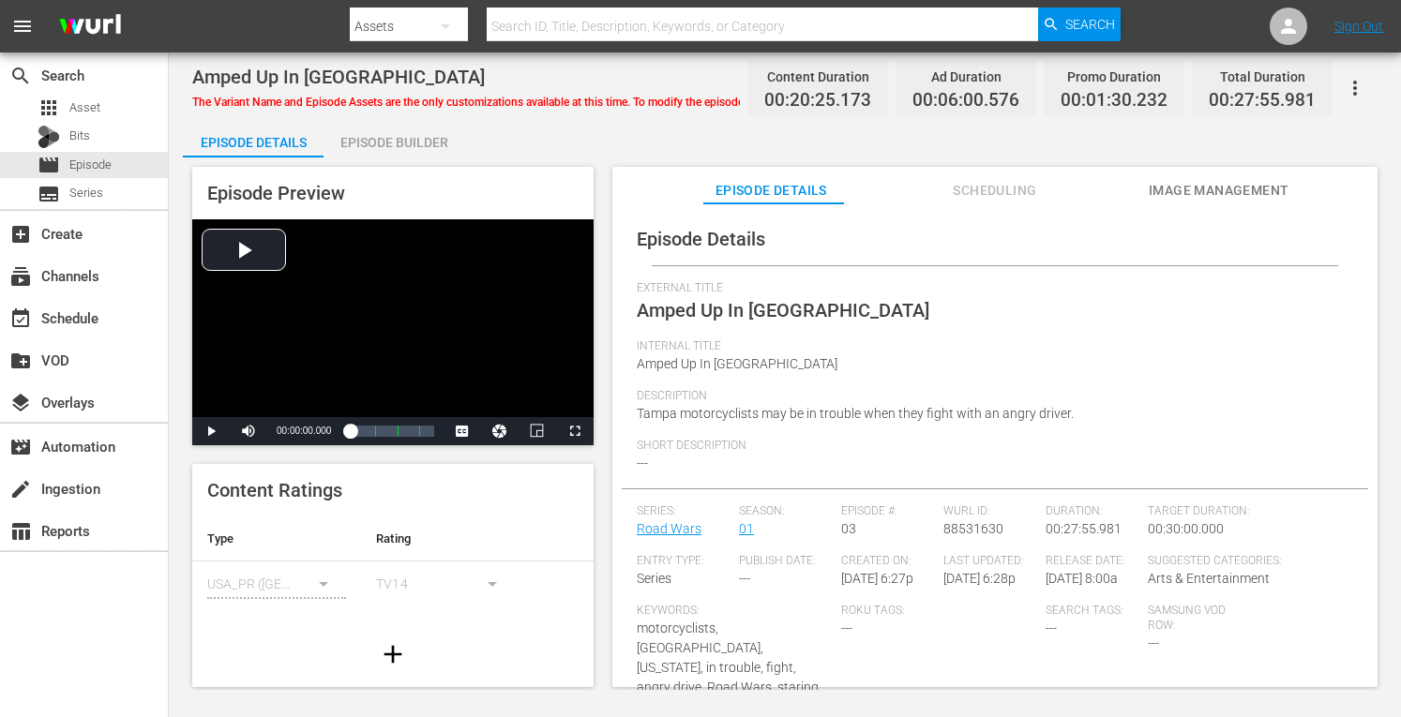
click at [414, 145] on div "Episode Builder" at bounding box center [394, 142] width 141 height 45
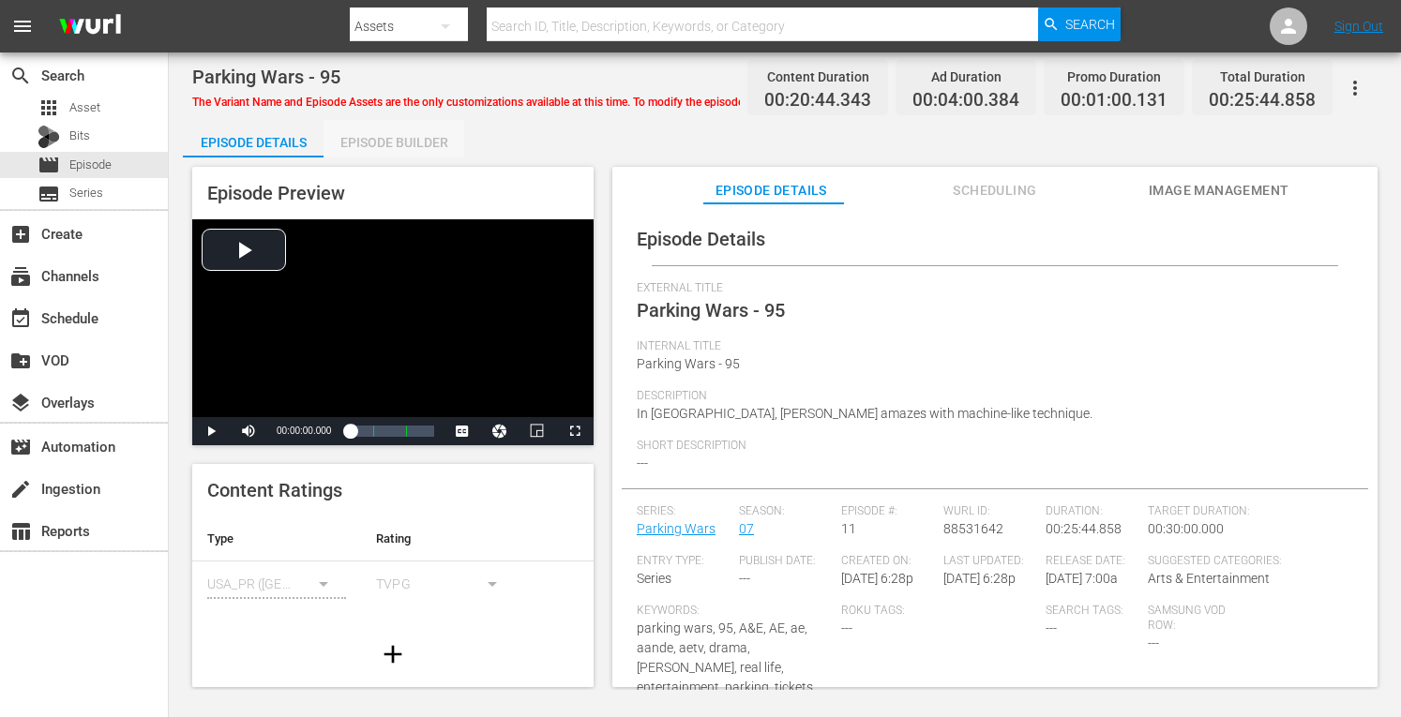
click at [381, 144] on div "Episode Builder" at bounding box center [394, 142] width 141 height 45
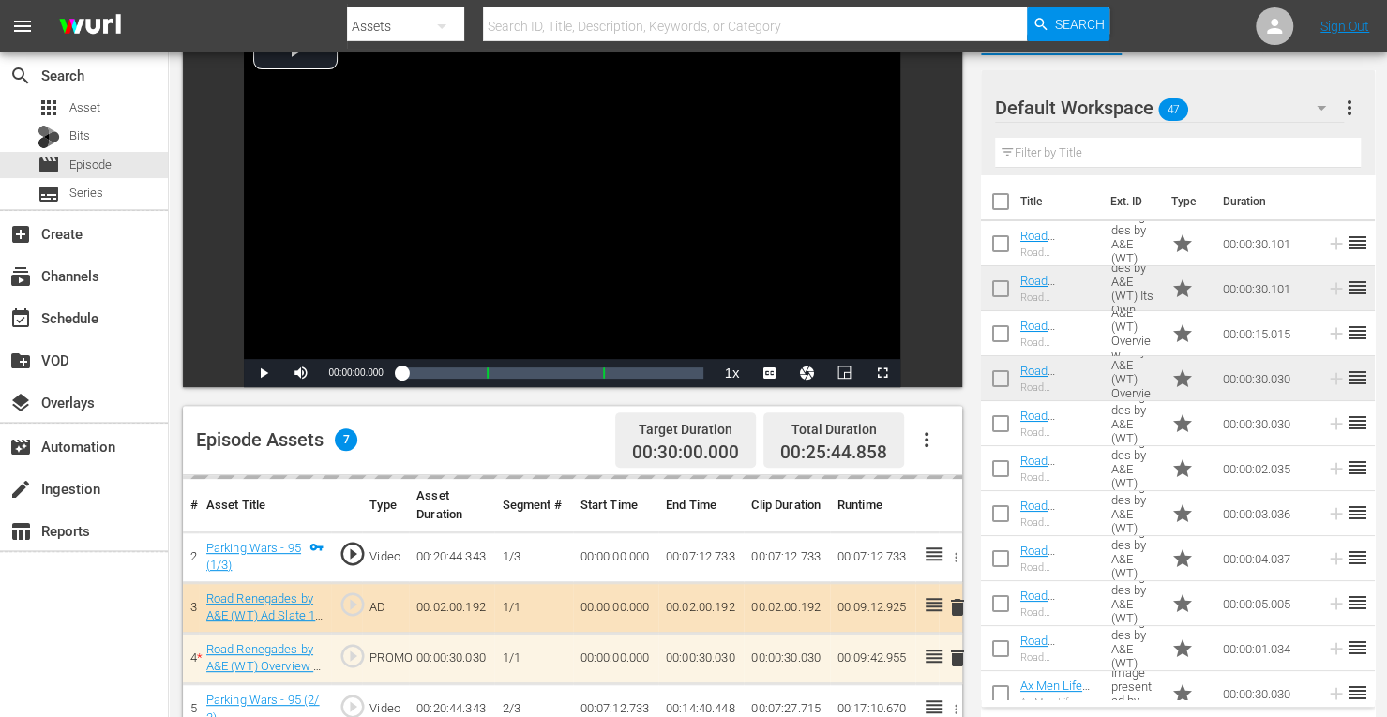
scroll to position [488, 0]
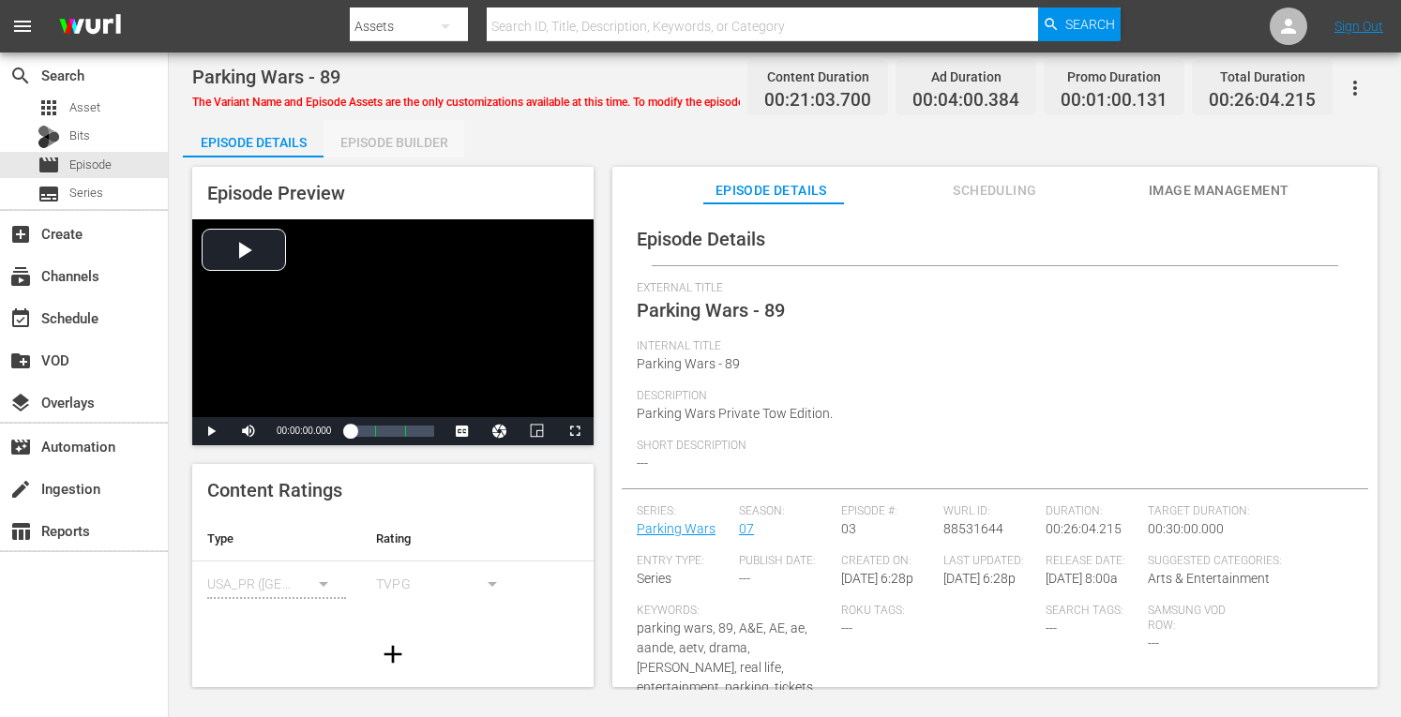
click at [401, 138] on div "Episode Builder" at bounding box center [394, 142] width 141 height 45
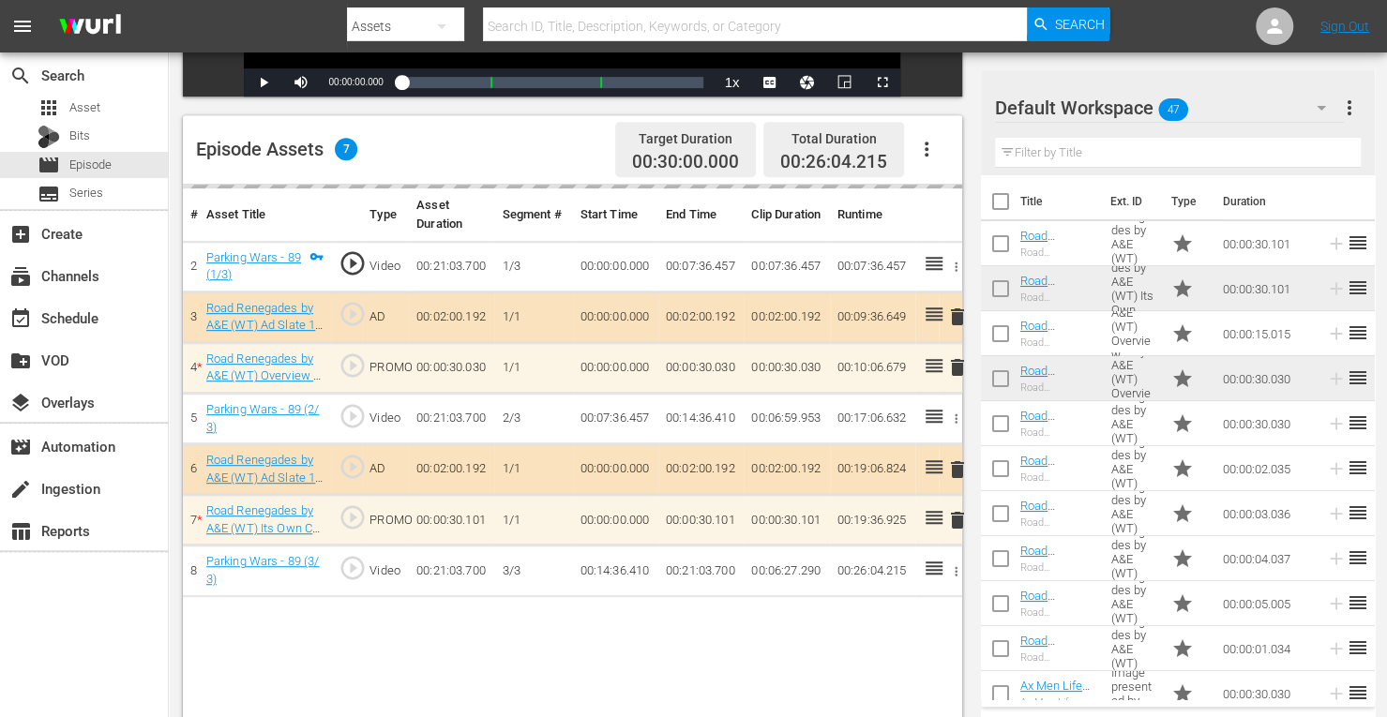
scroll to position [433, 0]
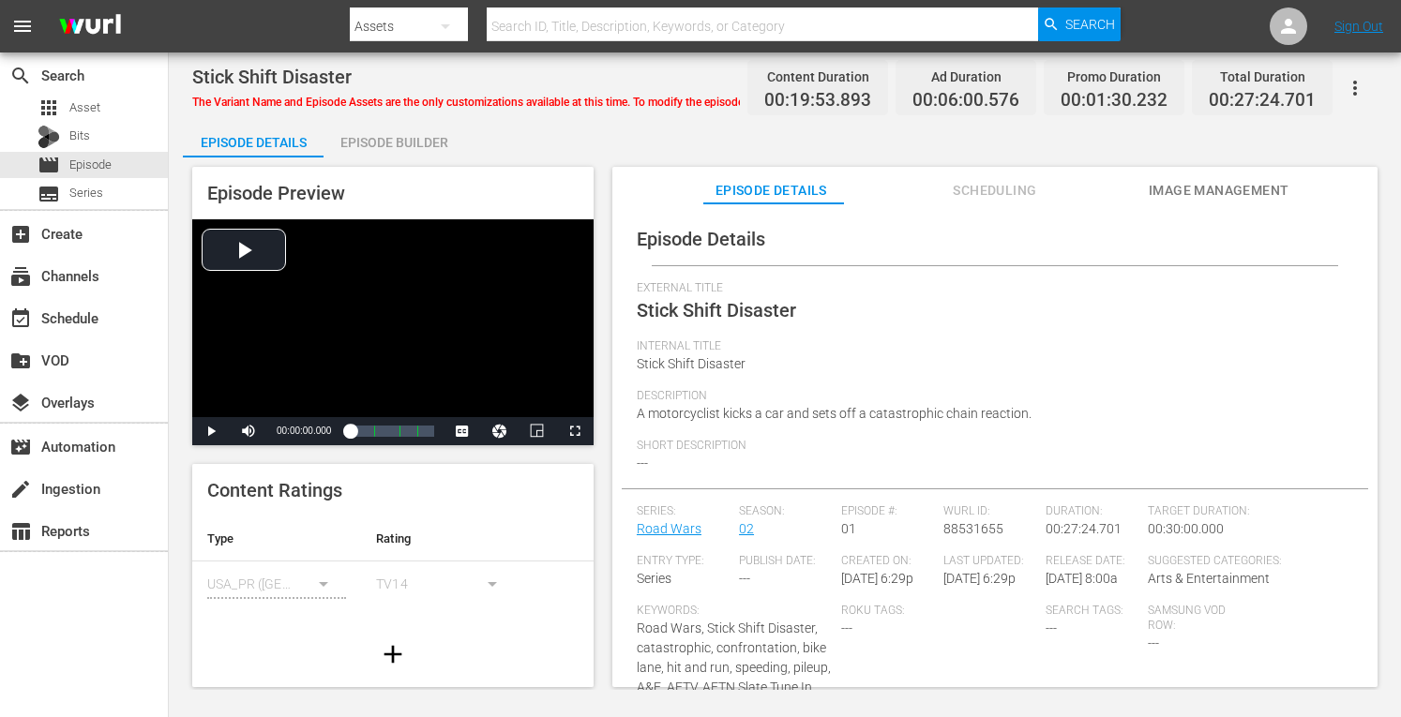
click at [365, 130] on div "Episode Builder" at bounding box center [394, 142] width 141 height 45
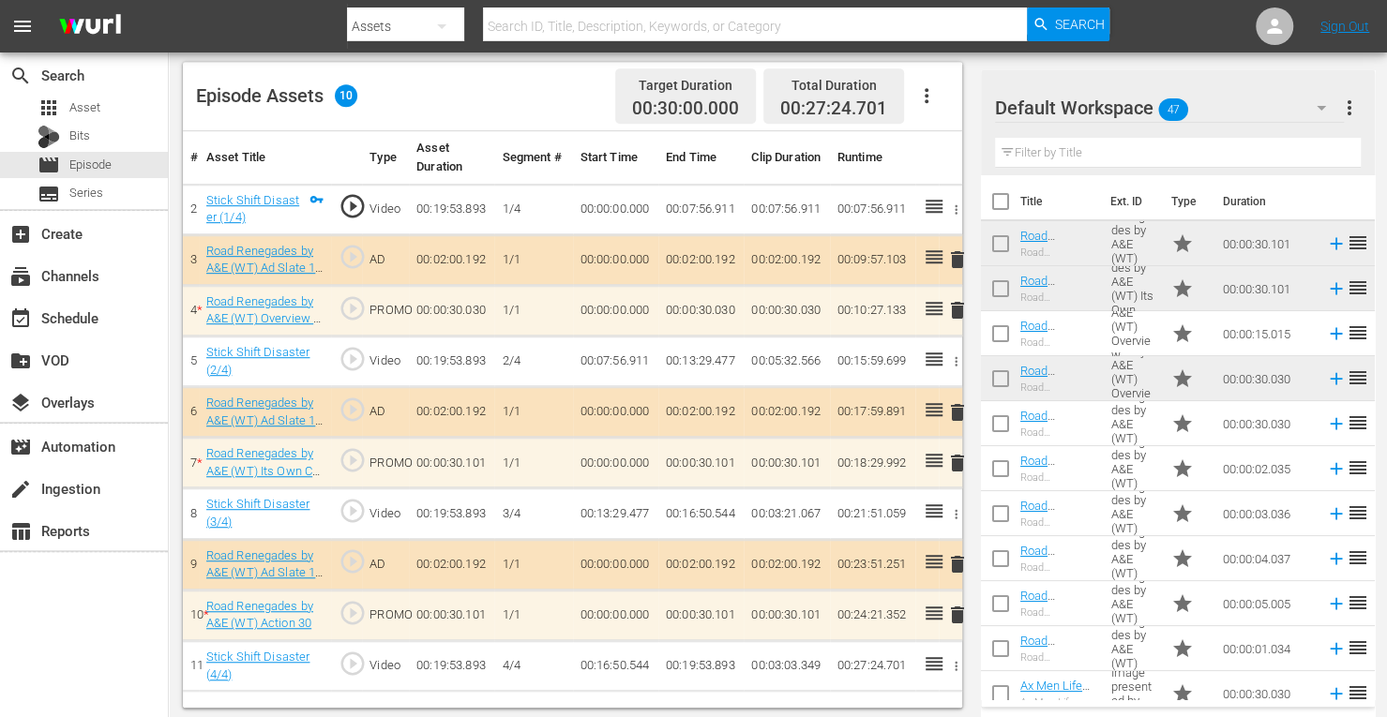
scroll to position [488, 0]
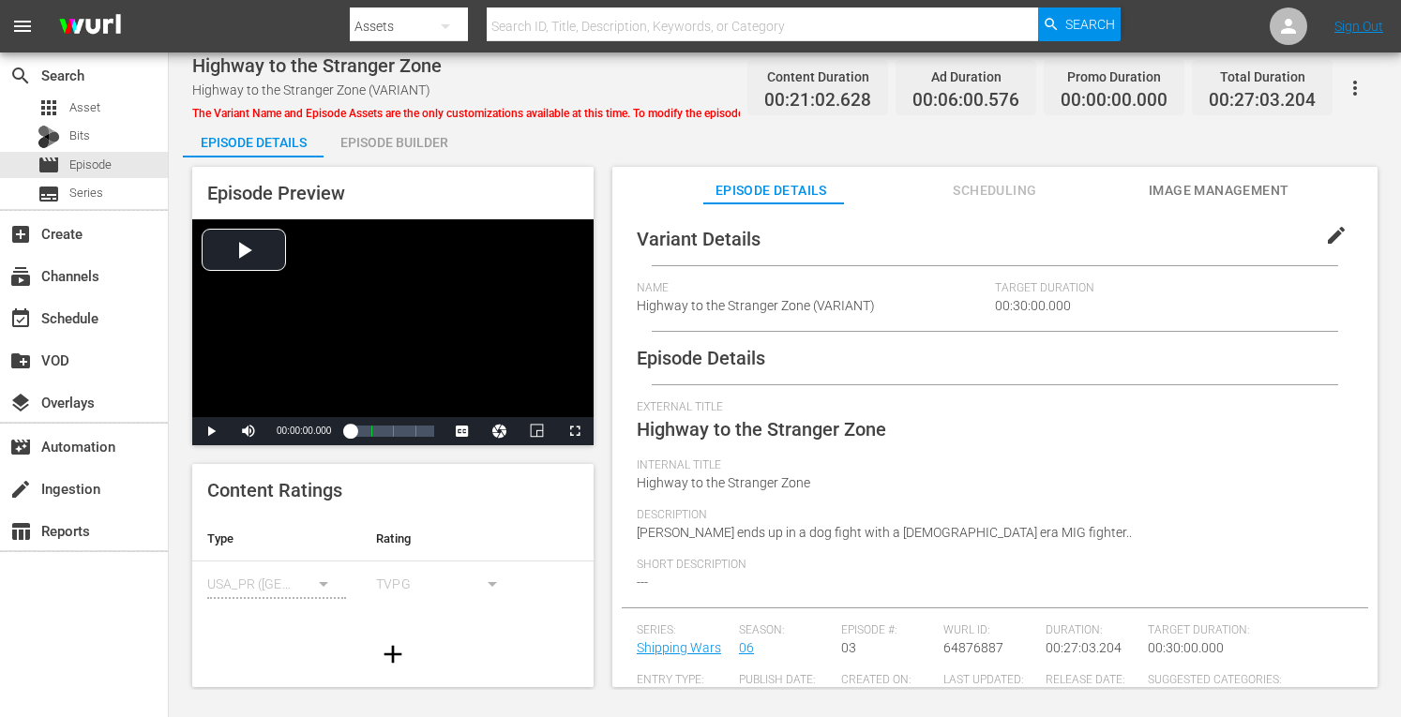
click at [407, 143] on div "Episode Builder" at bounding box center [394, 142] width 141 height 45
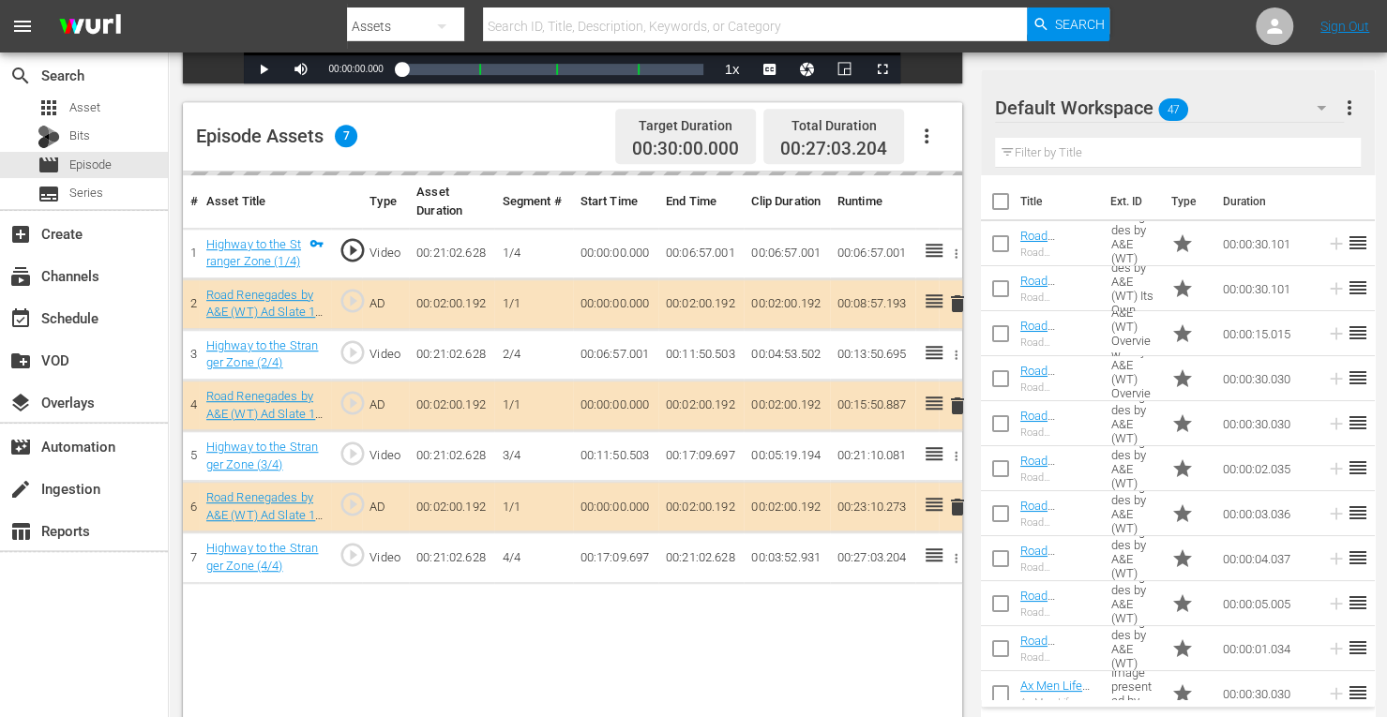
scroll to position [488, 0]
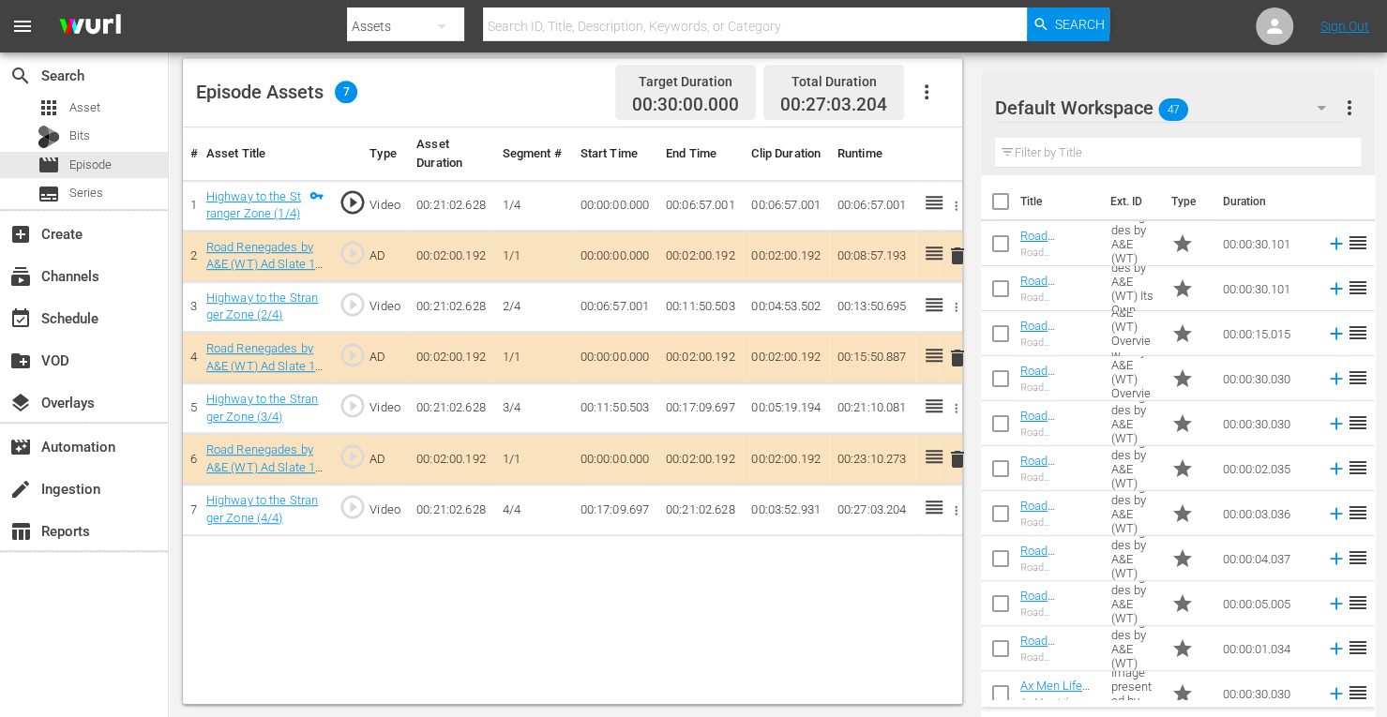
click at [954, 356] on span "delete" at bounding box center [957, 358] width 23 height 23
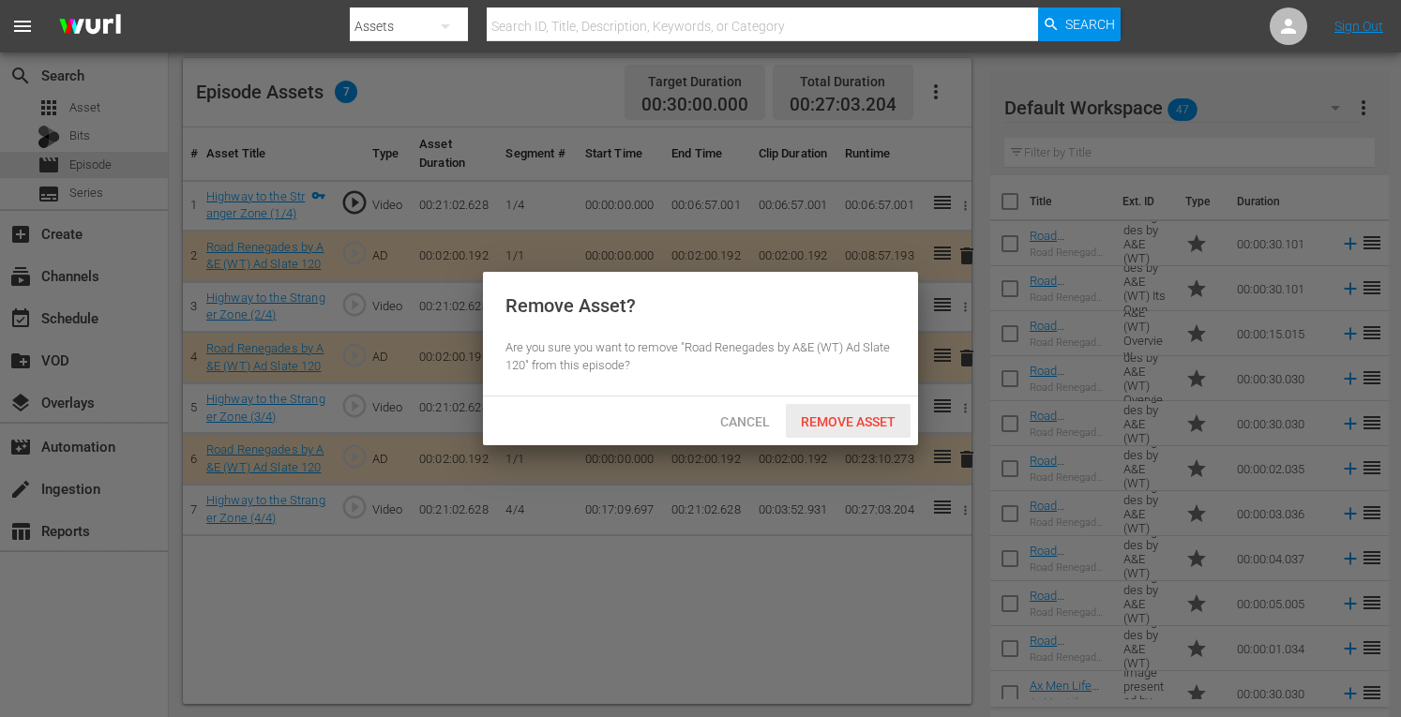
click at [820, 408] on div "Remove Asset" at bounding box center [848, 421] width 125 height 35
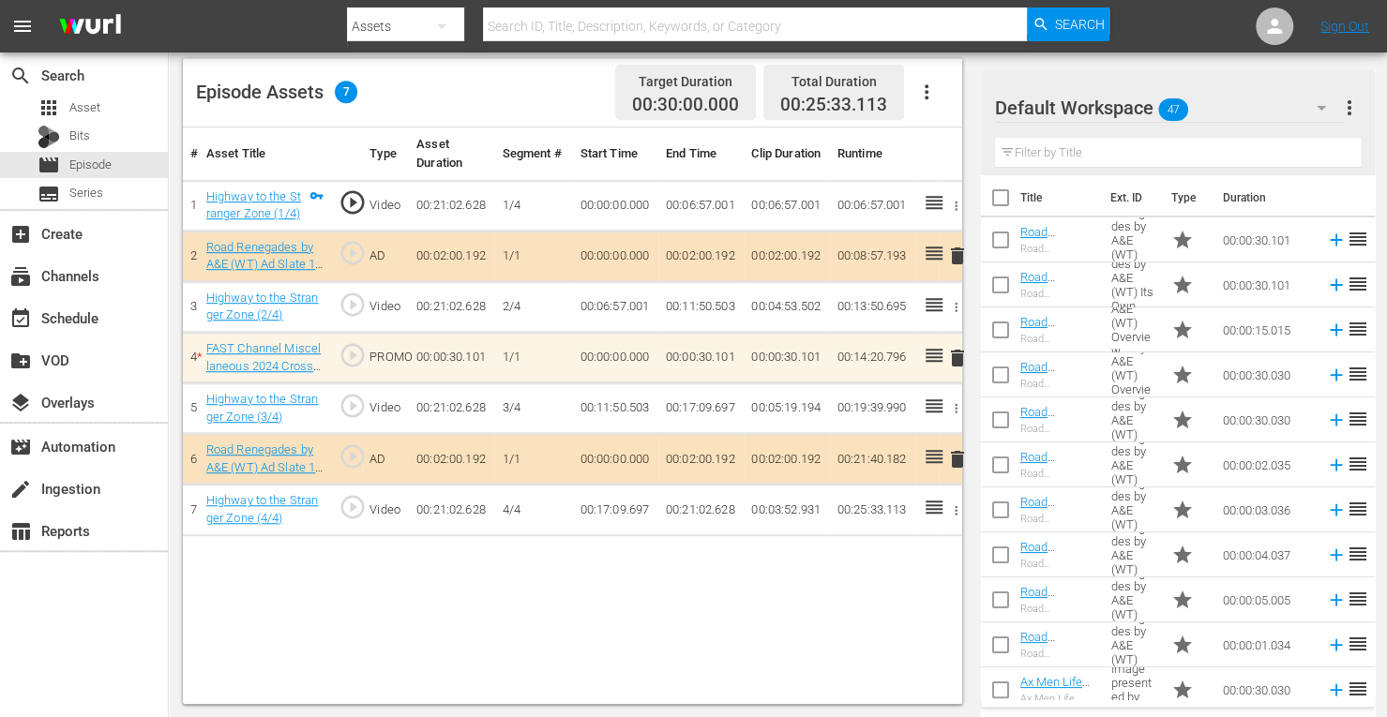
scroll to position [0, 0]
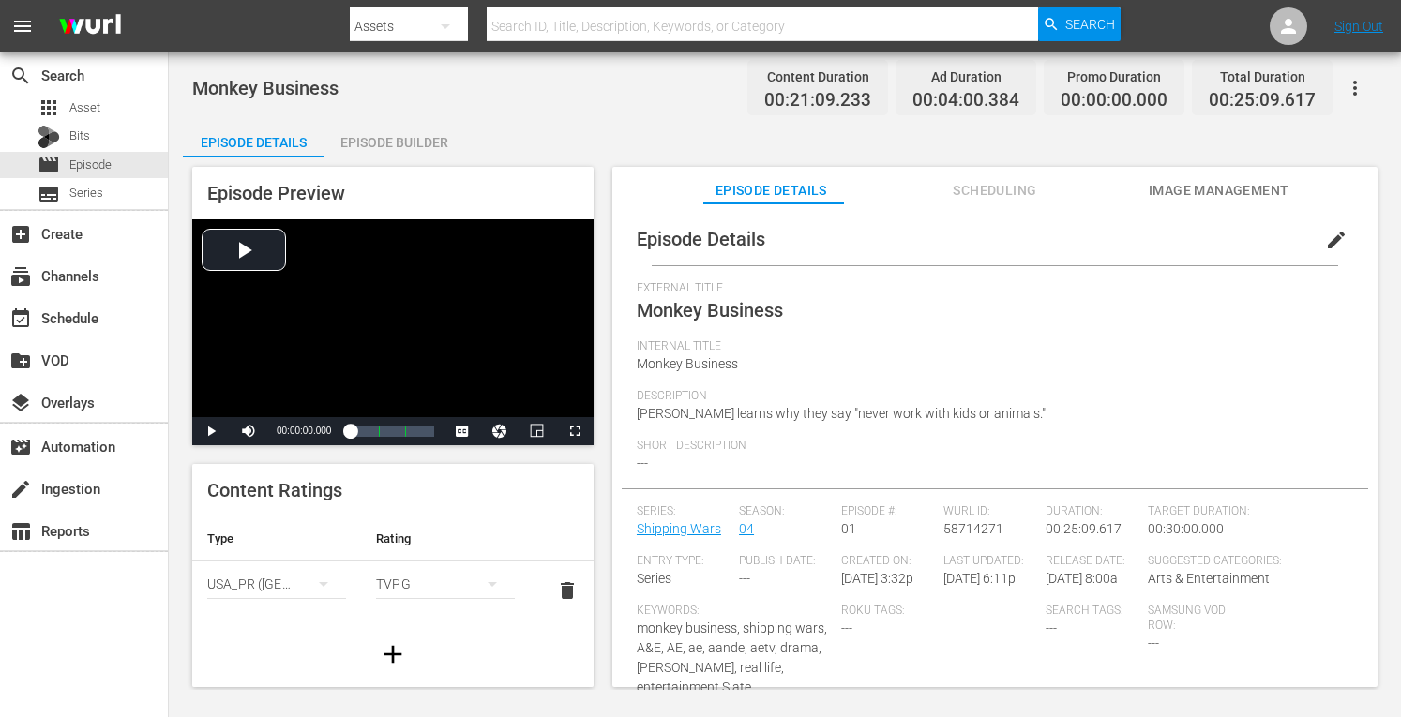
click at [420, 136] on div "Episode Builder" at bounding box center [394, 142] width 141 height 45
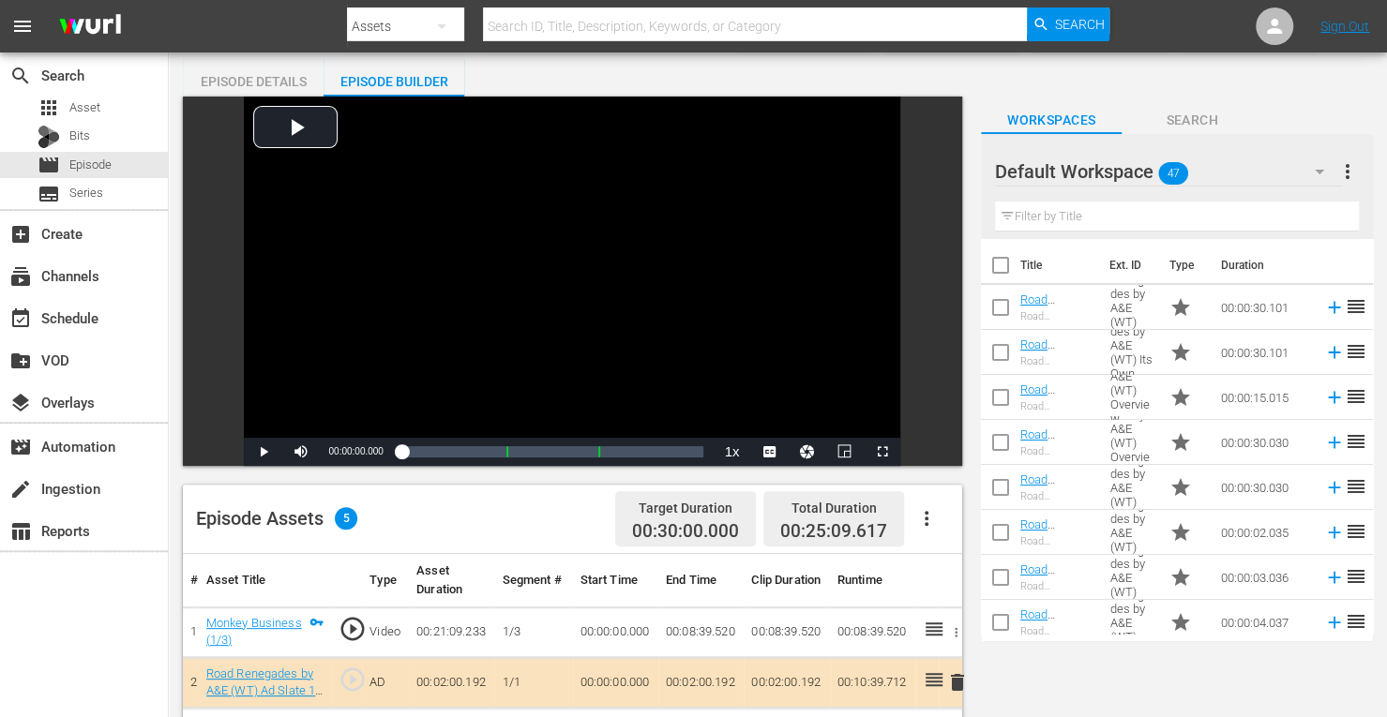
scroll to position [488, 0]
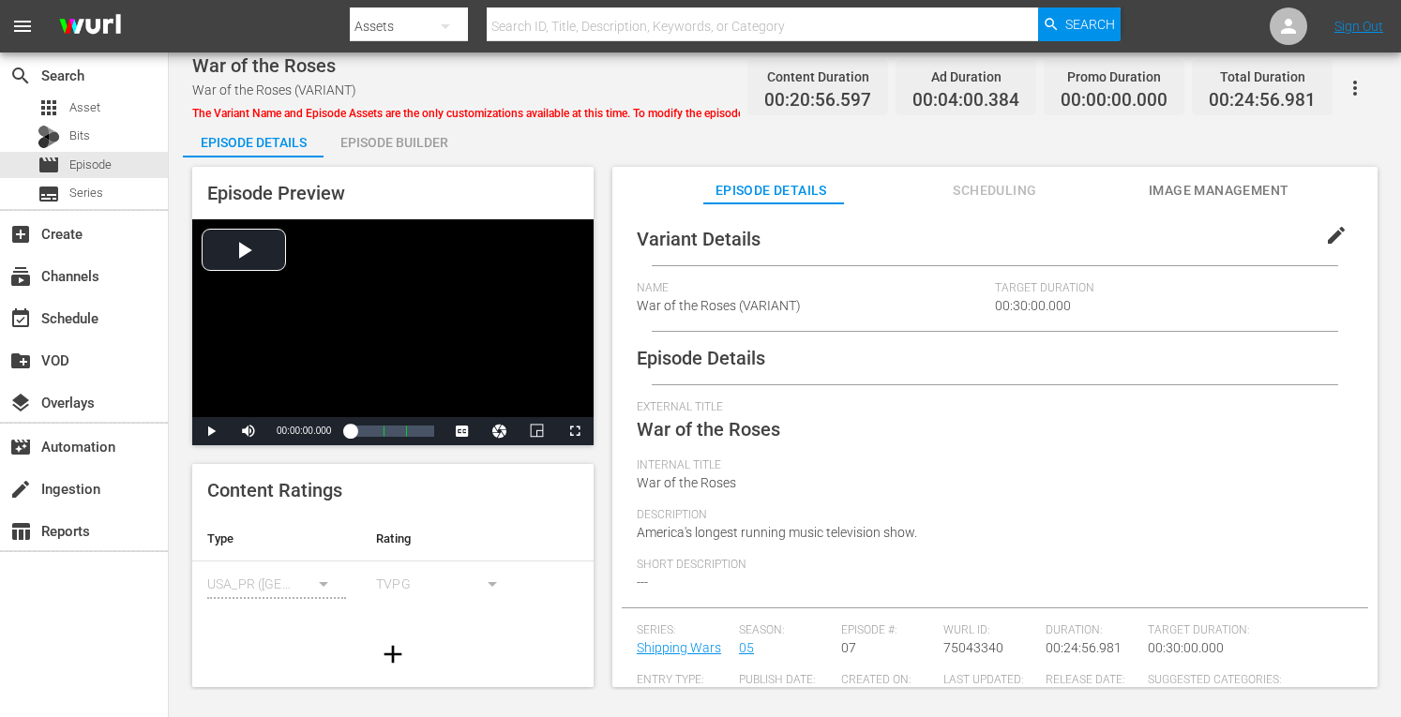
click at [420, 137] on div "Episode Builder" at bounding box center [394, 142] width 141 height 45
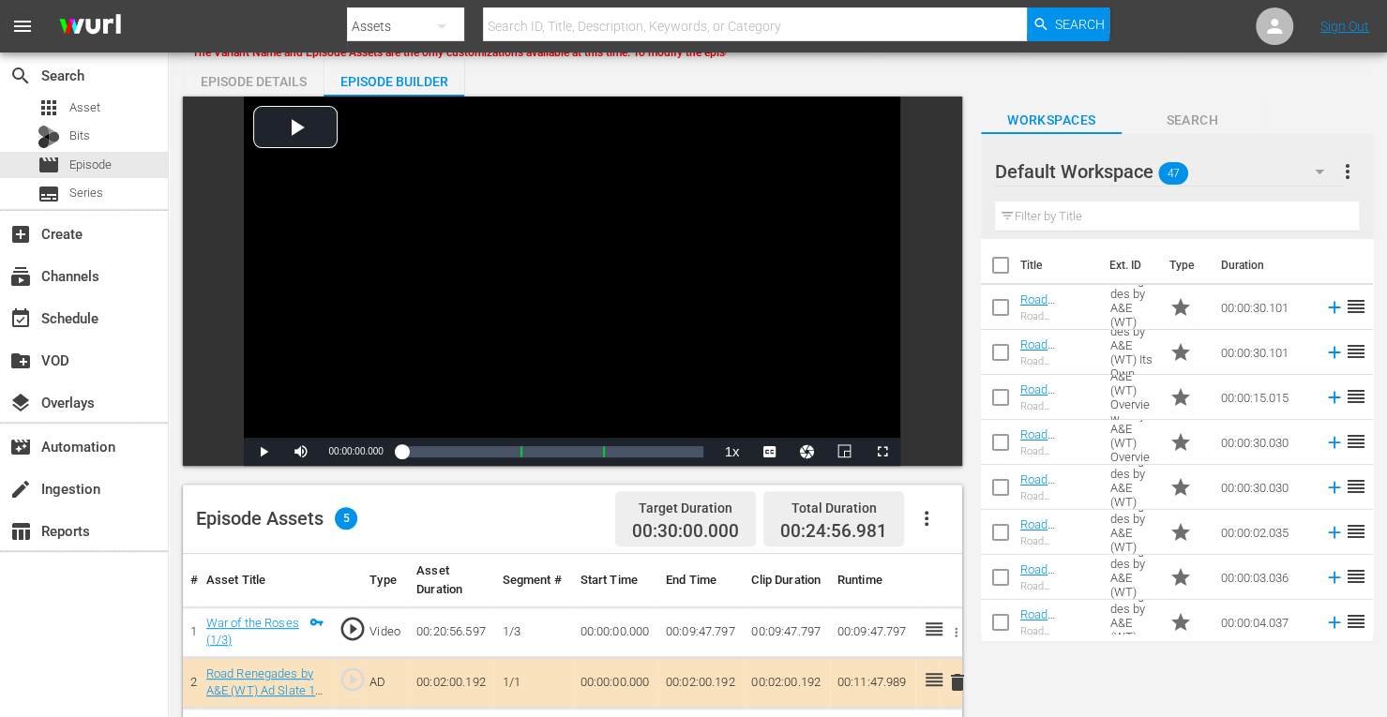
scroll to position [488, 0]
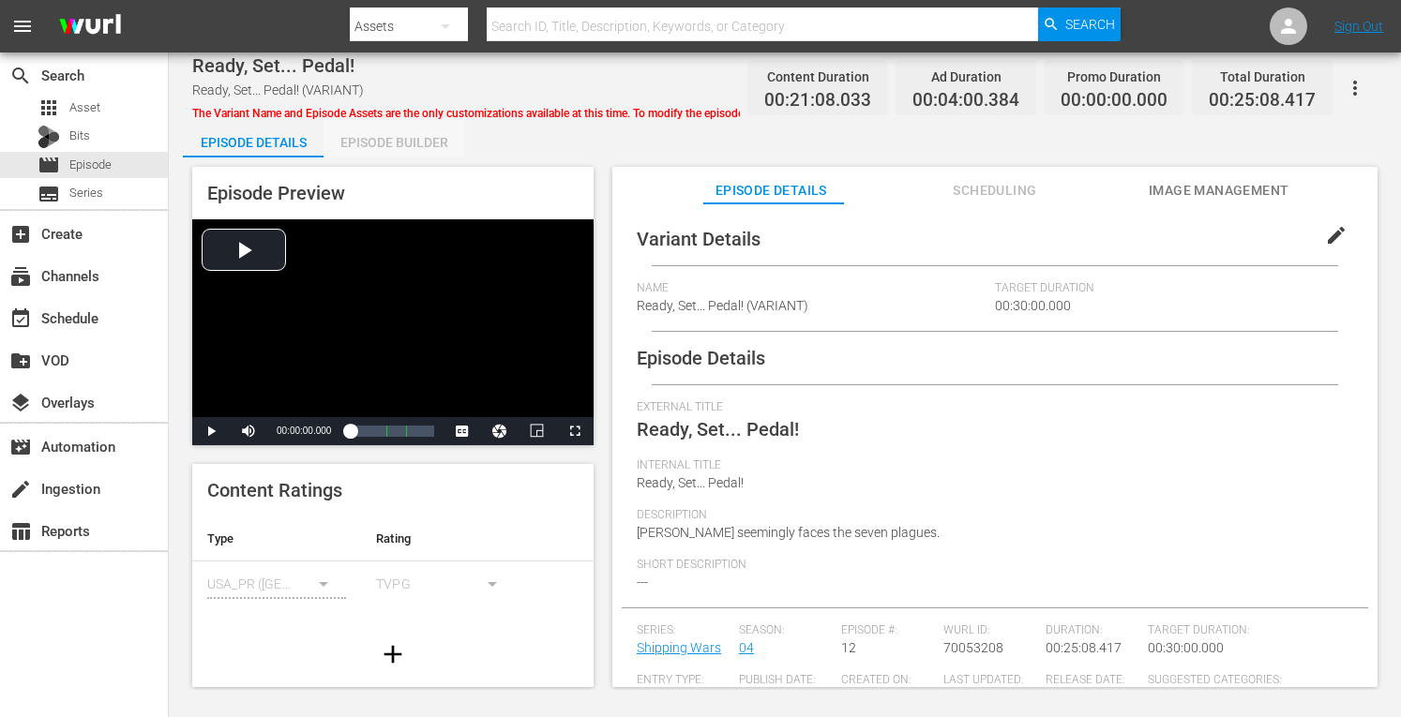
click at [431, 142] on div "Episode Builder" at bounding box center [394, 142] width 141 height 45
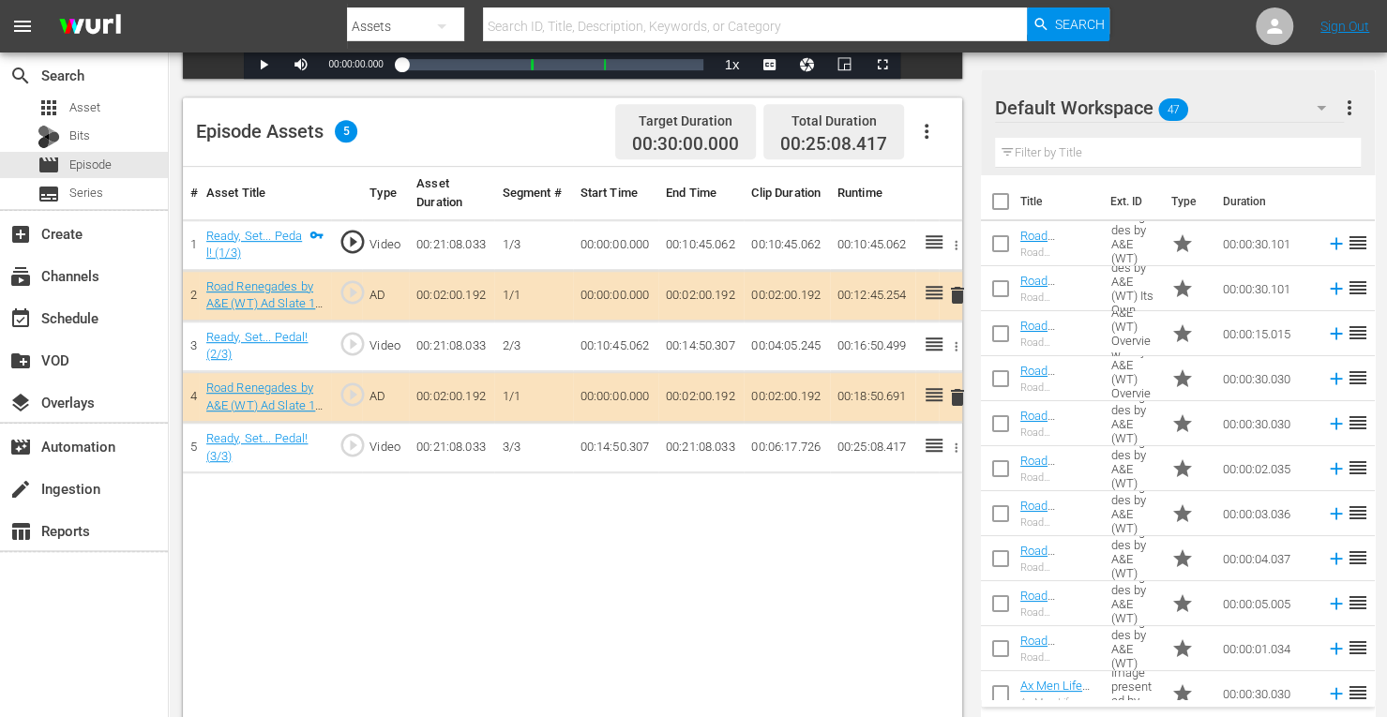
scroll to position [488, 0]
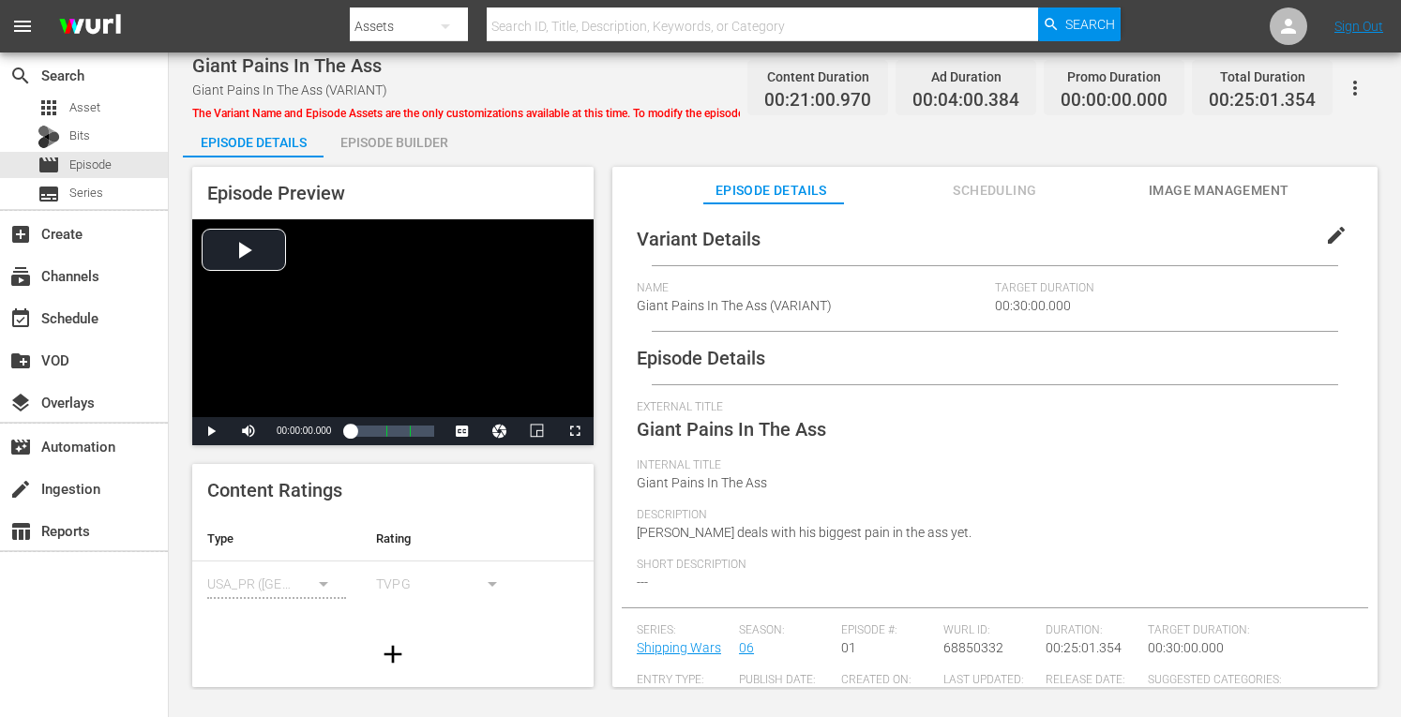
click at [435, 140] on div "Episode Builder" at bounding box center [394, 142] width 141 height 45
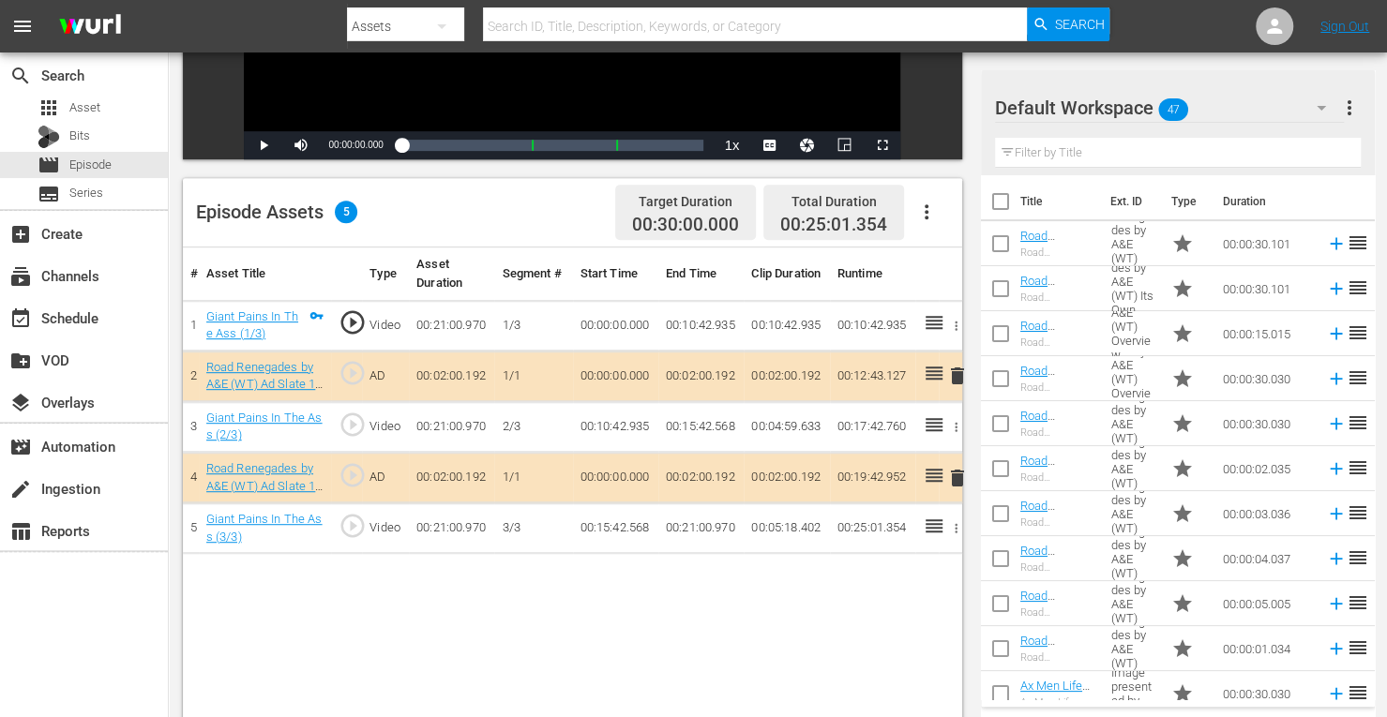
scroll to position [372, 0]
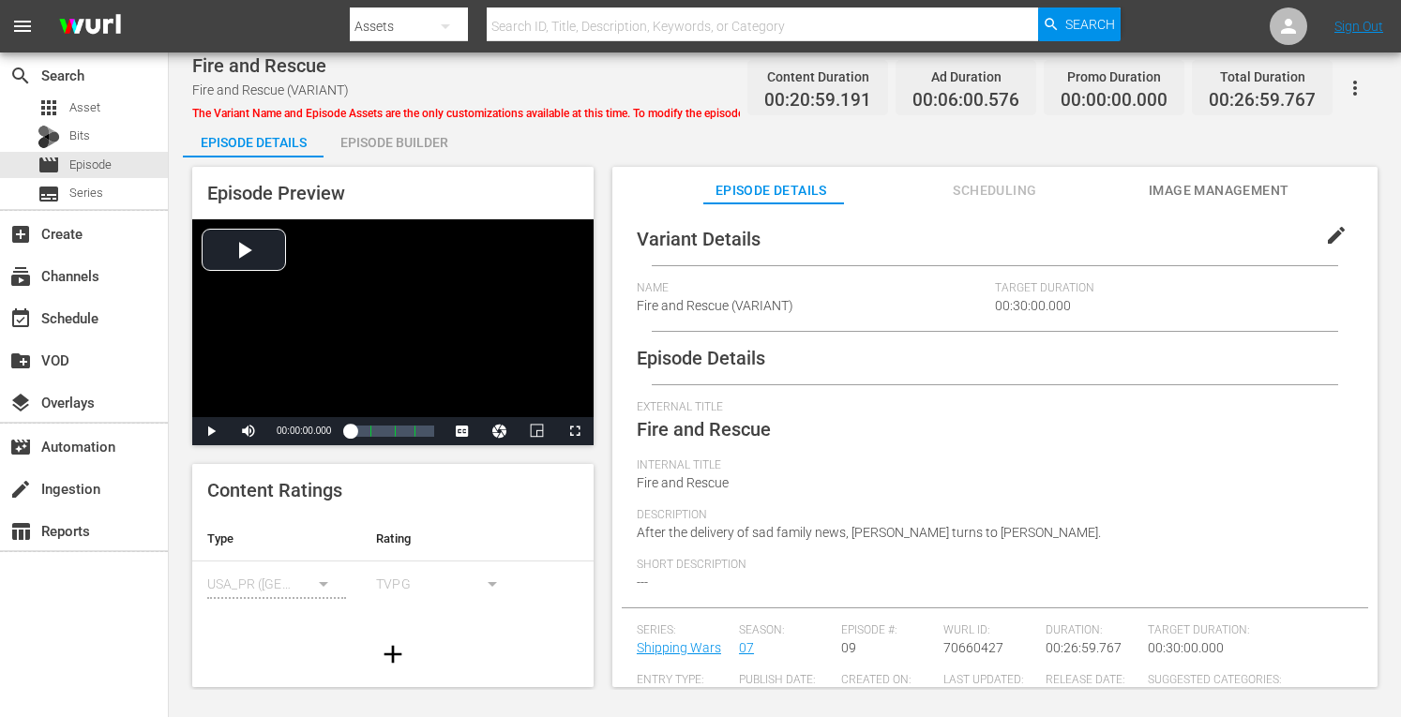
click at [429, 142] on div "Episode Builder" at bounding box center [394, 142] width 141 height 45
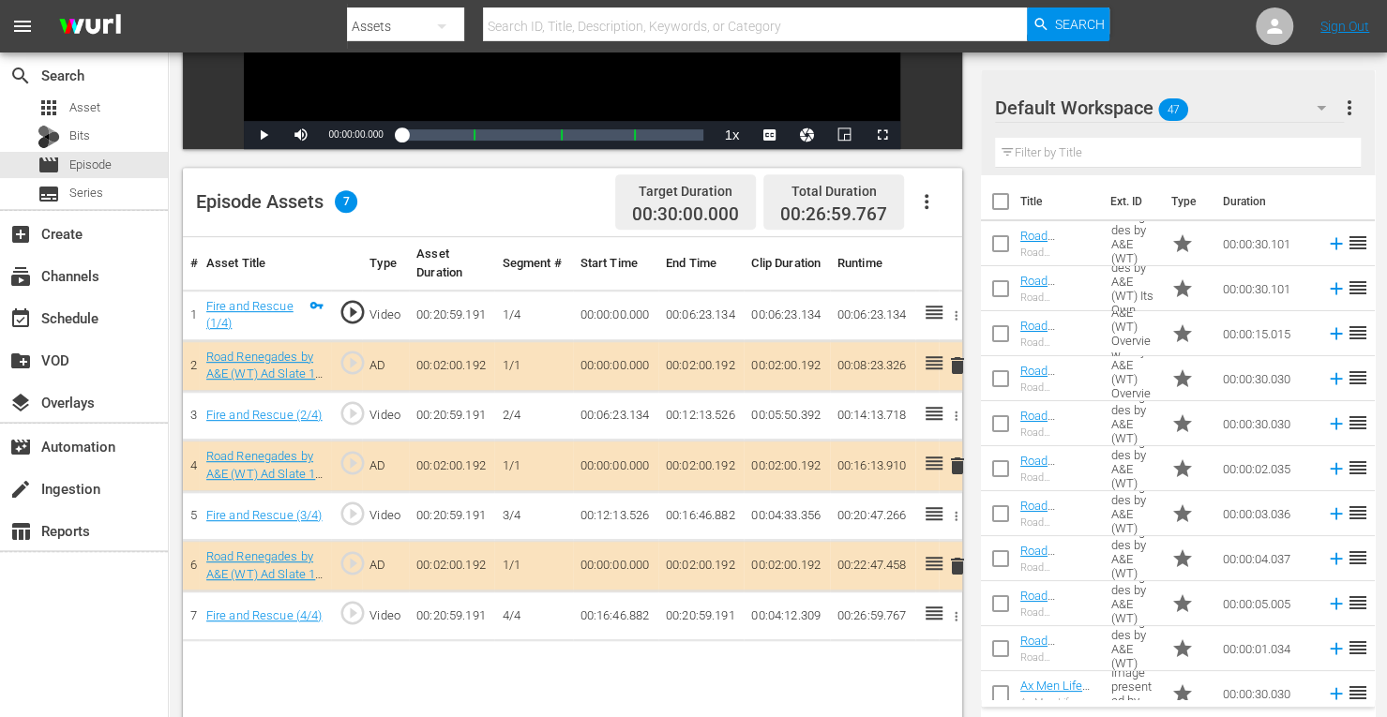
scroll to position [488, 0]
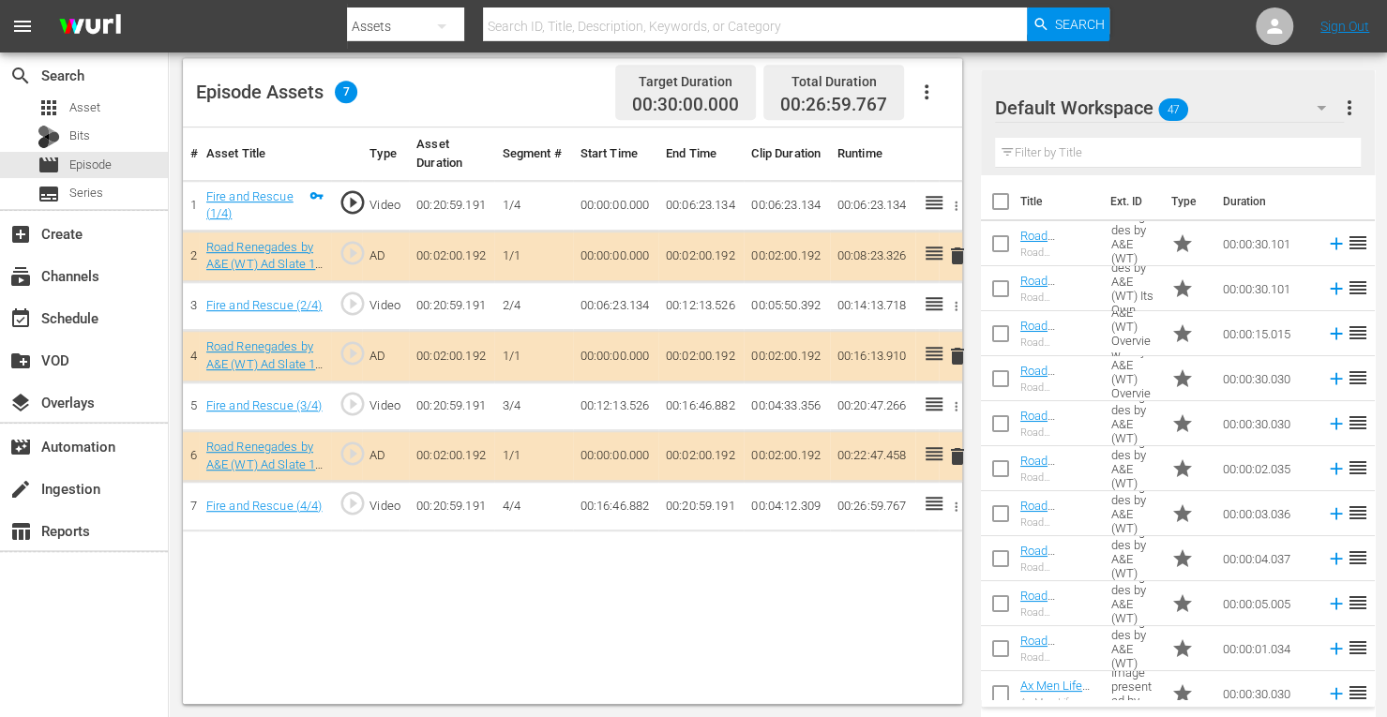
click at [957, 349] on span "delete" at bounding box center [957, 356] width 23 height 23
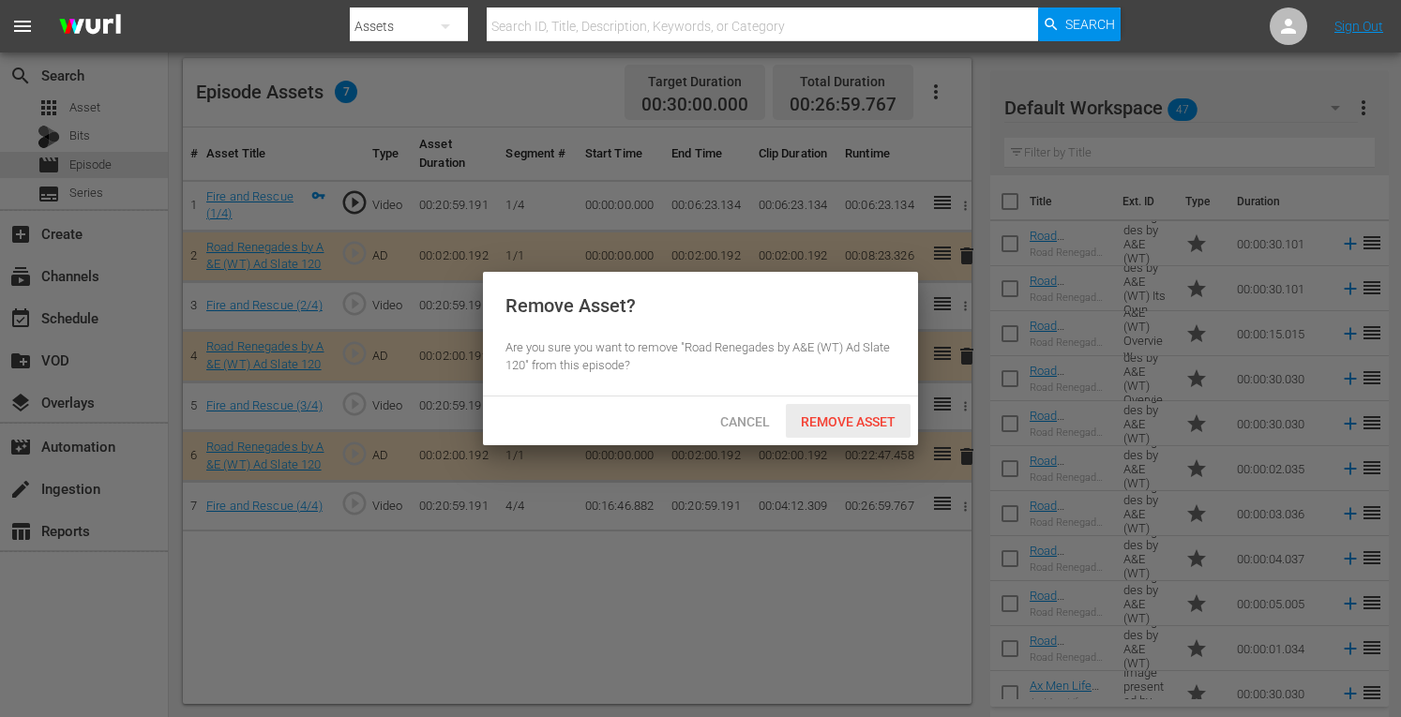
click at [840, 415] on span "Remove Asset" at bounding box center [848, 421] width 125 height 15
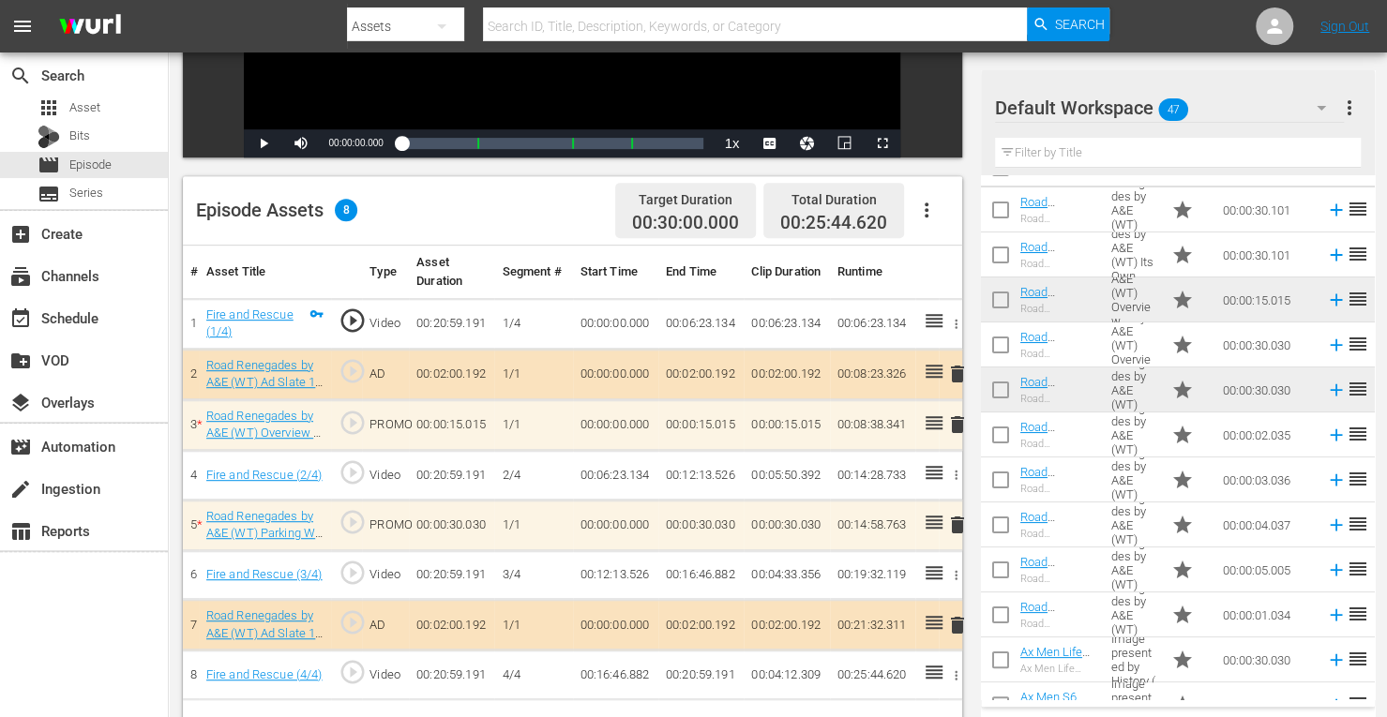
scroll to position [0, 0]
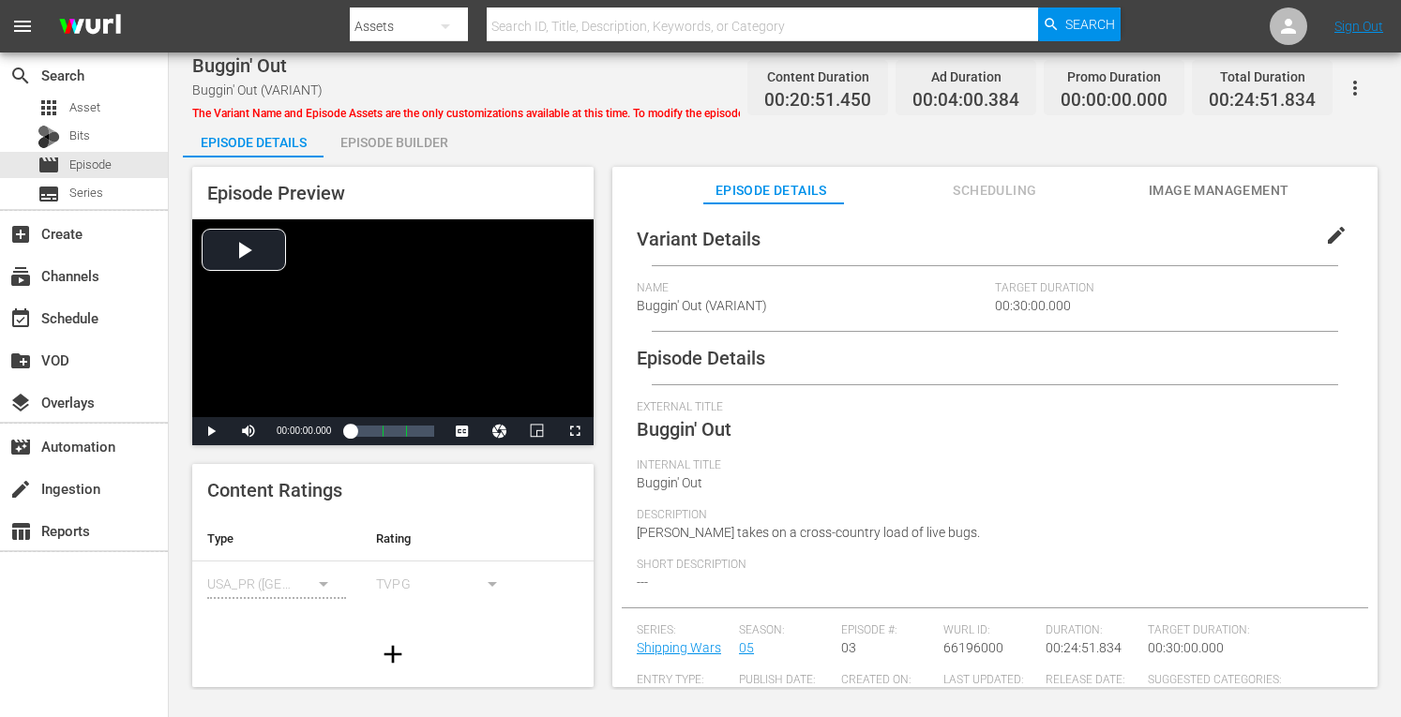
click at [396, 141] on div "Episode Builder" at bounding box center [394, 142] width 141 height 45
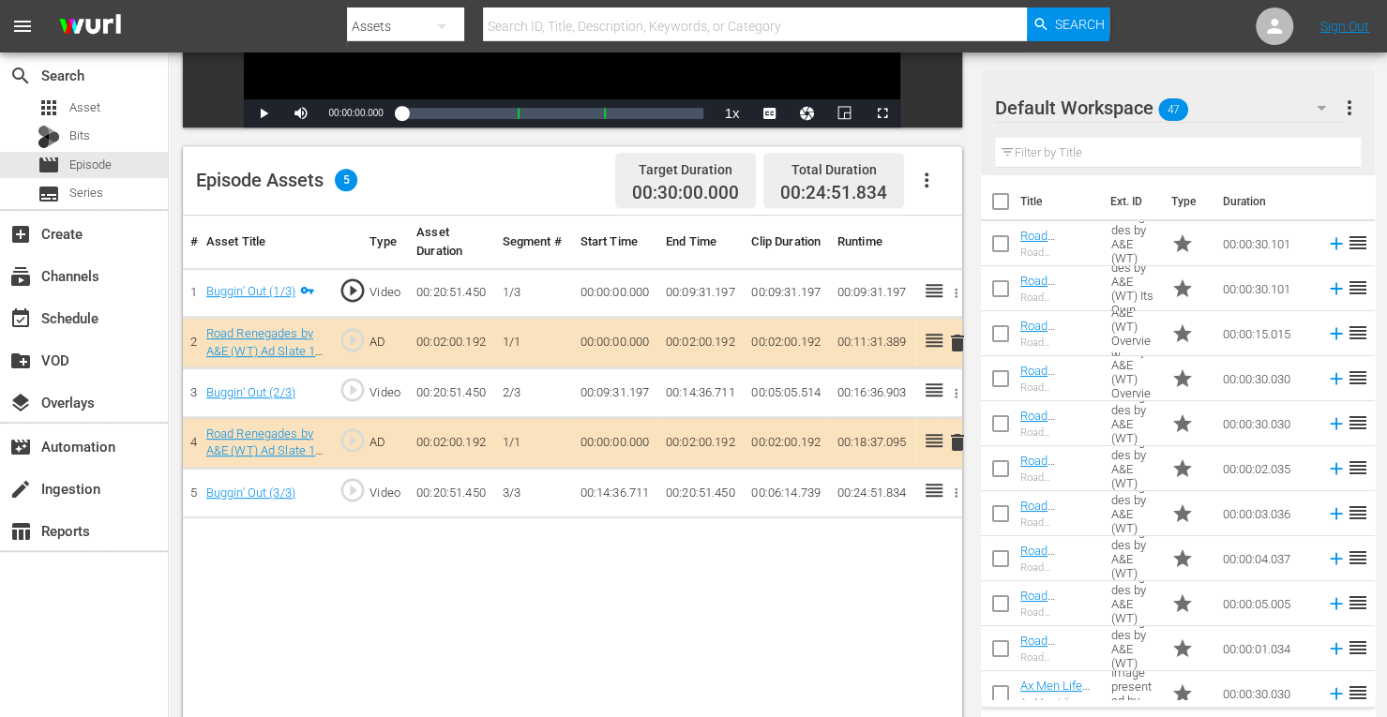
scroll to position [430, 0]
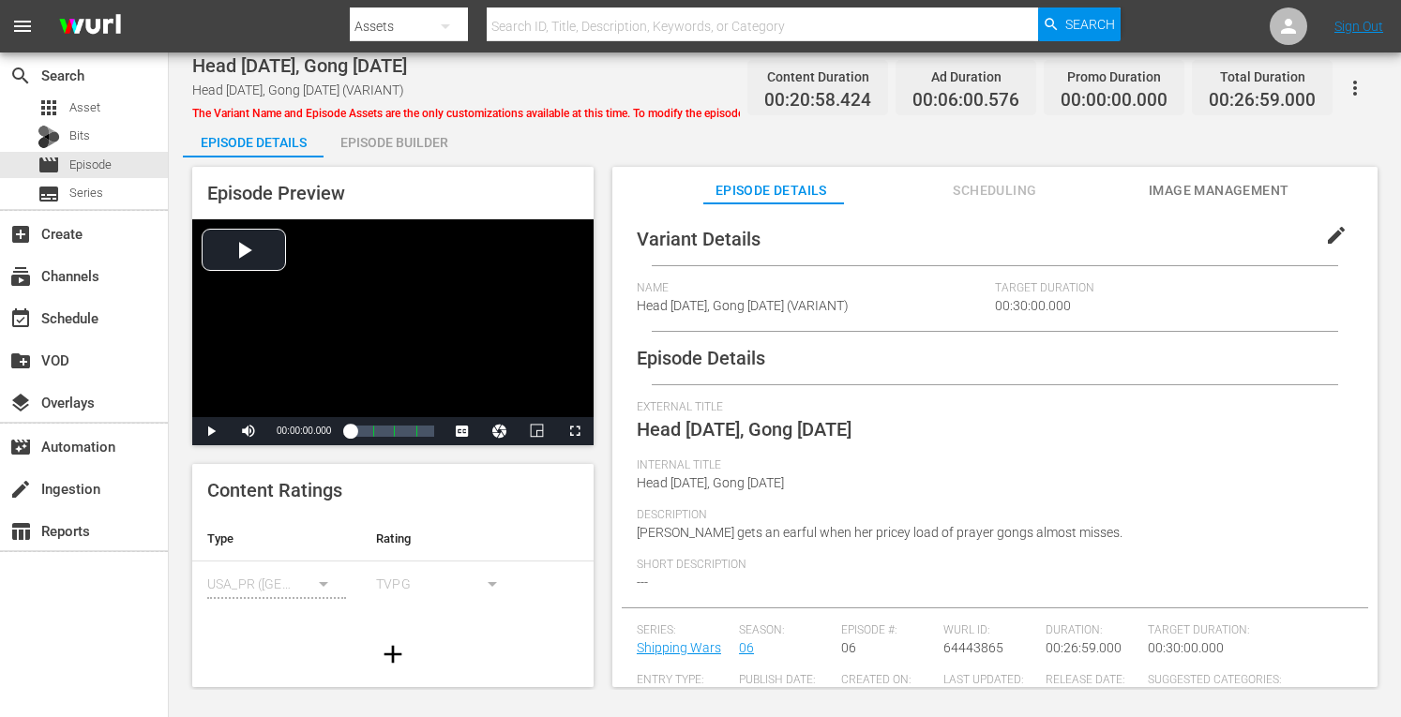
click at [429, 135] on div "Episode Builder" at bounding box center [394, 142] width 141 height 45
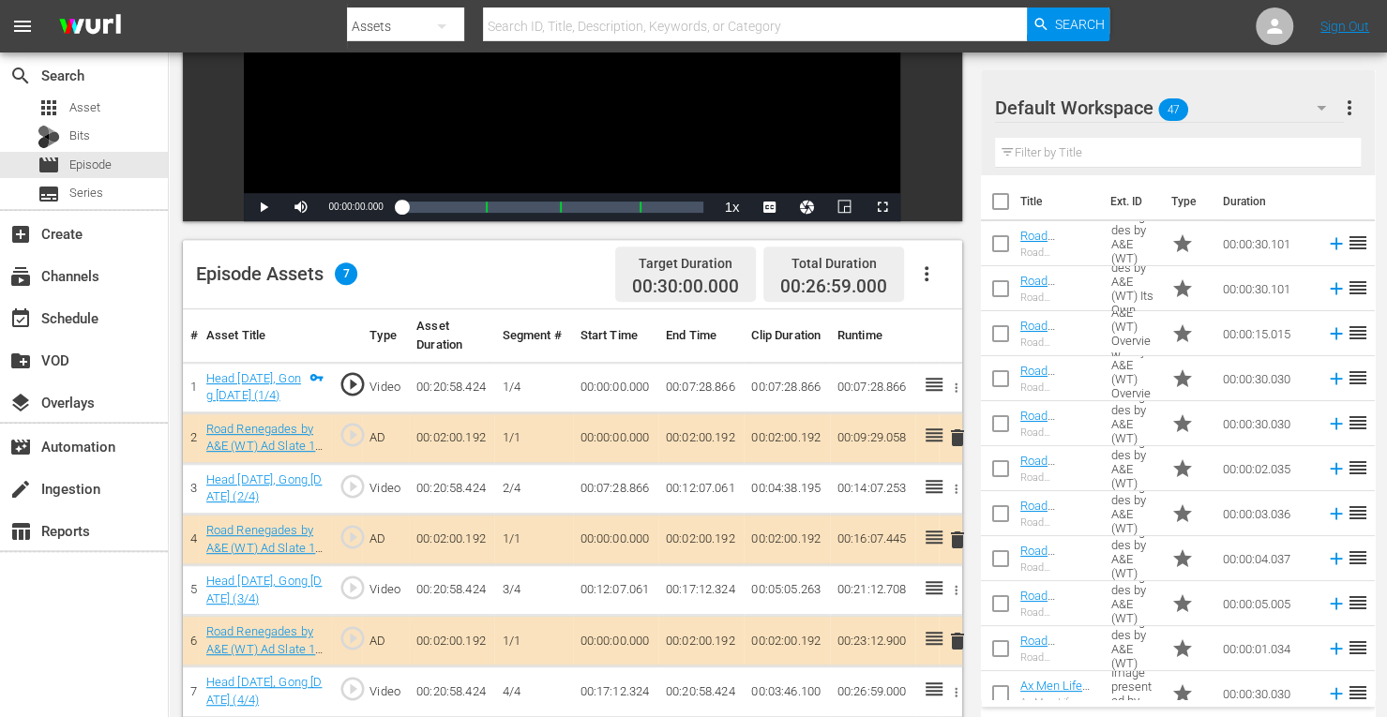
scroll to position [488, 0]
